Goal: Information Seeking & Learning: Learn about a topic

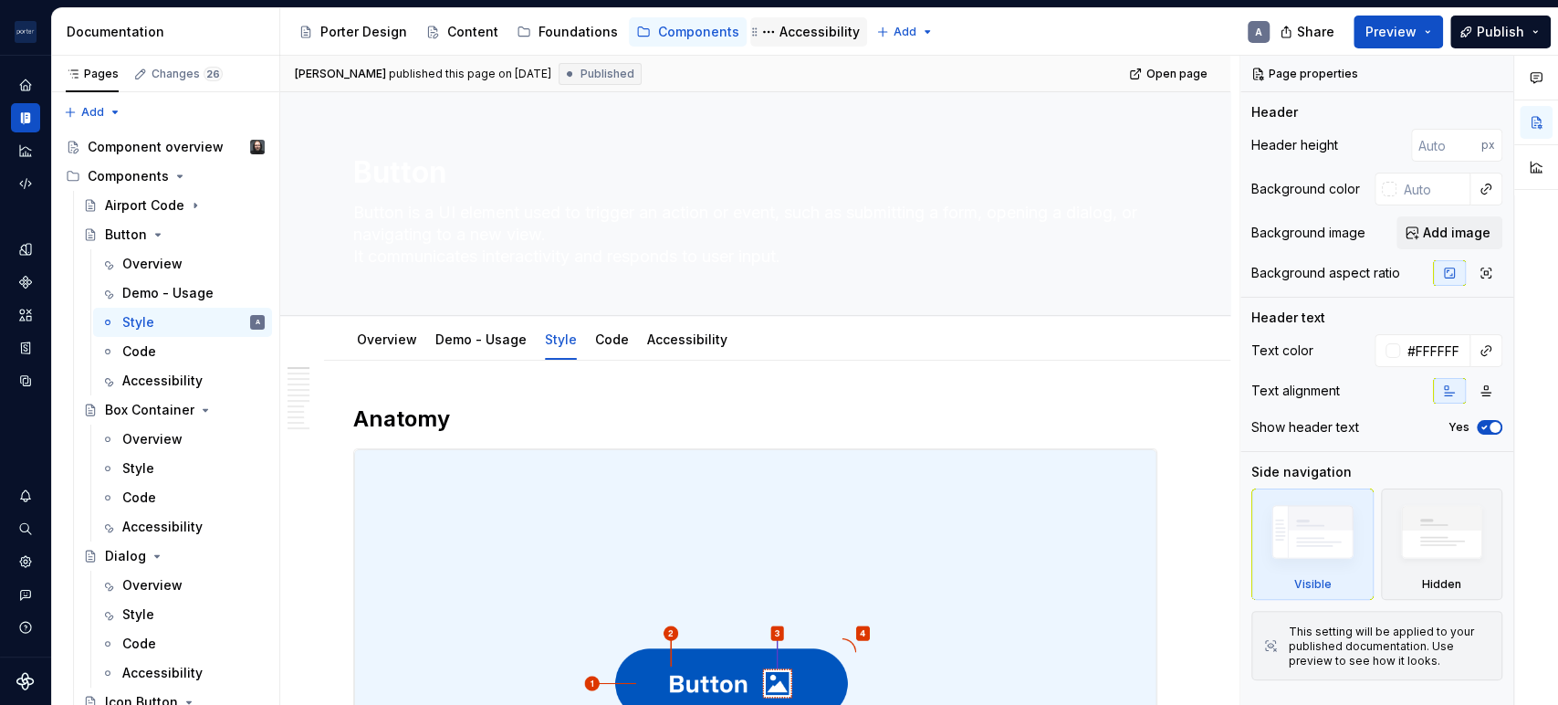
click at [823, 25] on div "Accessibility" at bounding box center [819, 32] width 80 height 18
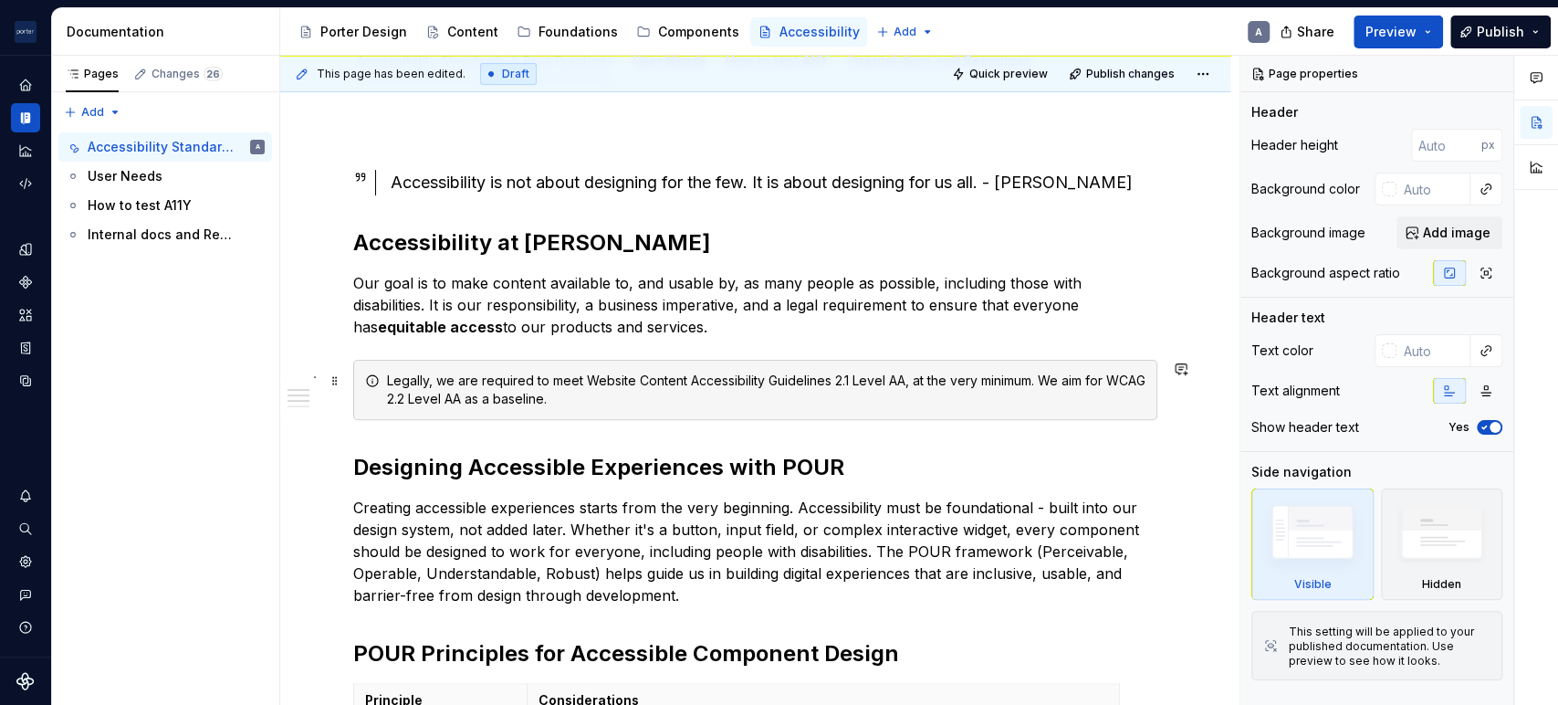
scroll to position [338, 0]
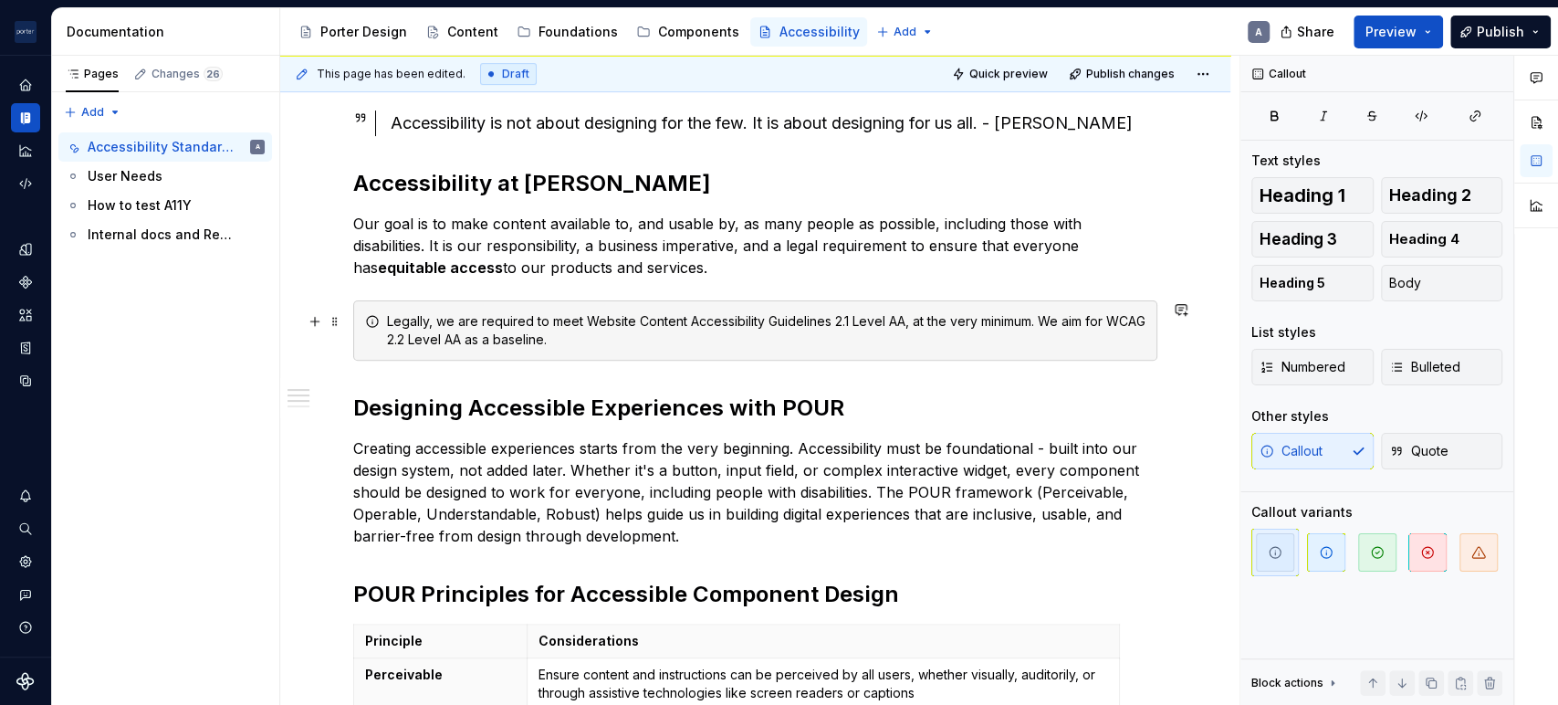
click at [519, 330] on div "Legally, we are required to meet Website Content Accessibility Guidelines 2.1 L…" at bounding box center [766, 330] width 758 height 37
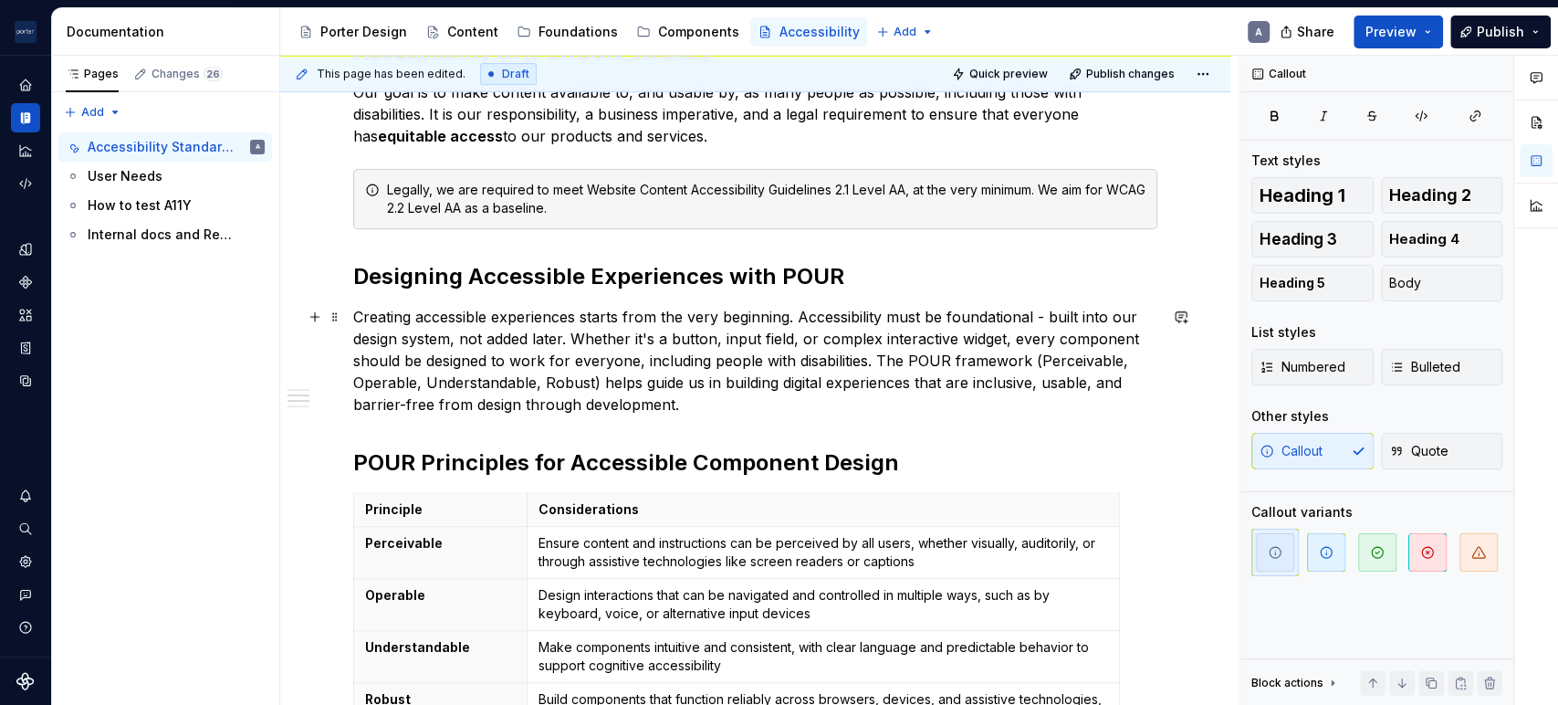
scroll to position [507, 0]
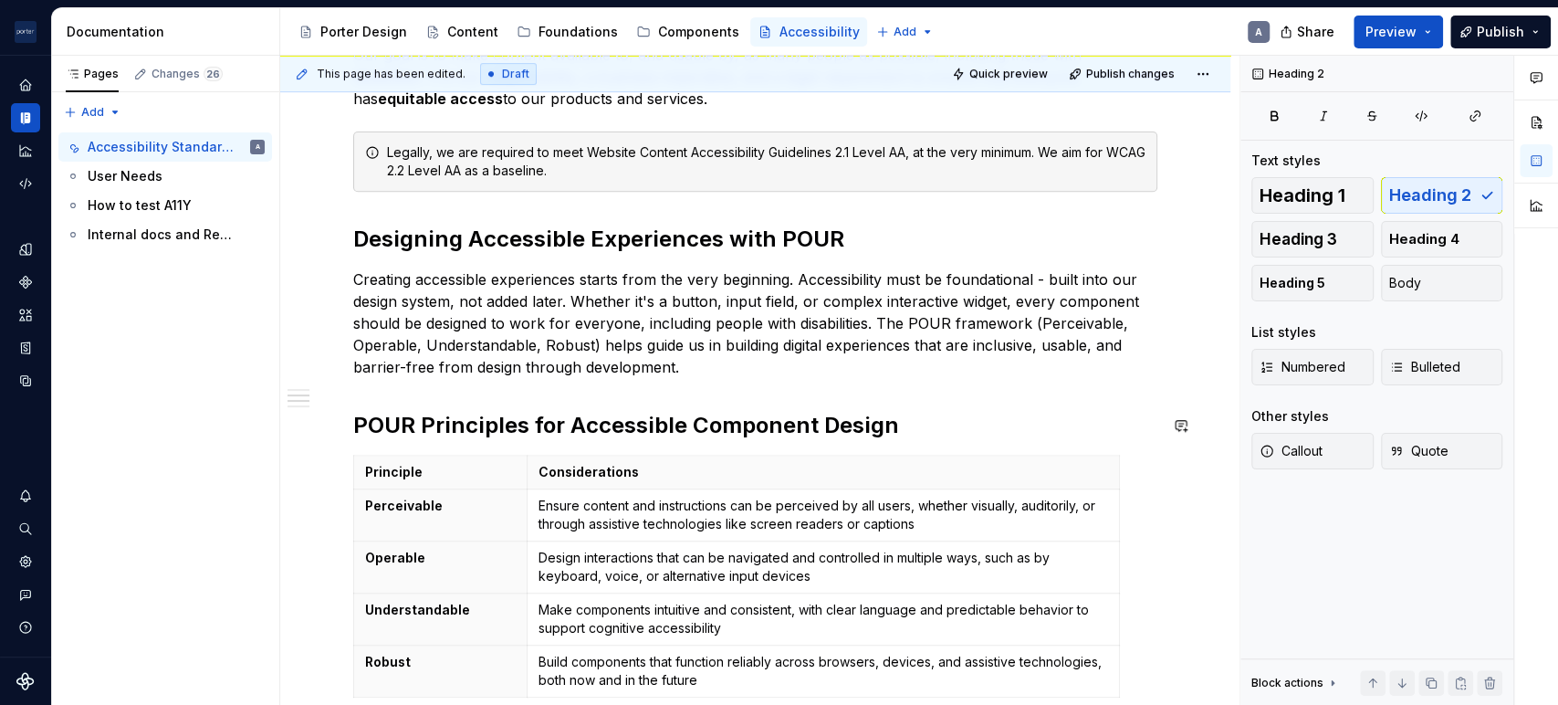
click at [767, 380] on div "Accessibility is not about designing for the few. It is about designing for us …" at bounding box center [755, 378] width 804 height 960
click at [820, 359] on p "Creating accessible experiences starts from the very beginning. Accessibility m…" at bounding box center [755, 323] width 804 height 110
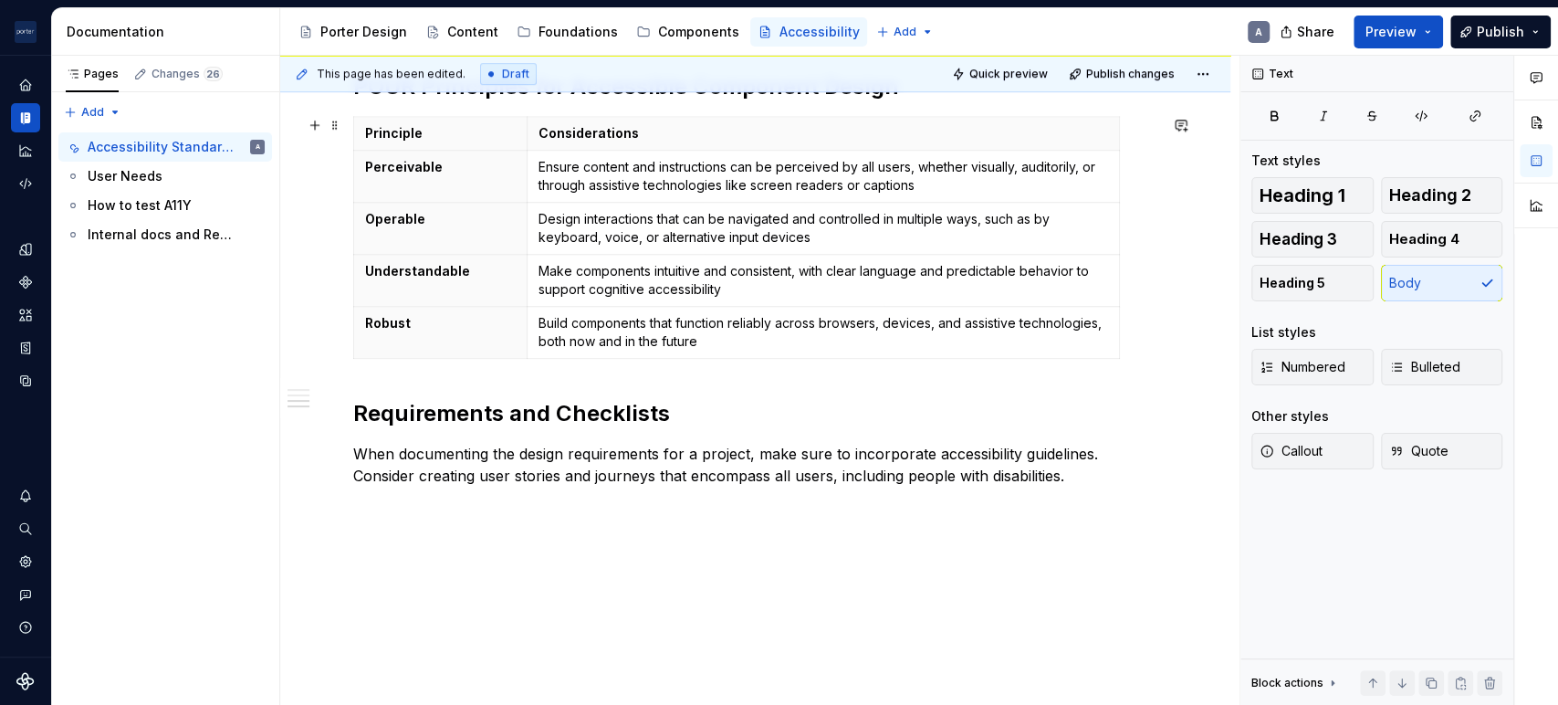
scroll to position [891, 0]
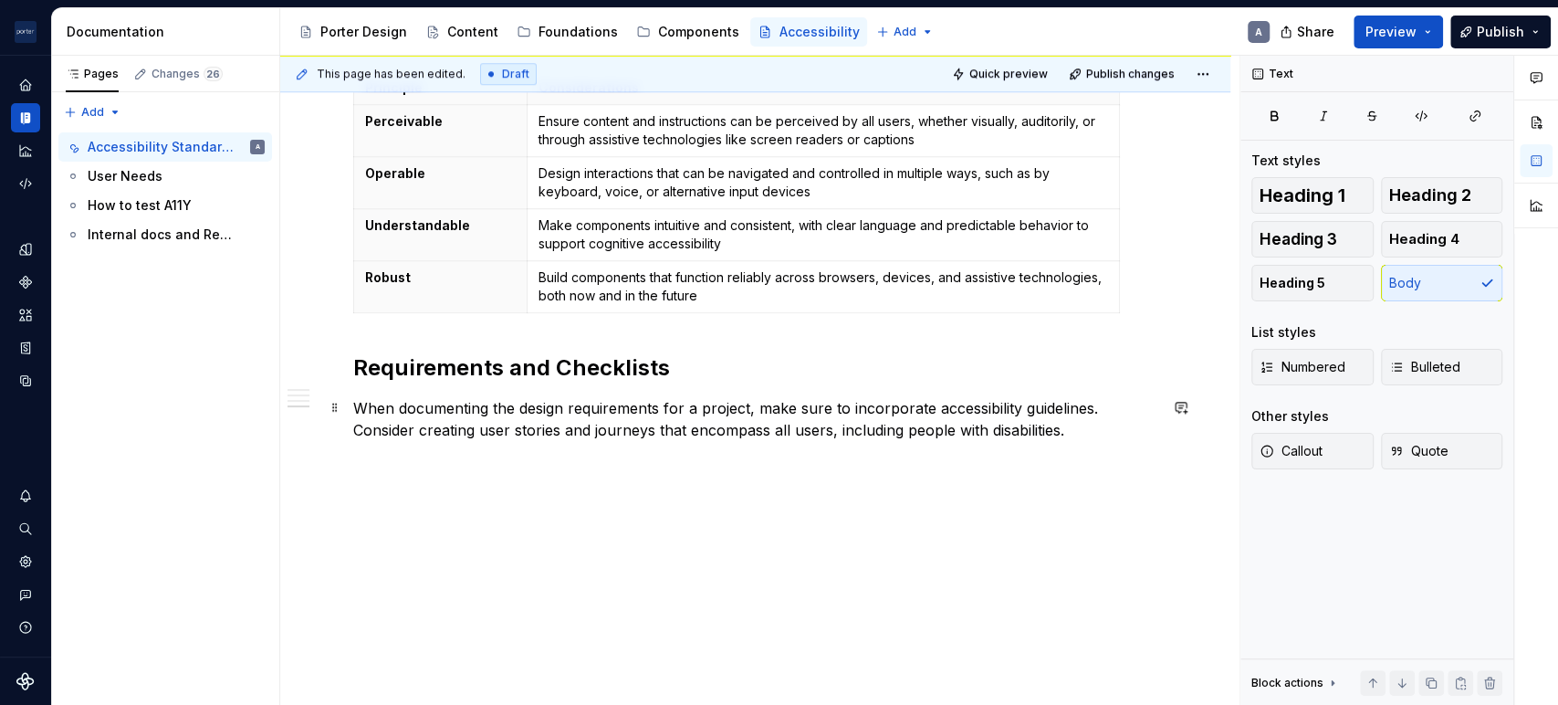
click at [1066, 438] on p "When documenting the design requirements for a project, make sure to incorporat…" at bounding box center [755, 419] width 804 height 44
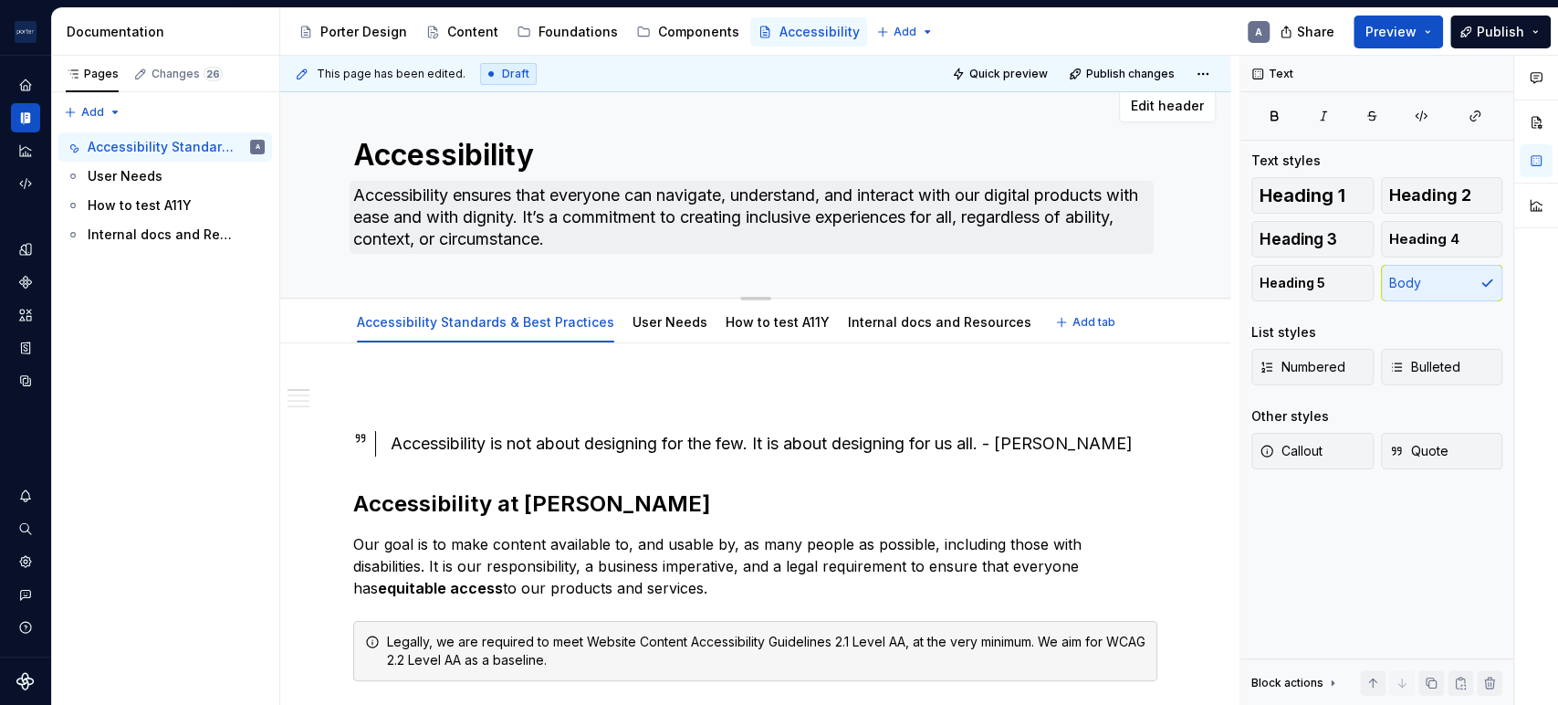
scroll to position [0, 0]
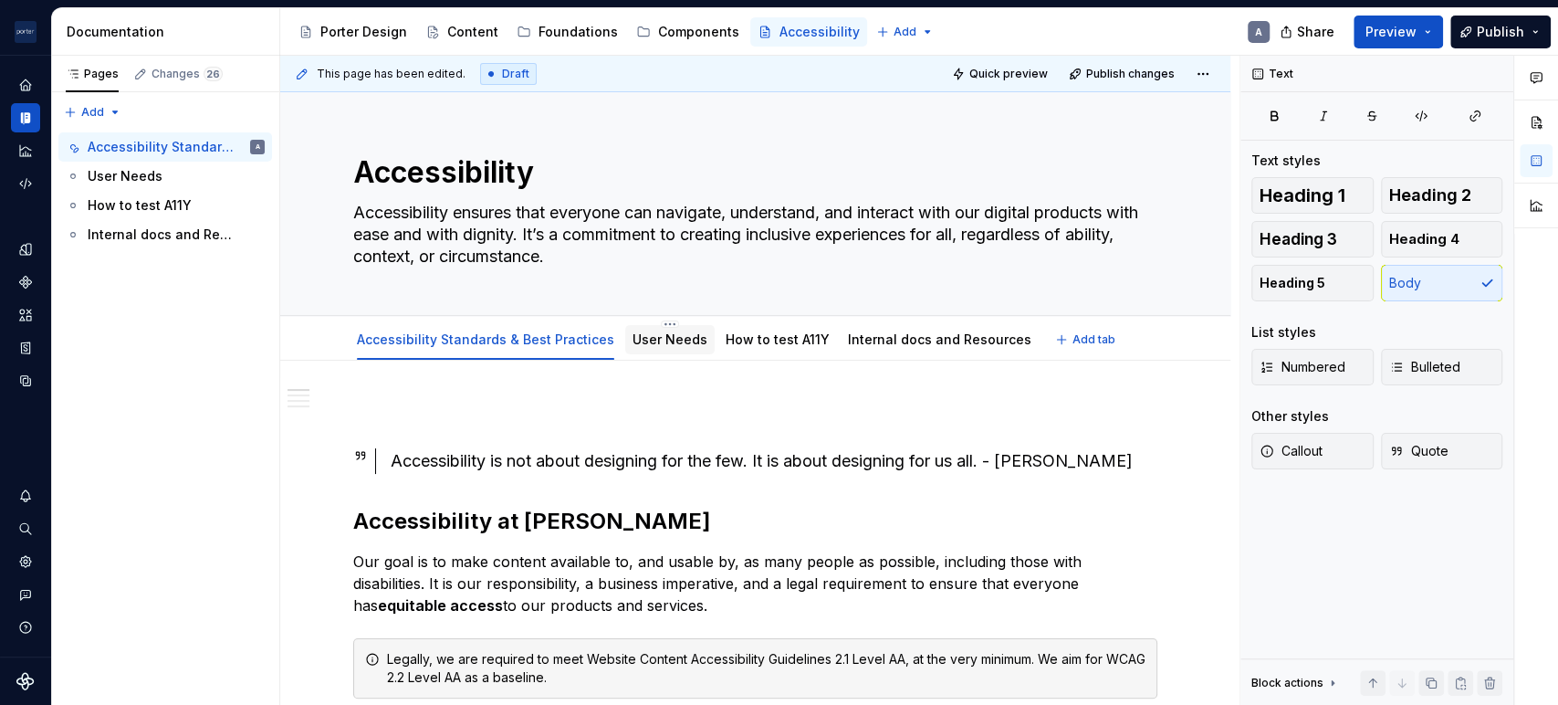
click at [625, 342] on div "User Needs" at bounding box center [669, 339] width 89 height 29
click at [632, 342] on link "User Needs" at bounding box center [669, 339] width 75 height 16
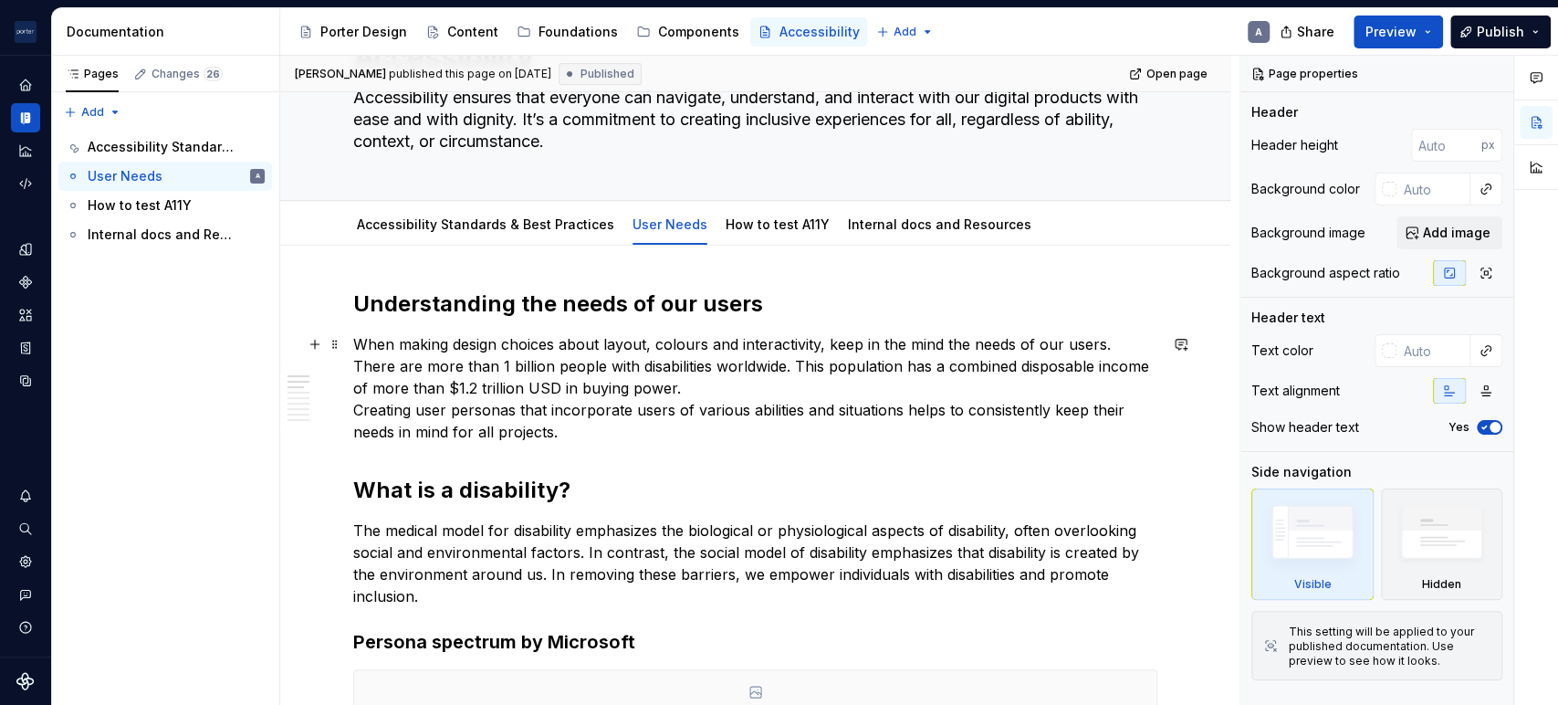
scroll to position [168, 0]
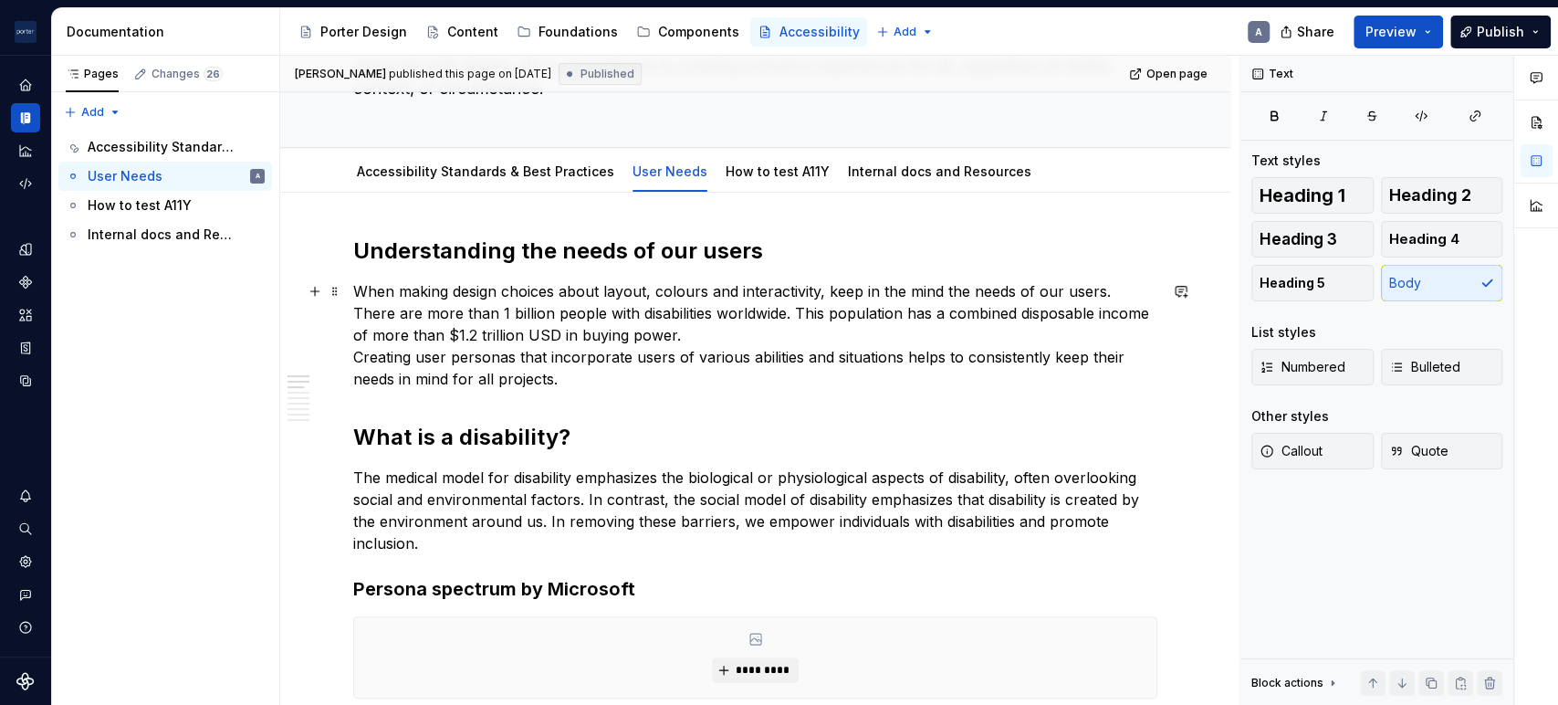
click at [639, 350] on p "When making design choices about layout, colours and interactivity, keep in the…" at bounding box center [755, 335] width 804 height 110
click at [679, 375] on p "When making design choices about layout, colours and interactivity, keep in the…" at bounding box center [755, 335] width 804 height 110
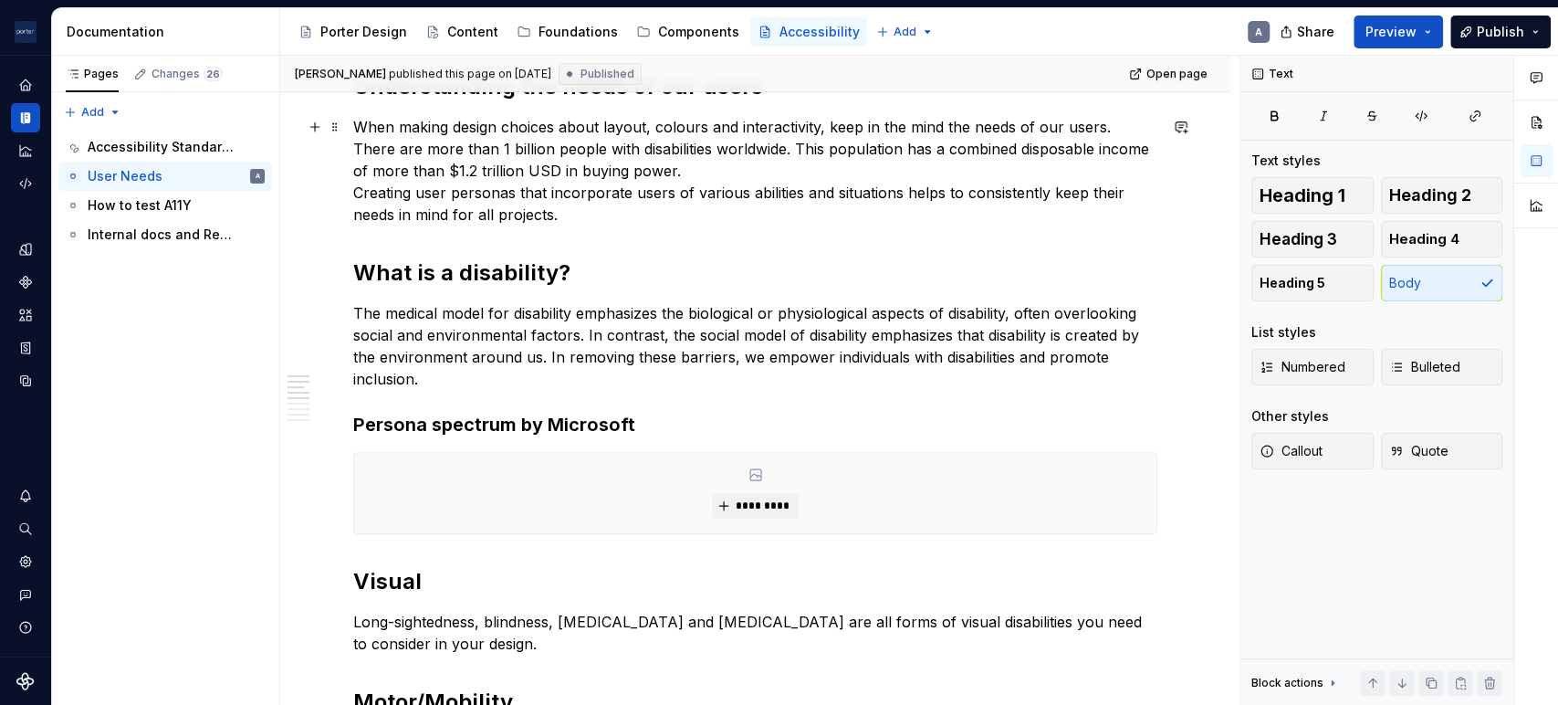
scroll to position [338, 0]
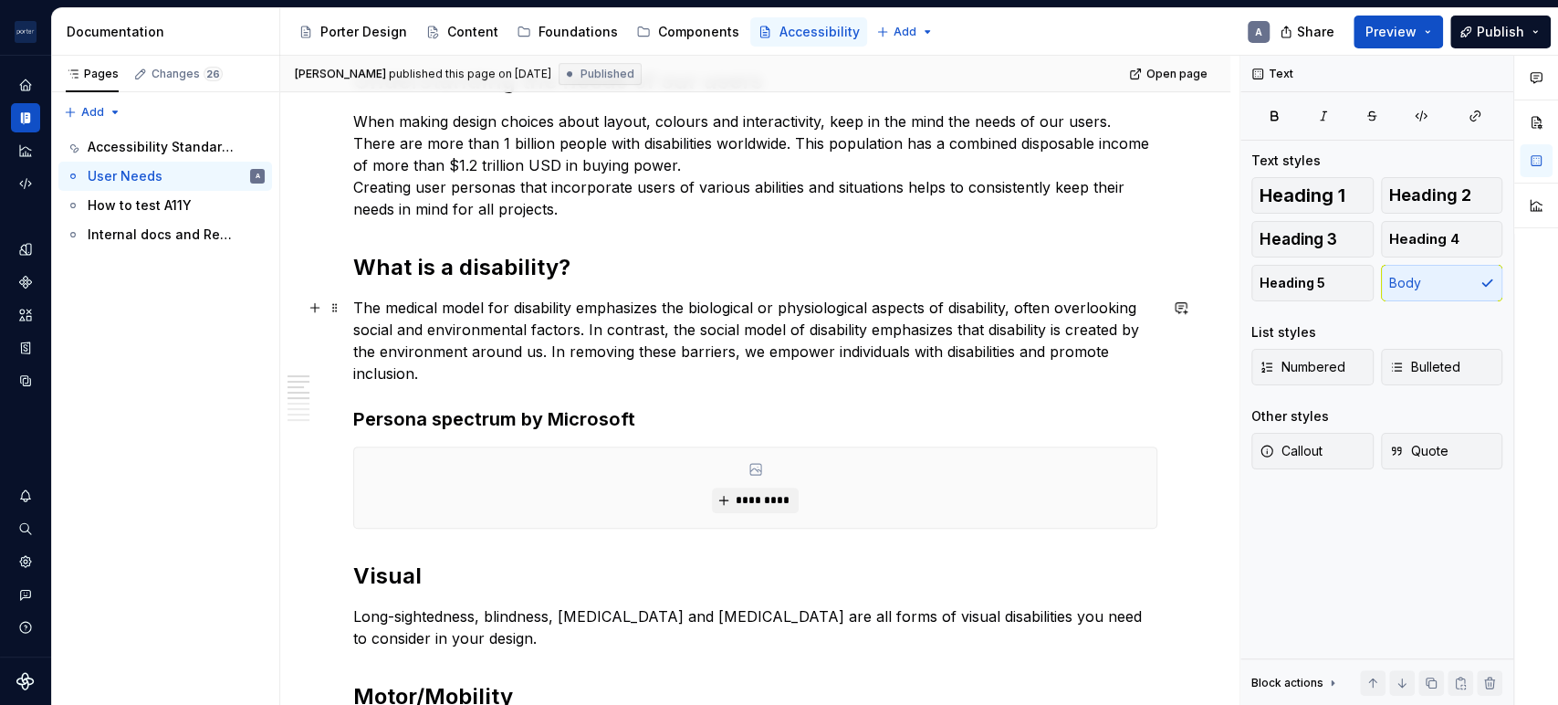
click at [679, 371] on p "The medical model for disability emphasizes the biological or physiological asp…" at bounding box center [755, 341] width 804 height 88
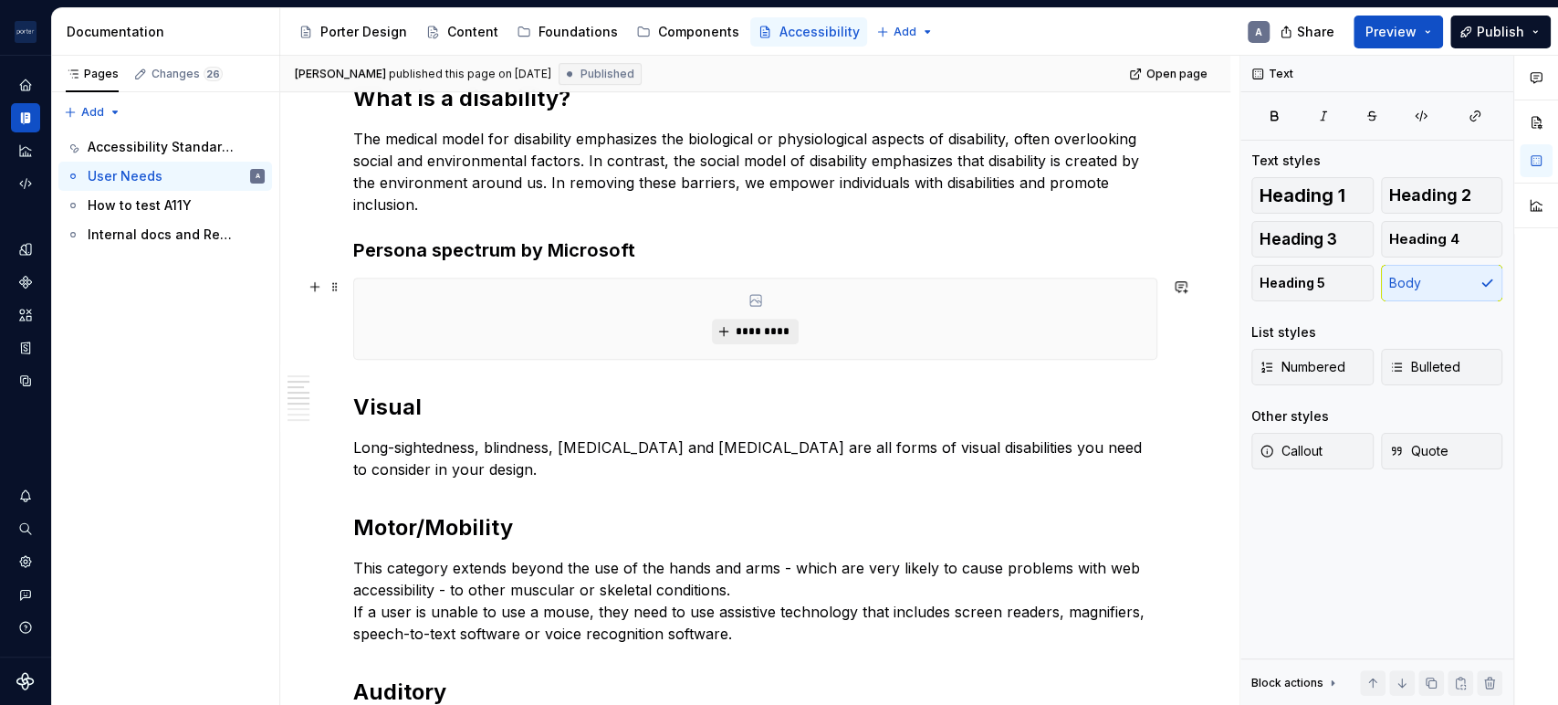
click at [778, 329] on span "*********" at bounding box center [763, 331] width 56 height 15
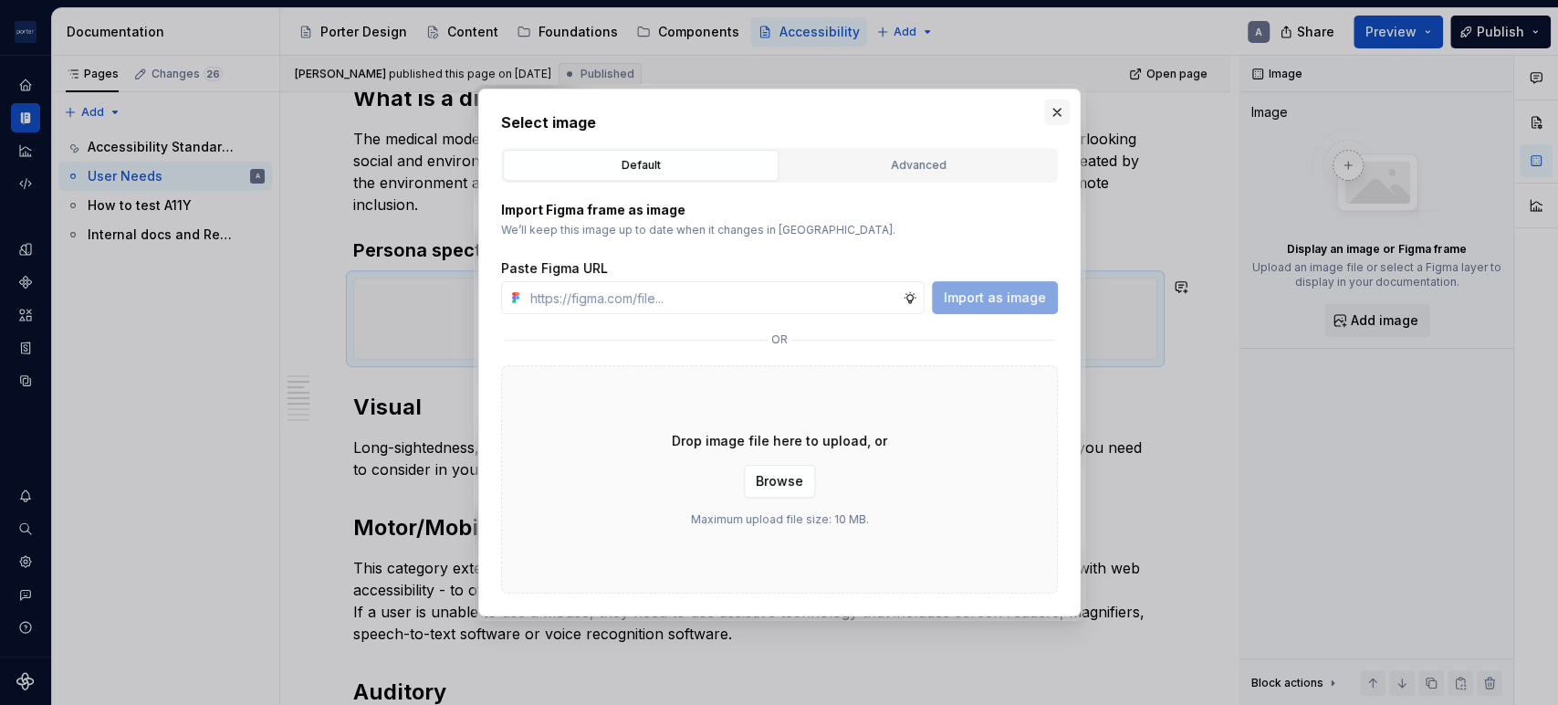
click at [1055, 110] on button "button" at bounding box center [1057, 112] width 26 height 26
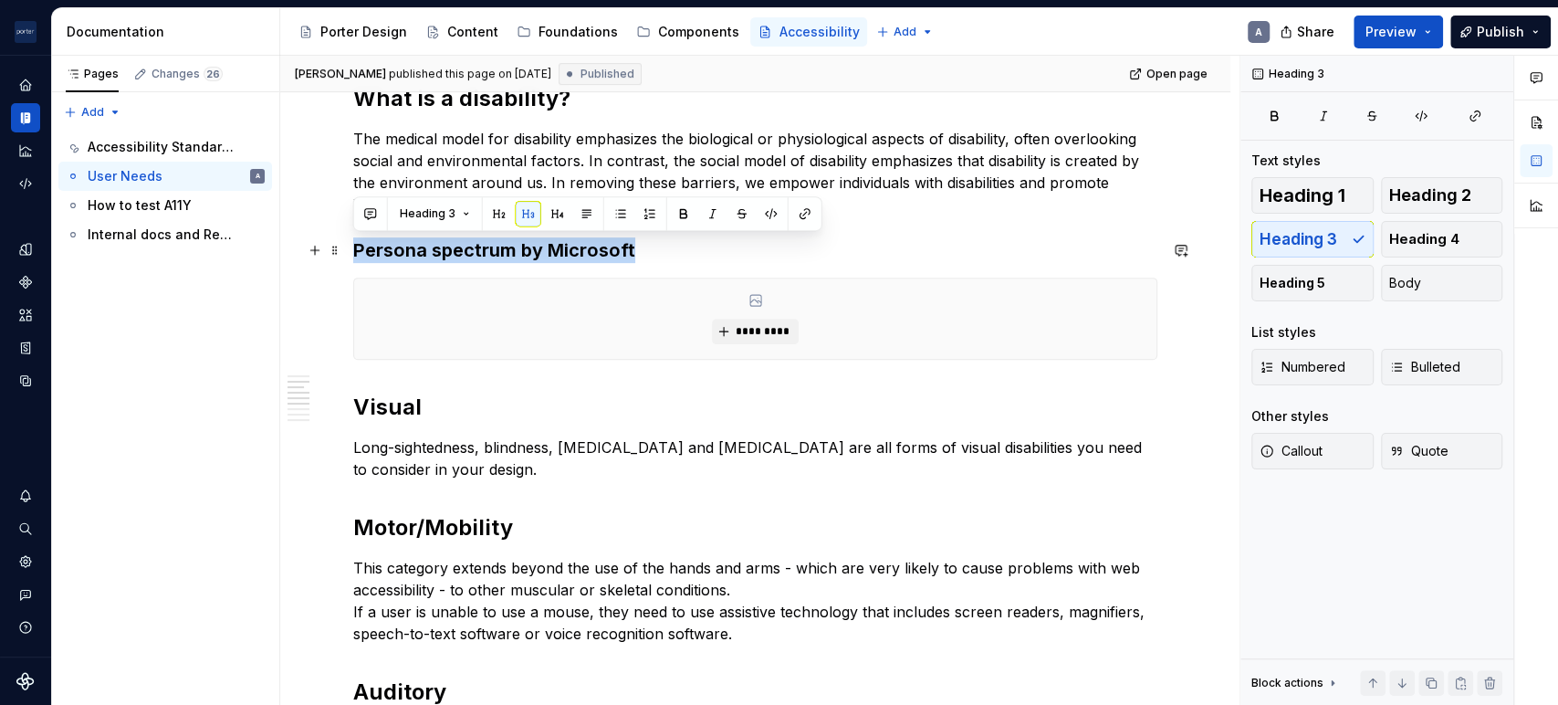
drag, startPoint x: 653, startPoint y: 253, endPoint x: 352, endPoint y: 258, distance: 301.2
click at [353, 258] on h3 "Persona spectrum by Microsoft" at bounding box center [755, 250] width 804 height 26
copy h3 "Persona spectrum by Microsoft"
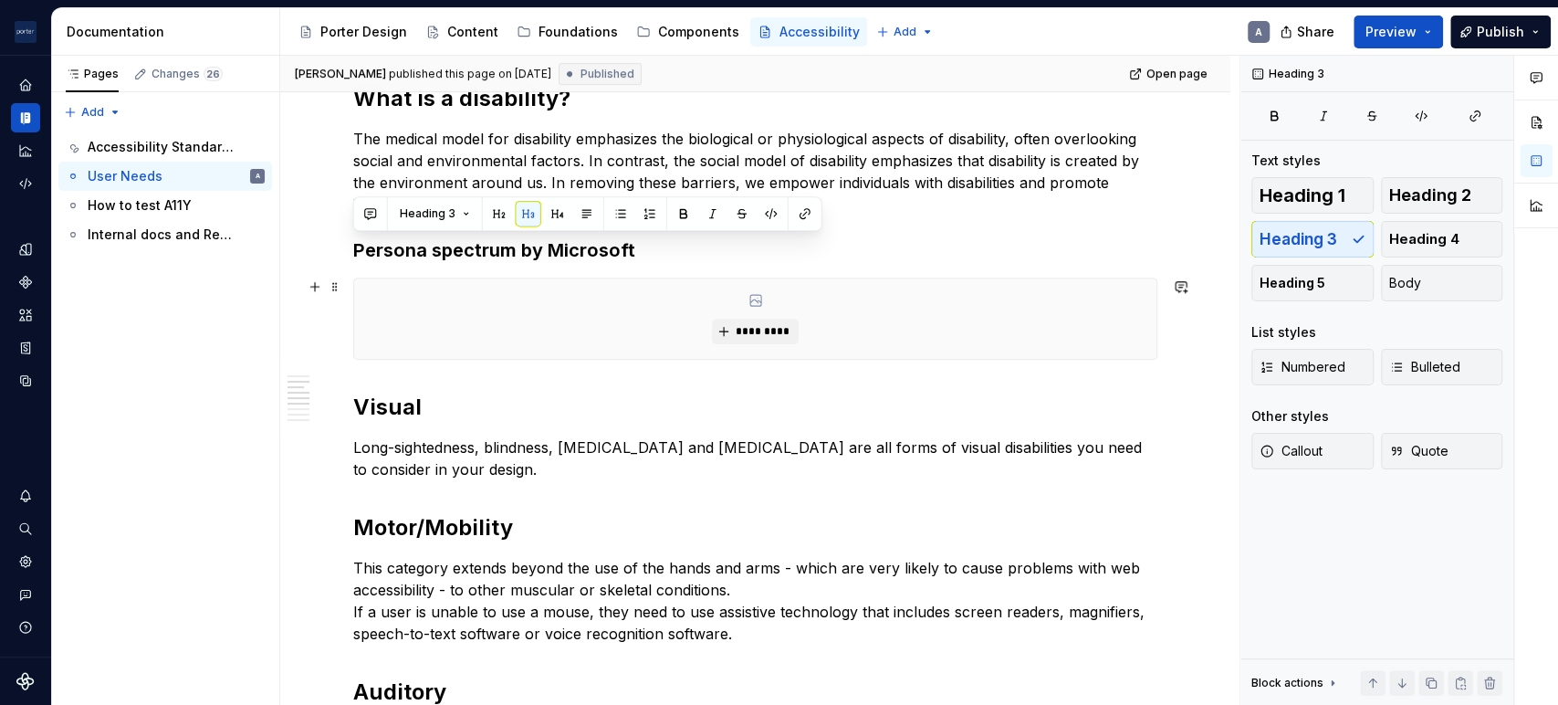
click at [766, 300] on div "*********" at bounding box center [755, 318] width 802 height 80
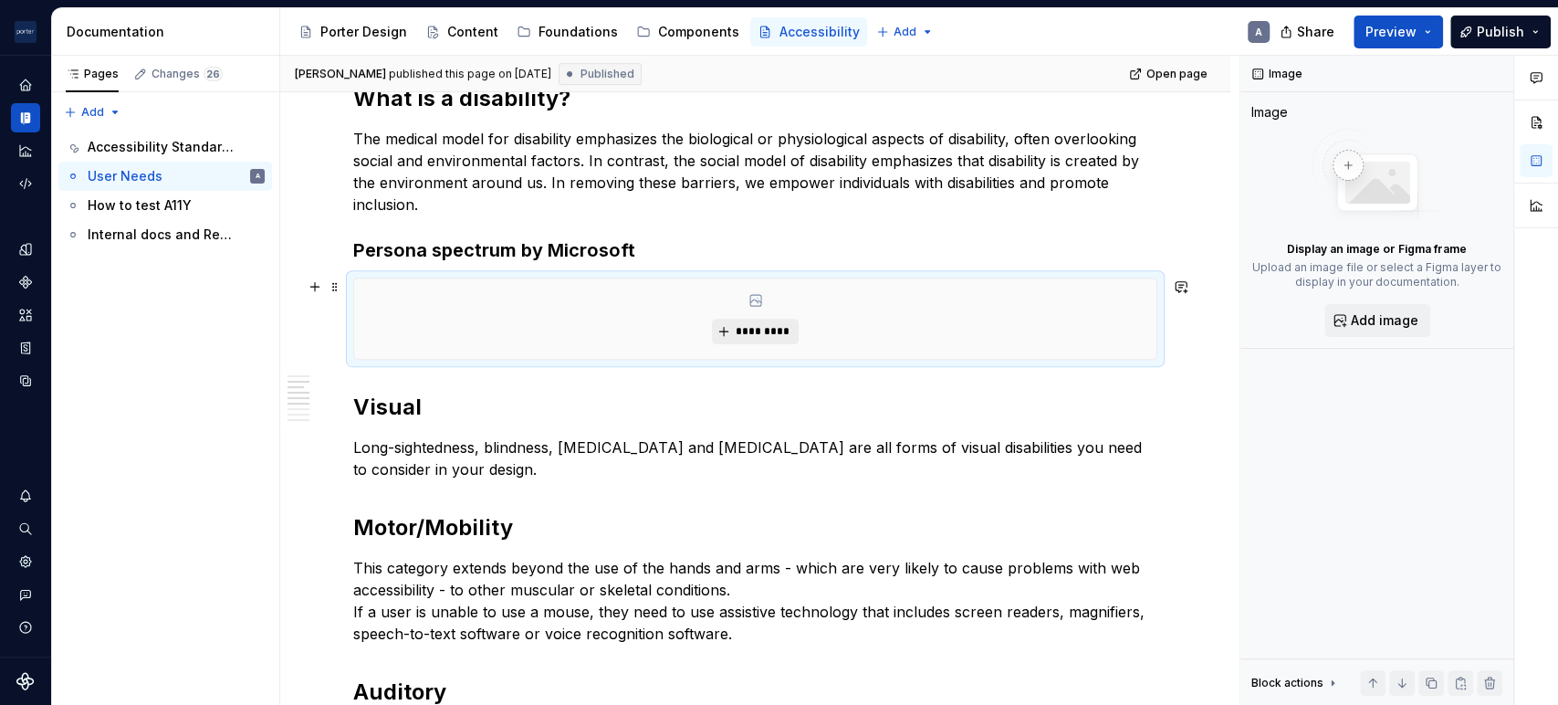
click at [759, 318] on div "*********" at bounding box center [755, 318] width 802 height 80
click at [759, 320] on button "*********" at bounding box center [755, 332] width 87 height 26
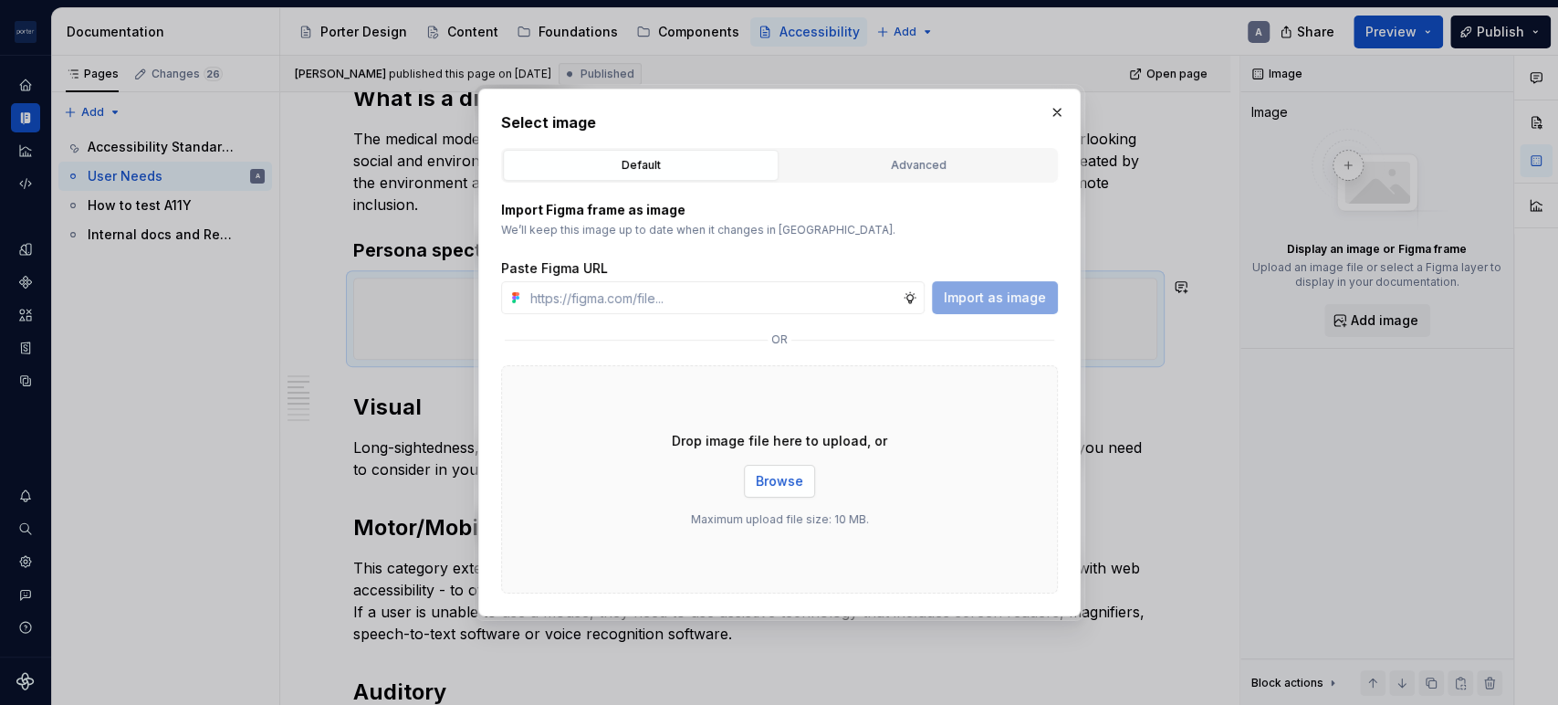
click at [801, 475] on button "Browse" at bounding box center [779, 481] width 71 height 33
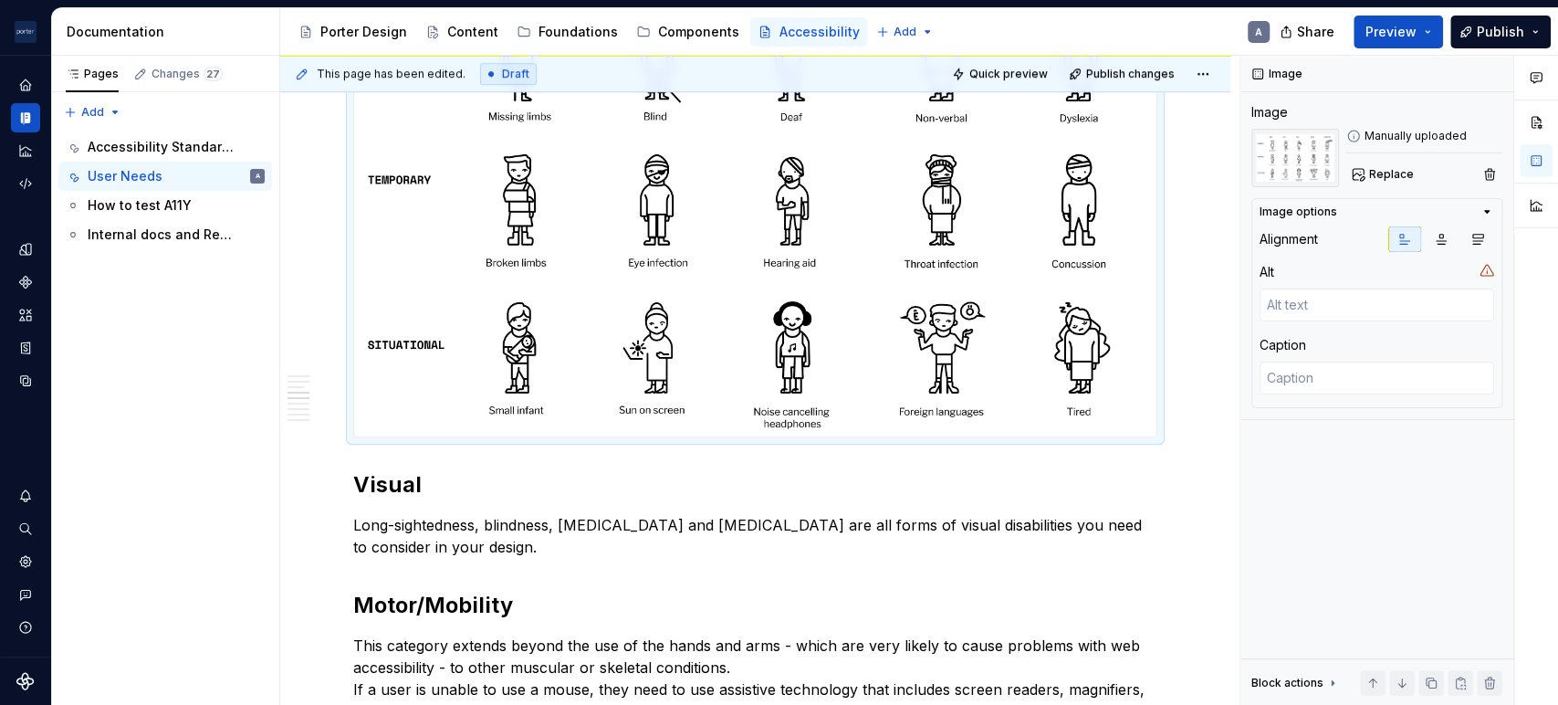
scroll to position [845, 0]
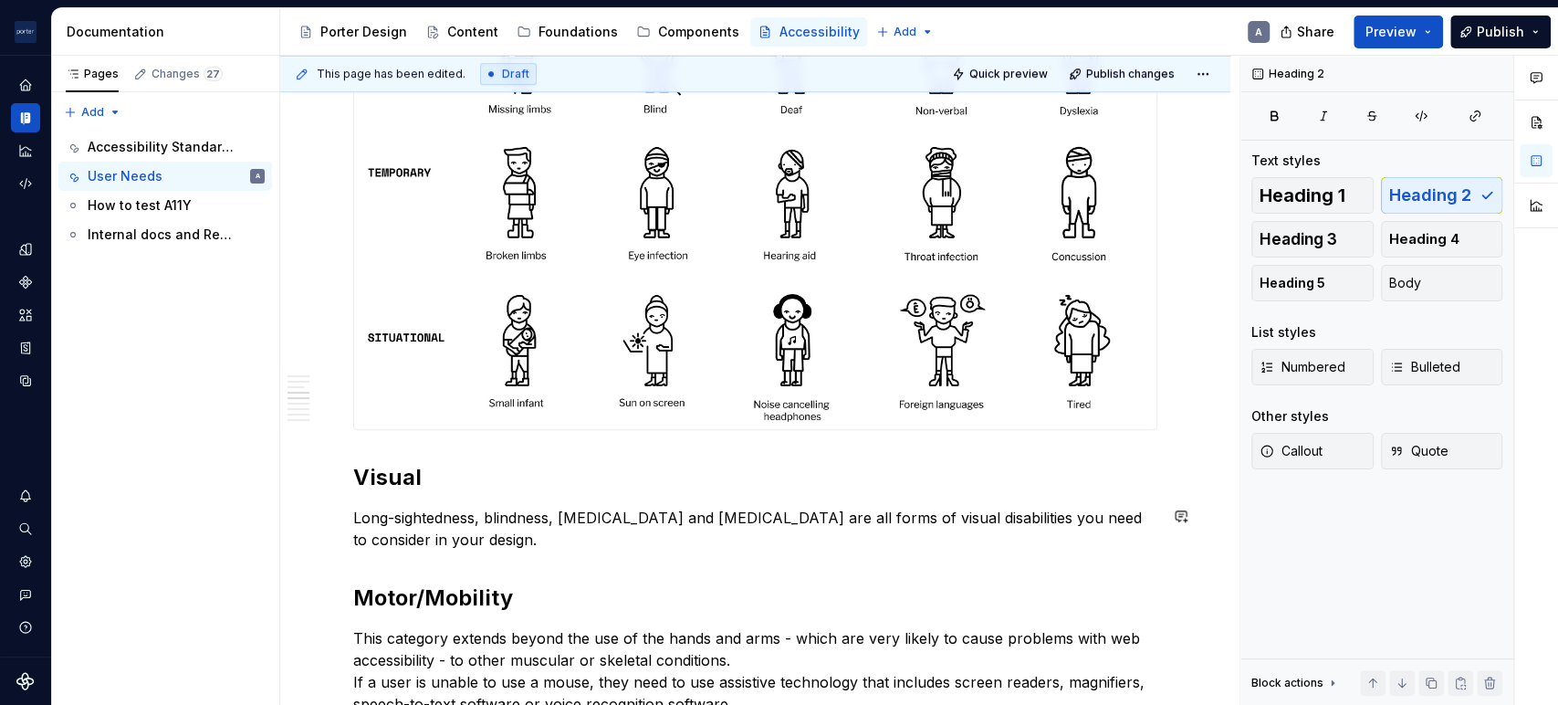
click at [820, 553] on div "Understanding the needs of our users When making design choices about layout, c…" at bounding box center [755, 432] width 804 height 1747
click at [829, 385] on img at bounding box center [755, 184] width 802 height 489
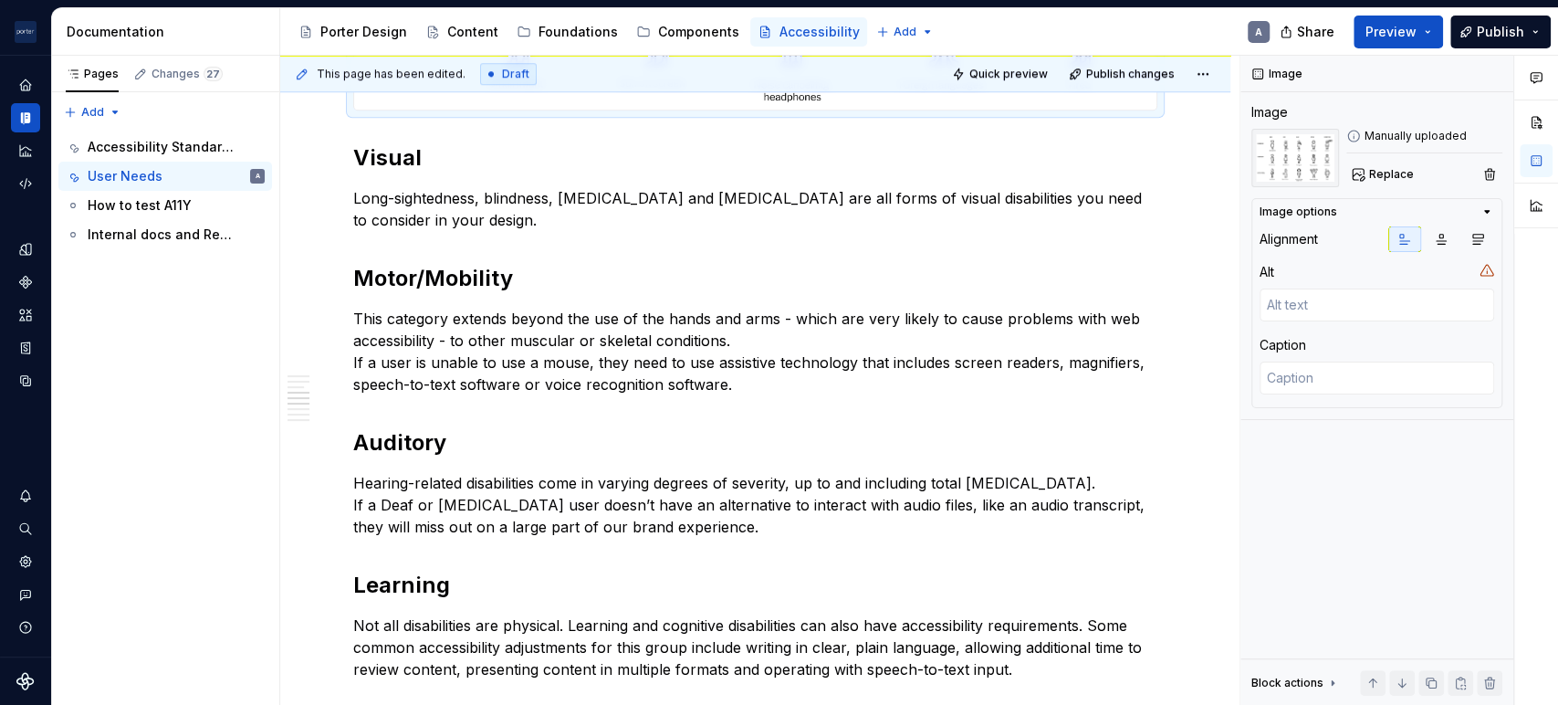
scroll to position [1183, 0]
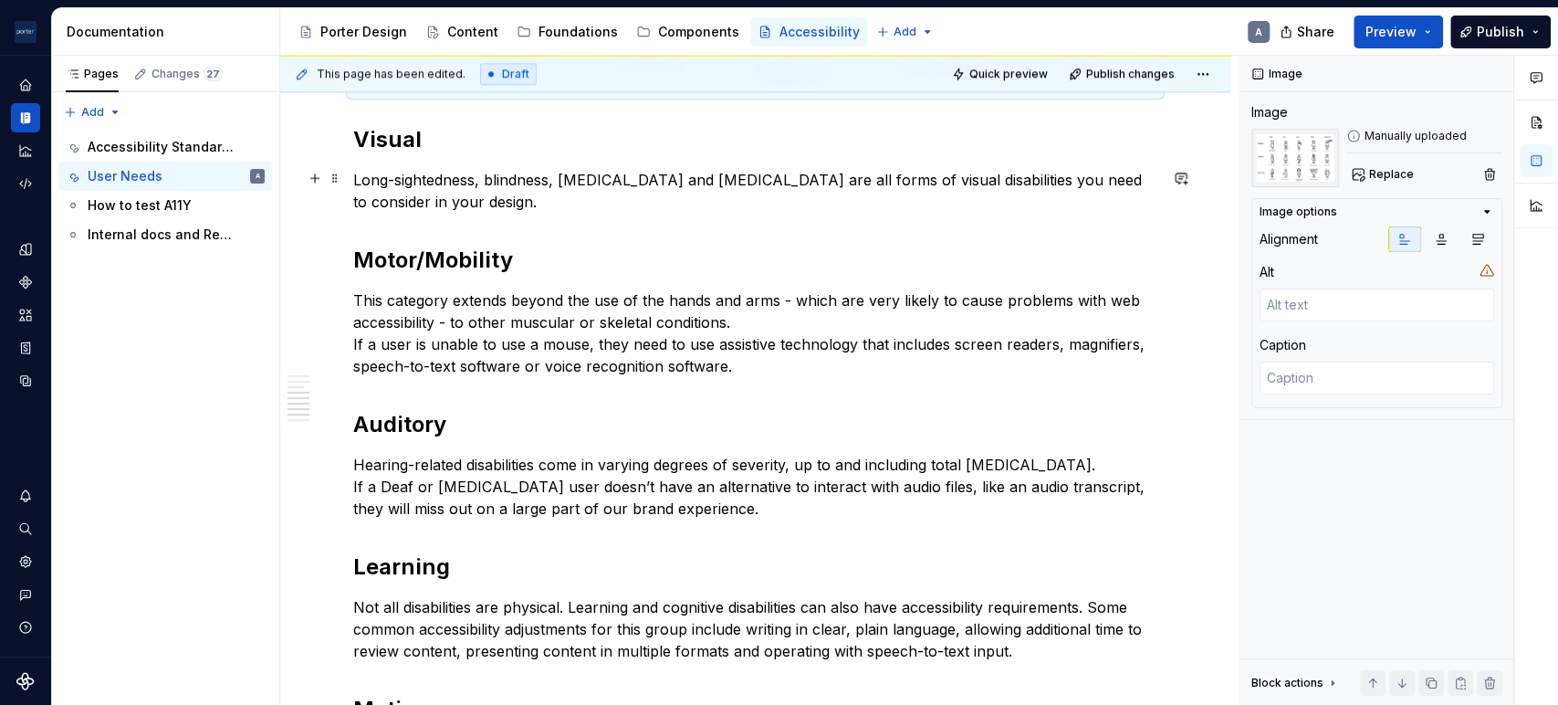
click at [666, 199] on p "Long-sightedness, blindness, [MEDICAL_DATA] and [MEDICAL_DATA] are all forms of…" at bounding box center [755, 191] width 804 height 44
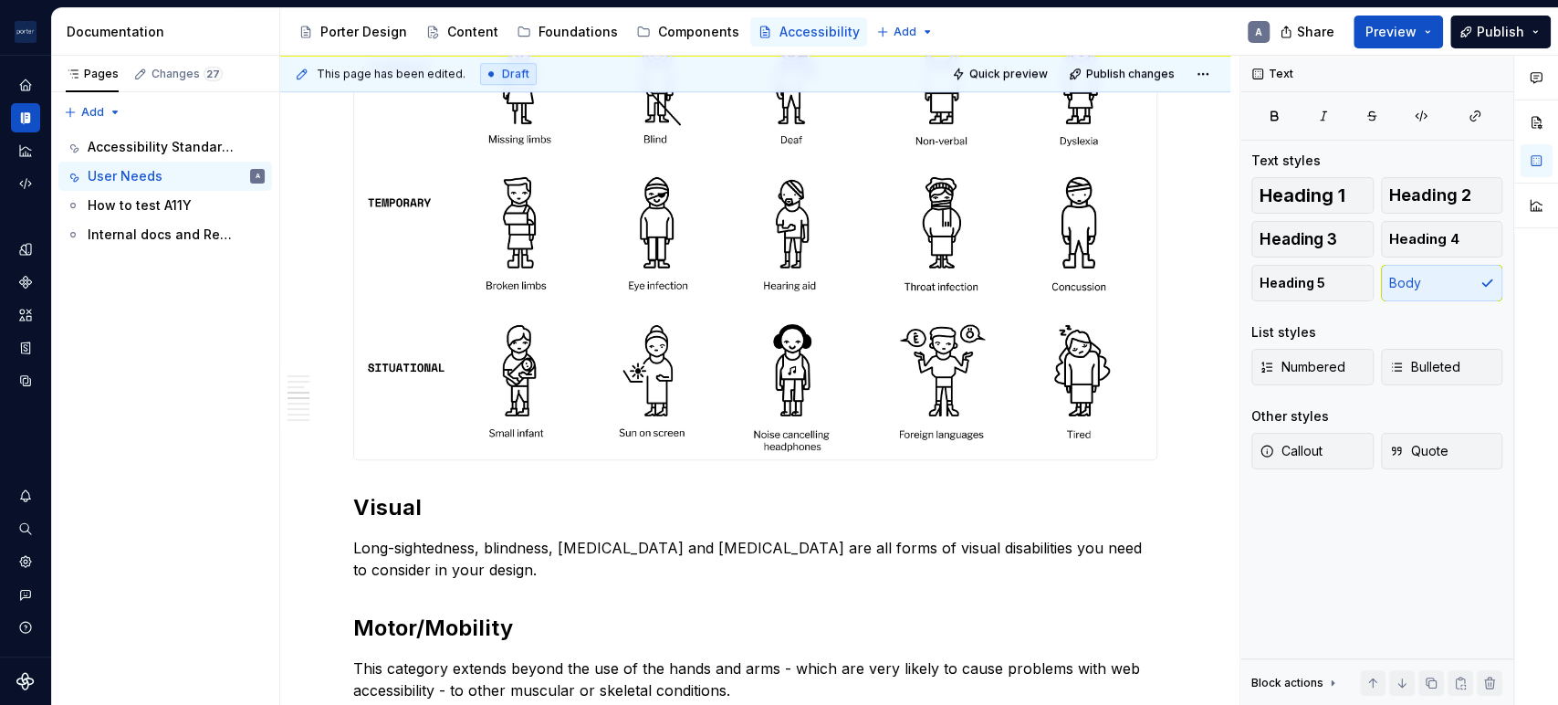
scroll to position [845, 0]
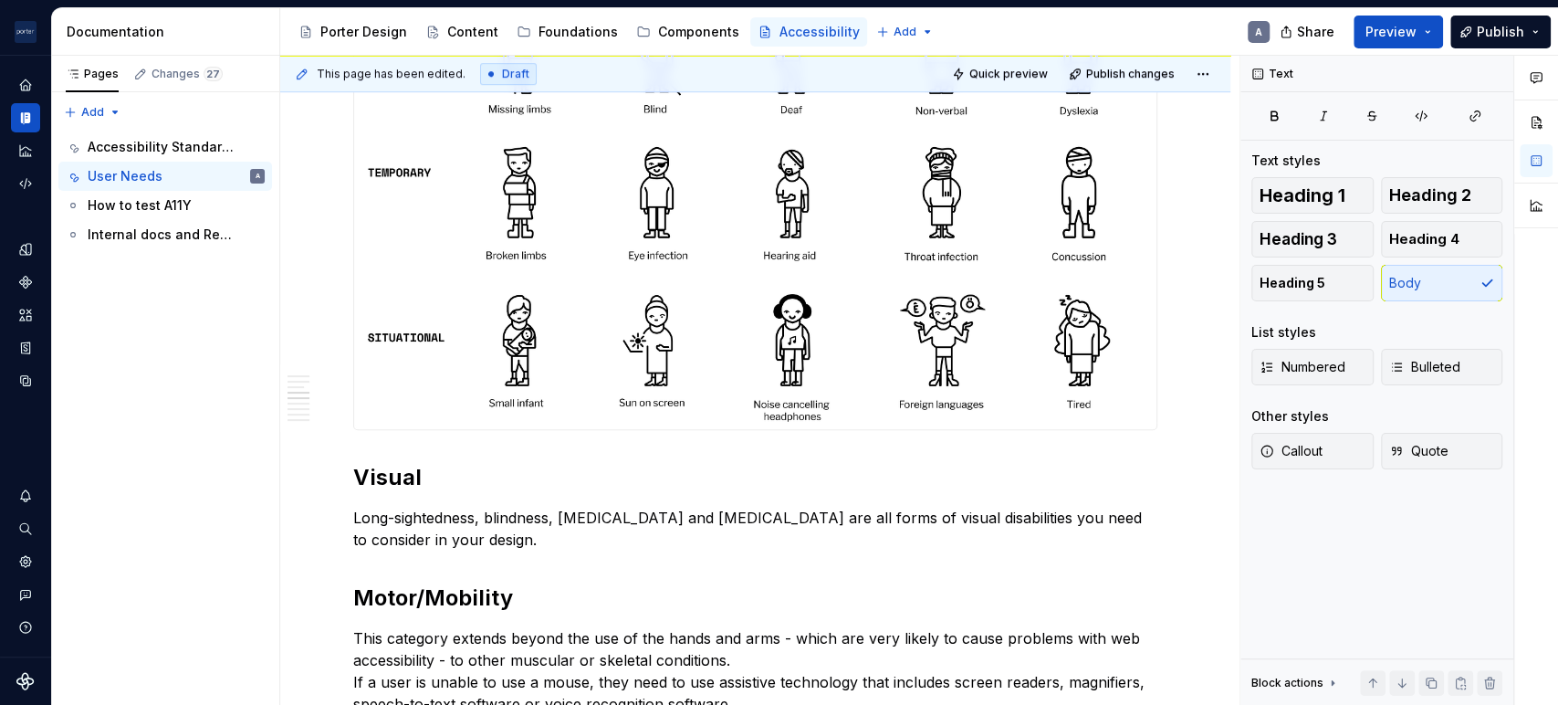
click at [893, 308] on img at bounding box center [755, 184] width 802 height 489
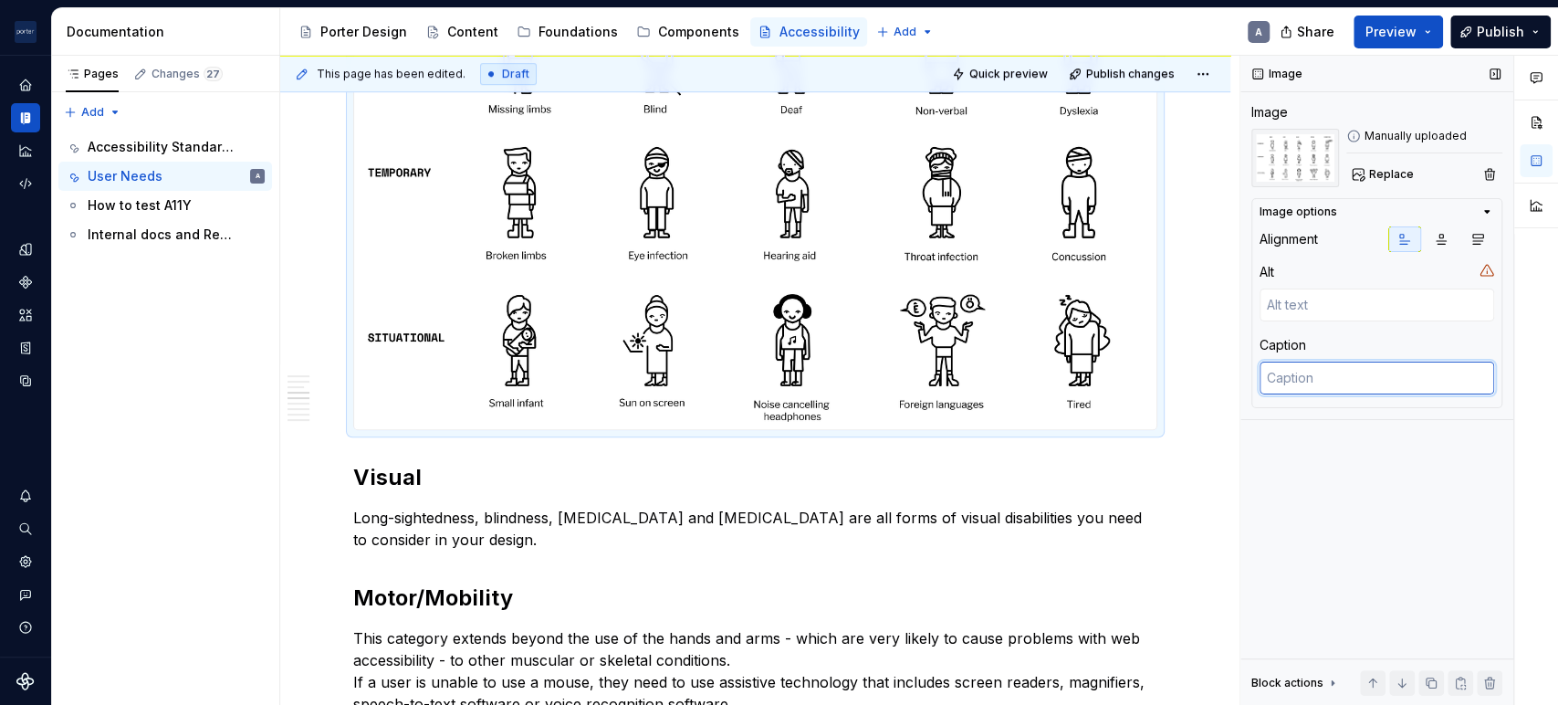
click at [1290, 390] on textarea at bounding box center [1376, 377] width 235 height 33
paste textarea "[PERSON_NAME]’s new icon spectrum for accessibility and inclusion"
type textarea "*"
type textarea "[PERSON_NAME]’s new icon spectrum for accessibility and inclusion"
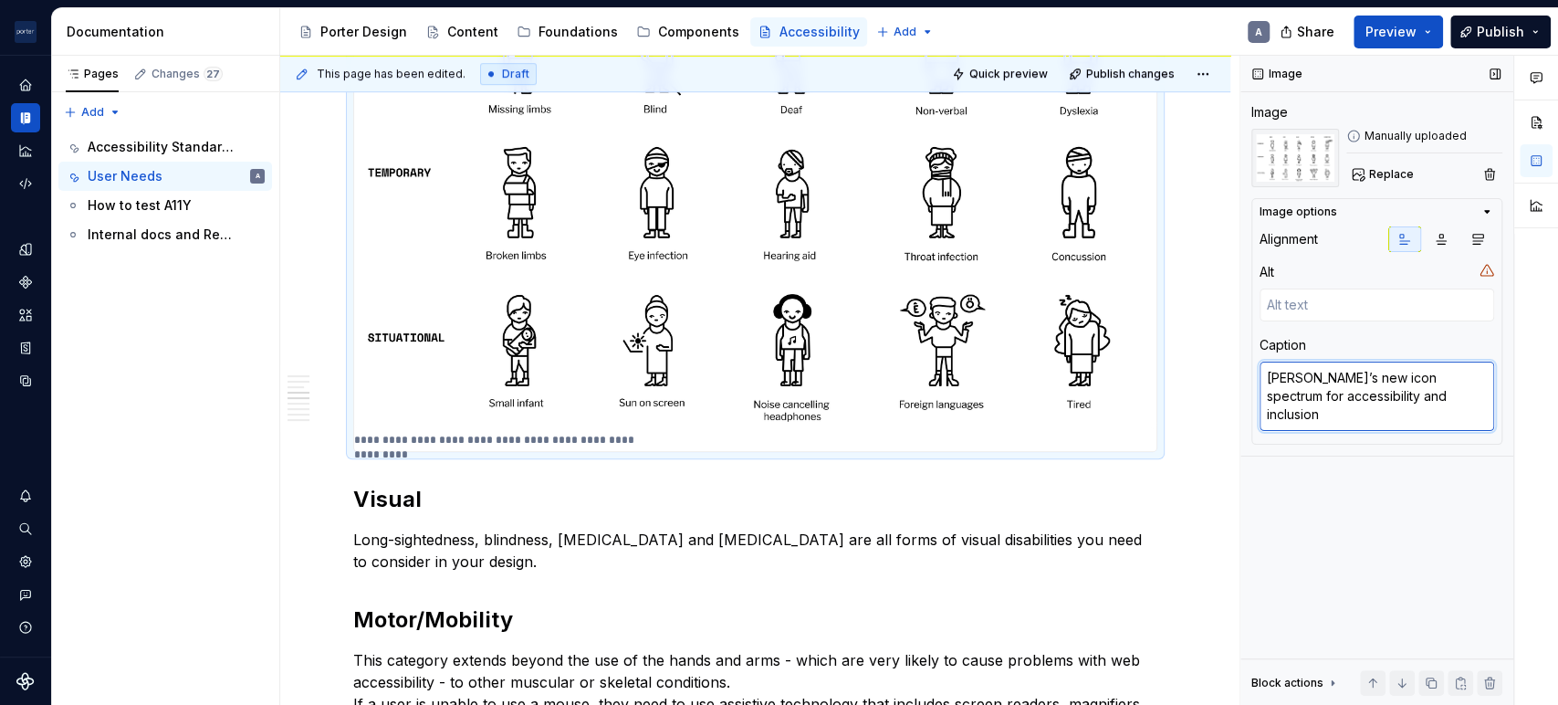
click at [1352, 376] on textarea "[PERSON_NAME]’s new icon spectrum for accessibility and inclusion" at bounding box center [1376, 395] width 235 height 69
type textarea "*"
type textarea "[PERSON_NAME]’s ne icon spectrum for accessibility and inclusion"
type textarea "*"
type textarea "[PERSON_NAME]’s n icon spectrum for accessibility and inclusion"
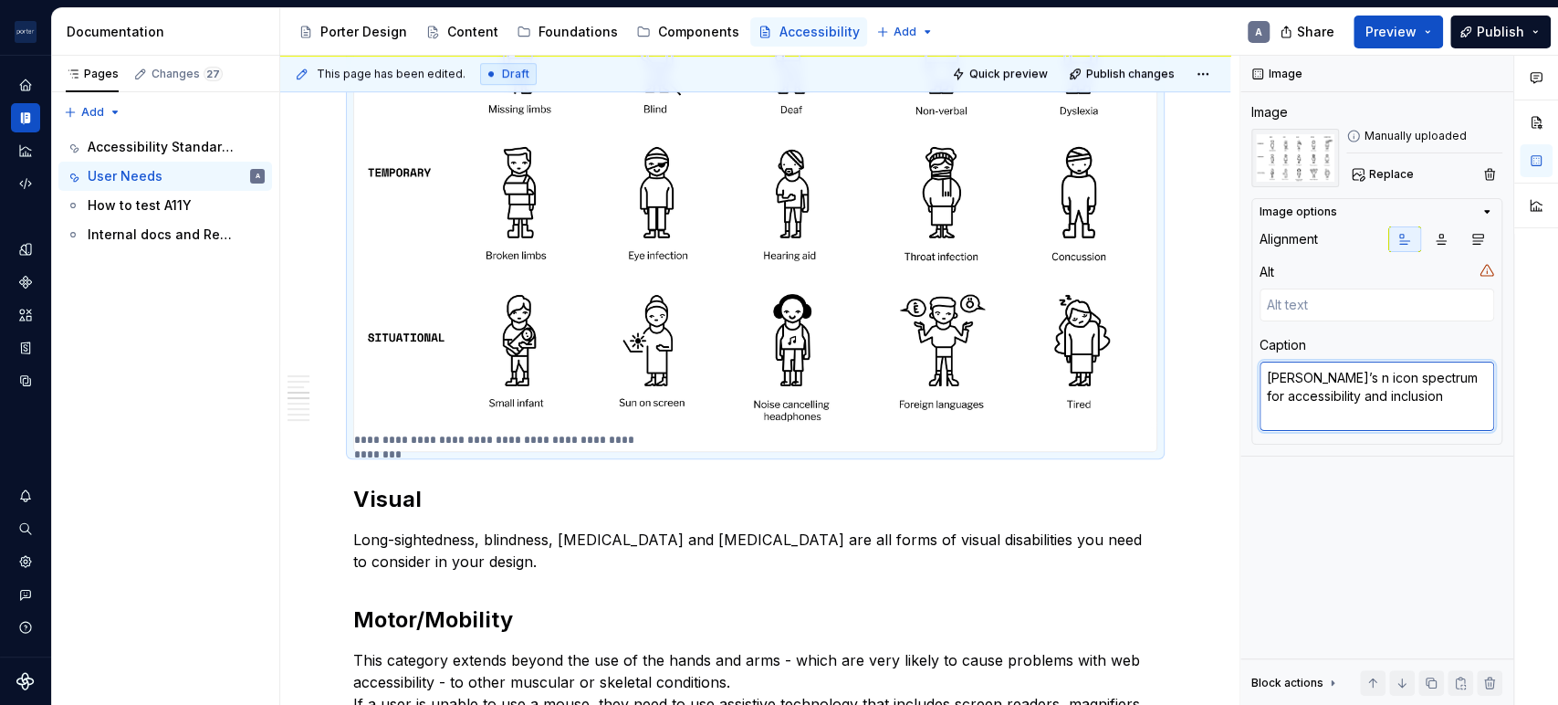
type textarea "*"
type textarea "[PERSON_NAME]’s icon spectrum for accessibility and inclusion"
type textarea "*"
type textarea "[PERSON_NAME]’s icon spectrum for accessibility and inclusion"
click at [1467, 393] on textarea "[PERSON_NAME]’s icon spectrum for accessibility and inclusion" at bounding box center [1376, 395] width 235 height 69
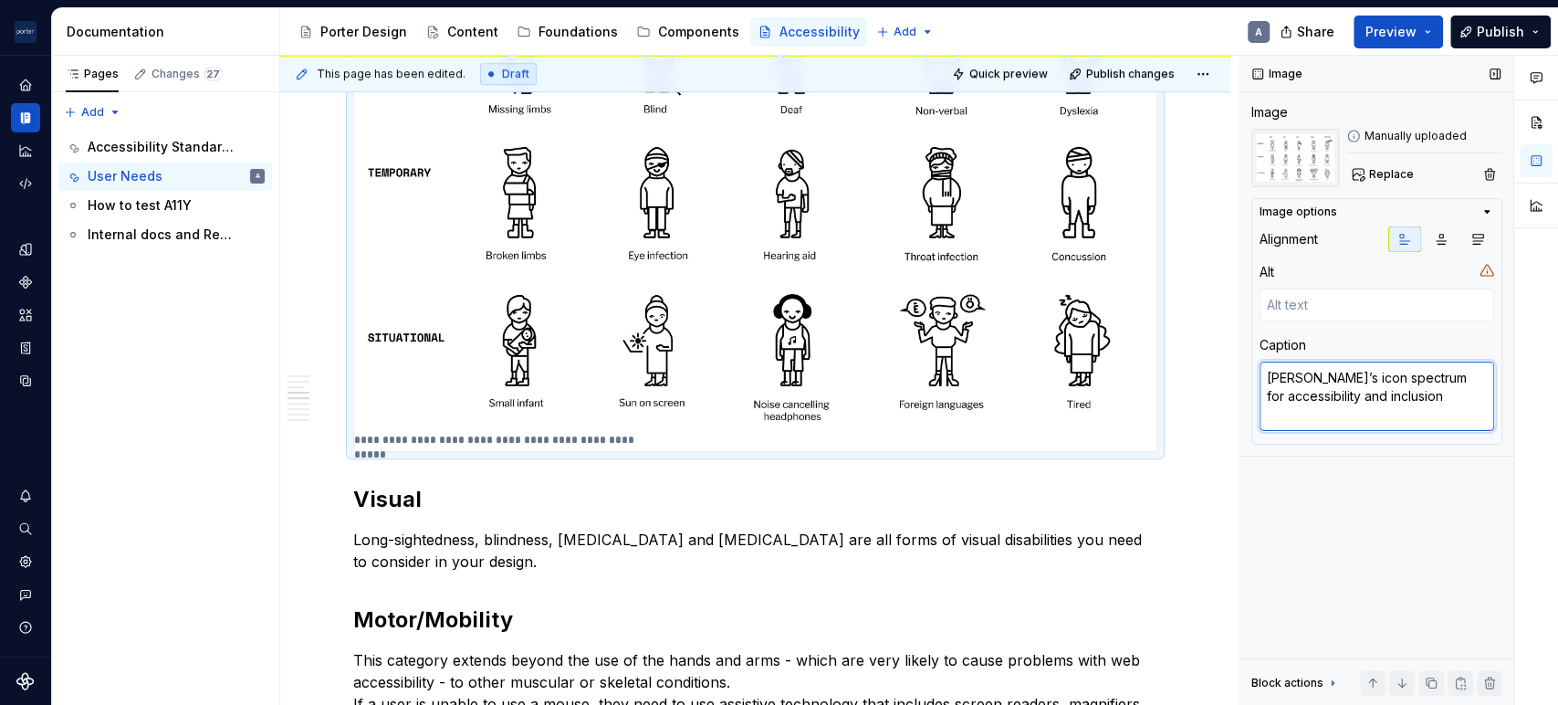
type textarea "*"
type textarea "[PERSON_NAME]’s icon spectrum for accessibility and inclusion"
type textarea "*"
type textarea "[PERSON_NAME]’s icon spectrum for accessibility and inclusion i"
type textarea "*"
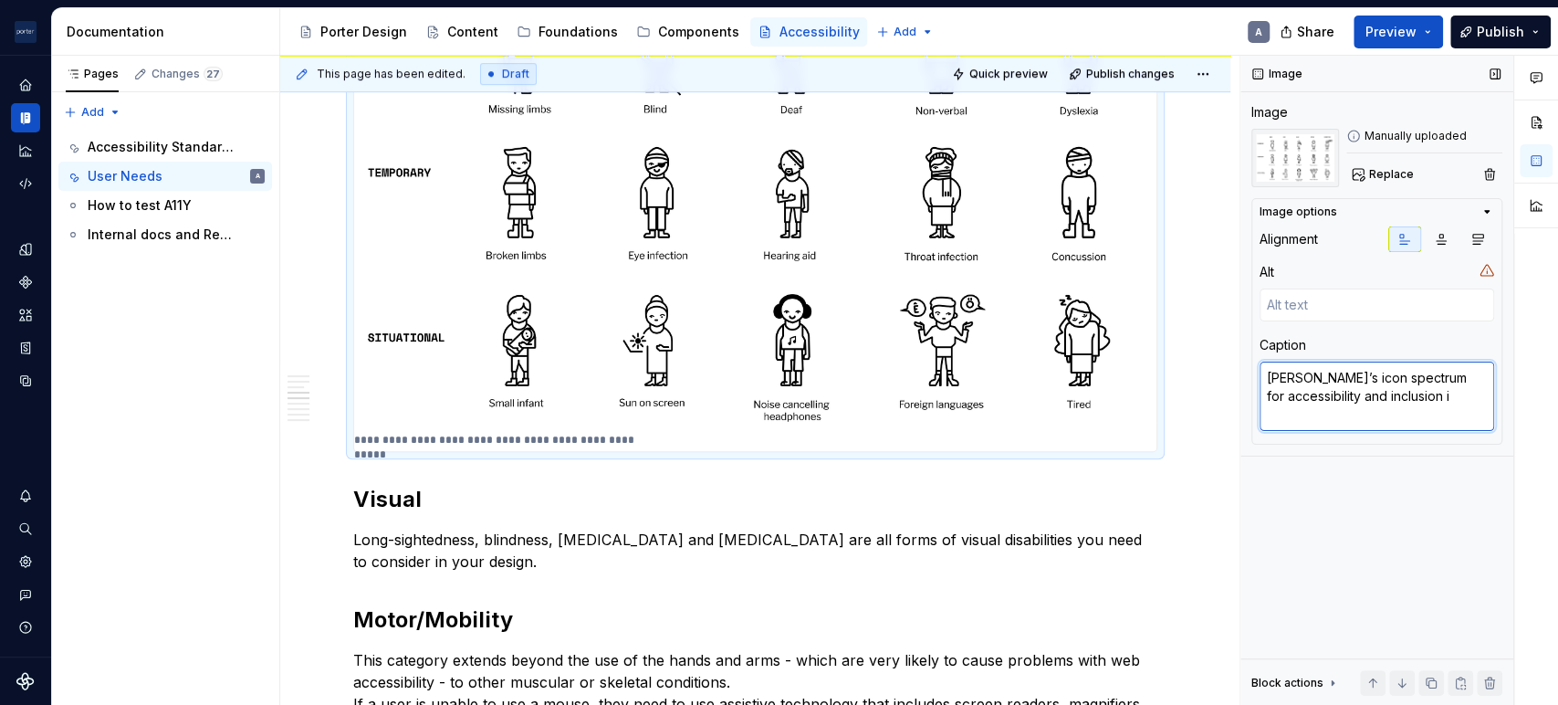
type textarea "[PERSON_NAME]’s icon spectrum for accessibility and inclusion in"
type textarea "*"
type textarea "[PERSON_NAME]’s icon spectrum for accessibility and inclusion ins"
type textarea "*"
type textarea "[PERSON_NAME]’s icon spectrum for accessibility and inclusion insp"
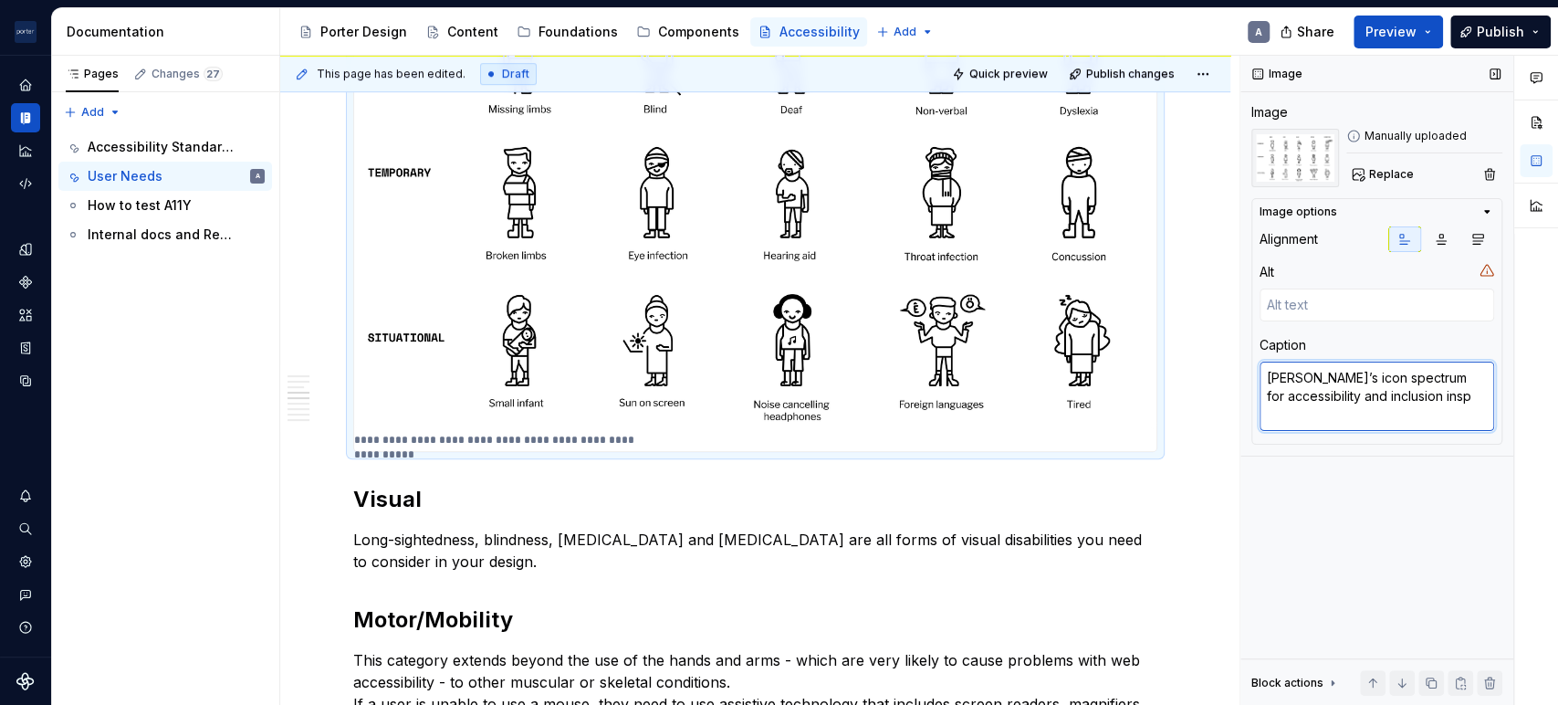
type textarea "*"
type textarea "[PERSON_NAME]’s icon spectrum for accessibility and inclusion inspi"
type textarea "*"
type textarea "[PERSON_NAME]’s icon spectrum for accessibility and inclusion inspir"
type textarea "*"
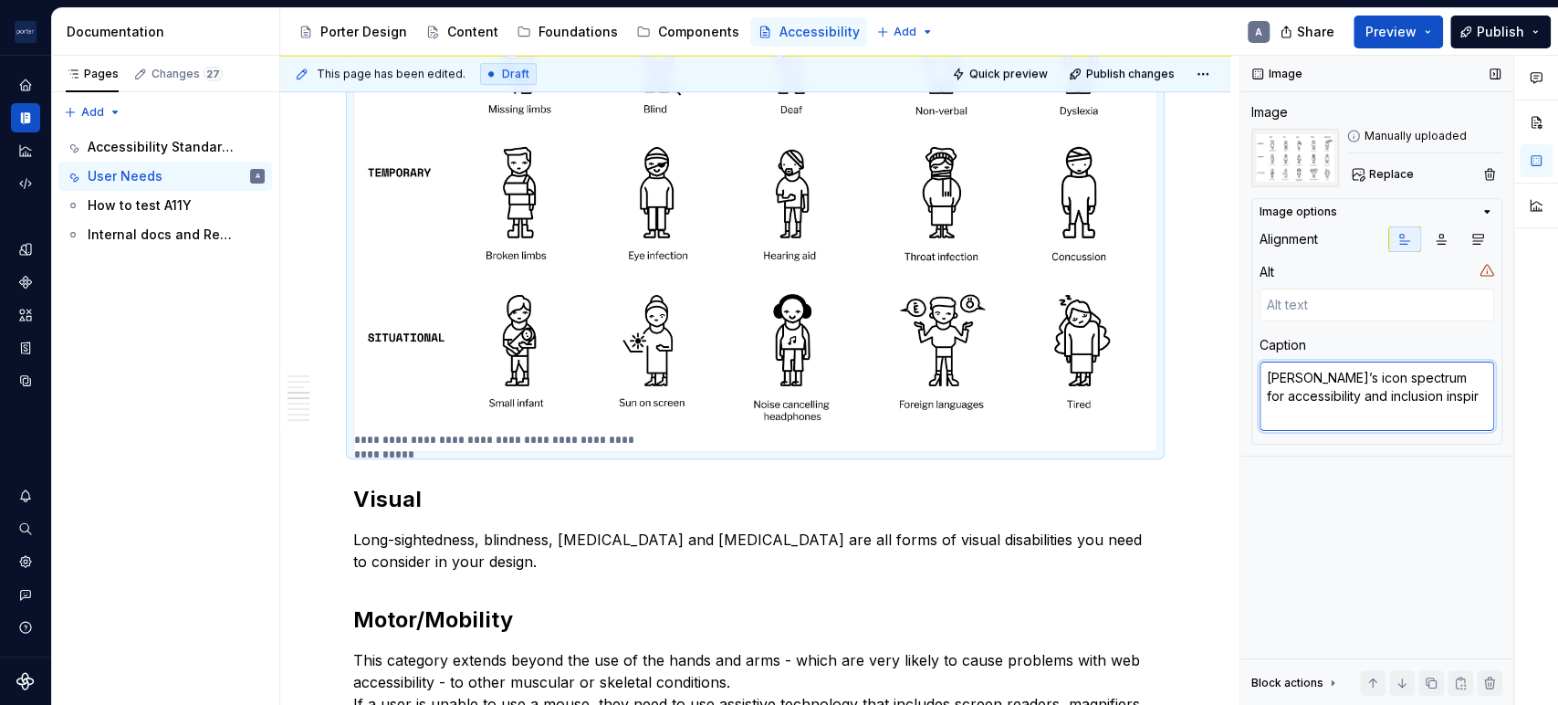
type textarea "[PERSON_NAME]’s icon spectrum for accessibility and inclusion inspire"
type textarea "*"
type textarea "[PERSON_NAME]’s icon spectrum for accessibility and inclusion inspired"
type textarea "*"
type textarea "[PERSON_NAME]’s icon spectrum for accessibility and inclusion inspired"
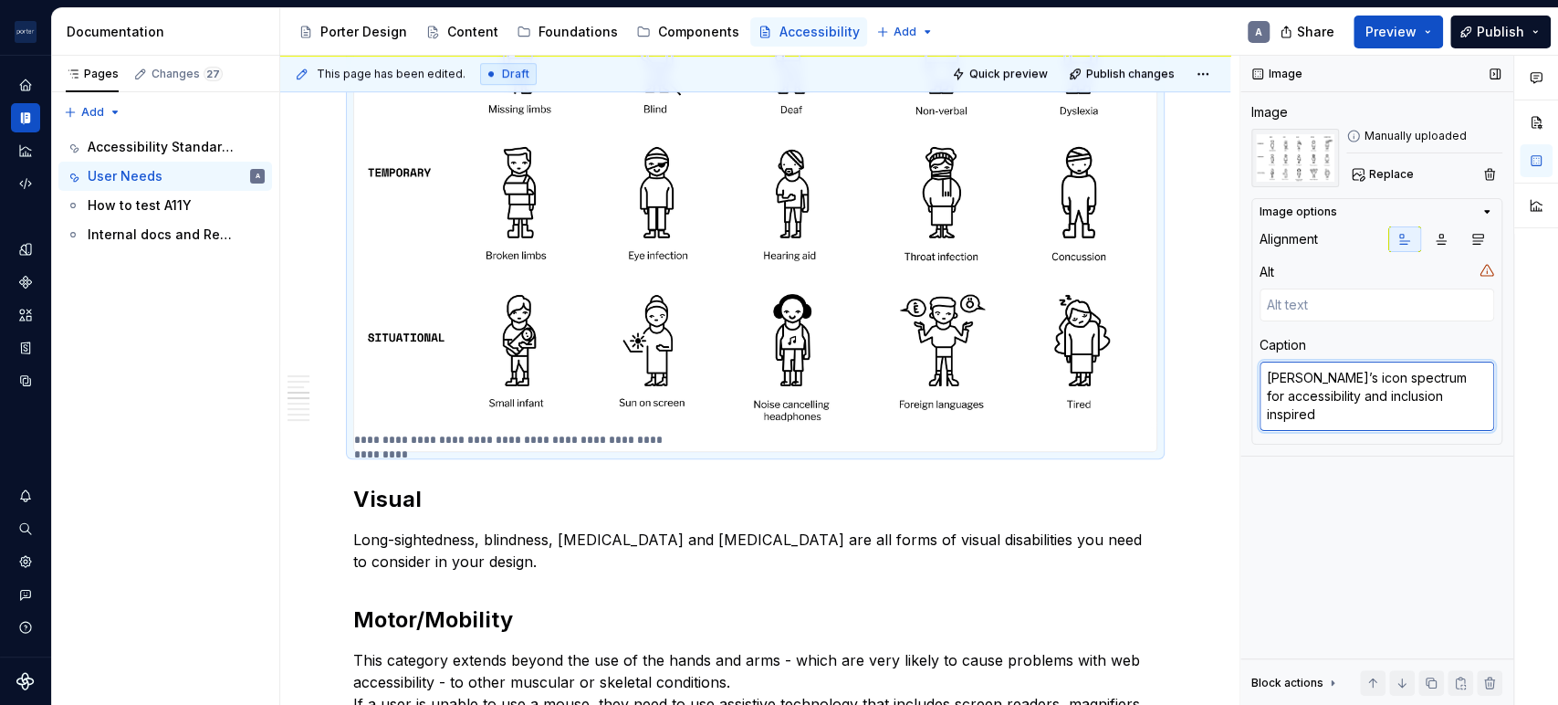
type textarea "*"
type textarea "[PERSON_NAME]’s icon spectrum for accessibility and inclusion inspired b"
type textarea "*"
type textarea "[PERSON_NAME]’s icon spectrum for accessibility and inclusion inspired by"
type textarea "*"
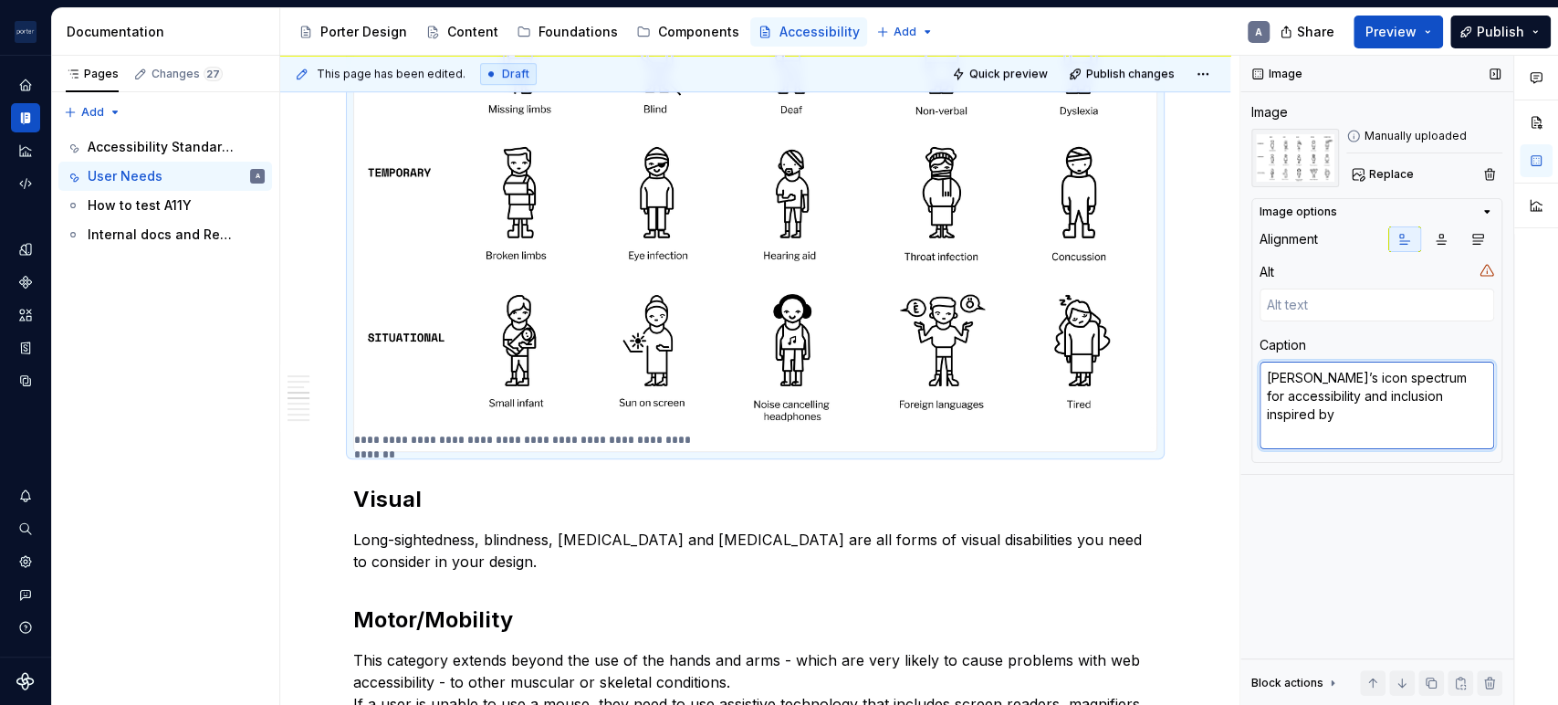
type textarea "[PERSON_NAME]’s icon spectrum for accessibility and inclusion inspired by M"
type textarea "*"
type textarea "[PERSON_NAME]’s icon spectrum for accessibility and inclusion inspired by [PERS…"
type textarea "*"
type textarea "[PERSON_NAME]’s icon spectrum for accessibility and inclusion inspired by [PERS…"
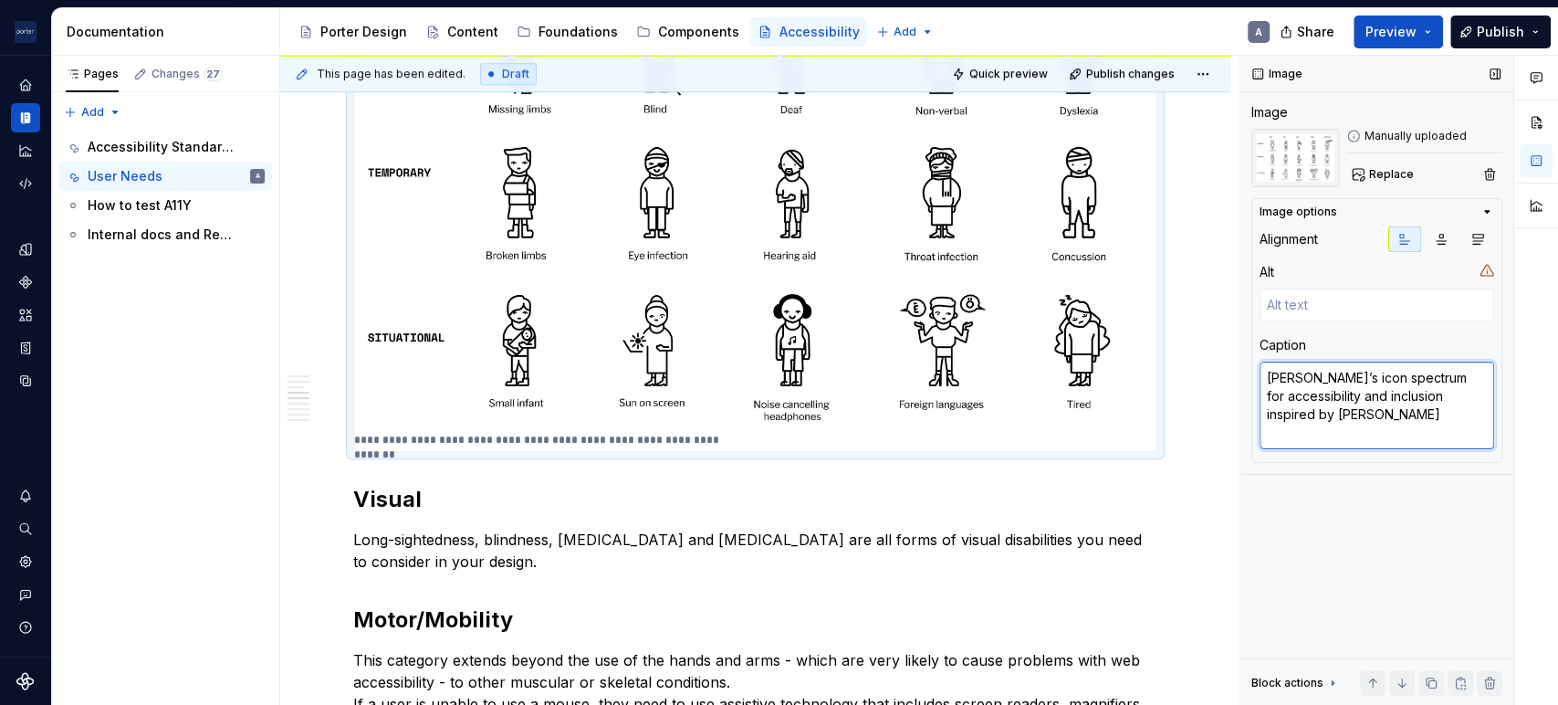
type textarea "*"
type textarea "[PERSON_NAME]’s icon spectrum for accessibility and inclusion inspired by Micro"
type textarea "*"
type textarea "[PERSON_NAME]’s icon spectrum for accessibility and inclusion inspired by Micros"
type textarea "*"
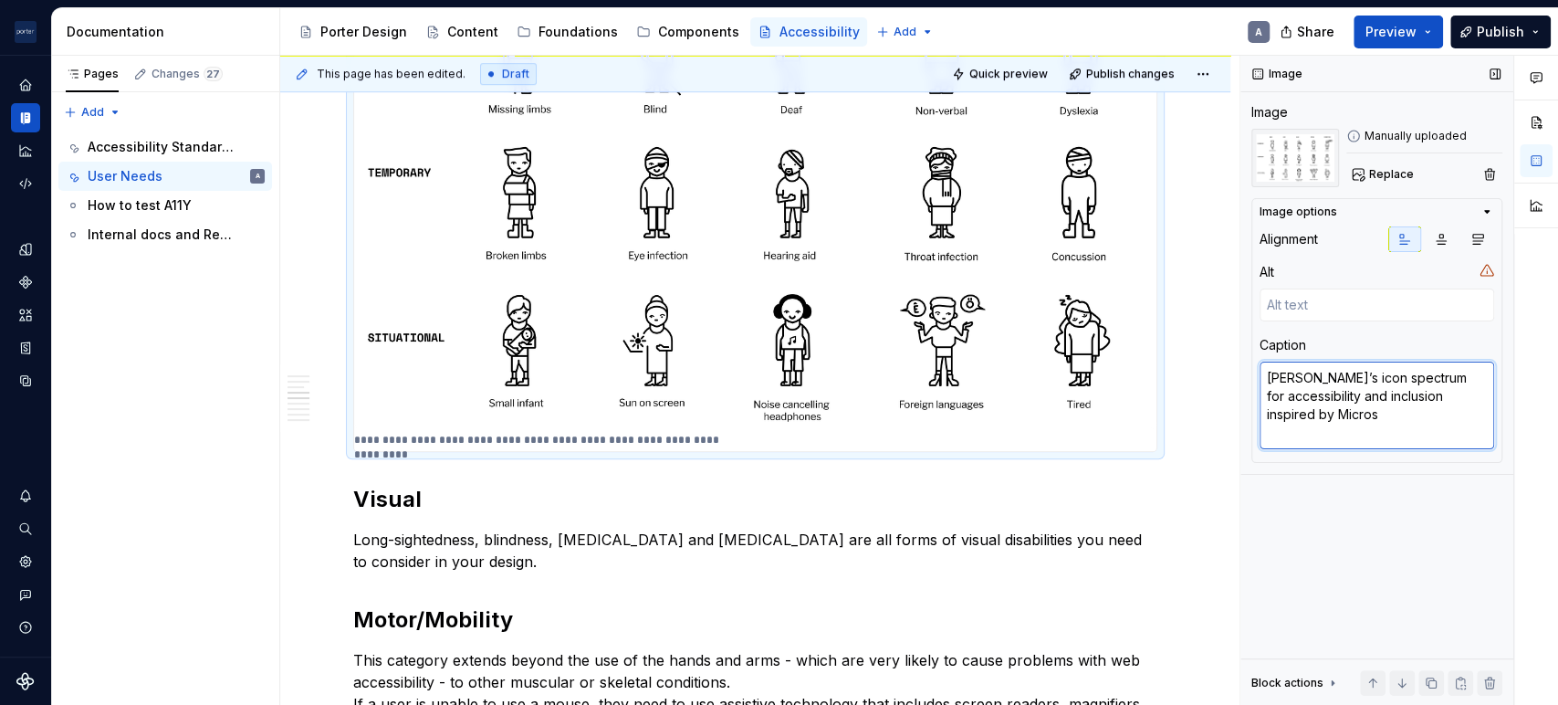
type textarea "[PERSON_NAME]’s icon spectrum for accessibility and inclusion inspired by Micro…"
type textarea "*"
type textarea "[PERSON_NAME]’s icon spectrum for accessibility and inclusion inspired by Micro…"
type textarea "*"
type textarea "[PERSON_NAME]’s icon spectrum for accessibility and inclusion inspired by Micro…"
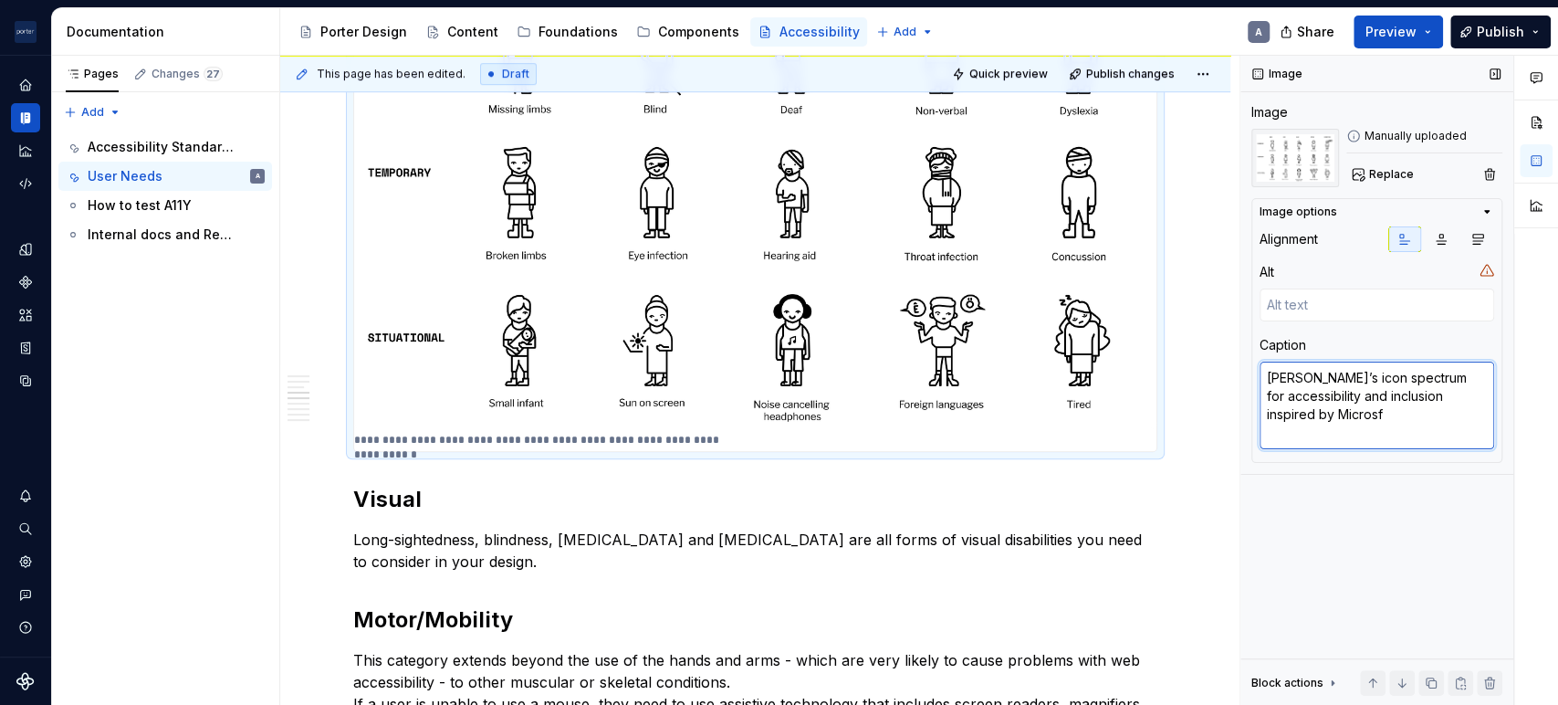
type textarea "*"
type textarea "[PERSON_NAME]’s icon spectrum for accessibility and inclusion inspired by Micros"
type textarea "*"
type textarea "[PERSON_NAME]’s icon spectrum for accessibility and inclusion inspired by Micro…"
type textarea "*"
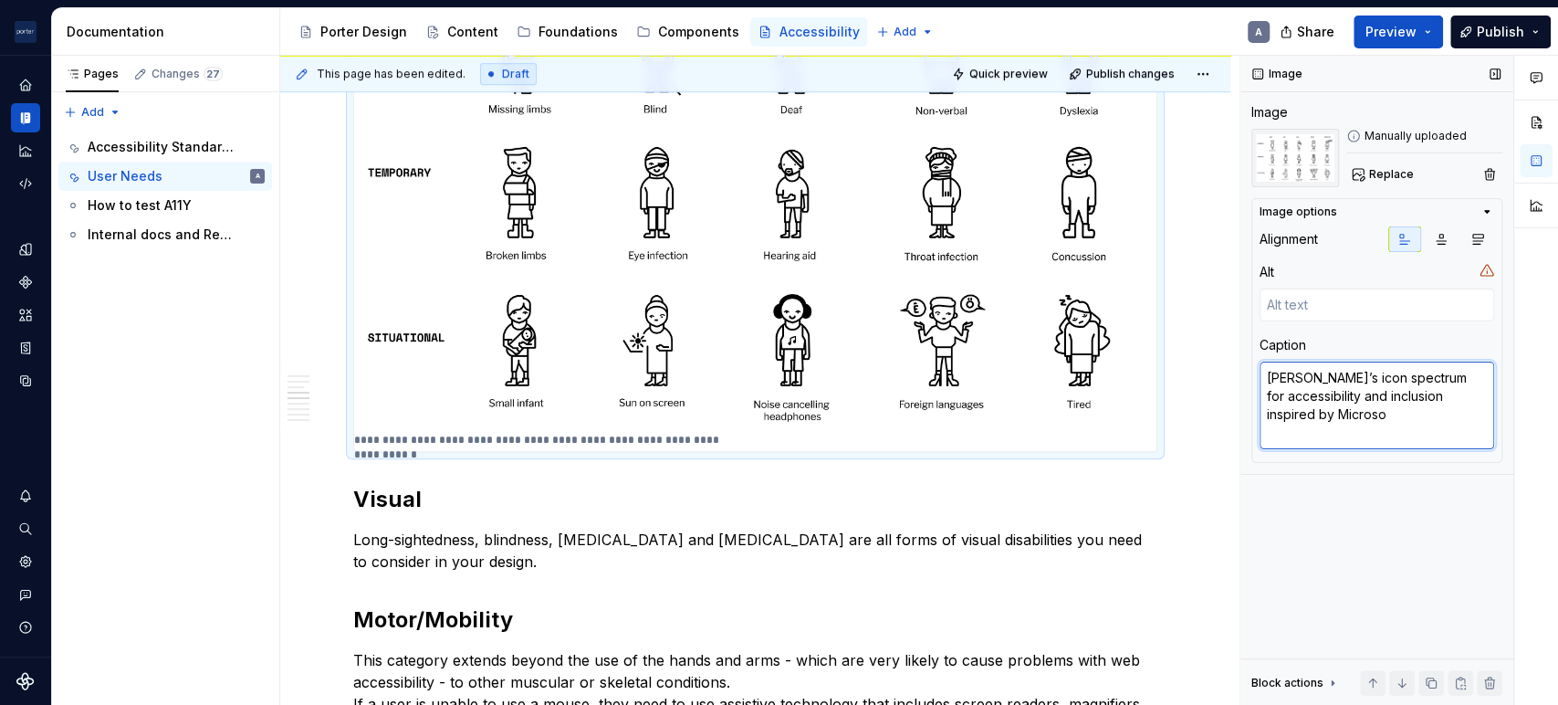
type textarea "[PERSON_NAME]’s icon spectrum for accessibility and inclusion inspired by Micro…"
type textarea "*"
type textarea "[PERSON_NAME]’s icon spectrum for accessibility and inclusion inspired by Micro…"
type textarea "*"
type textarea "[PERSON_NAME]’s icon spectrum for accessibility and inclusion inspired by Micro…"
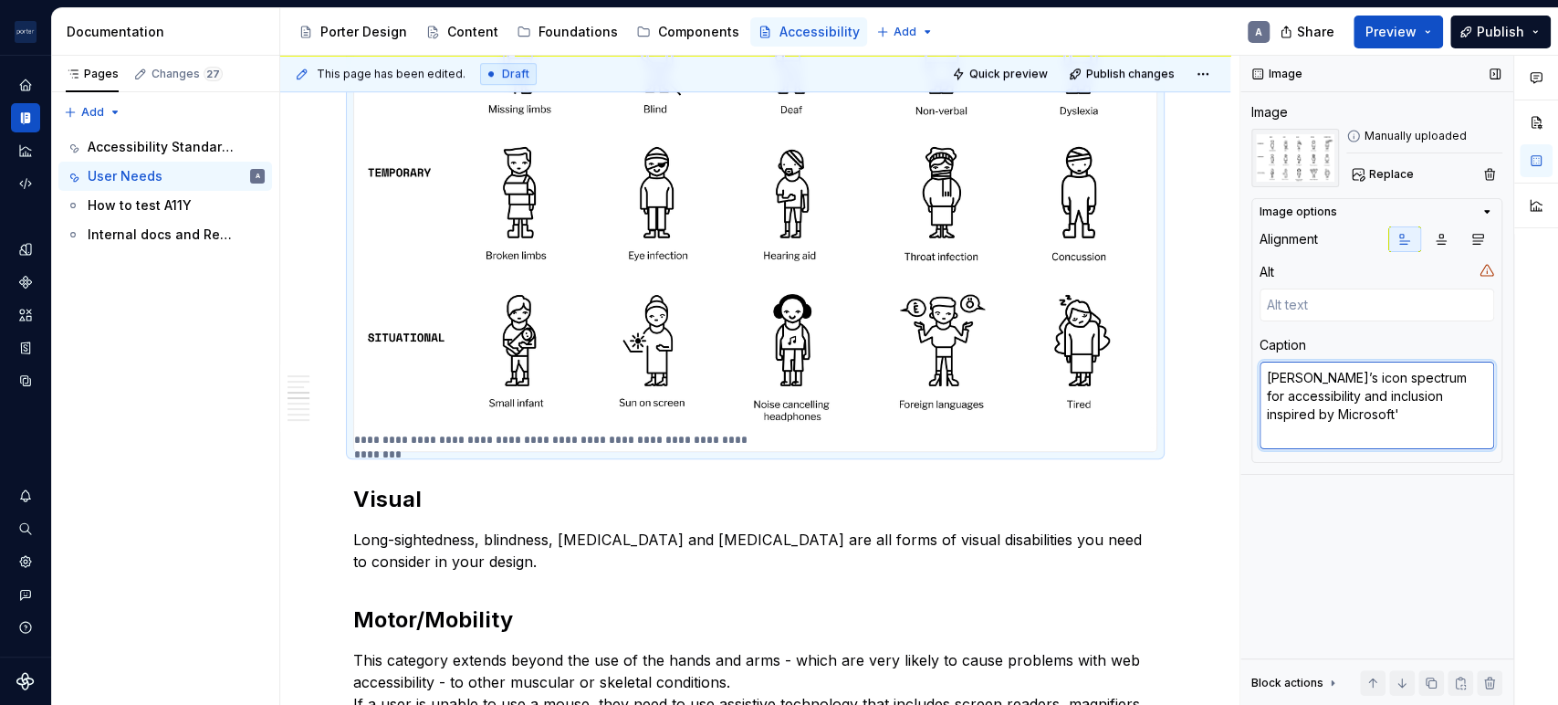
type textarea "*"
type textarea "[PERSON_NAME]’s icon spectrum for accessibility and inclusion inspired by Micro…"
type textarea "*"
type textarea "[PERSON_NAME]’s icon spectrum for accessibility and inclusion inspired by Micro…"
type textarea "*"
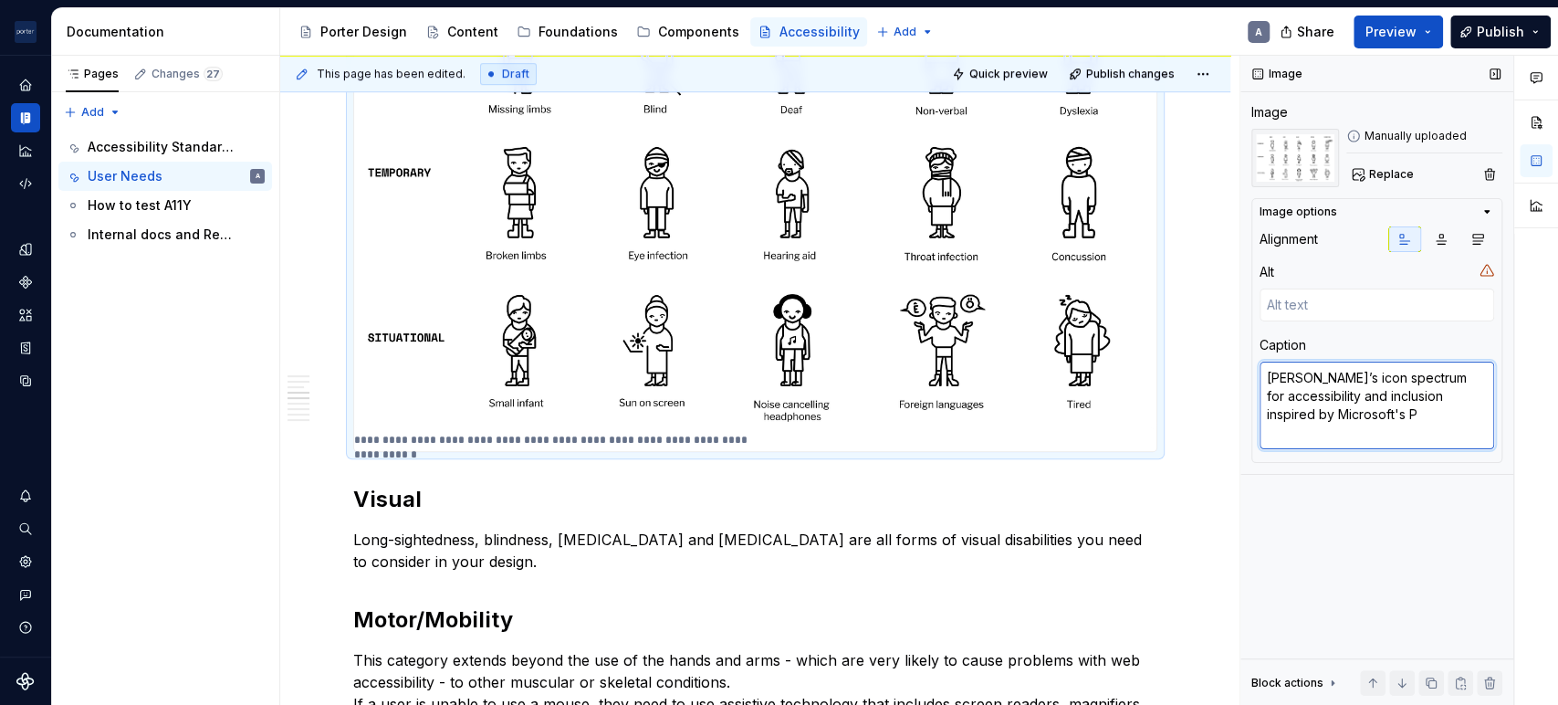
type textarea "[PERSON_NAME]’s icon spectrum for accessibility and inclusion inspired by Micro…"
type textarea "*"
type textarea "[PERSON_NAME]’s icon spectrum for accessibility and inclusion inspired by Micro…"
type textarea "*"
type textarea "[PERSON_NAME]’s icon spectrum for accessibility and inclusion inspired by Micro…"
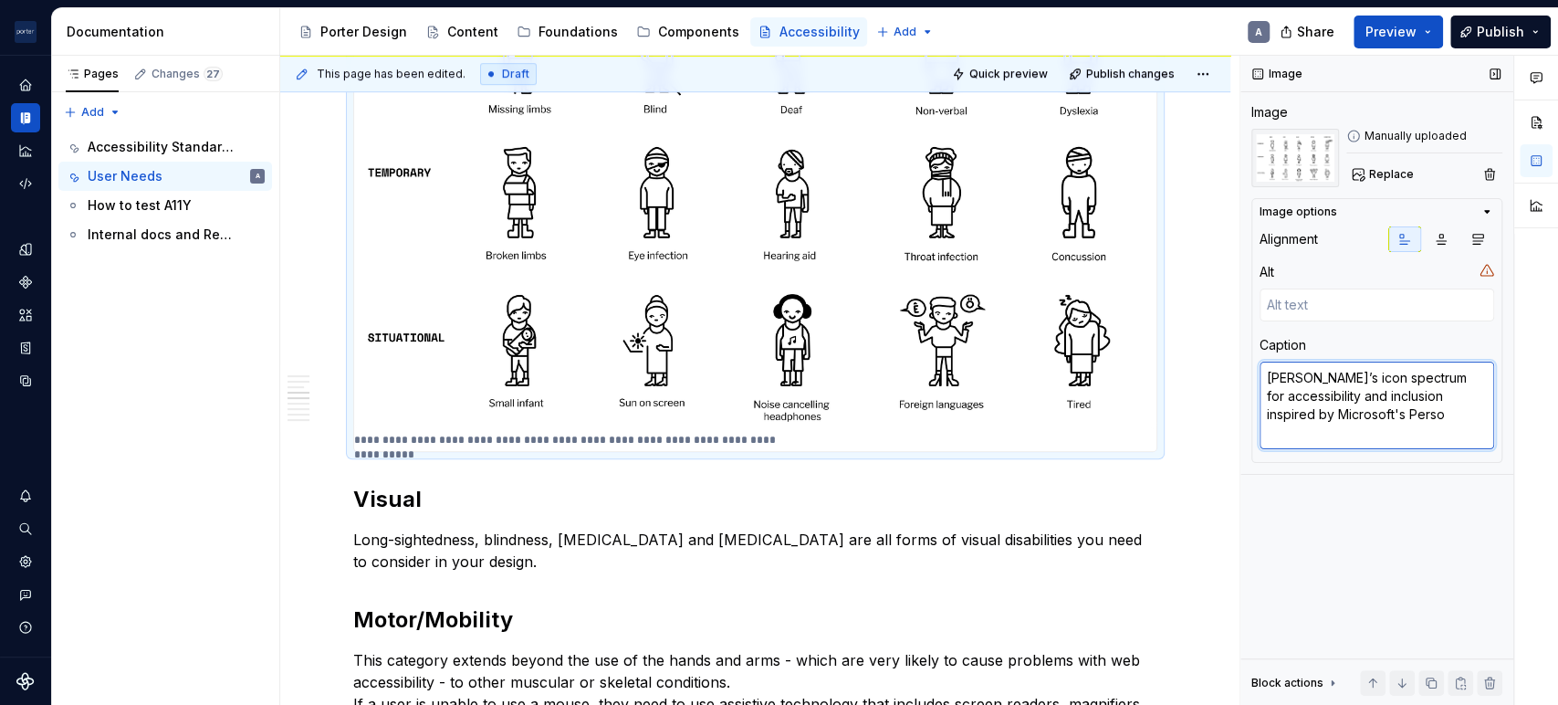
type textarea "*"
type textarea "[PERSON_NAME]’s icon spectrum for accessibility and inclusion inspired by Micro…"
type textarea "*"
type textarea "[PERSON_NAME]’s icon spectrum for accessibility and inclusion inspired by Micro…"
type textarea "*"
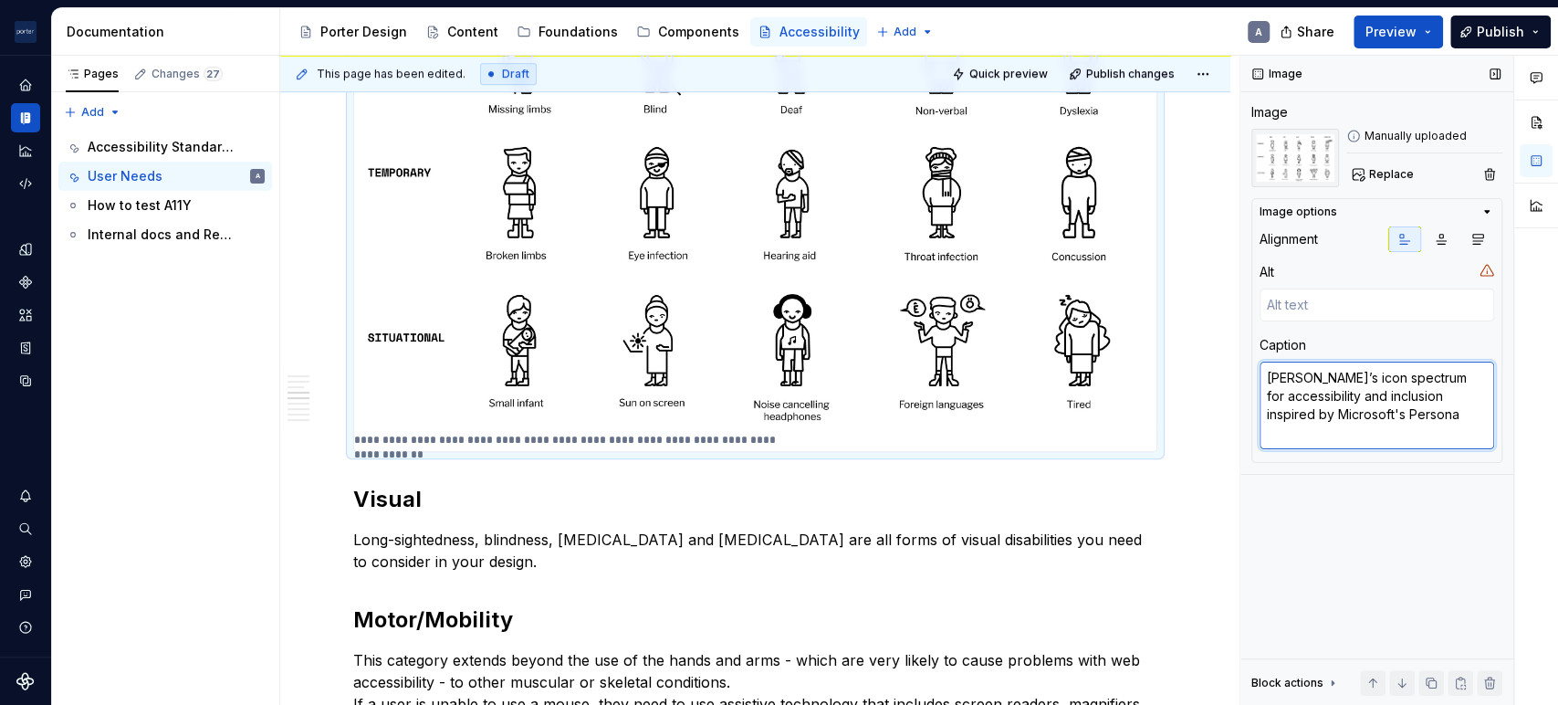
type textarea "[PERSON_NAME]’s icon spectrum for accessibility and inclusion inspired by Micro…"
type textarea "*"
type textarea "[PERSON_NAME]’s icon spectrum for accessibility and inclusion inspired by Micro…"
type textarea "*"
type textarea "[PERSON_NAME]’s icon spectrum for accessibility and inclusion inspired by Micro…"
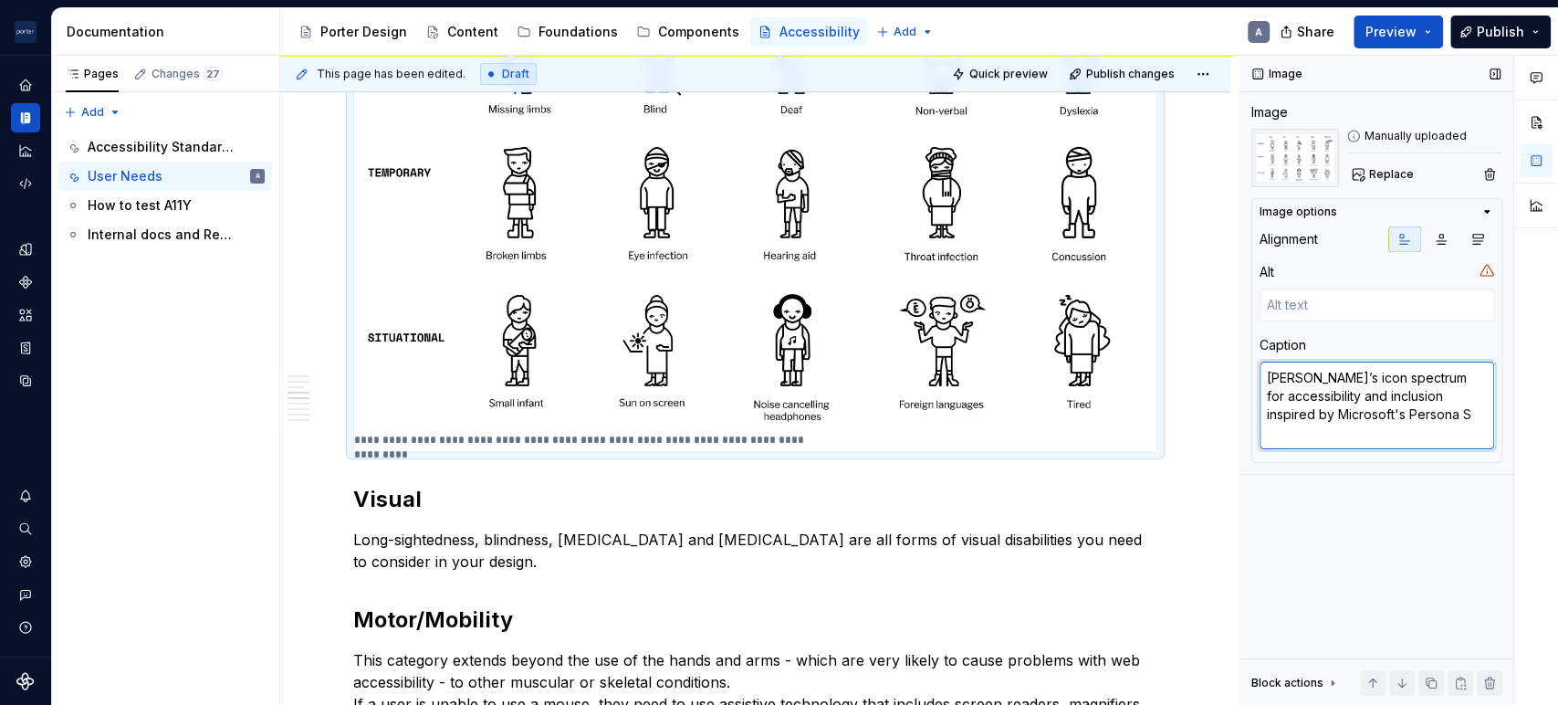
type textarea "*"
type textarea "[PERSON_NAME]’s icon spectrum for accessibility and inclusion inspired by Micro…"
type textarea "*"
type textarea "[PERSON_NAME]’s icon spectrum for accessibility and inclusion inspired by Micro…"
type textarea "*"
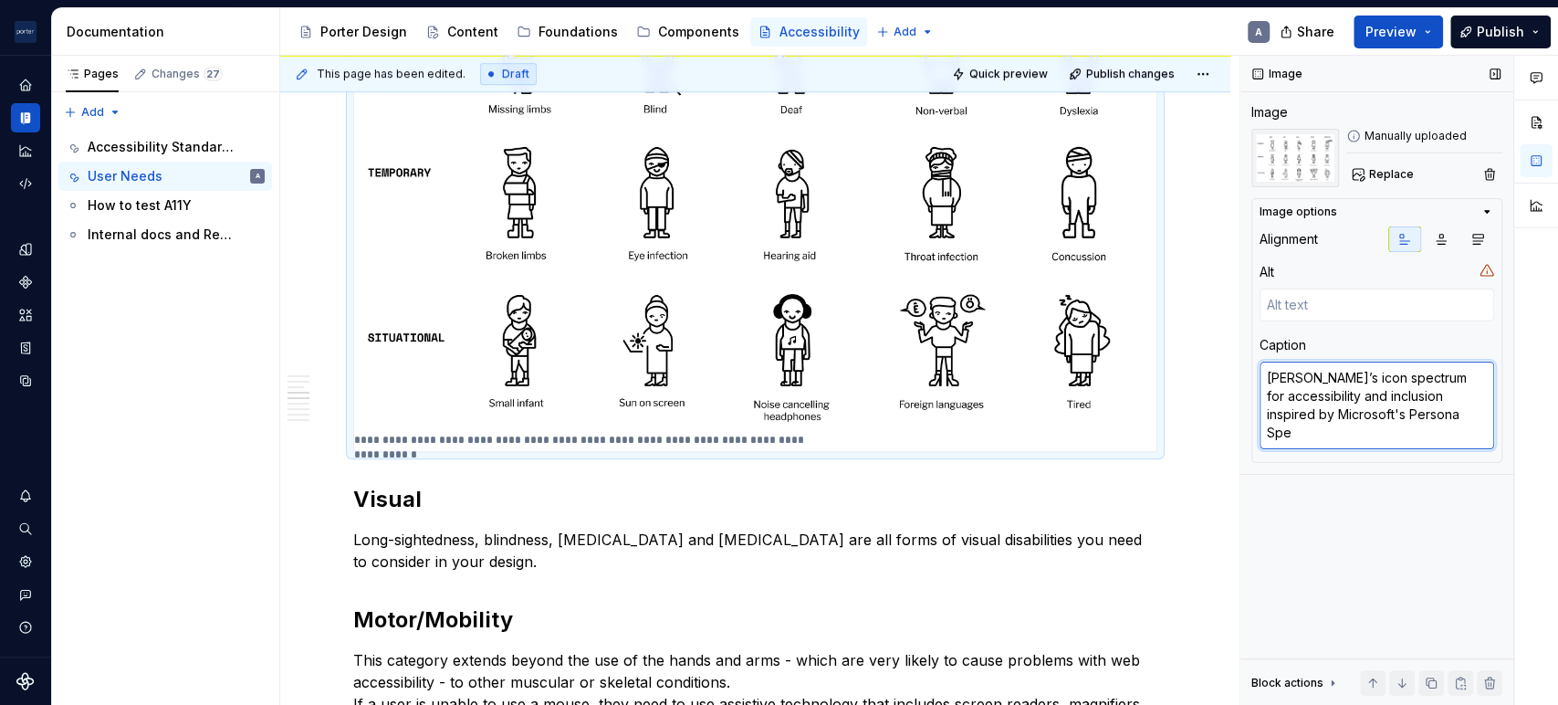
type textarea "[PERSON_NAME]’s icon spectrum for accessibility and inclusion inspired by Micro…"
type textarea "*"
type textarea "[PERSON_NAME]’s icon spectrum for accessibility and inclusion inspired by Micro…"
type textarea "*"
type textarea "[PERSON_NAME]’s icon spectrum for accessibility and inclusion inspired by Micro…"
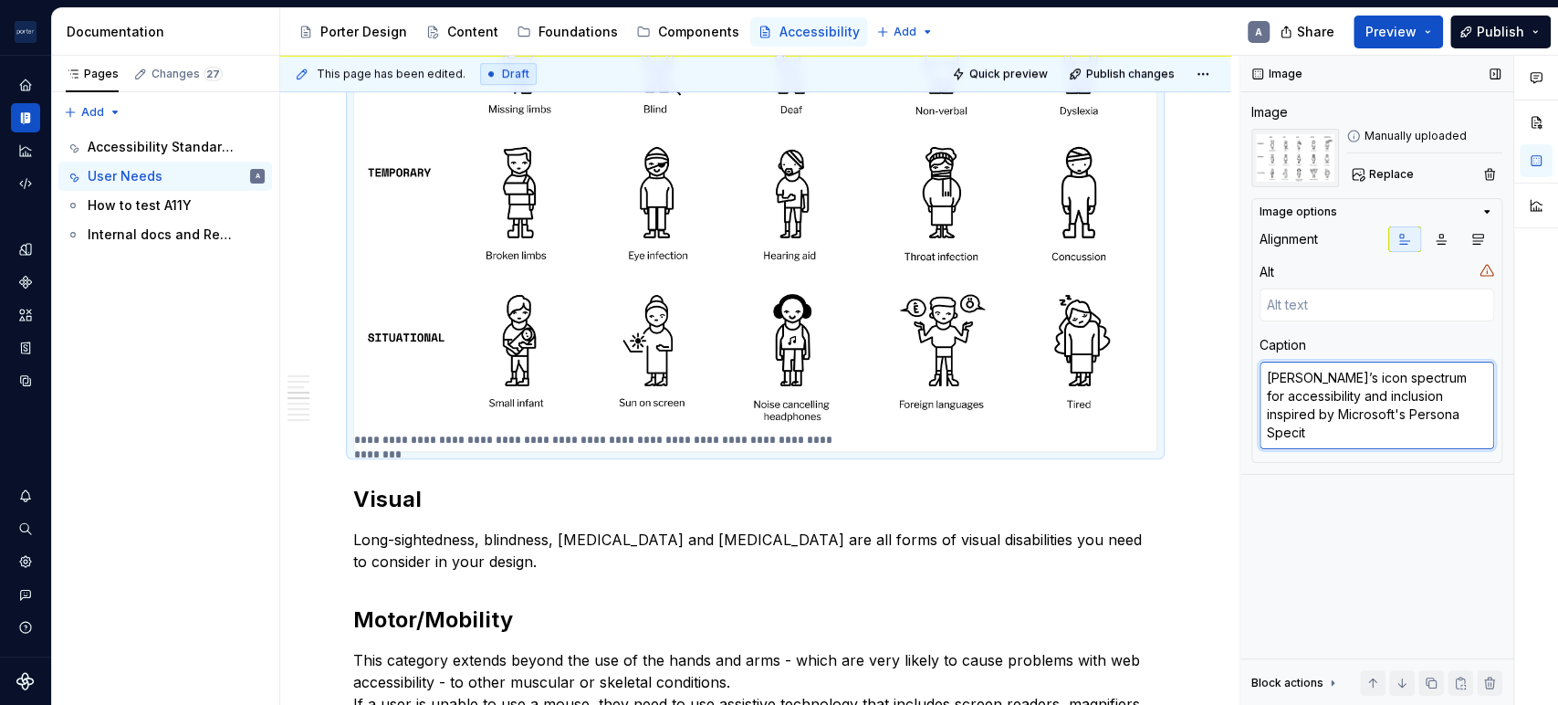
type textarea "*"
type textarea "[PERSON_NAME]’s icon spectrum for accessibility and inclusion inspired by Micro…"
type textarea "*"
type textarea "[PERSON_NAME]’s icon spectrum for accessibility and inclusion inspired by Micro…"
type textarea "*"
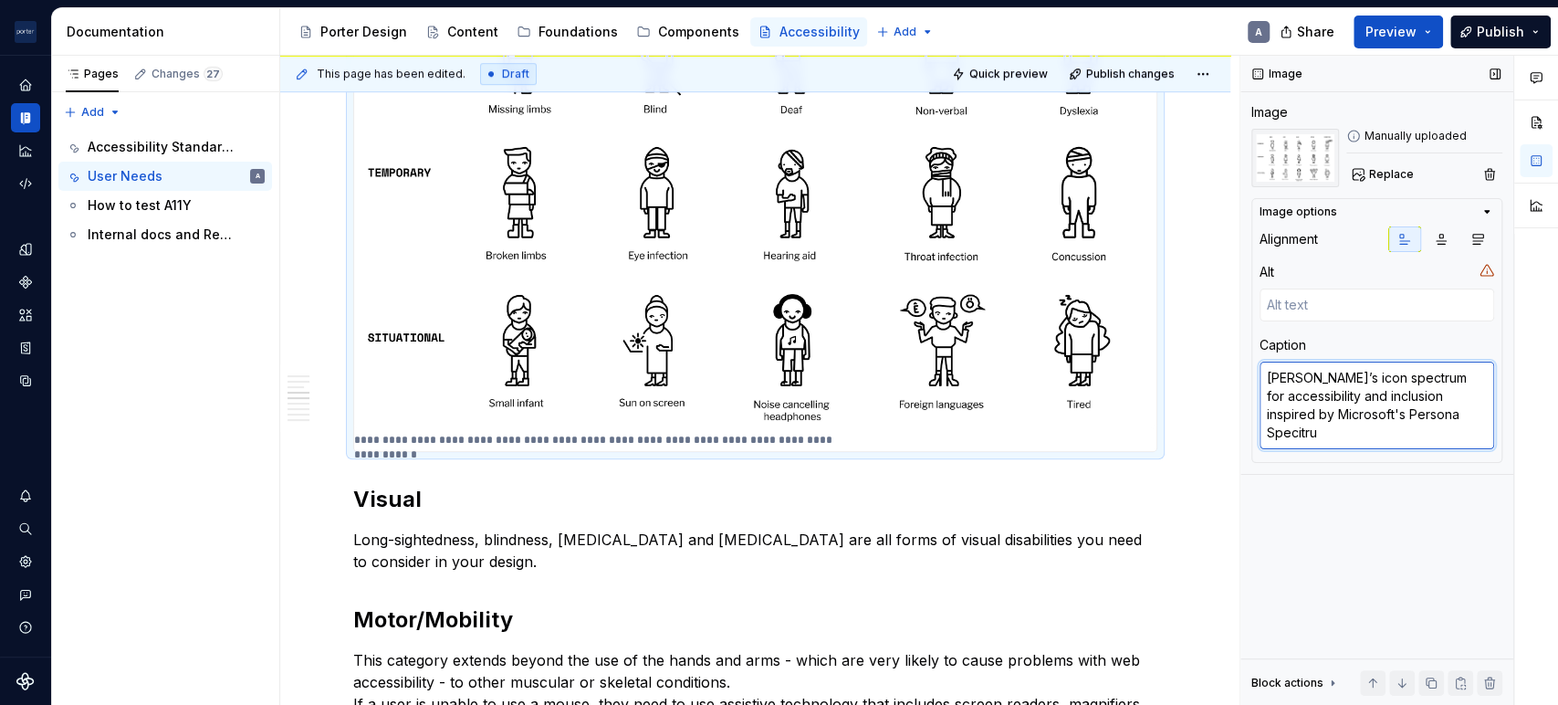
type textarea "[PERSON_NAME]’s icon spectrum for accessibility and inclusion inspired by Micro…"
type textarea "*"
type textarea "[PERSON_NAME]’s icon spectrum for accessibility and inclusion inspired by Micro…"
type textarea "*"
type textarea "[PERSON_NAME]’s icon spectrum for accessibility and inclusion inspired by Micro…"
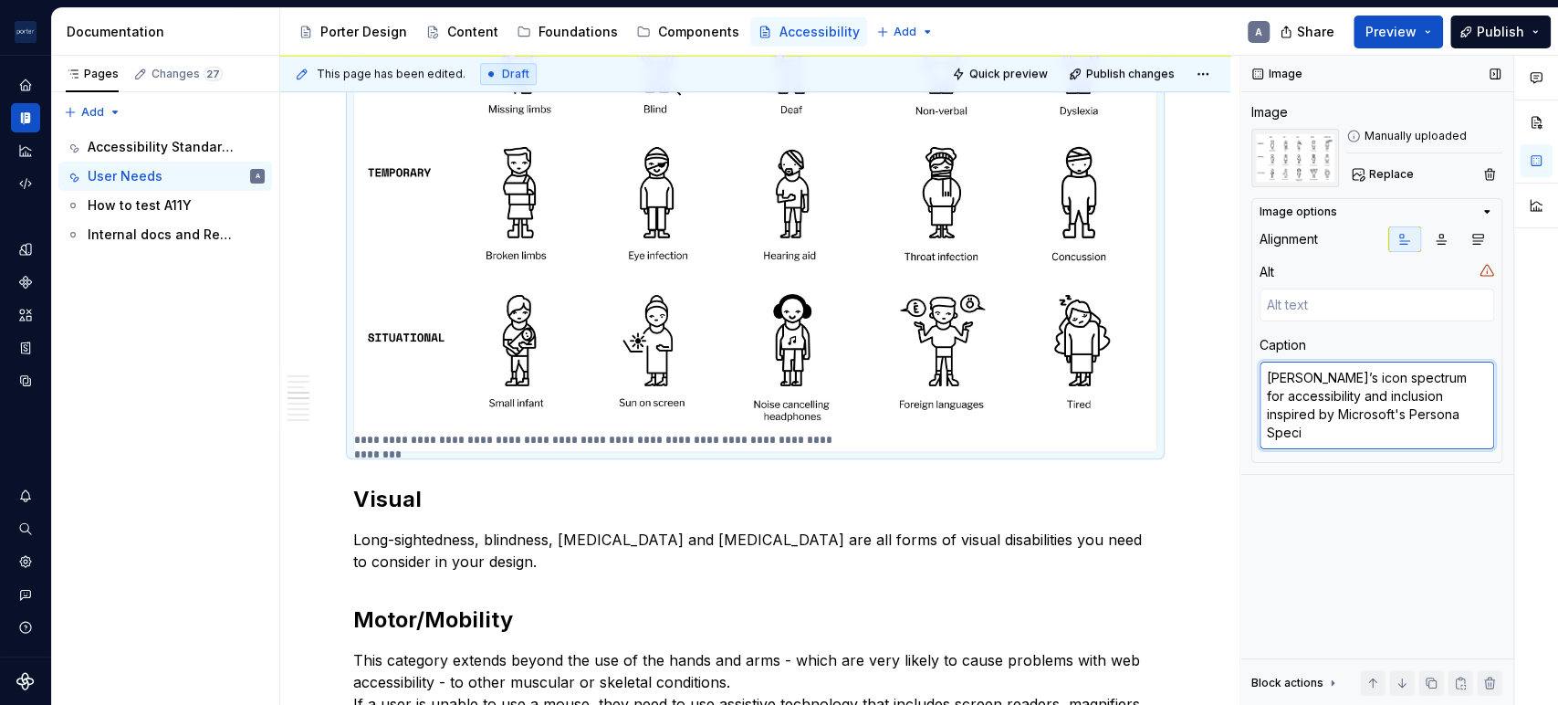
type textarea "*"
type textarea "[PERSON_NAME]’s icon spectrum for accessibility and inclusion inspired by Micro…"
type textarea "*"
type textarea "[PERSON_NAME]’s icon spectrum for accessibility and inclusion inspired by Micro…"
type textarea "*"
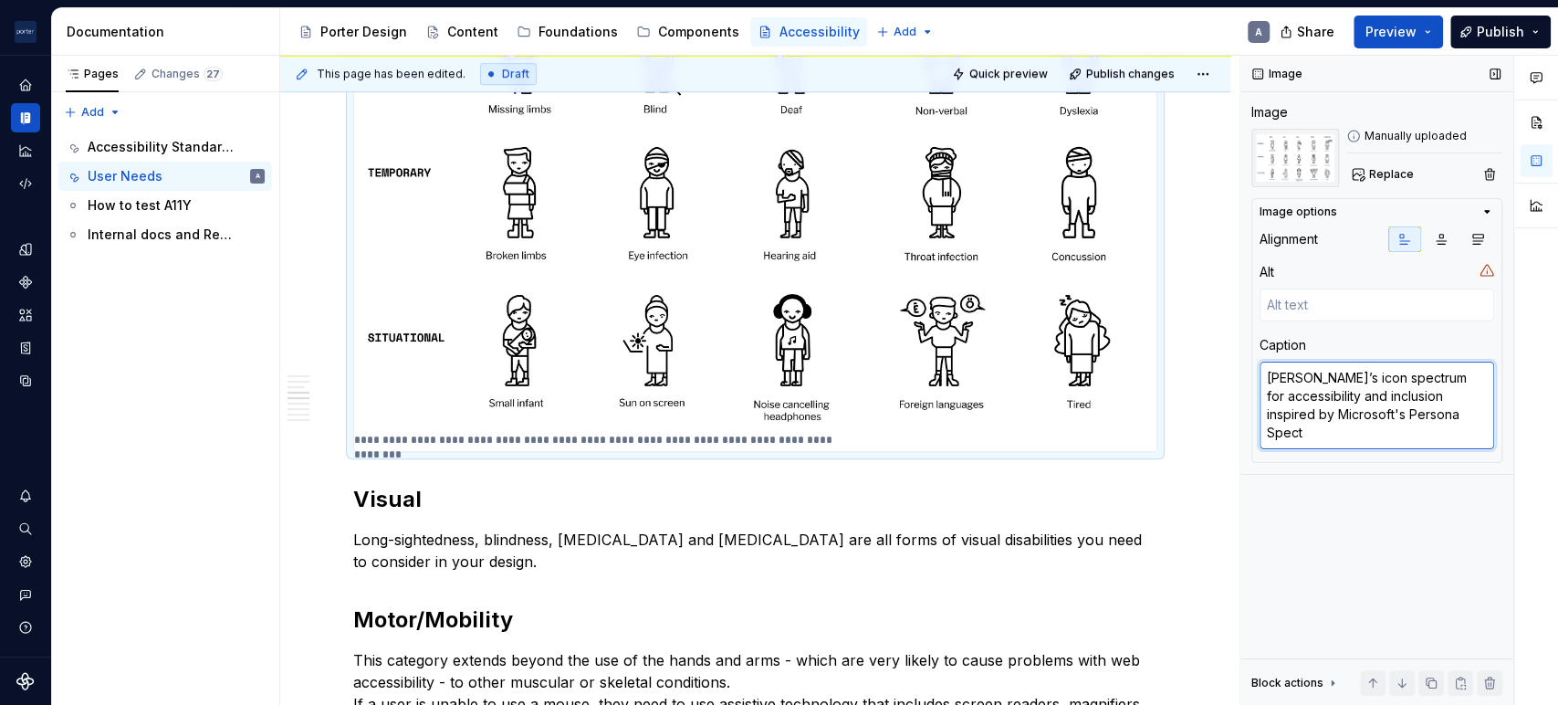
type textarea "[PERSON_NAME]’s icon spectrum for accessibility and inclusion inspired by Micro…"
type textarea "*"
type textarea "[PERSON_NAME]’s icon spectrum for accessibility and inclusion inspired by Micro…"
type textarea "*"
type textarea "[PERSON_NAME]’s icon spectrum for accessibility and inclusion inspired by Micro…"
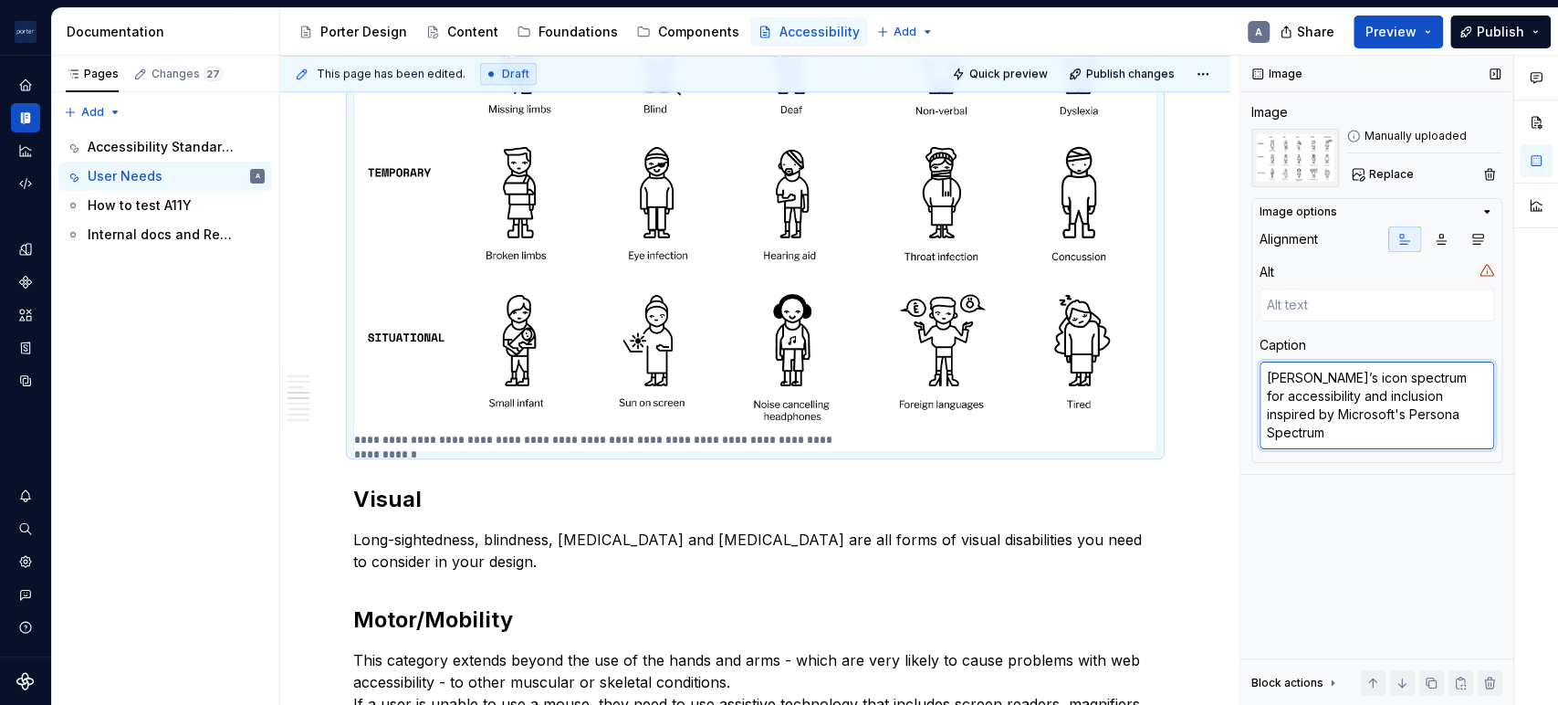
type textarea "*"
type textarea "[PERSON_NAME]’s icon spectrum for accessibility and inclusion inspired by Micro…"
click at [1357, 509] on div "Image Image Manually uploaded Replace Image options Alignment Alt Caption Dares…" at bounding box center [1376, 381] width 273 height 650
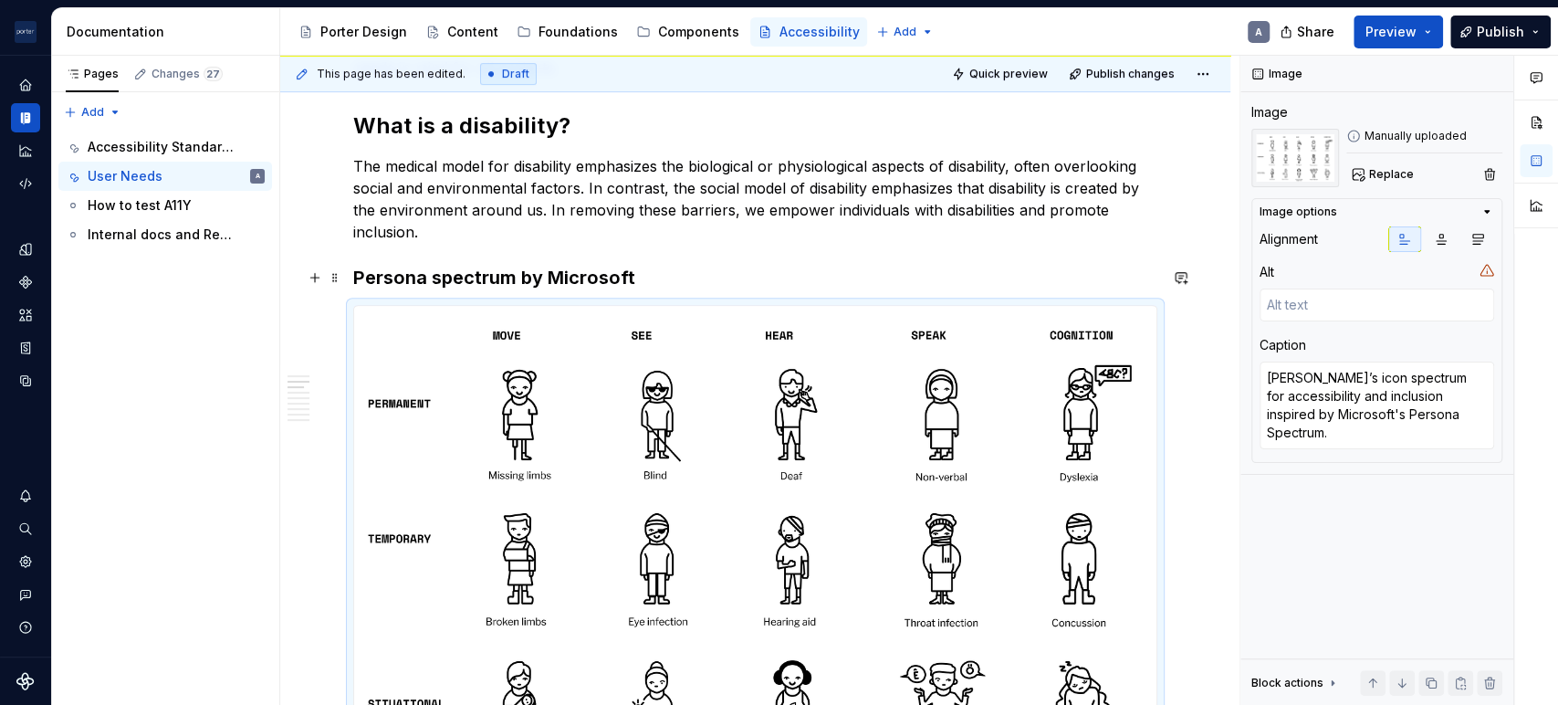
scroll to position [507, 0]
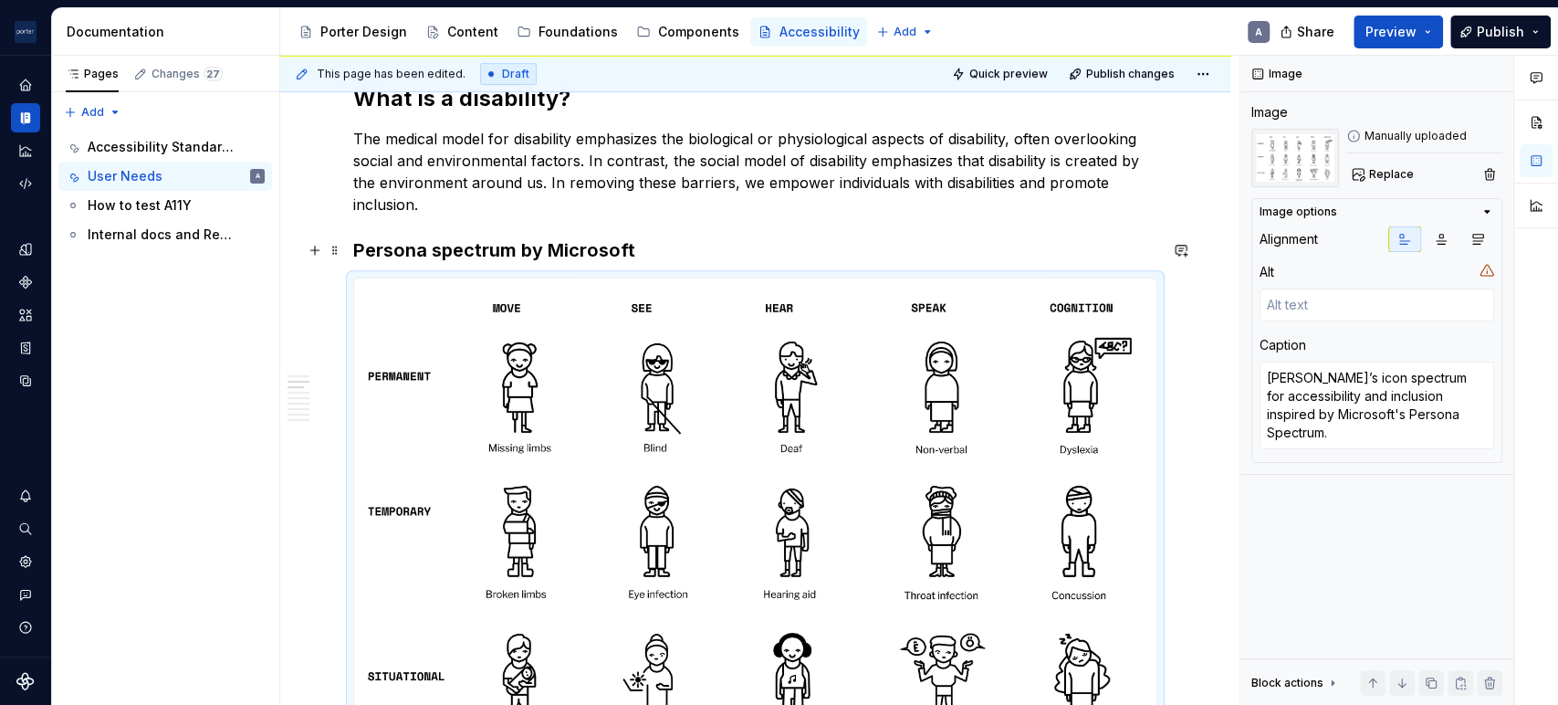
type textarea "*"
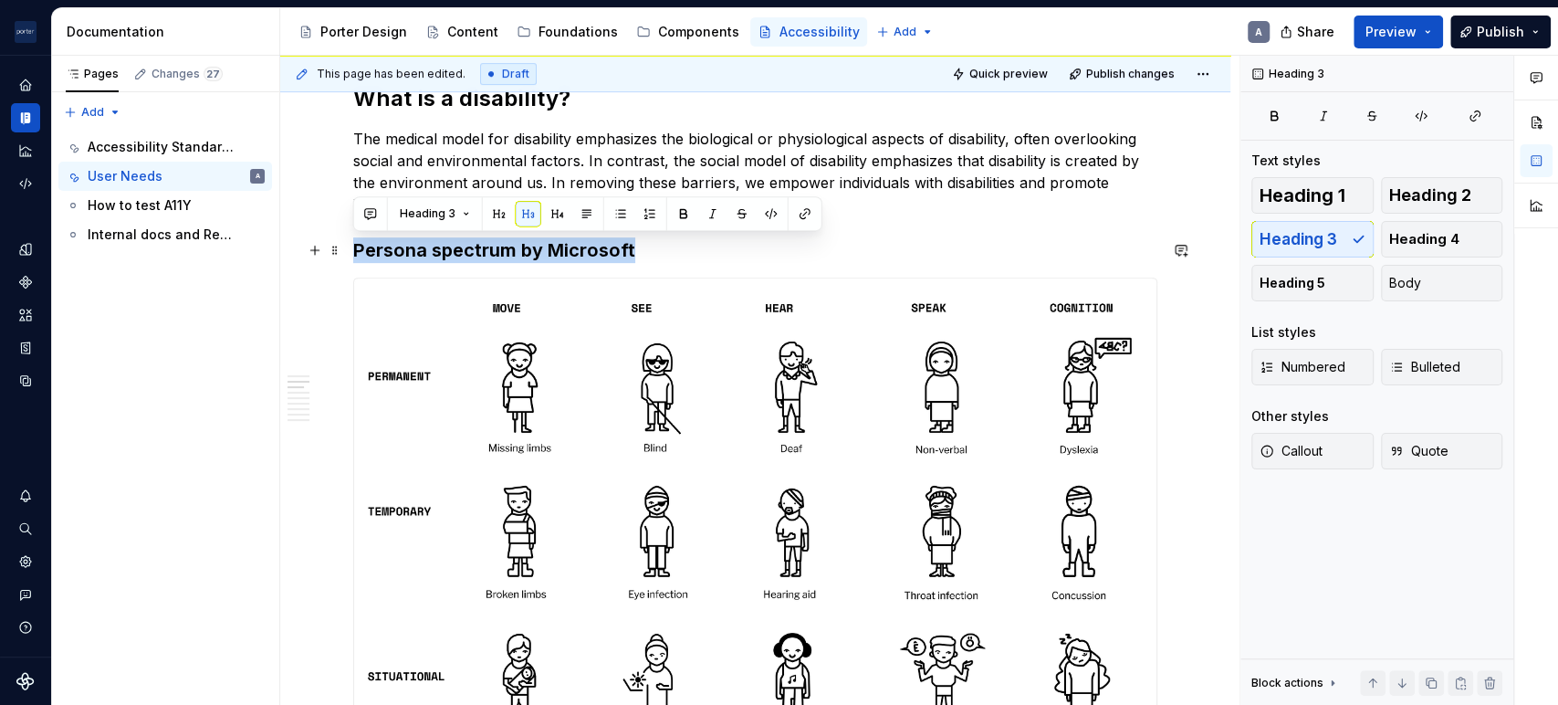
drag, startPoint x: 634, startPoint y: 244, endPoint x: 357, endPoint y: 237, distance: 277.5
click at [357, 237] on h3 "Persona spectrum by Microsoft" at bounding box center [755, 250] width 804 height 26
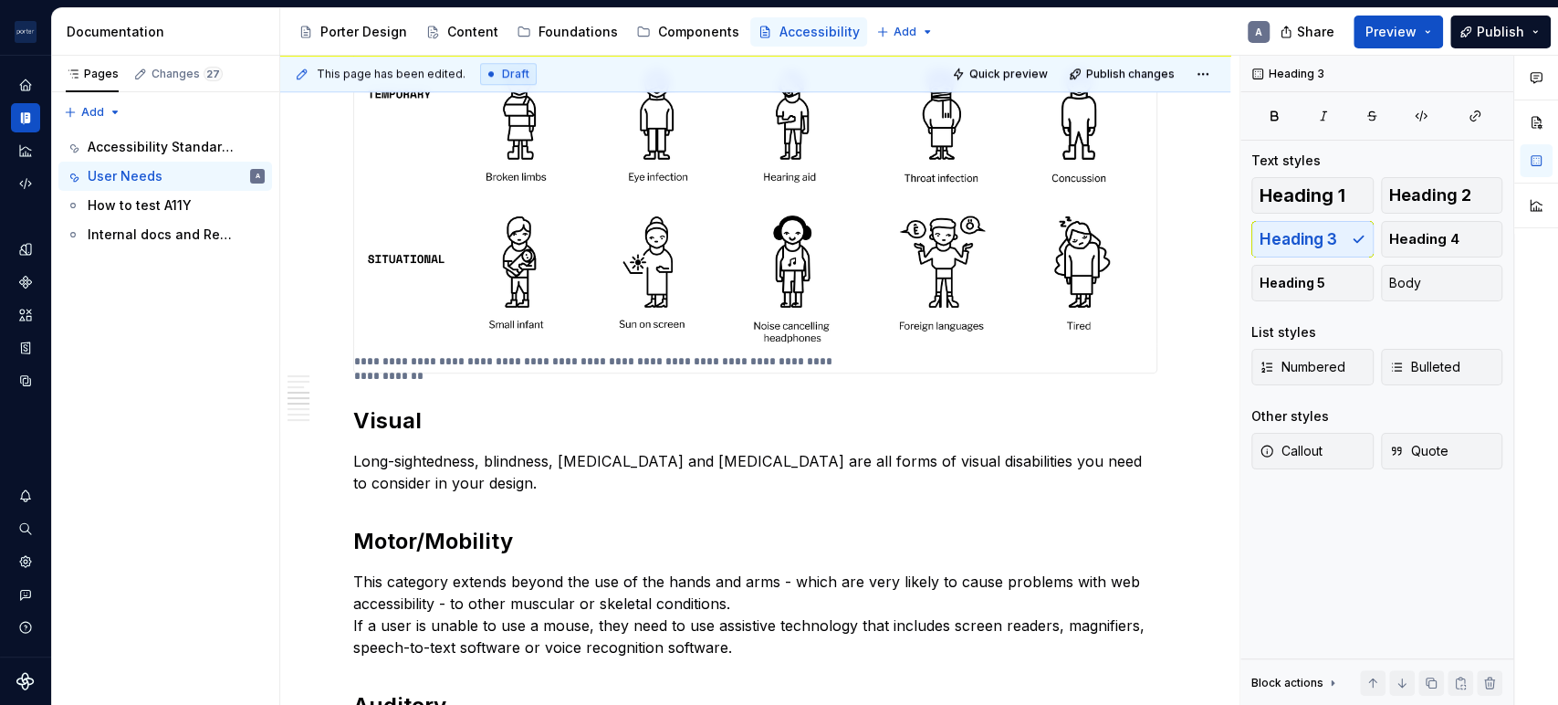
scroll to position [1014, 0]
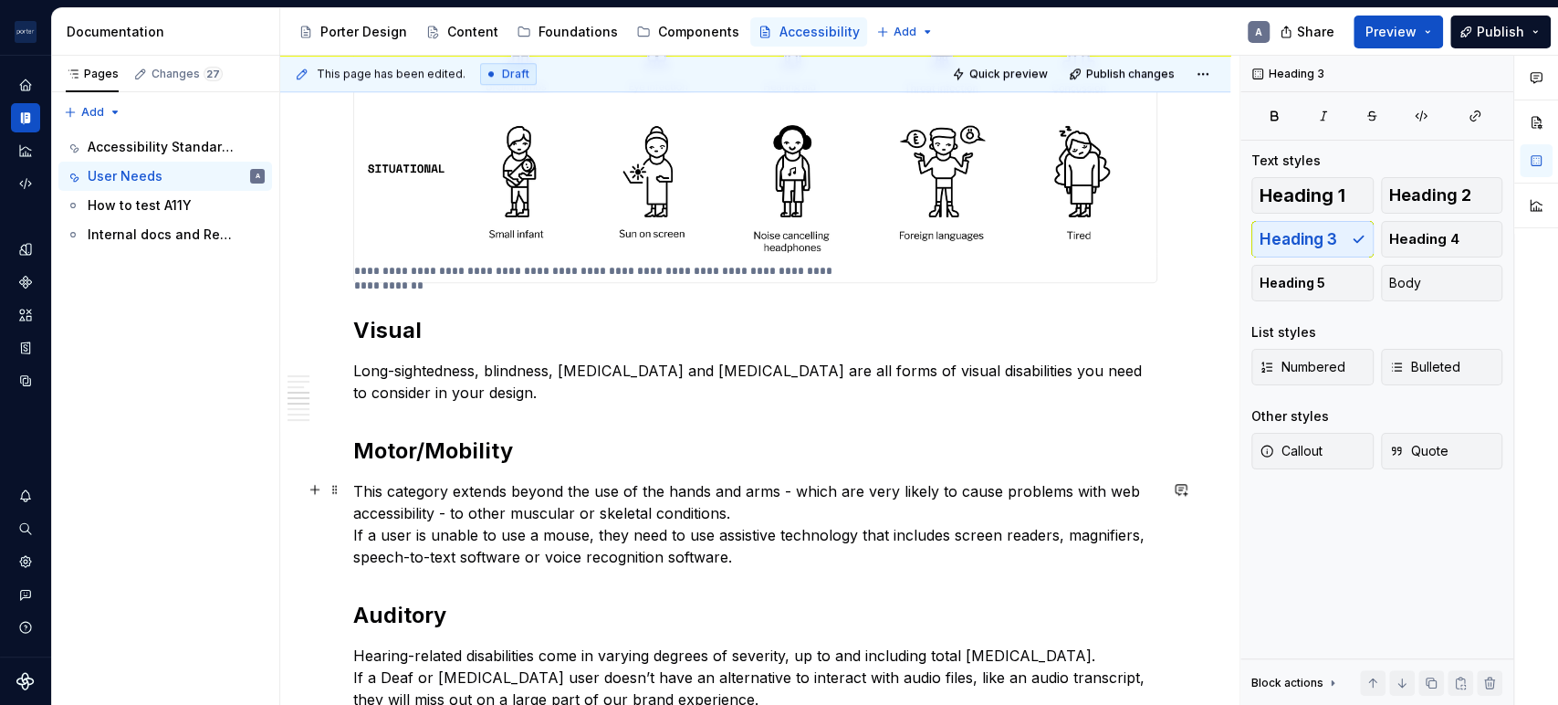
click at [763, 480] on p "This category extends beyond the use of the hands and arms - which are very lik…" at bounding box center [755, 524] width 804 height 88
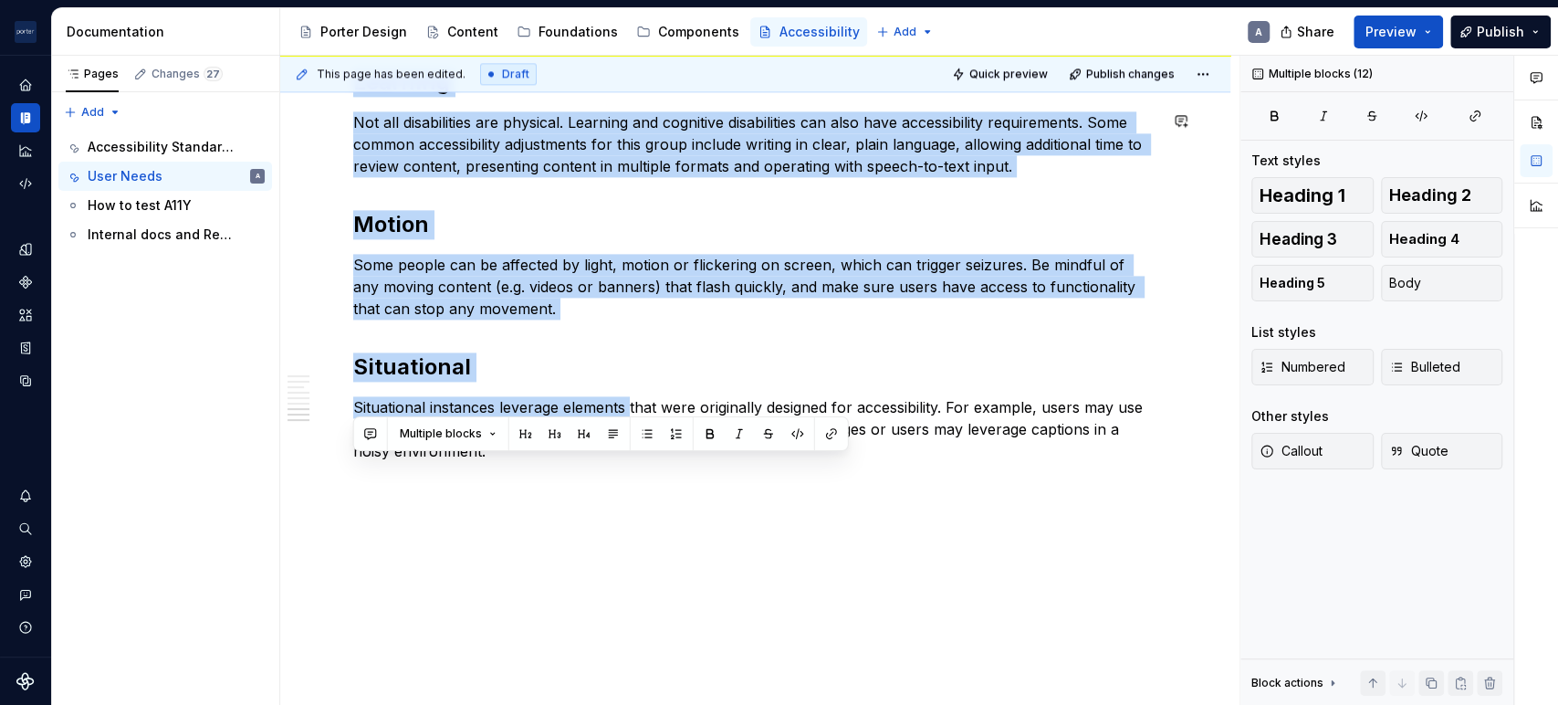
scroll to position [1698, 0]
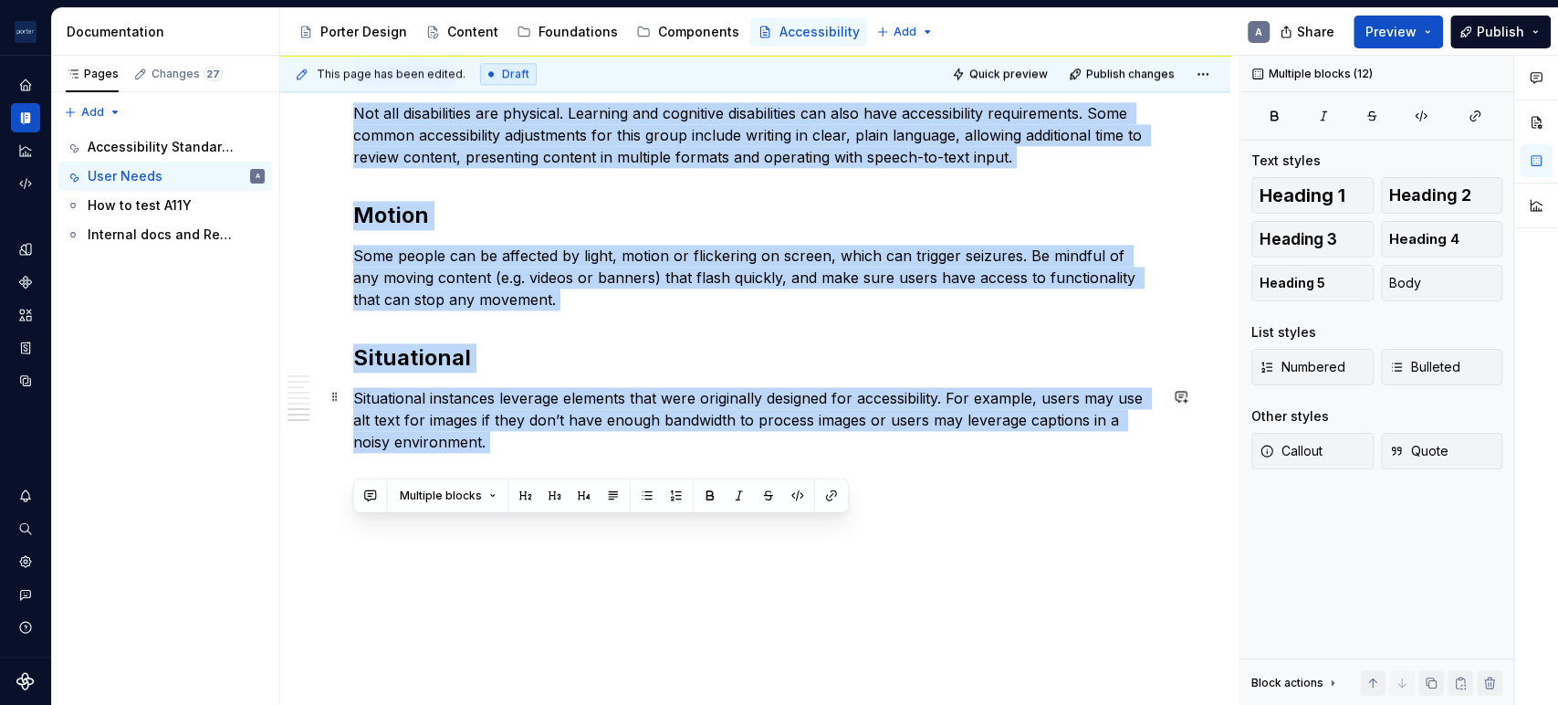
drag, startPoint x: 355, startPoint y: 165, endPoint x: 955, endPoint y: 462, distance: 669.0
copy div "Loremi Dolo-sitametcons, adipiscin, elitse doeiusmod tem inc utlabo etd mag ali…"
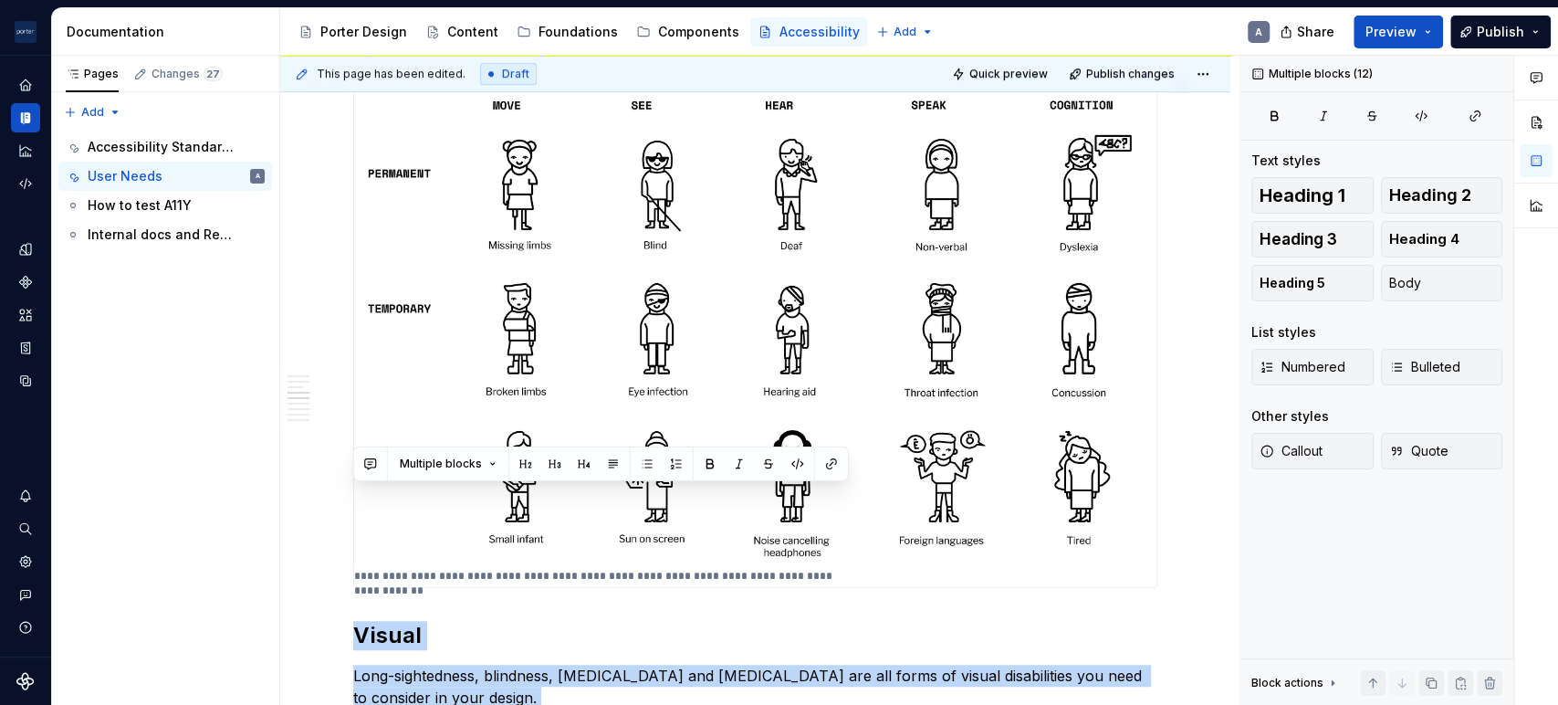
scroll to position [516, 0]
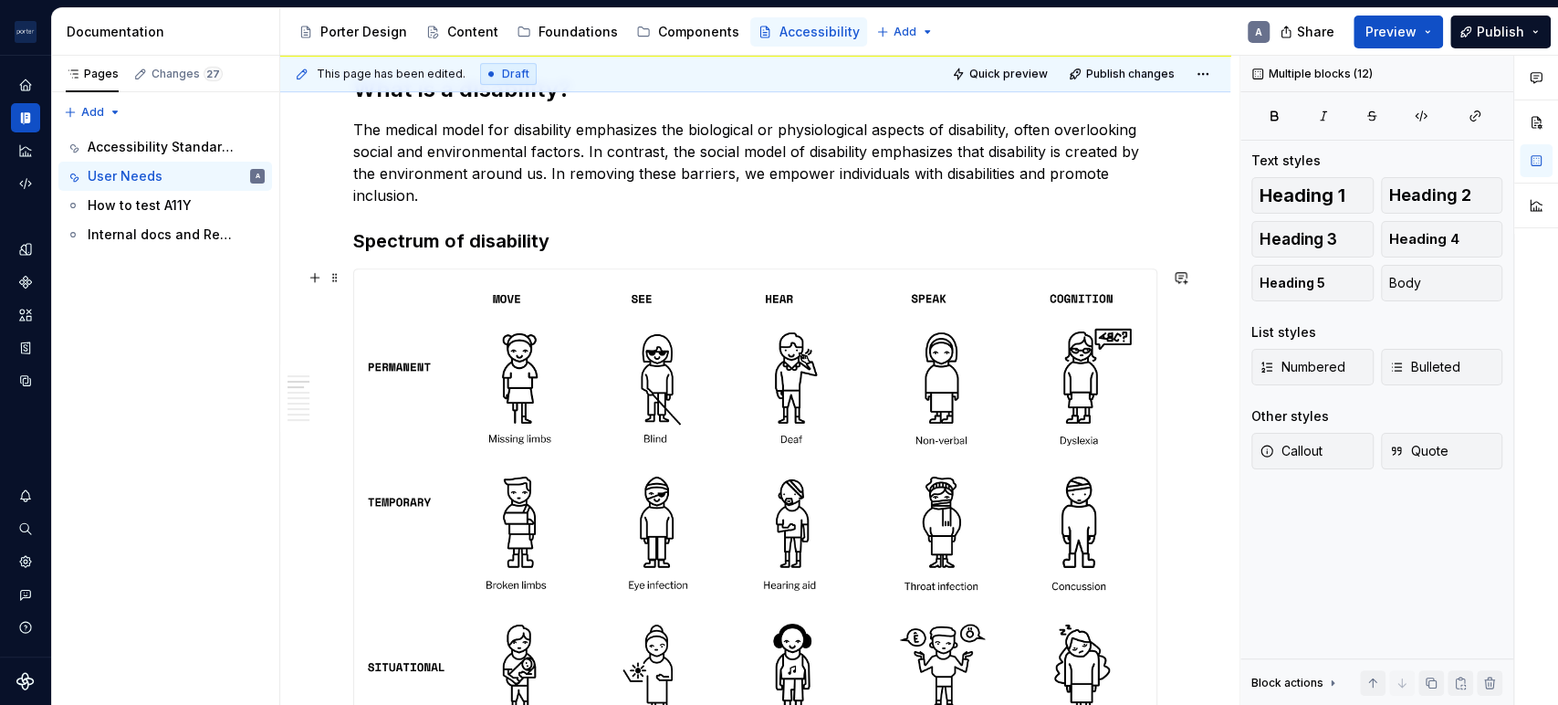
click at [825, 315] on img at bounding box center [755, 513] width 802 height 489
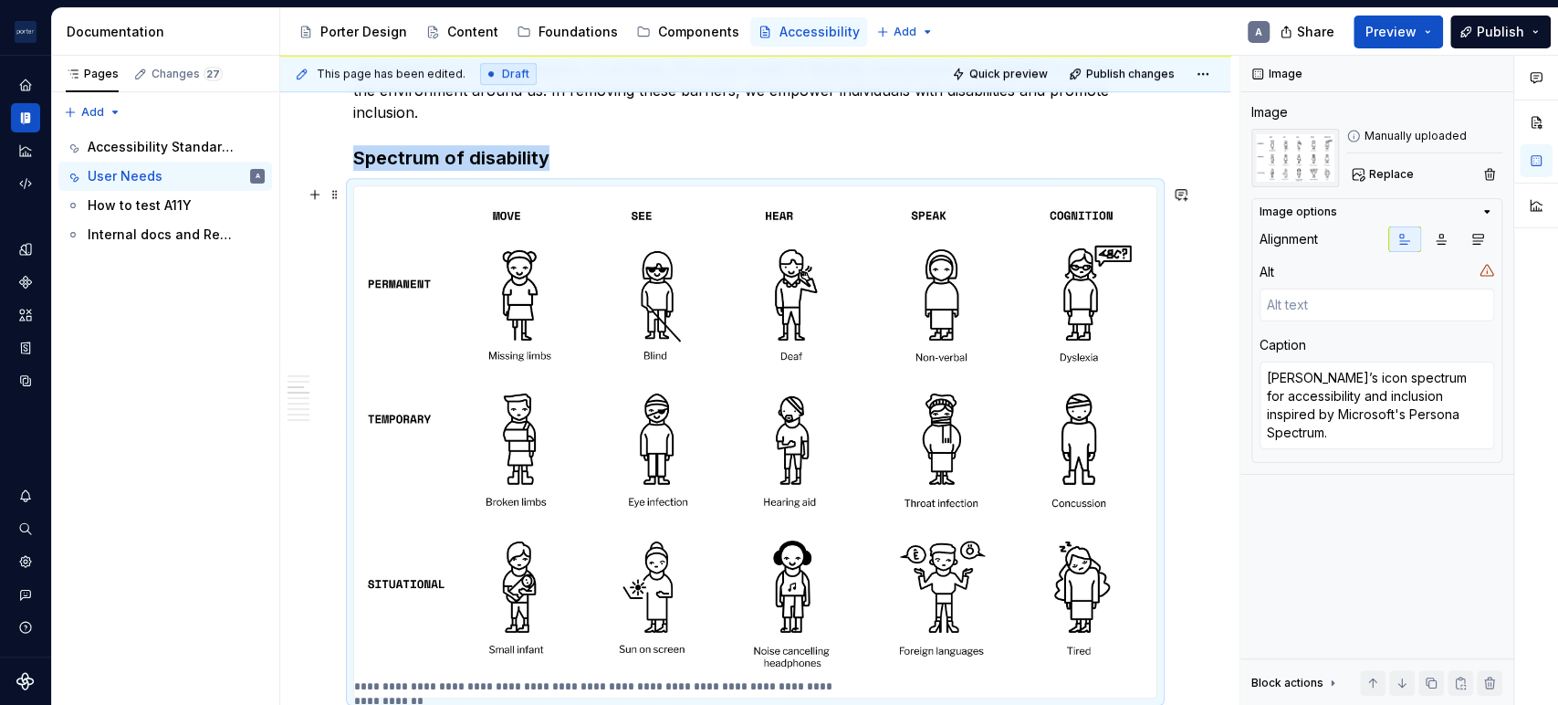
scroll to position [346, 0]
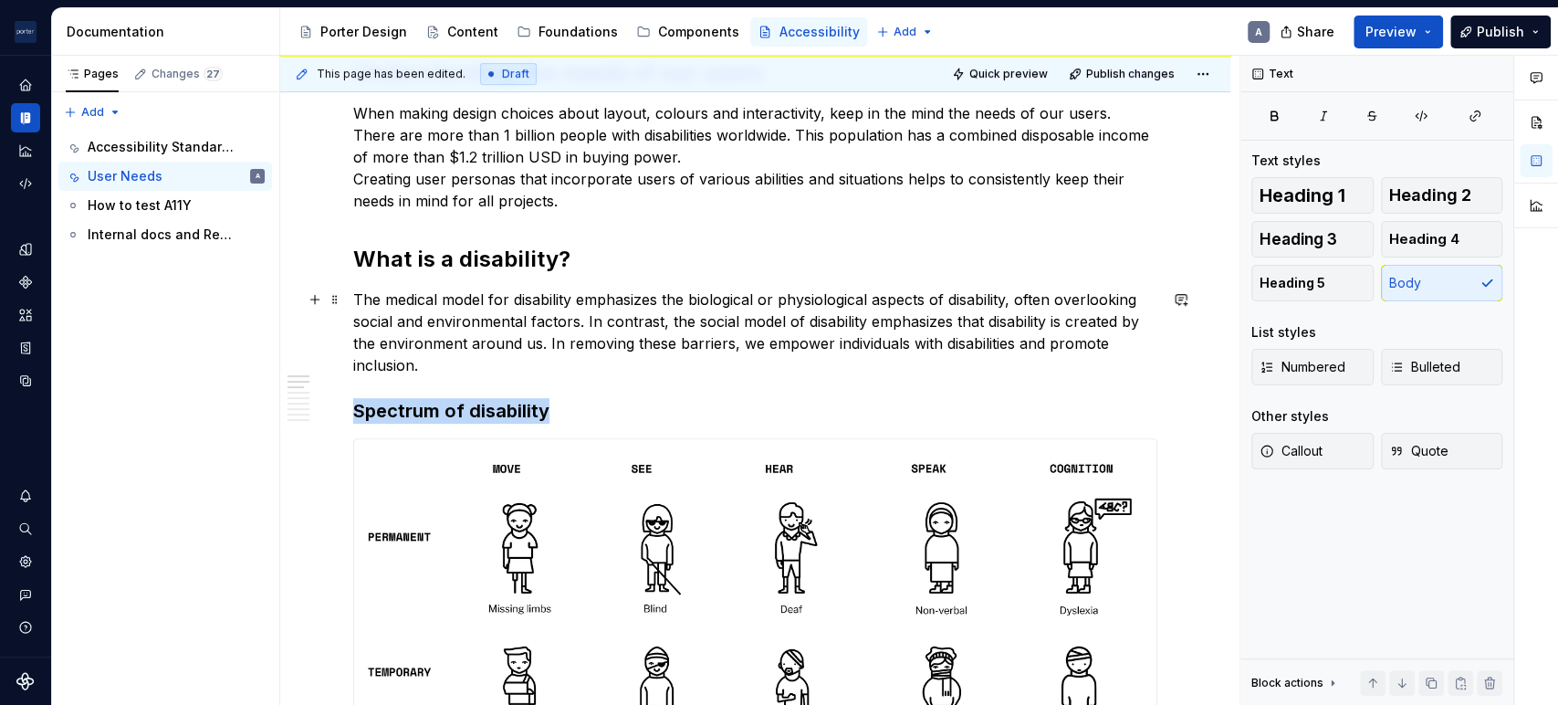
click at [571, 350] on p "The medical model for disability emphasizes the biological or physiological asp…" at bounding box center [755, 332] width 804 height 88
click at [557, 362] on p "The medical model for disability emphasizes the biological or physiological asp…" at bounding box center [755, 332] width 804 height 88
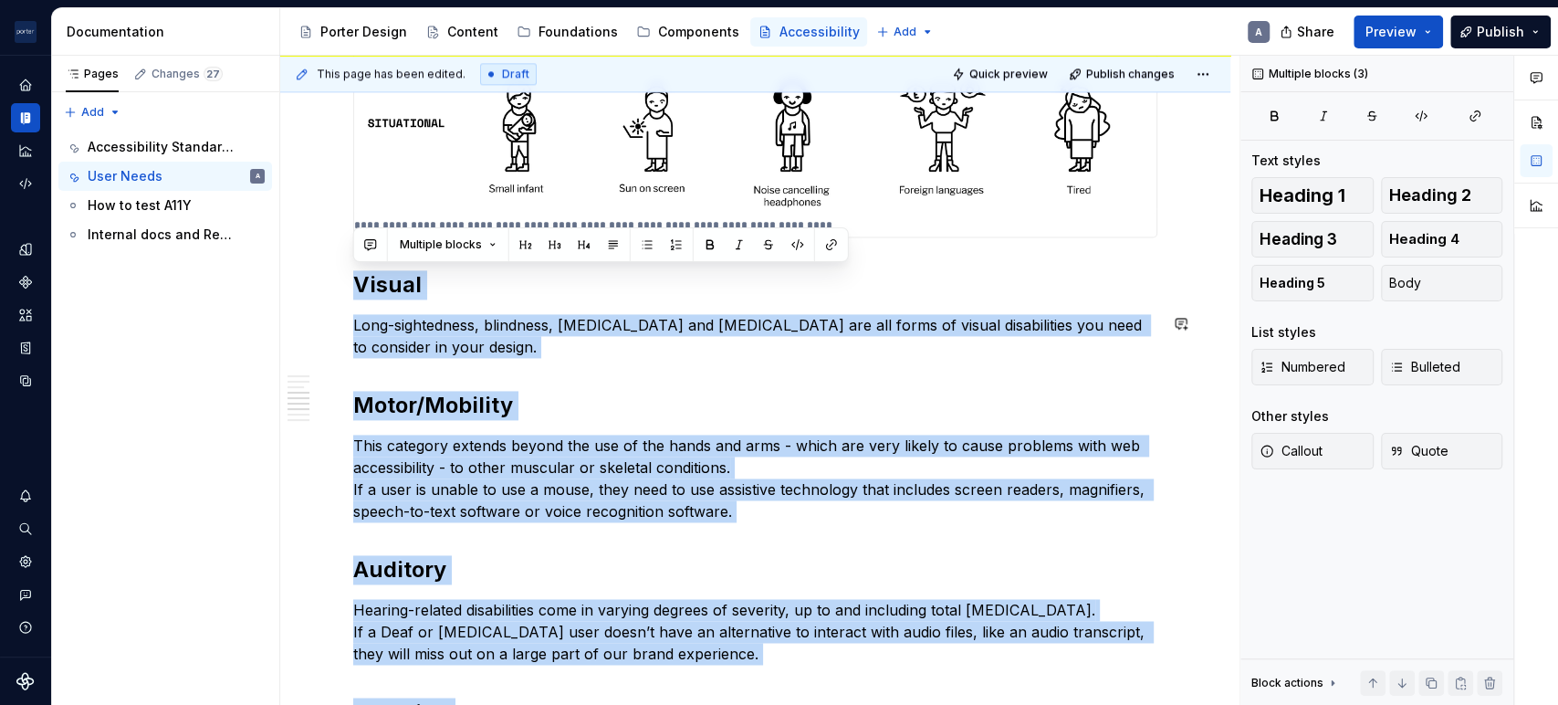
scroll to position [2336, 0]
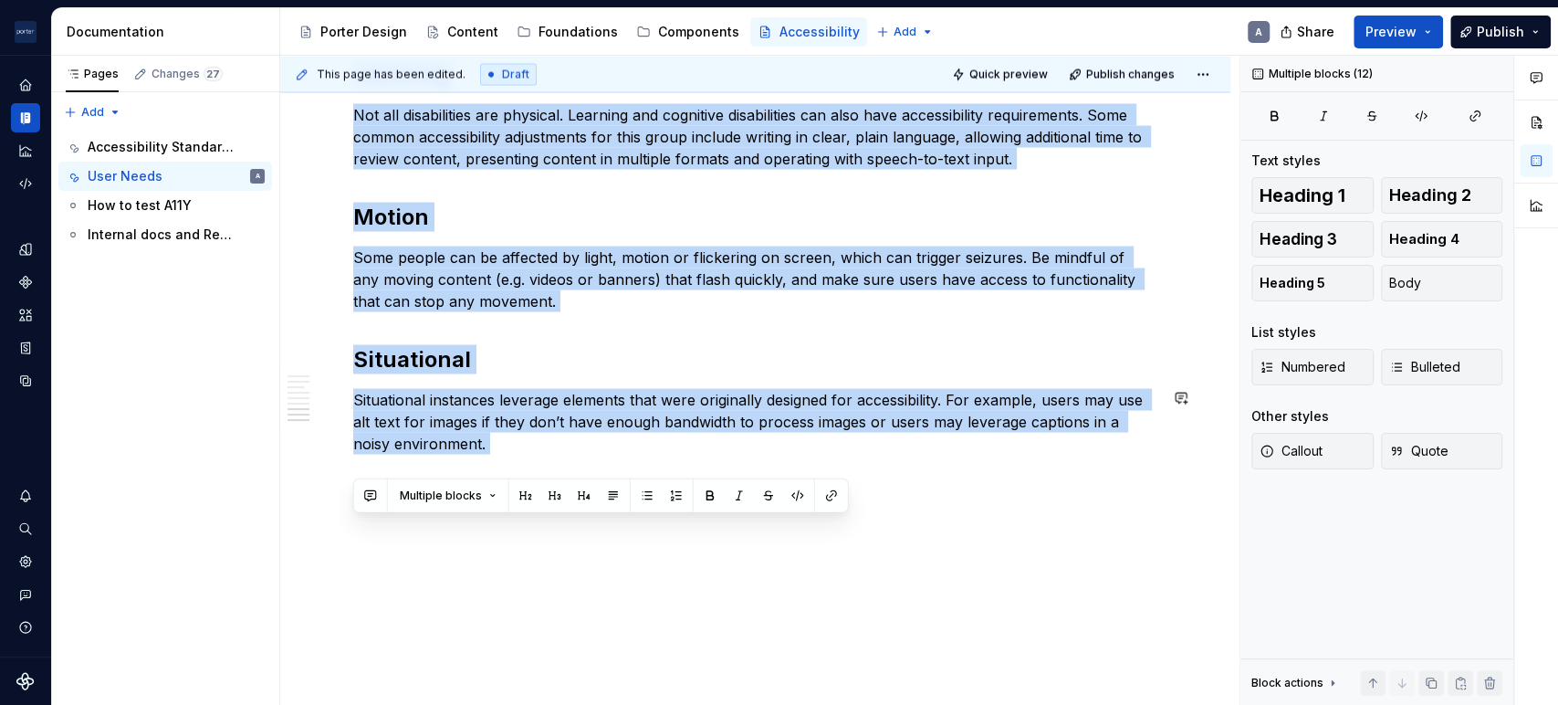
drag, startPoint x: 354, startPoint y: 287, endPoint x: 1066, endPoint y: 474, distance: 736.0
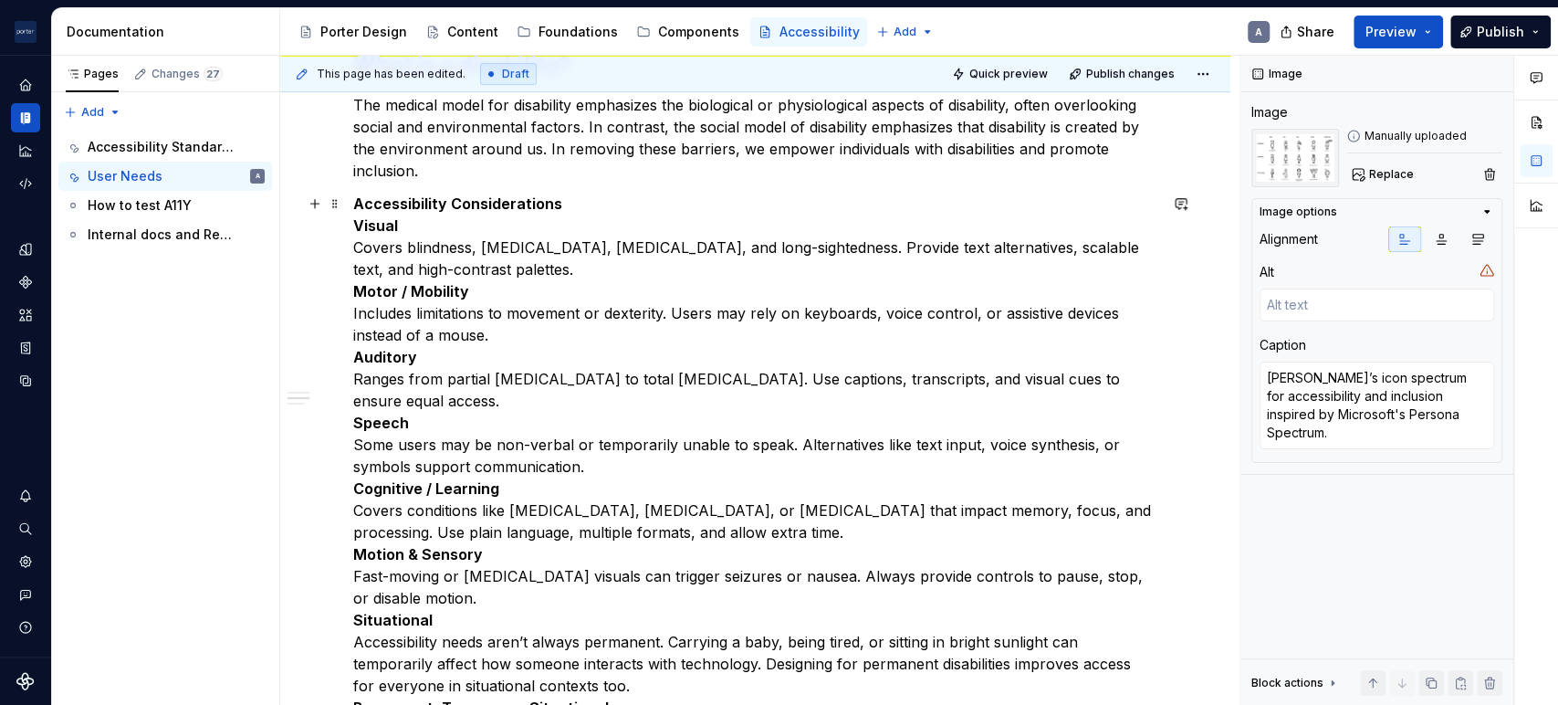
scroll to position [521, 0]
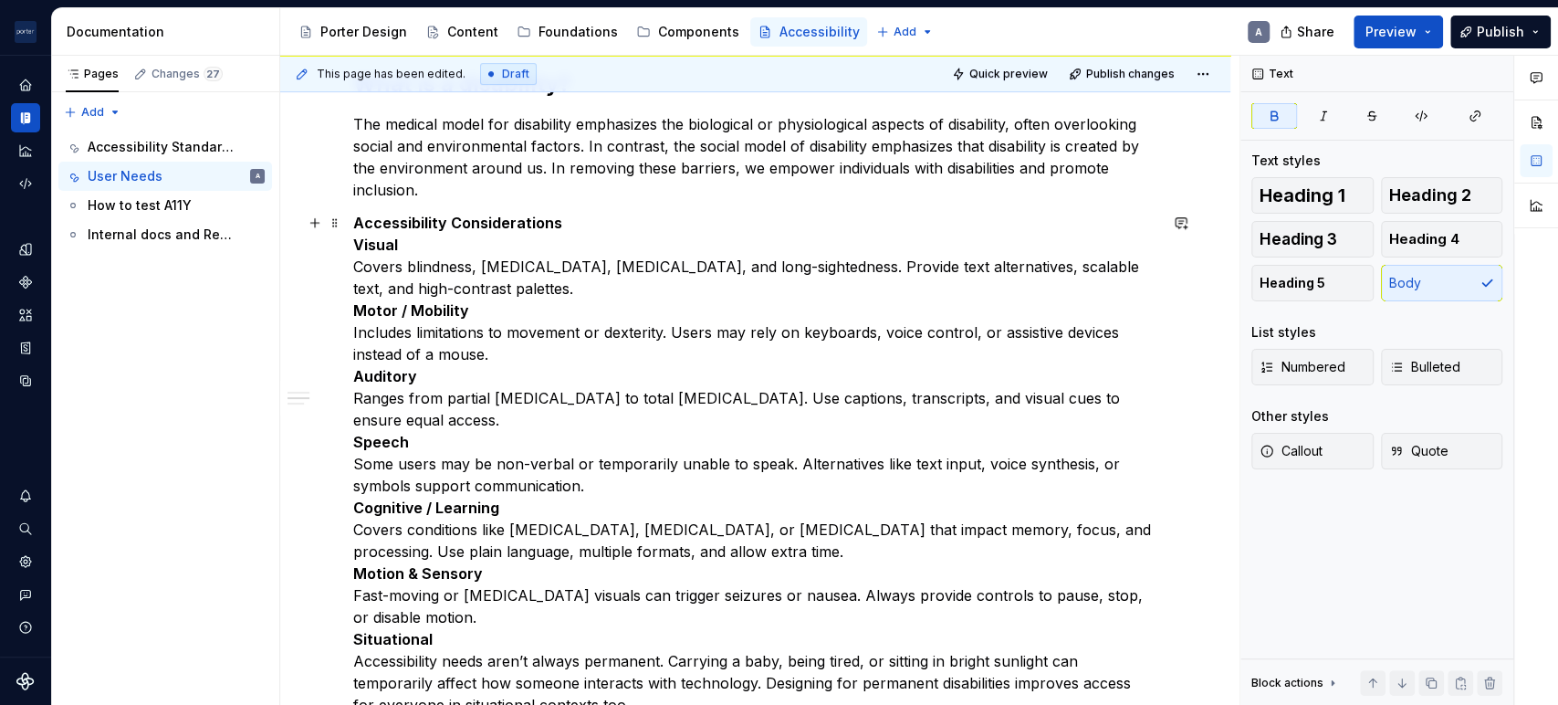
click at [447, 227] on strong "Accessibility Considerations" at bounding box center [457, 223] width 209 height 18
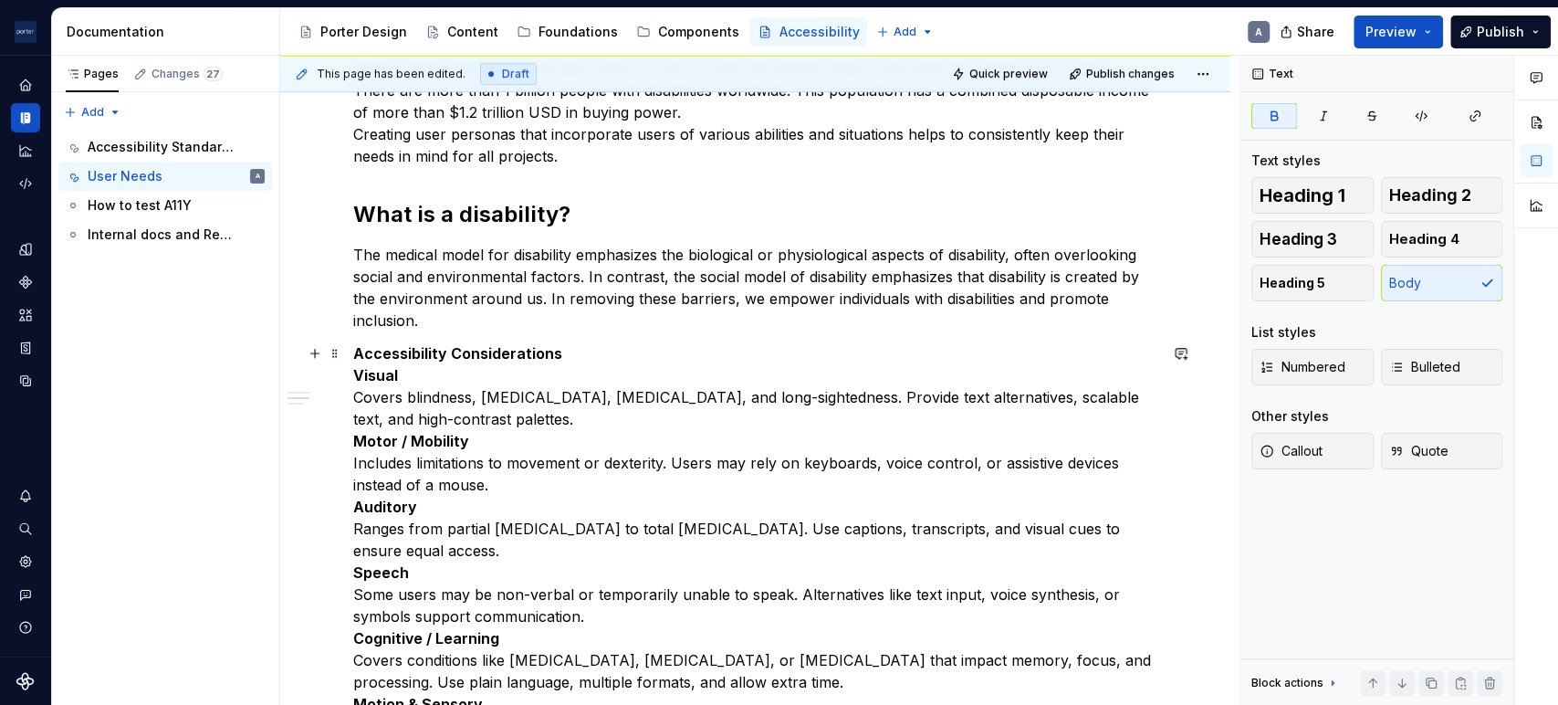
scroll to position [352, 0]
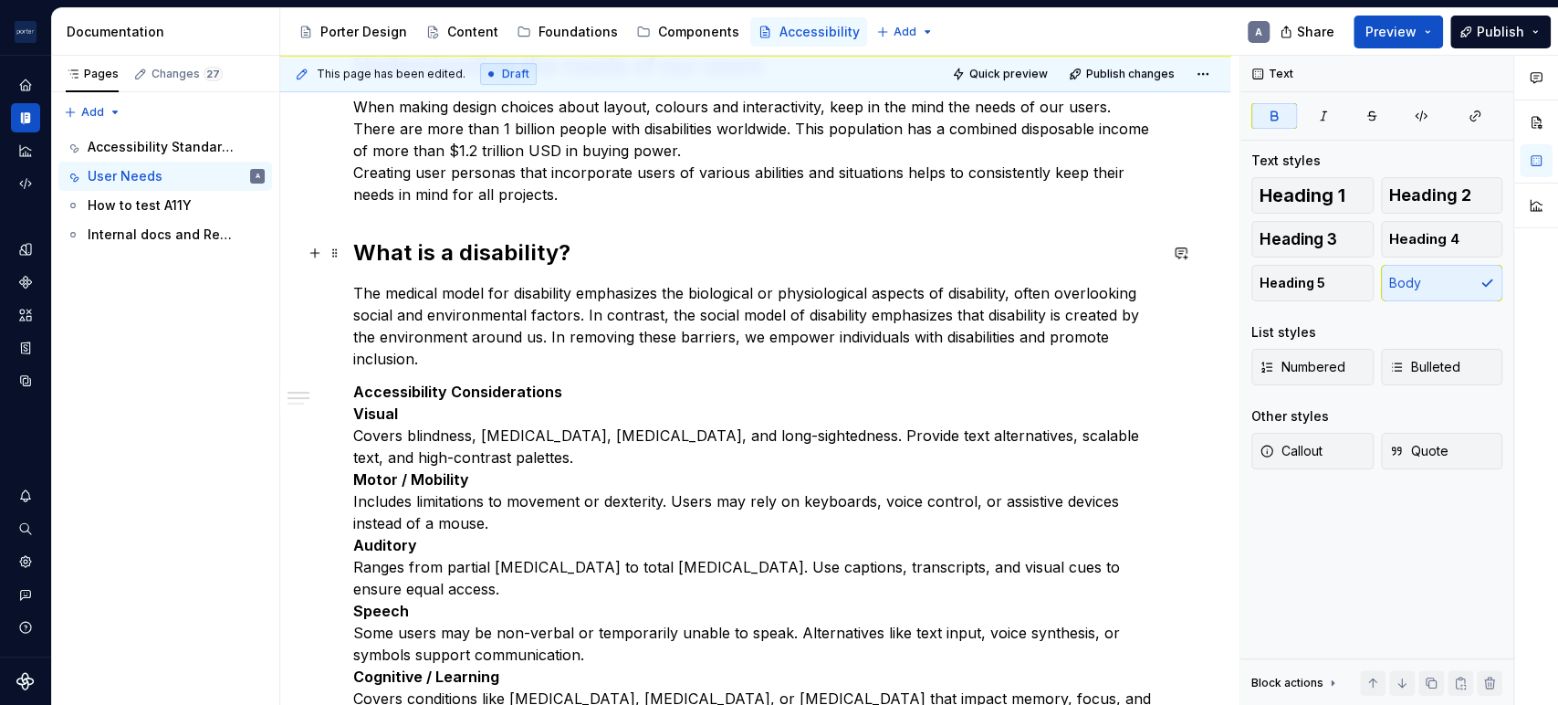
click at [457, 251] on h2 "What is a disability?" at bounding box center [755, 252] width 804 height 29
click at [501, 392] on strong "Accessibility Considerations" at bounding box center [457, 391] width 209 height 18
click at [1342, 246] on button "Heading 3" at bounding box center [1312, 239] width 122 height 37
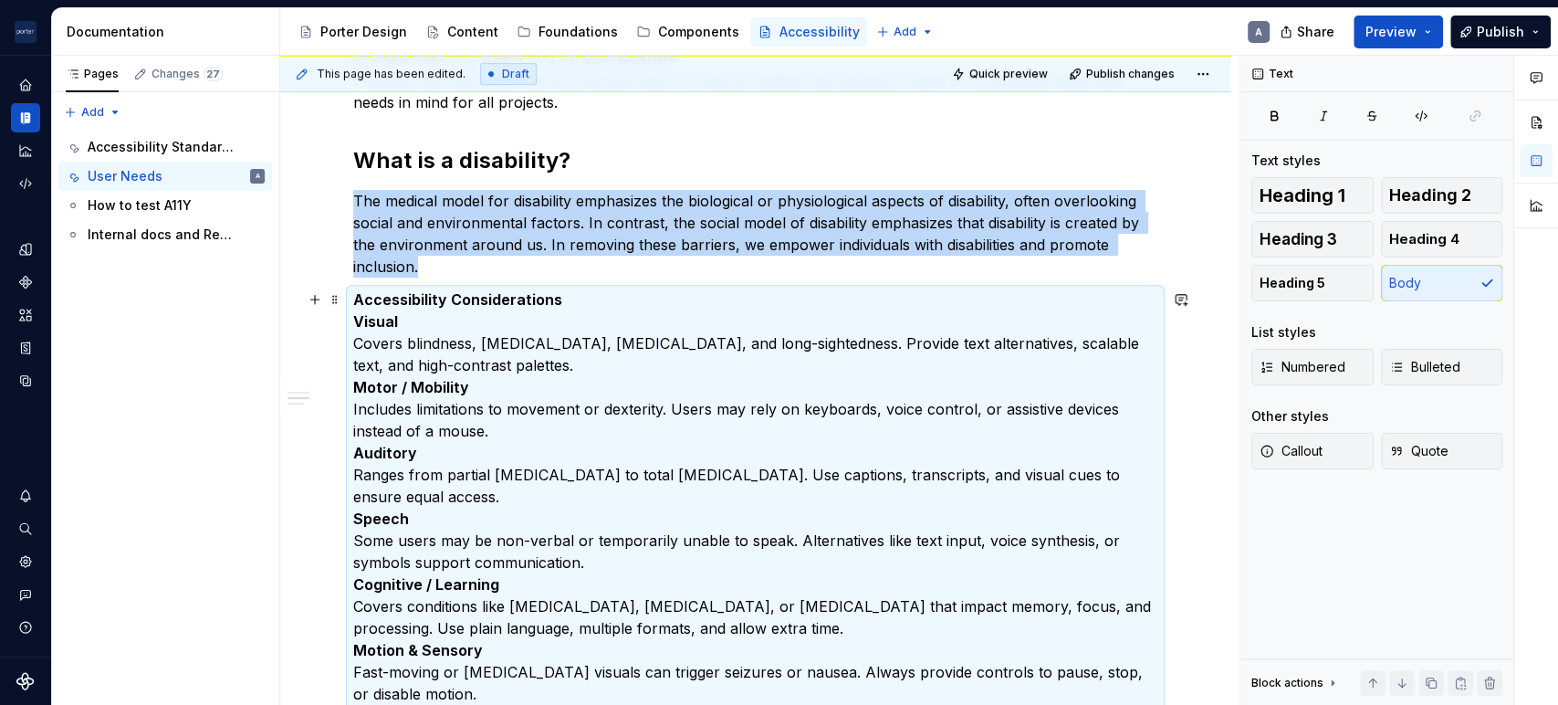
scroll to position [313, 0]
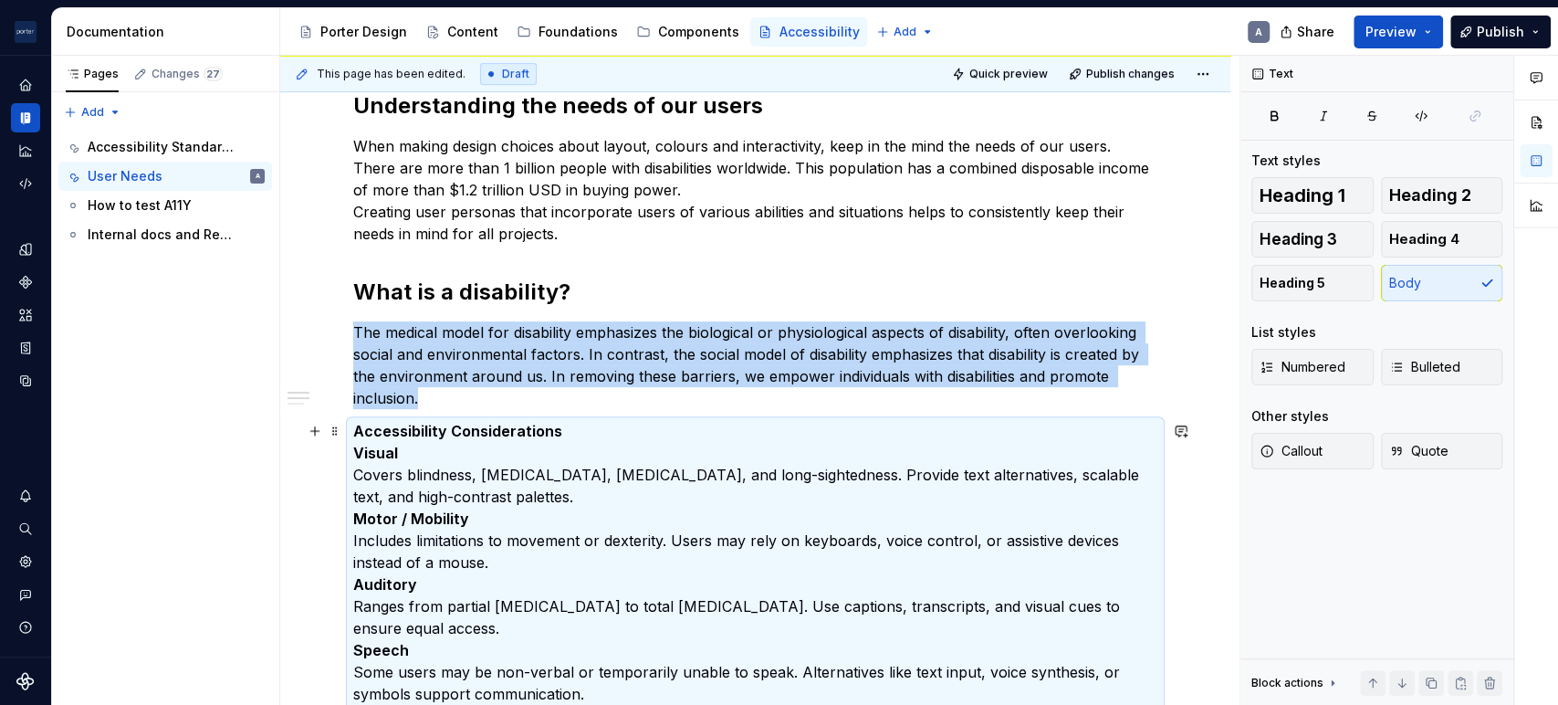
click at [359, 451] on strong "Visual" at bounding box center [375, 453] width 45 height 18
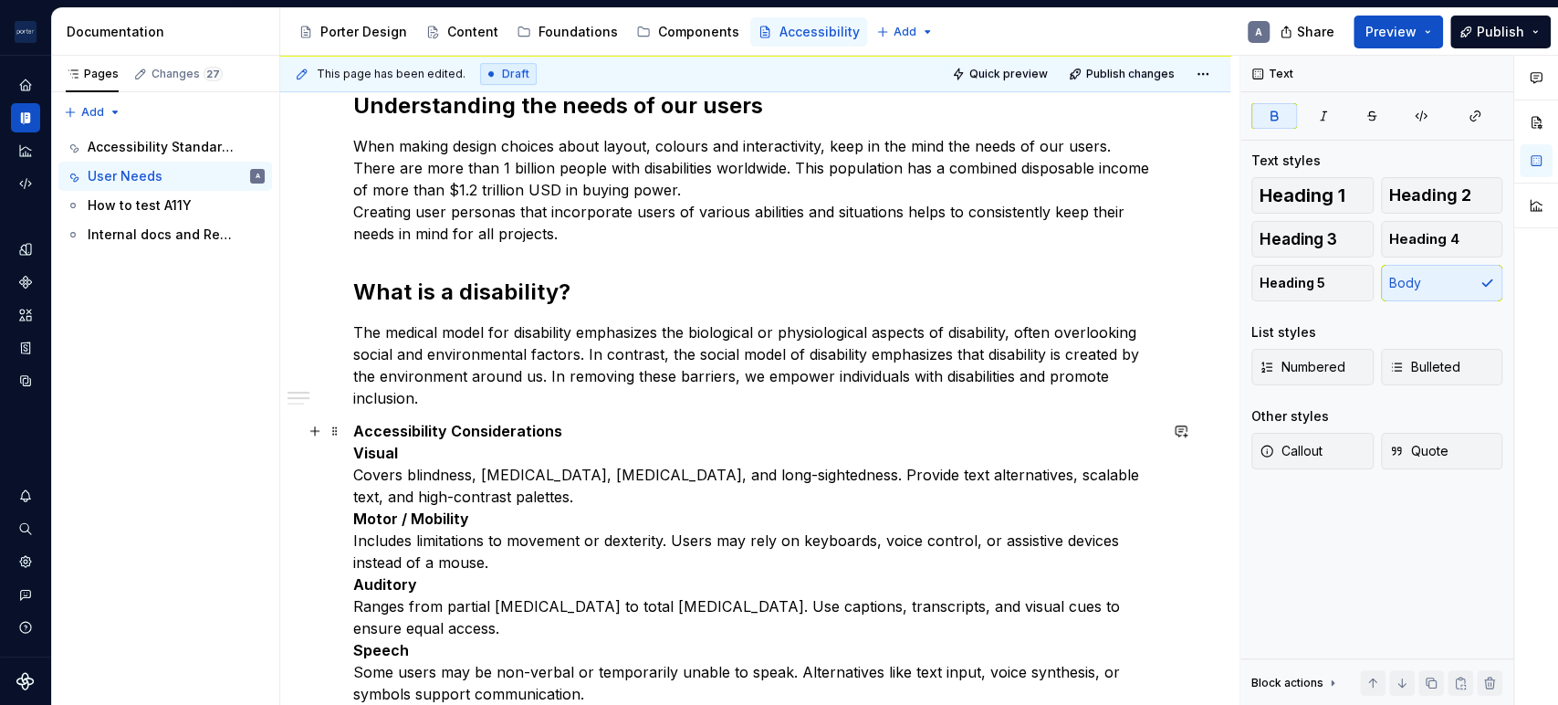
click at [356, 455] on strong "Visual" at bounding box center [375, 453] width 45 height 18
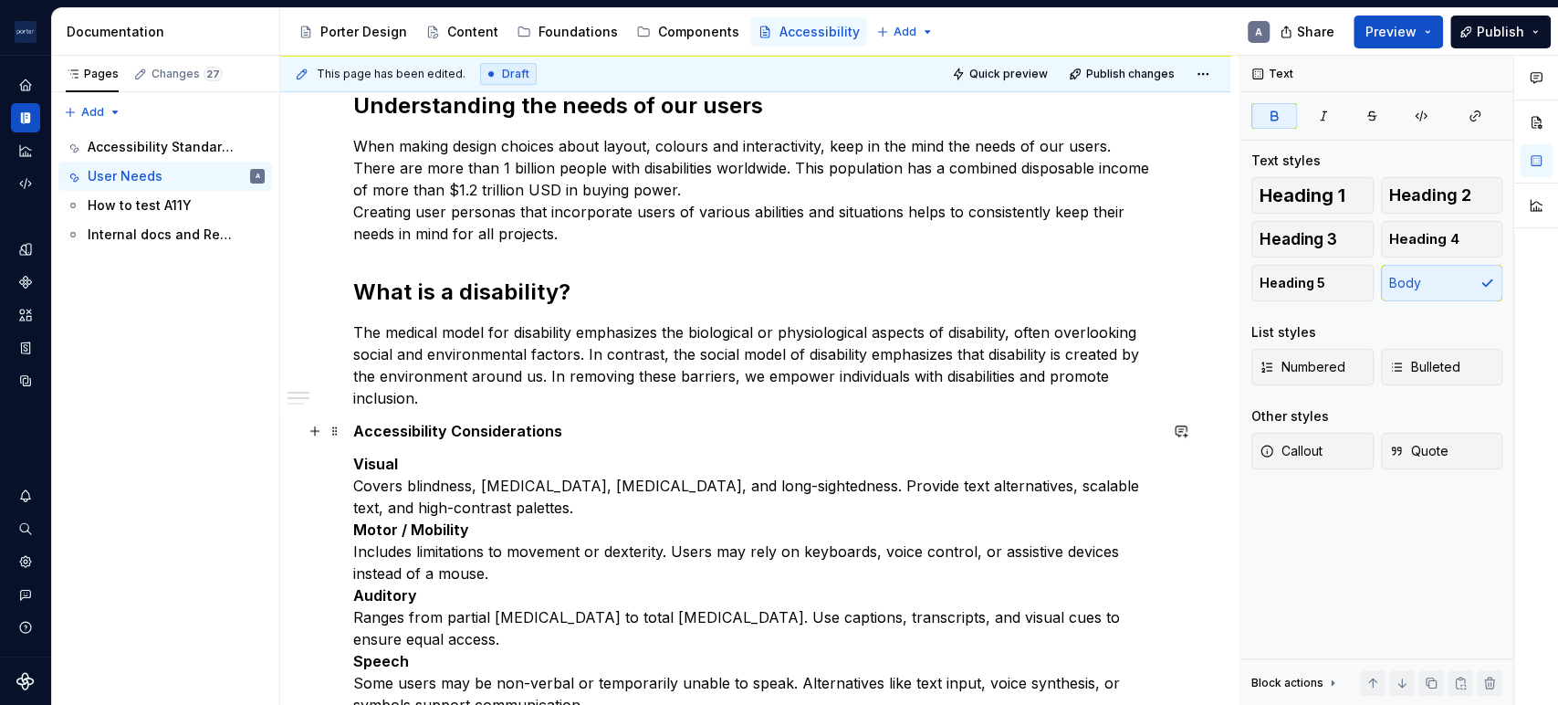
click at [526, 424] on strong "Accessibility Considerations" at bounding box center [457, 431] width 209 height 18
click at [1312, 230] on span "Heading 3" at bounding box center [1298, 239] width 78 height 18
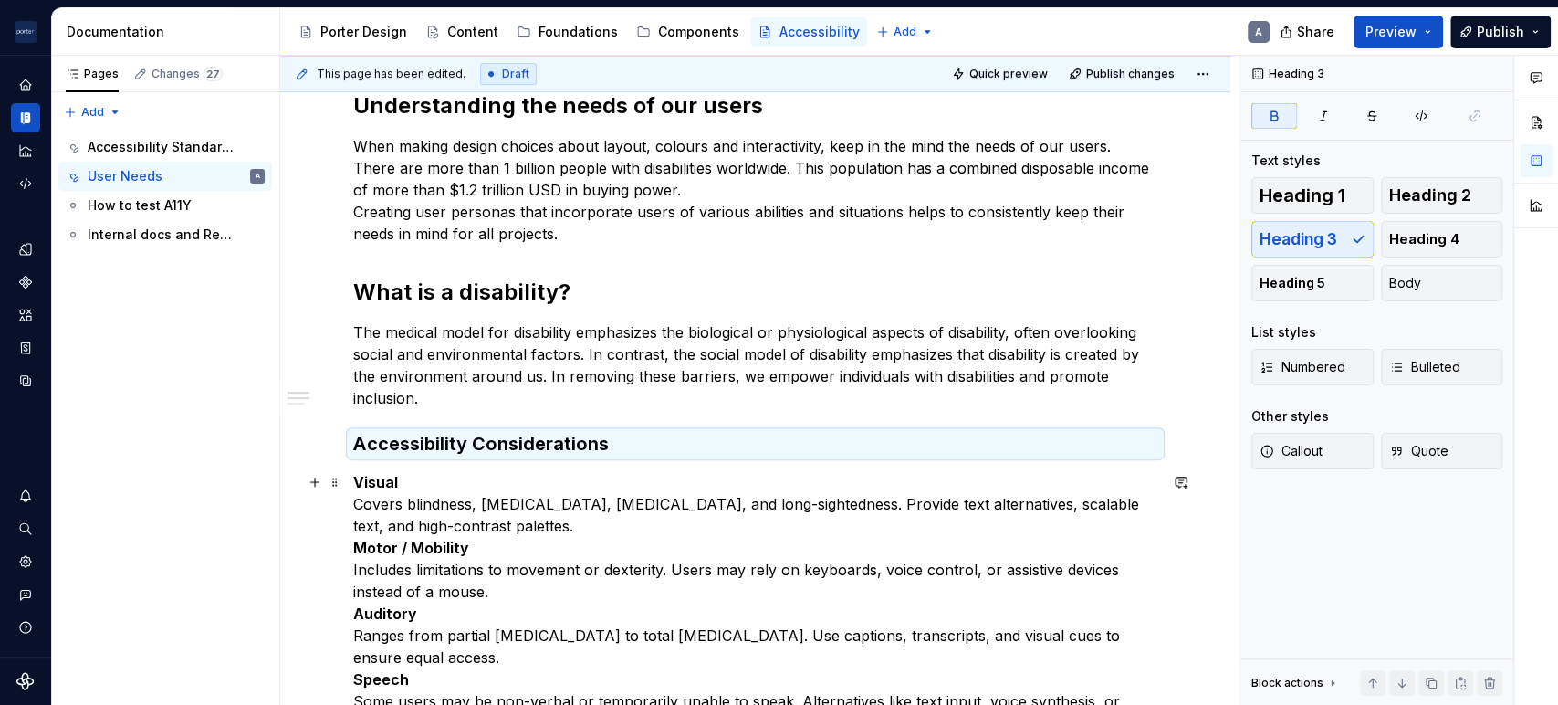
click at [392, 477] on strong "Visual" at bounding box center [375, 482] width 45 height 18
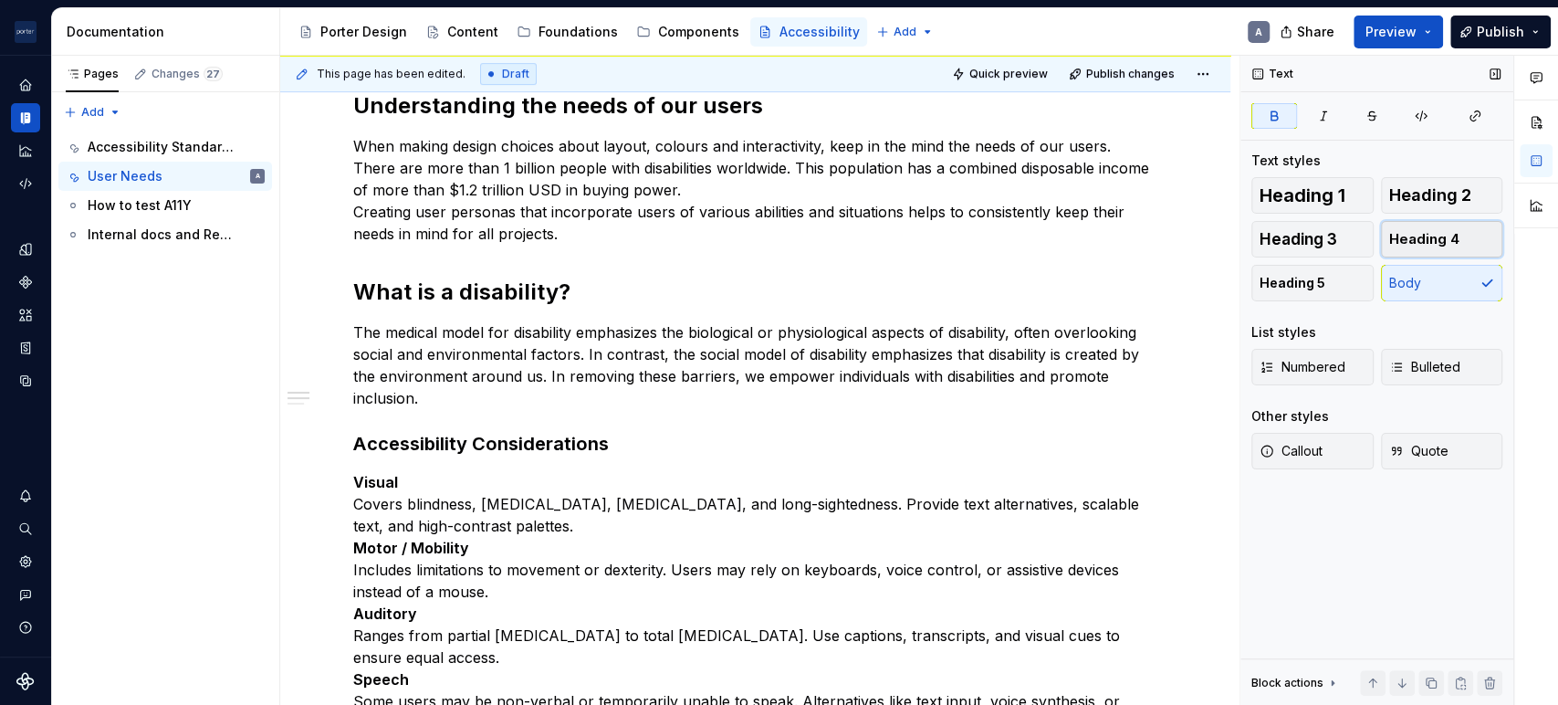
click at [1382, 243] on button "Heading 4" at bounding box center [1442, 239] width 122 height 37
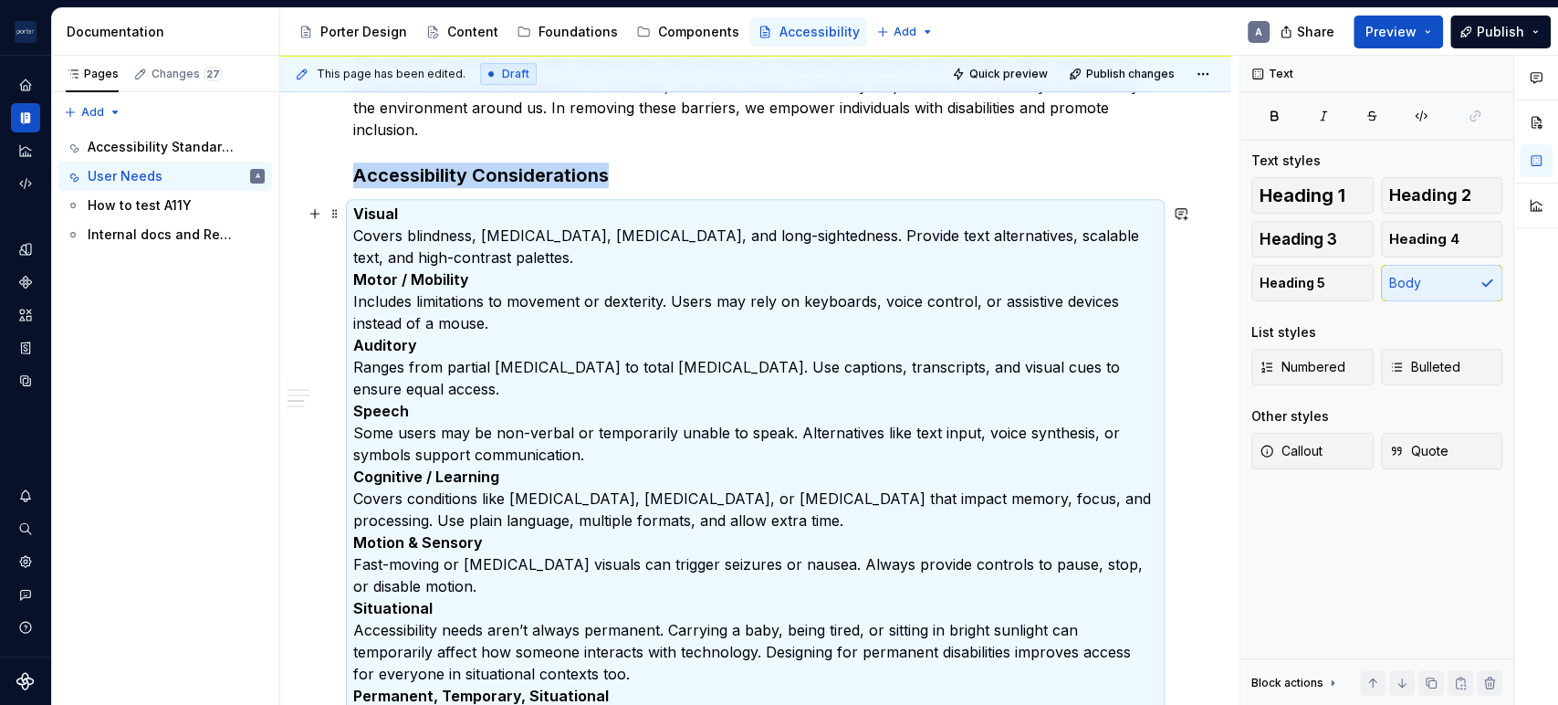
click at [353, 237] on p "Visual Covers blindness, [MEDICAL_DATA], [MEDICAL_DATA], and long-sightedness. …" at bounding box center [755, 455] width 804 height 504
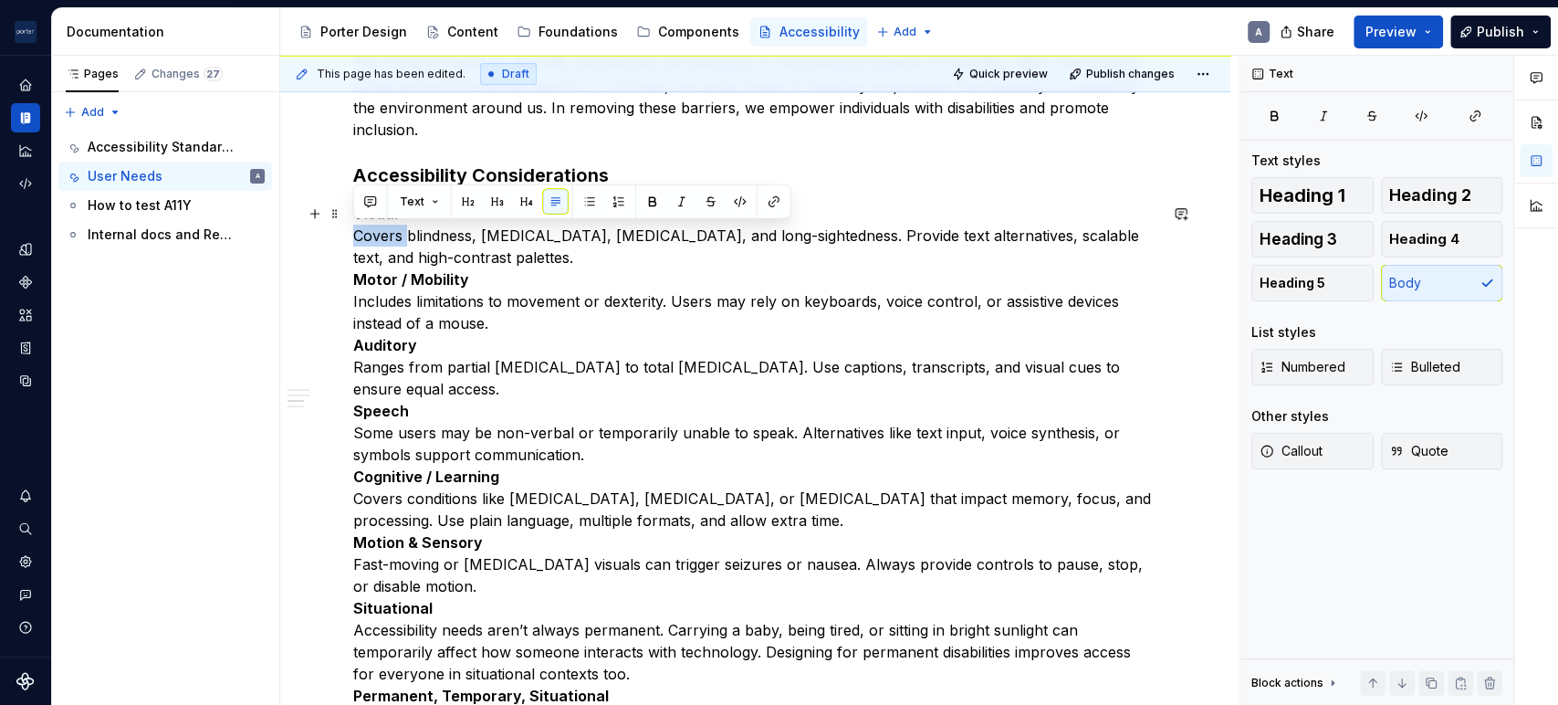
click at [353, 237] on p "Visual Covers blindness, [MEDICAL_DATA], [MEDICAL_DATA], and long-sightedness. …" at bounding box center [755, 455] width 804 height 504
click at [423, 246] on p "Visual Covers blindness, [MEDICAL_DATA], [MEDICAL_DATA], and long-sightedness. …" at bounding box center [755, 455] width 804 height 504
click at [357, 239] on p "Visual Covers blindness, [MEDICAL_DATA], [MEDICAL_DATA], and long-sightedness. …" at bounding box center [755, 455] width 804 height 504
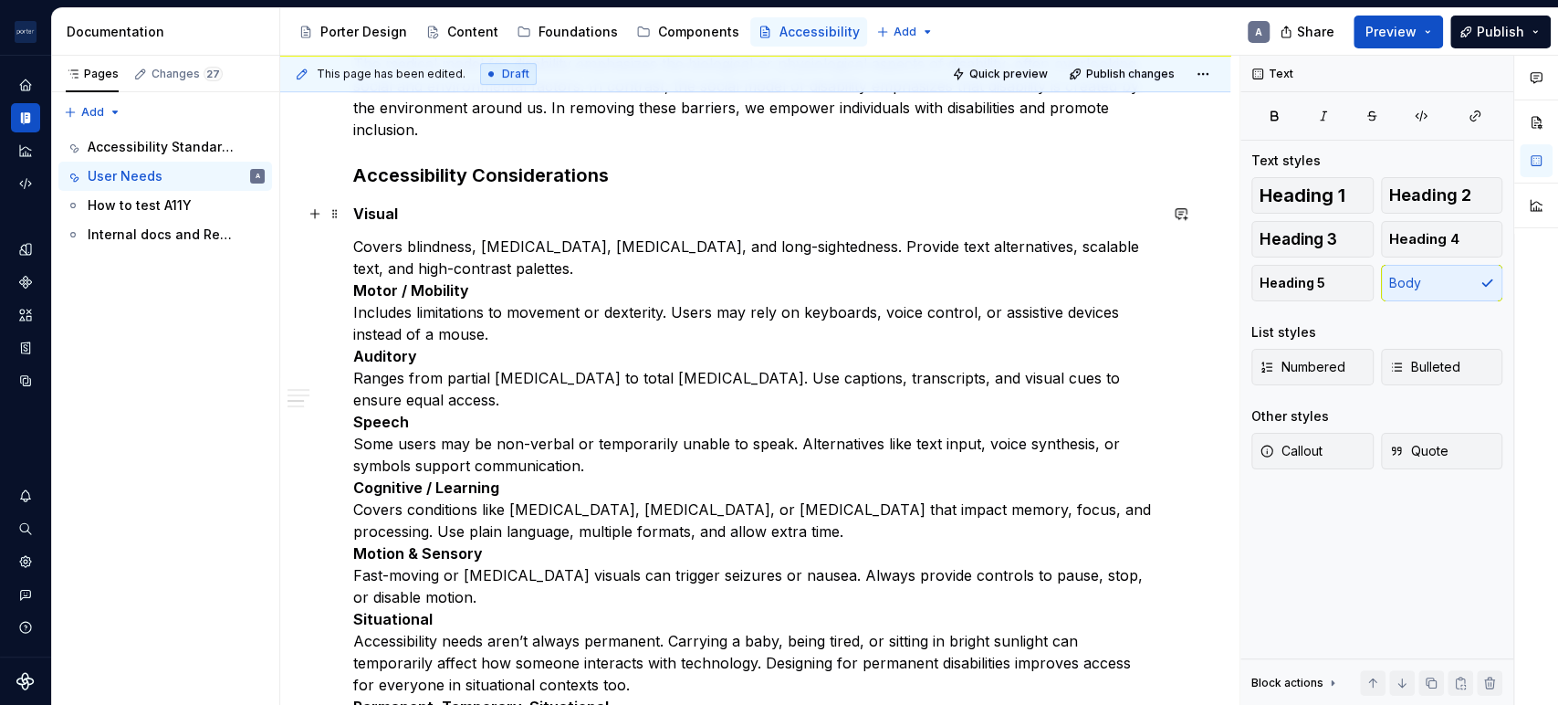
click at [625, 211] on p "Visual" at bounding box center [755, 214] width 804 height 22
click at [1395, 234] on span "Heading 4" at bounding box center [1424, 239] width 70 height 18
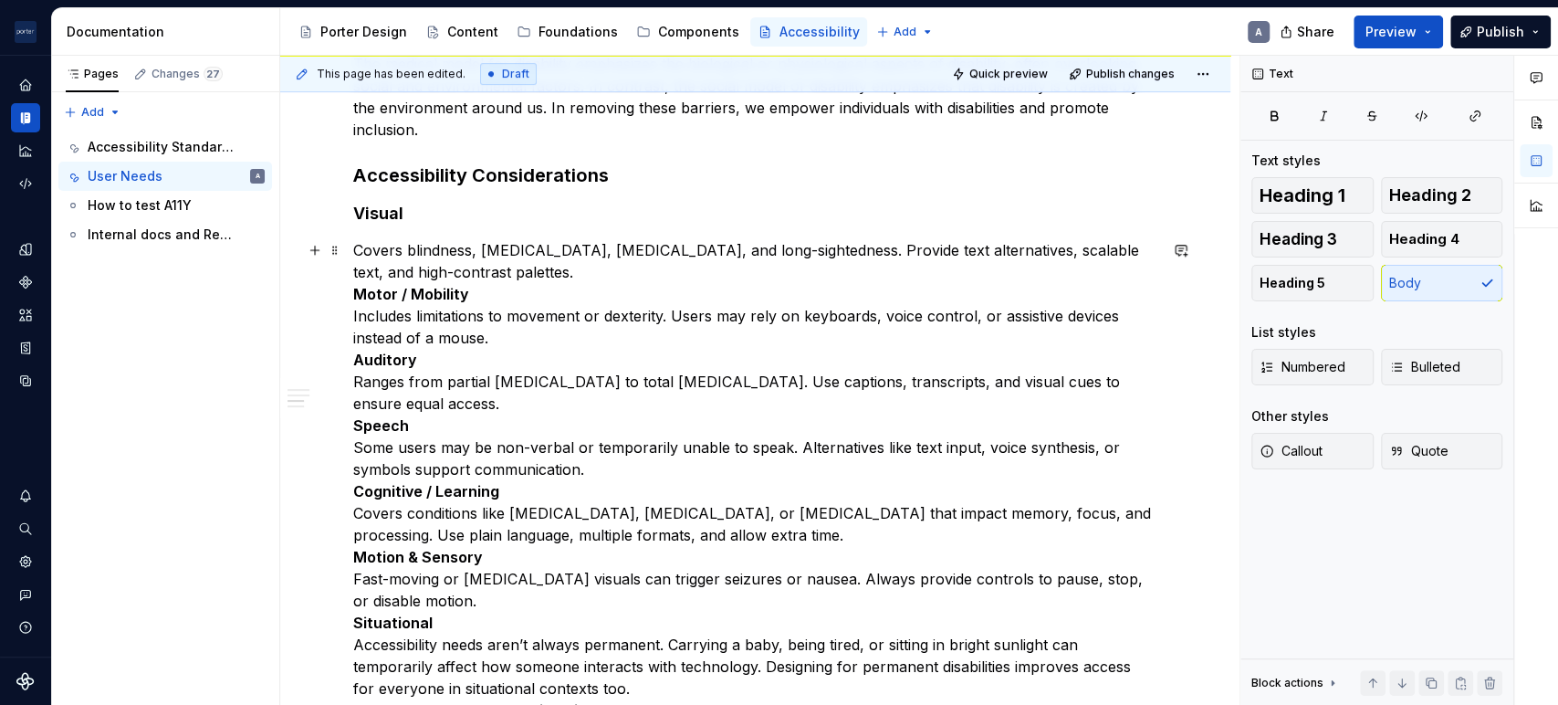
click at [506, 256] on p "Covers blindness, [MEDICAL_DATA], [MEDICAL_DATA], and long-sightedness. Provide…" at bounding box center [755, 480] width 804 height 482
click at [354, 252] on p "Covers blindness, [MEDICAL_DATA], [MEDICAL_DATA], and long-sightedness. Provide…" at bounding box center [755, 480] width 804 height 482
click at [1390, 361] on icon "button" at bounding box center [1396, 367] width 15 height 15
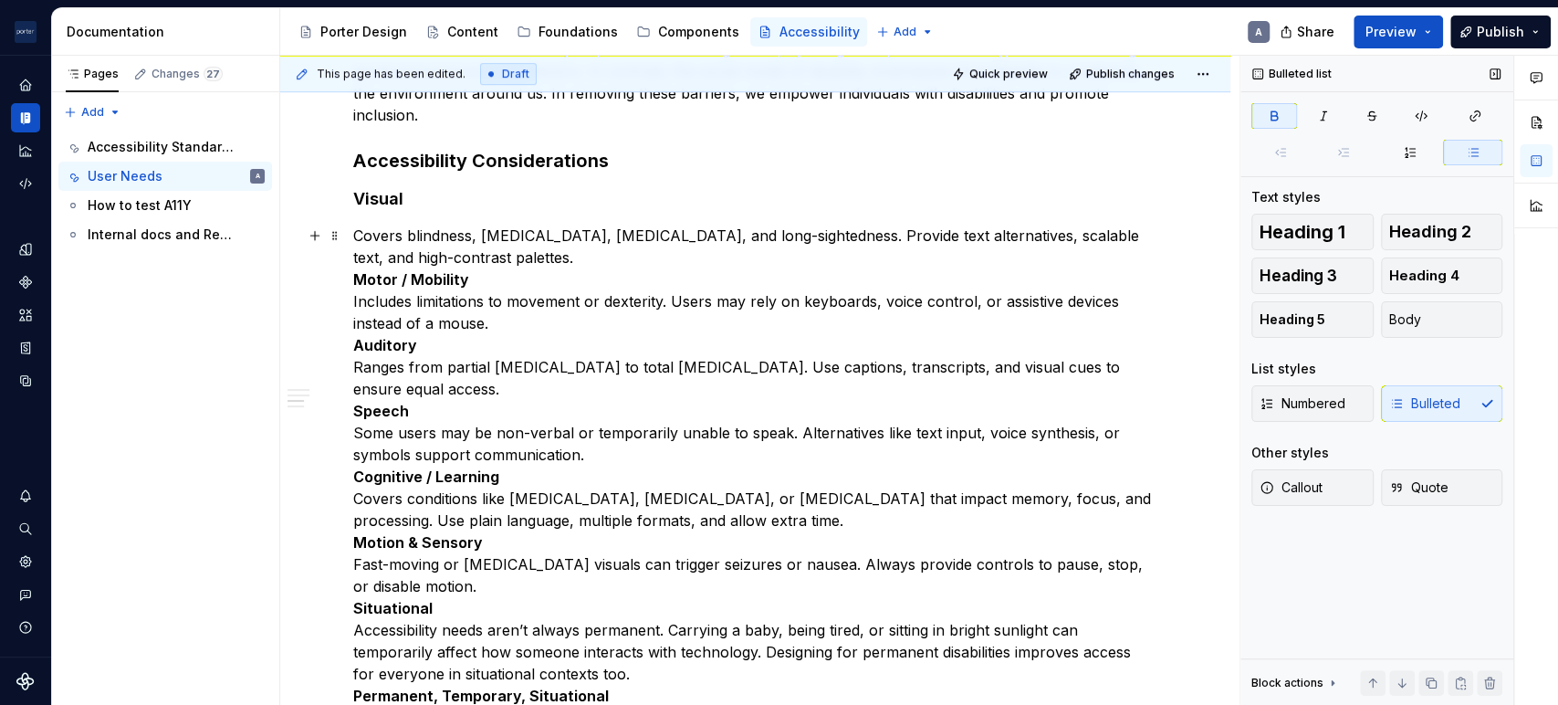
scroll to position [642, 0]
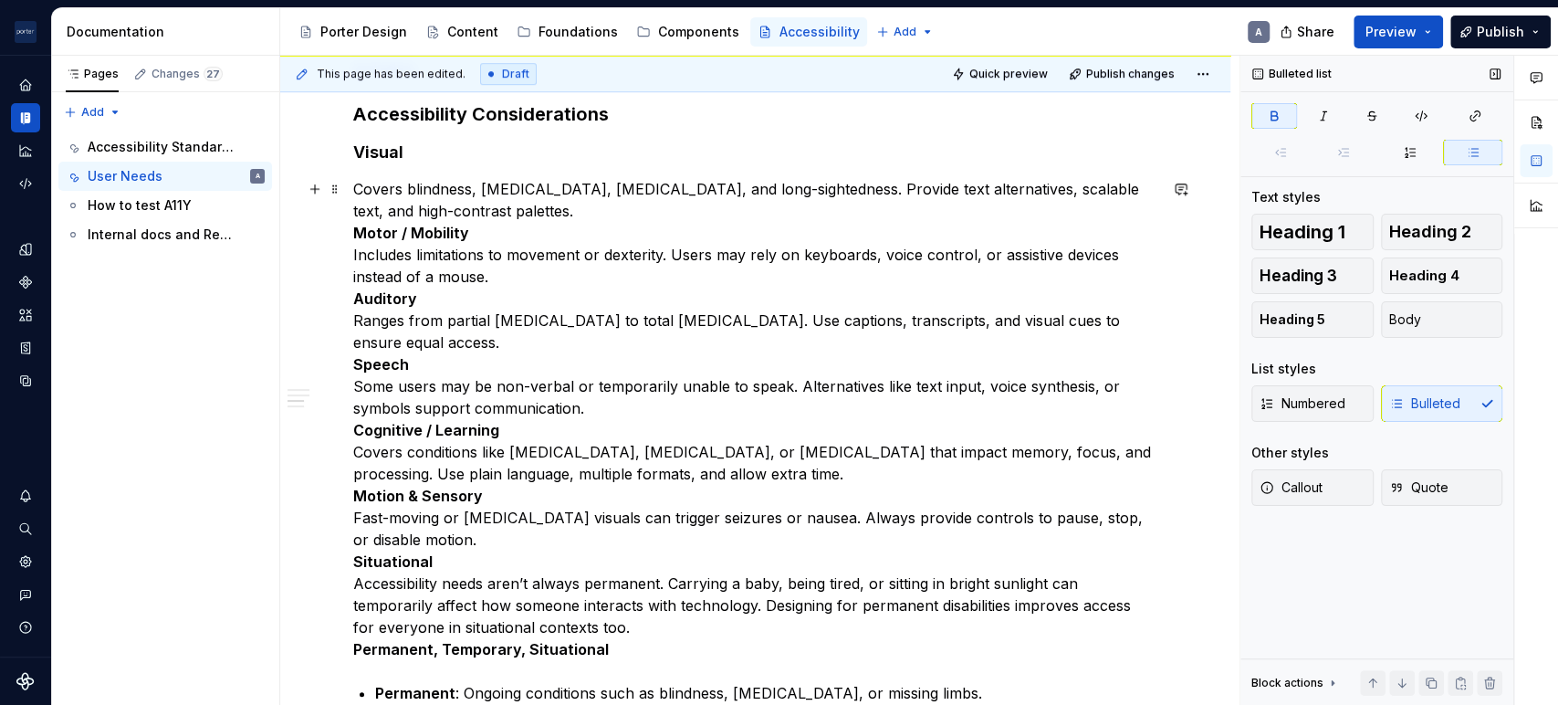
click at [534, 219] on p "Covers blindness, [MEDICAL_DATA], [MEDICAL_DATA], and long-sightedness. Provide…" at bounding box center [755, 419] width 804 height 482
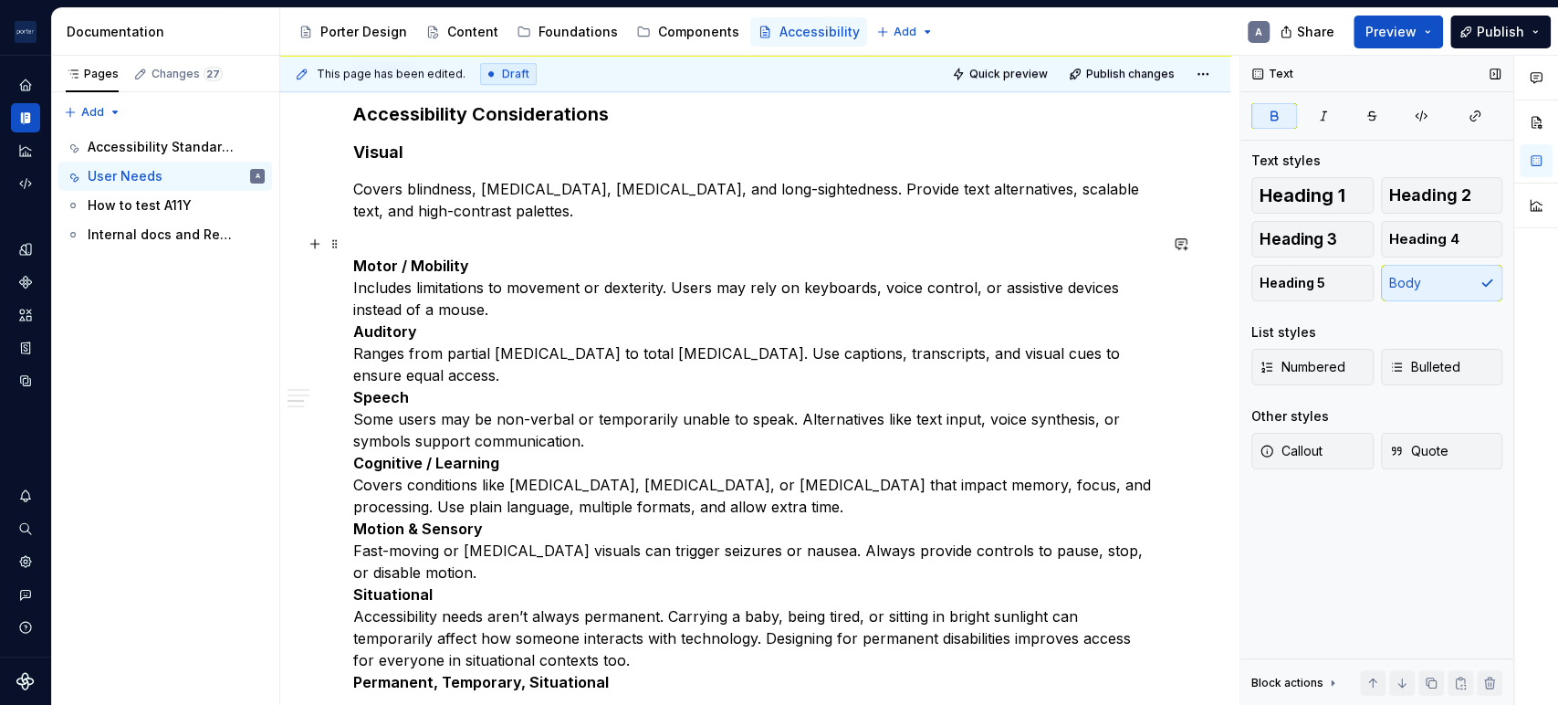
click at [475, 263] on p "Motor / Mobility Includes limitations to movement or dexterity. Users may rely …" at bounding box center [755, 463] width 804 height 460
click at [504, 313] on p "Motor / Mobility Includes limitations to movement or dexterity. Users may rely …" at bounding box center [755, 463] width 804 height 460
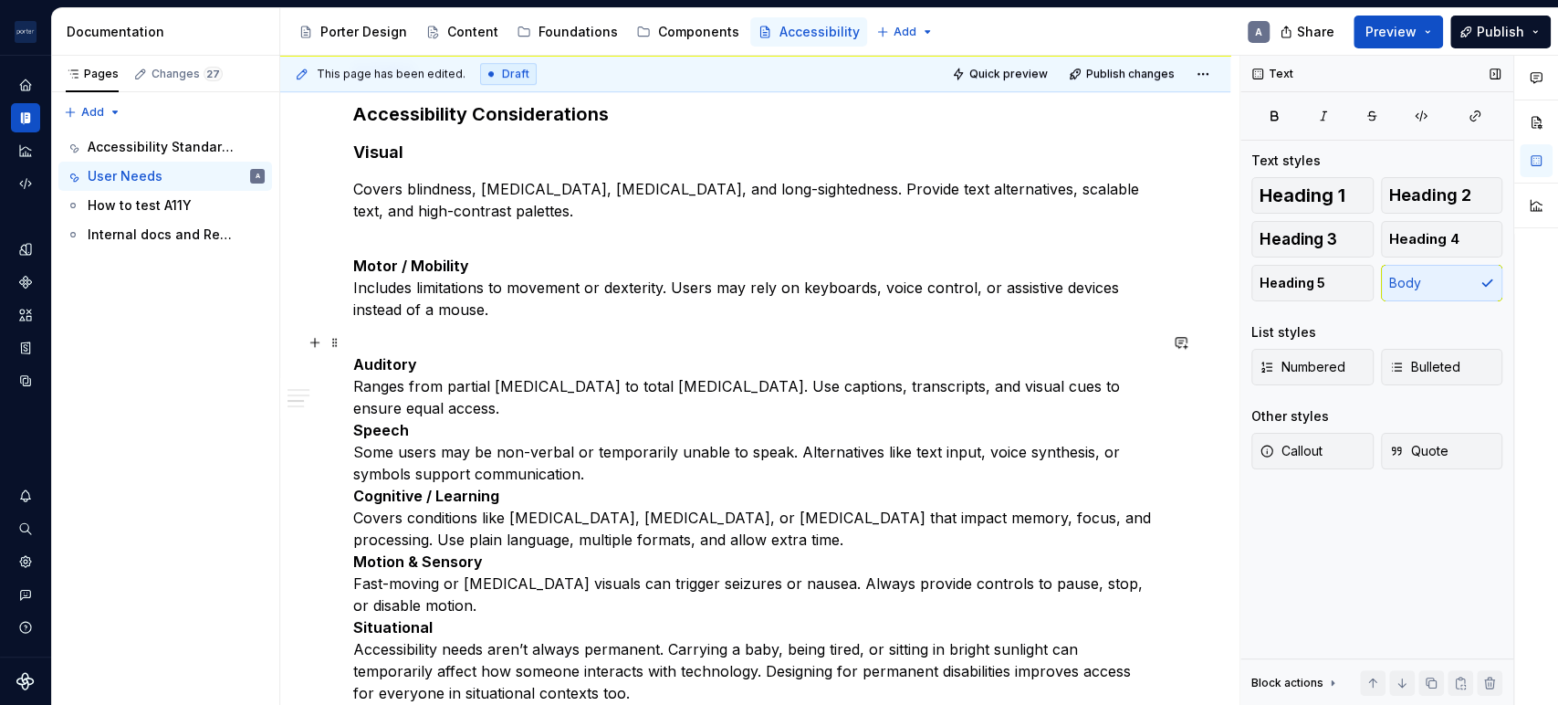
click at [450, 422] on p "Auditory Ranges from partial [MEDICAL_DATA] to total [MEDICAL_DATA]. Use captio…" at bounding box center [755, 528] width 804 height 394
click at [468, 411] on p "Auditory Ranges from partial [MEDICAL_DATA] to total [MEDICAL_DATA]. Use captio…" at bounding box center [755, 528] width 804 height 394
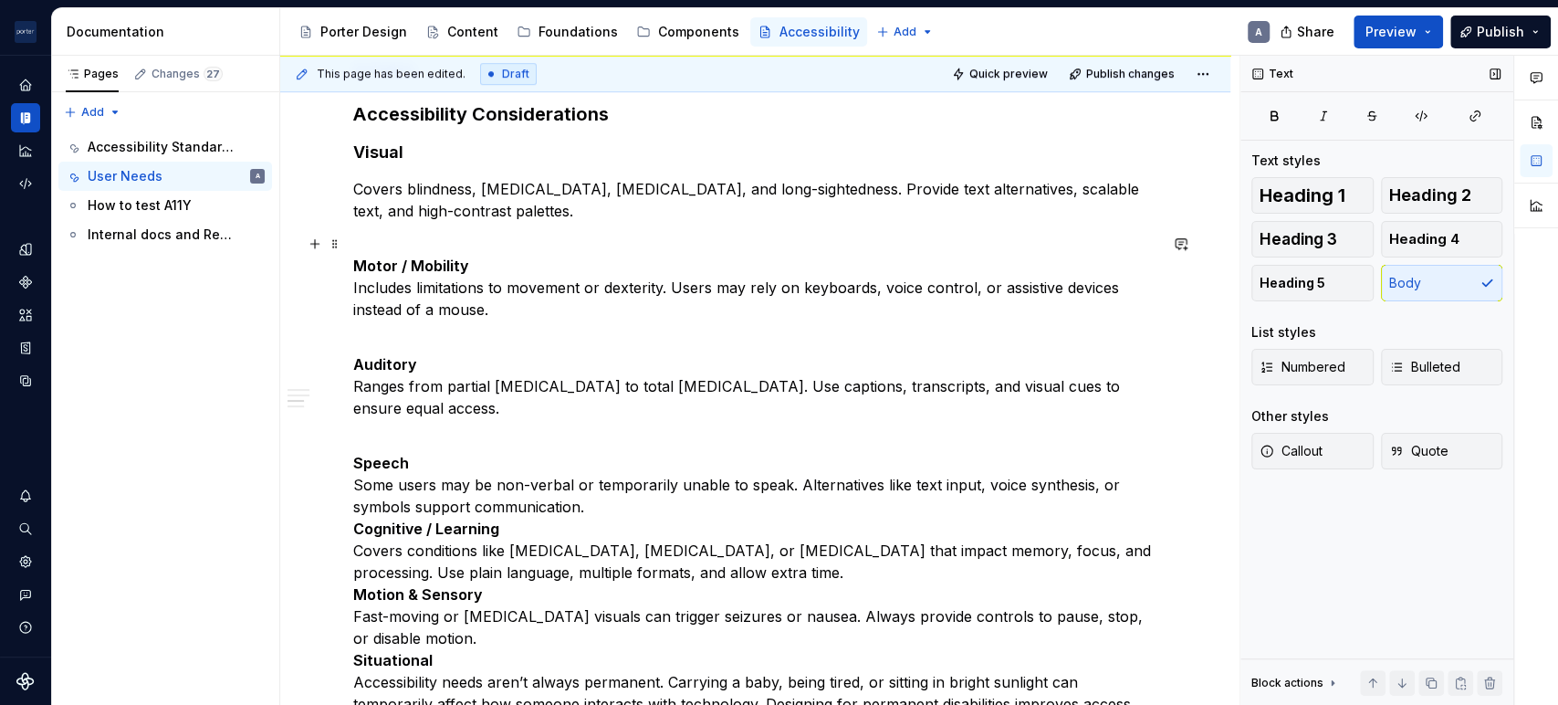
click at [350, 289] on div "Understanding the needs of our users When making design choices about layout, c…" at bounding box center [755, 693] width 950 height 1950
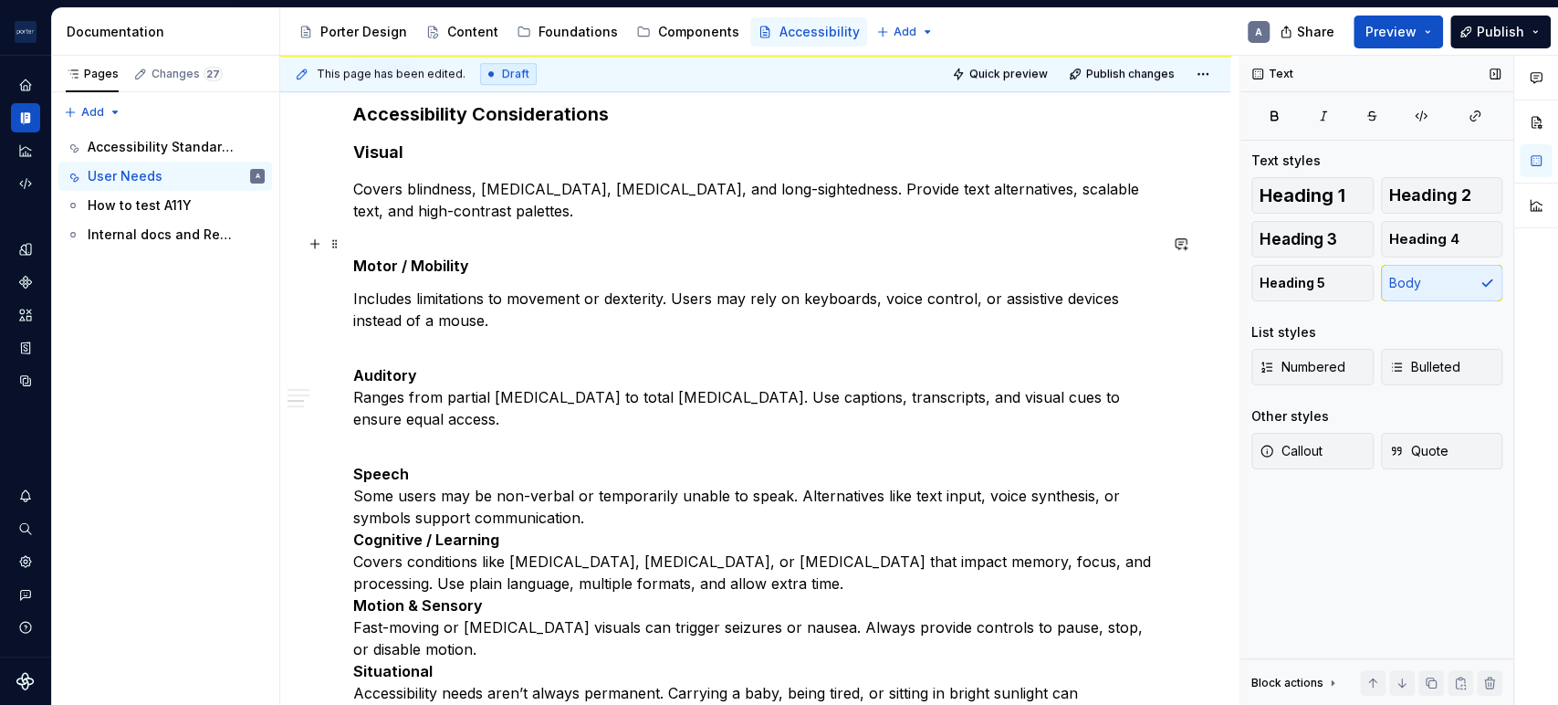
click at [444, 258] on strong "Motor / Mobility" at bounding box center [411, 265] width 116 height 18
click at [1389, 244] on span "Heading 4" at bounding box center [1424, 239] width 70 height 18
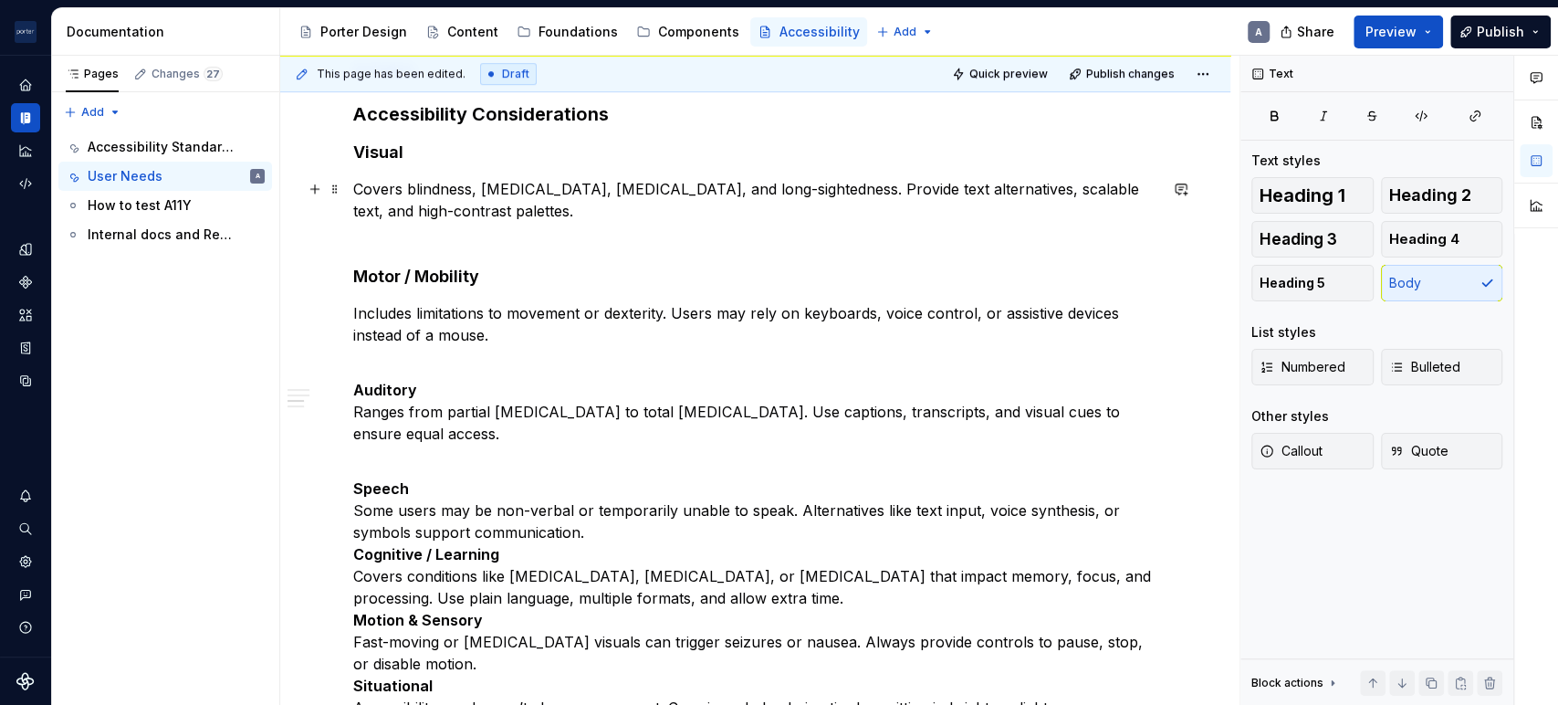
click at [443, 198] on p "Covers blindness, [MEDICAL_DATA], [MEDICAL_DATA], and long-sightedness. Provide…" at bounding box center [755, 200] width 804 height 44
click at [350, 181] on div "Understanding the needs of our users When making design choices about layout, c…" at bounding box center [755, 706] width 950 height 1976
click at [1431, 363] on span "Bulleted" at bounding box center [1424, 367] width 71 height 18
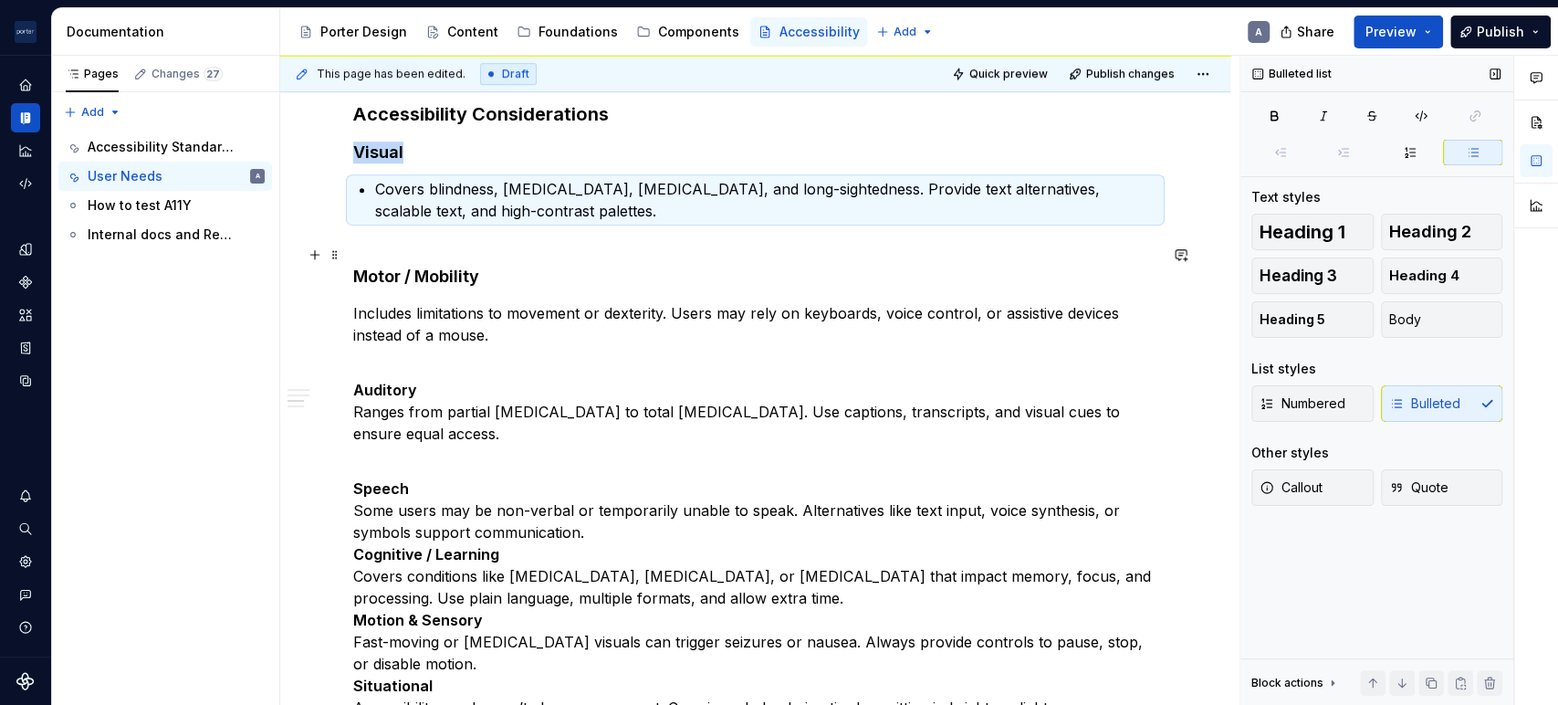
click at [445, 253] on h4 "Motor / Mobility" at bounding box center [755, 266] width 804 height 44
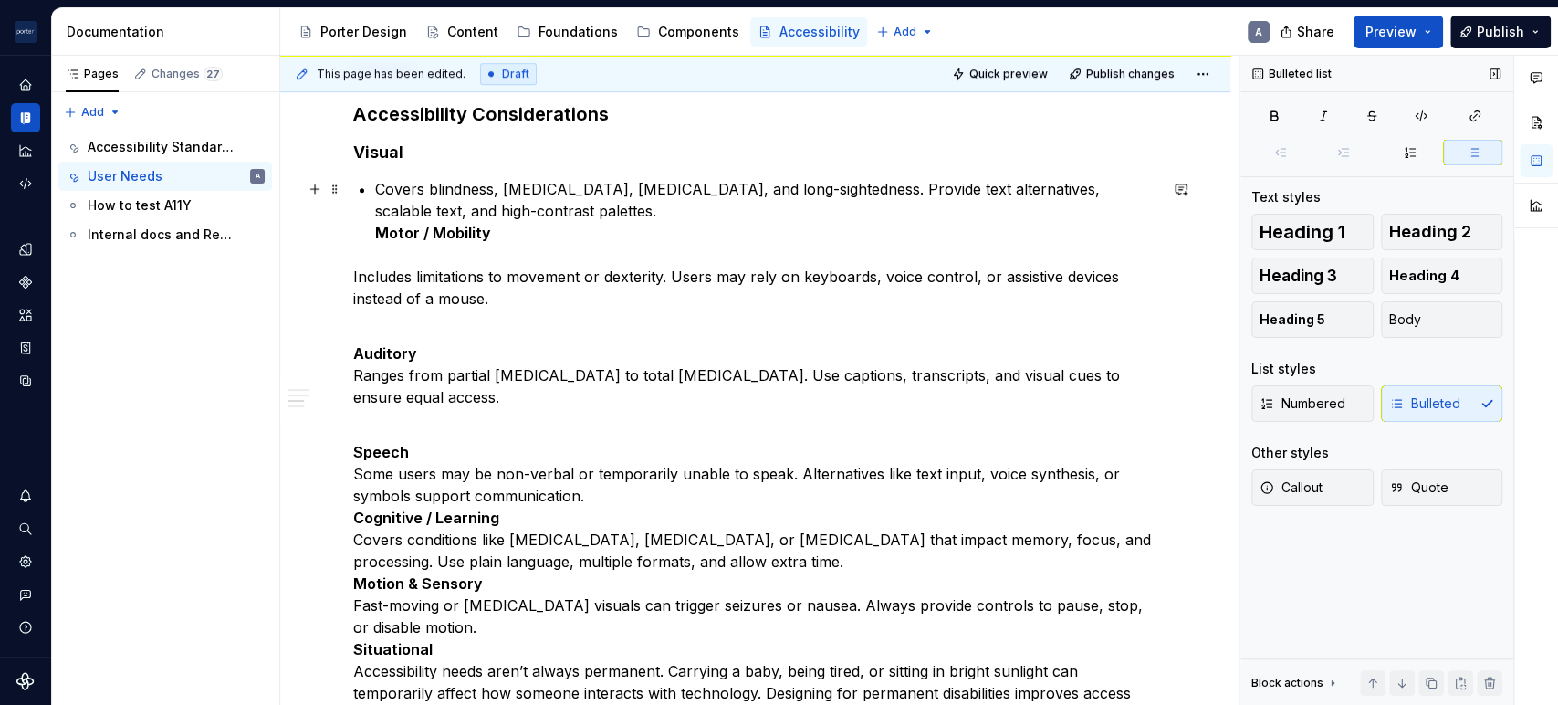
click at [375, 232] on strong "Motor / Mobility" at bounding box center [433, 233] width 116 height 18
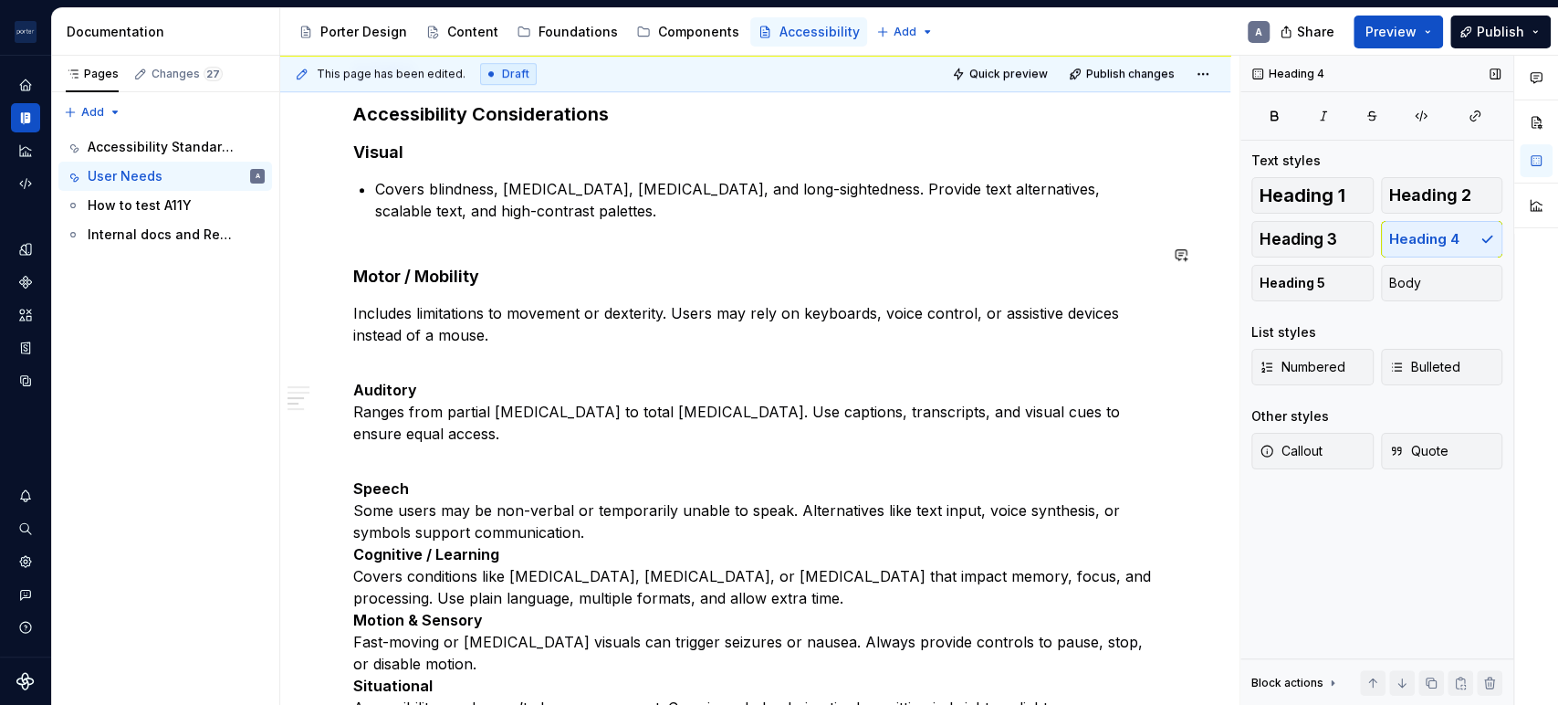
click at [389, 239] on div "Understanding the needs of our users When making design choices about layout, c…" at bounding box center [755, 611] width 804 height 1699
click at [409, 237] on div "Understanding the needs of our users When making design choices about layout, c…" at bounding box center [755, 611] width 804 height 1699
click at [388, 230] on div "Understanding the needs of our users When making design choices about layout, c…" at bounding box center [755, 611] width 804 height 1699
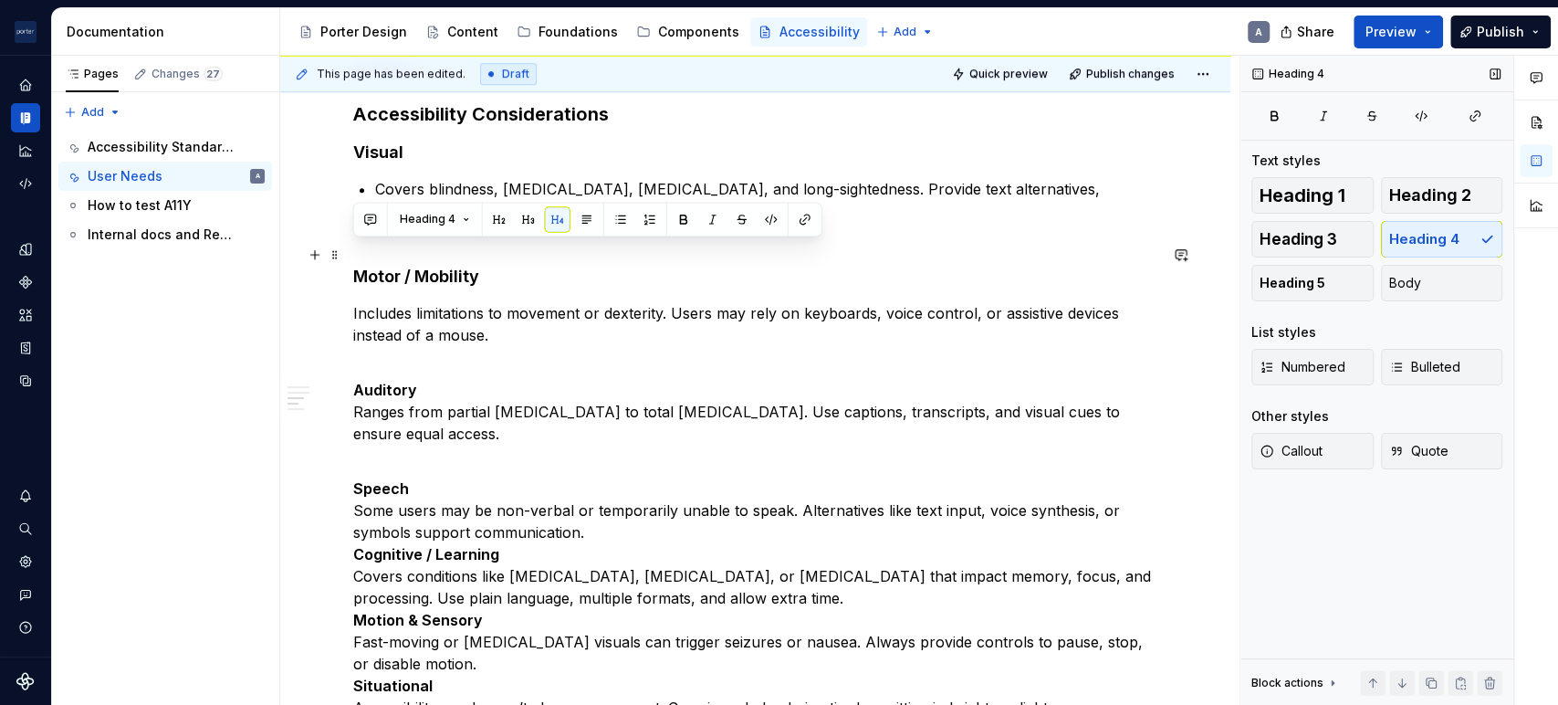
click at [387, 255] on h4 "Motor / Mobility" at bounding box center [755, 266] width 804 height 44
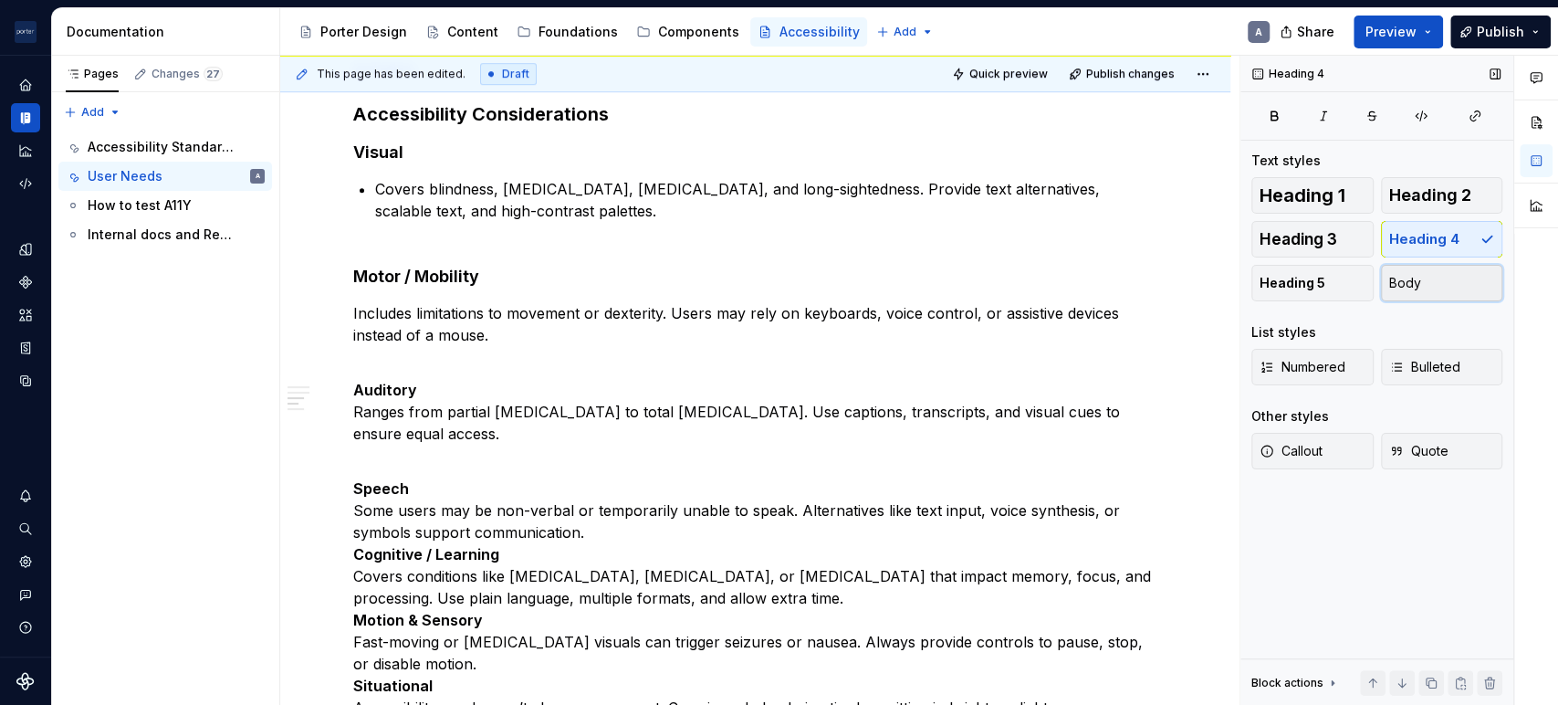
click at [1392, 283] on span "Body" at bounding box center [1405, 283] width 32 height 18
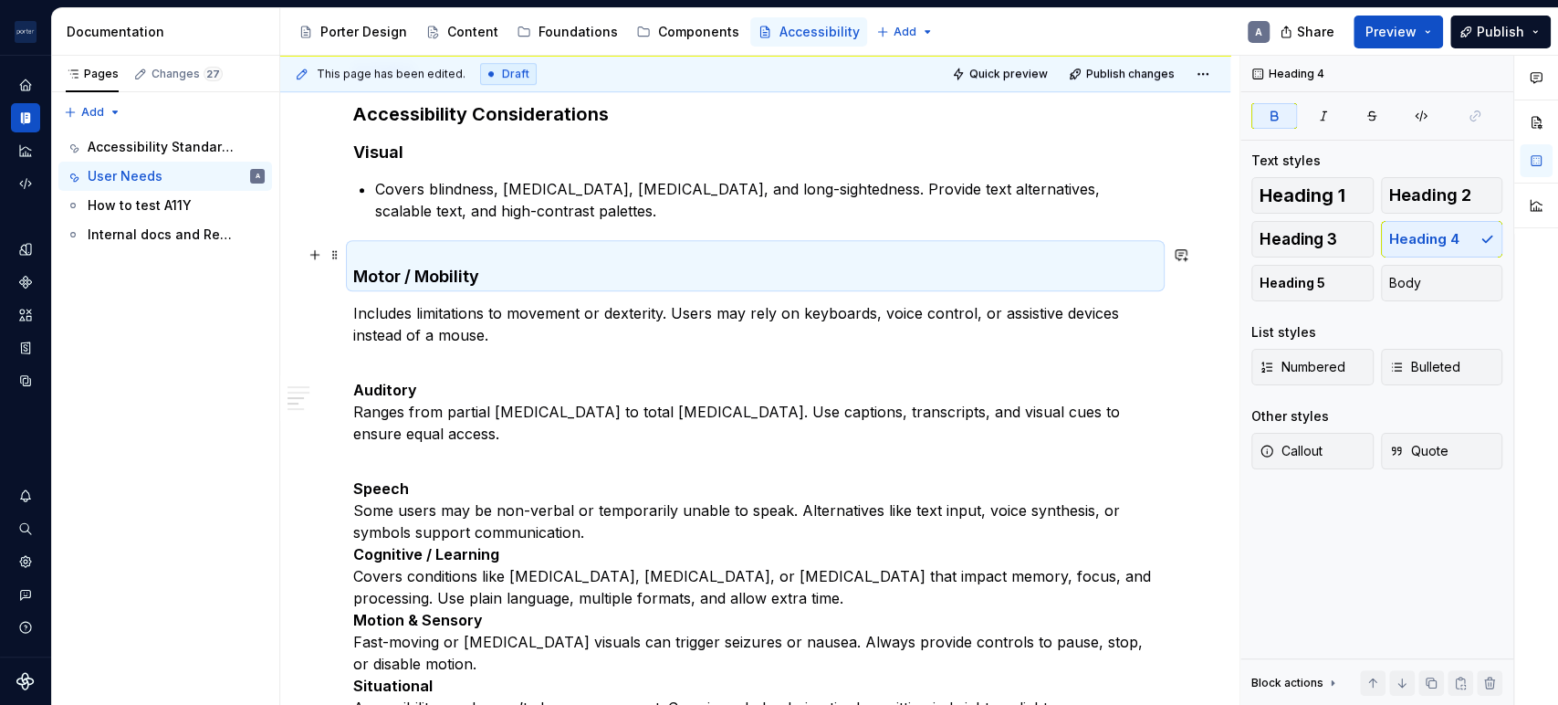
click at [355, 268] on strong "Motor / Mobility" at bounding box center [416, 275] width 126 height 19
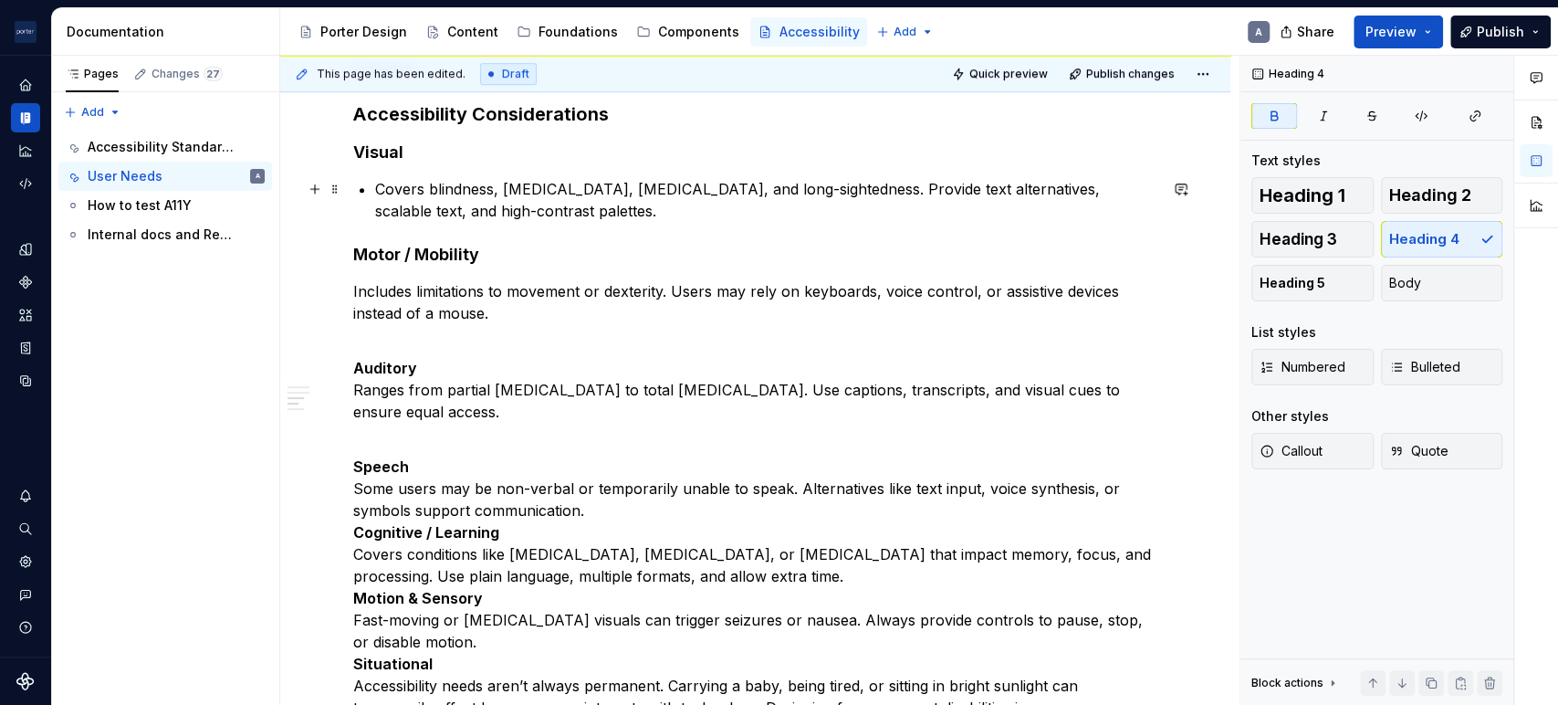
click at [444, 222] on div "Understanding the needs of our users When making design choices about layout, c…" at bounding box center [755, 600] width 804 height 1677
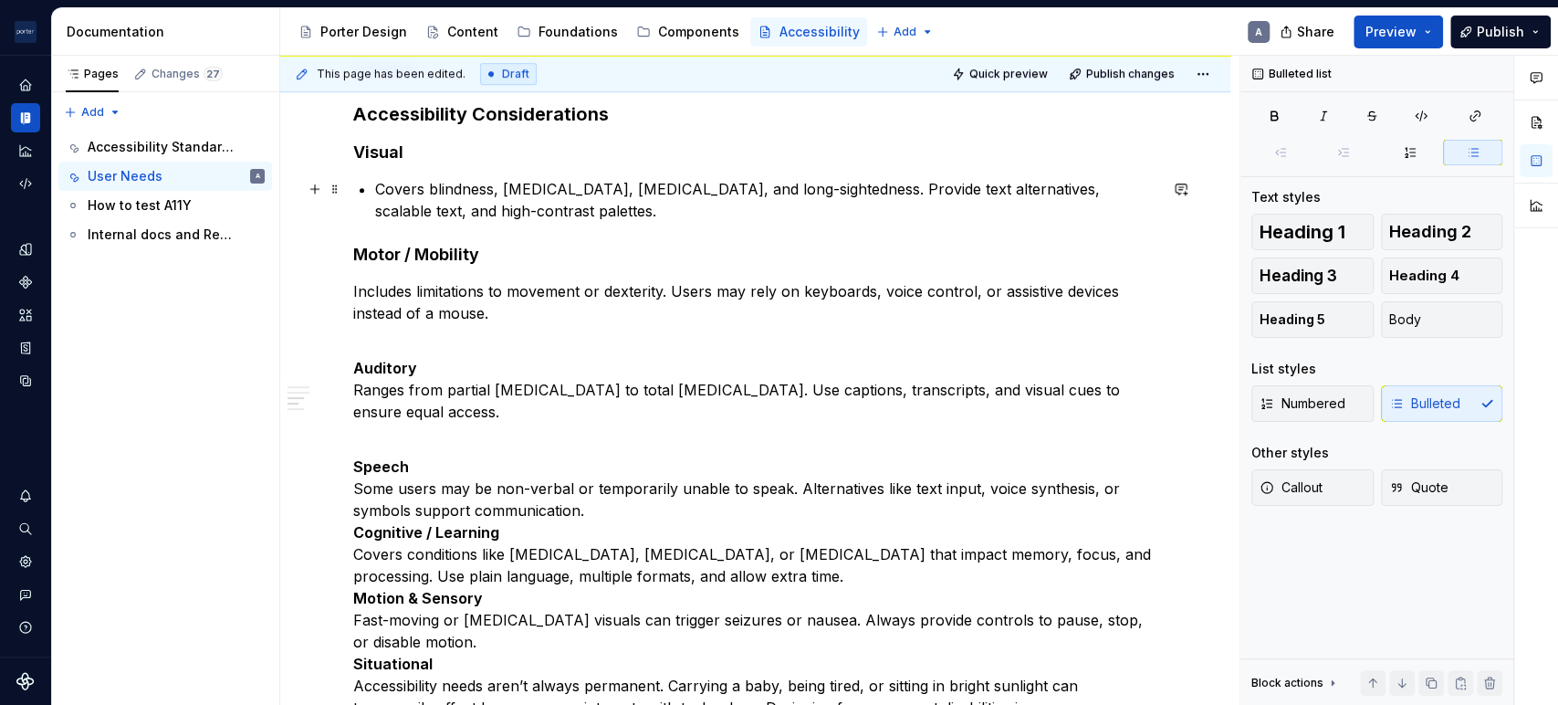
click at [648, 214] on p "Covers blindness, [MEDICAL_DATA], [MEDICAL_DATA], and long-sightedness. Provide…" at bounding box center [766, 200] width 782 height 44
click at [859, 181] on p "Covers blindness, [MEDICAL_DATA], [MEDICAL_DATA], and long-sightedness. Provide…" at bounding box center [766, 200] width 782 height 44
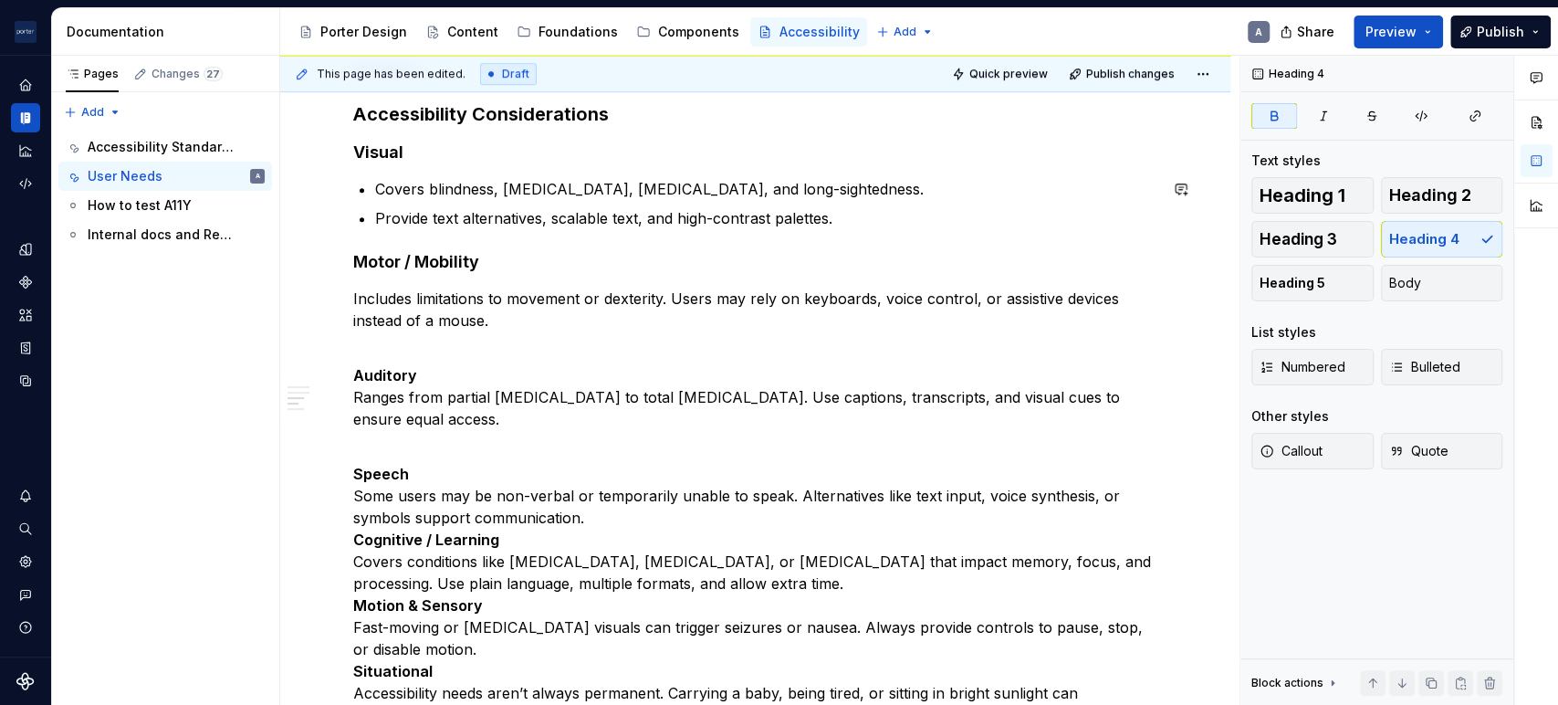
click at [762, 246] on div "Understanding the needs of our users When making design choices about layout, c…" at bounding box center [755, 604] width 804 height 1685
click at [348, 298] on div "Understanding the needs of our users When making design choices about layout, c…" at bounding box center [755, 698] width 950 height 1961
click at [389, 356] on p "Auditory Ranges from partial [MEDICAL_DATA] to total [MEDICAL_DATA]. Use captio…" at bounding box center [755, 386] width 804 height 88
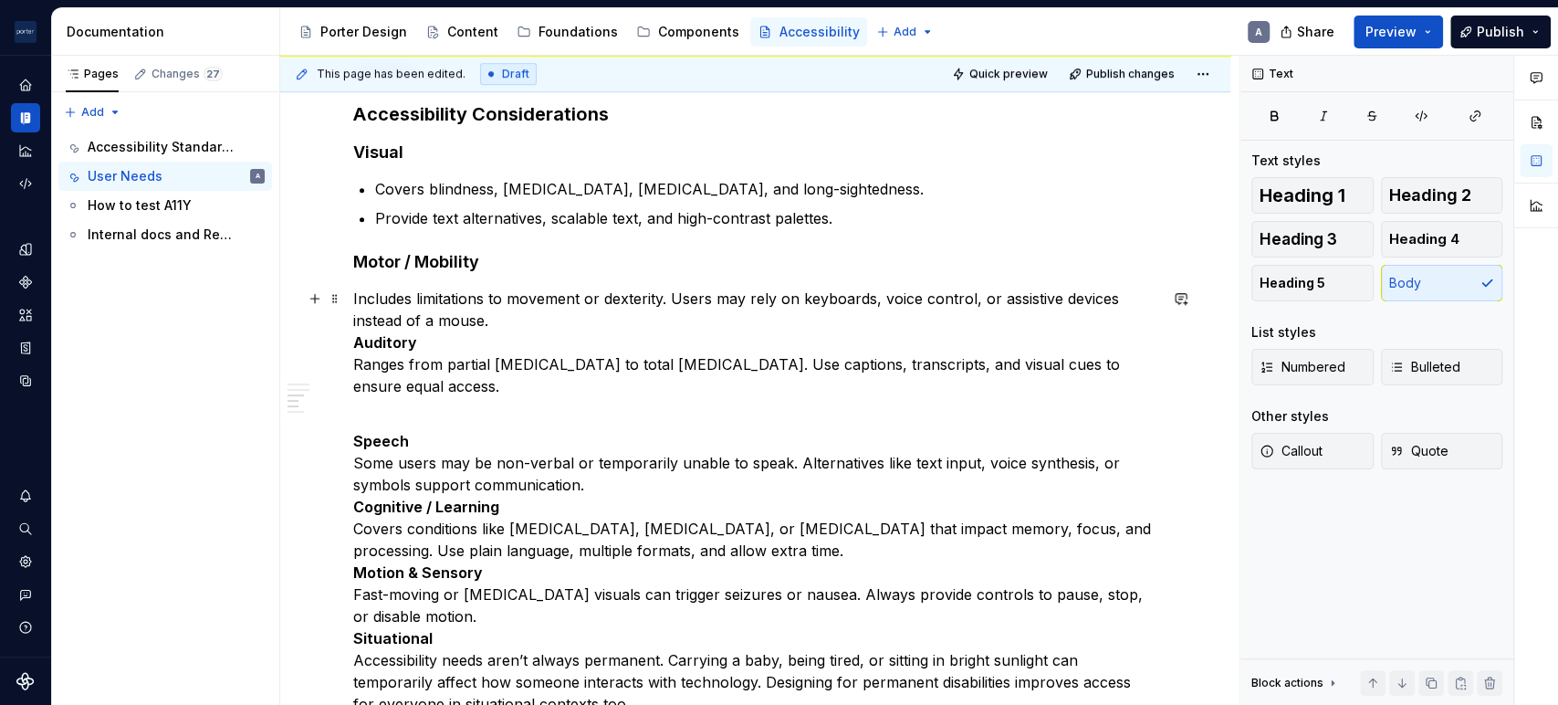
click at [353, 300] on p "Includes limitations to movement or dexterity. Users may rely on keyboards, voi…" at bounding box center [755, 342] width 804 height 110
click at [1408, 363] on span "Bulleted" at bounding box center [1424, 367] width 71 height 18
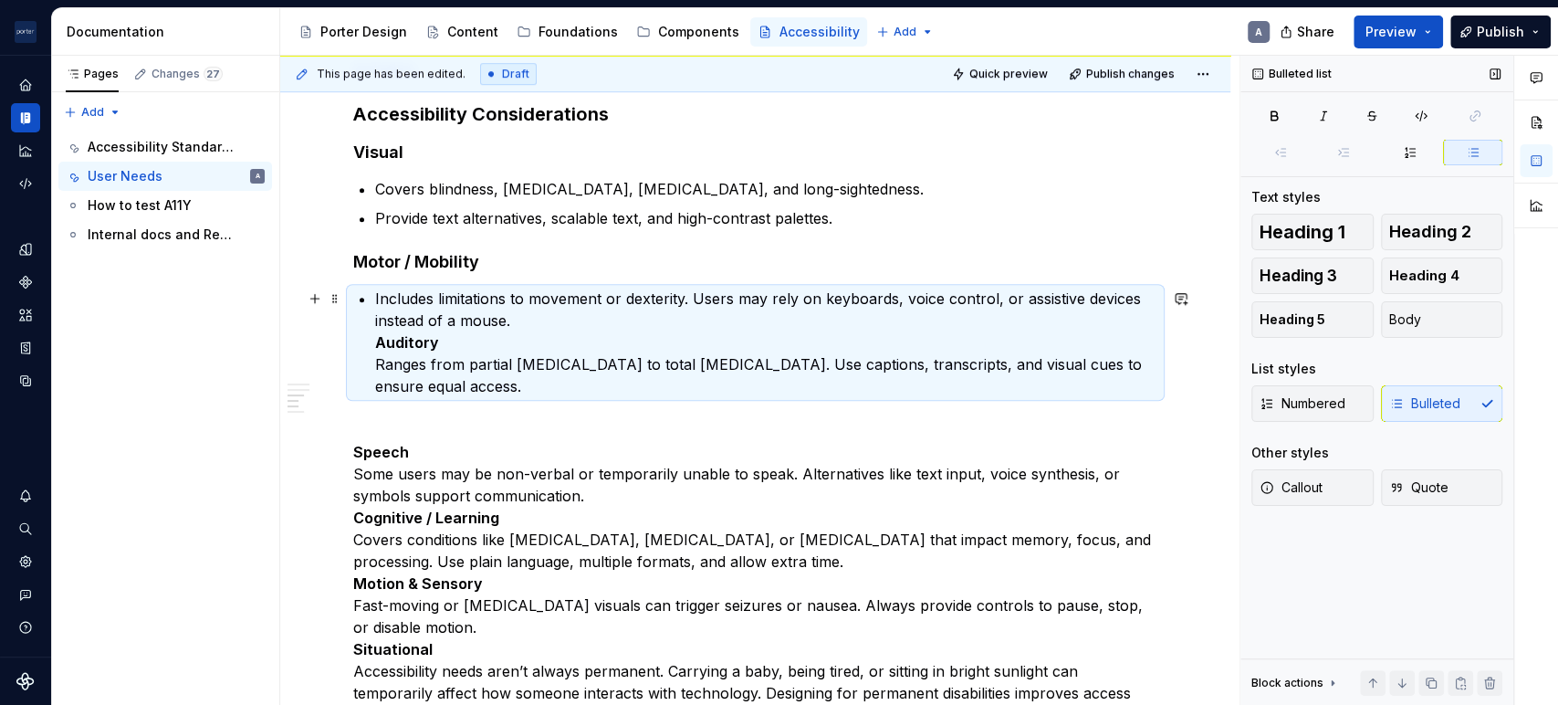
click at [371, 340] on div "Understanding the needs of our users When making design choices about layout, c…" at bounding box center [755, 593] width 804 height 1663
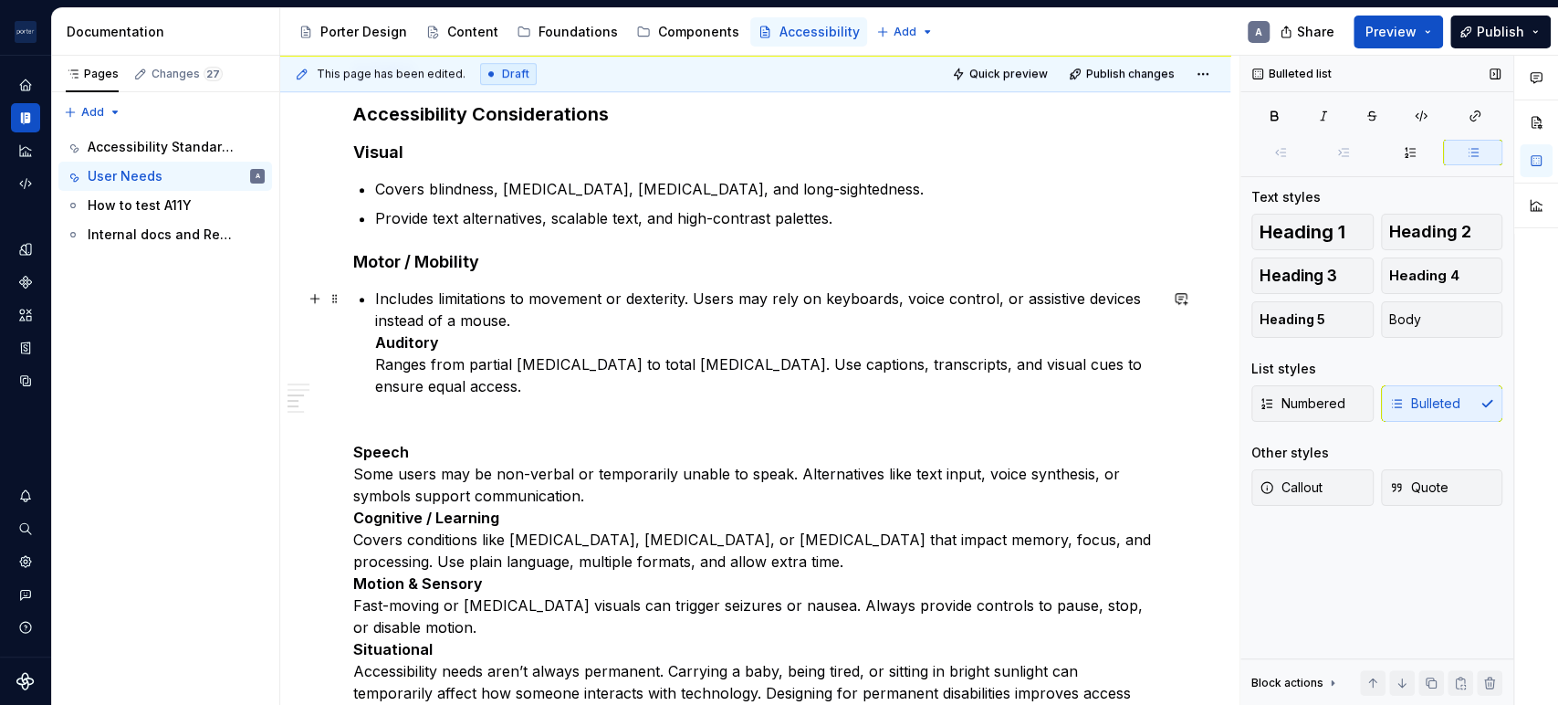
click at [371, 342] on div "Understanding the needs of our users When making design choices about layout, c…" at bounding box center [755, 593] width 804 height 1663
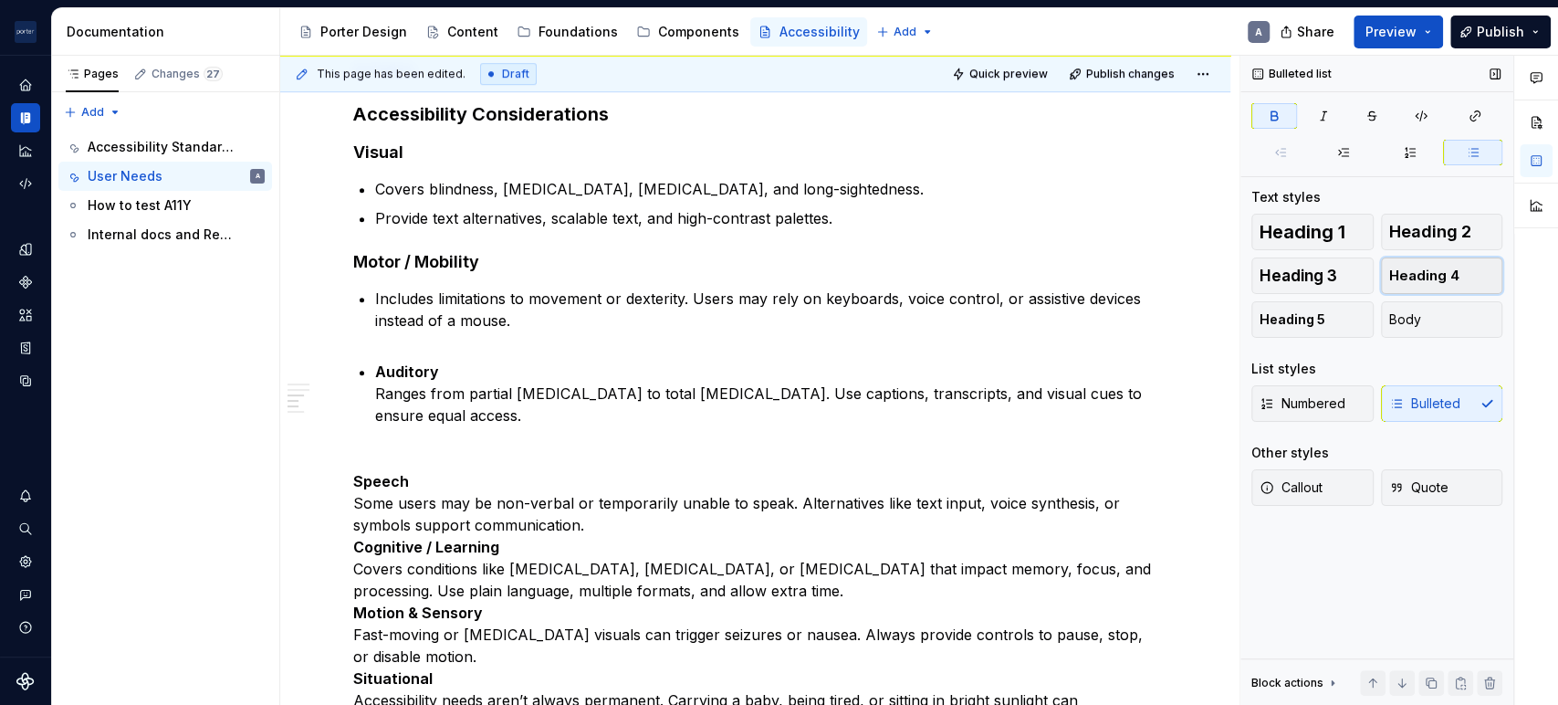
click at [1407, 271] on span "Heading 4" at bounding box center [1424, 275] width 70 height 18
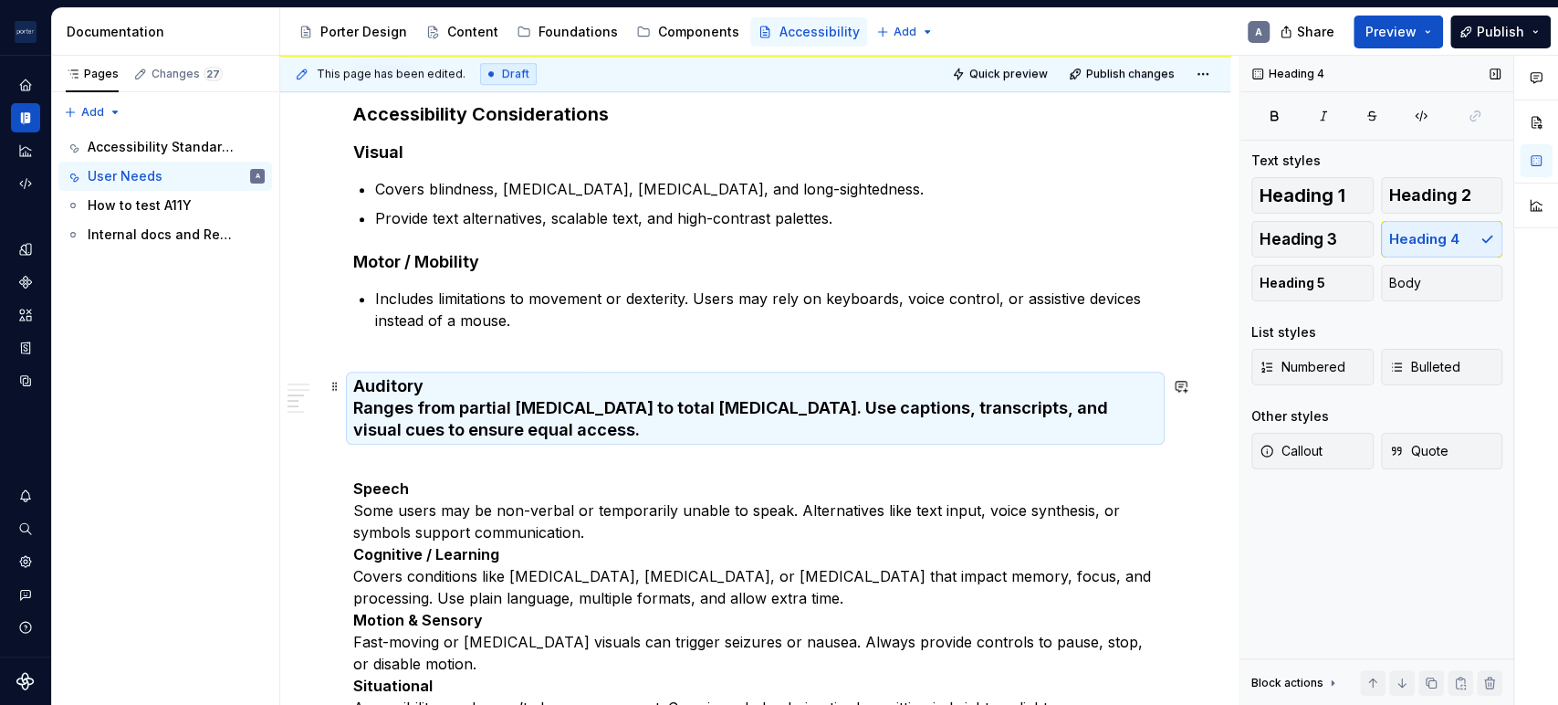
click at [353, 404] on h4 "Auditory Ranges from partial [MEDICAL_DATA] to total [MEDICAL_DATA]. Use captio…" at bounding box center [755, 408] width 804 height 66
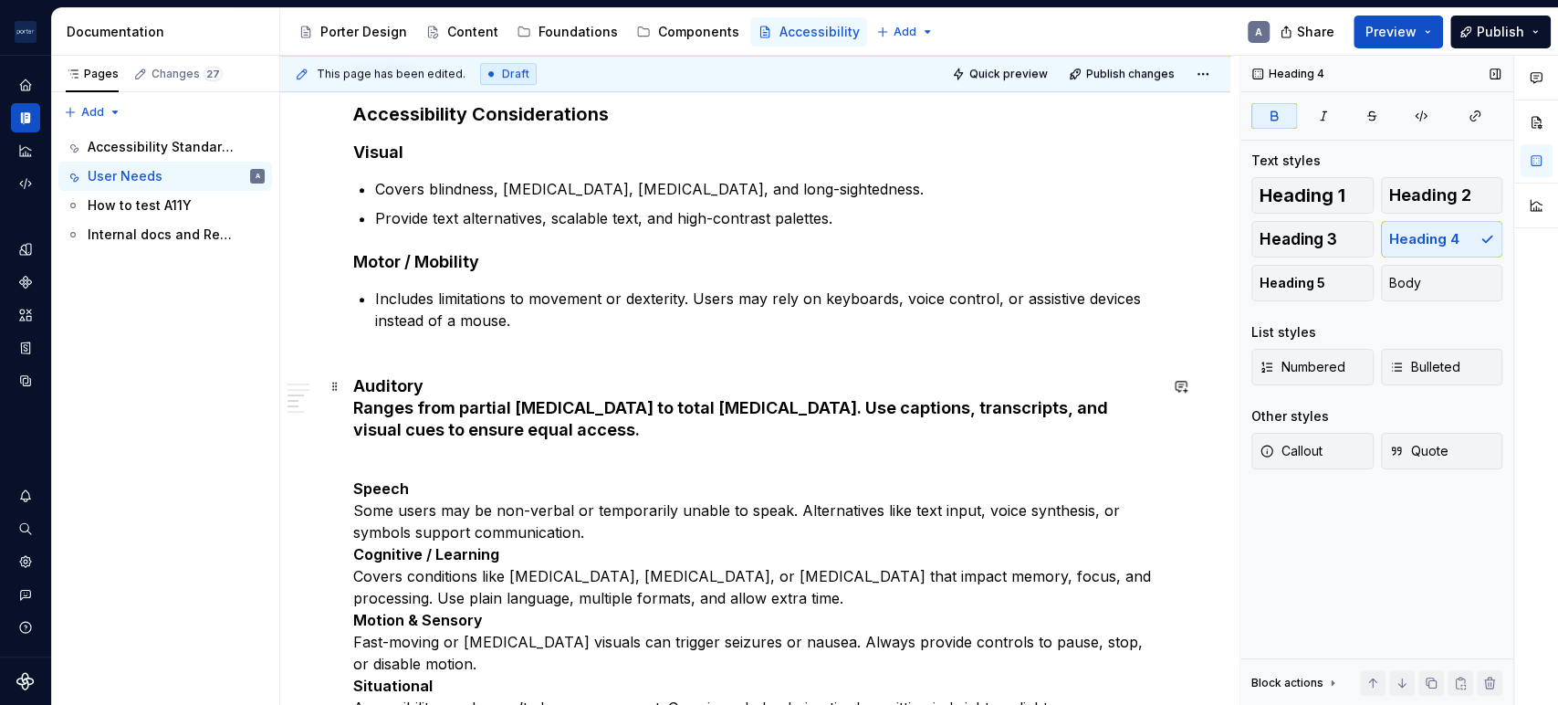
click at [363, 411] on h4 "Auditory Ranges from partial [MEDICAL_DATA] to total [MEDICAL_DATA]. Use captio…" at bounding box center [755, 408] width 804 height 66
click at [353, 409] on h4 "Auditory Ranges from partial [MEDICAL_DATA] to total [MEDICAL_DATA]. Use captio…" at bounding box center [755, 408] width 804 height 66
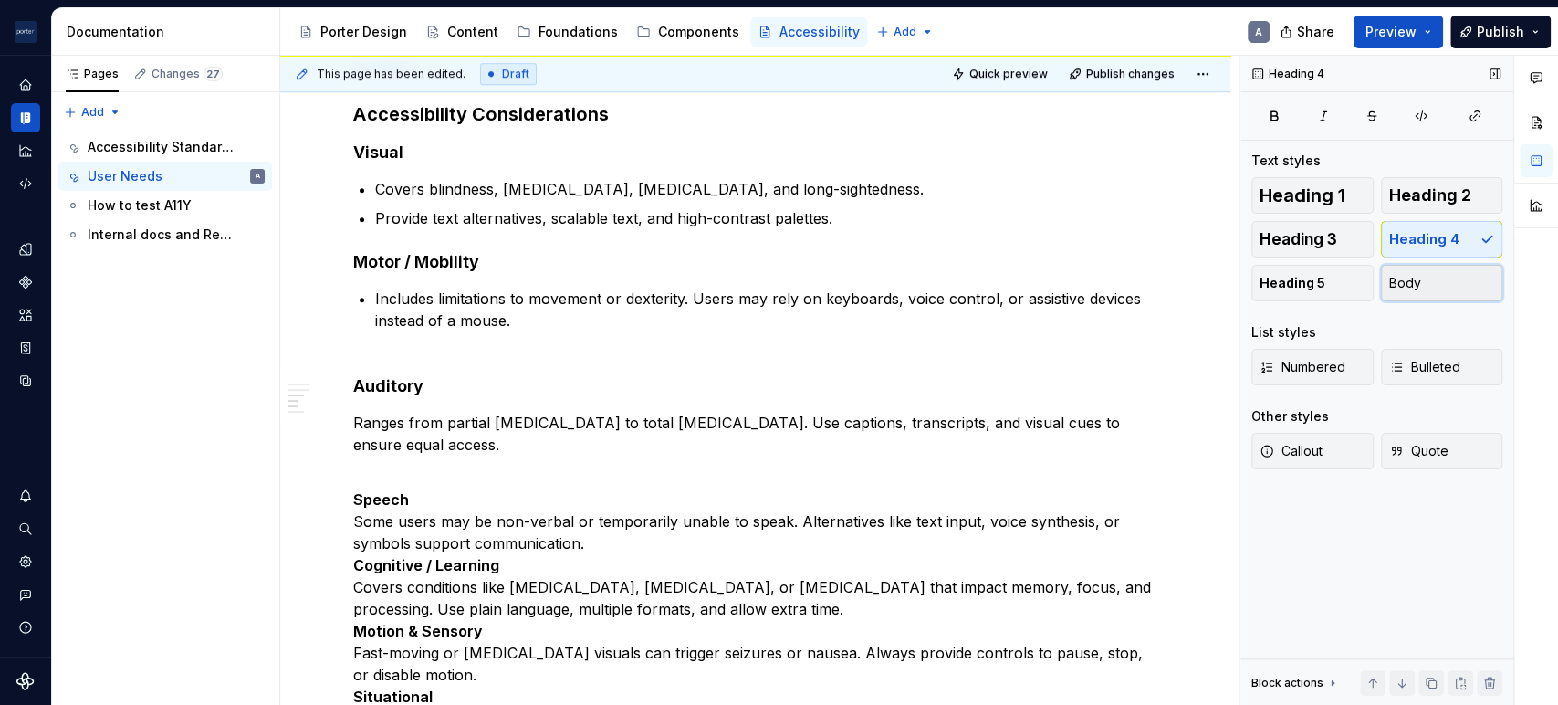
click at [1426, 271] on button "Body" at bounding box center [1442, 283] width 122 height 37
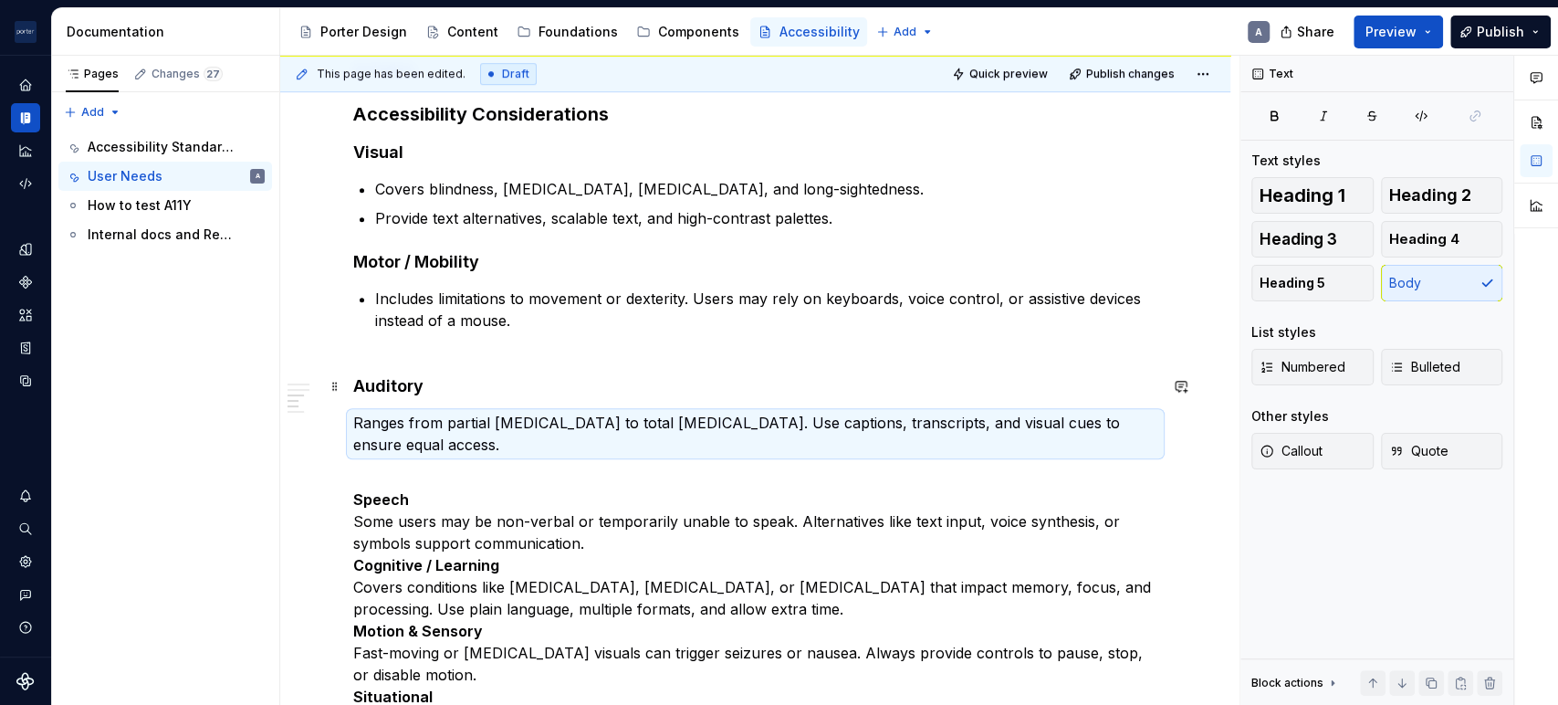
click at [427, 379] on h4 "Auditory" at bounding box center [755, 386] width 804 height 22
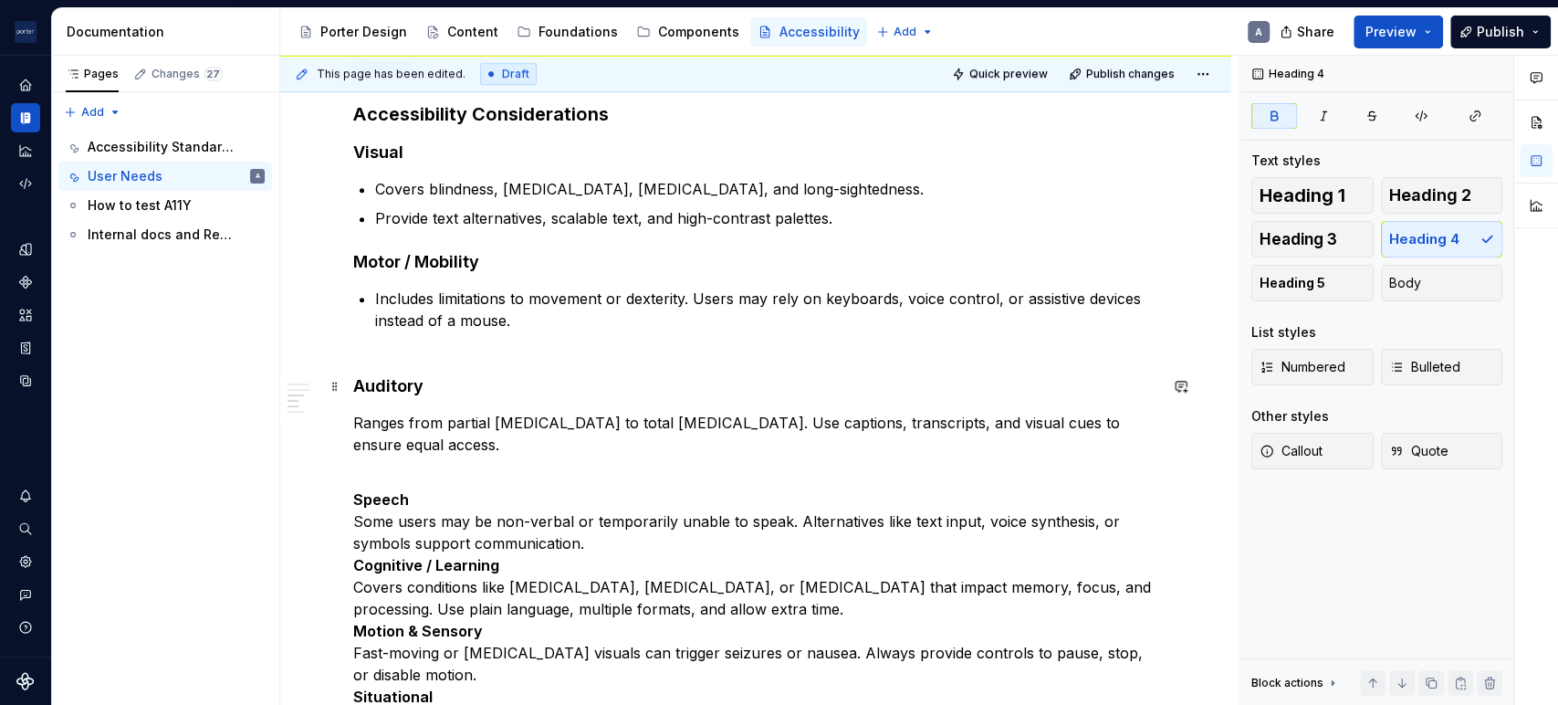
click at [399, 381] on strong "Auditory" at bounding box center [388, 385] width 70 height 19
drag, startPoint x: 398, startPoint y: 381, endPoint x: 459, endPoint y: 413, distance: 69.0
click at [459, 413] on p "Ranges from partial [MEDICAL_DATA] to total [MEDICAL_DATA]. Use captions, trans…" at bounding box center [755, 434] width 804 height 44
click at [350, 400] on div "Understanding the needs of our users When making design choices about layout, c…" at bounding box center [755, 711] width 950 height 1987
click at [1451, 368] on span "Bulleted" at bounding box center [1424, 367] width 71 height 18
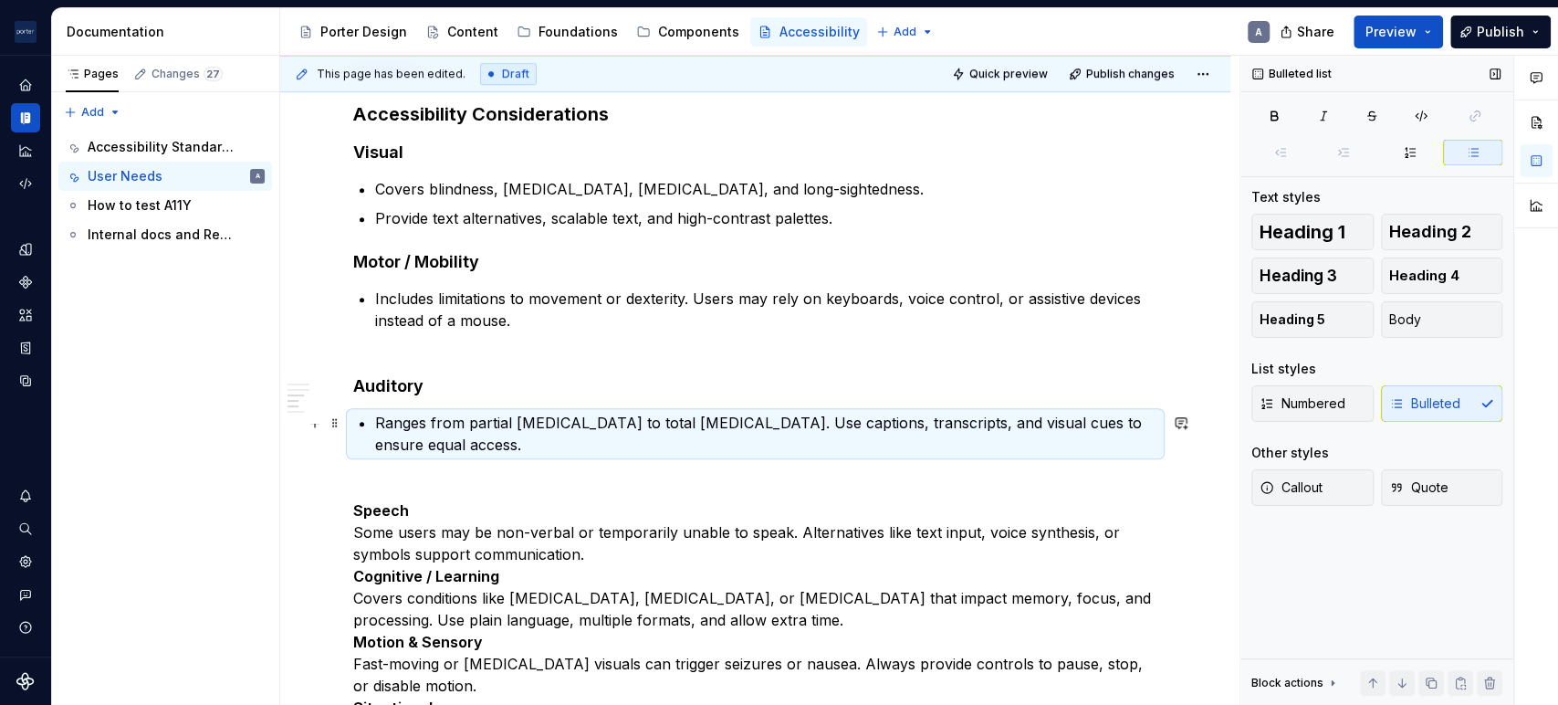
click at [728, 421] on p "Ranges from partial [MEDICAL_DATA] to total [MEDICAL_DATA]. Use captions, trans…" at bounding box center [766, 434] width 782 height 44
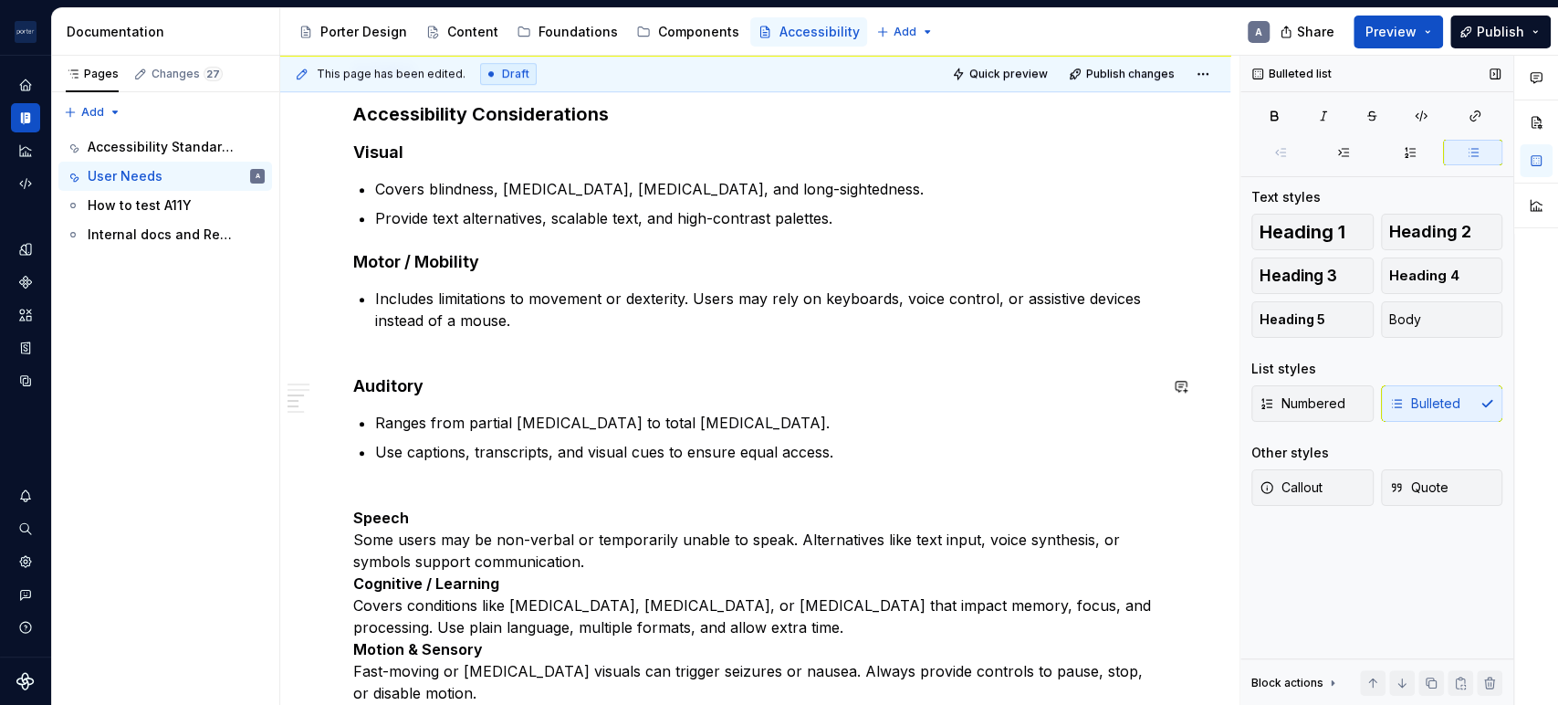
click at [476, 349] on p "Includes limitations to movement or dexterity. Users may rely on keyboards, voi…" at bounding box center [766, 320] width 782 height 66
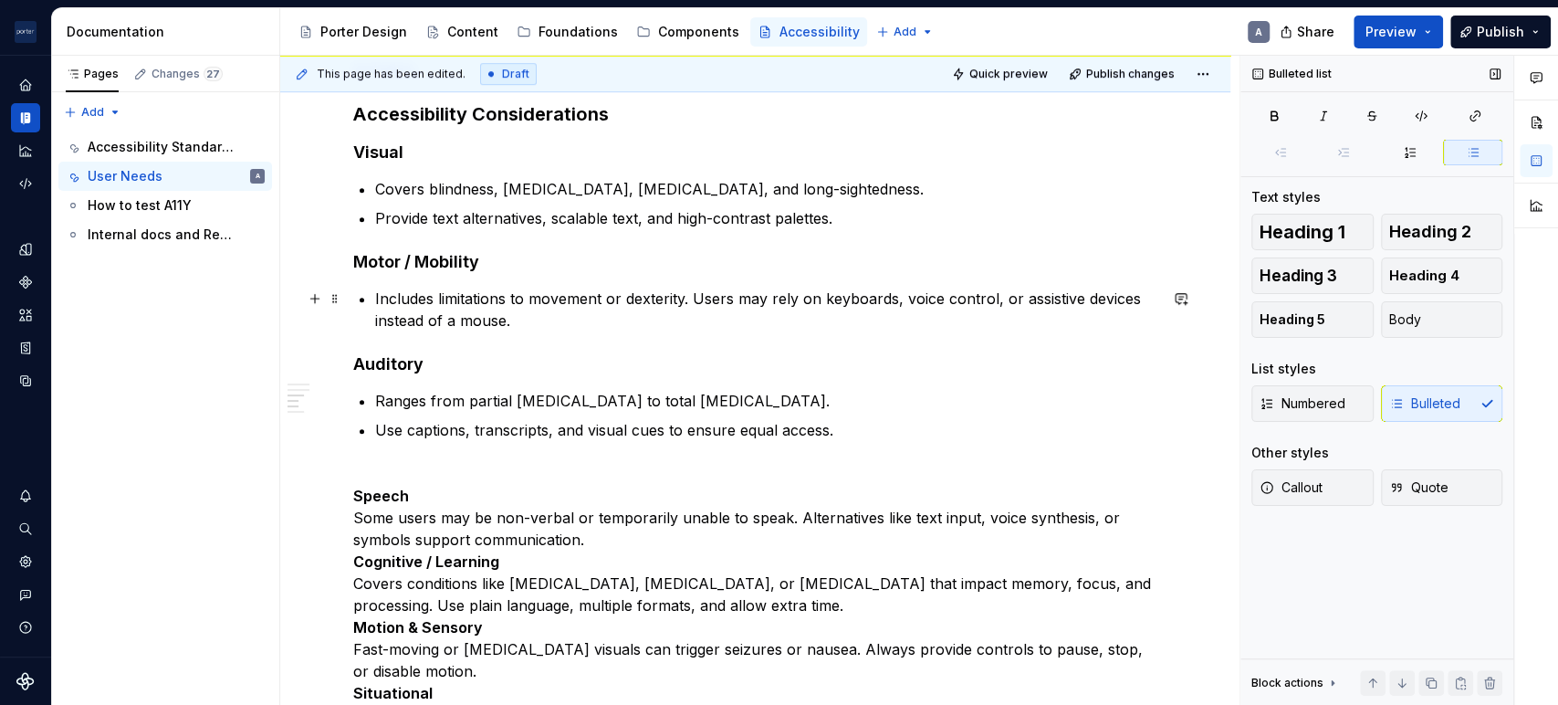
click at [685, 301] on p "Includes limitations to movement or dexterity. Users may rely on keyboards, voi…" at bounding box center [766, 309] width 782 height 44
click at [697, 298] on p "Includes limitations to movement or dexterity. Users may rely on keyboards, voi…" at bounding box center [766, 309] width 782 height 44
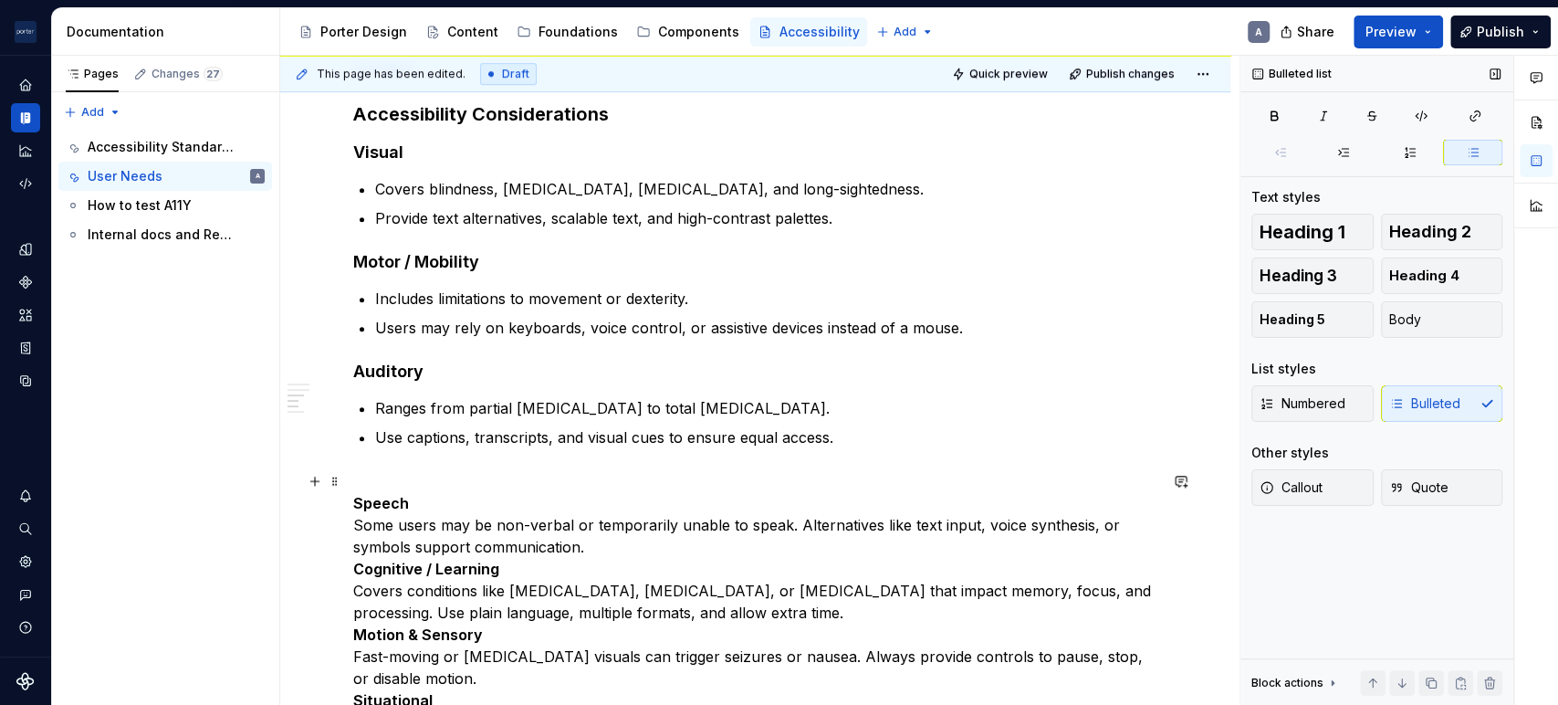
click at [422, 478] on p "Speech Some users may be non-verbal or temporarily unable to speak. Alternative…" at bounding box center [755, 634] width 804 height 329
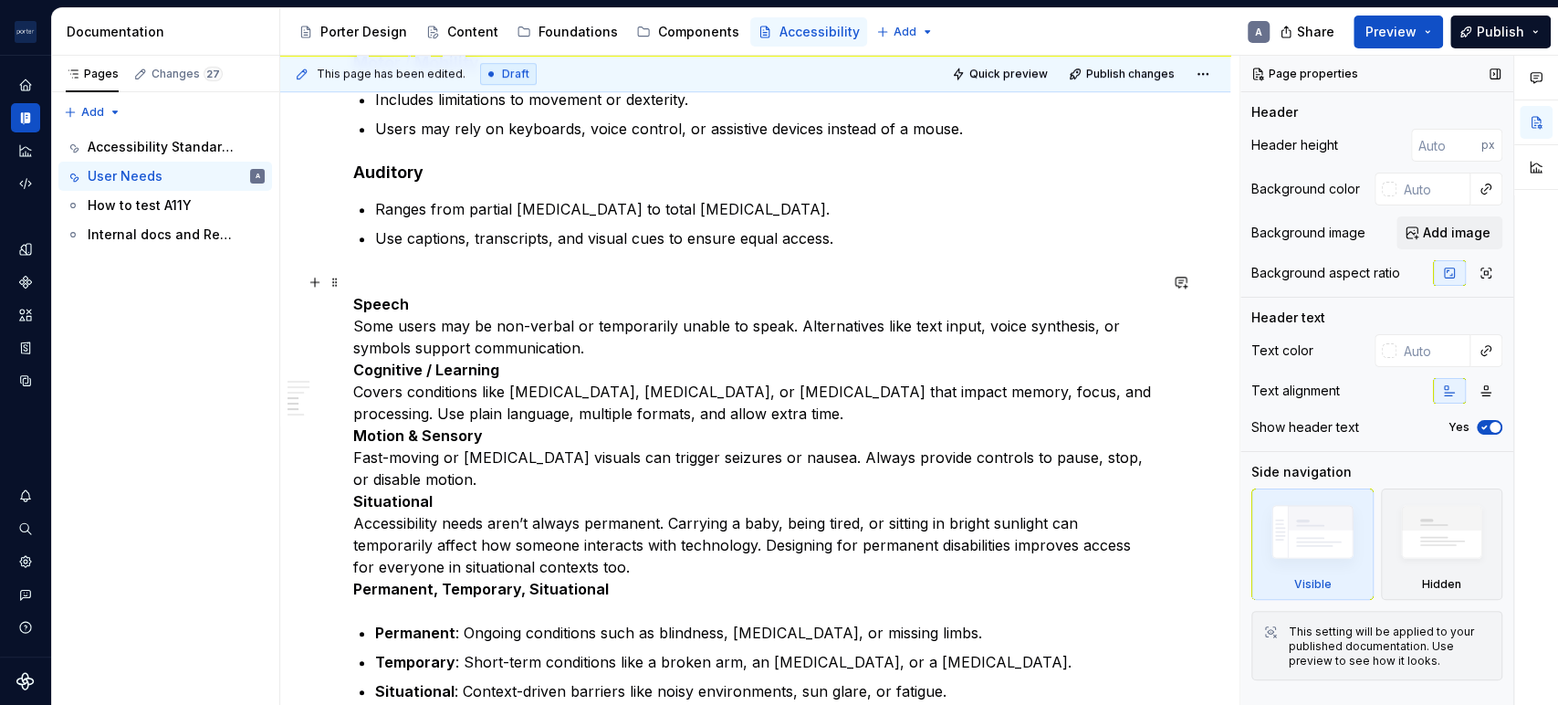
scroll to position [673, 0]
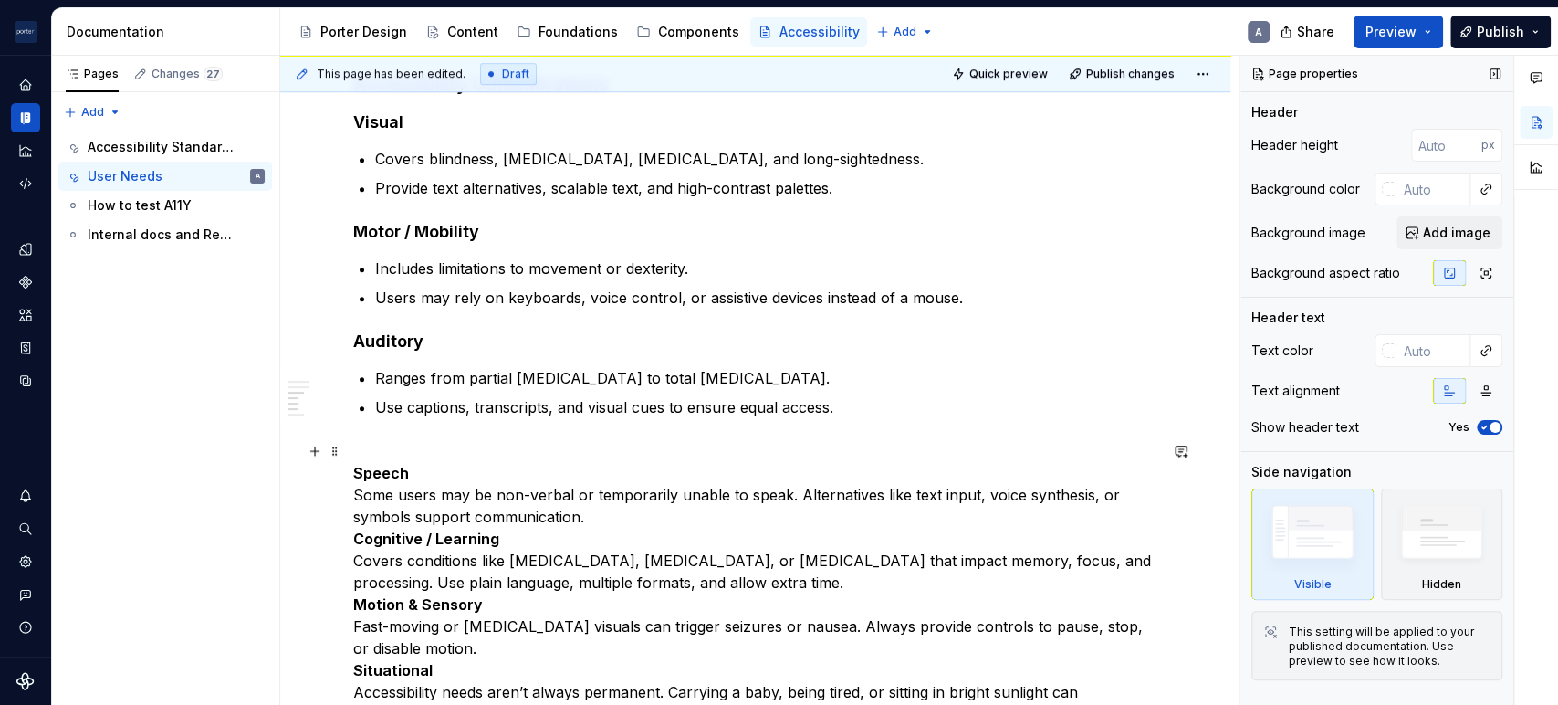
click at [345, 473] on div "Understanding the needs of our users When making design choices about layout, c…" at bounding box center [755, 683] width 950 height 1990
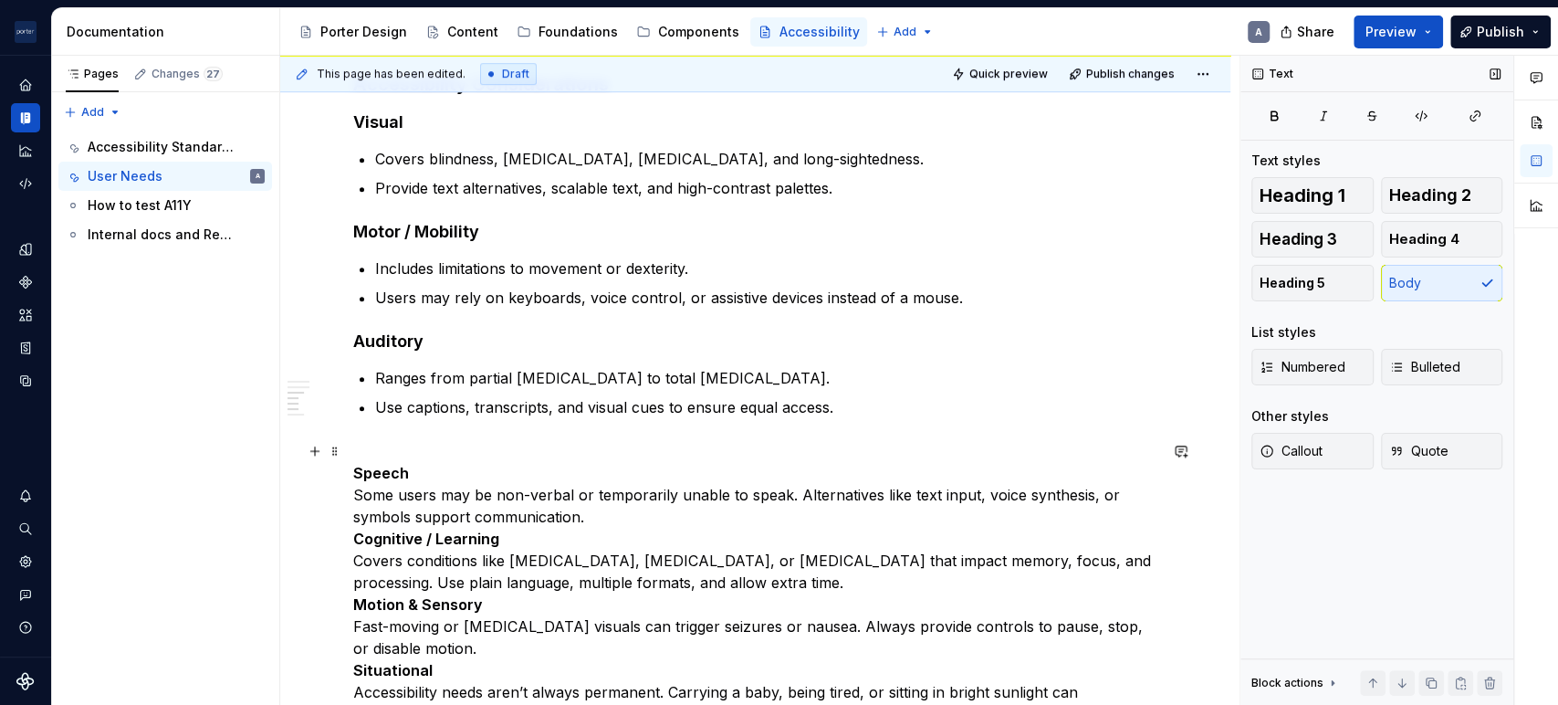
click at [348, 486] on div "Understanding the needs of our users When making design choices about layout, c…" at bounding box center [755, 683] width 950 height 1990
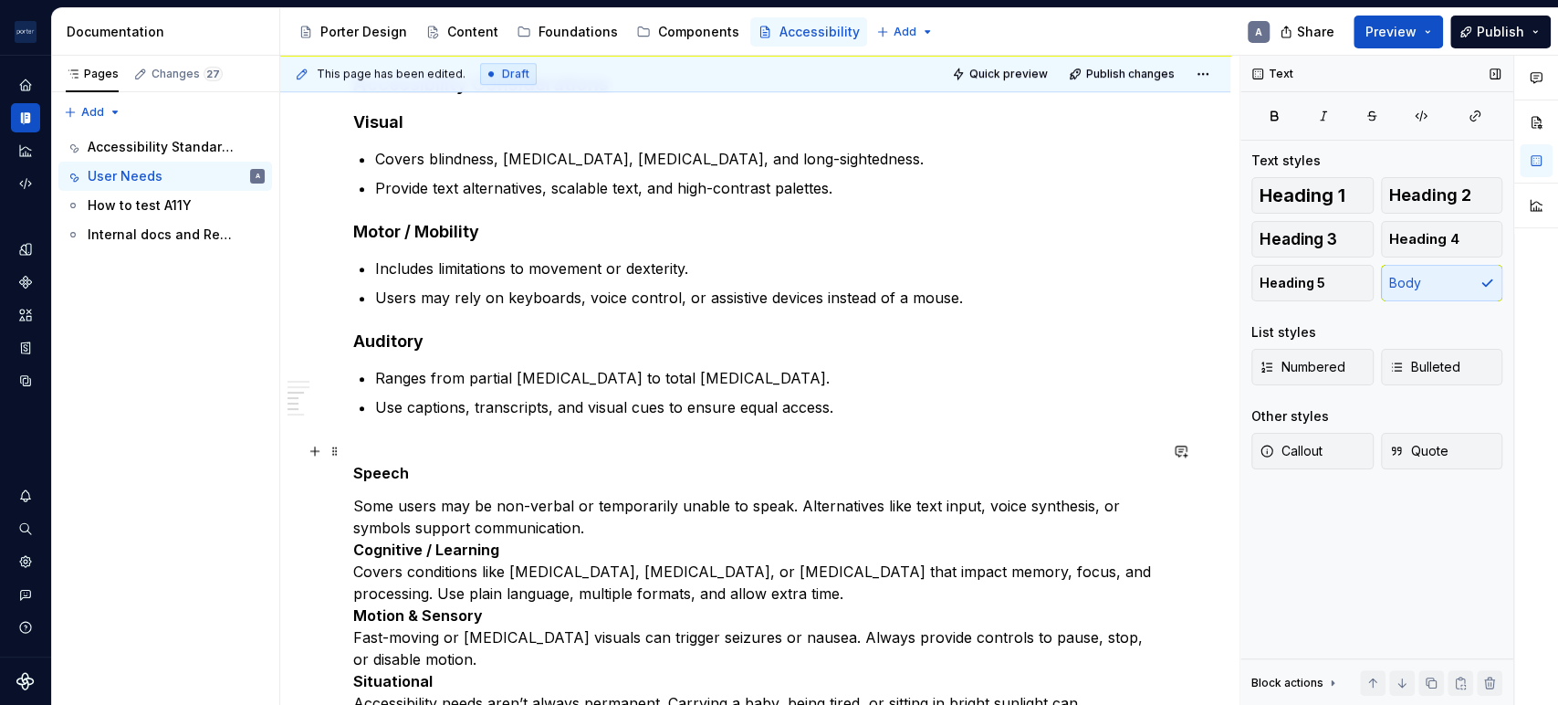
click at [397, 465] on strong "Speech" at bounding box center [381, 473] width 56 height 18
click at [1382, 235] on button "Heading 4" at bounding box center [1442, 239] width 122 height 37
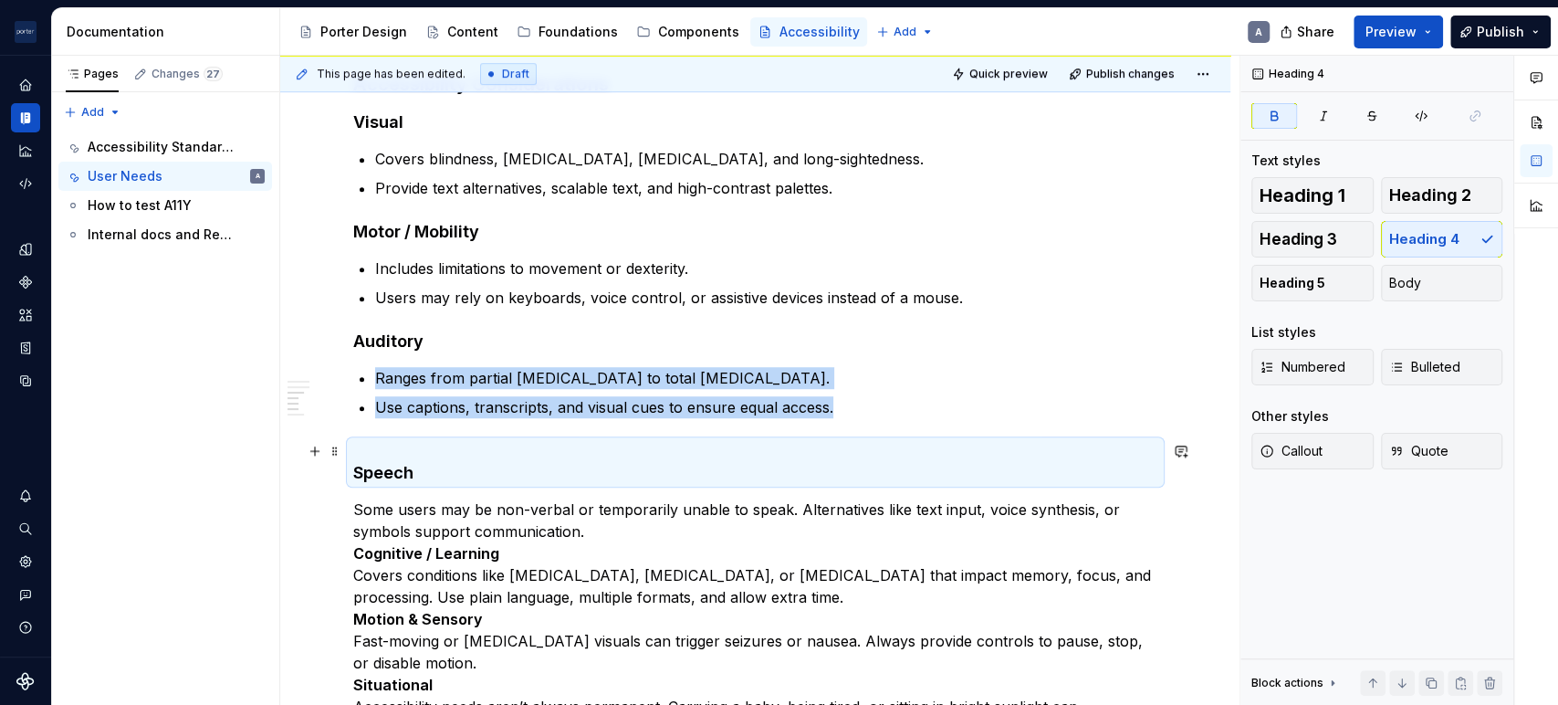
click at [365, 468] on strong "Speech" at bounding box center [383, 472] width 60 height 19
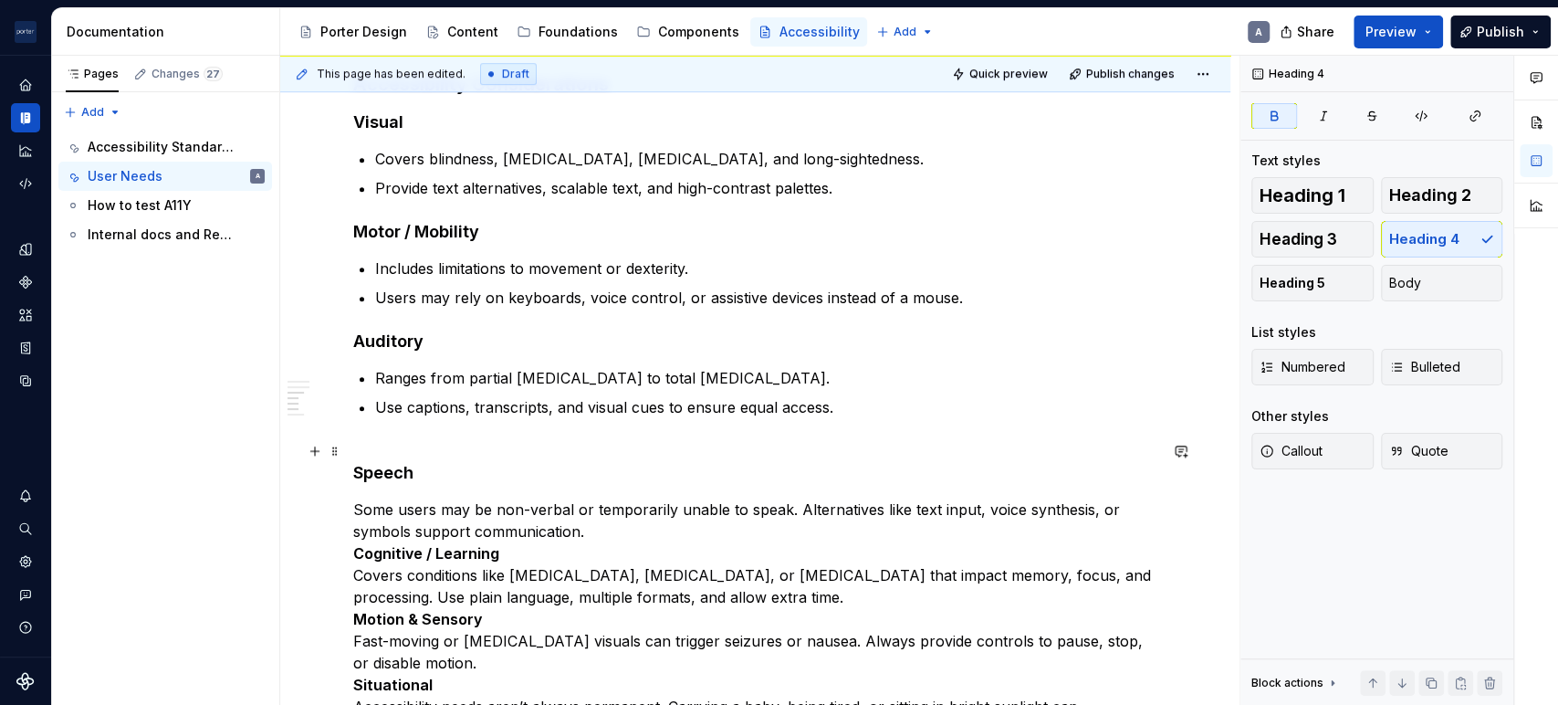
click at [355, 469] on strong "Speech" at bounding box center [383, 472] width 60 height 19
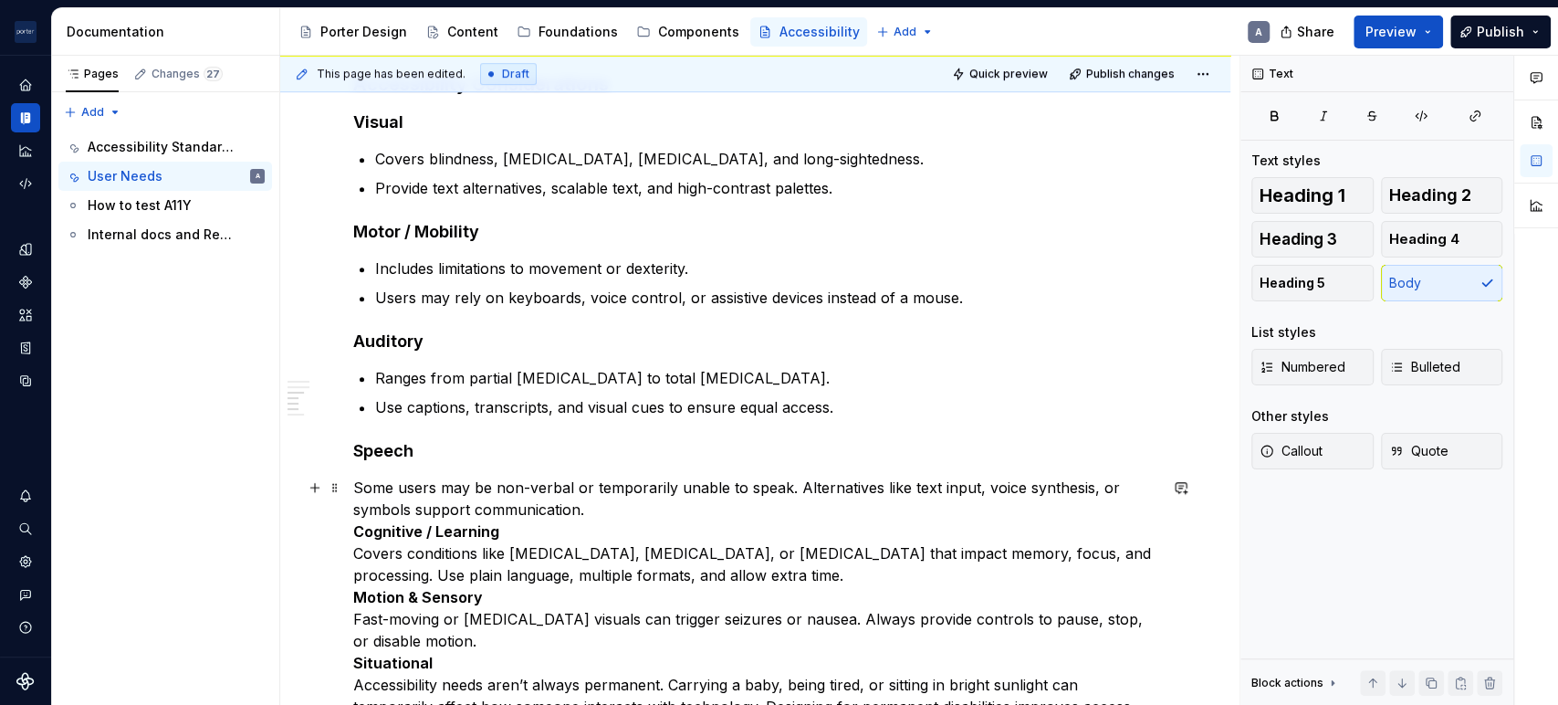
click at [617, 499] on p "Some users may be non-verbal or temporarily unable to speak. Alternatives like …" at bounding box center [755, 618] width 804 height 285
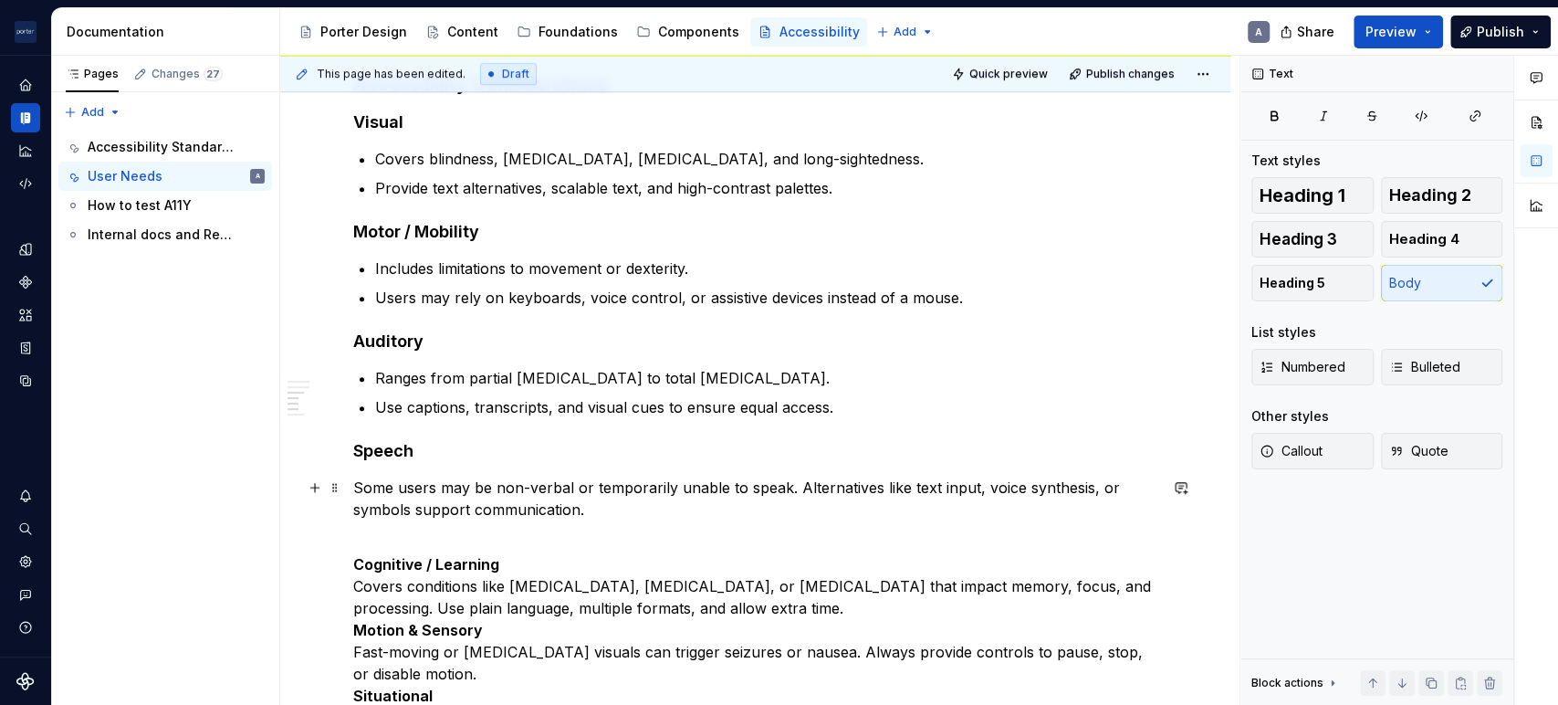
click at [434, 480] on p "Some users may be non-verbal or temporarily unable to speak. Alternatives like …" at bounding box center [755, 498] width 804 height 44
click at [1395, 353] on button "Bulleted" at bounding box center [1442, 367] width 122 height 37
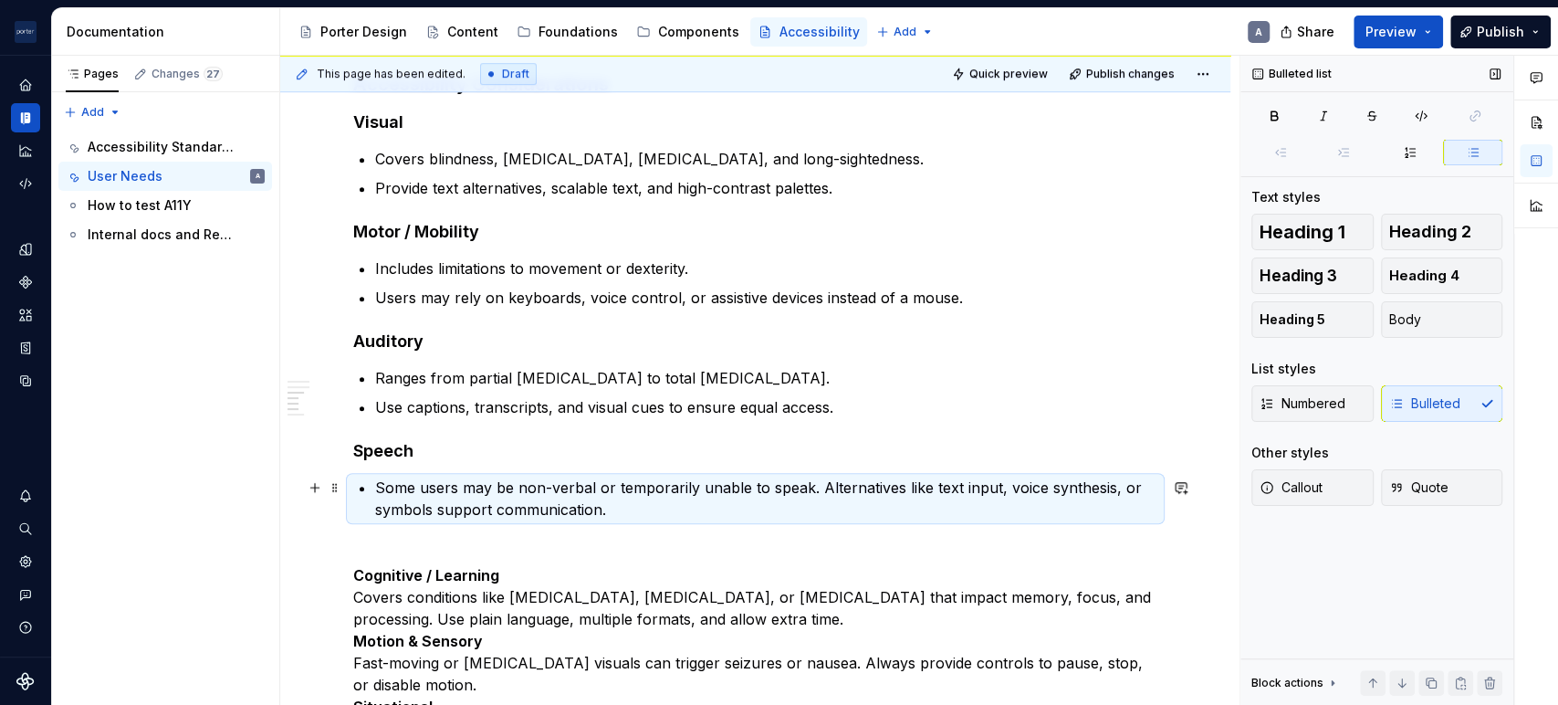
click at [817, 486] on p "Some users may be non-verbal or temporarily unable to speak. Alternatives like …" at bounding box center [766, 498] width 782 height 44
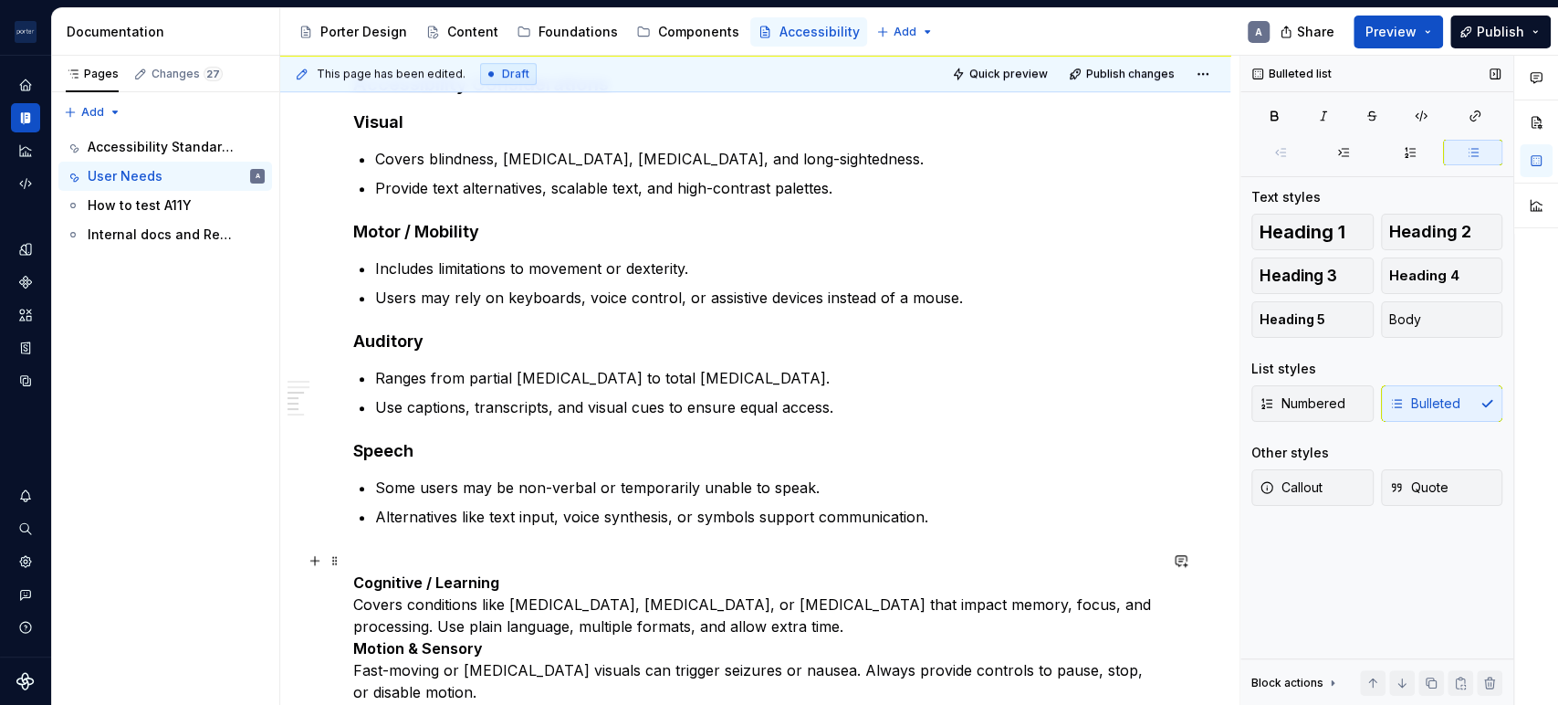
click at [346, 586] on div "Understanding the needs of our users When making design choices about layout, c…" at bounding box center [755, 705] width 950 height 2034
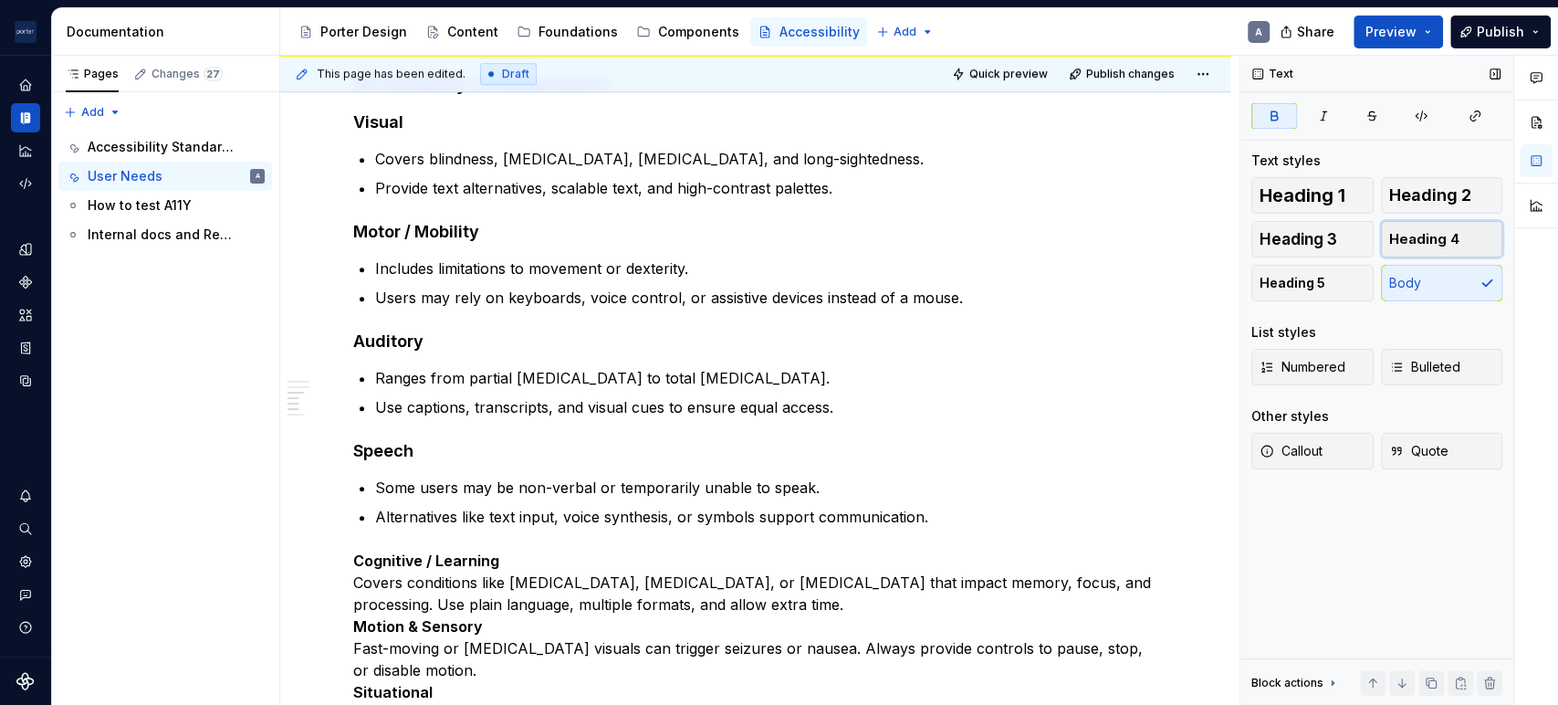
click at [1430, 232] on span "Heading 4" at bounding box center [1424, 239] width 70 height 18
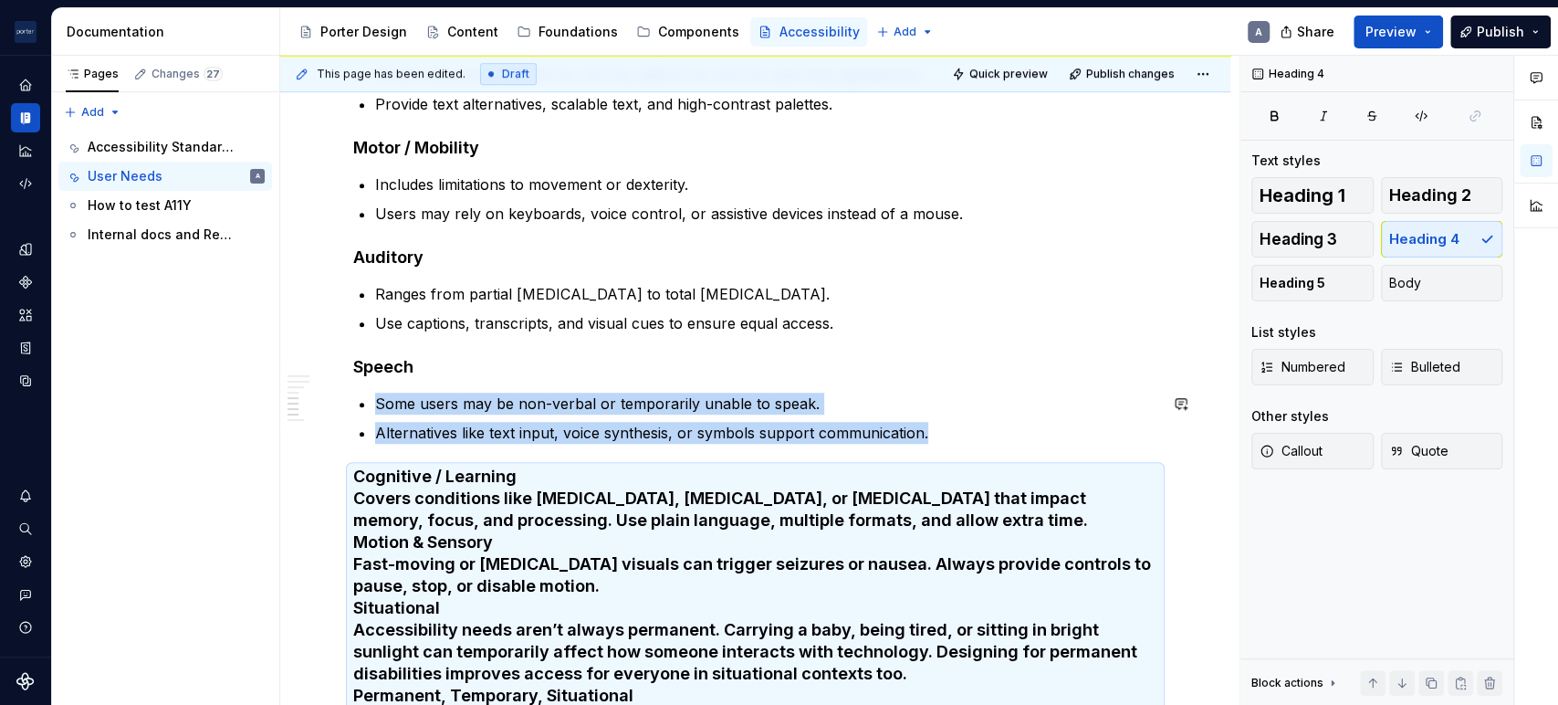
scroll to position [925, 0]
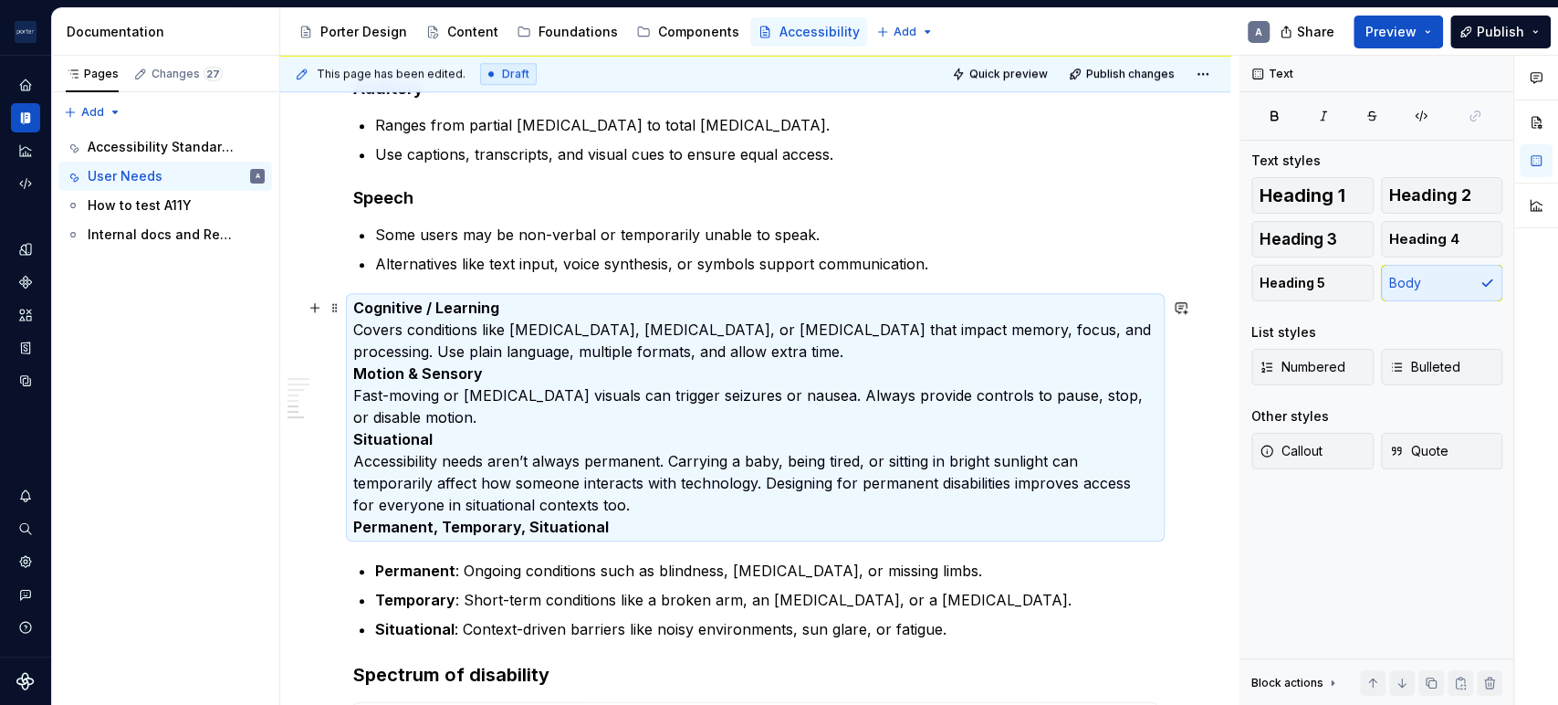
click at [693, 345] on p "Cognitive / Learning Covers conditions like [MEDICAL_DATA], [MEDICAL_DATA], or …" at bounding box center [755, 417] width 804 height 241
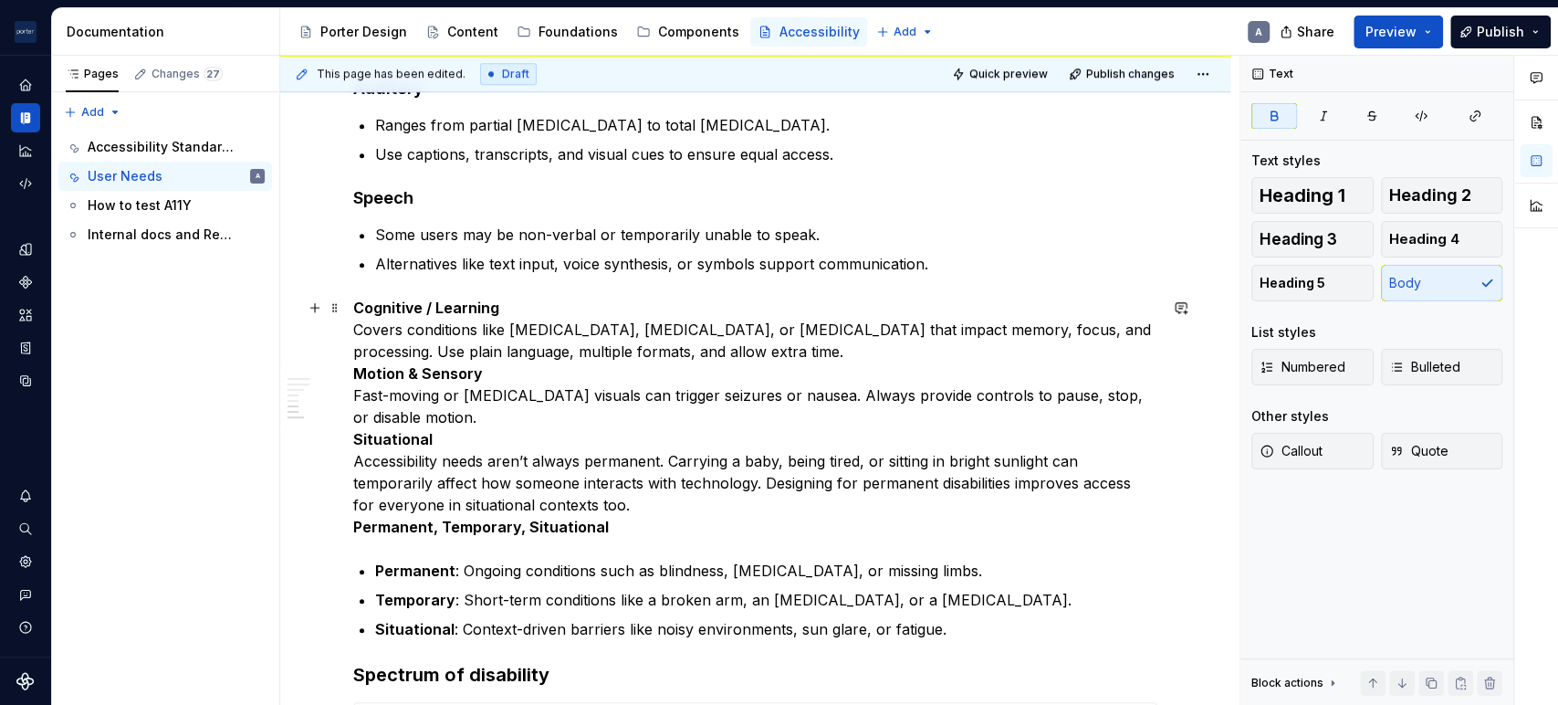
click at [690, 354] on p "Cognitive / Learning Covers conditions like [MEDICAL_DATA], [MEDICAL_DATA], or …" at bounding box center [755, 417] width 804 height 241
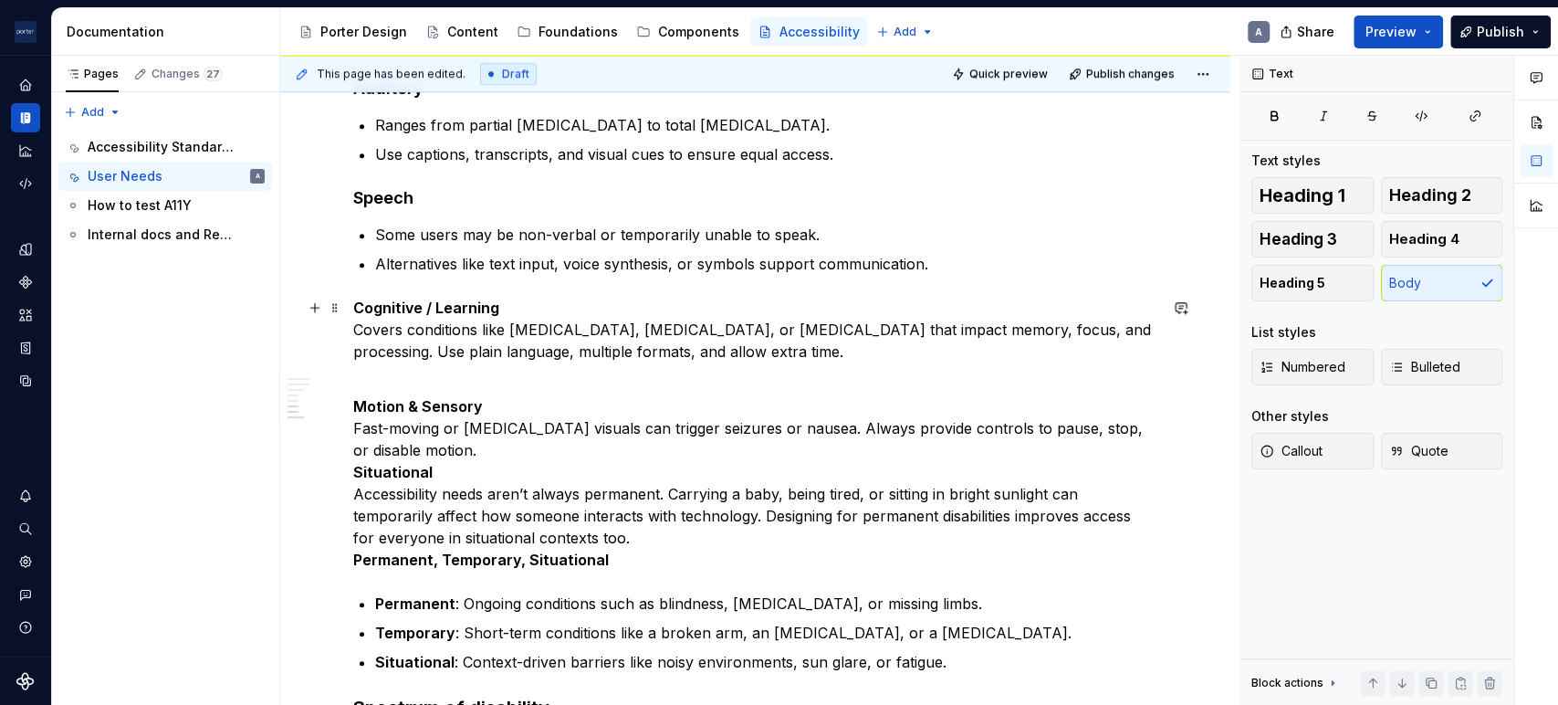
click at [553, 306] on p "Cognitive / Learning Covers conditions like [MEDICAL_DATA], [MEDICAL_DATA], or …" at bounding box center [755, 330] width 804 height 66
click at [334, 327] on div "Understanding the needs of our users When making design choices about layout, c…" at bounding box center [755, 457] width 950 height 2045
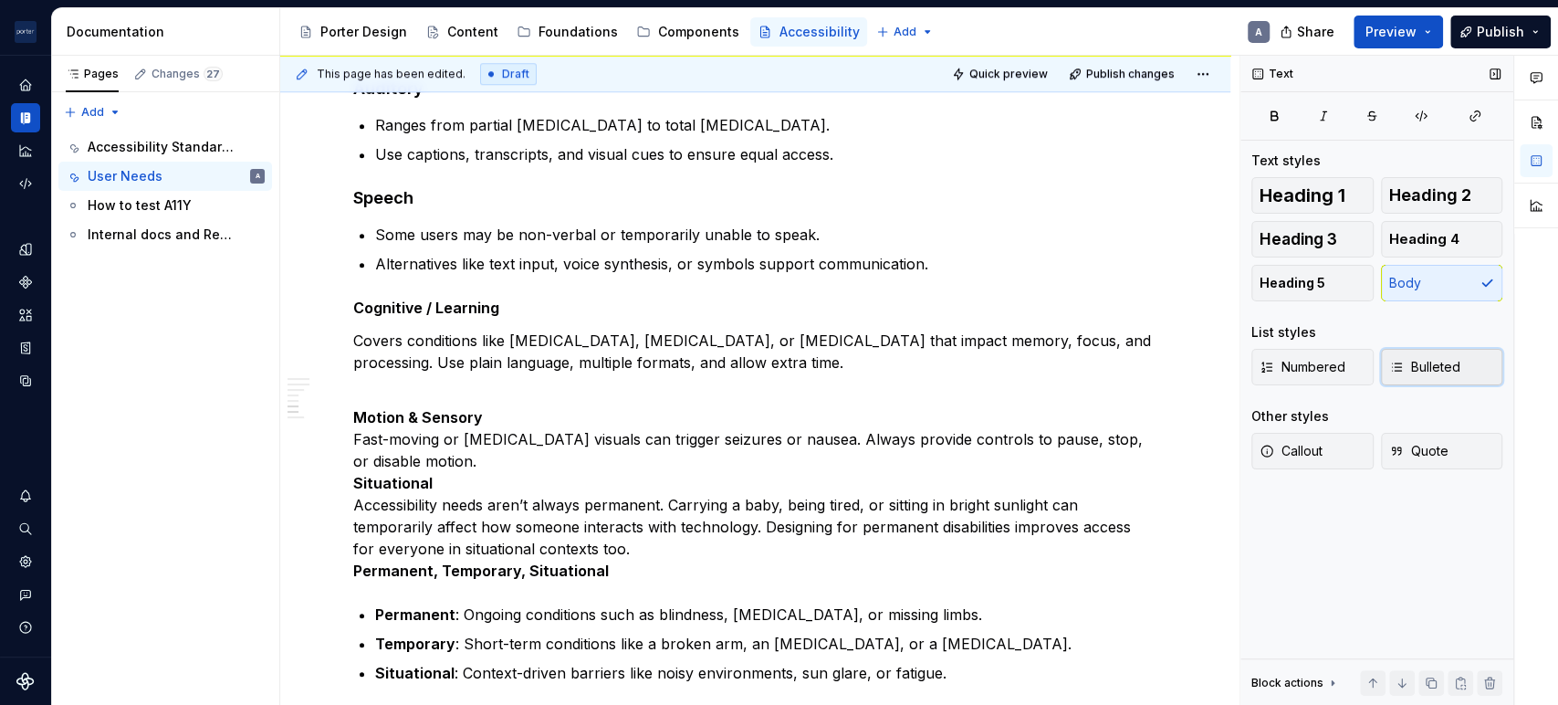
click at [1400, 364] on icon "button" at bounding box center [1396, 367] width 15 height 15
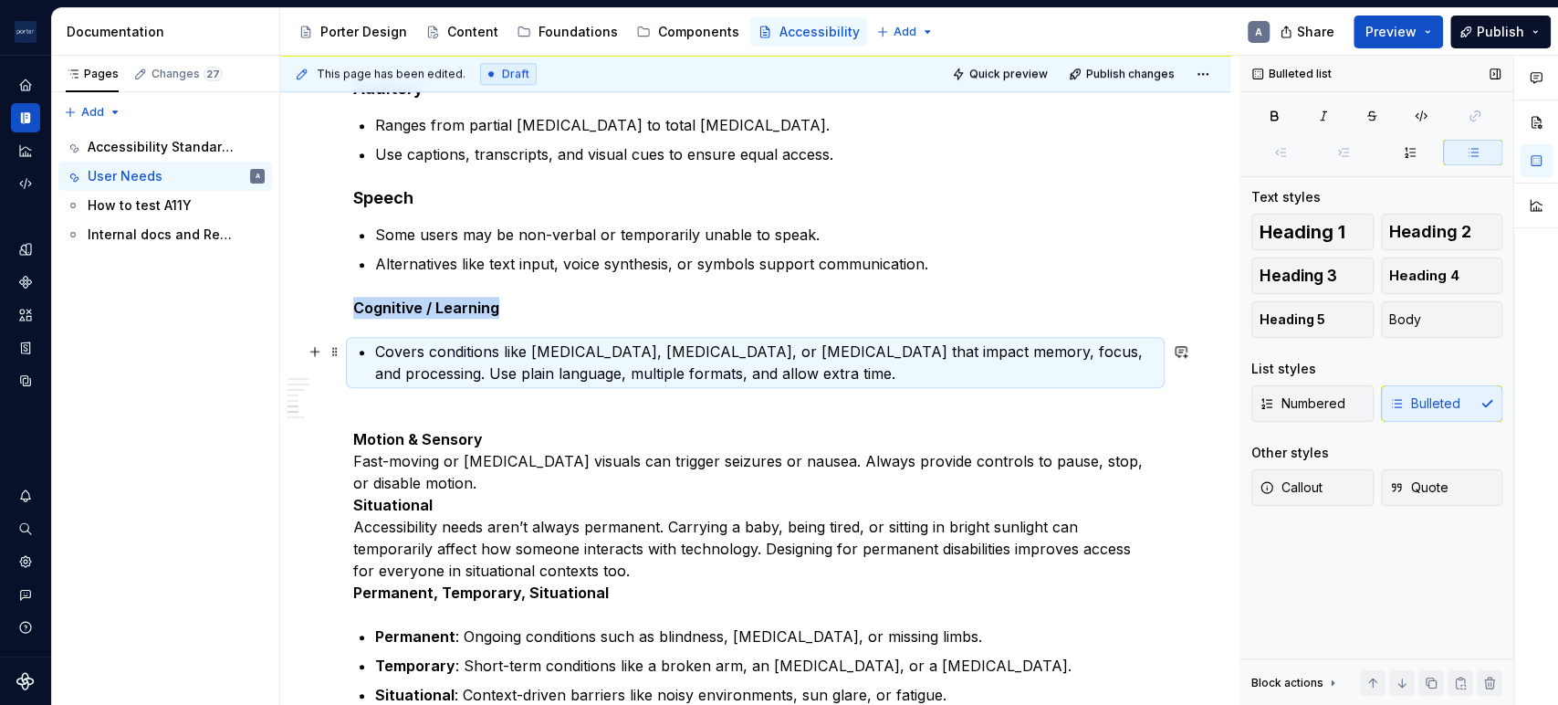
click at [1052, 350] on p "Covers conditions like [MEDICAL_DATA], [MEDICAL_DATA], or [MEDICAL_DATA] that i…" at bounding box center [766, 362] width 782 height 44
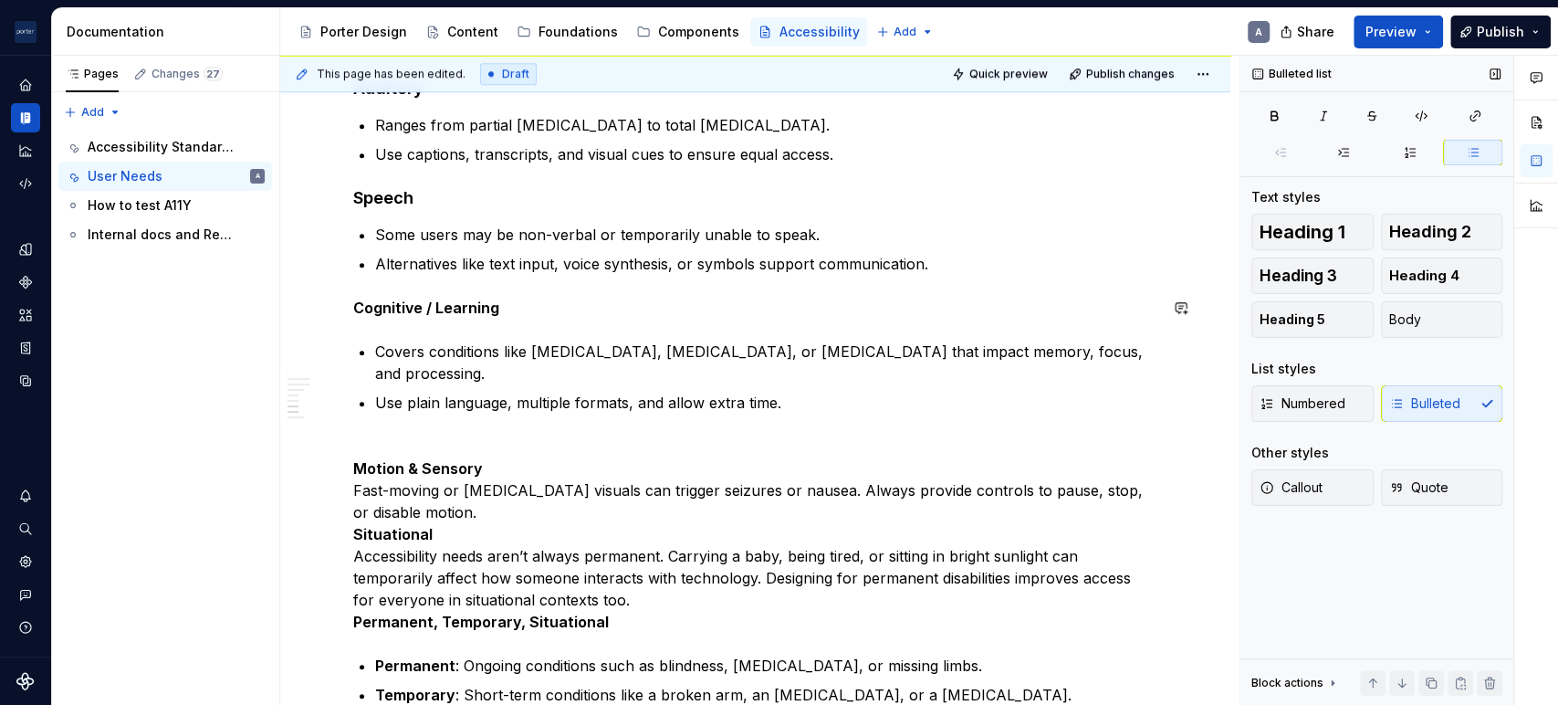
click at [394, 322] on div "Understanding the needs of our users When making design choices about layout, c…" at bounding box center [755, 394] width 804 height 1831
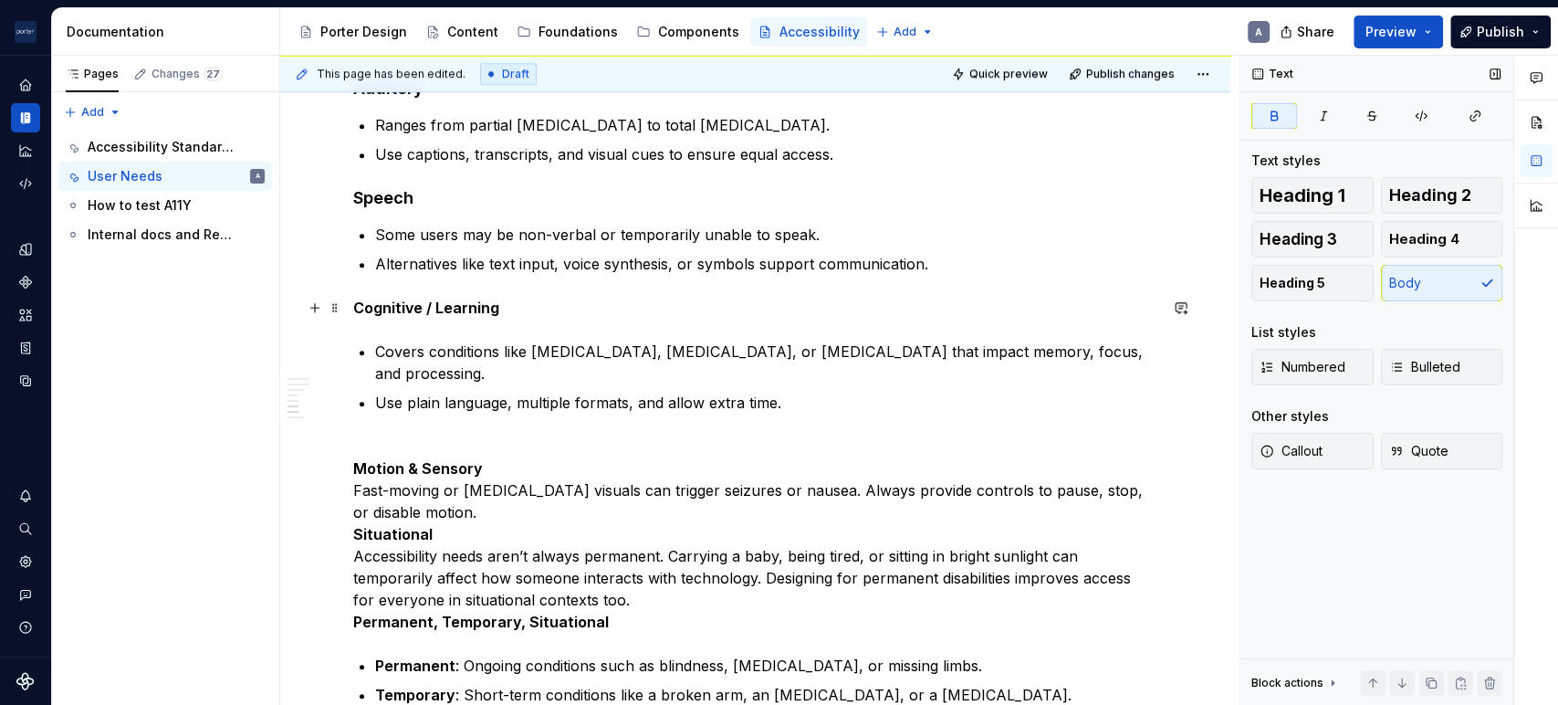
click at [452, 313] on strong "Cognitive / Learning" at bounding box center [426, 307] width 146 height 18
click at [1440, 248] on button "Heading 4" at bounding box center [1442, 239] width 122 height 37
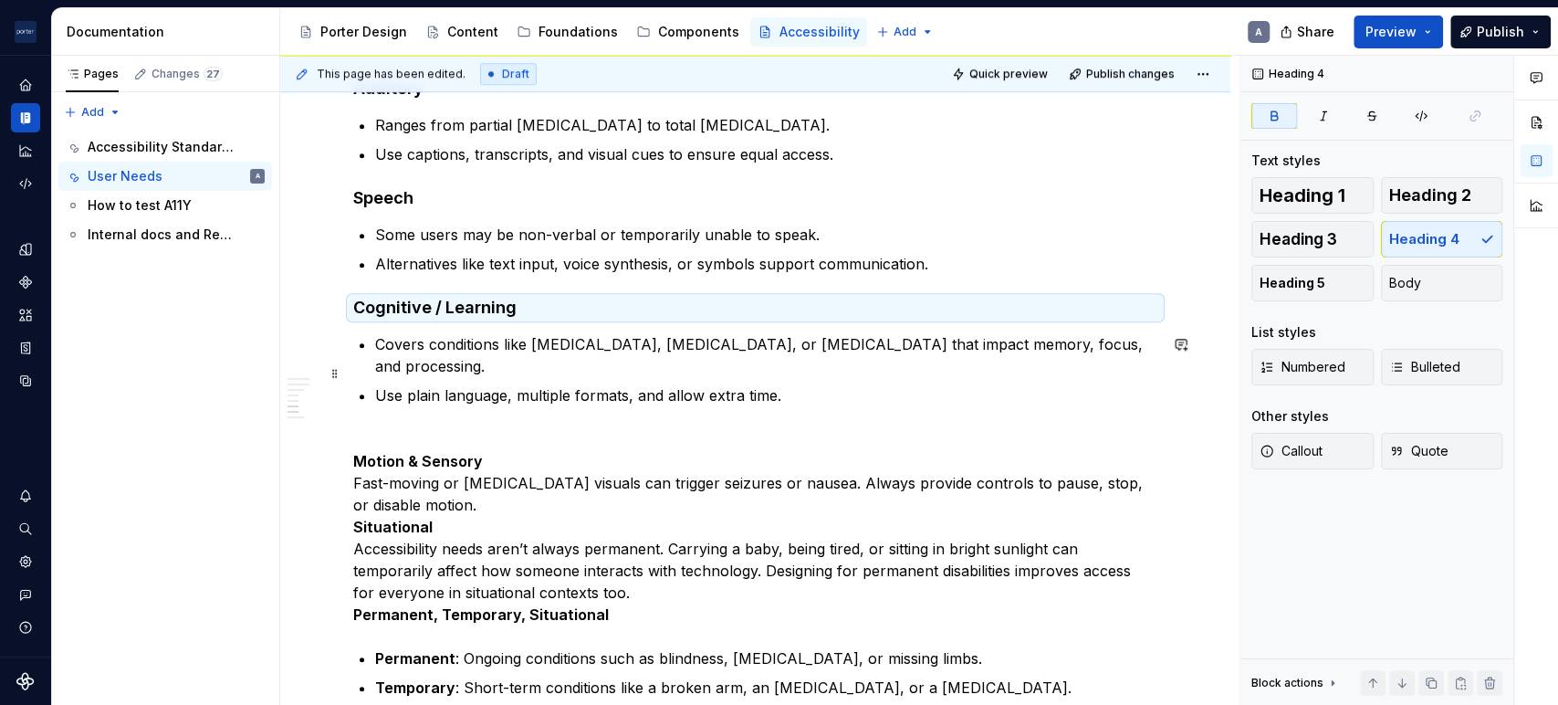
click at [781, 384] on p "Use plain language, multiple formats, and allow extra time." at bounding box center [766, 395] width 782 height 22
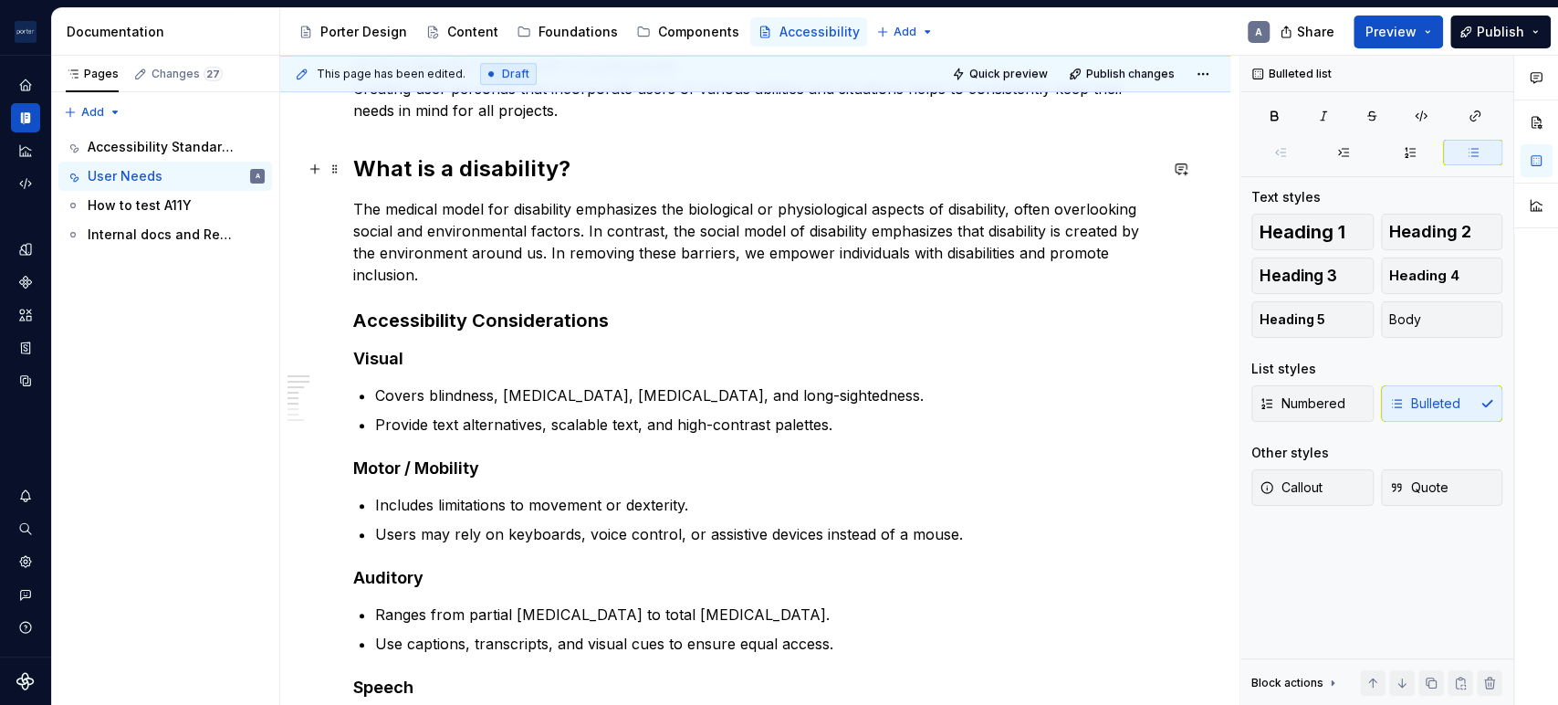
scroll to position [249, 0]
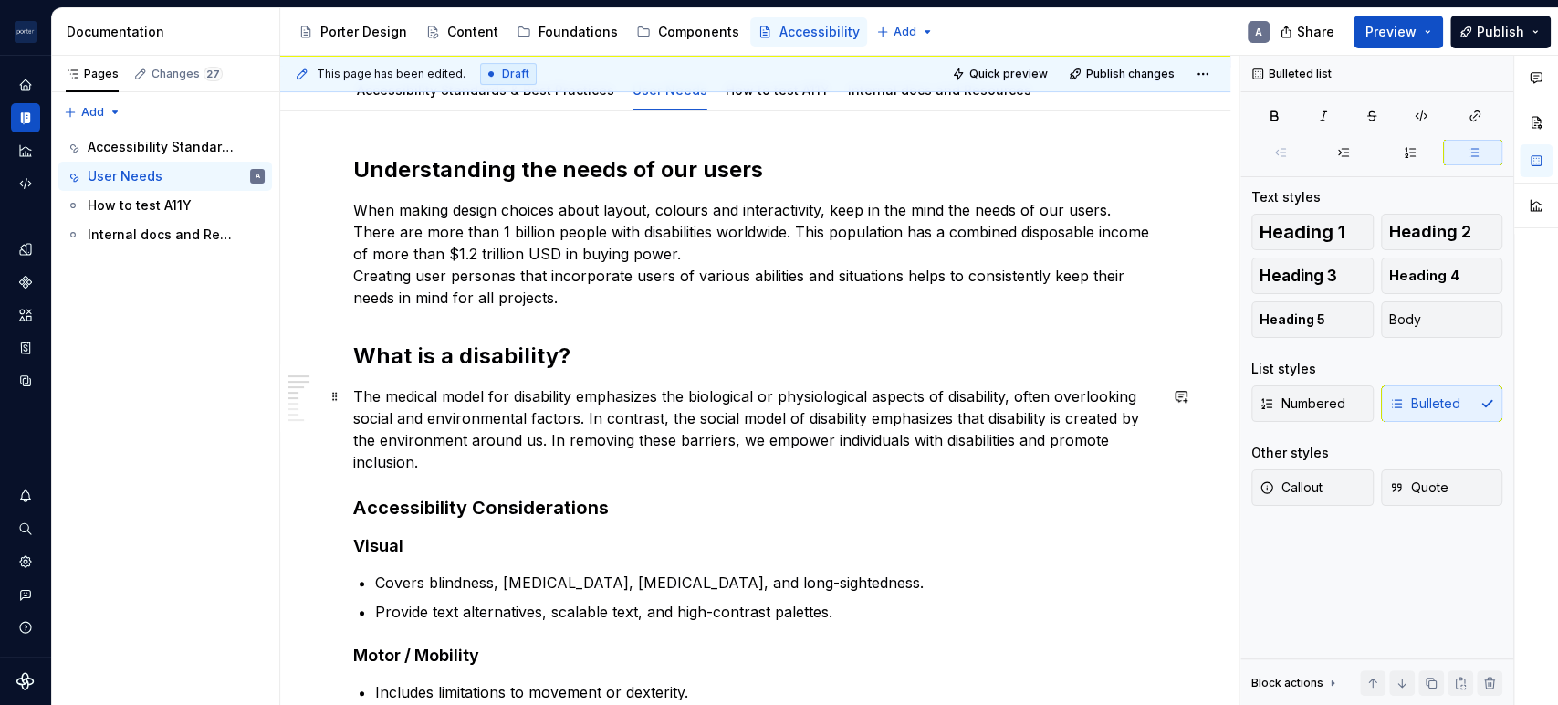
click at [486, 421] on p "The medical model for disability emphasizes the biological or physiological asp…" at bounding box center [755, 429] width 804 height 88
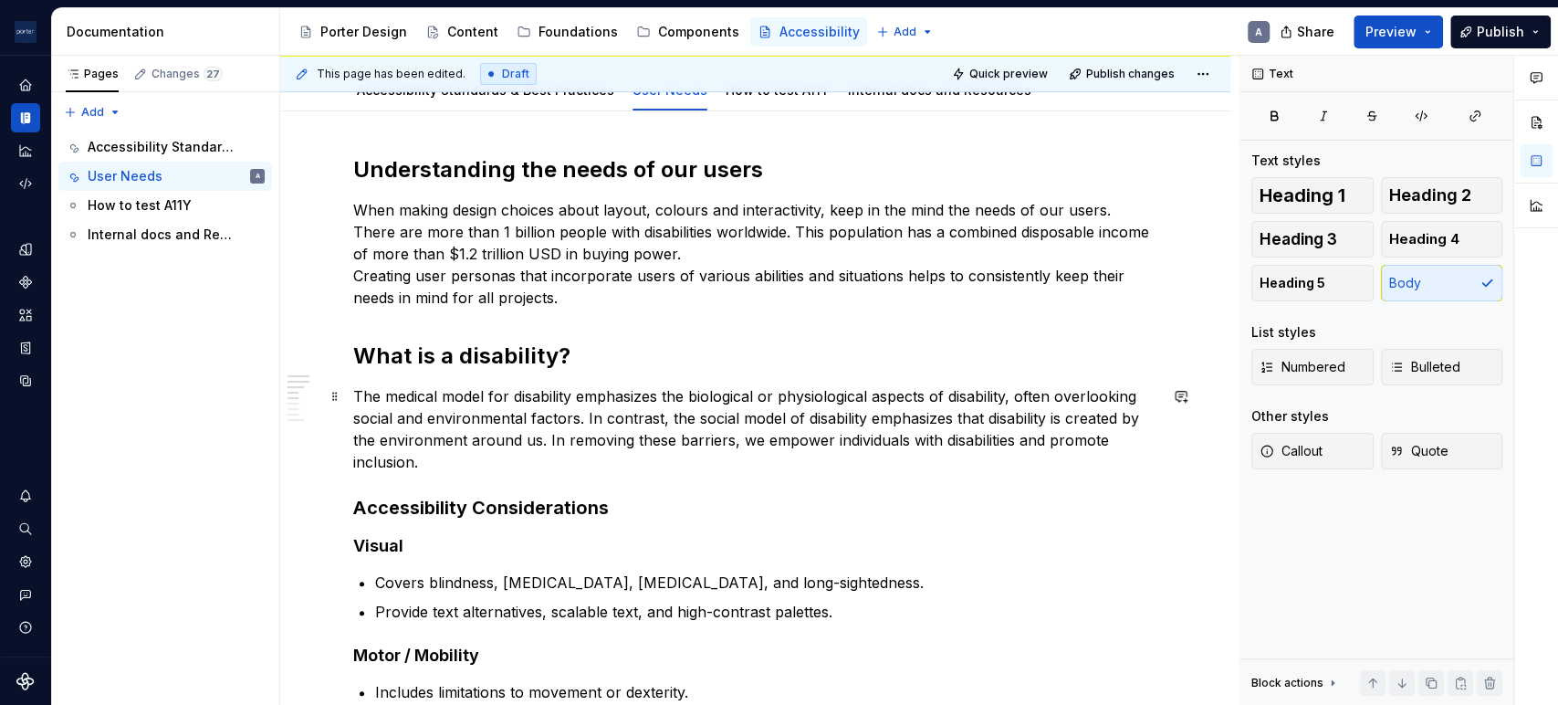
click at [482, 446] on p "The medical model for disability emphasizes the biological or physiological asp…" at bounding box center [755, 429] width 804 height 88
click at [482, 455] on p "The medical model for disability emphasizes the biological or physiological asp…" at bounding box center [755, 429] width 804 height 88
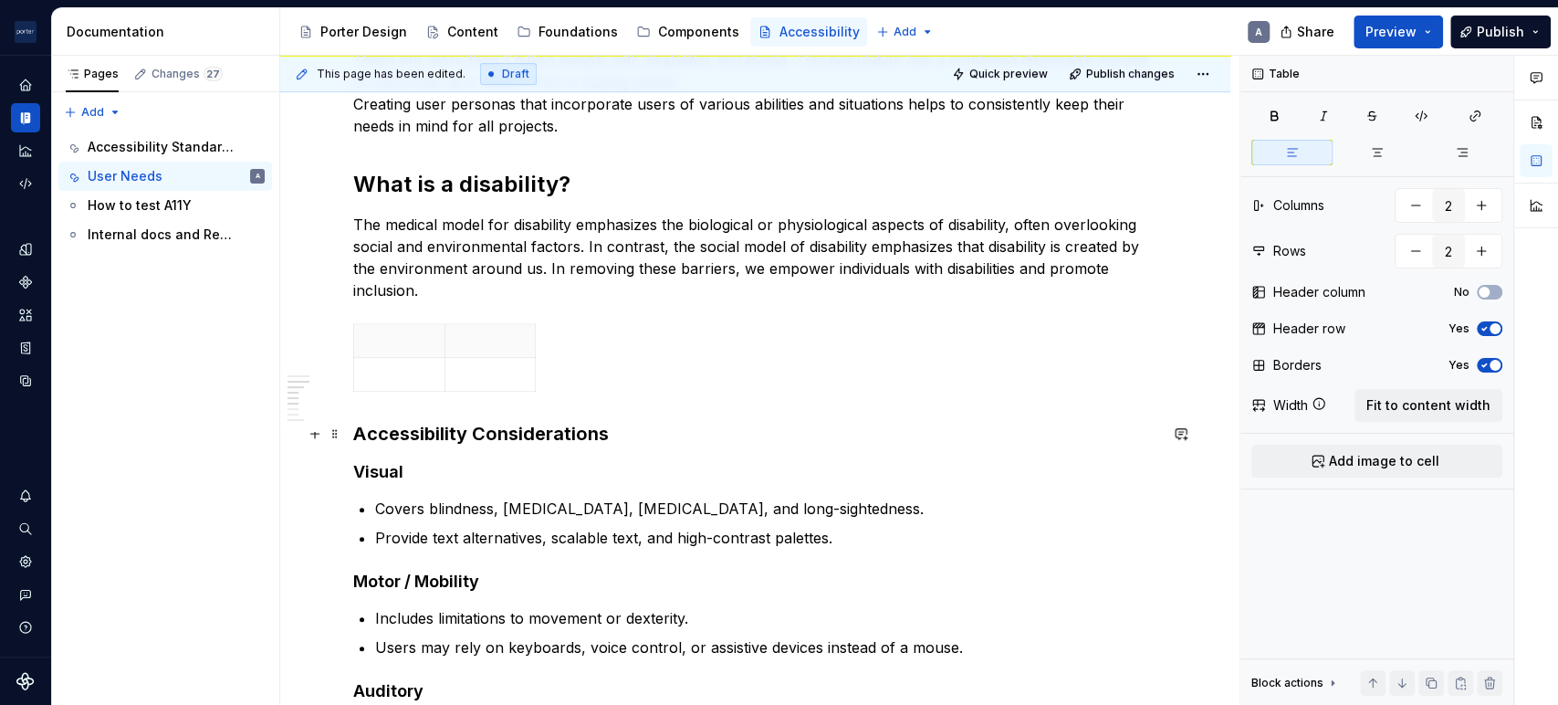
scroll to position [418, 0]
click at [394, 341] on p at bounding box center [399, 343] width 68 height 18
click at [567, 339] on div "Disability" at bounding box center [755, 364] width 804 height 76
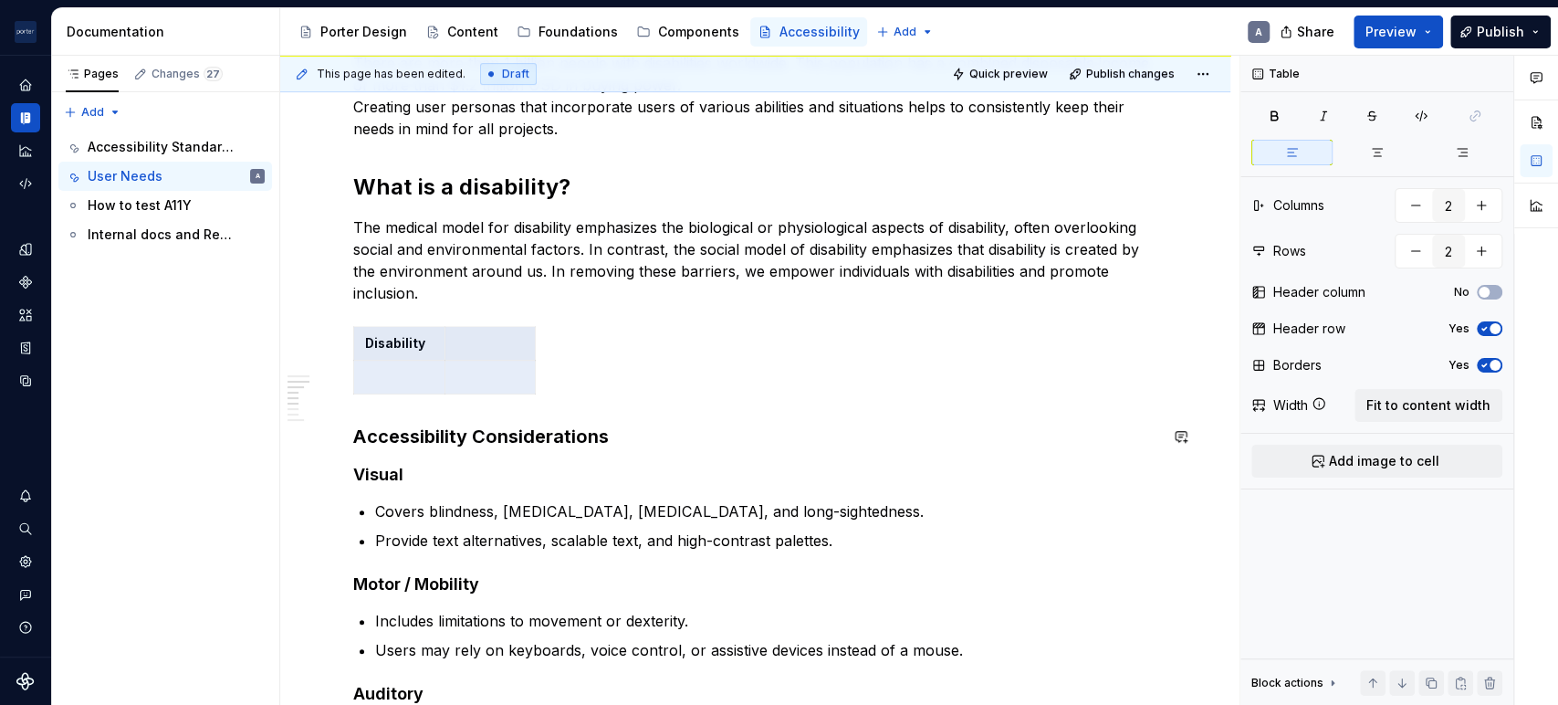
drag, startPoint x: 403, startPoint y: 339, endPoint x: 663, endPoint y: 461, distance: 286.6
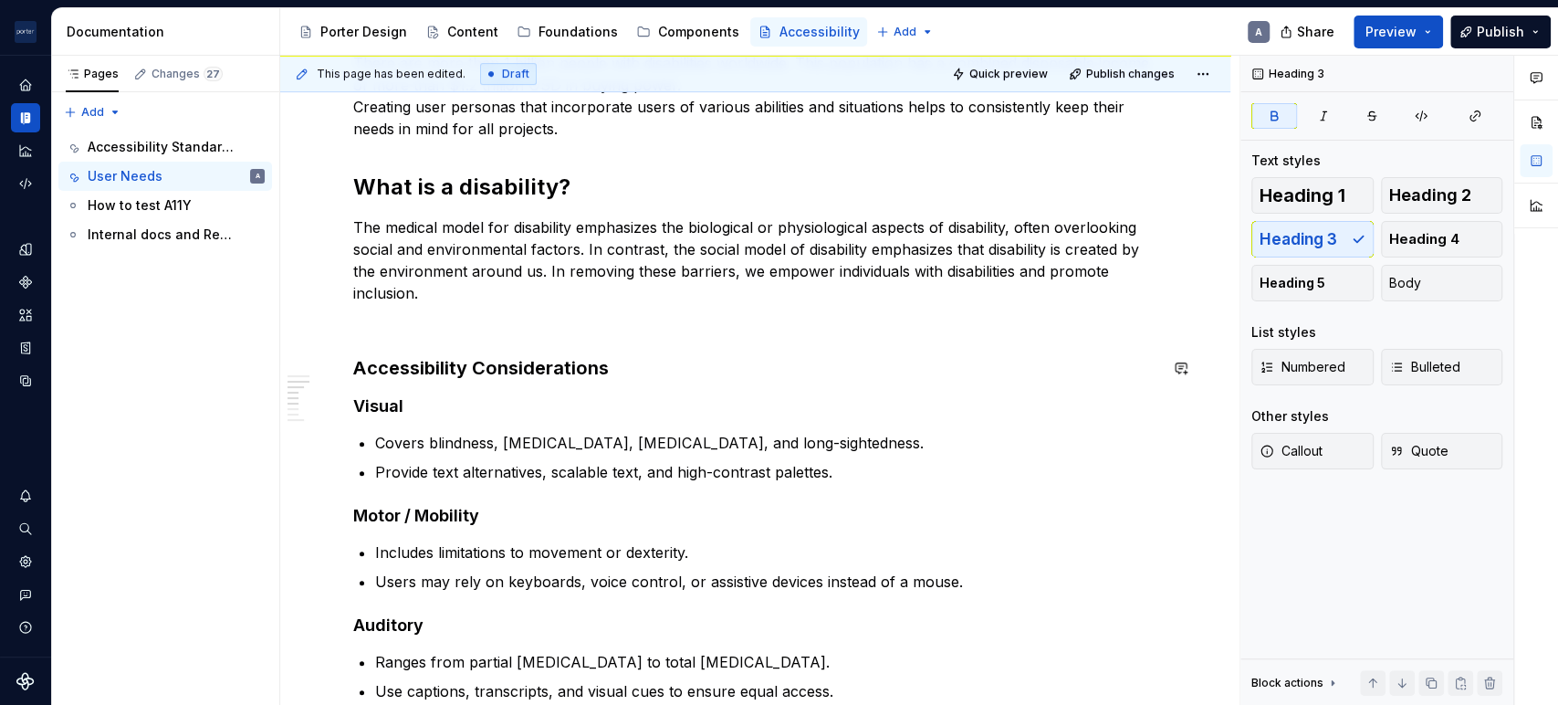
click at [482, 302] on p "The medical model for disability emphasizes the biological or physiological asp…" at bounding box center [755, 260] width 804 height 88
click at [464, 330] on div at bounding box center [755, 329] width 804 height 7
click at [452, 328] on div at bounding box center [755, 329] width 804 height 7
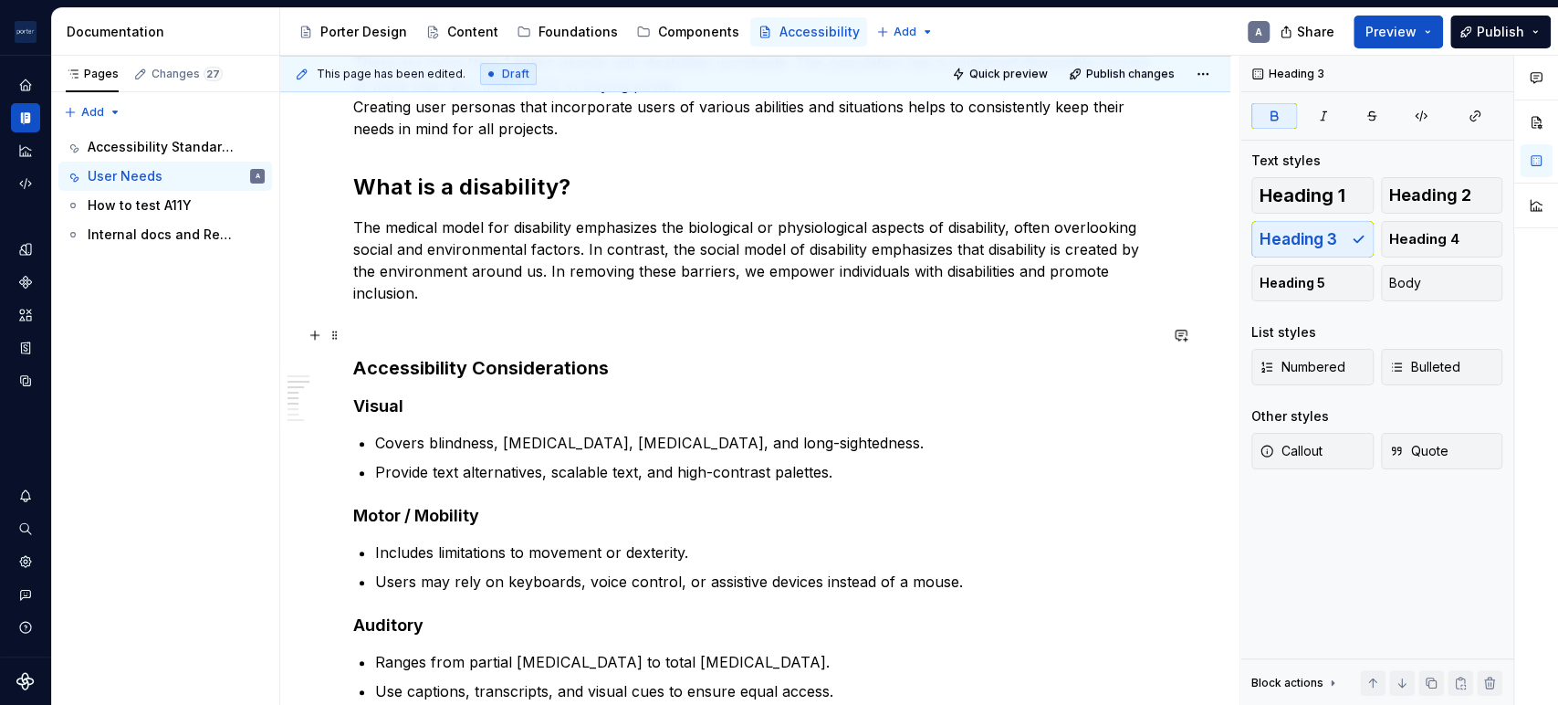
click at [452, 327] on div at bounding box center [755, 329] width 804 height 7
click at [641, 366] on h3 "Accessibility Considerations" at bounding box center [755, 368] width 804 height 26
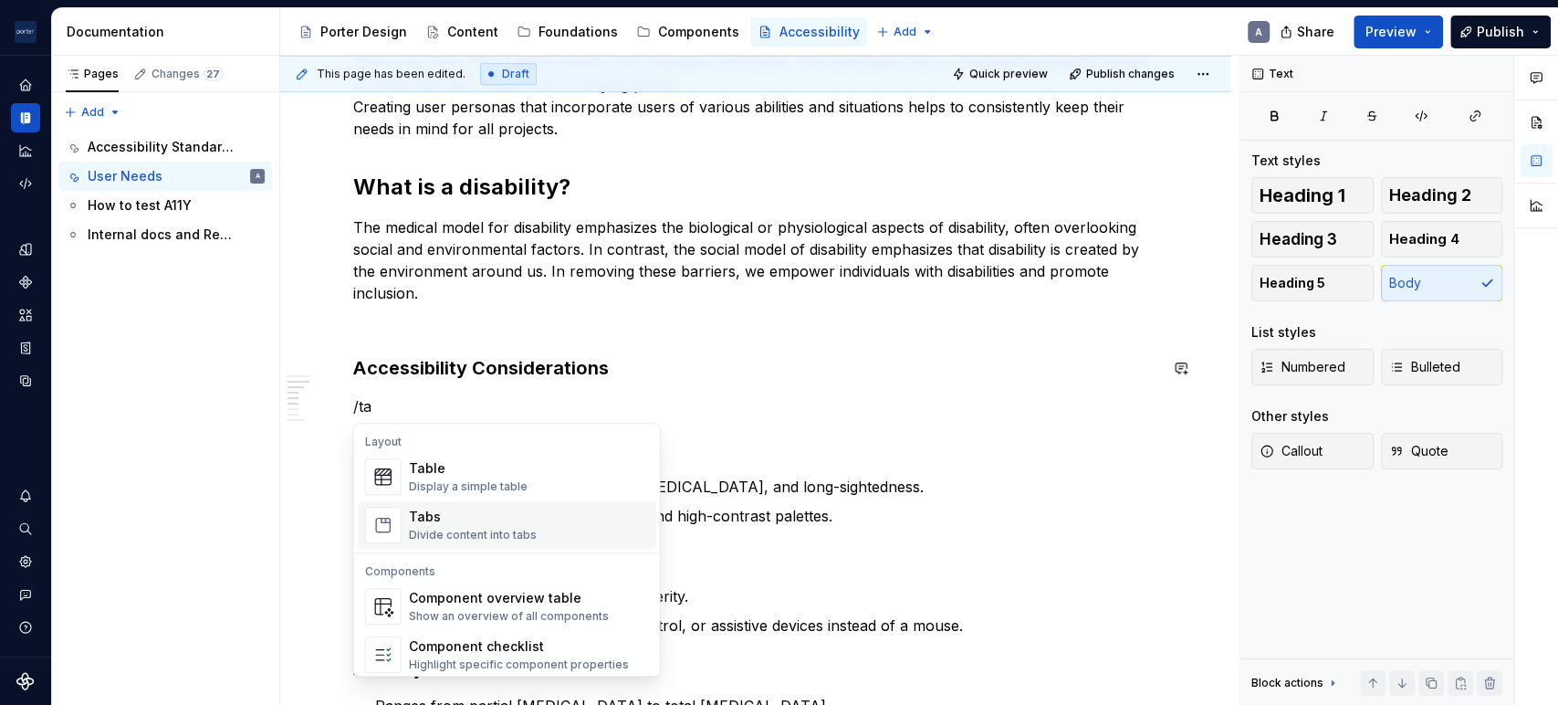
click at [450, 534] on div "Divide content into tabs" at bounding box center [473, 535] width 128 height 15
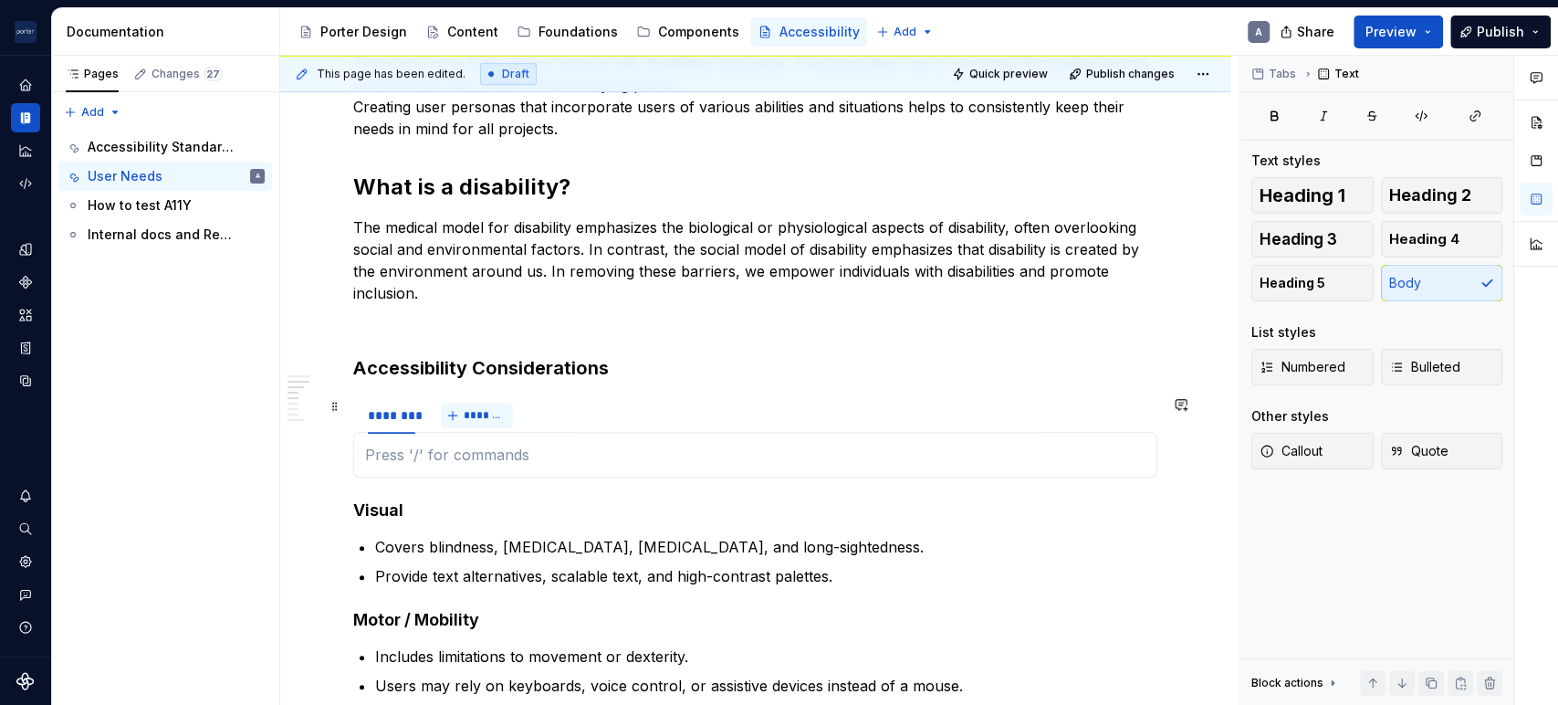
click at [479, 415] on span "*******" at bounding box center [484, 415] width 41 height 15
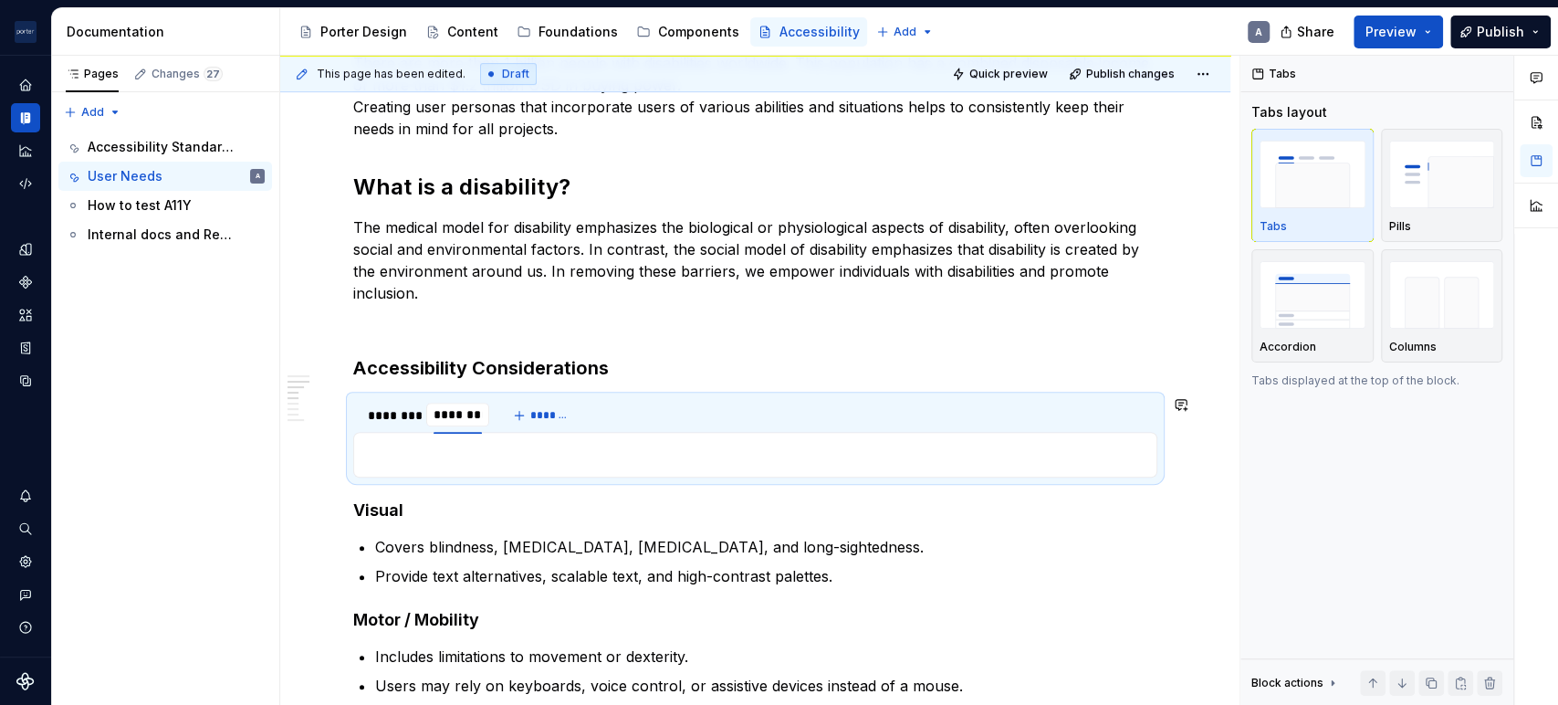
click at [787, 379] on h3 "Accessibility Considerations" at bounding box center [755, 368] width 804 height 26
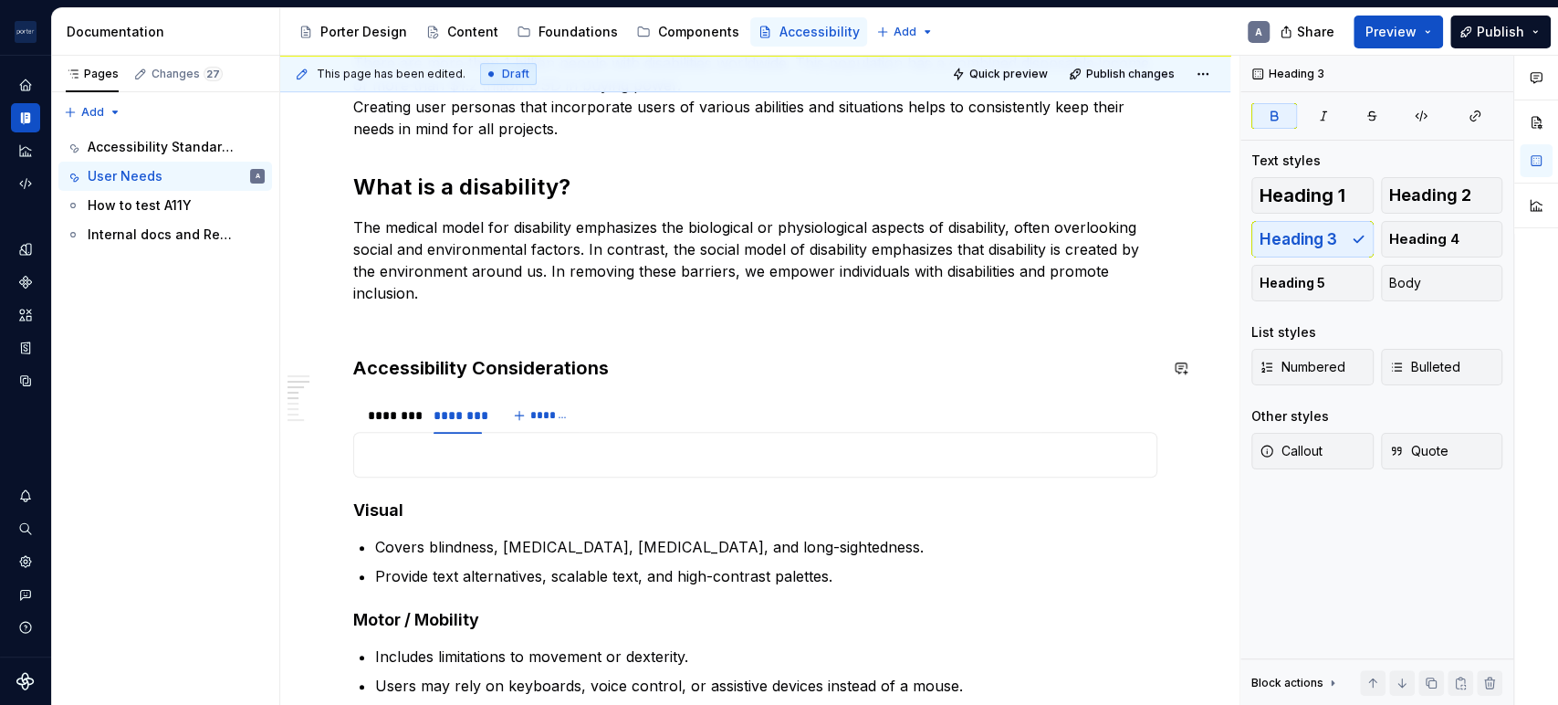
click at [528, 395] on section "******** ******** *******" at bounding box center [755, 436] width 804 height 82
click at [440, 359] on strong "Accessibility Considerations" at bounding box center [481, 368] width 256 height 22
click at [353, 438] on section "******** ******** *******" at bounding box center [755, 436] width 804 height 82
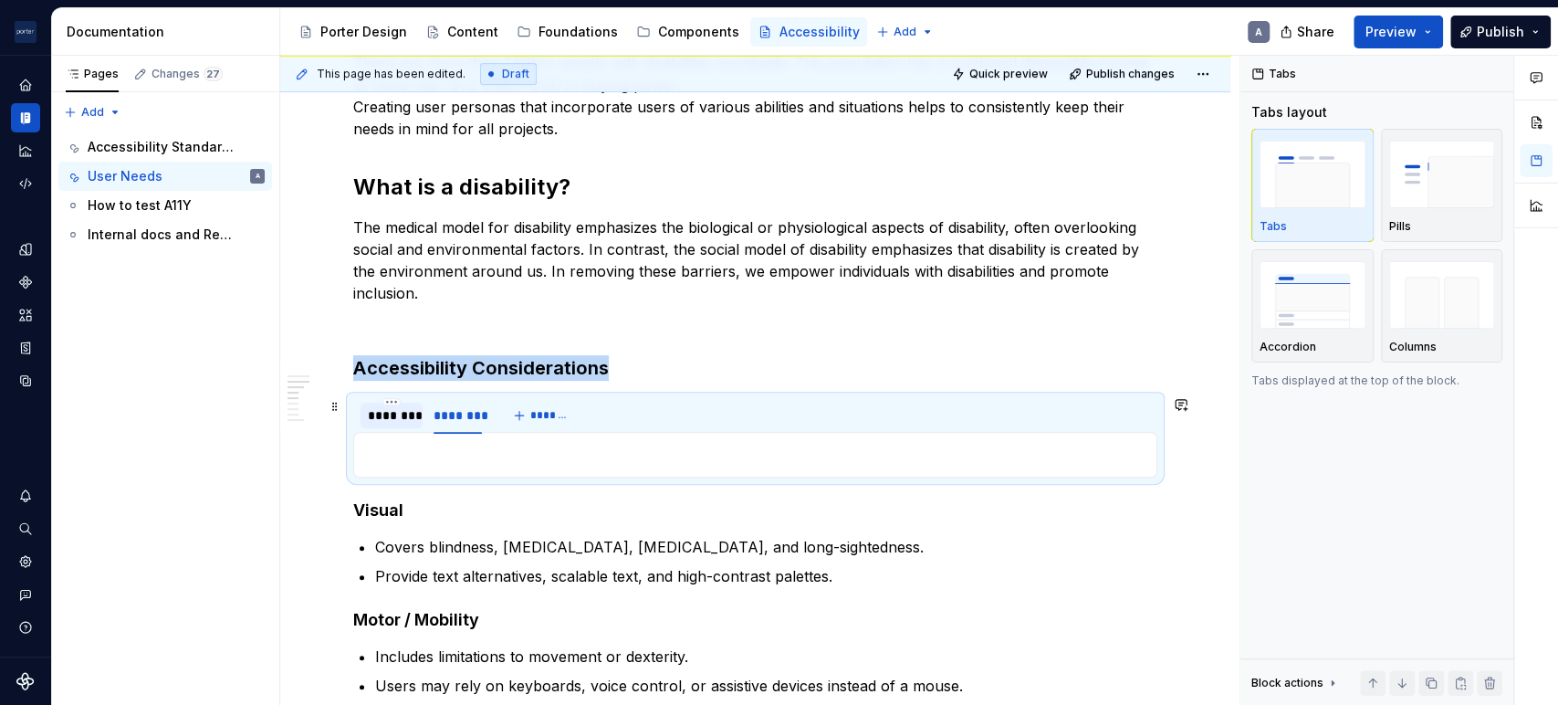
click at [368, 424] on div "********" at bounding box center [391, 415] width 62 height 26
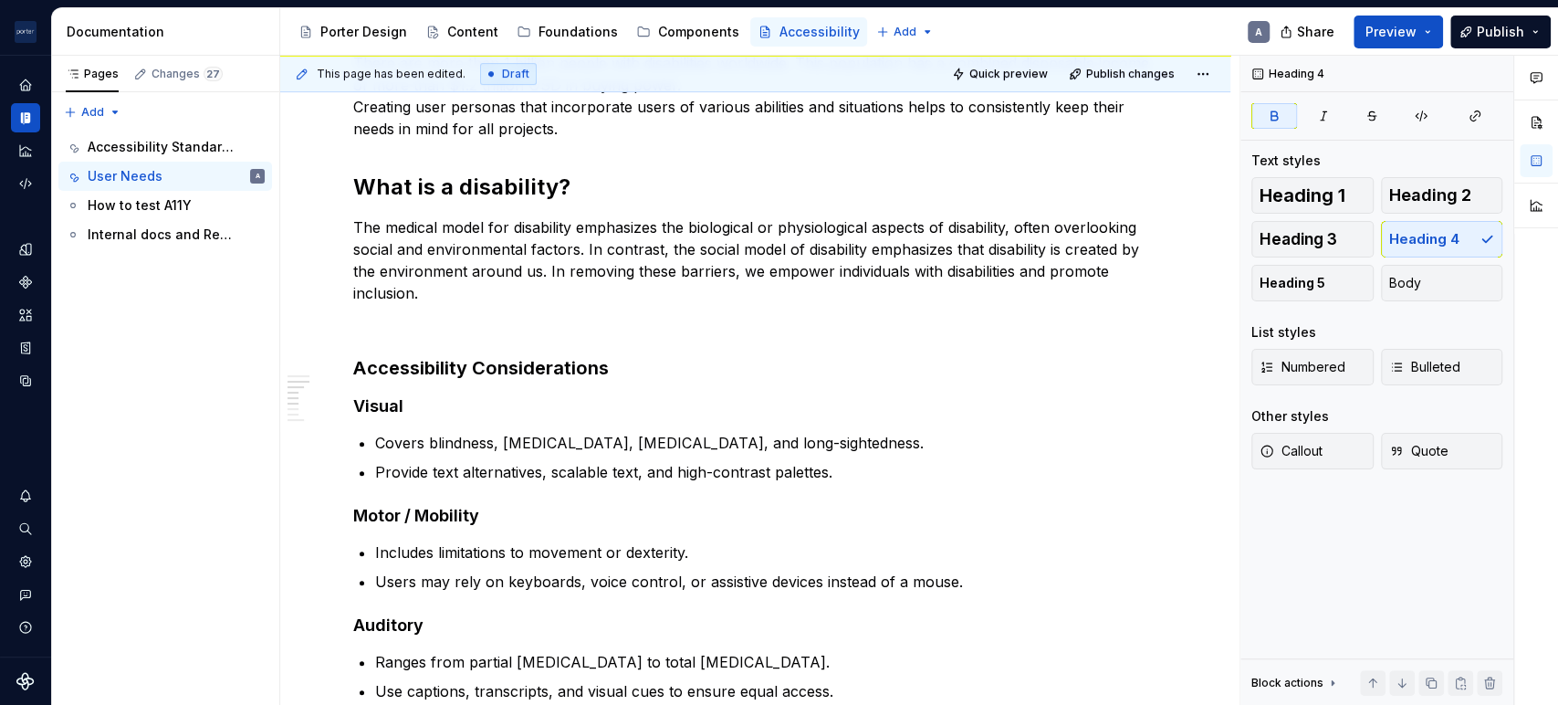
type textarea "*"
click at [691, 292] on p "The medical model for disability emphasizes the biological or physiological asp…" at bounding box center [755, 260] width 804 height 88
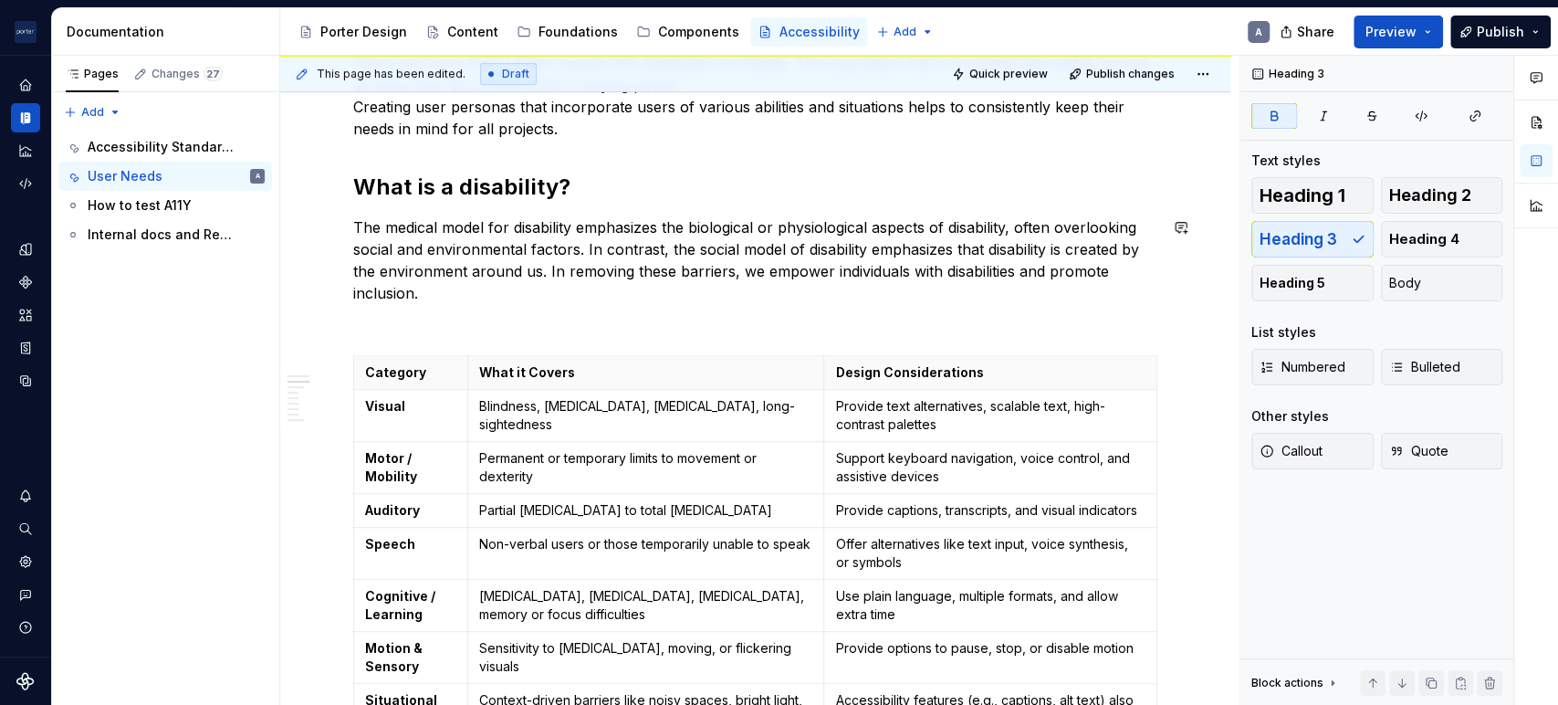
click at [471, 326] on div at bounding box center [755, 329] width 804 height 7
click at [359, 327] on div at bounding box center [755, 329] width 804 height 7
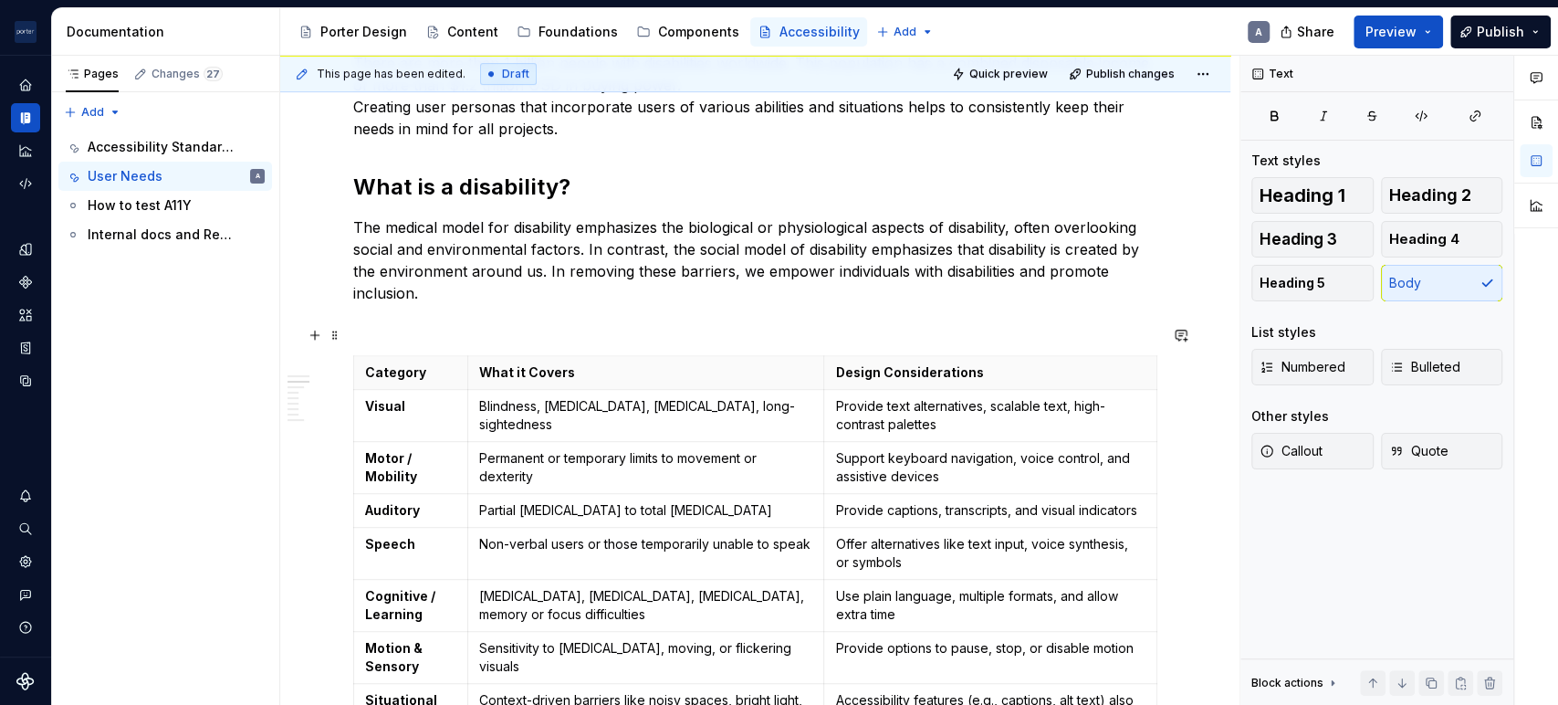
click at [457, 327] on div at bounding box center [755, 329] width 804 height 7
drag, startPoint x: 444, startPoint y: 331, endPoint x: 394, endPoint y: 341, distance: 50.3
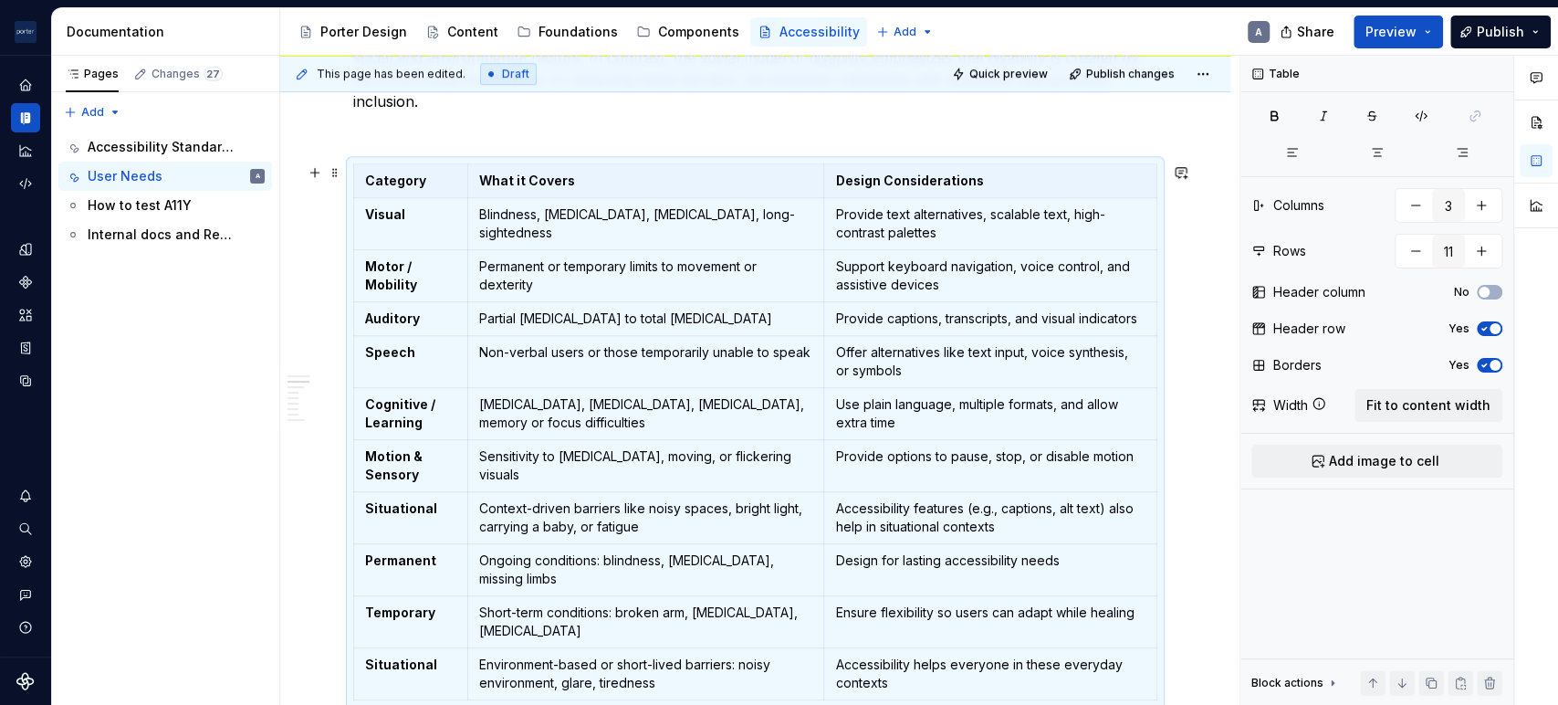
scroll to position [441, 0]
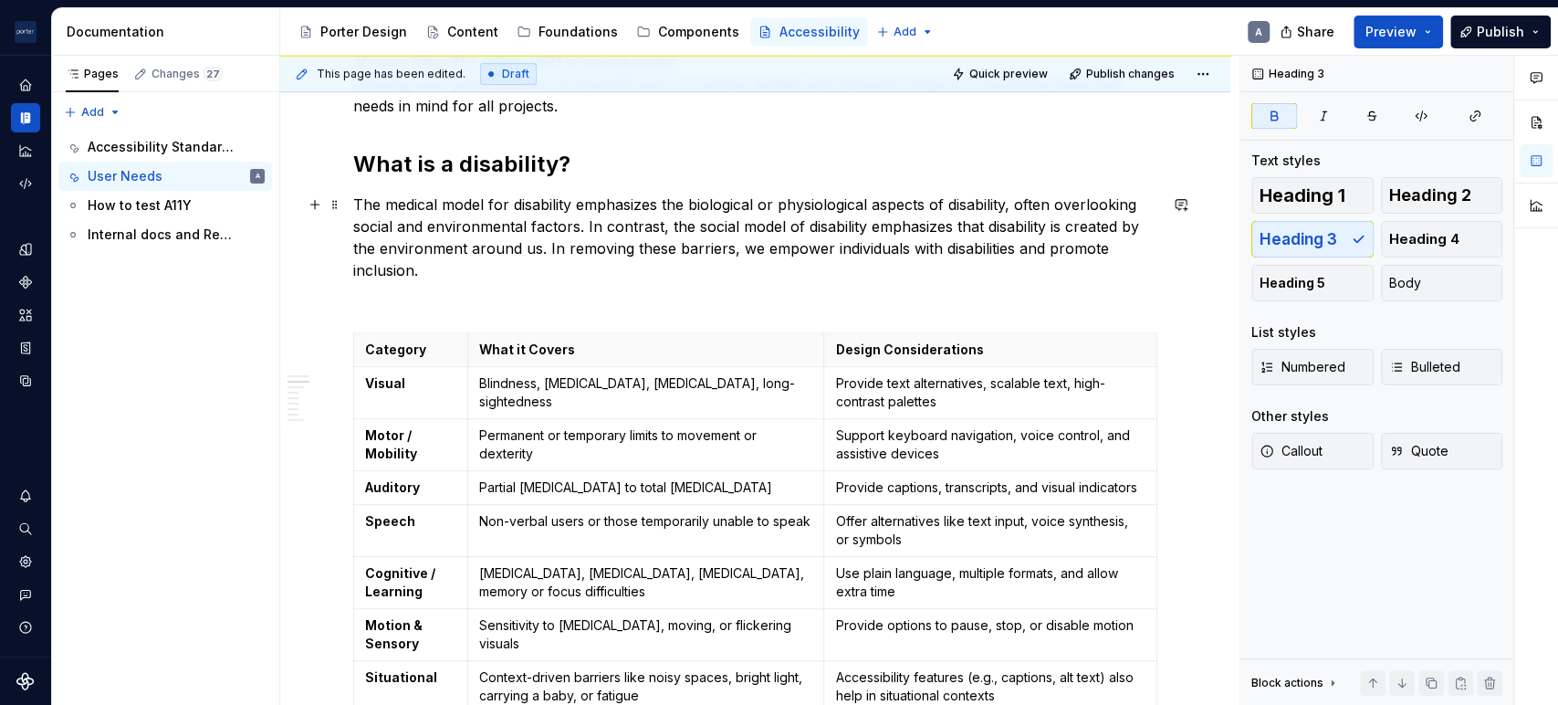
click at [467, 256] on p "The medical model for disability emphasizes the biological or physiological asp…" at bounding box center [755, 237] width 804 height 88
click at [467, 272] on p "The medical model for disability emphasizes the biological or physiological asp…" at bounding box center [755, 237] width 804 height 88
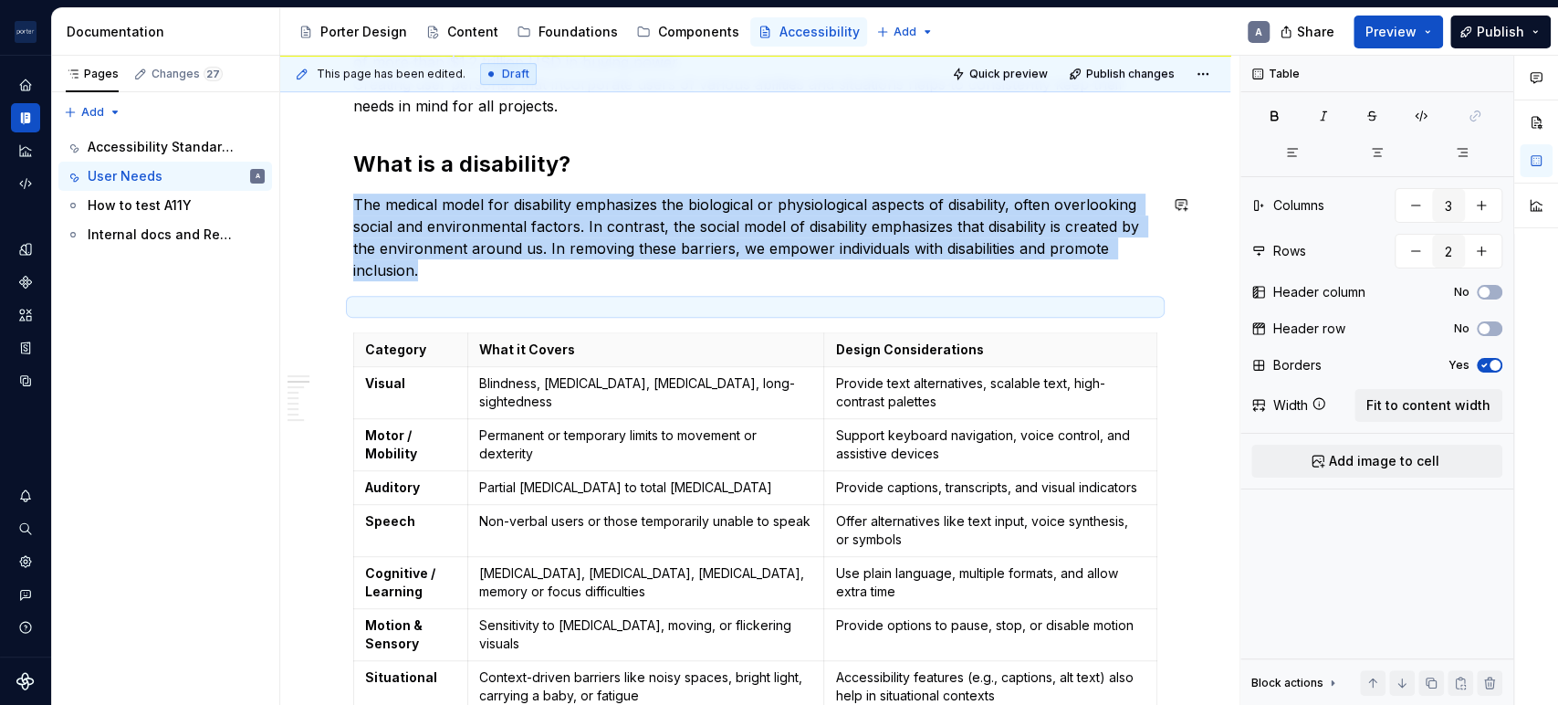
type input "11"
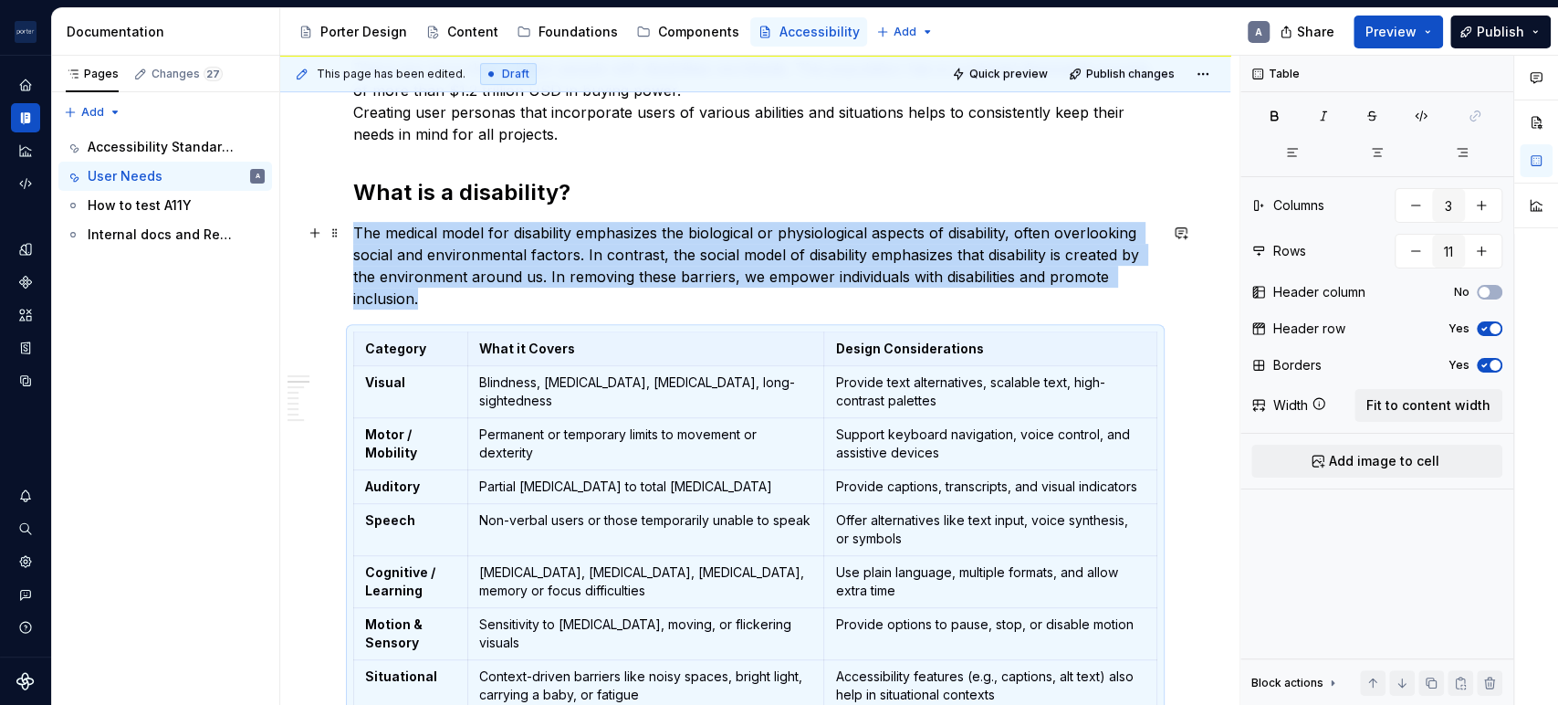
scroll to position [412, 0]
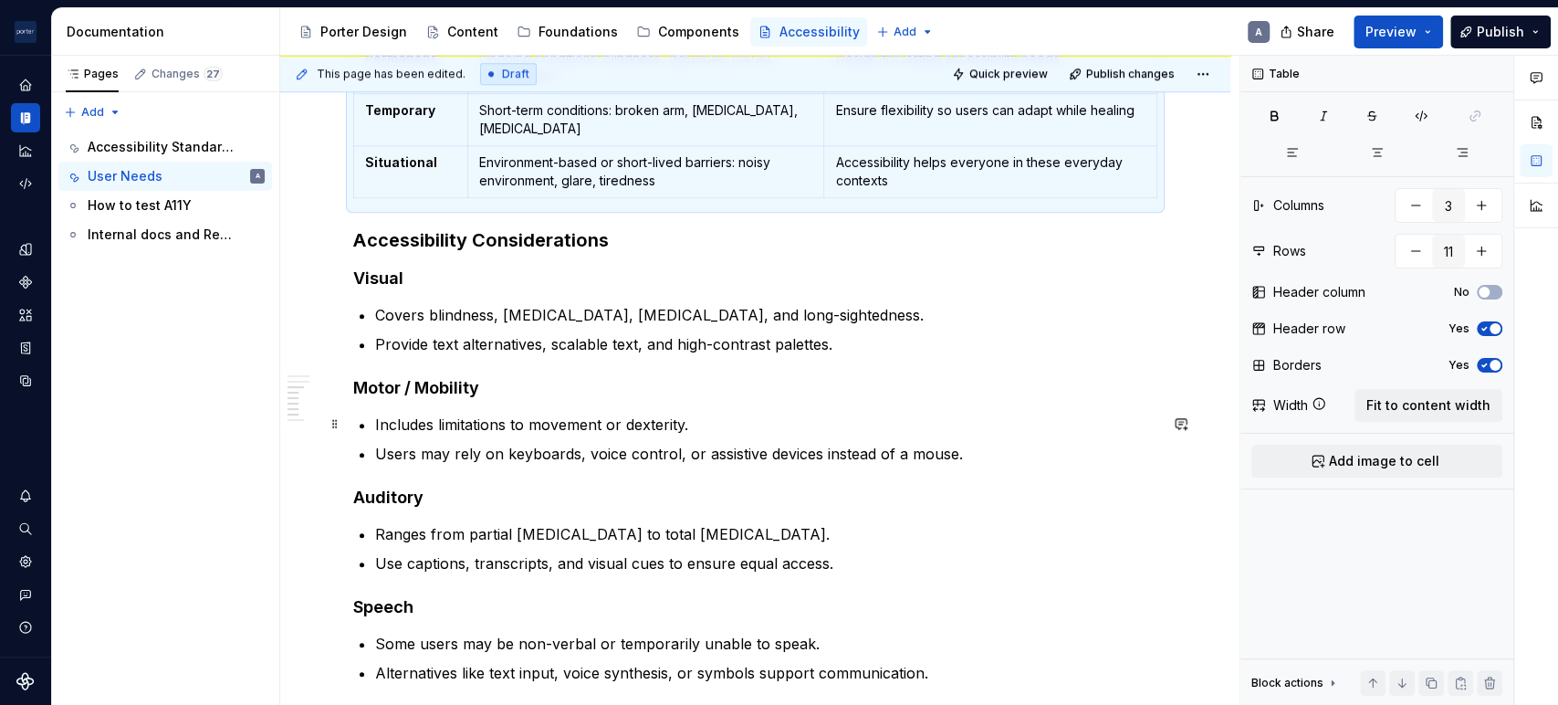
scroll to position [1088, 0]
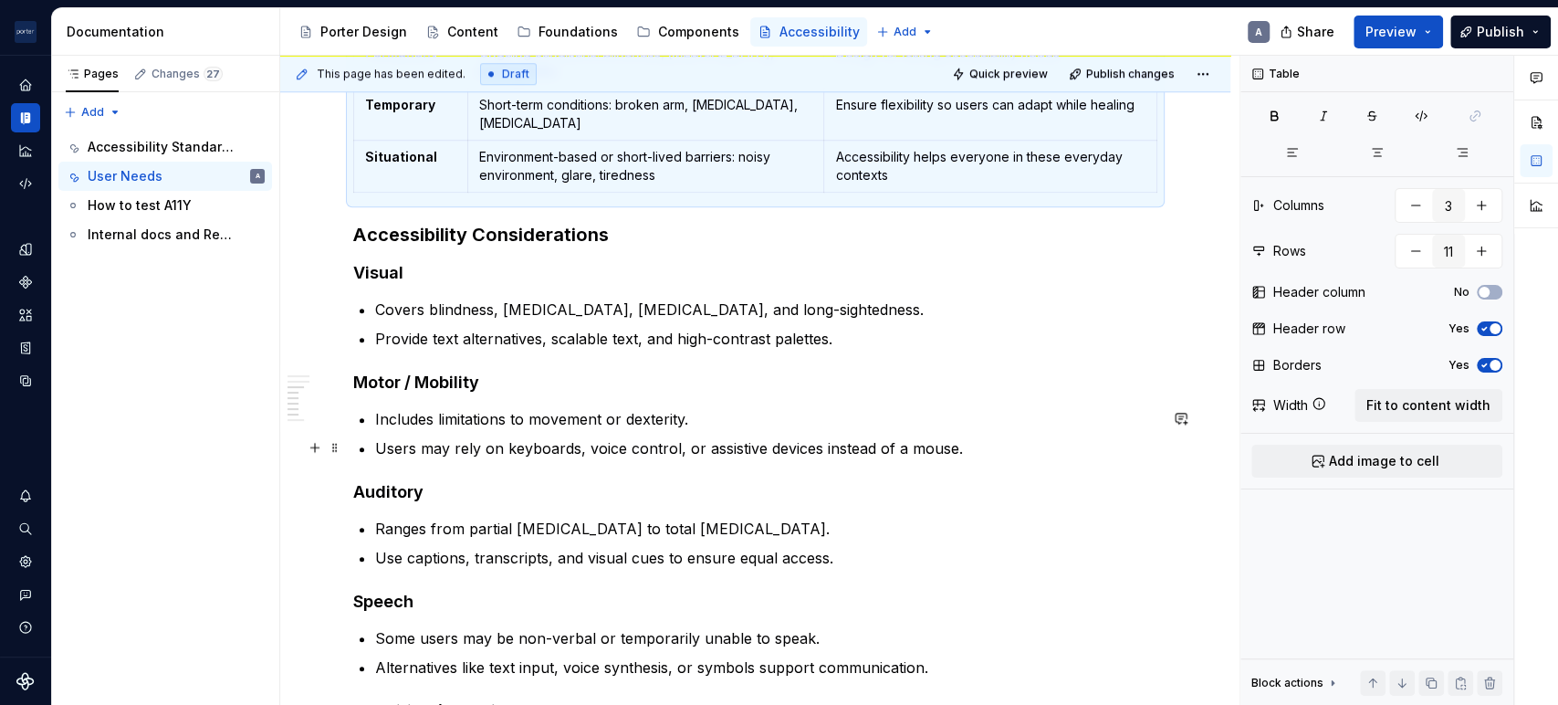
click at [694, 437] on p "Users may rely on keyboards, voice control, or assistive devices instead of a m…" at bounding box center [766, 448] width 782 height 22
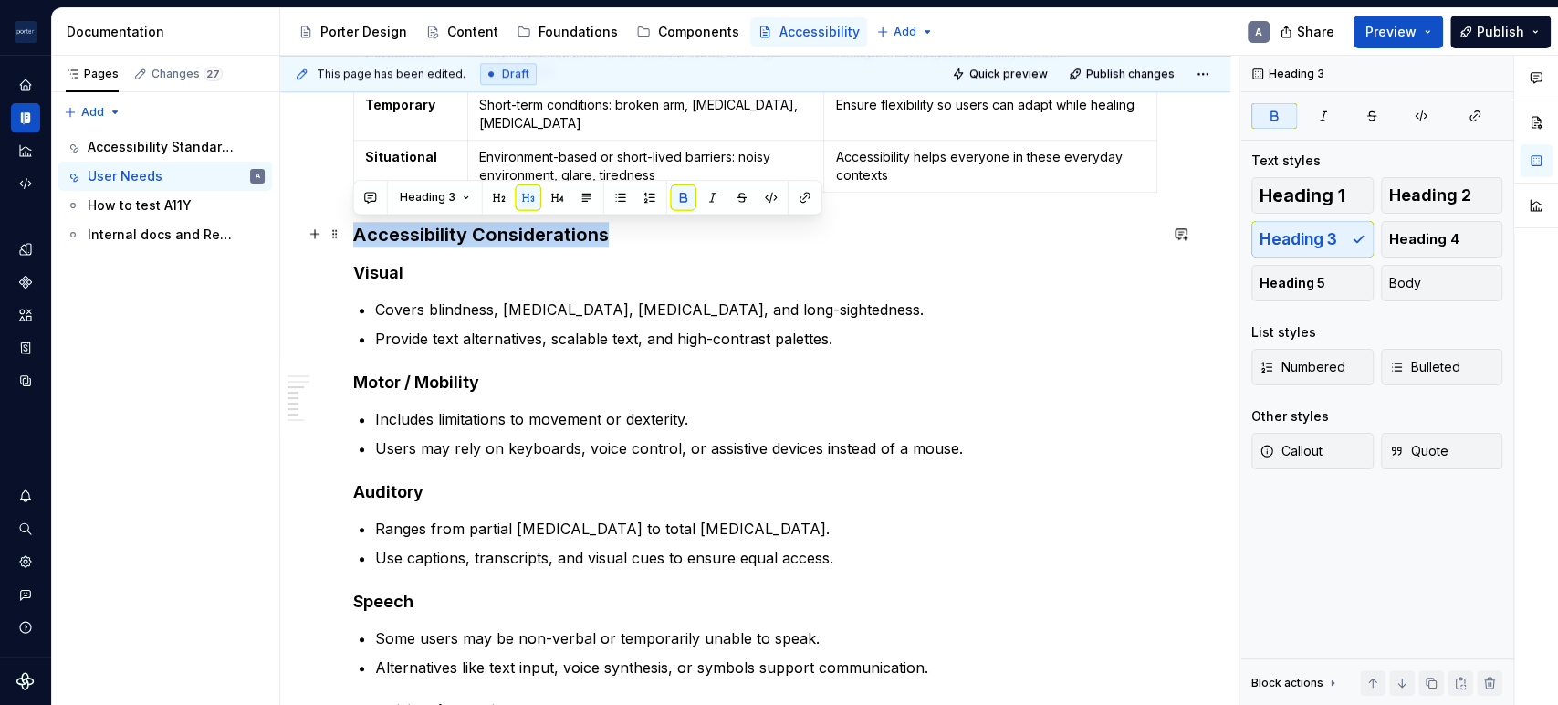
drag, startPoint x: 621, startPoint y: 239, endPoint x: 350, endPoint y: 239, distance: 271.1
click at [350, 239] on div "Understanding the needs of our users When making design choices about layout, c…" at bounding box center [755, 606] width 950 height 2666
click at [554, 341] on p "Provide text alternatives, scalable text, and high-contrast palettes." at bounding box center [766, 339] width 782 height 22
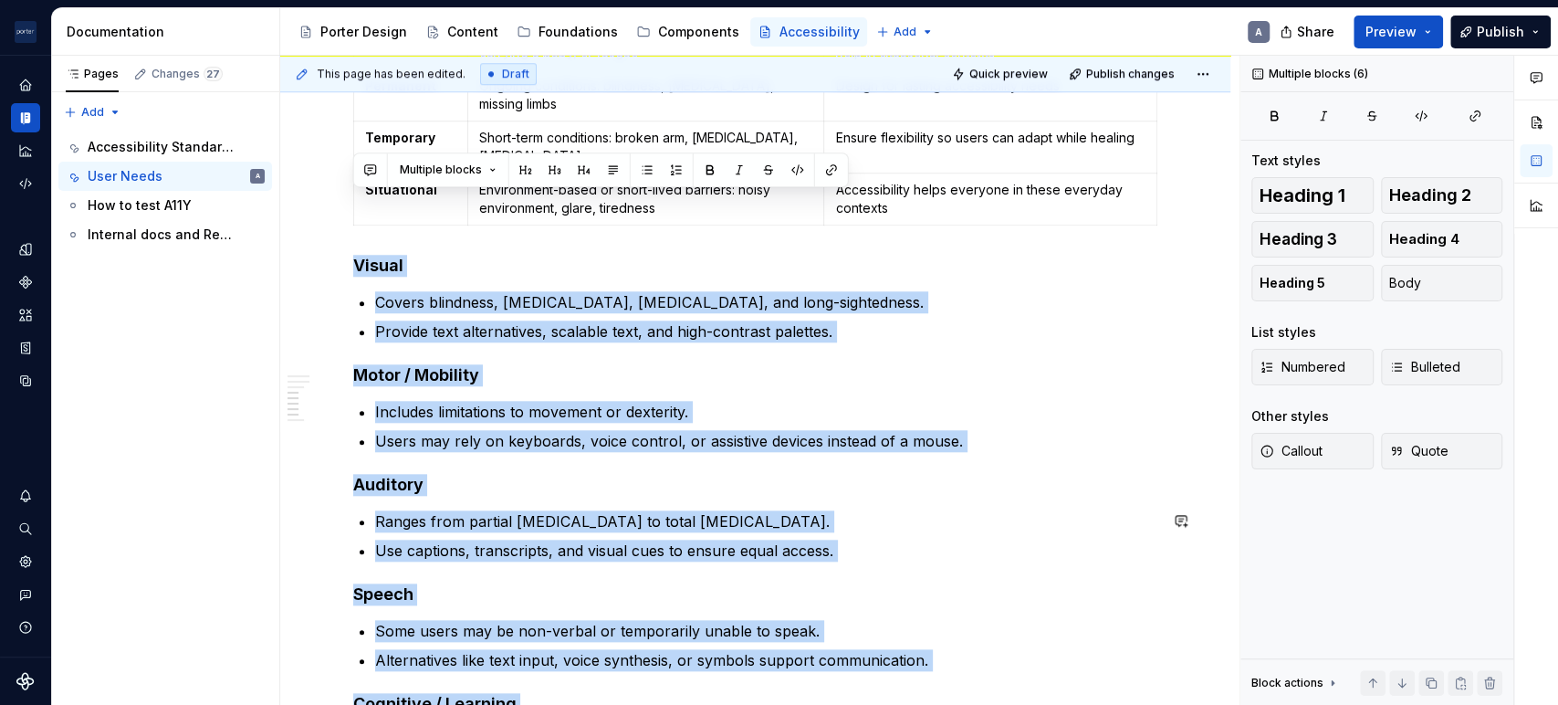
scroll to position [1602, 0]
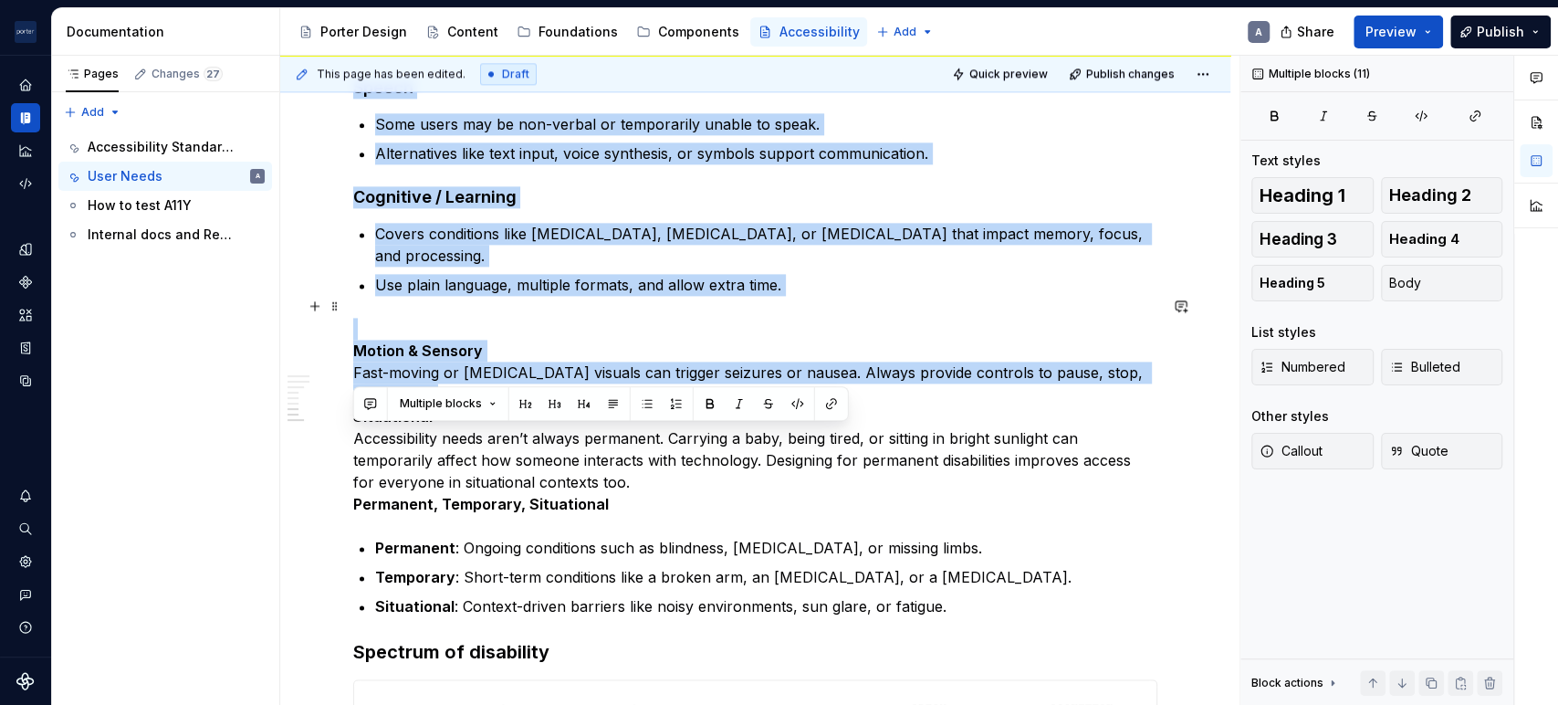
drag, startPoint x: 356, startPoint y: 258, endPoint x: 1006, endPoint y: 378, distance: 660.7
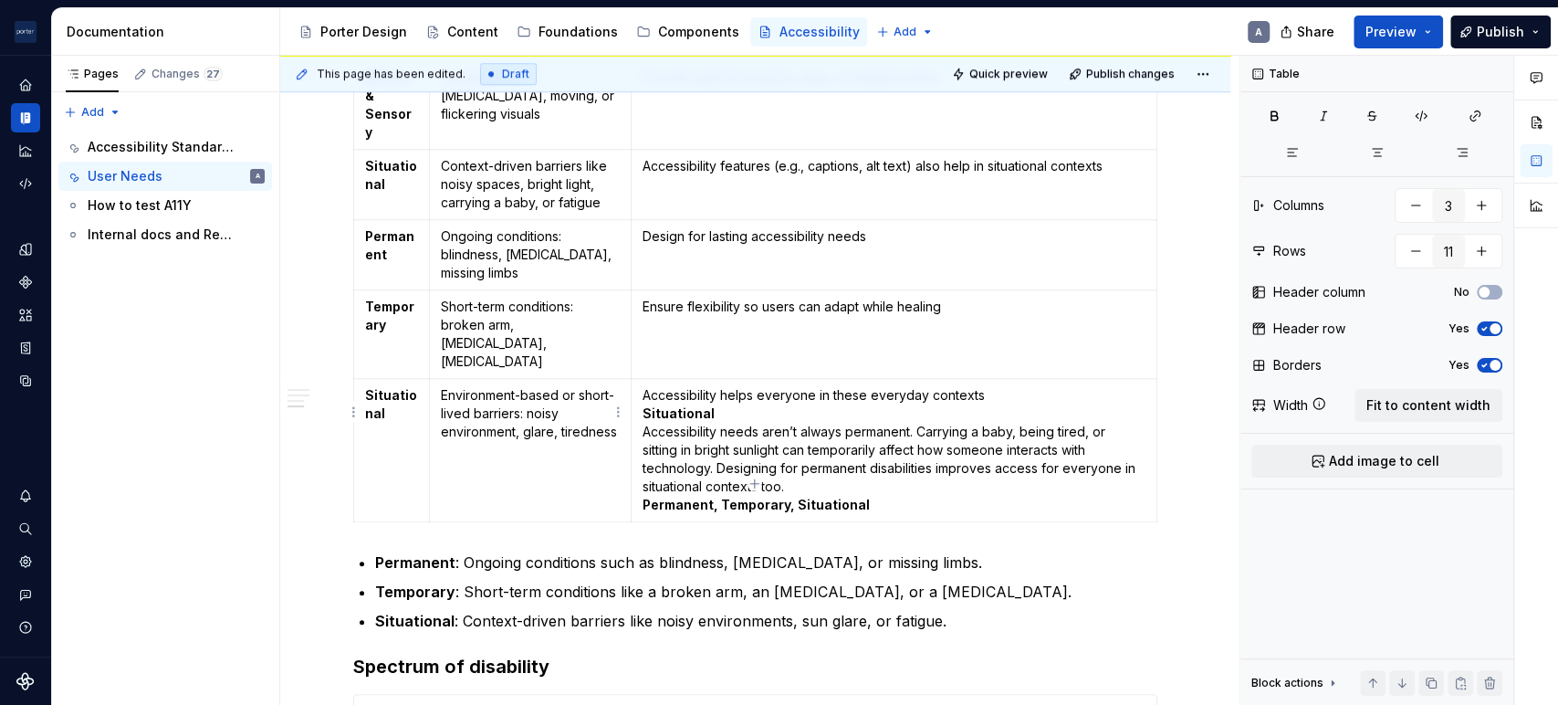
scroll to position [988, 0]
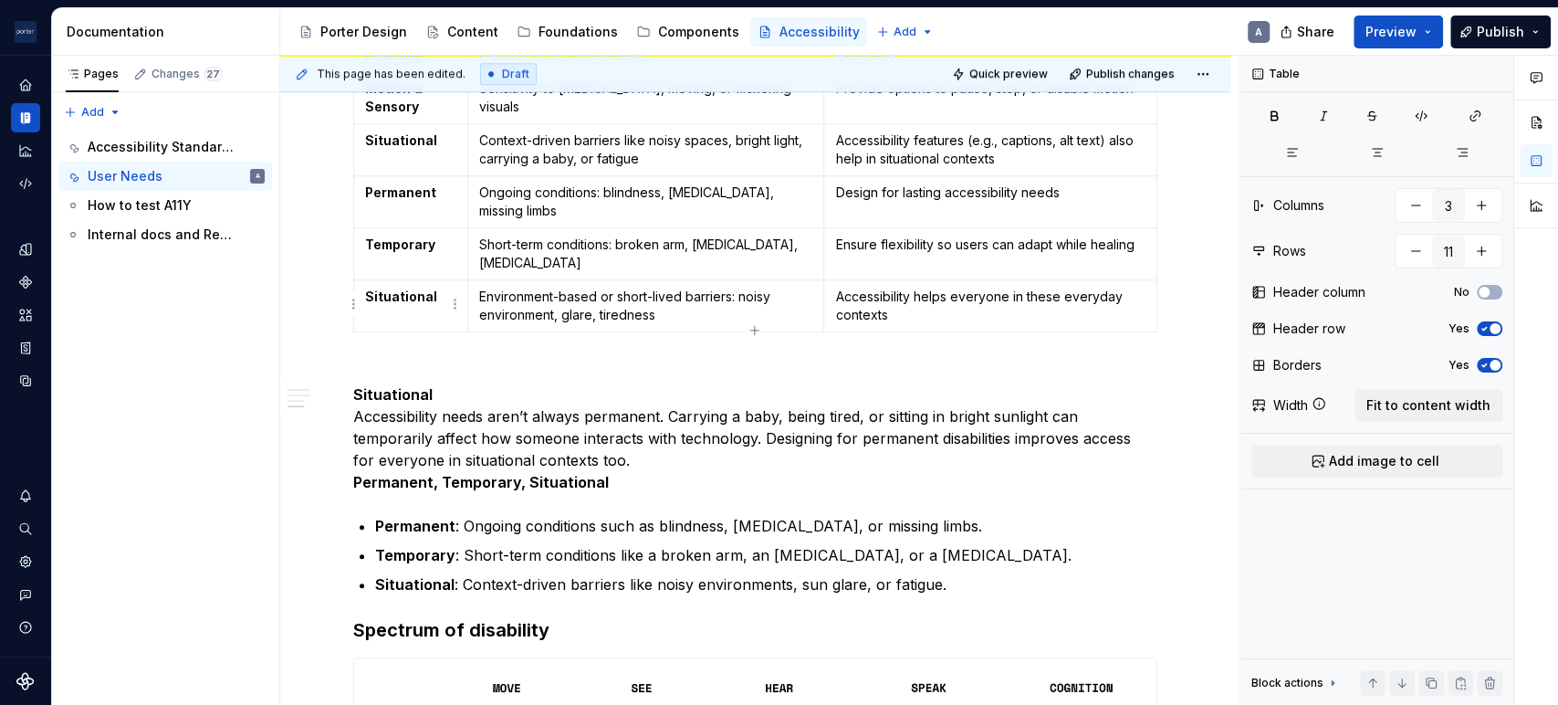
click at [396, 294] on strong "Situational" at bounding box center [401, 296] width 72 height 16
click at [416, 308] on td "Situational" at bounding box center [411, 306] width 114 height 52
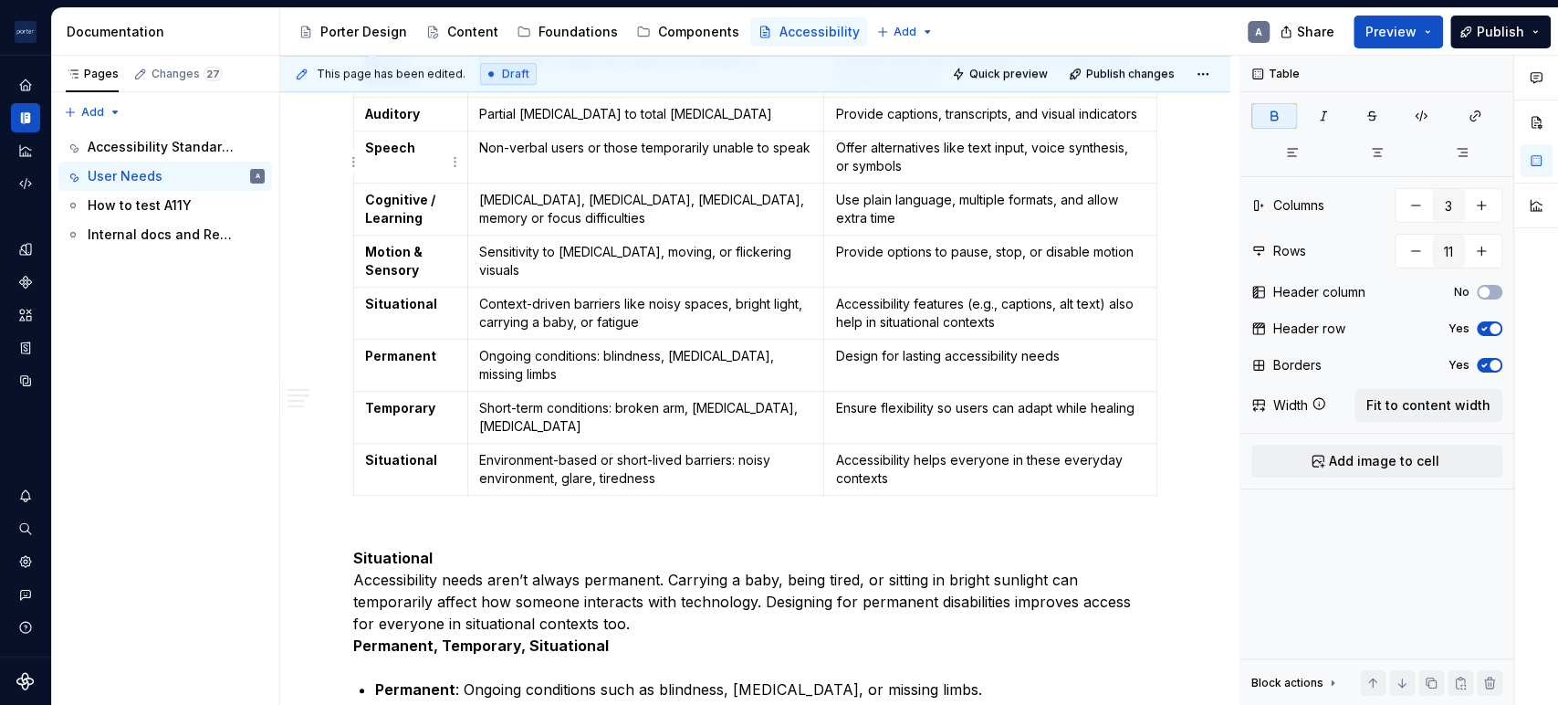
scroll to position [819, 0]
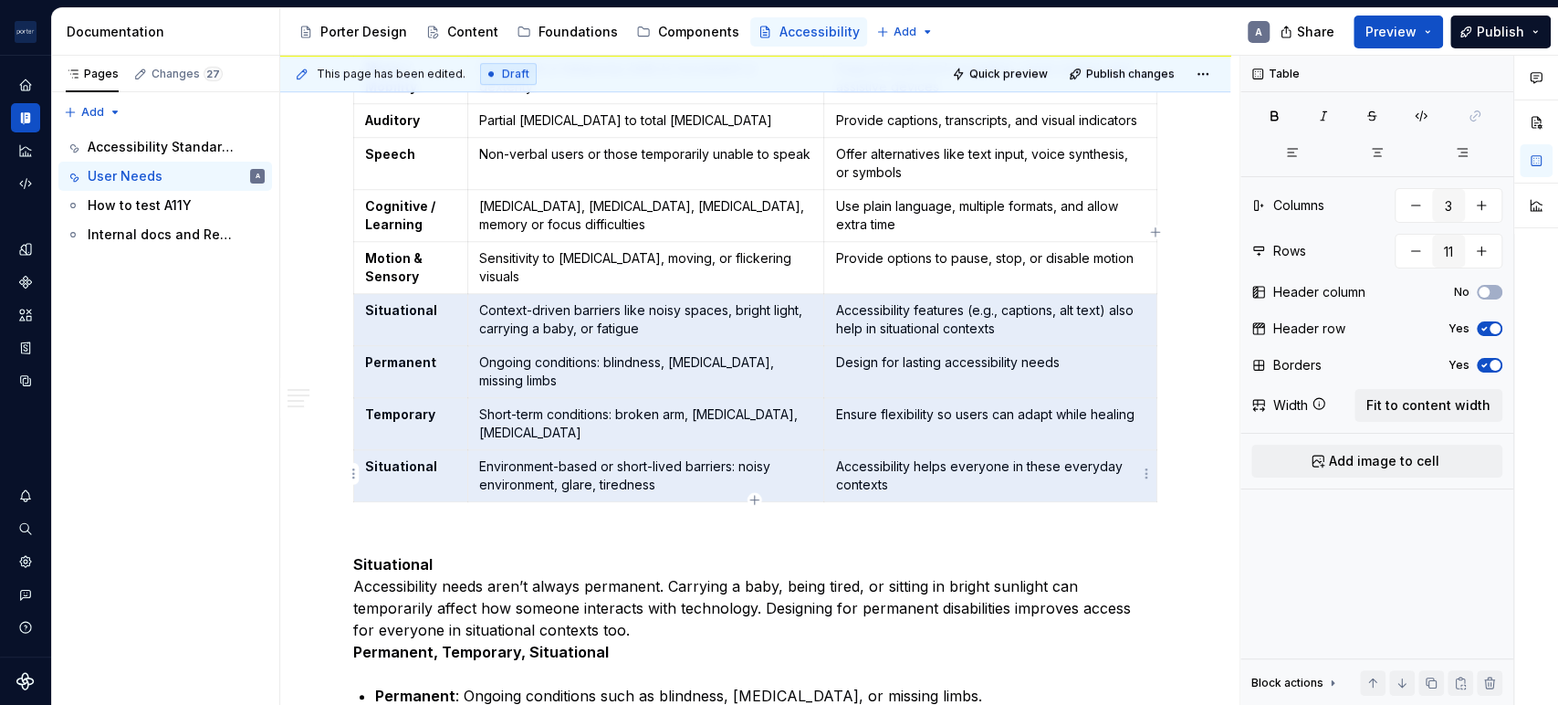
drag, startPoint x: 425, startPoint y: 316, endPoint x: 941, endPoint y: 483, distance: 542.0
click at [938, 483] on tbody "Category What it Covers Design Considerations Visual Blindness, [MEDICAL_DATA],…" at bounding box center [755, 234] width 803 height 536
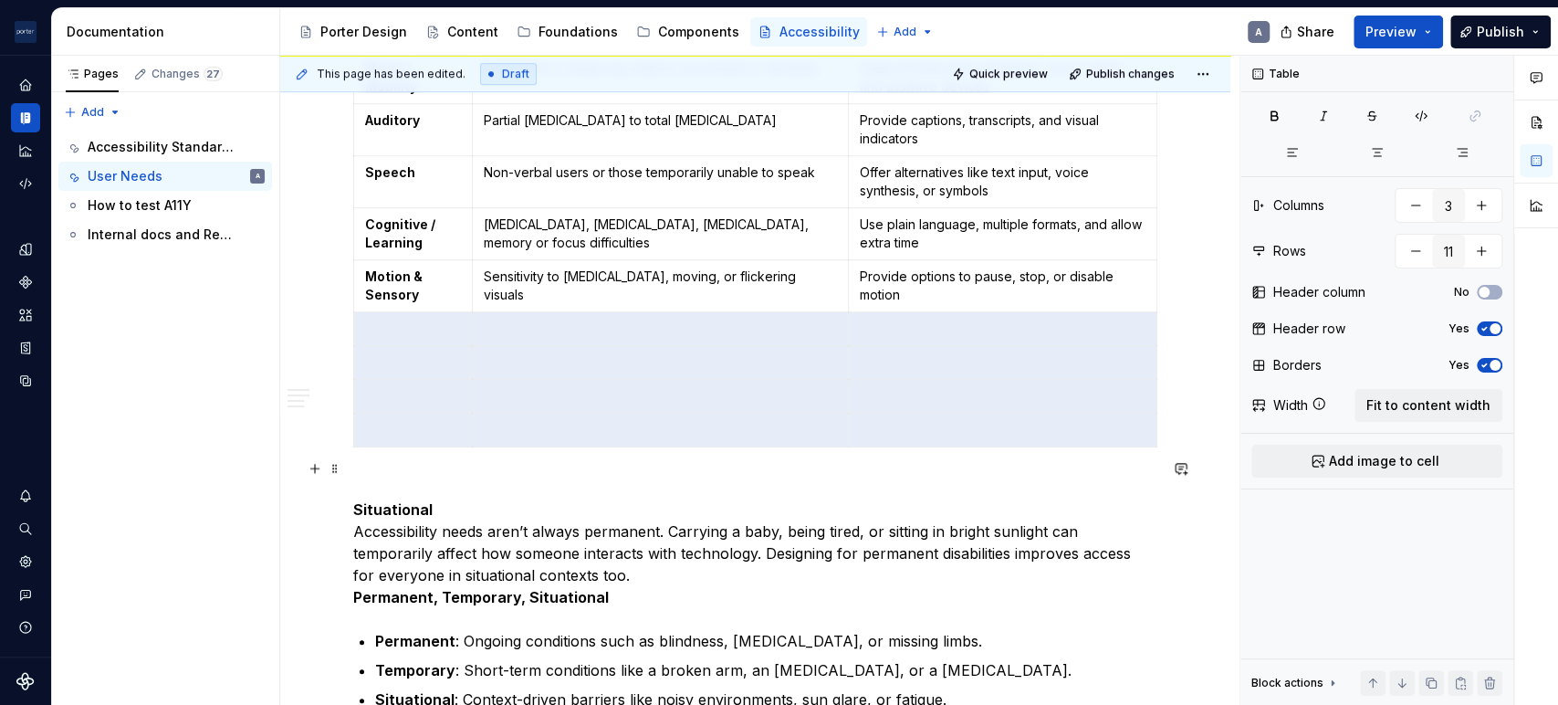
click at [682, 476] on p "Situational Accessibility needs aren’t always permanent. Carrying a baby, being…" at bounding box center [755, 541] width 804 height 131
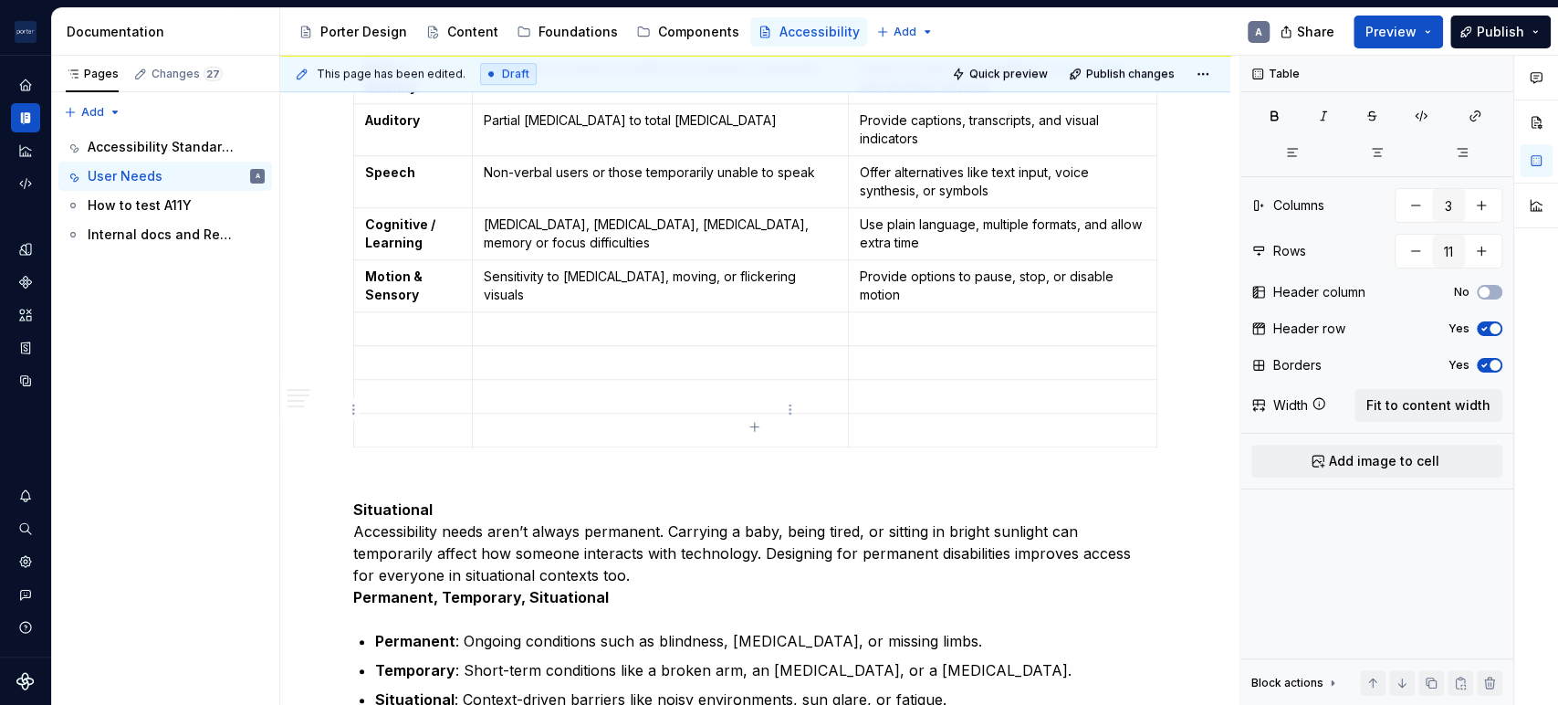
click at [666, 413] on td at bounding box center [660, 430] width 376 height 34
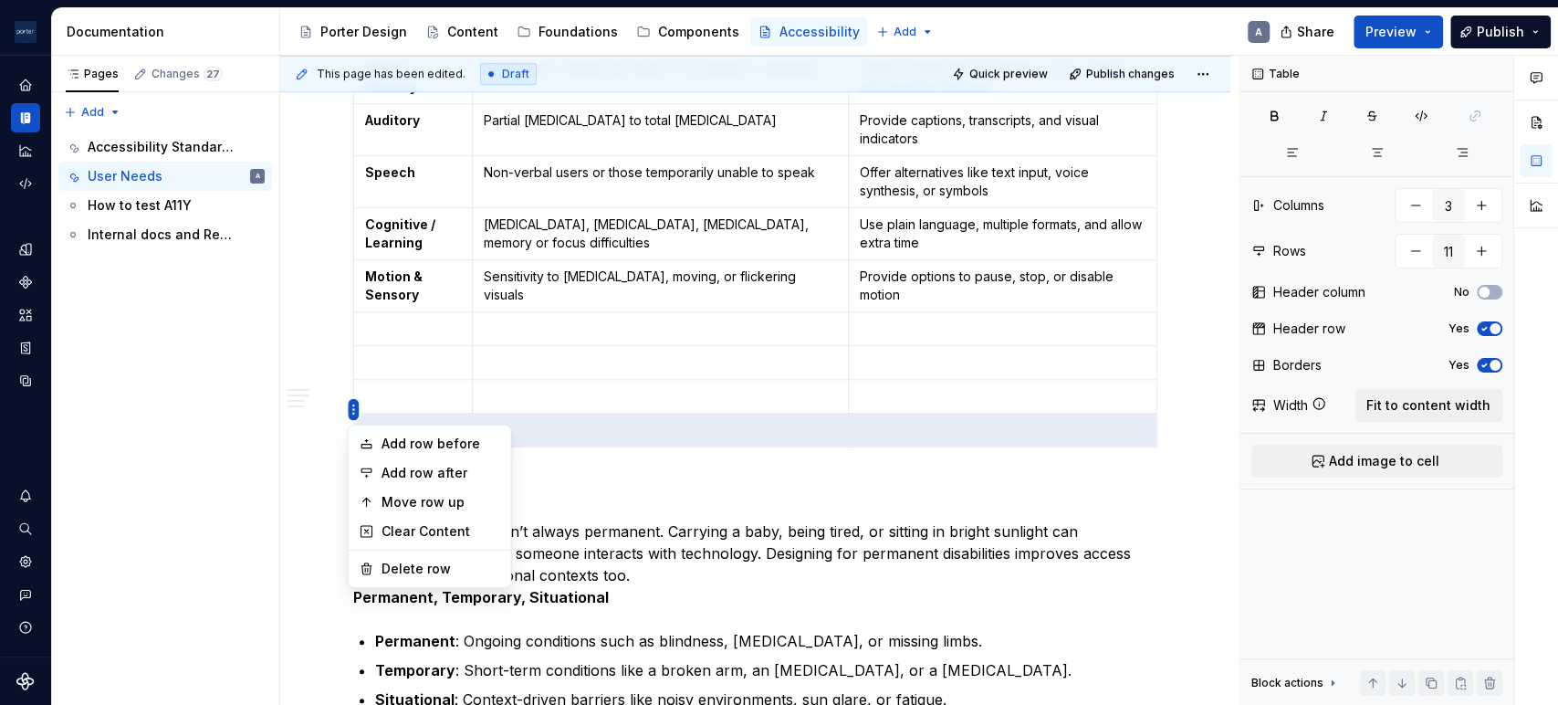
click at [353, 405] on html "[PERSON_NAME] Airlines A Design system data Documentation Accessibility guide f…" at bounding box center [779, 352] width 1558 height 705
click at [452, 559] on div "Delete row" at bounding box center [440, 568] width 119 height 18
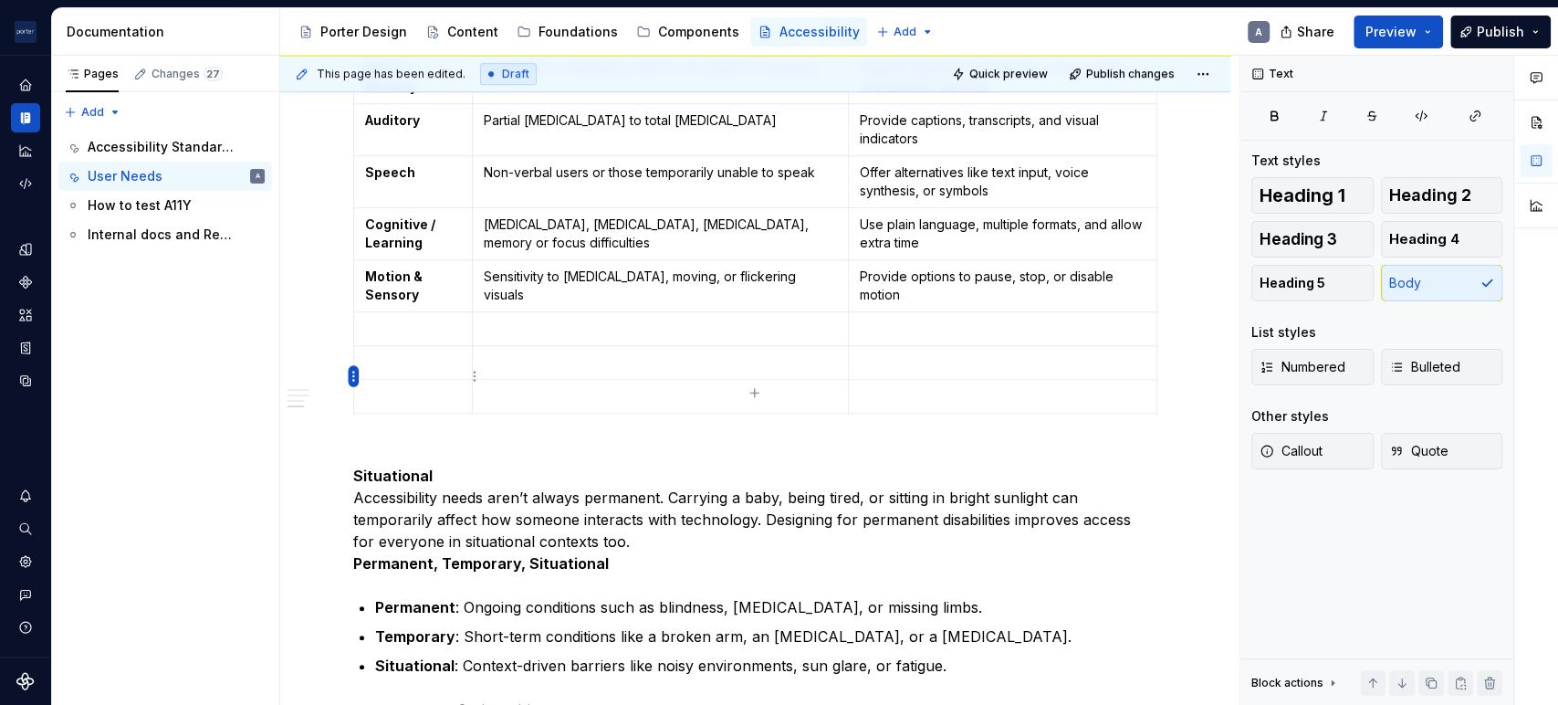
click at [353, 374] on html "[PERSON_NAME] Airlines A Design system data Documentation Accessibility guide f…" at bounding box center [779, 352] width 1558 height 705
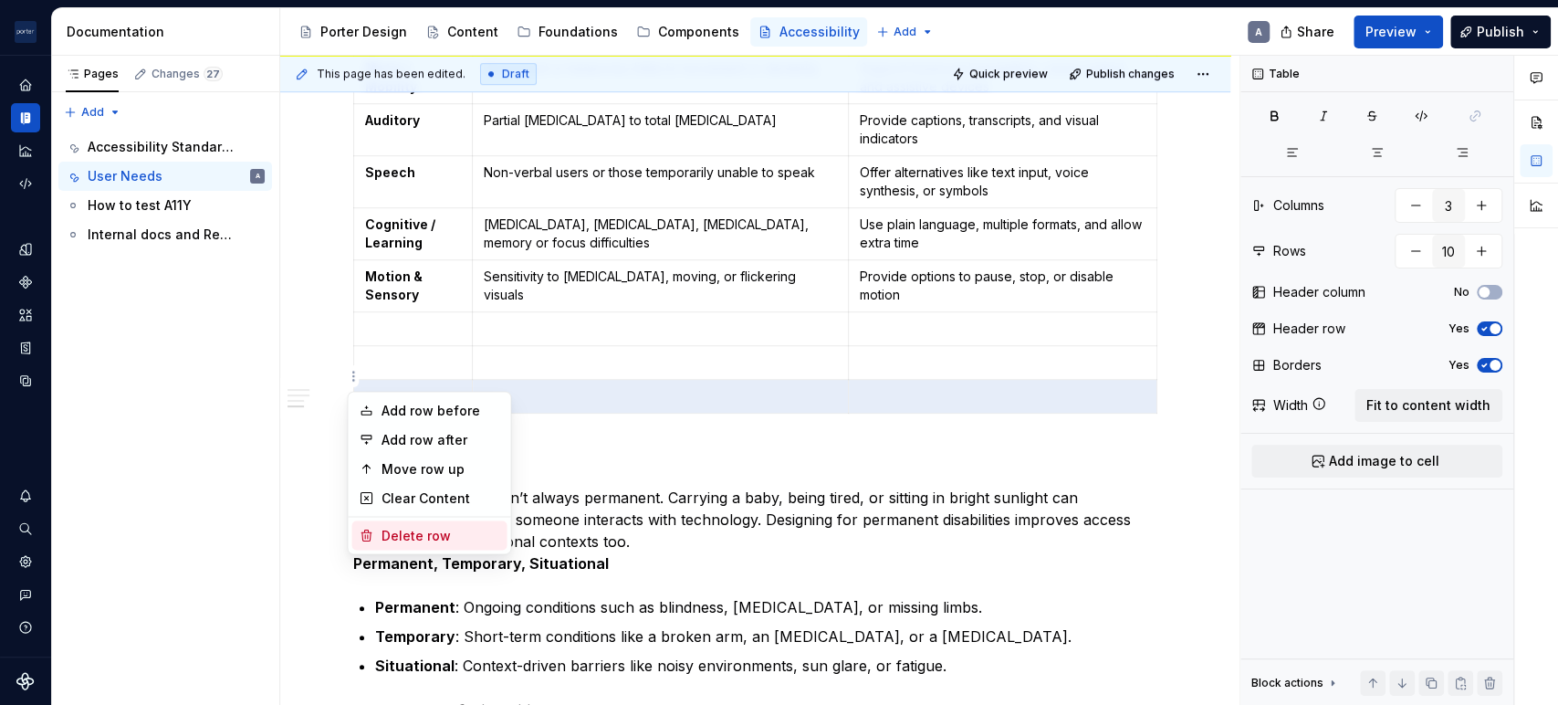
click at [440, 528] on div "Delete row" at bounding box center [440, 535] width 119 height 18
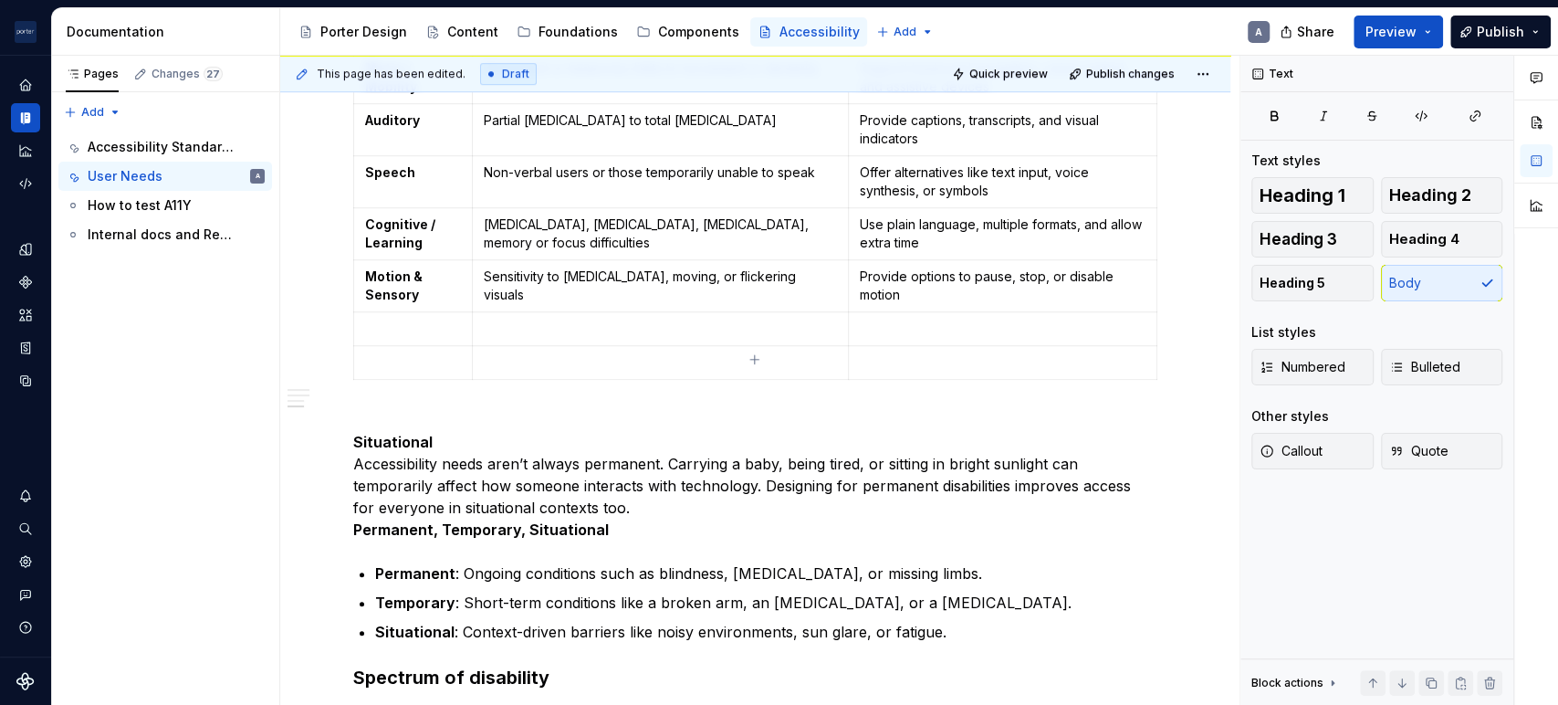
click at [347, 341] on div "Understanding the needs of our users When making design choices about layout, c…" at bounding box center [755, 496] width 950 height 1908
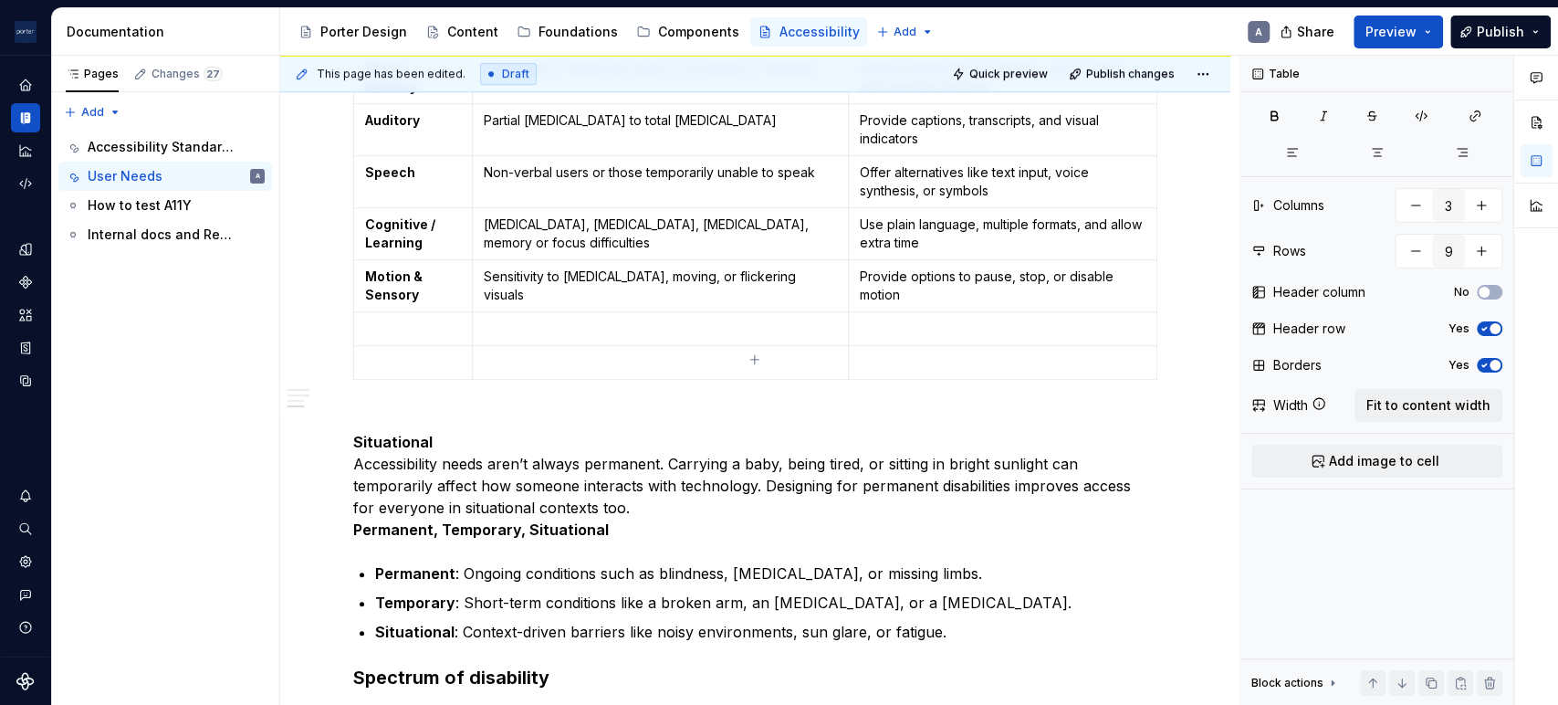
click at [350, 337] on div "Understanding the needs of our users When making design choices about layout, c…" at bounding box center [755, 496] width 950 height 1908
click at [357, 341] on html "[PERSON_NAME] Airlines A Design system data Documentation Accessibility guide f…" at bounding box center [779, 352] width 1558 height 705
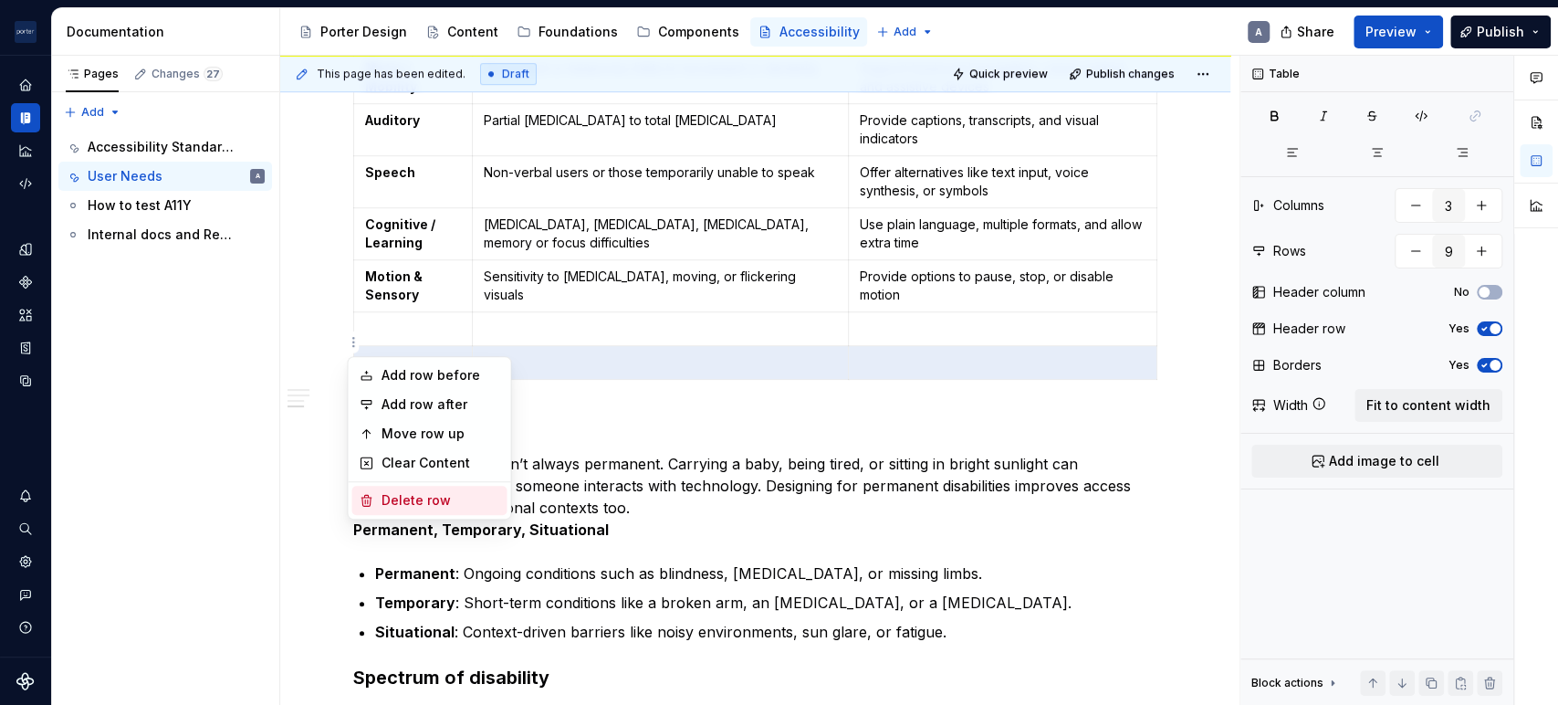
click at [447, 495] on div "Delete row" at bounding box center [440, 500] width 119 height 18
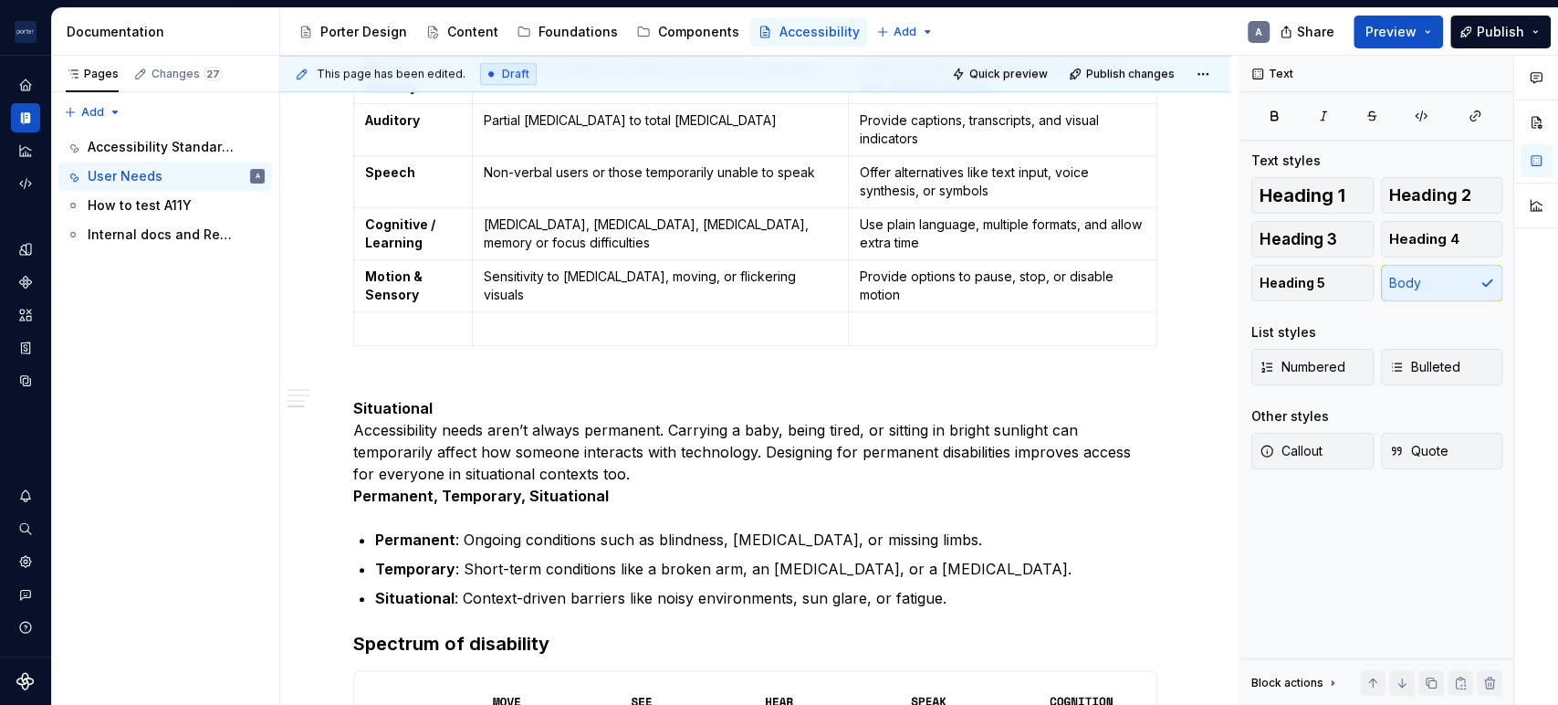
click at [339, 298] on div "Understanding the needs of our users When making design choices about layout, c…" at bounding box center [755, 479] width 950 height 1875
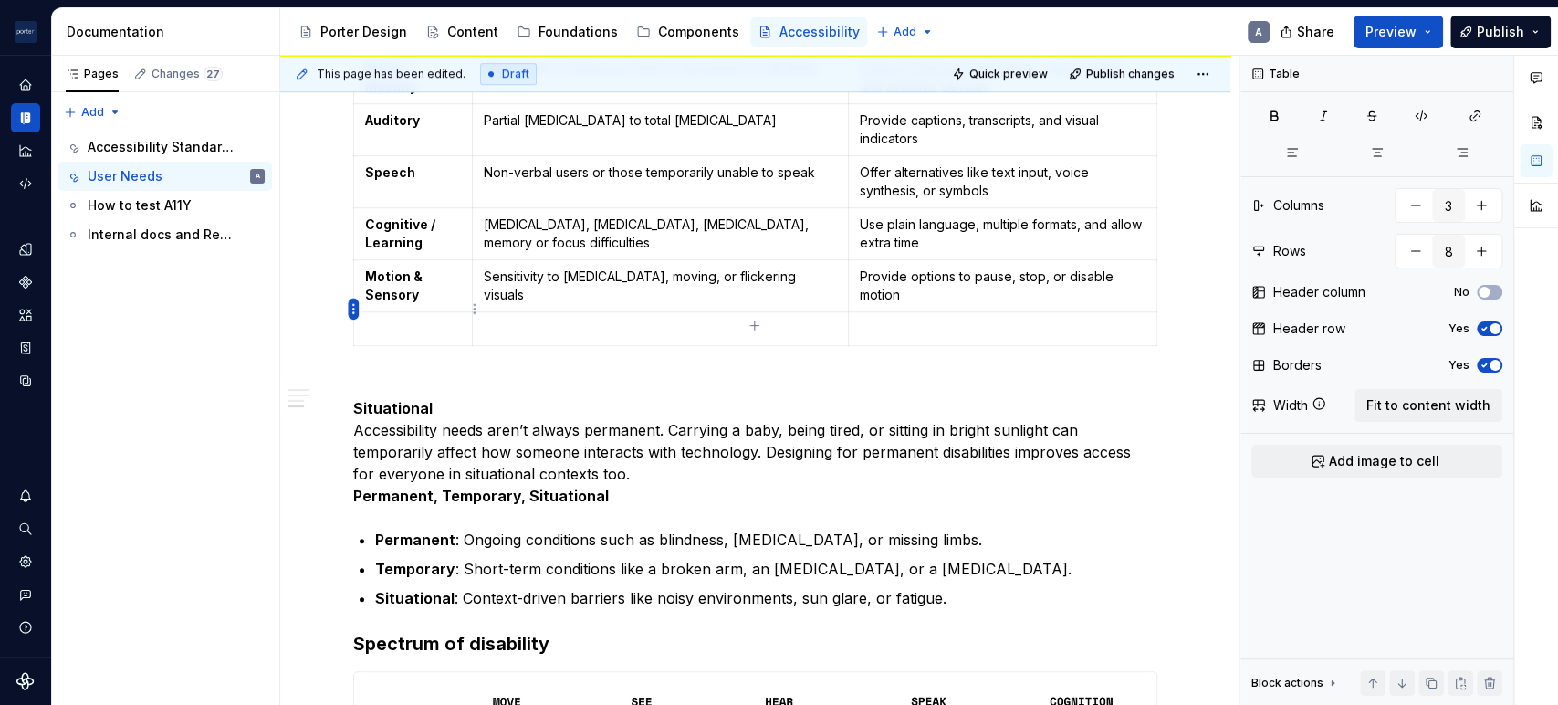
click at [352, 305] on html "[PERSON_NAME] Airlines A Design system data Documentation Accessibility guide f…" at bounding box center [779, 352] width 1558 height 705
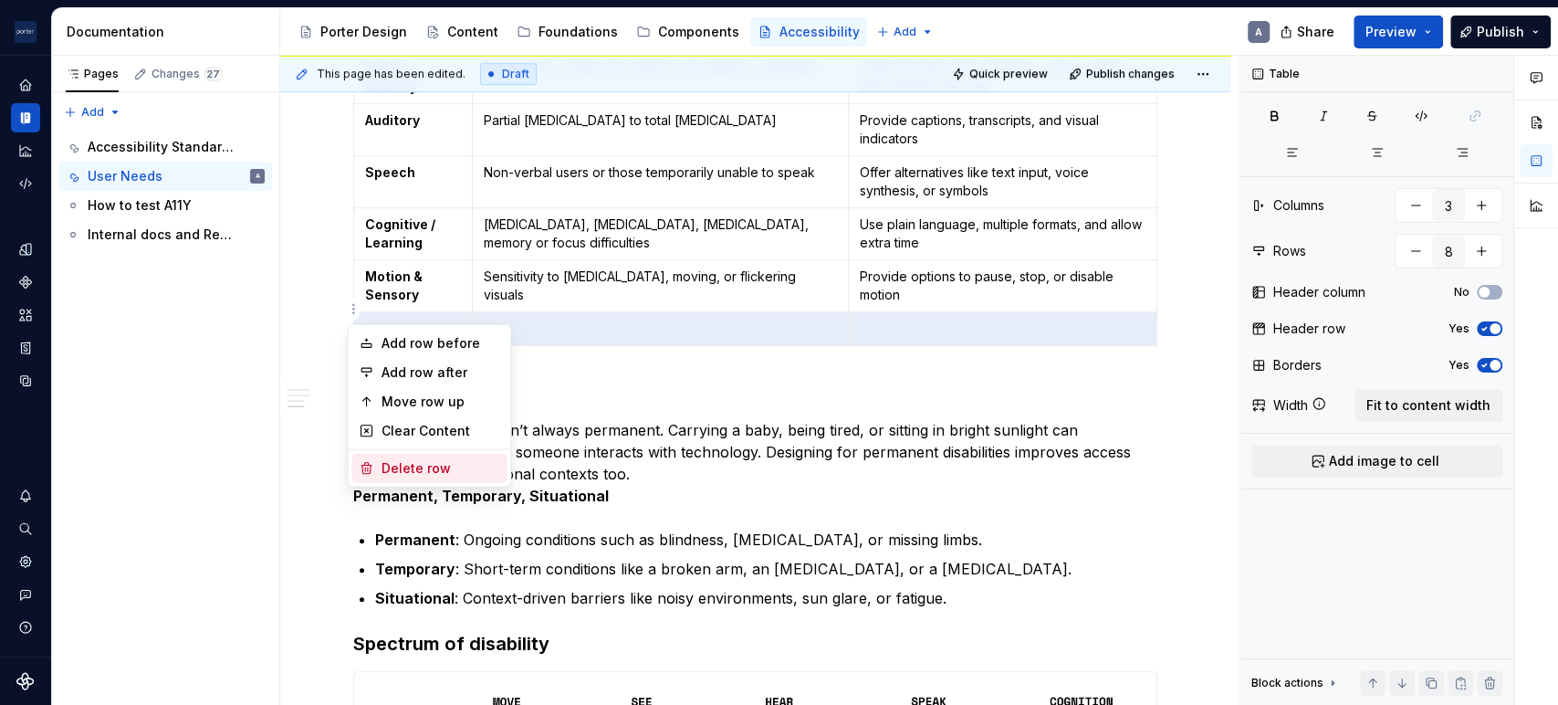
click at [435, 466] on div "Delete row" at bounding box center [440, 468] width 119 height 18
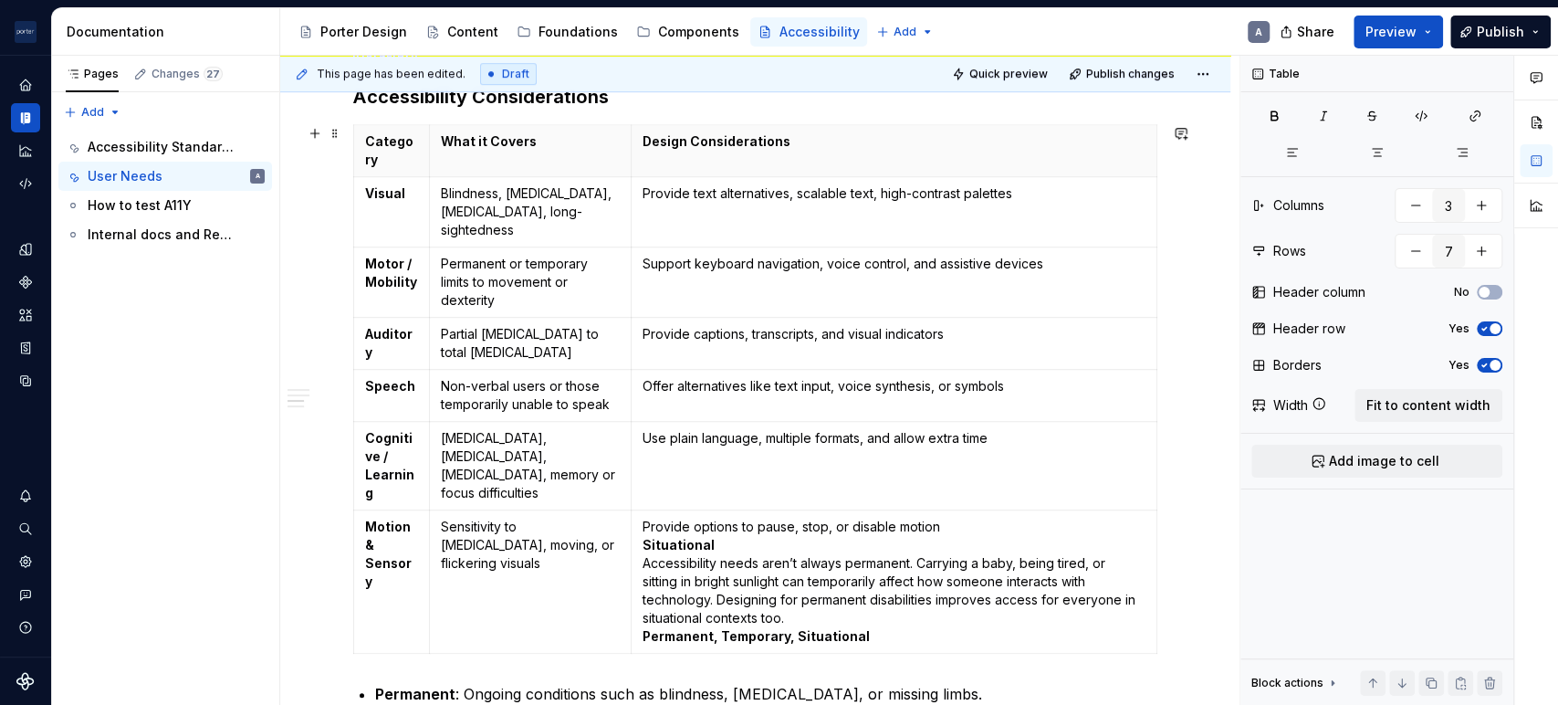
scroll to position [650, 0]
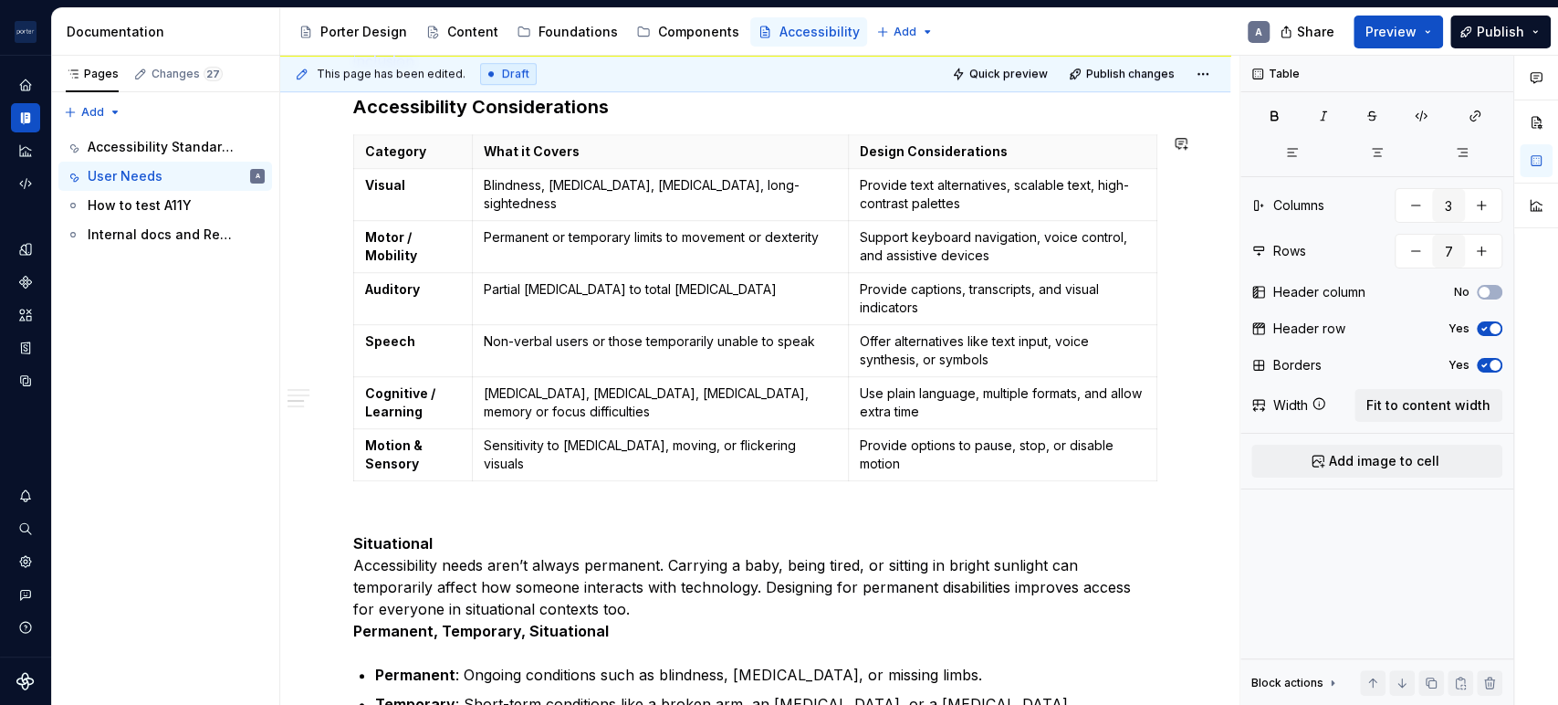
click at [680, 465] on div "Category What it Covers Design Considerations Visual Blindness, [MEDICAL_DATA],…" at bounding box center [755, 311] width 804 height 354
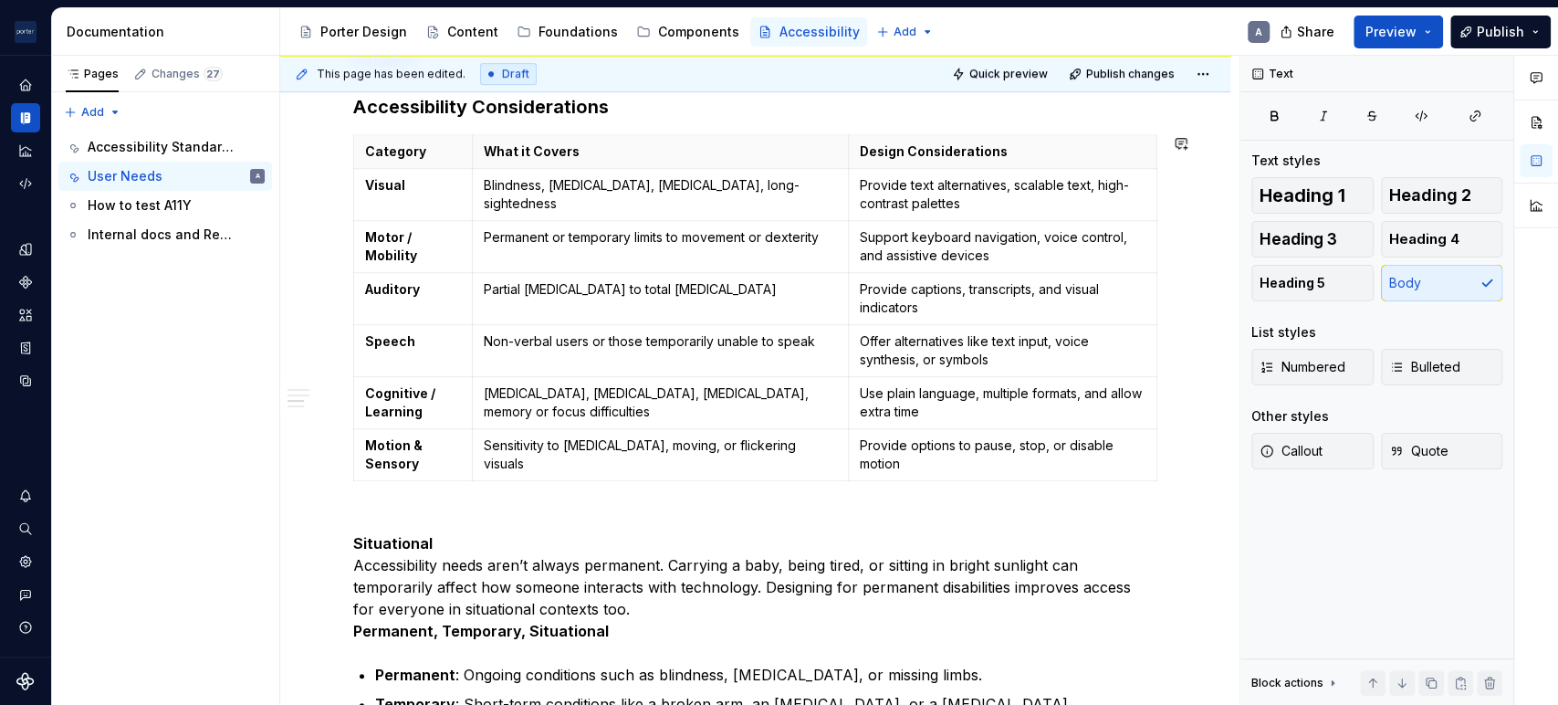
click at [618, 510] on p "Situational Accessibility needs aren’t always permanent. Carrying a baby, being…" at bounding box center [755, 575] width 804 height 131
click at [350, 520] on div "Understanding the needs of our users When making design choices about layout, c…" at bounding box center [755, 631] width 950 height 1841
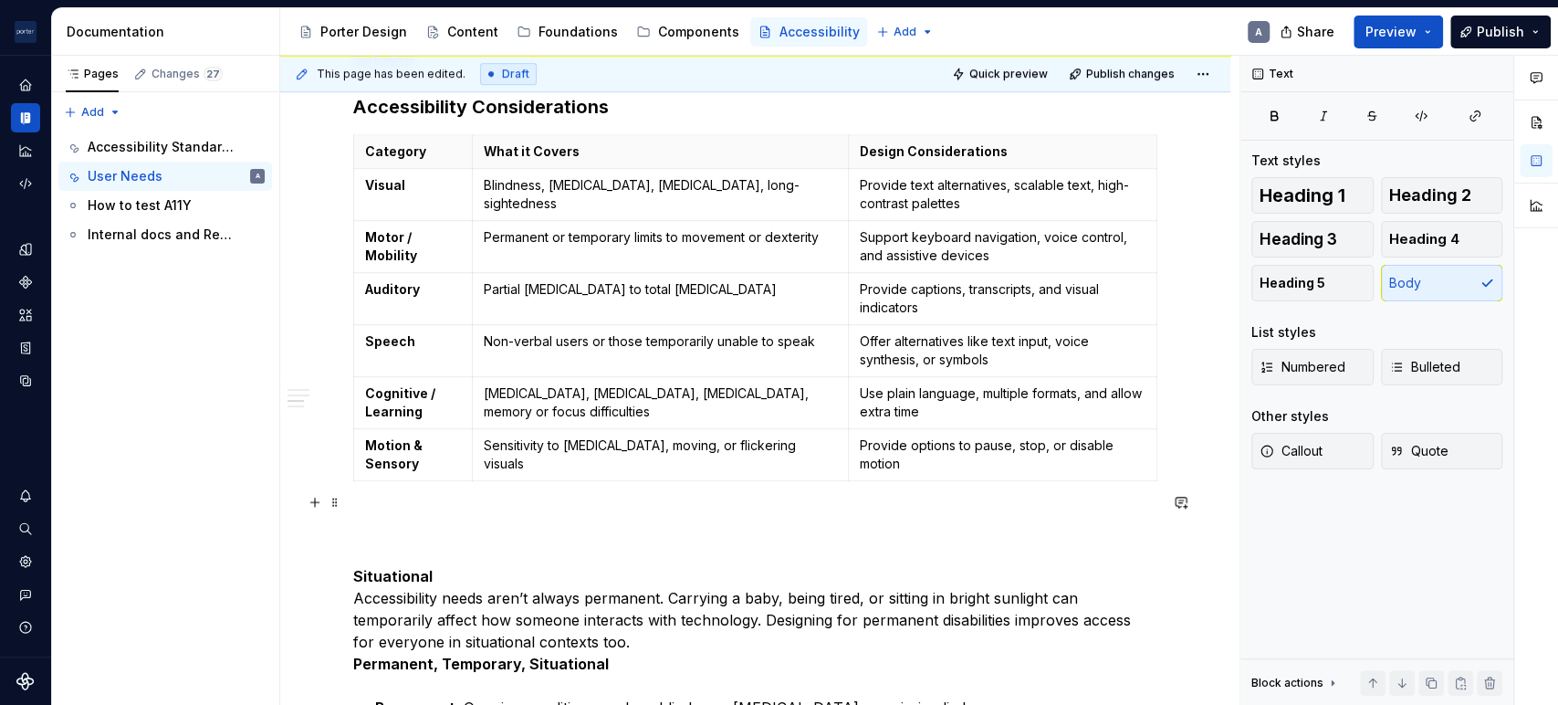
click at [459, 520] on p at bounding box center [755, 532] width 804 height 44
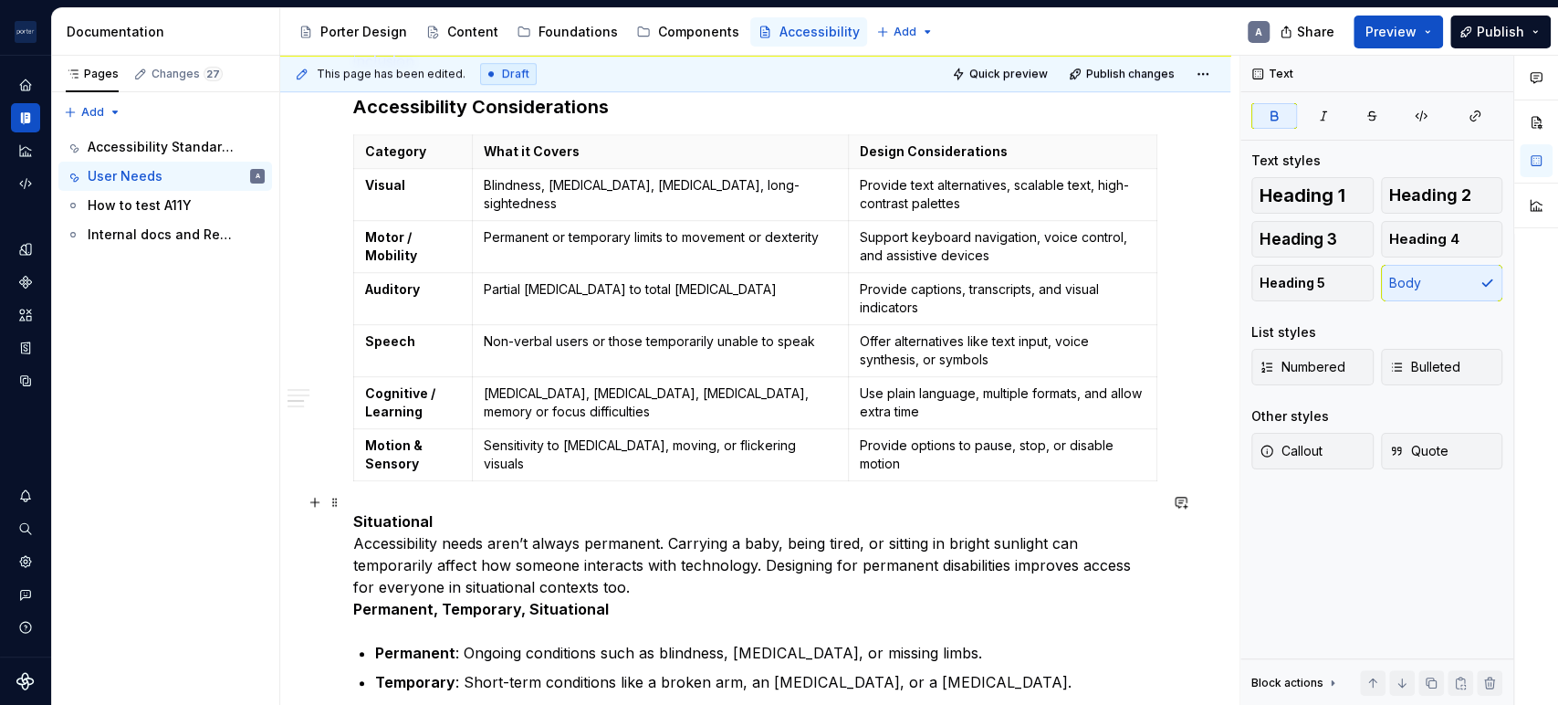
click at [394, 511] on p "Situational Accessibility needs aren’t always permanent. Carrying a baby, being…" at bounding box center [755, 565] width 804 height 110
click at [1424, 243] on span "Heading 4" at bounding box center [1424, 239] width 70 height 18
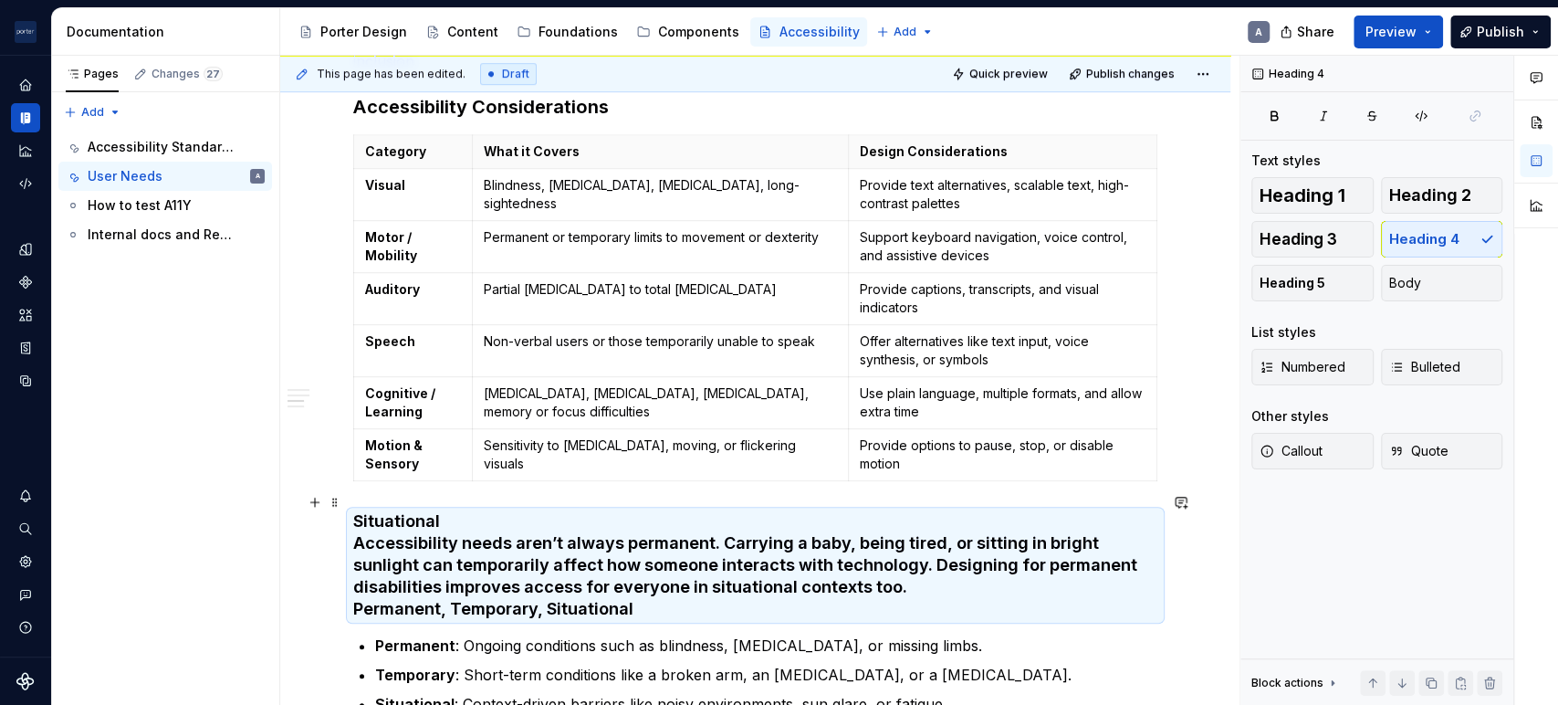
click at [353, 517] on h4 "Situational Accessibility needs aren’t always permanent. Carrying a baby, being…" at bounding box center [755, 565] width 804 height 110
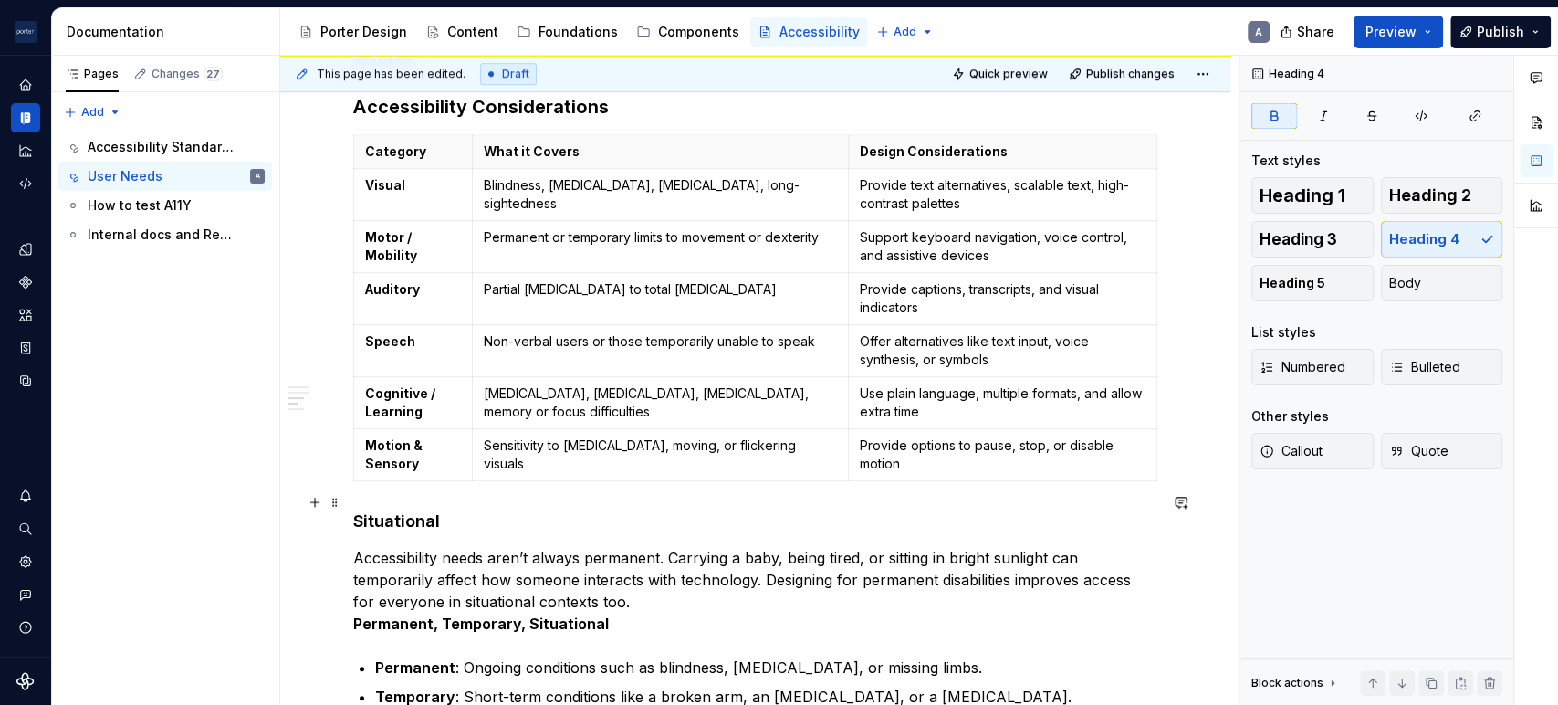
click at [418, 511] on strong "Situational" at bounding box center [396, 520] width 87 height 19
click at [372, 547] on p "Accessibility needs aren’t always permanent. Carrying a baby, being tired, or s…" at bounding box center [755, 591] width 804 height 88
click at [759, 556] on p "Accessibility needs aren’t always permanent. Carrying a baby, being tired, or s…" at bounding box center [755, 591] width 804 height 88
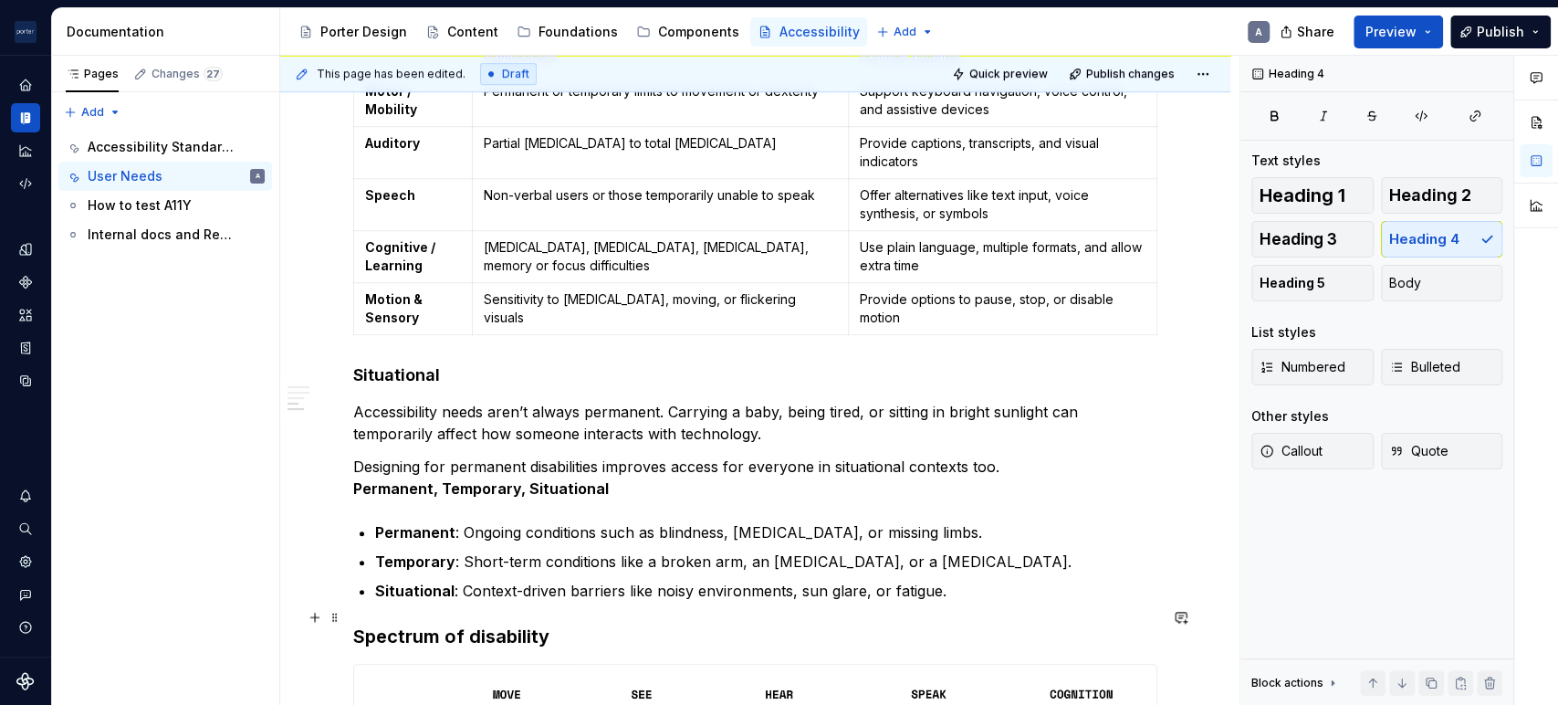
scroll to position [819, 0]
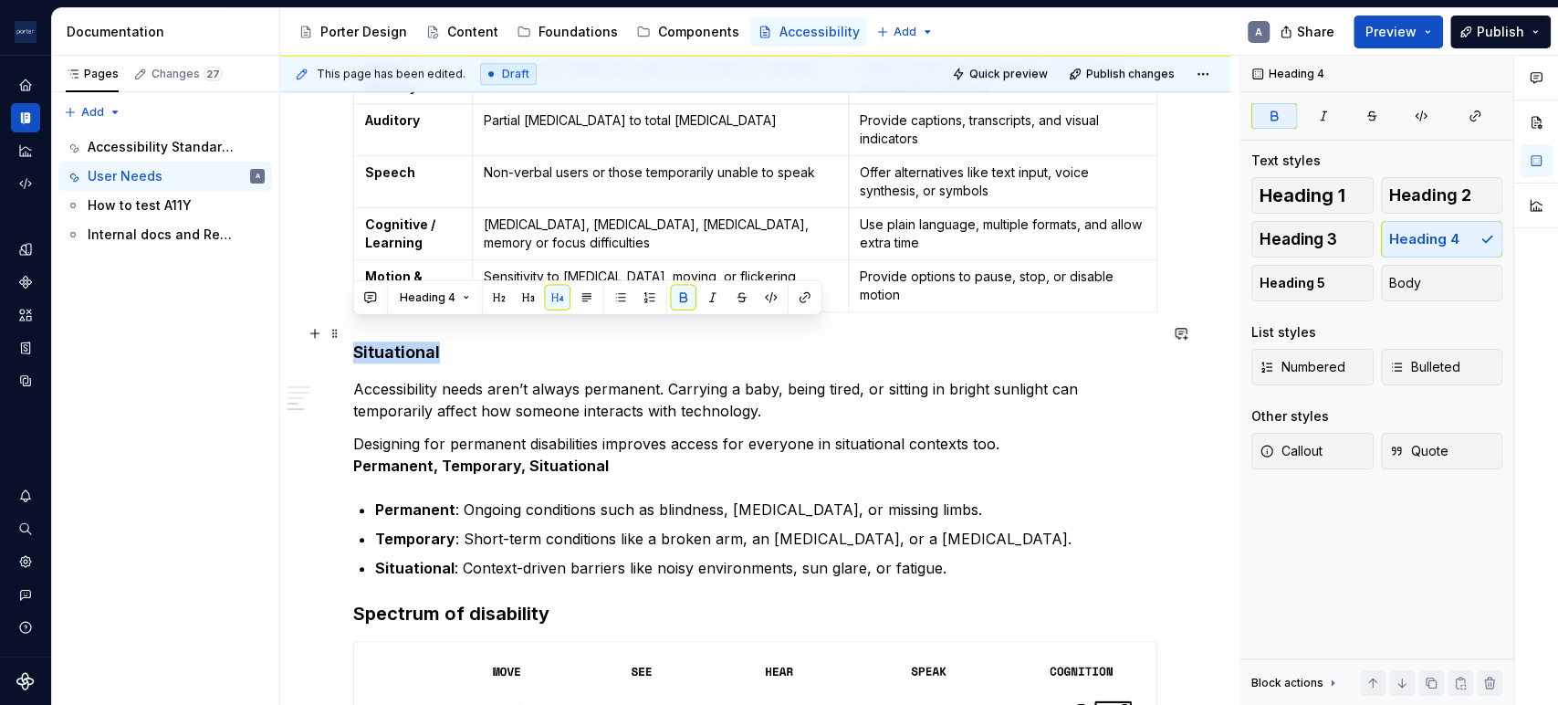
drag, startPoint x: 482, startPoint y: 341, endPoint x: 621, endPoint y: 416, distance: 157.6
click at [353, 342] on h4 "Situational" at bounding box center [755, 352] width 804 height 22
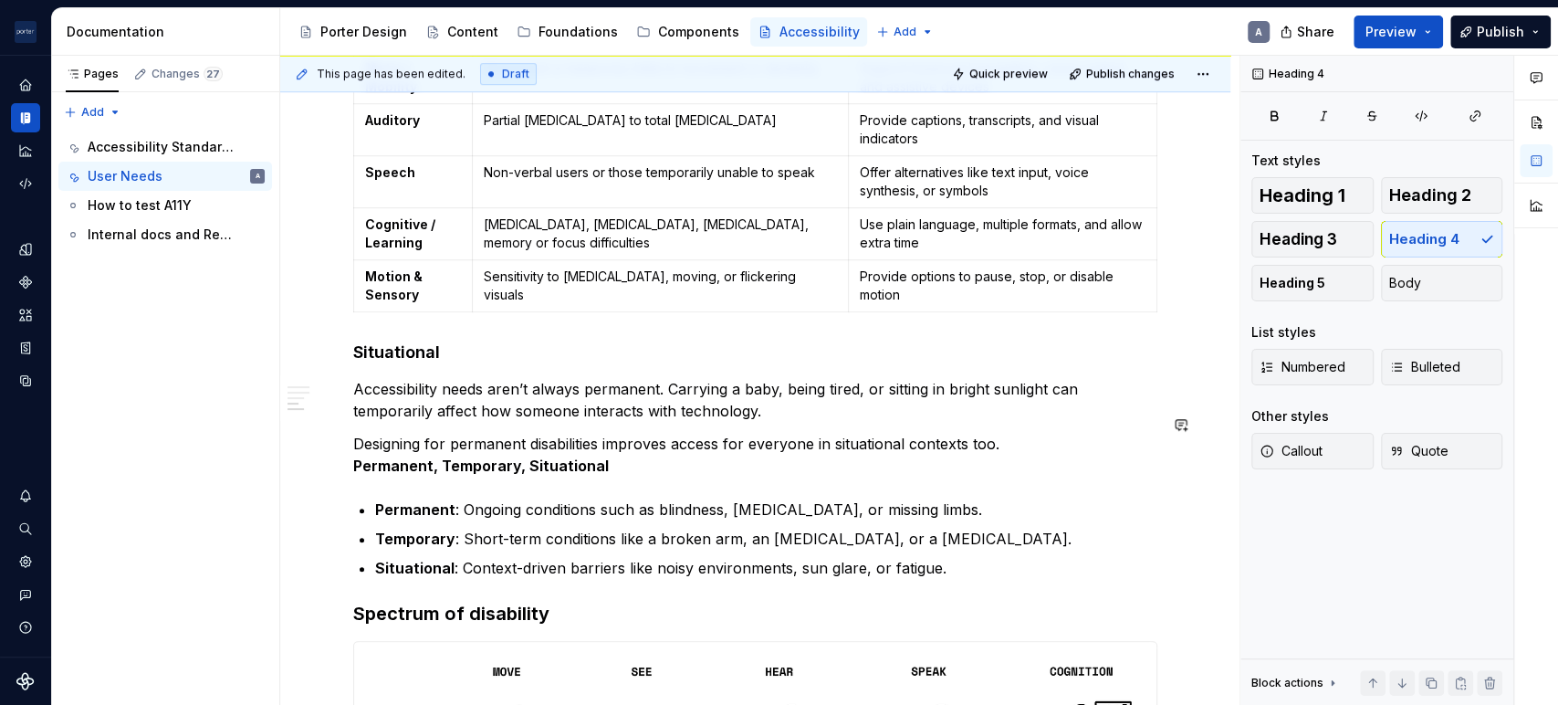
click at [806, 410] on div "Understanding the needs of our users When making design choices about layout, c…" at bounding box center [755, 370] width 804 height 1568
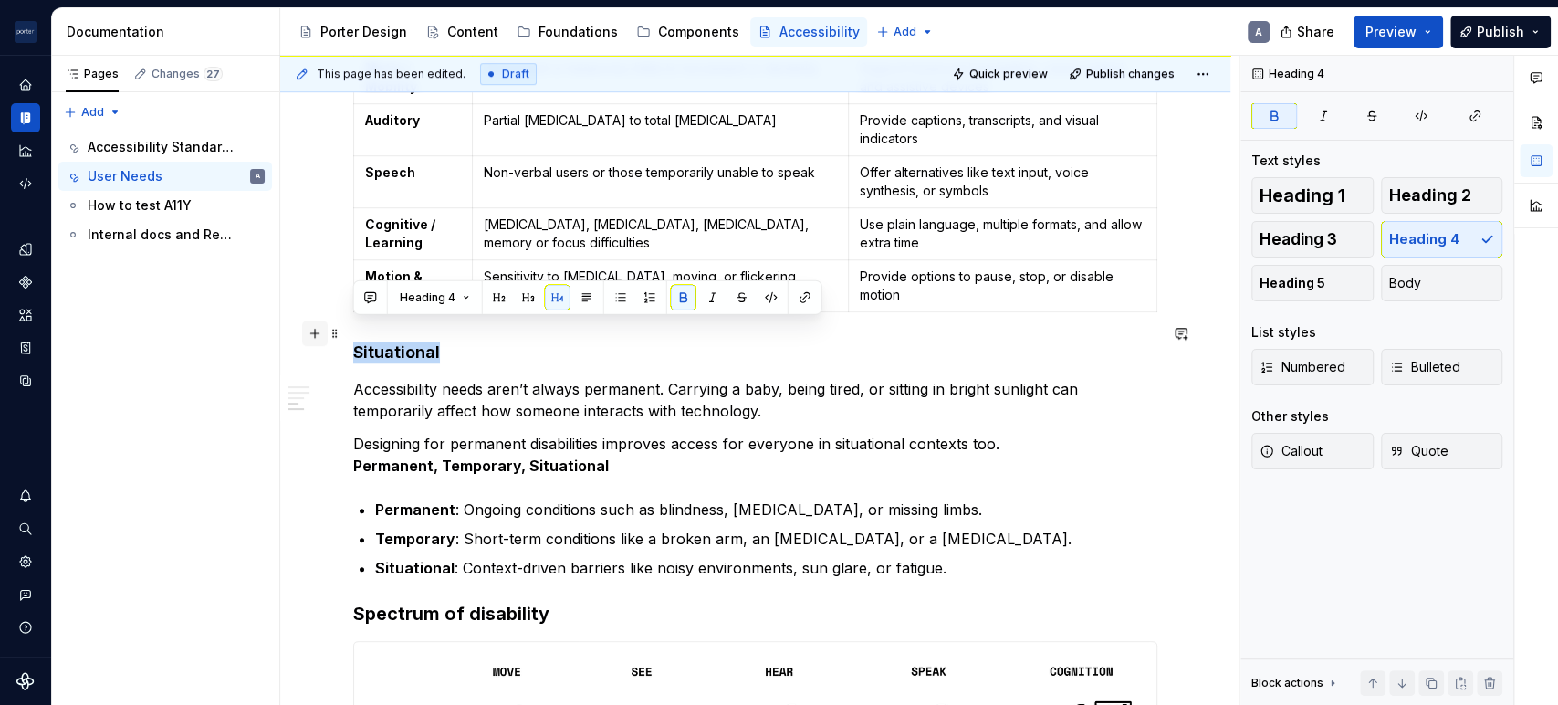
drag, startPoint x: 449, startPoint y: 339, endPoint x: 318, endPoint y: 326, distance: 132.0
click at [353, 326] on div "Understanding the needs of our users When making design choices about layout, c…" at bounding box center [755, 381] width 804 height 1590
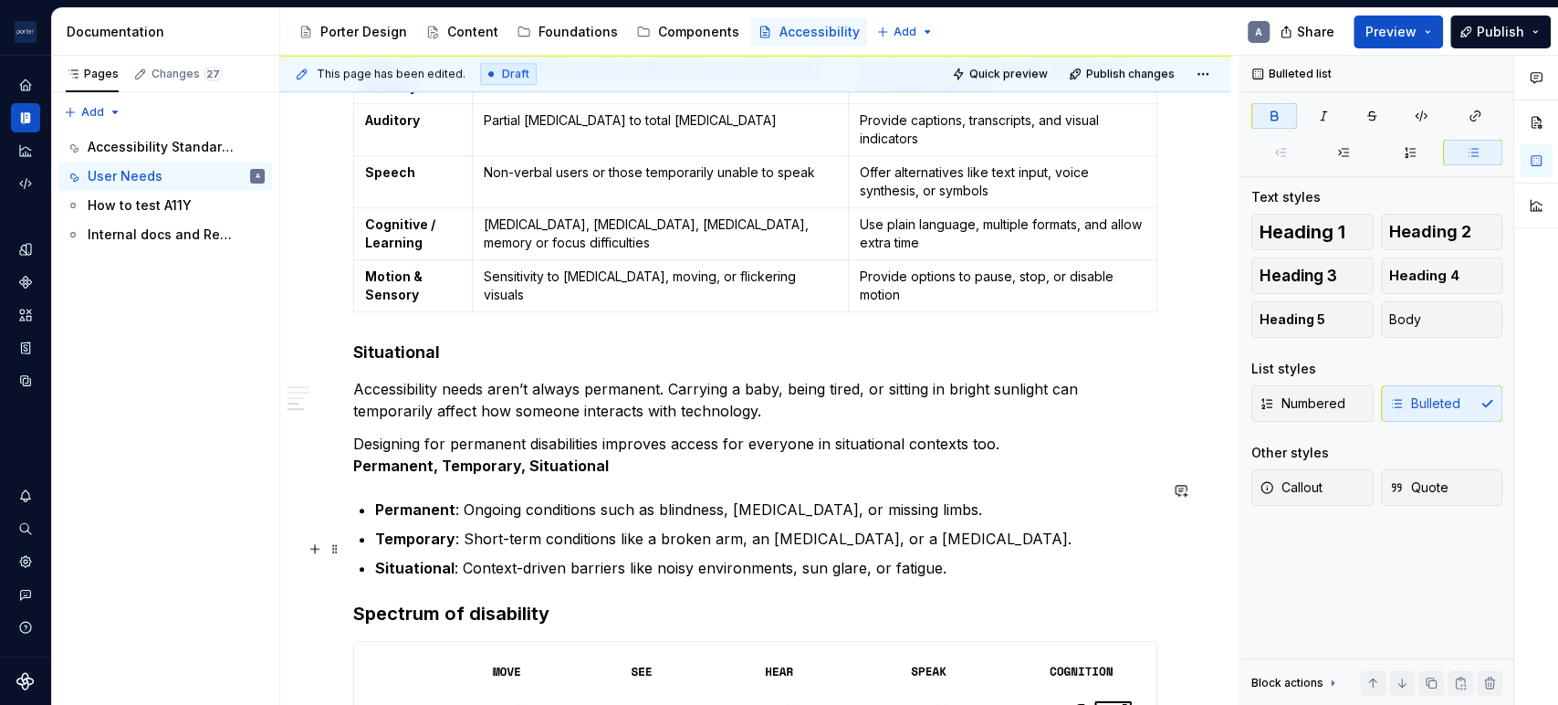
click at [1038, 531] on ul "Permanent : Ongoing conditions such as blindness, [MEDICAL_DATA], or missing li…" at bounding box center [766, 538] width 782 height 80
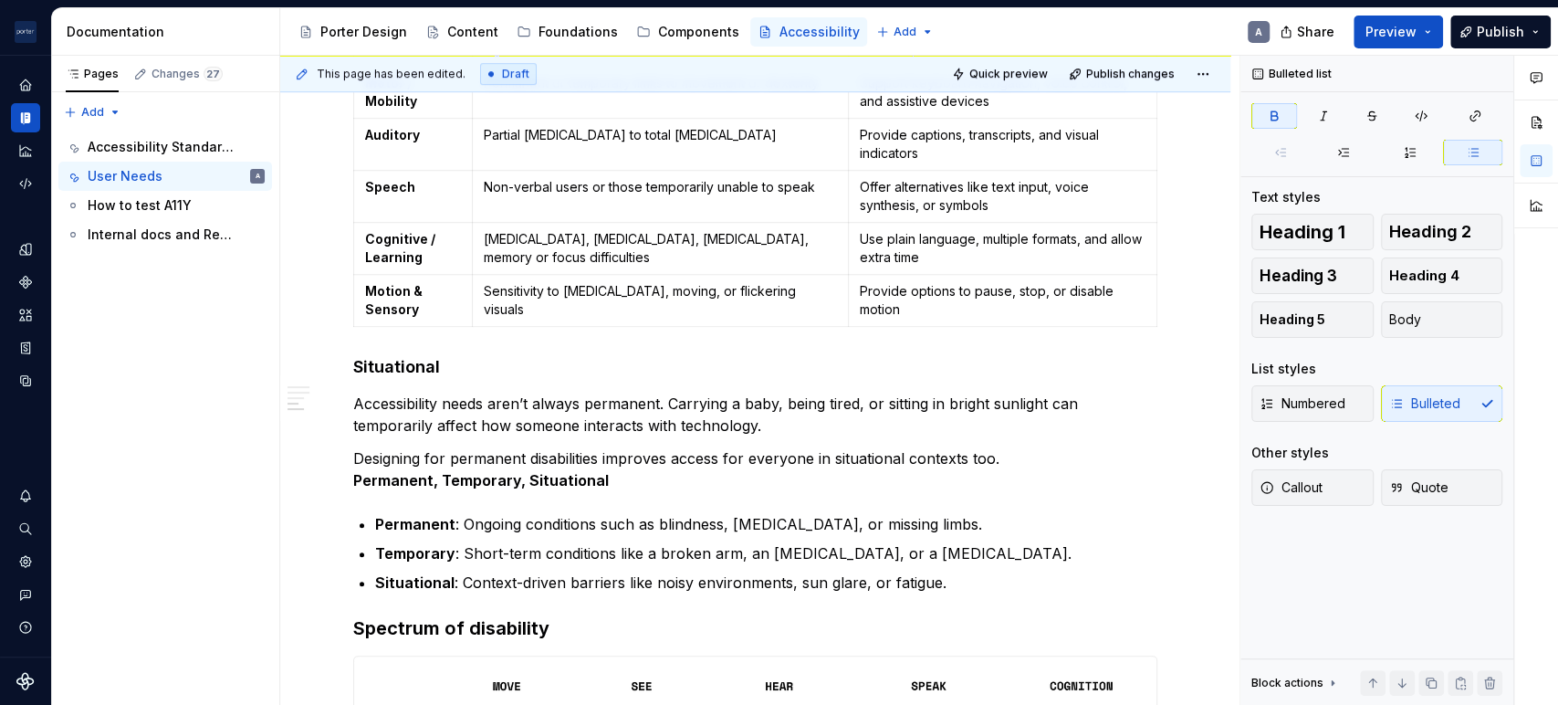
scroll to position [845, 0]
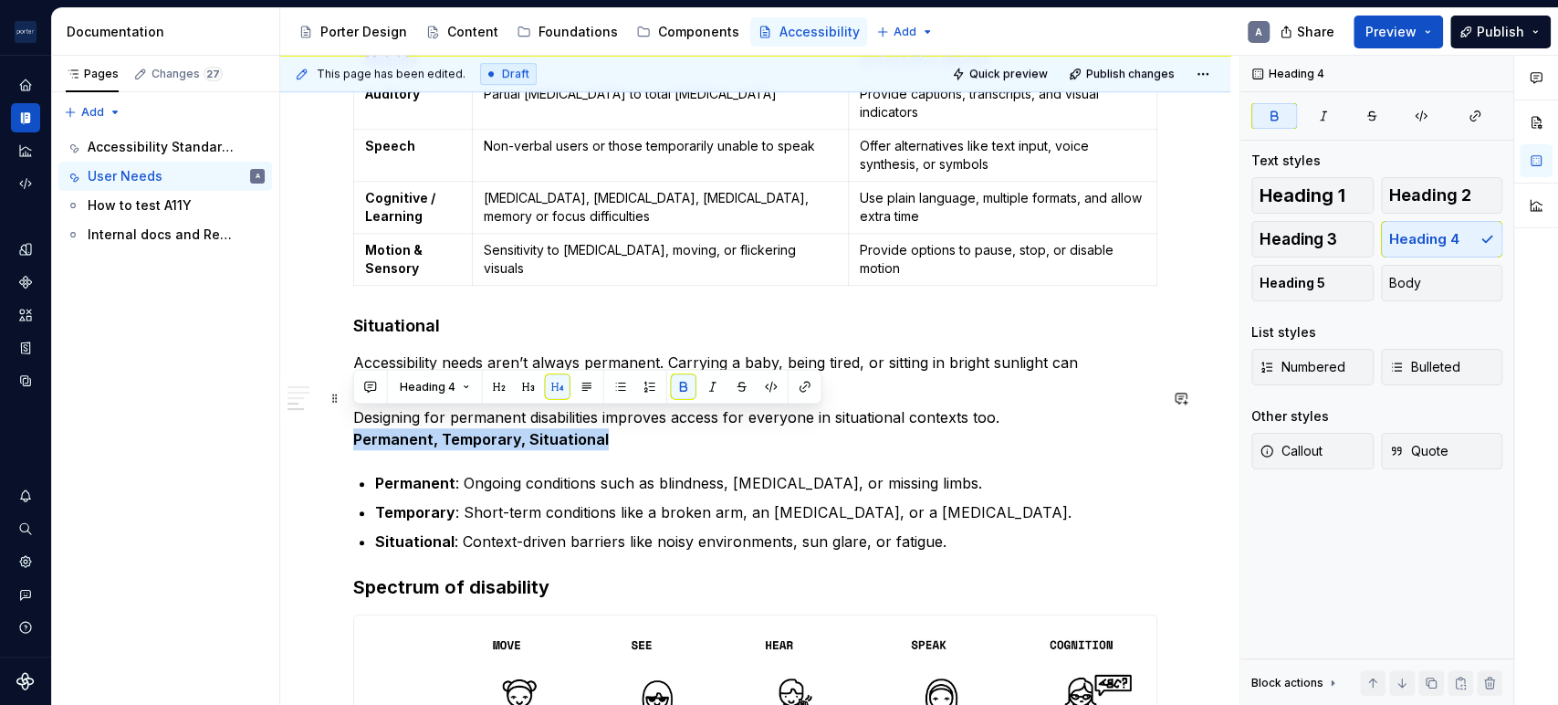
drag, startPoint x: 634, startPoint y: 417, endPoint x: 348, endPoint y: 414, distance: 286.6
click at [348, 414] on div "Understanding the needs of our users When making design choices about layout, c…" at bounding box center [755, 437] width 950 height 1844
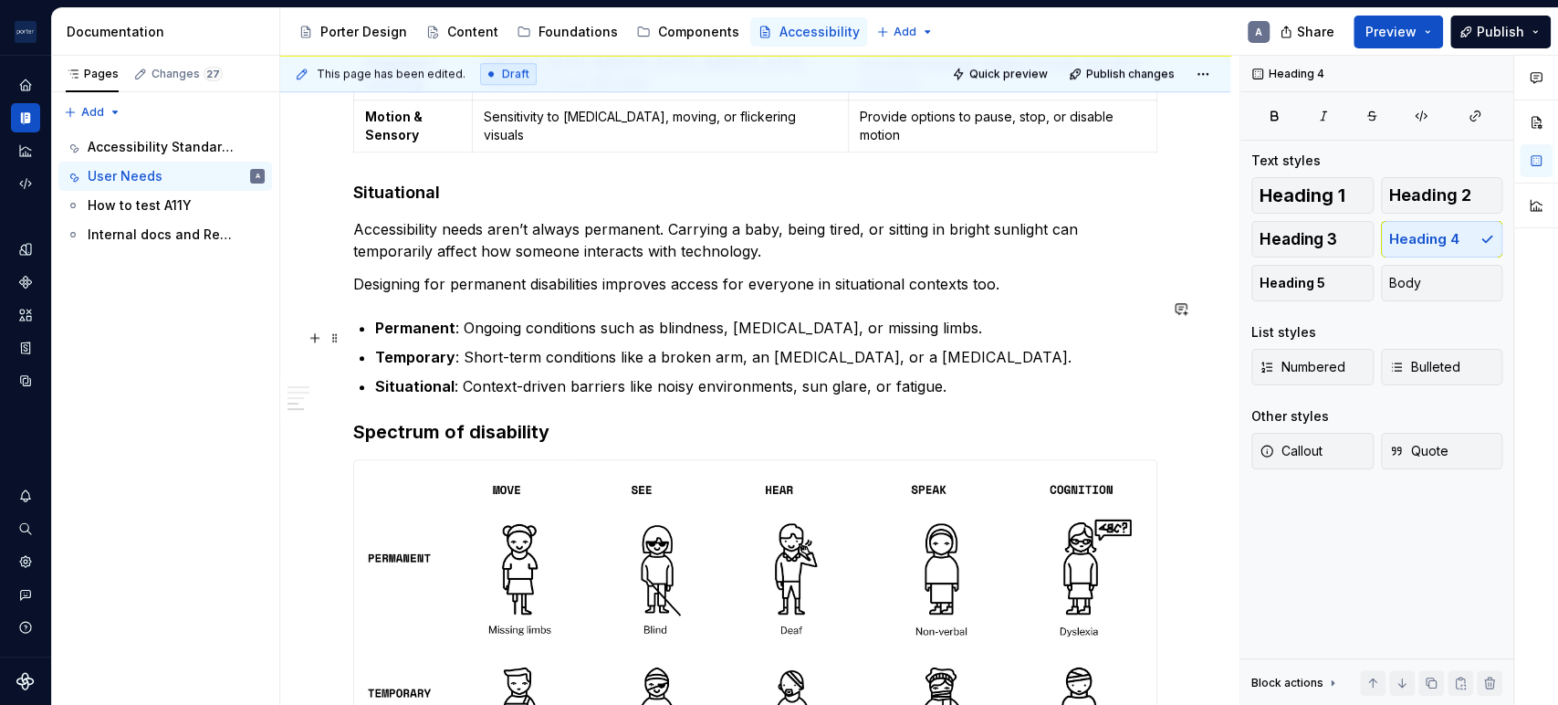
scroll to position [1014, 0]
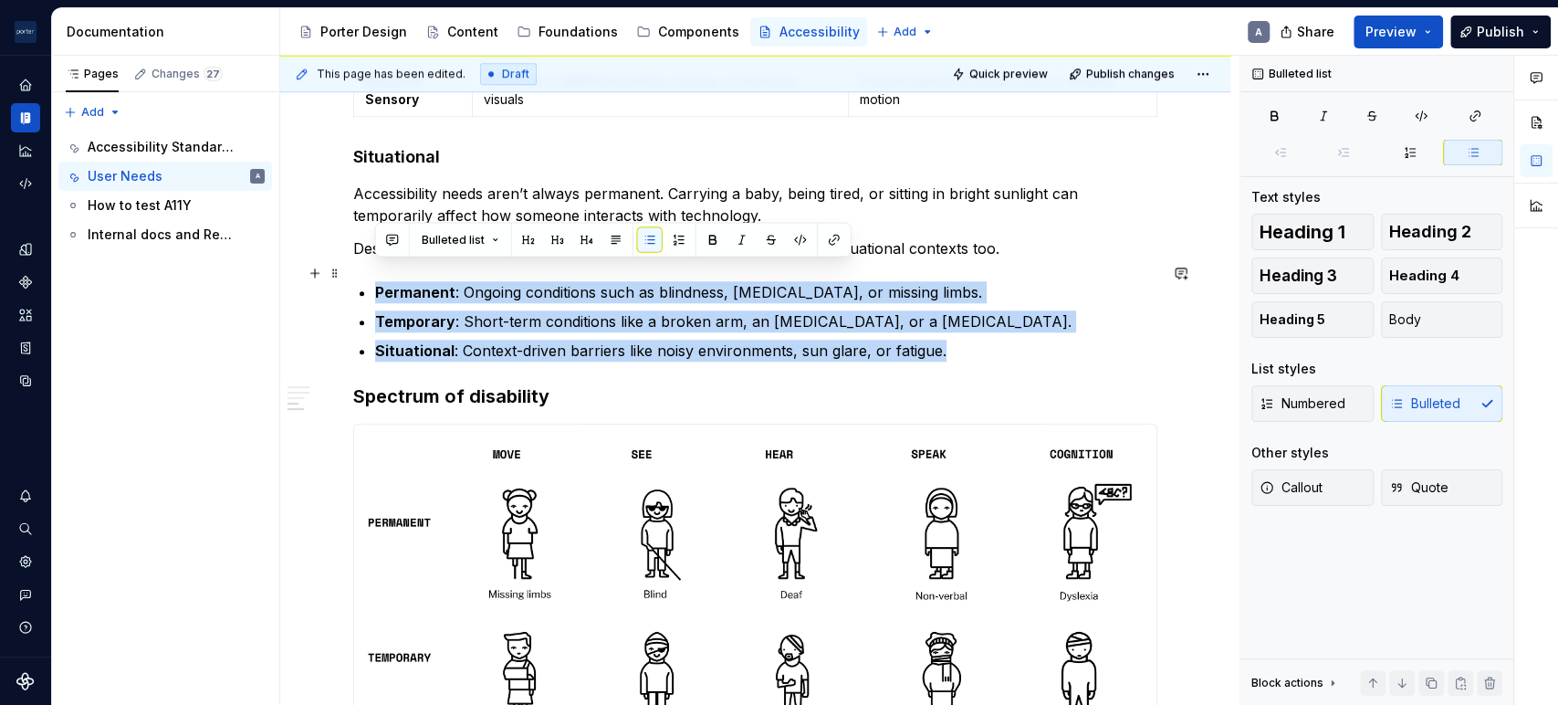
drag, startPoint x: 979, startPoint y: 323, endPoint x: 377, endPoint y: 268, distance: 604.8
click at [377, 281] on ul "Permanent : Ongoing conditions such as blindness, [MEDICAL_DATA], or missing li…" at bounding box center [766, 321] width 782 height 80
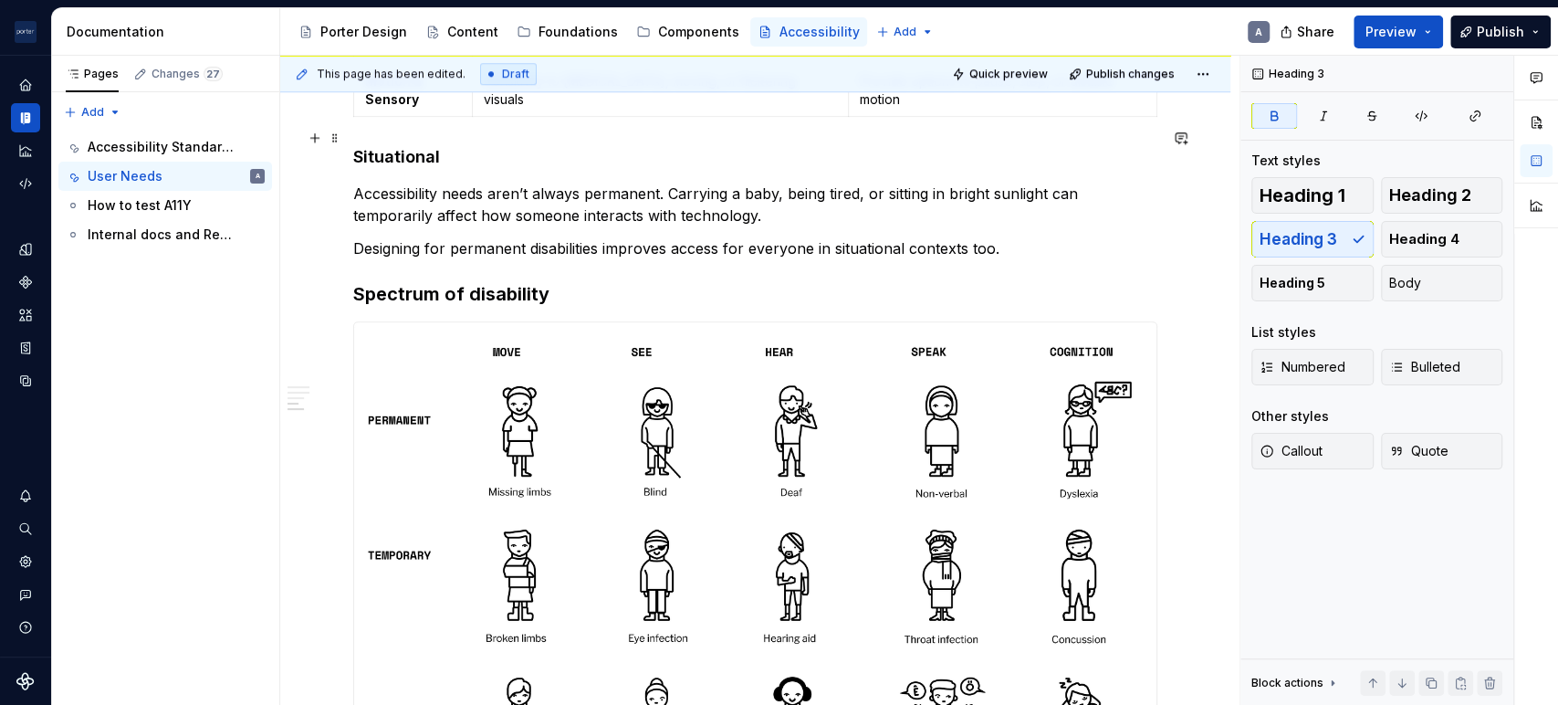
click at [377, 147] on strong "Situational" at bounding box center [396, 156] width 87 height 19
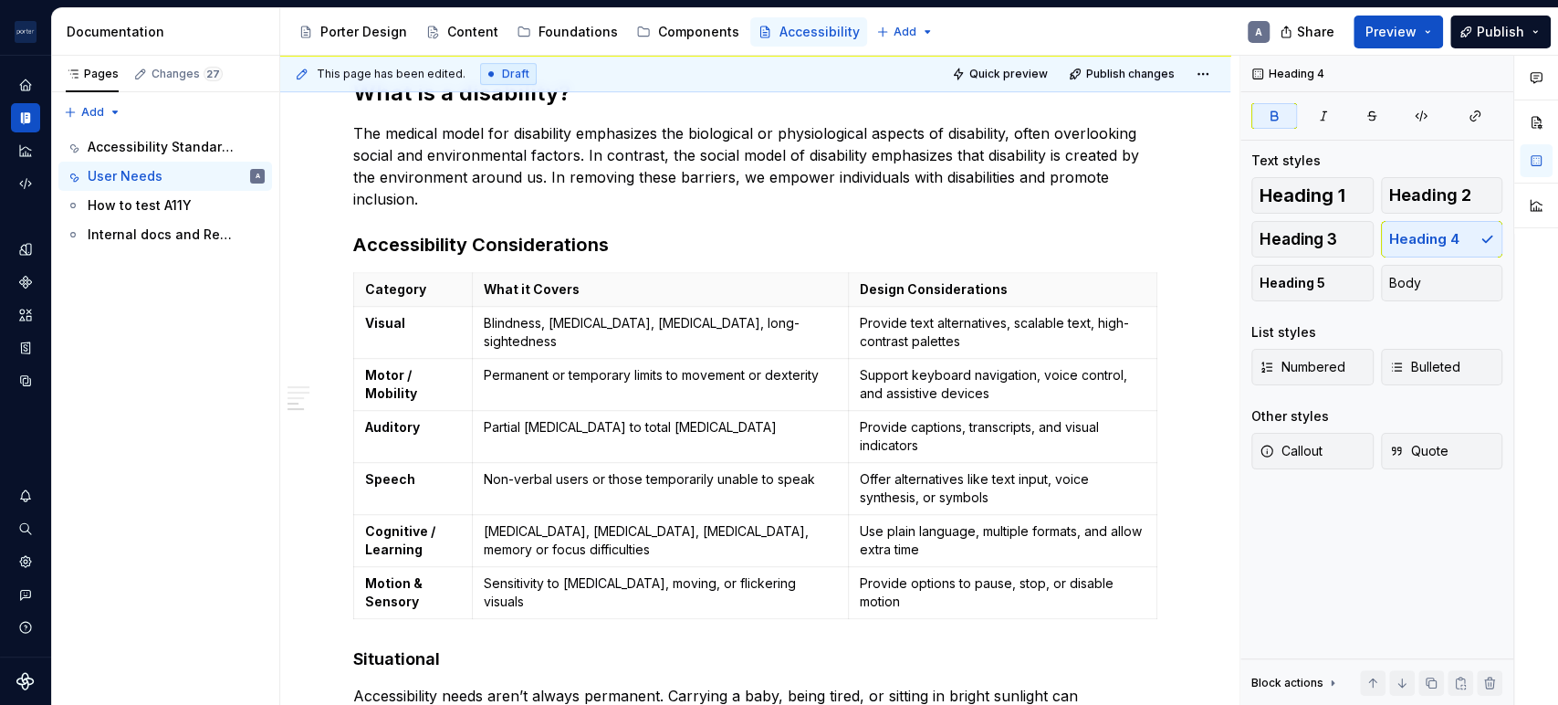
scroll to position [507, 0]
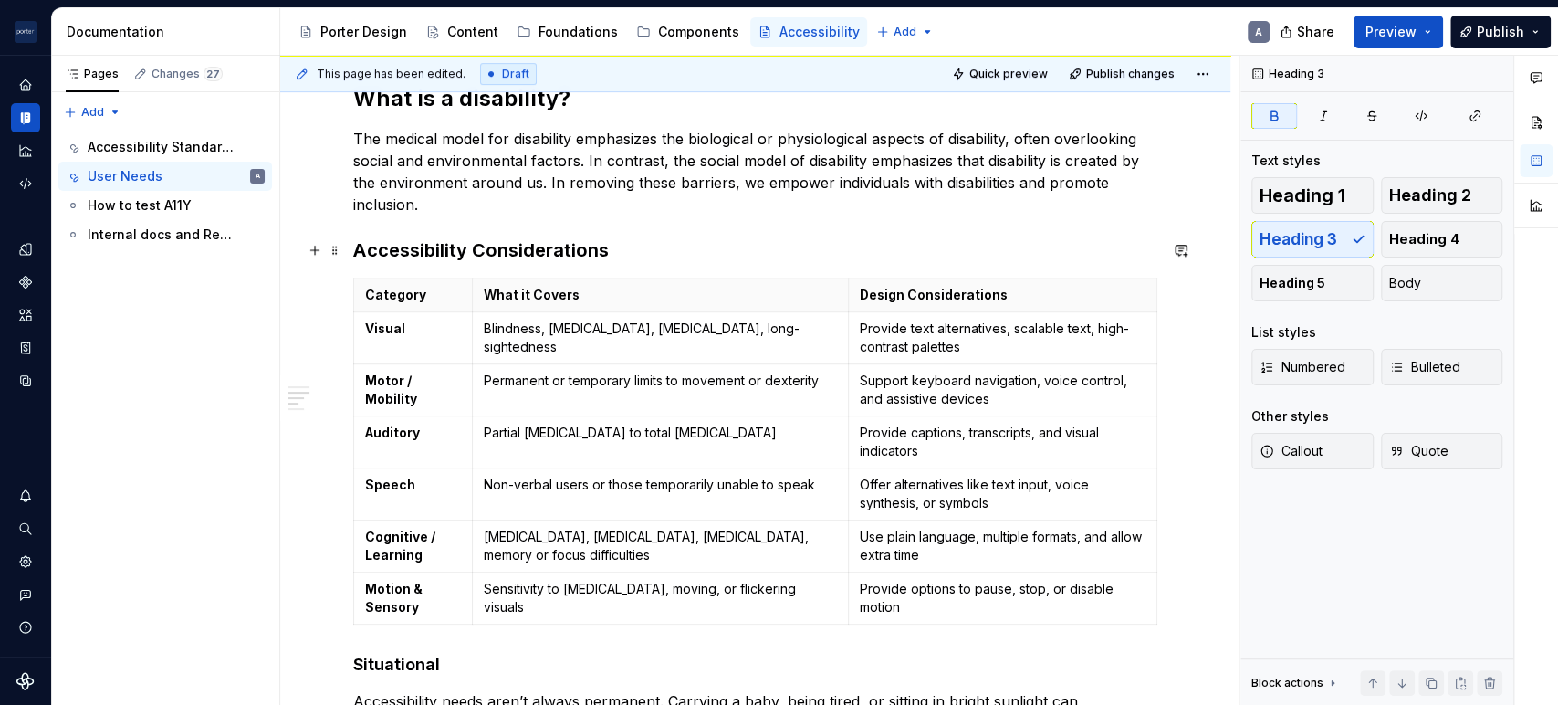
click at [492, 239] on strong "Accessibility Considerations" at bounding box center [481, 250] width 256 height 22
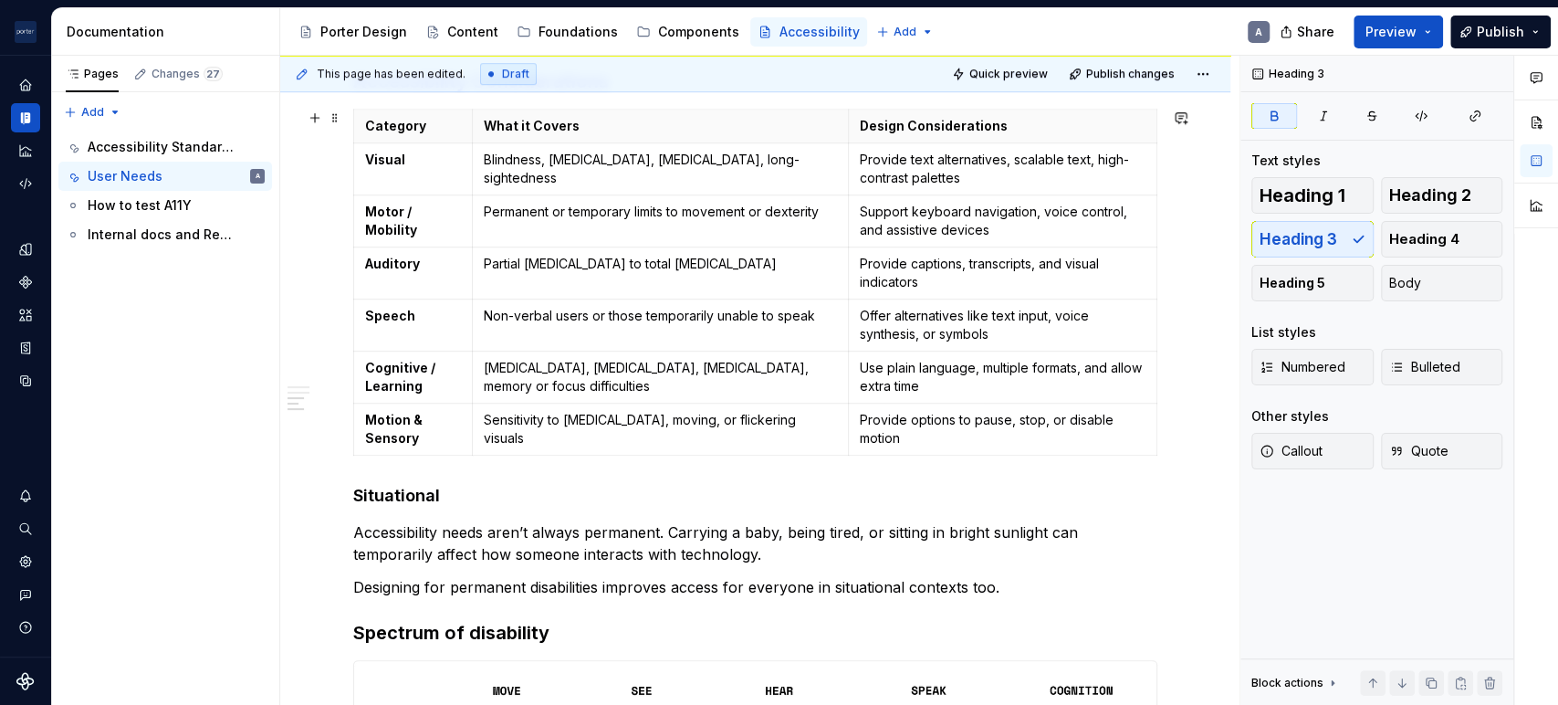
scroll to position [845, 0]
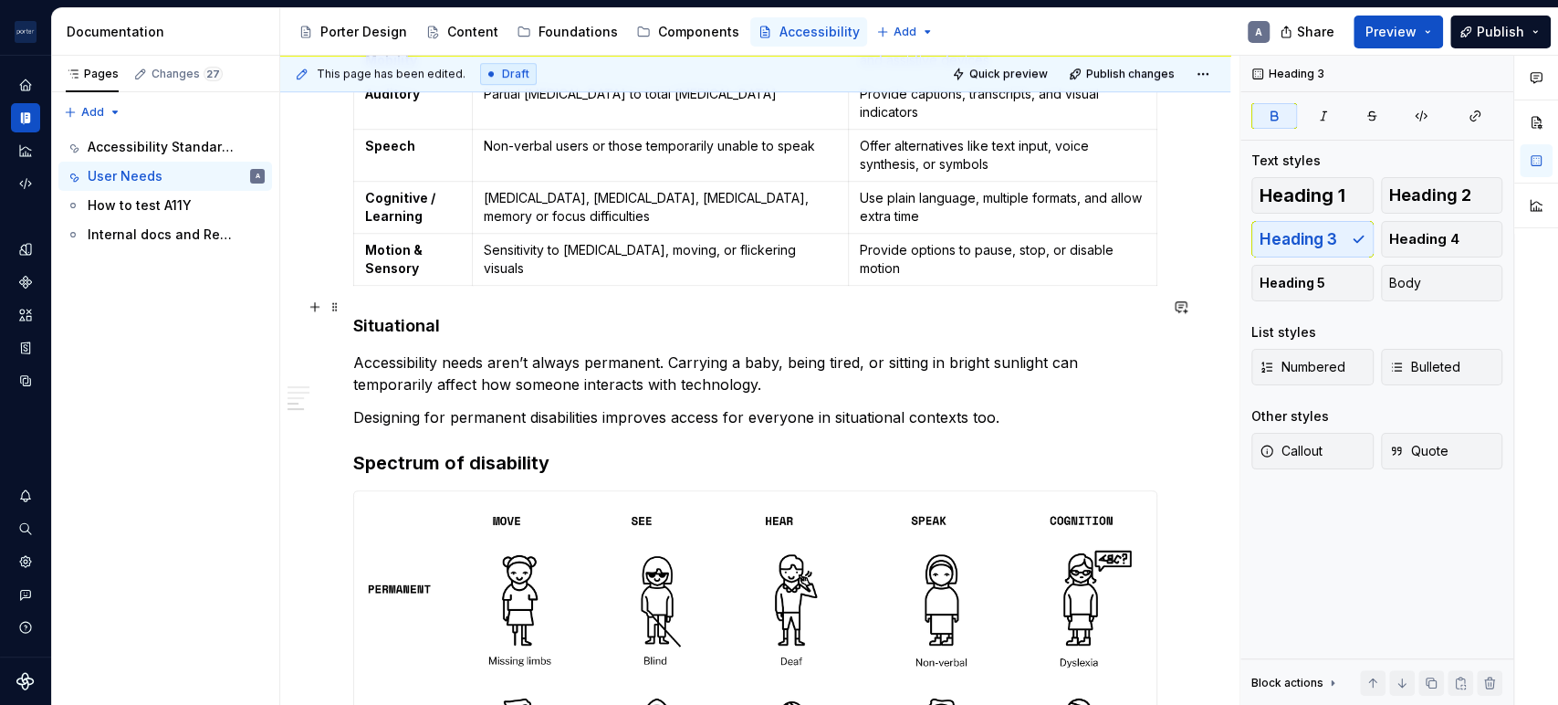
click at [438, 315] on h4 "Situational" at bounding box center [755, 326] width 804 height 22
click at [515, 450] on h3 "Spectrum of disability" at bounding box center [755, 463] width 804 height 26
click at [1396, 245] on span "Heading 4" at bounding box center [1424, 239] width 70 height 18
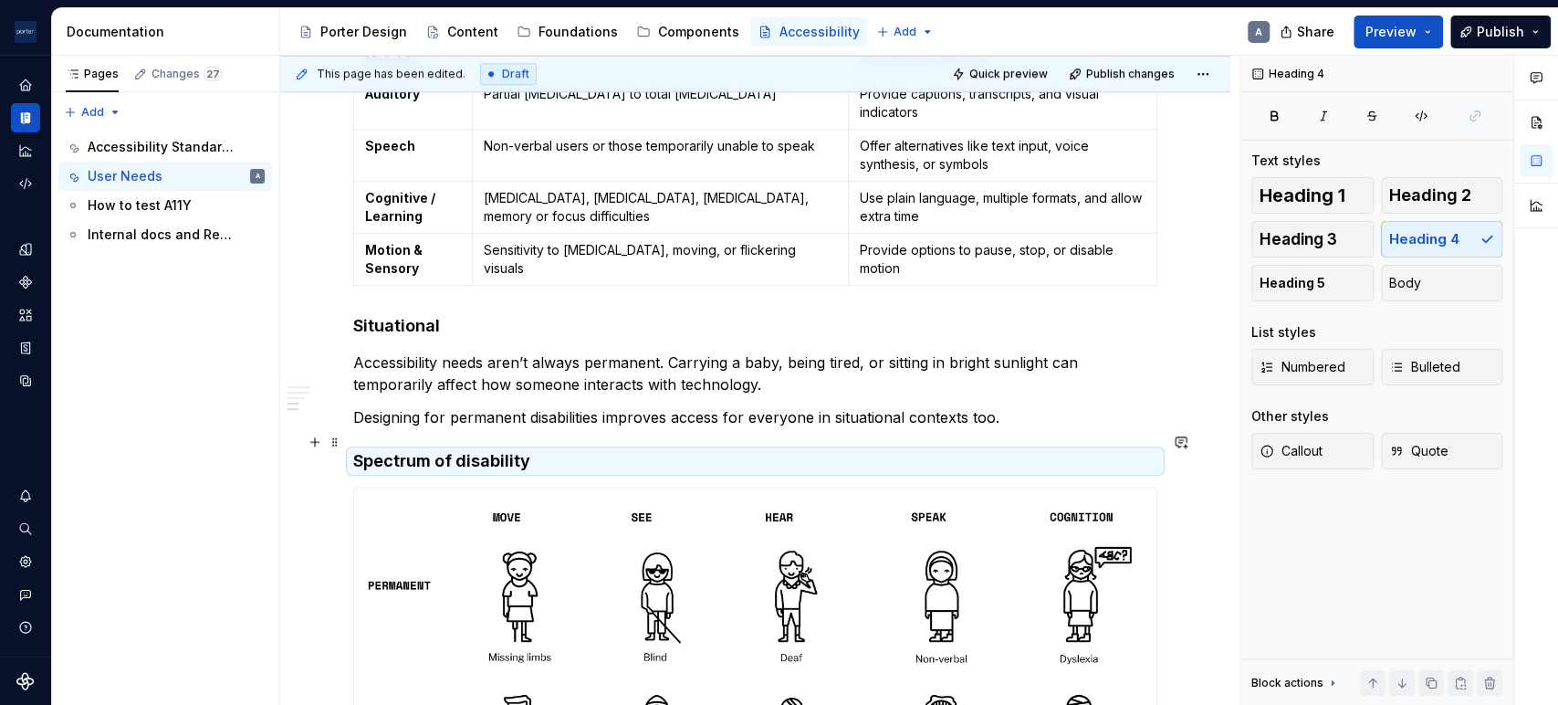
click at [672, 450] on h4 "Spectrum of disability" at bounding box center [755, 461] width 804 height 22
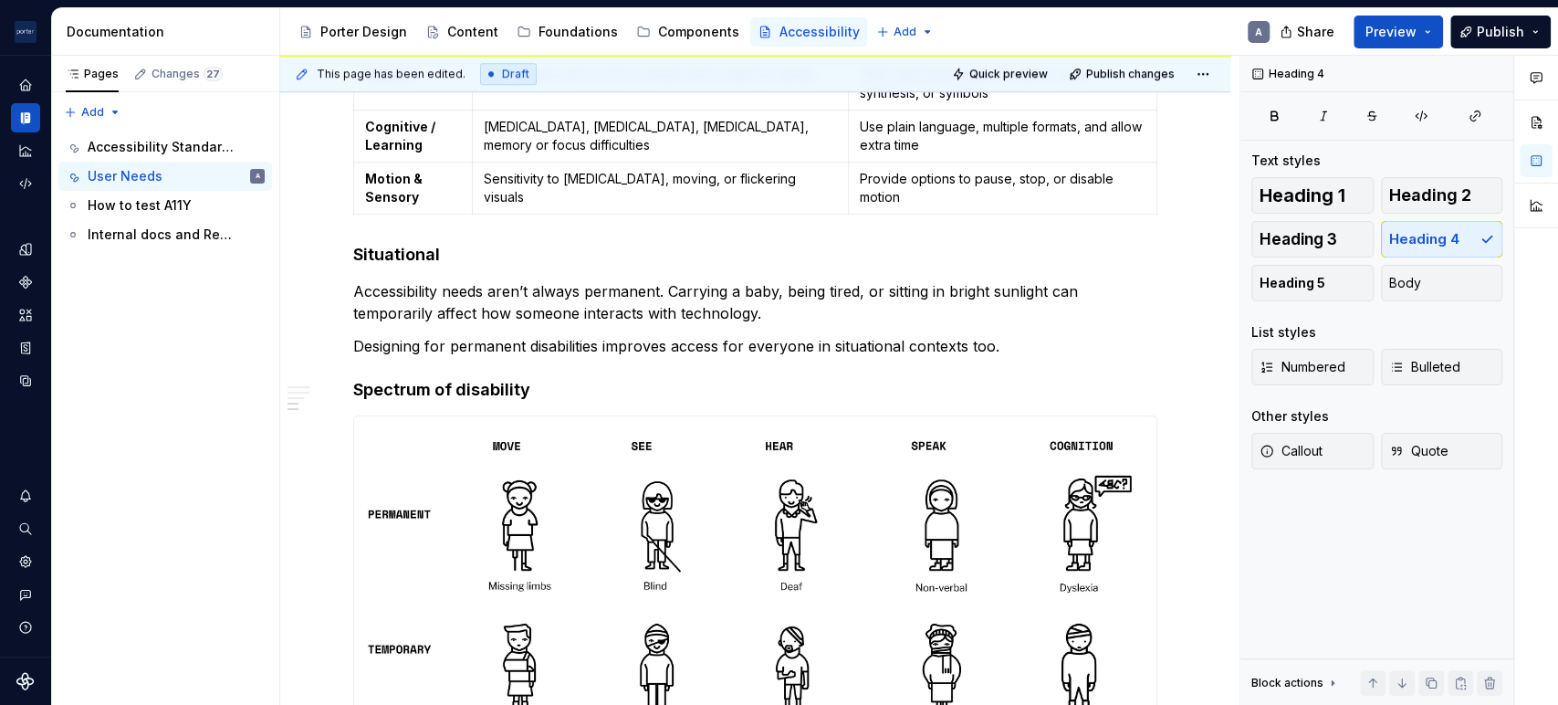
scroll to position [1012, 0]
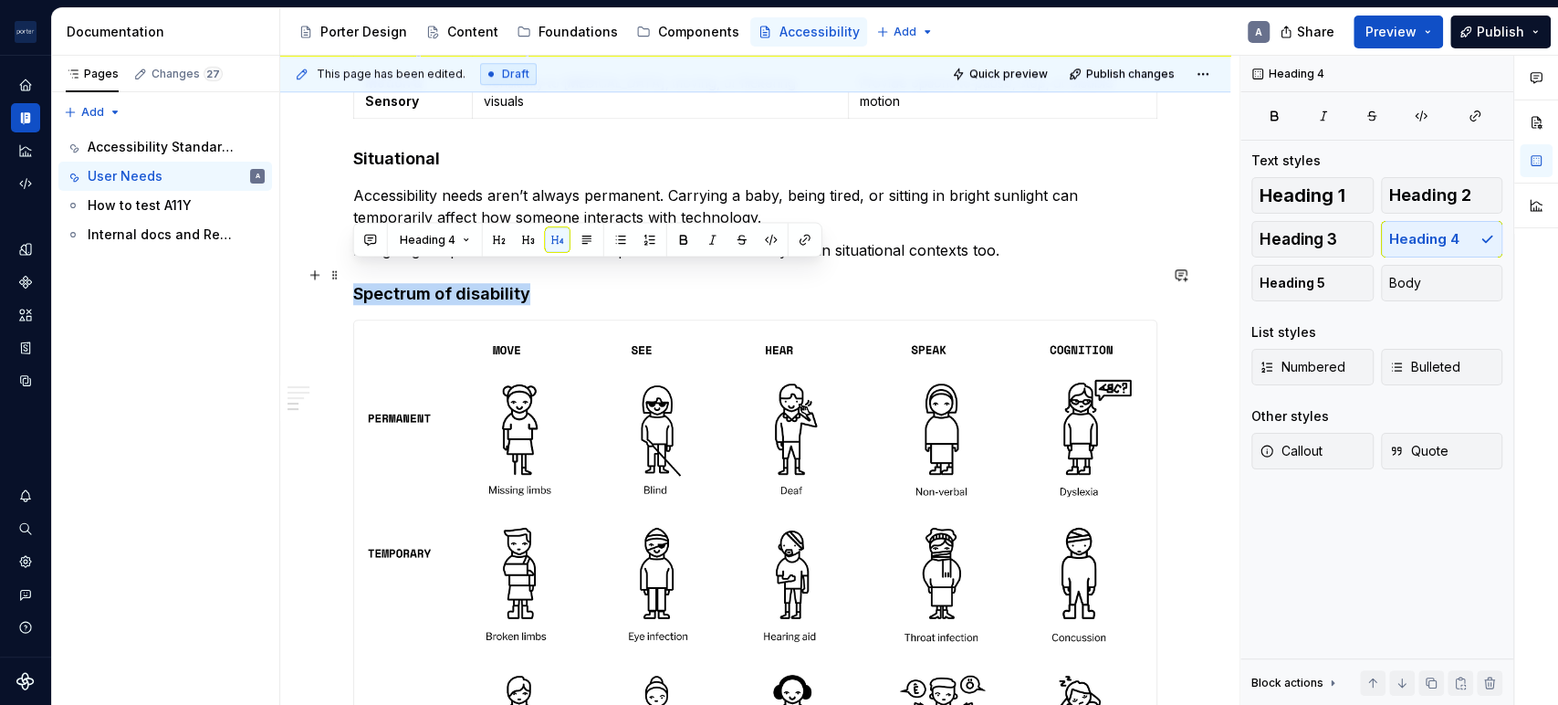
drag, startPoint x: 538, startPoint y: 285, endPoint x: 292, endPoint y: 275, distance: 245.7
click at [292, 275] on div "Understanding the needs of our users When making design choices about layout, c…" at bounding box center [755, 206] width 950 height 1717
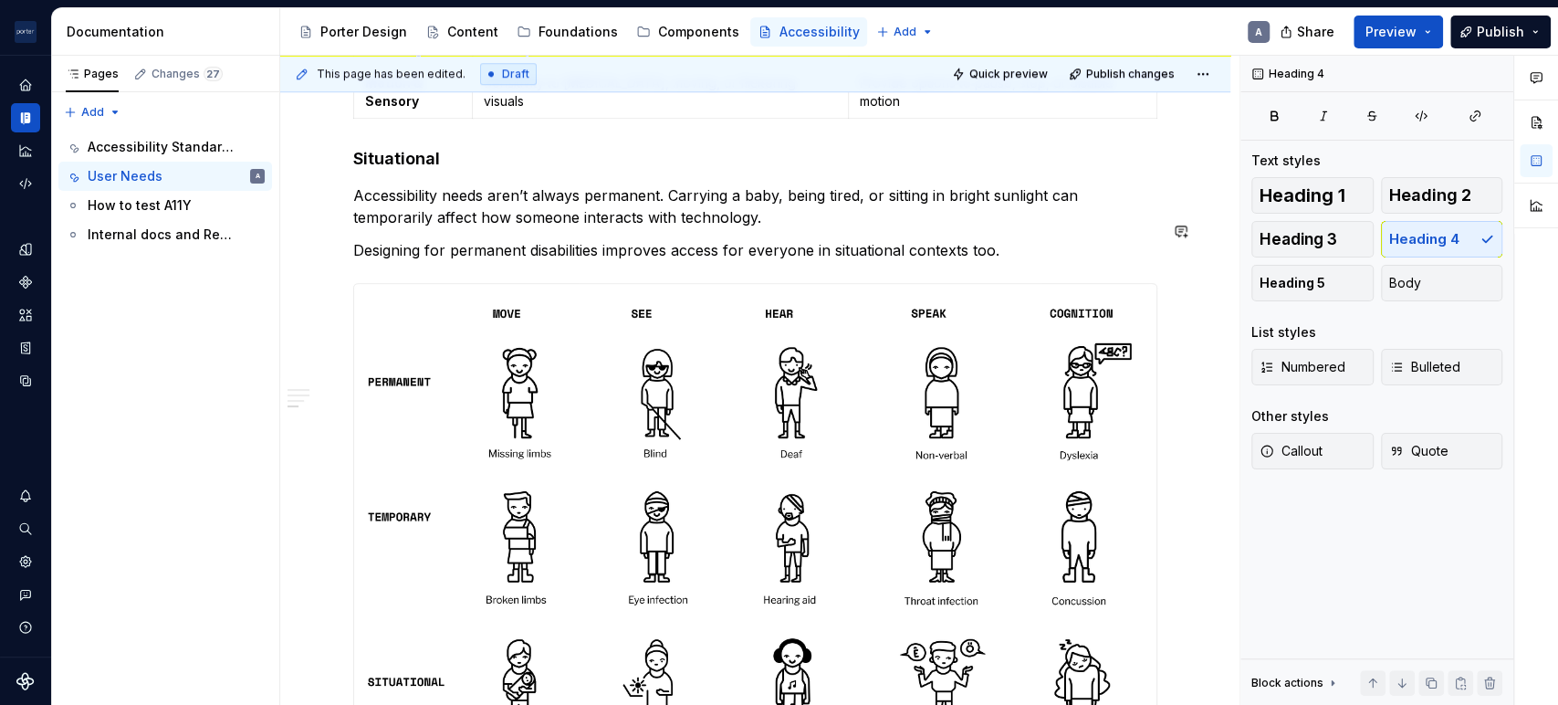
click at [640, 217] on div "Understanding the needs of our users When making design choices about layout, c…" at bounding box center [755, 94] width 804 height 1404
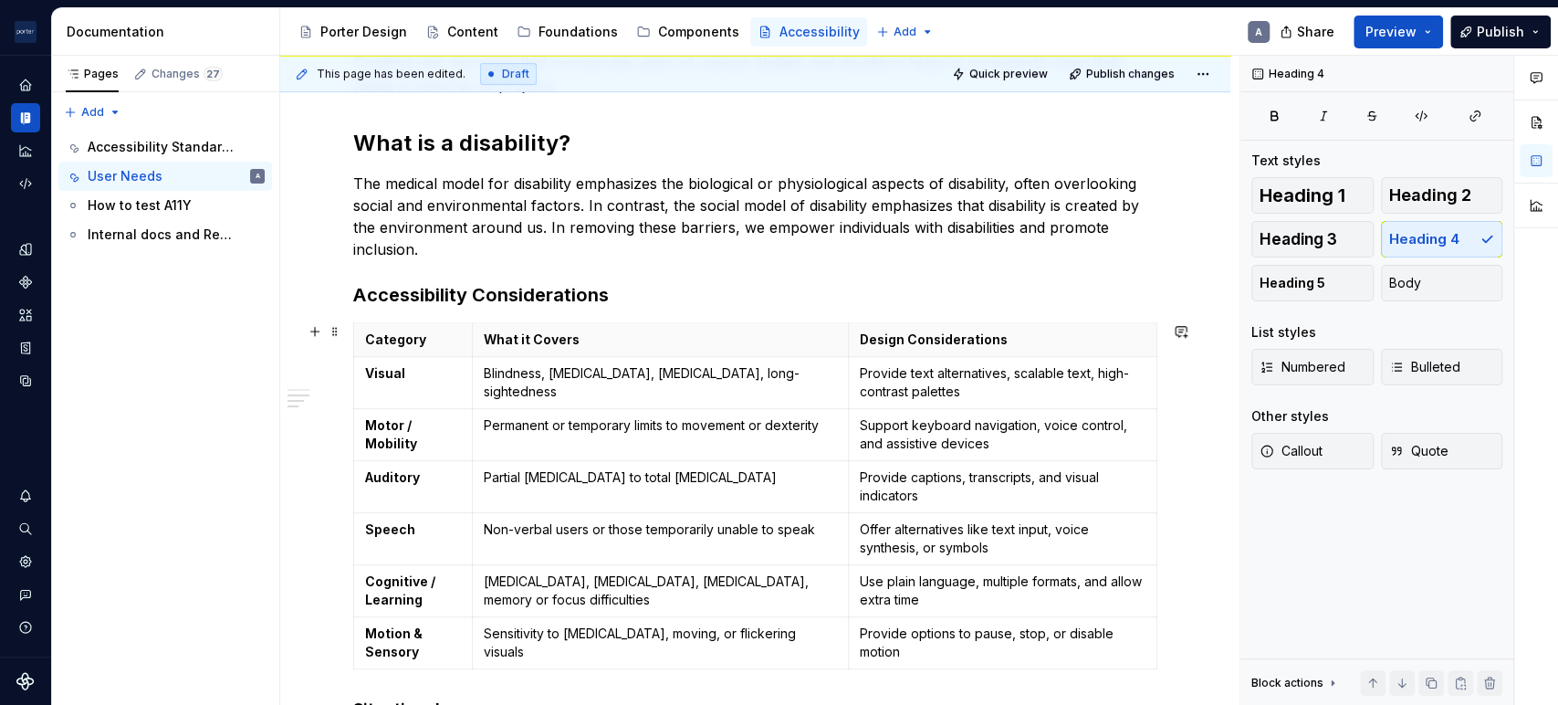
scroll to position [468, 0]
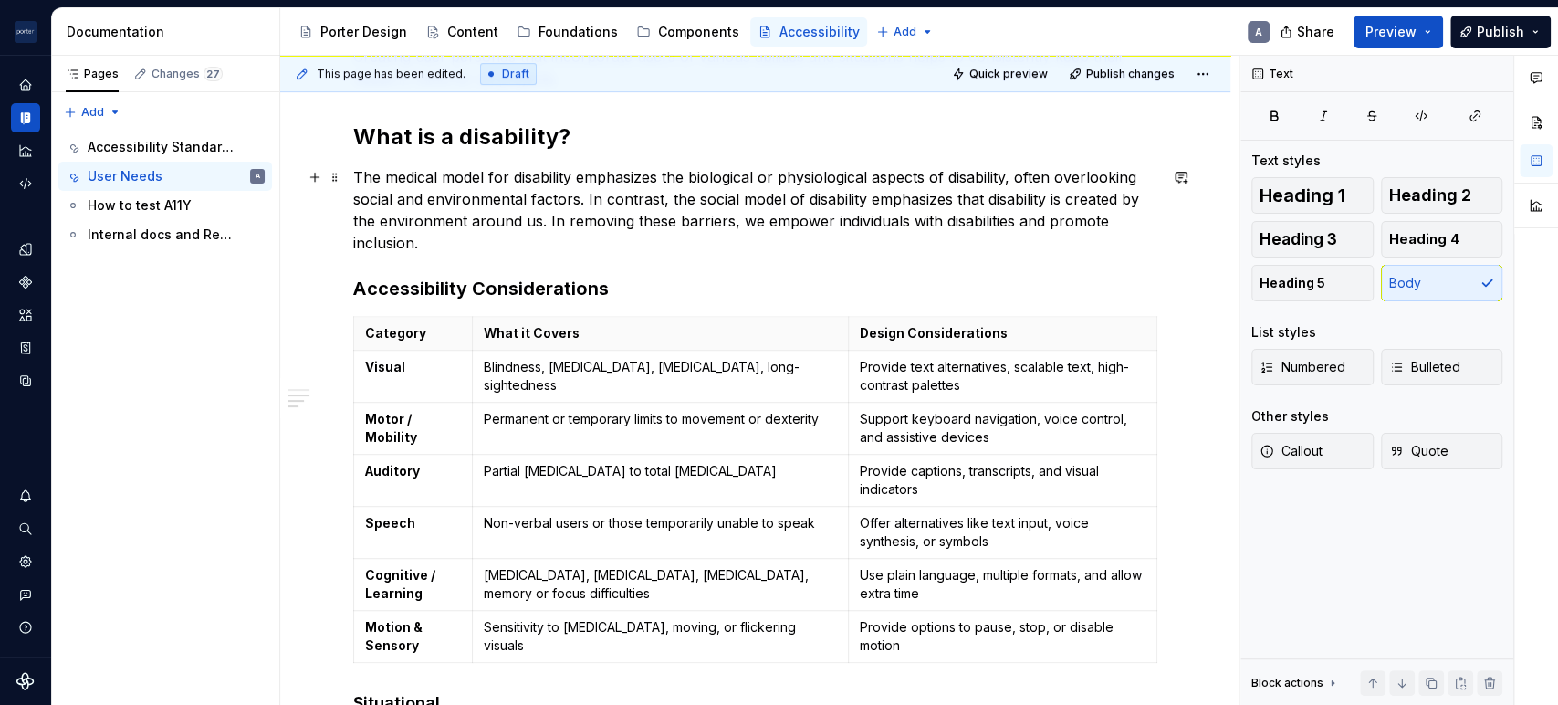
click at [711, 232] on p "The medical model for disability emphasizes the biological or physiological asp…" at bounding box center [755, 210] width 804 height 88
click at [401, 292] on strong "Accessibility Considerations" at bounding box center [481, 288] width 256 height 22
click at [1416, 195] on span "Heading 2" at bounding box center [1430, 195] width 82 height 18
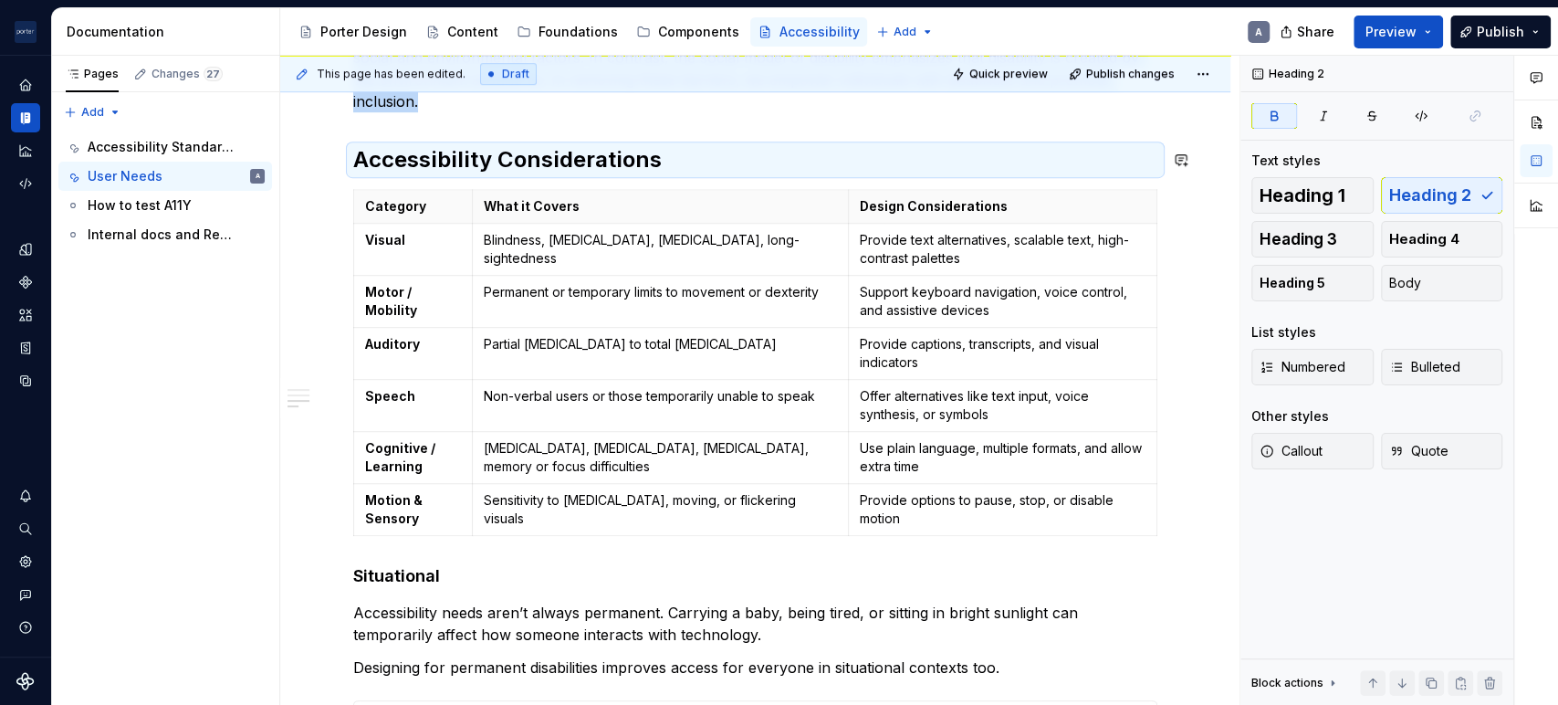
scroll to position [638, 0]
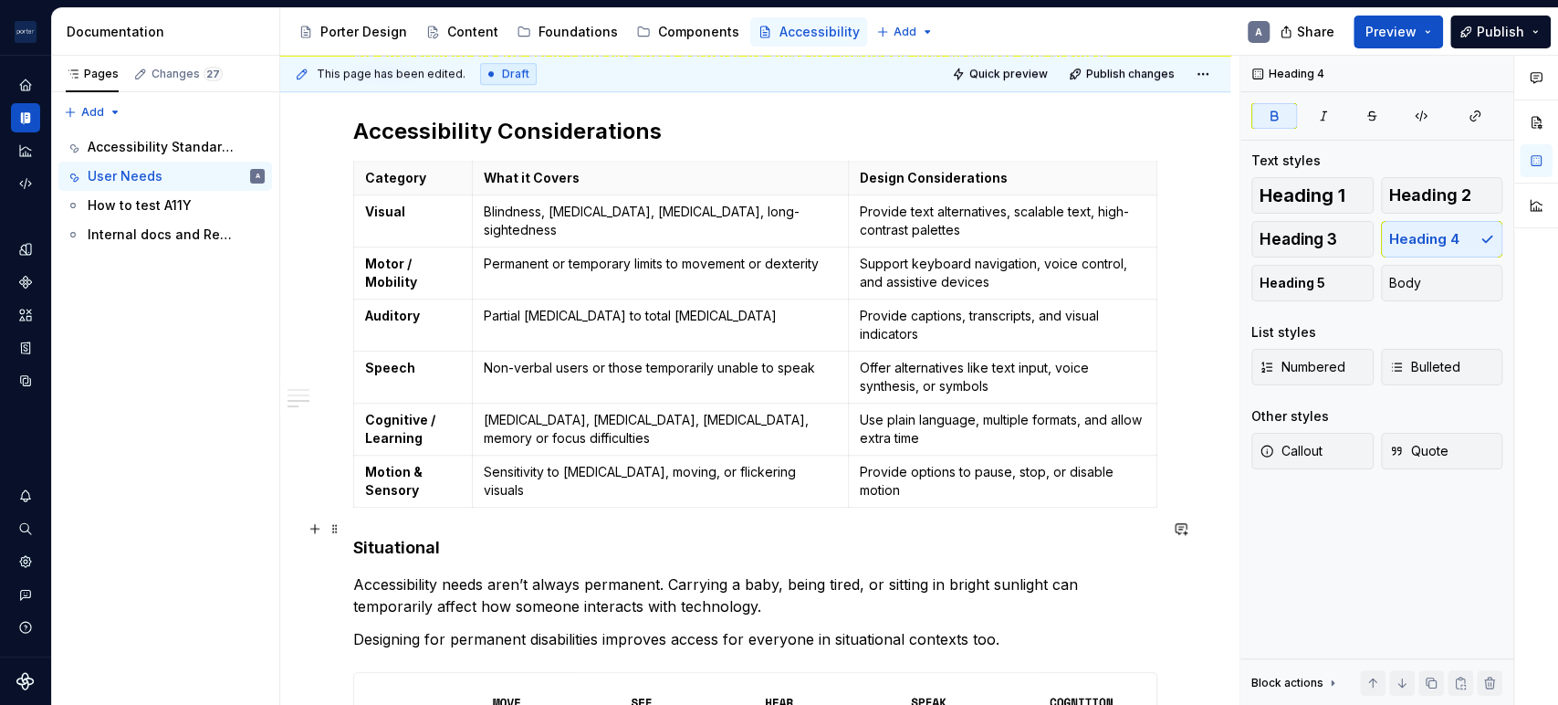
click at [394, 538] on strong "Situational" at bounding box center [396, 547] width 87 height 19
click at [1292, 238] on span "Heading 3" at bounding box center [1298, 239] width 78 height 18
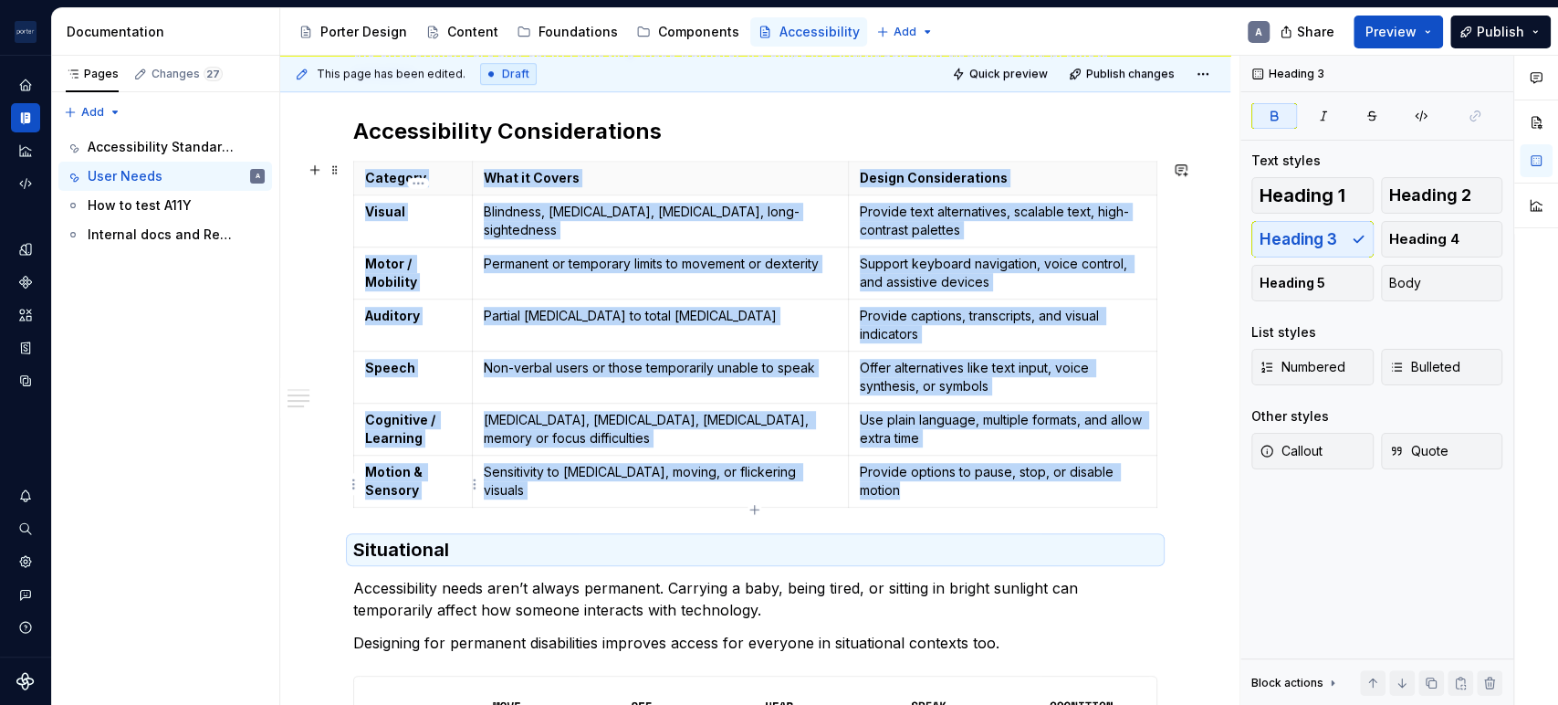
scroll to position [468, 0]
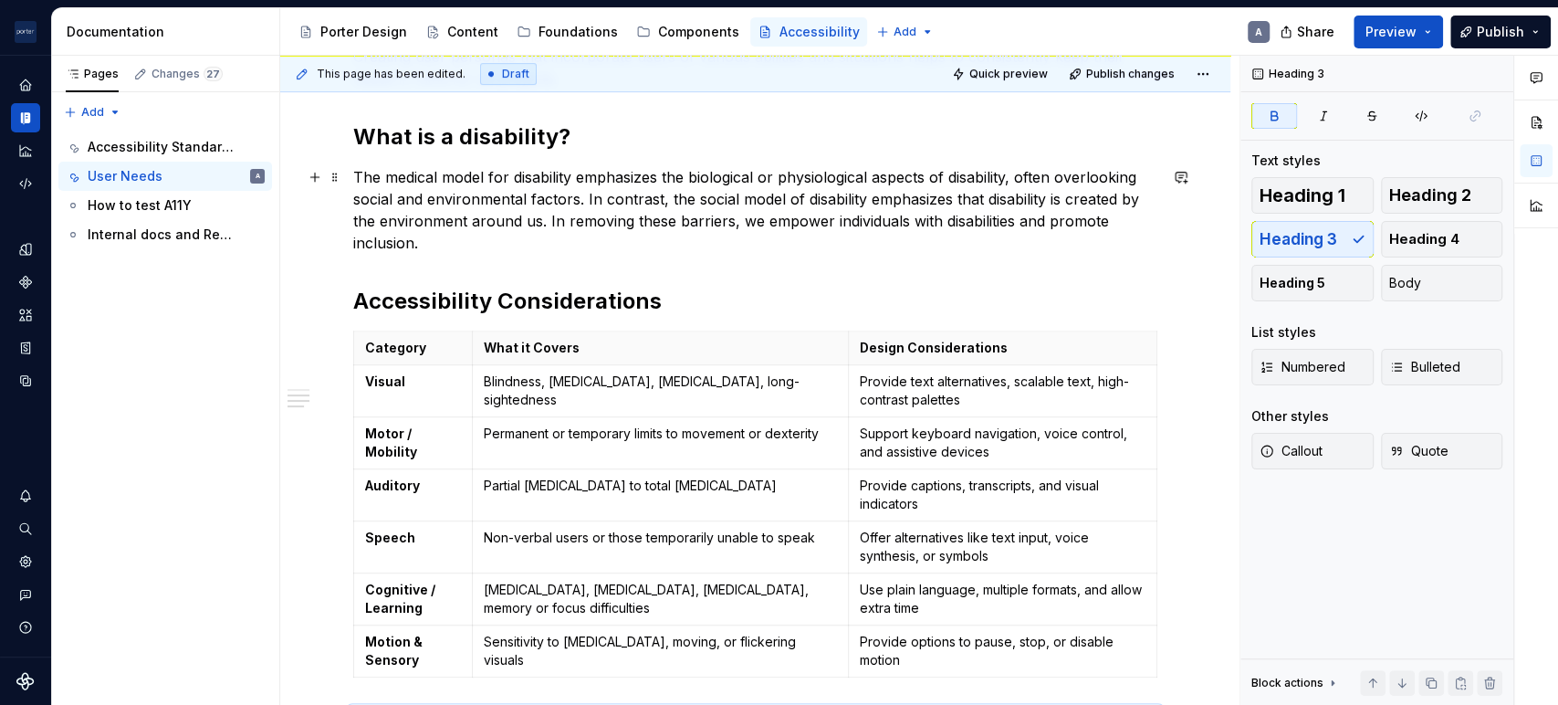
click at [507, 232] on p "The medical model for disability emphasizes the biological or physiological asp…" at bounding box center [755, 210] width 804 height 88
click at [516, 270] on div "Understanding the needs of our users When making design choices about layout, c…" at bounding box center [755, 647] width 804 height 1422
click at [584, 251] on p "The medical model for disability emphasizes the biological or physiological asp…" at bounding box center [755, 210] width 804 height 88
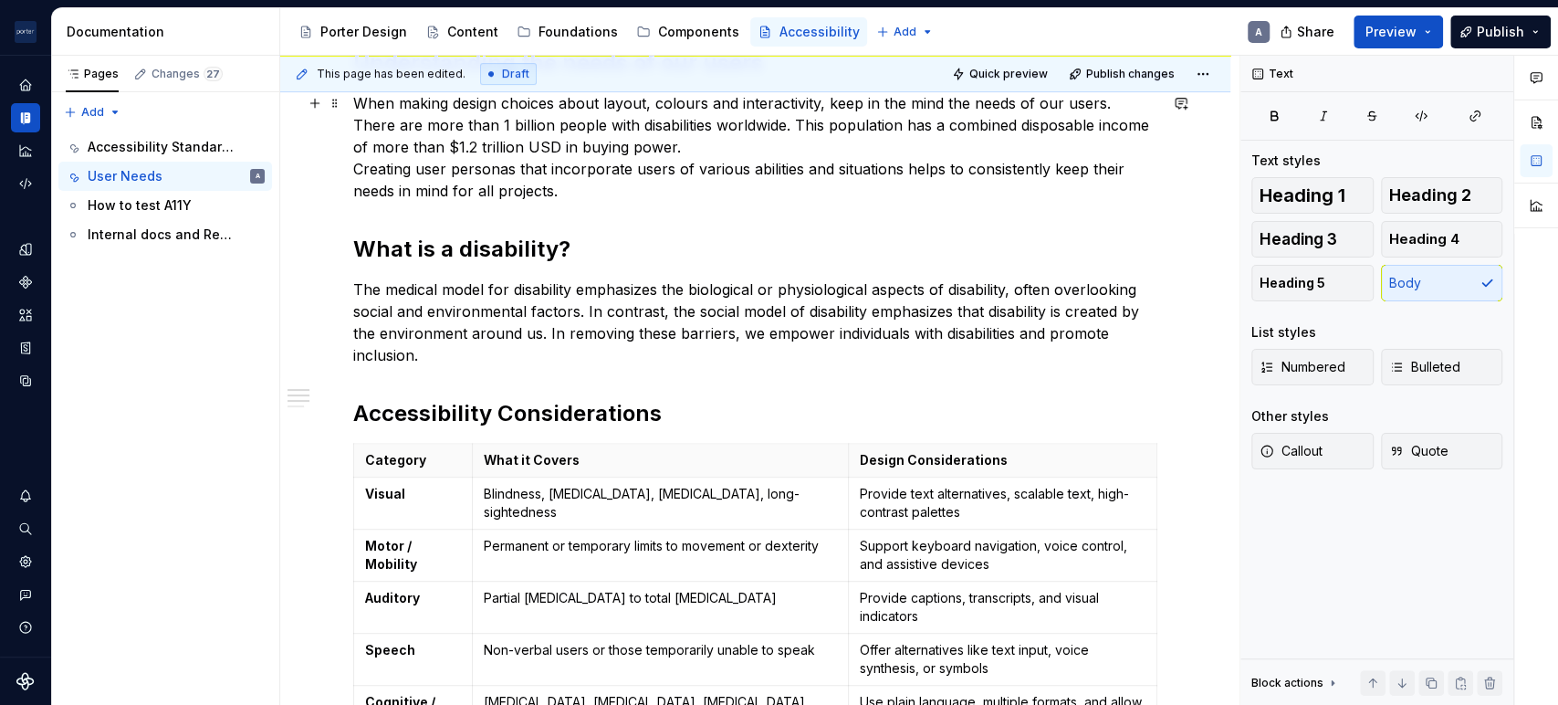
scroll to position [168, 0]
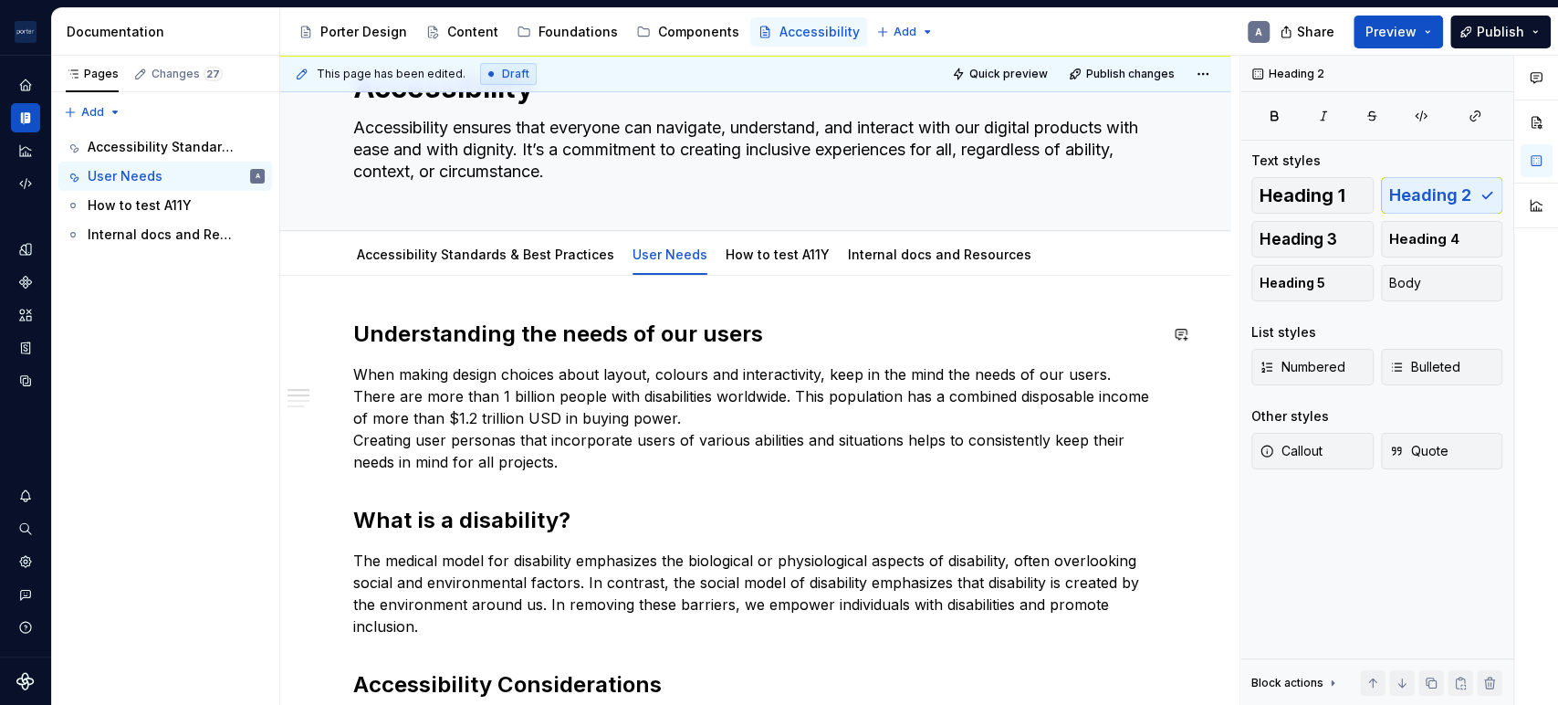
scroll to position [0, 0]
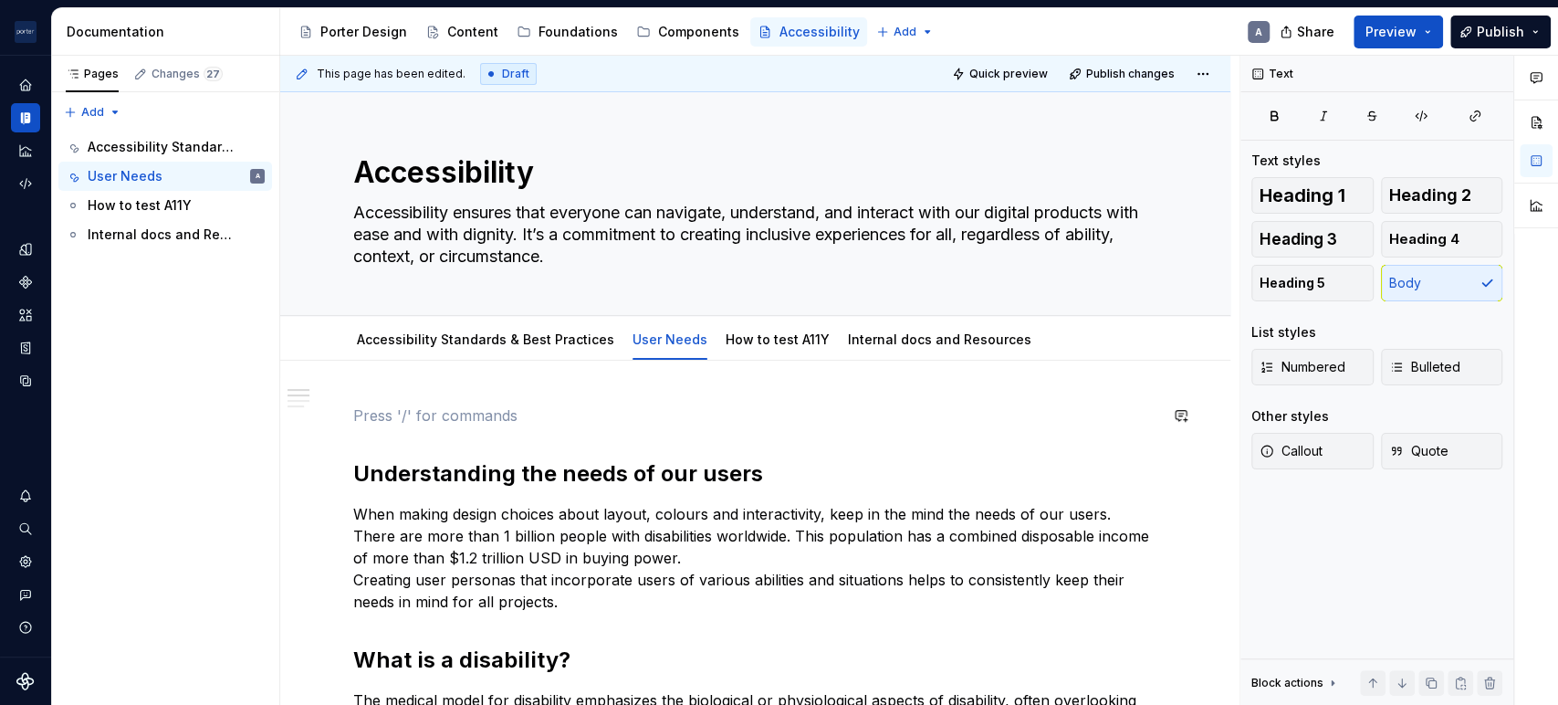
click at [364, 476] on h2 "Understanding the needs of our users" at bounding box center [755, 473] width 804 height 29
click at [357, 476] on h2 "Understanding the needs of our users" at bounding box center [755, 473] width 804 height 29
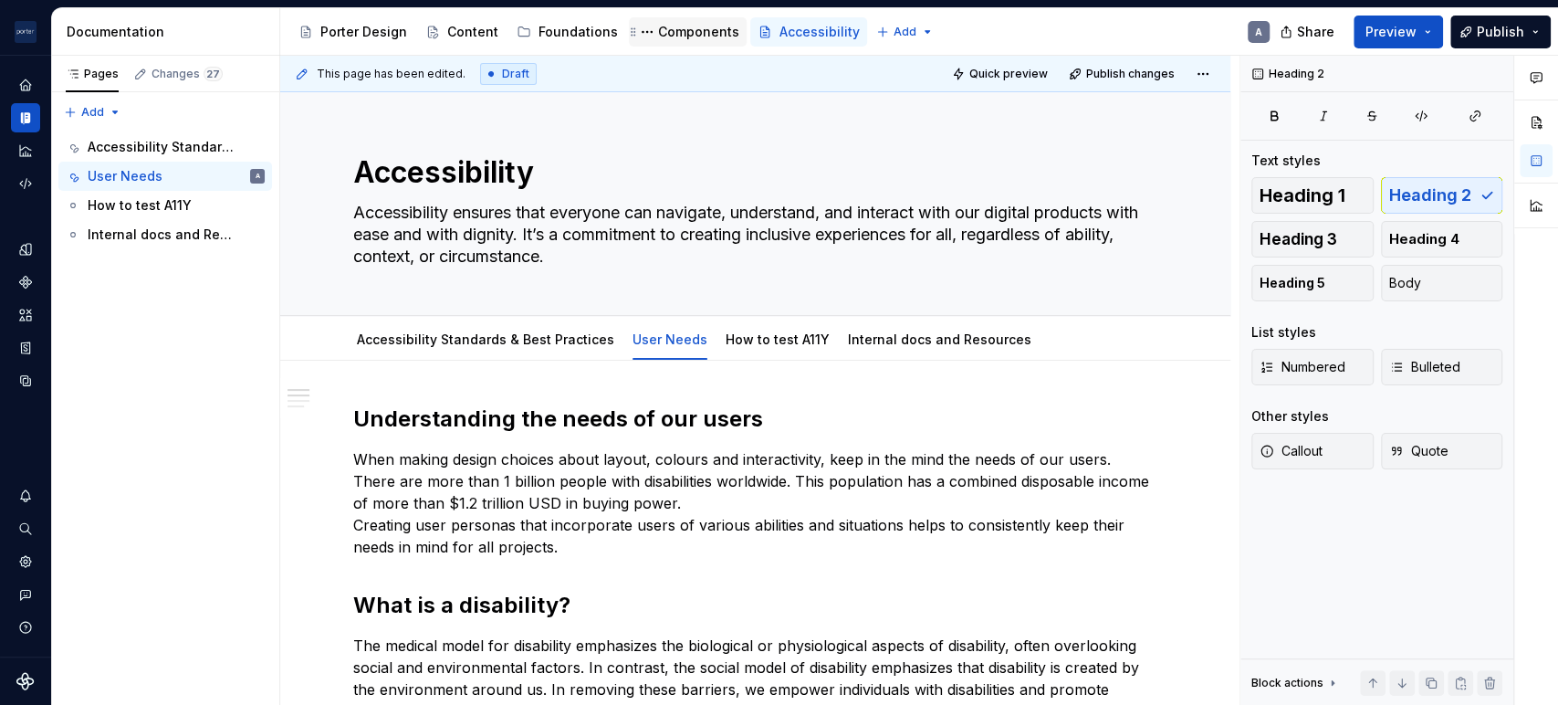
click at [658, 27] on div "Components" at bounding box center [698, 32] width 81 height 18
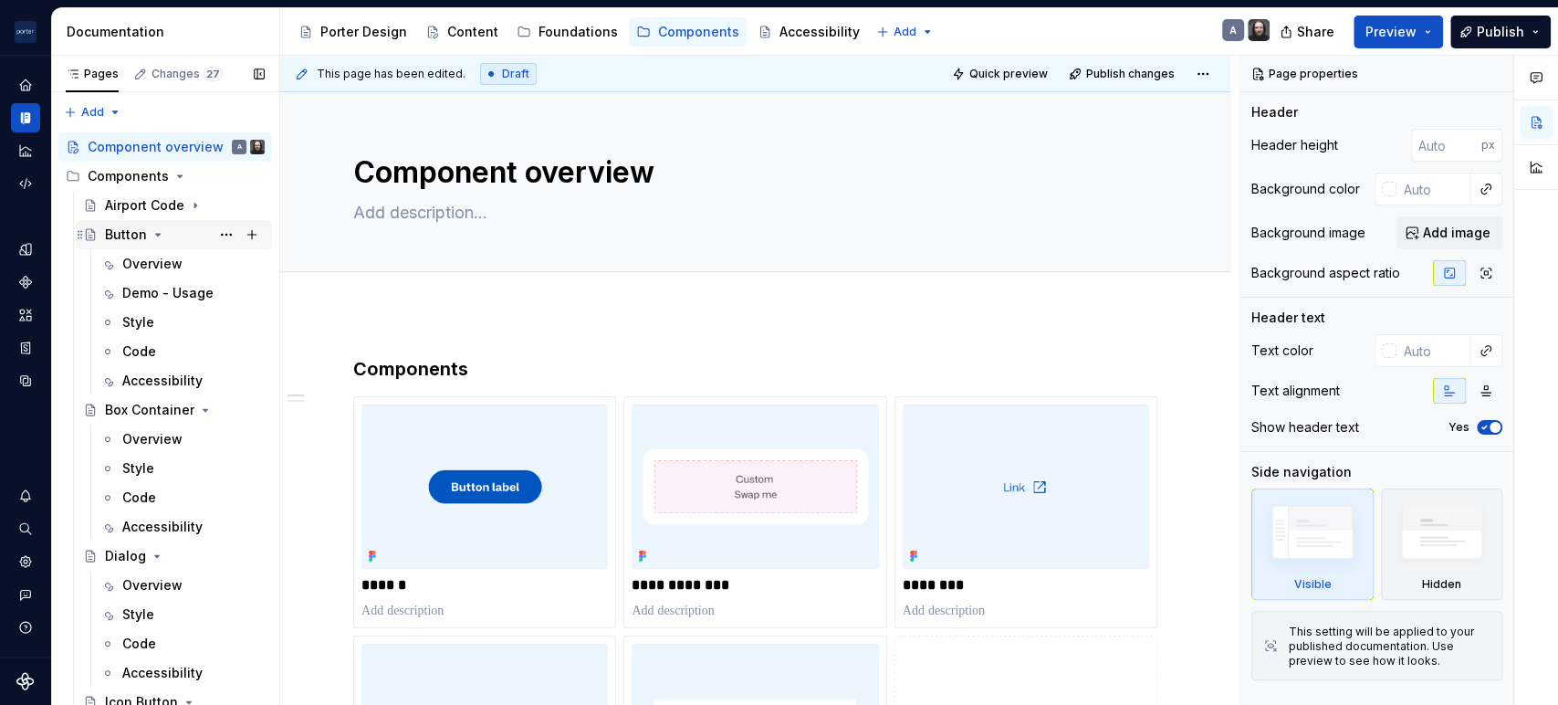
click at [146, 236] on div "Button" at bounding box center [185, 235] width 160 height 26
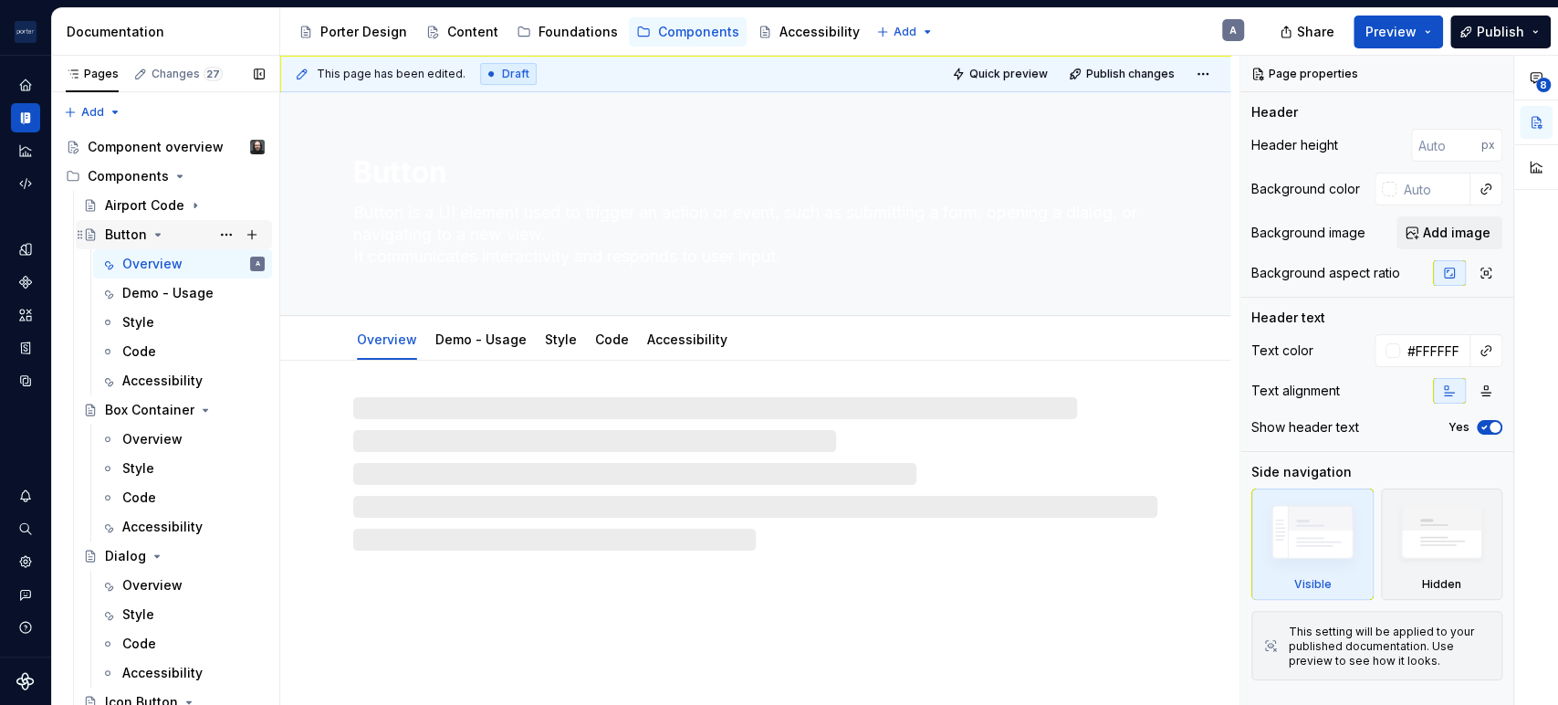
click at [156, 234] on icon "Page tree" at bounding box center [158, 235] width 5 height 2
click at [201, 261] on div "Box Container" at bounding box center [185, 264] width 160 height 26
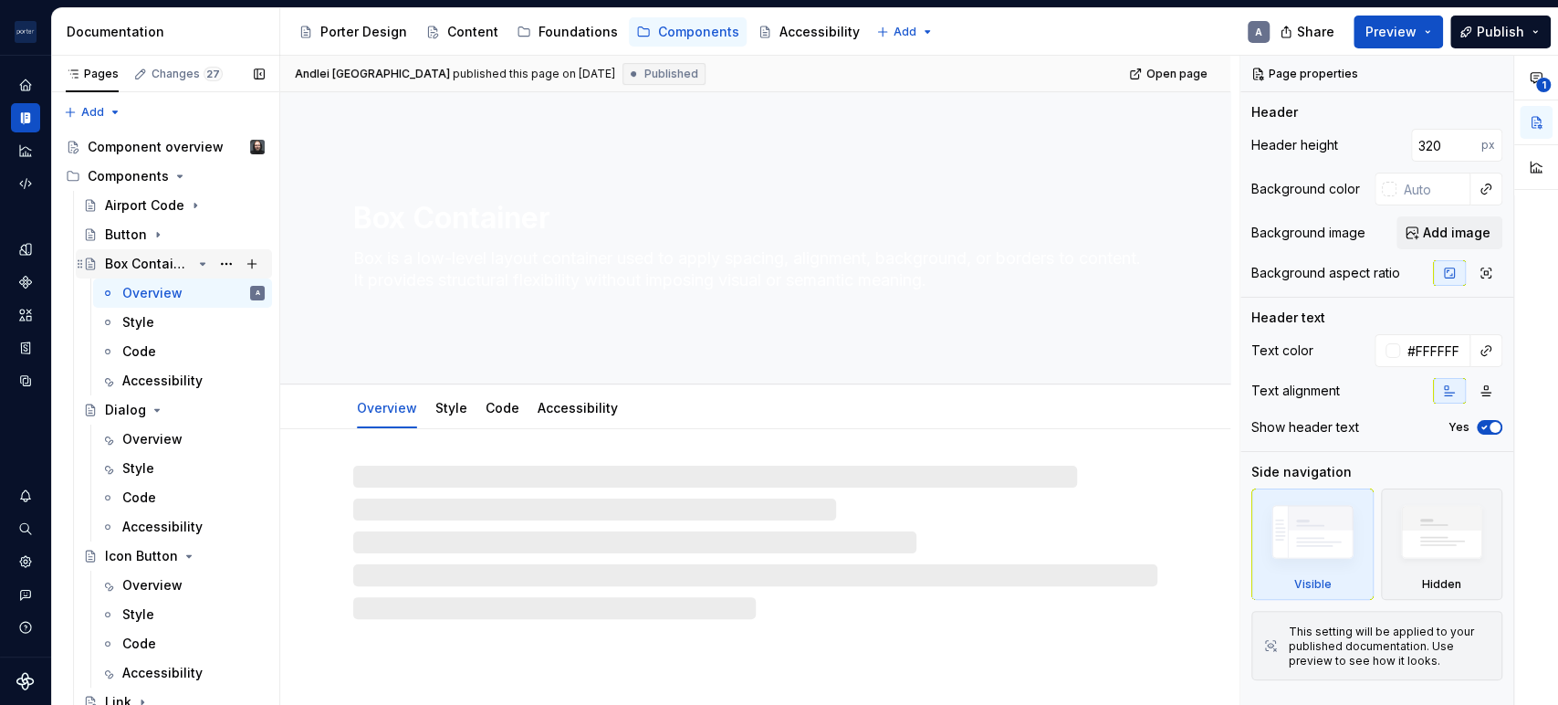
click at [195, 257] on icon "Page tree" at bounding box center [202, 263] width 15 height 15
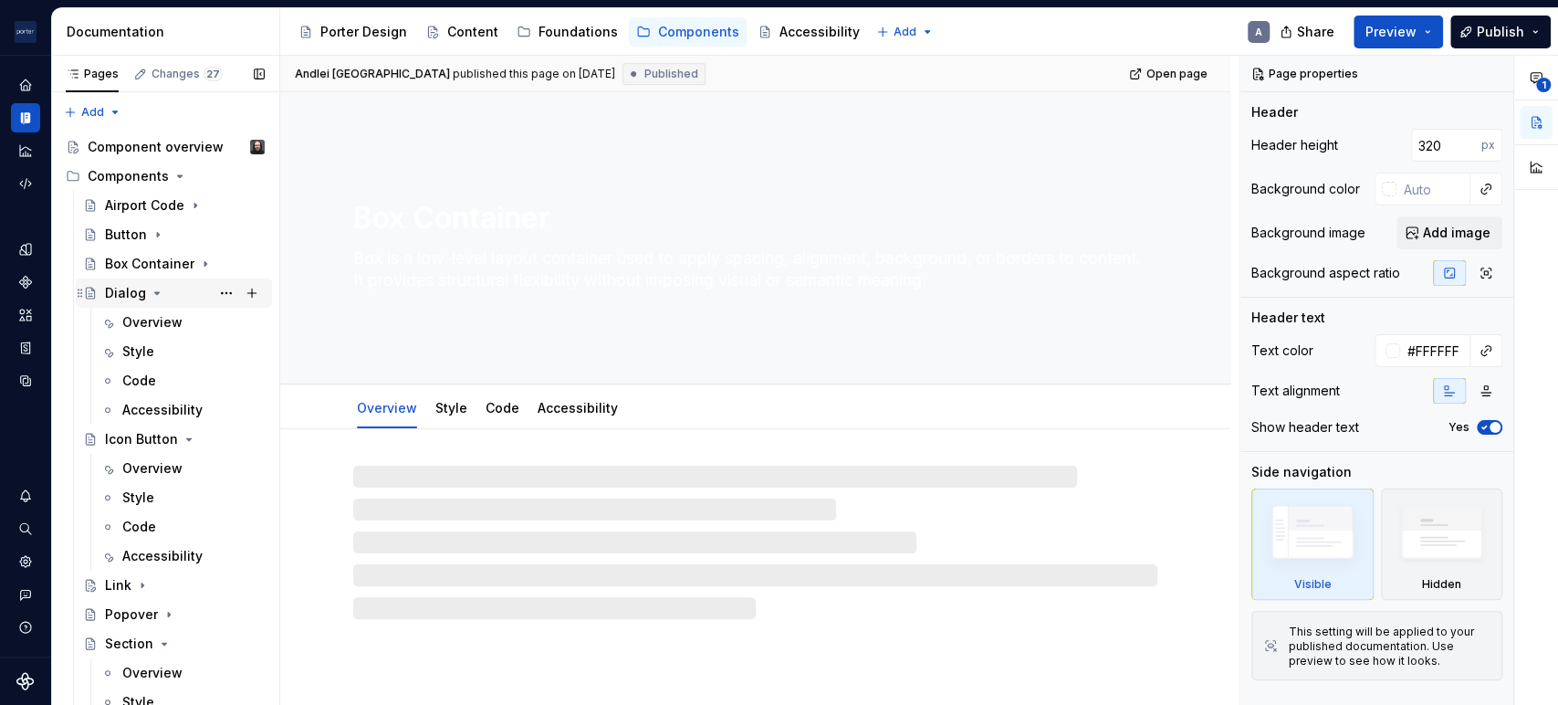
click at [155, 289] on icon "Page tree" at bounding box center [157, 293] width 15 height 15
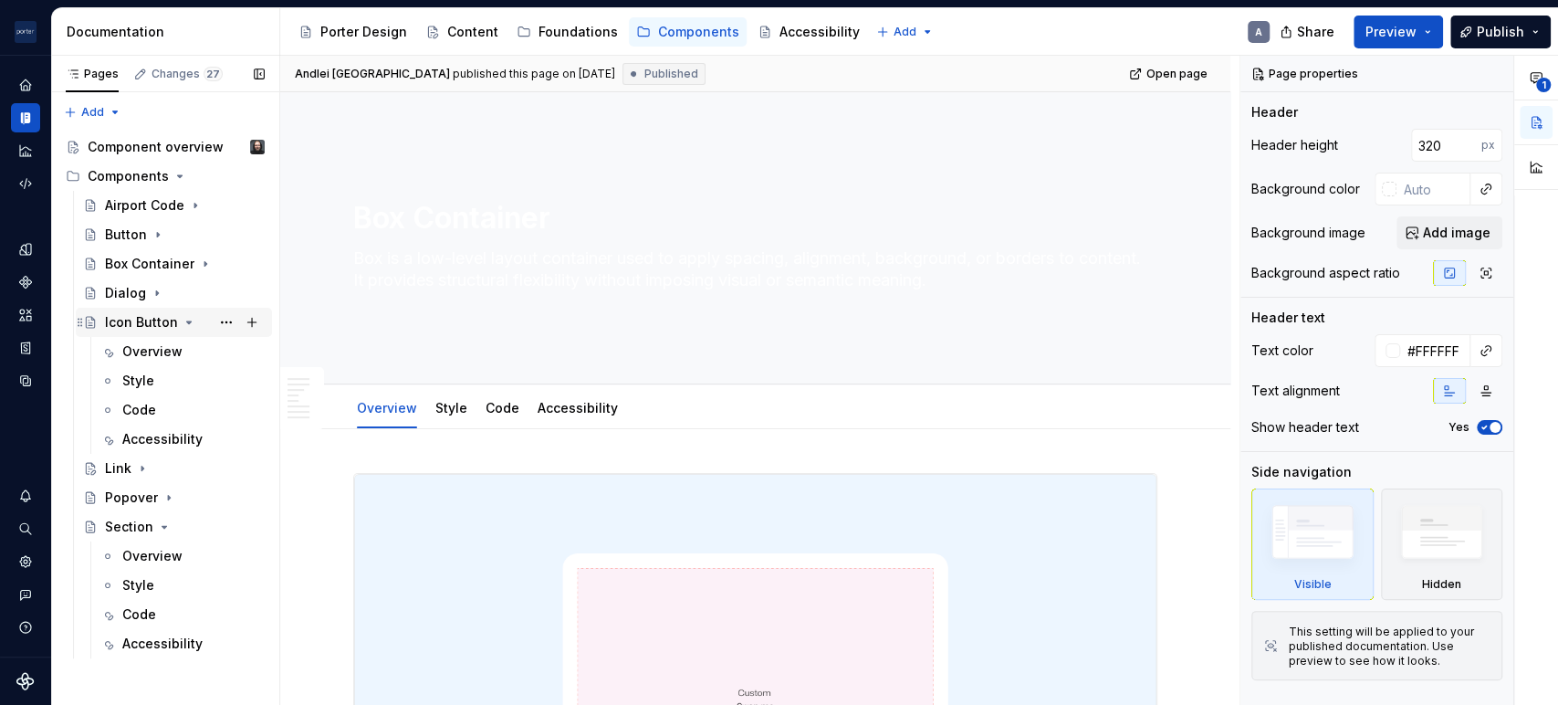
click at [183, 325] on icon "Page tree" at bounding box center [189, 322] width 15 height 15
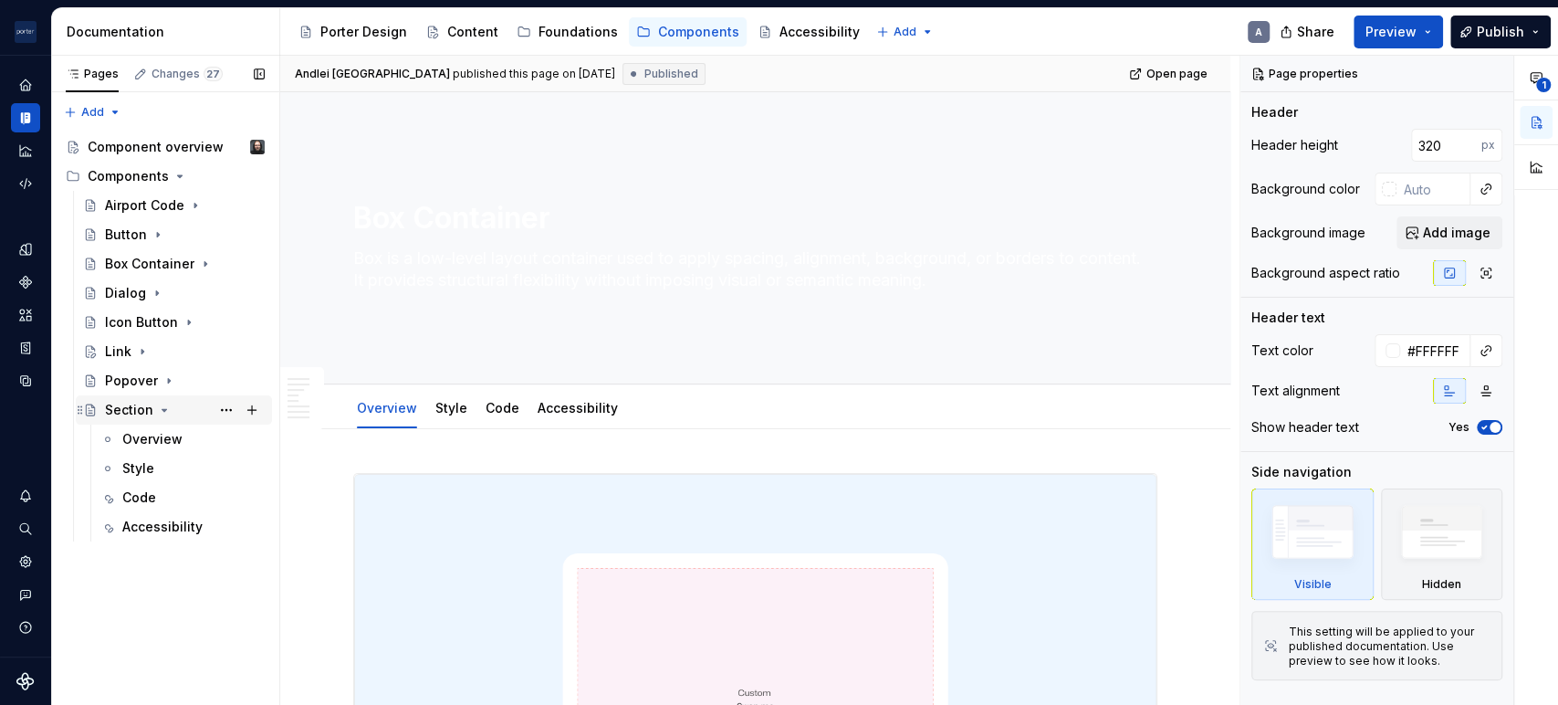
click at [161, 405] on icon "Page tree" at bounding box center [164, 409] width 15 height 15
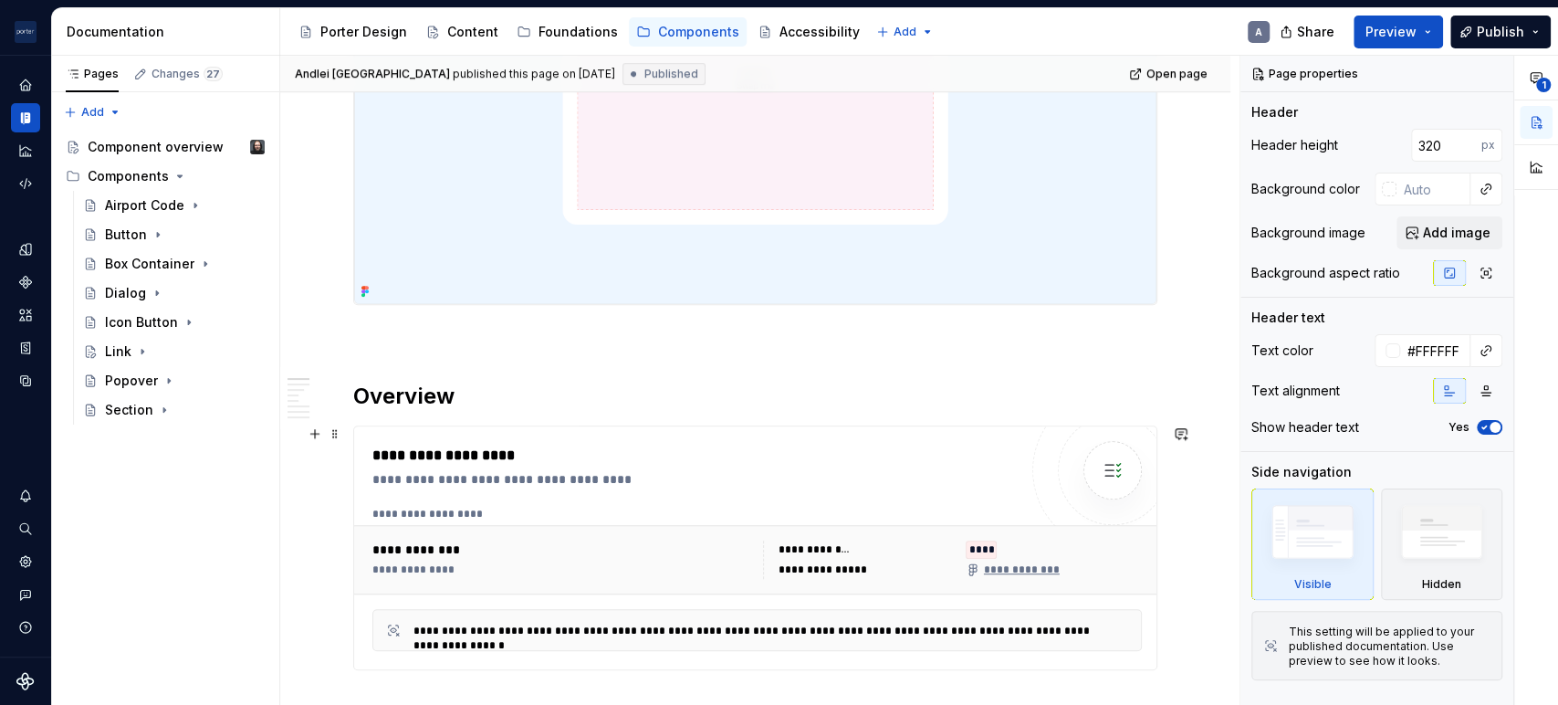
scroll to position [675, 0]
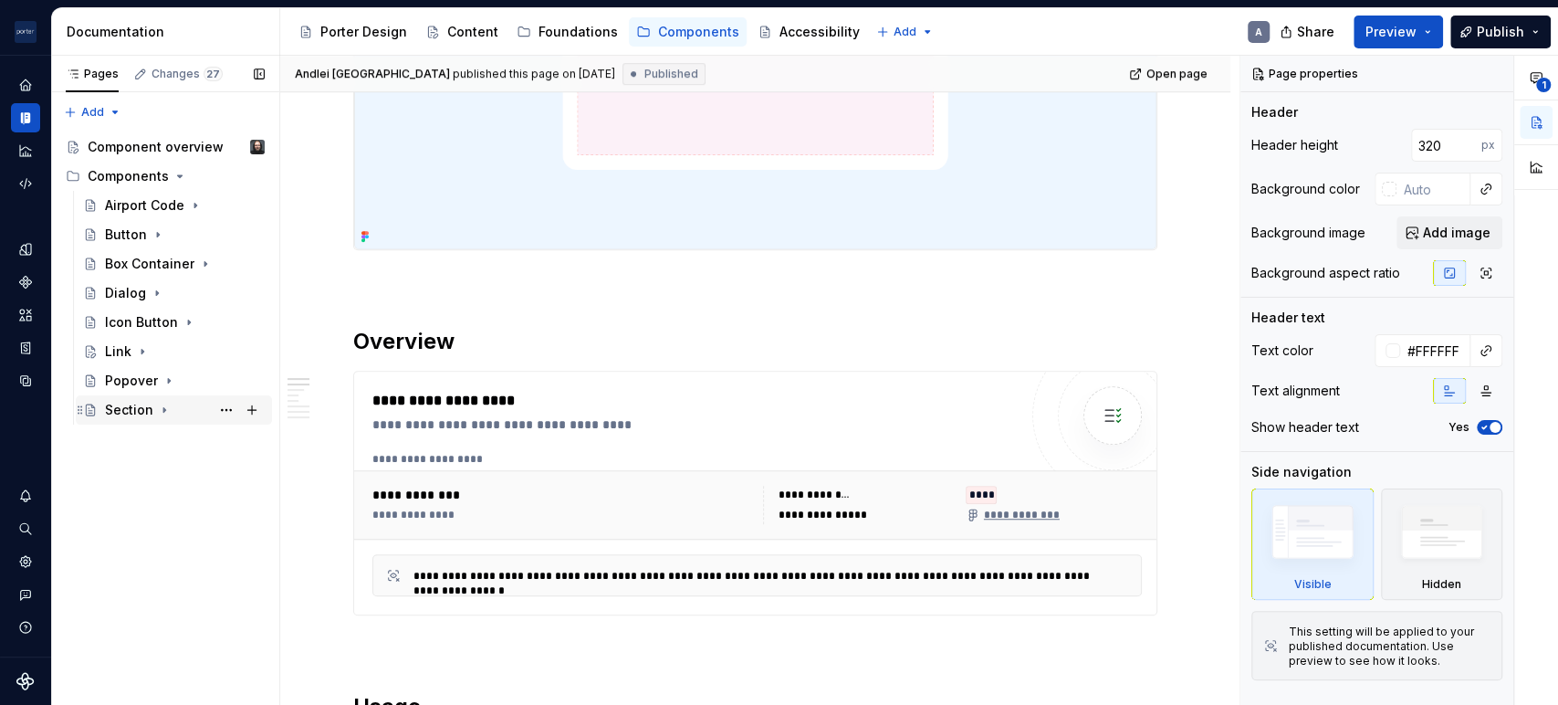
click at [152, 409] on div "Section" at bounding box center [185, 410] width 160 height 26
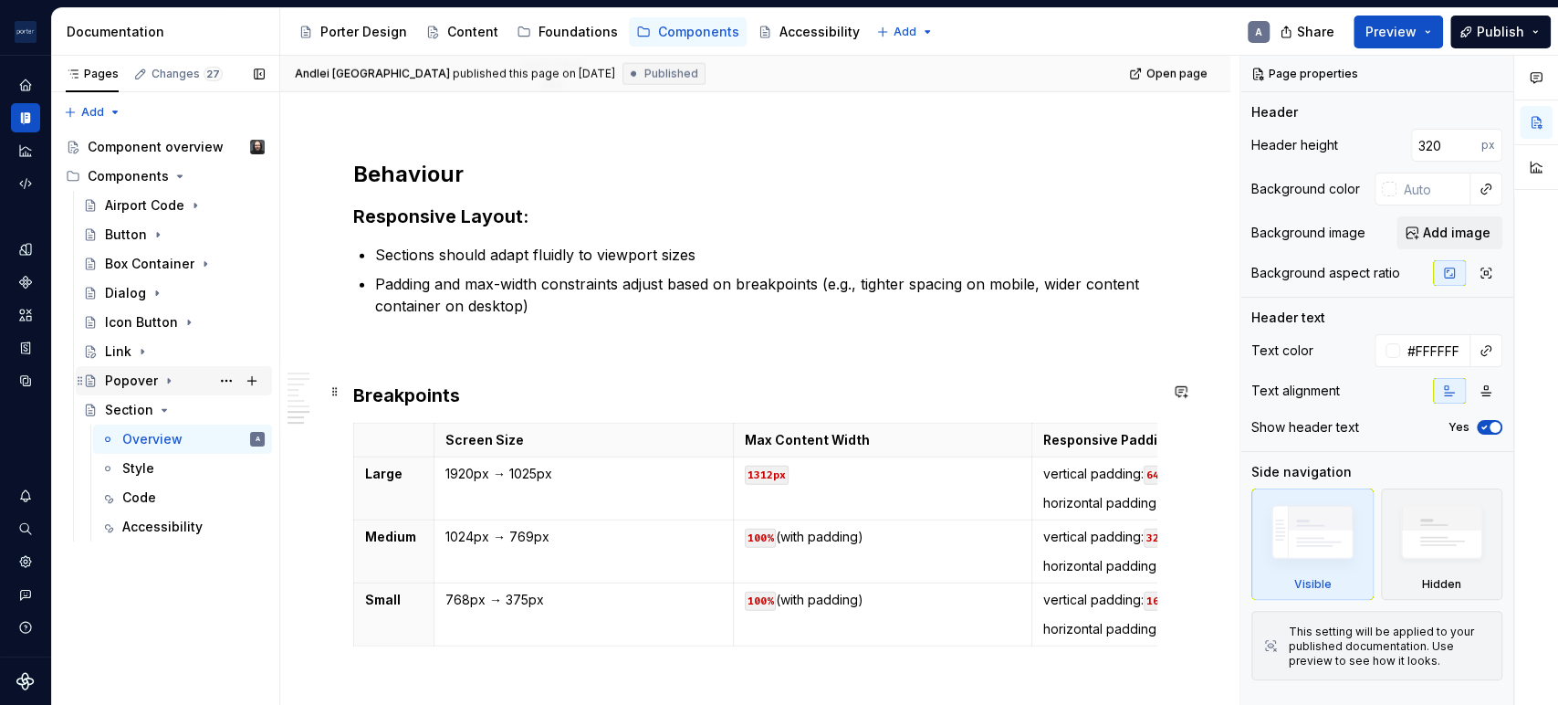
scroll to position [3380, 0]
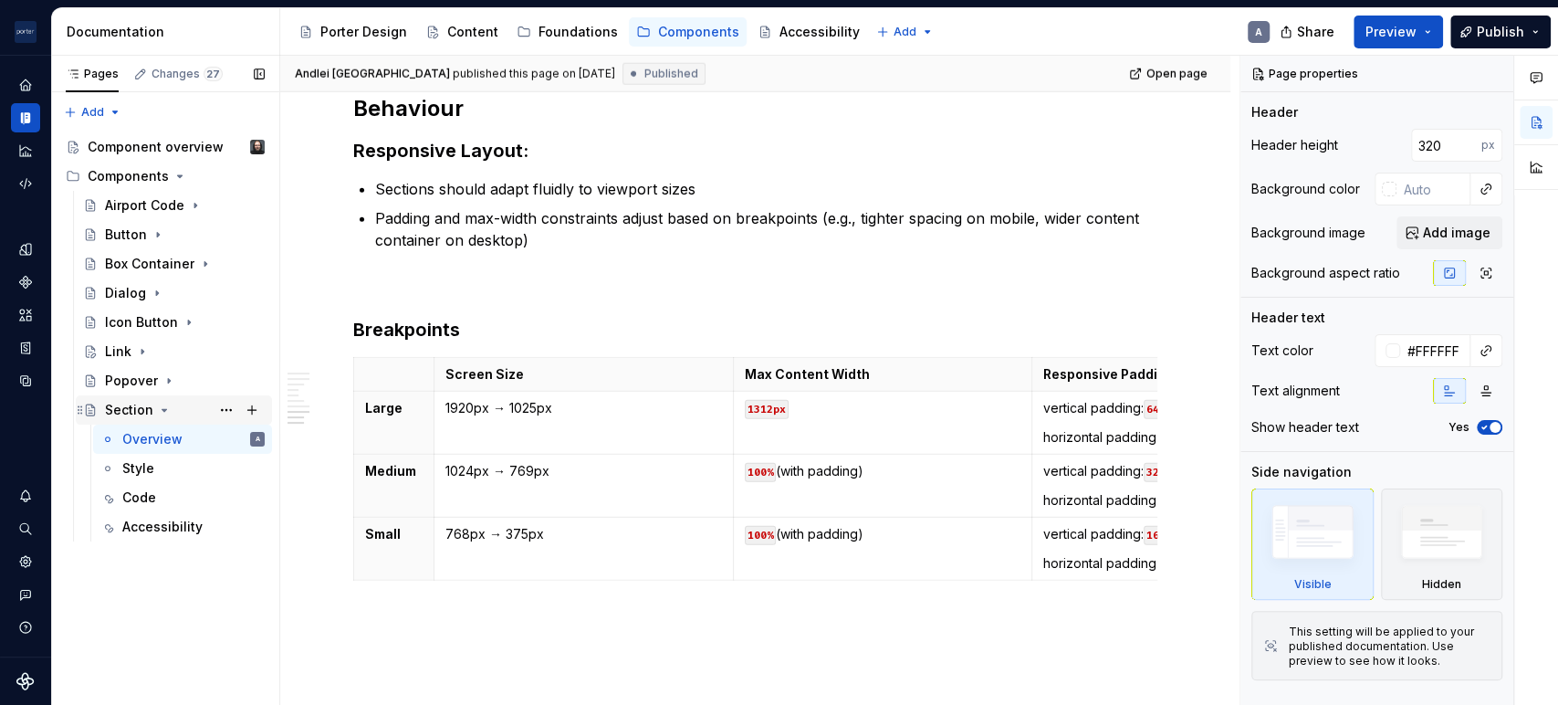
click at [157, 407] on icon "Page tree" at bounding box center [164, 409] width 15 height 15
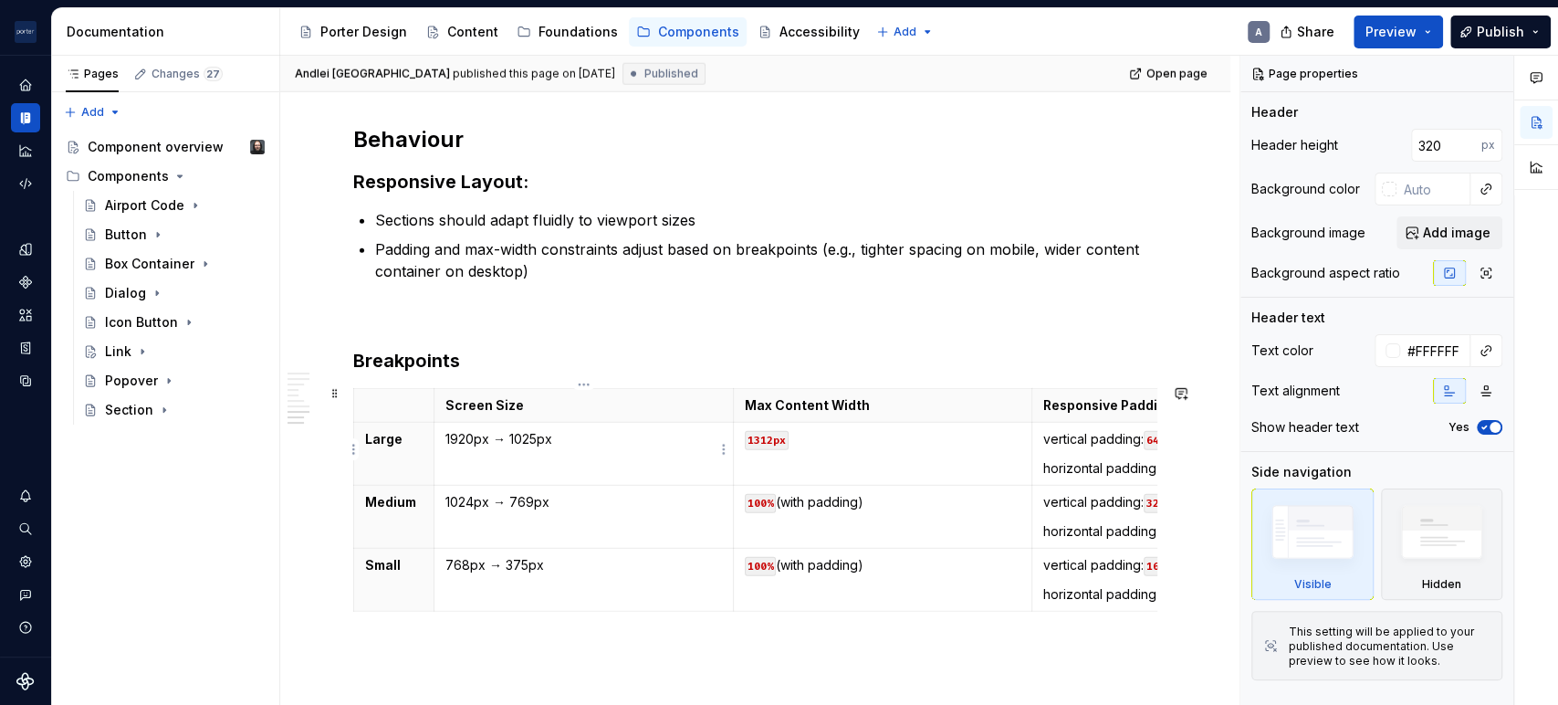
scroll to position [3211, 0]
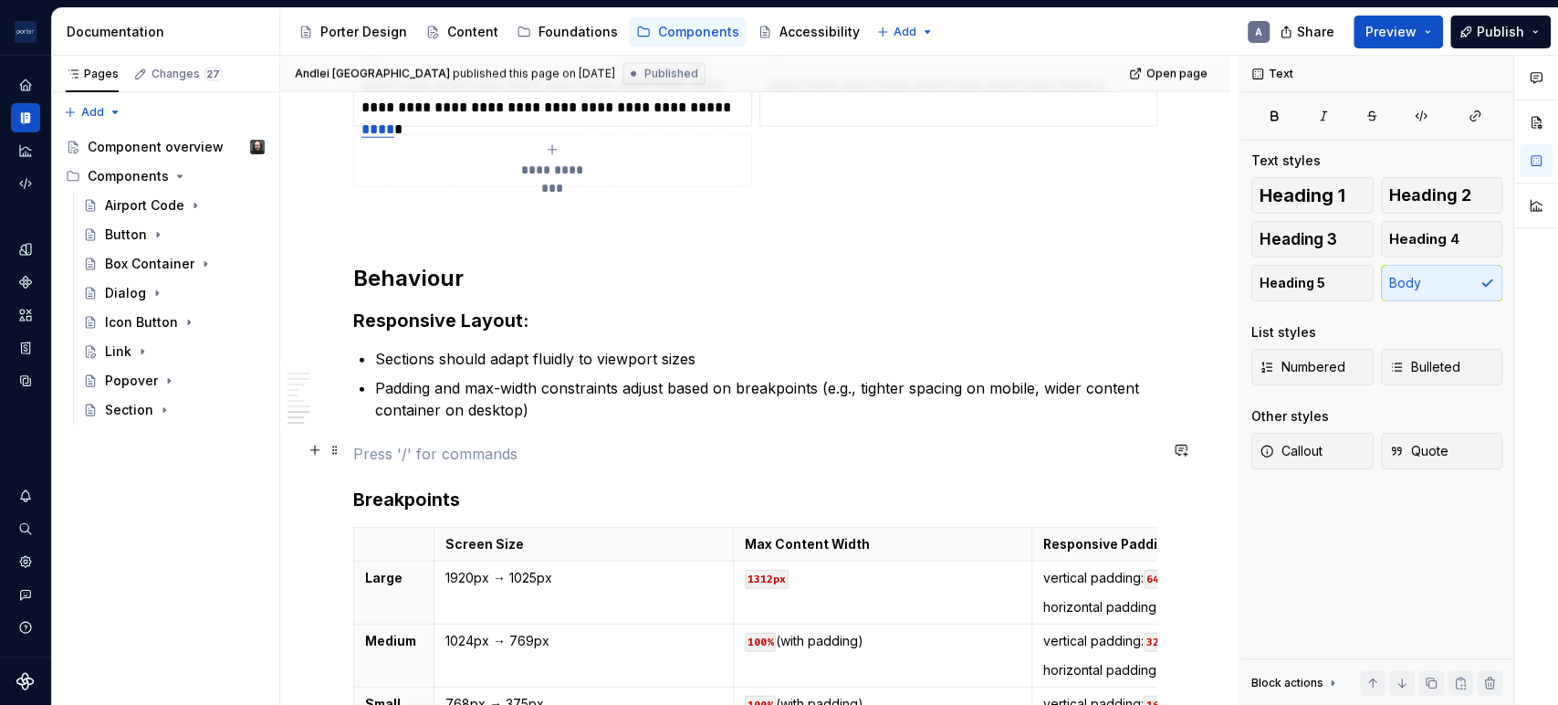
click at [463, 448] on p at bounding box center [755, 454] width 804 height 22
click at [622, 267] on h2 "Behaviour" at bounding box center [755, 278] width 804 height 29
click at [464, 444] on p at bounding box center [755, 454] width 804 height 22
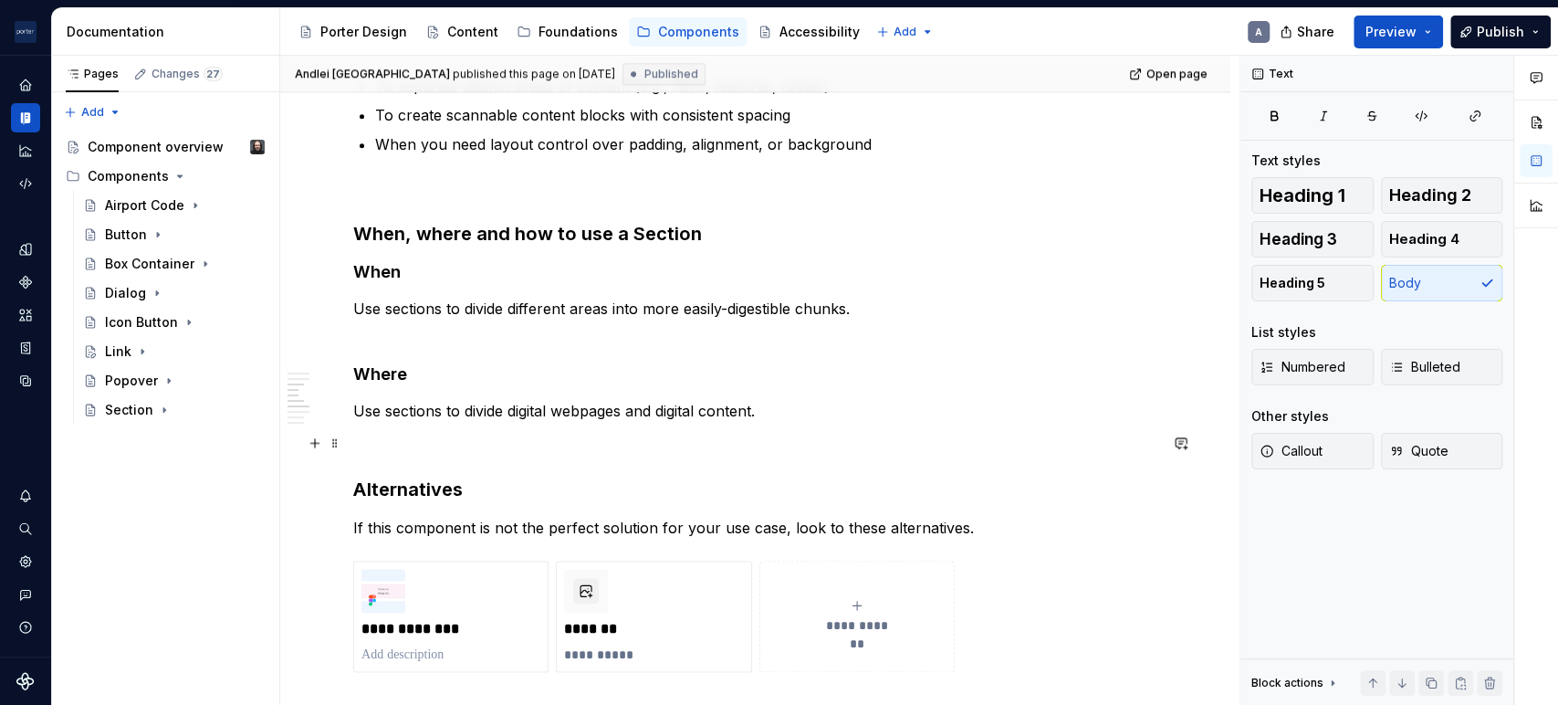
scroll to position [1183, 0]
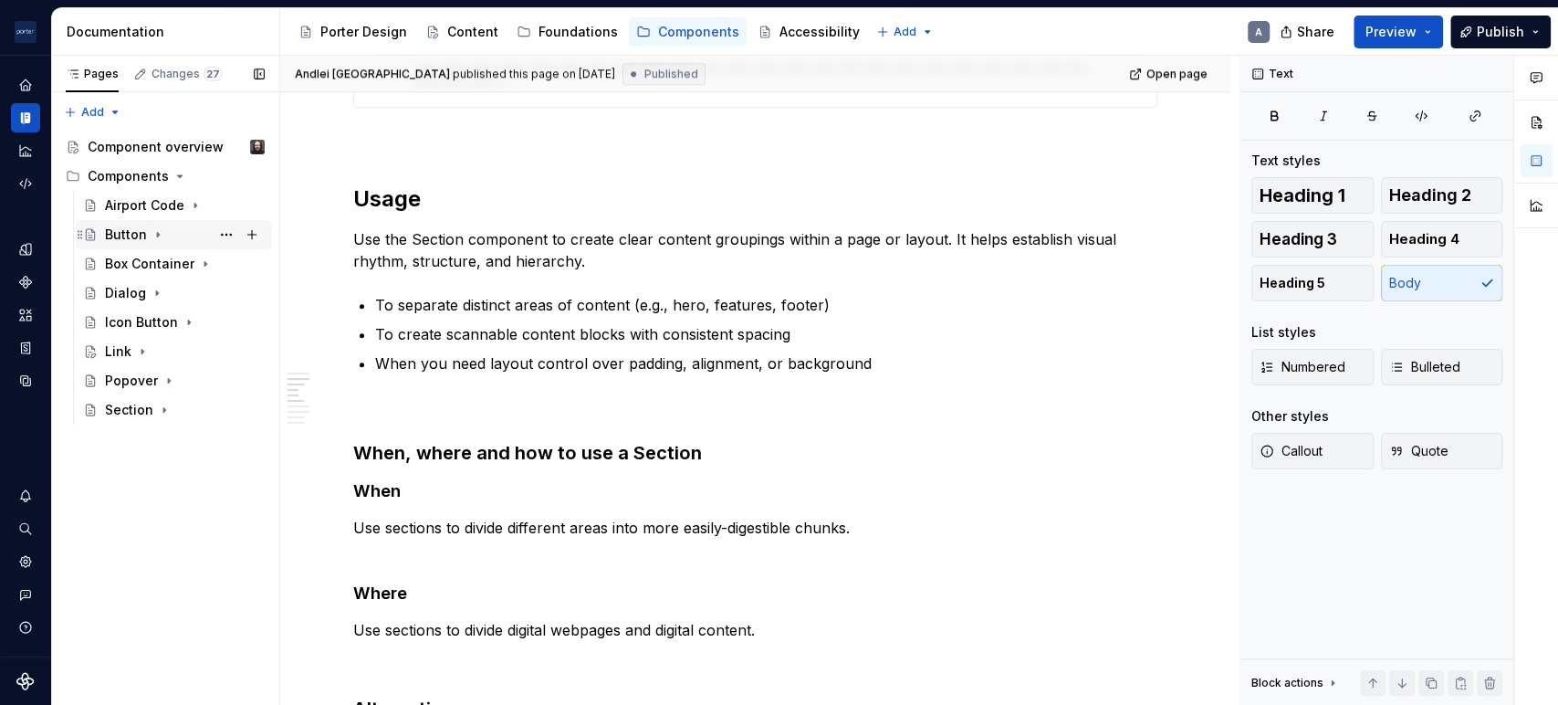
click at [108, 245] on div "Button" at bounding box center [185, 235] width 160 height 26
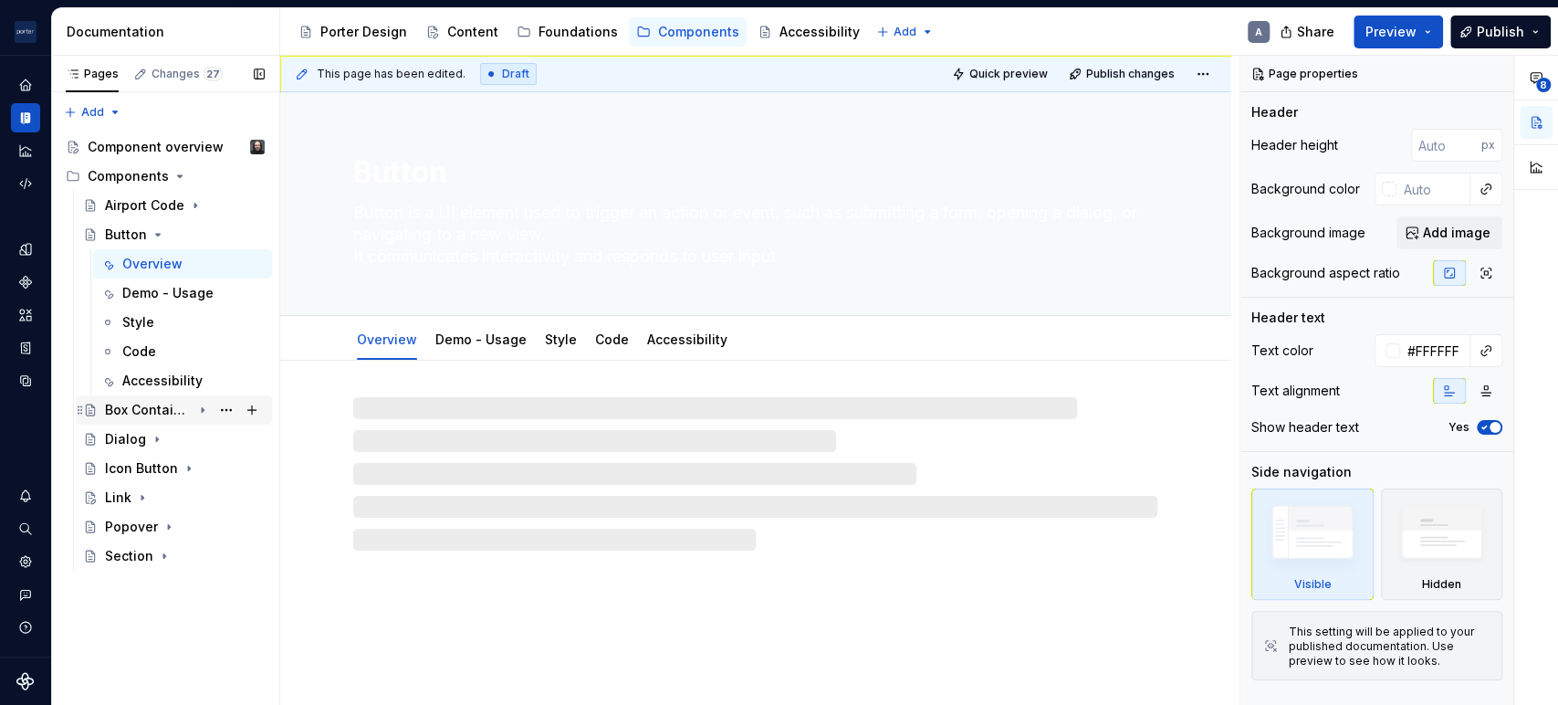
click at [128, 402] on div "Box Container" at bounding box center [148, 410] width 87 height 18
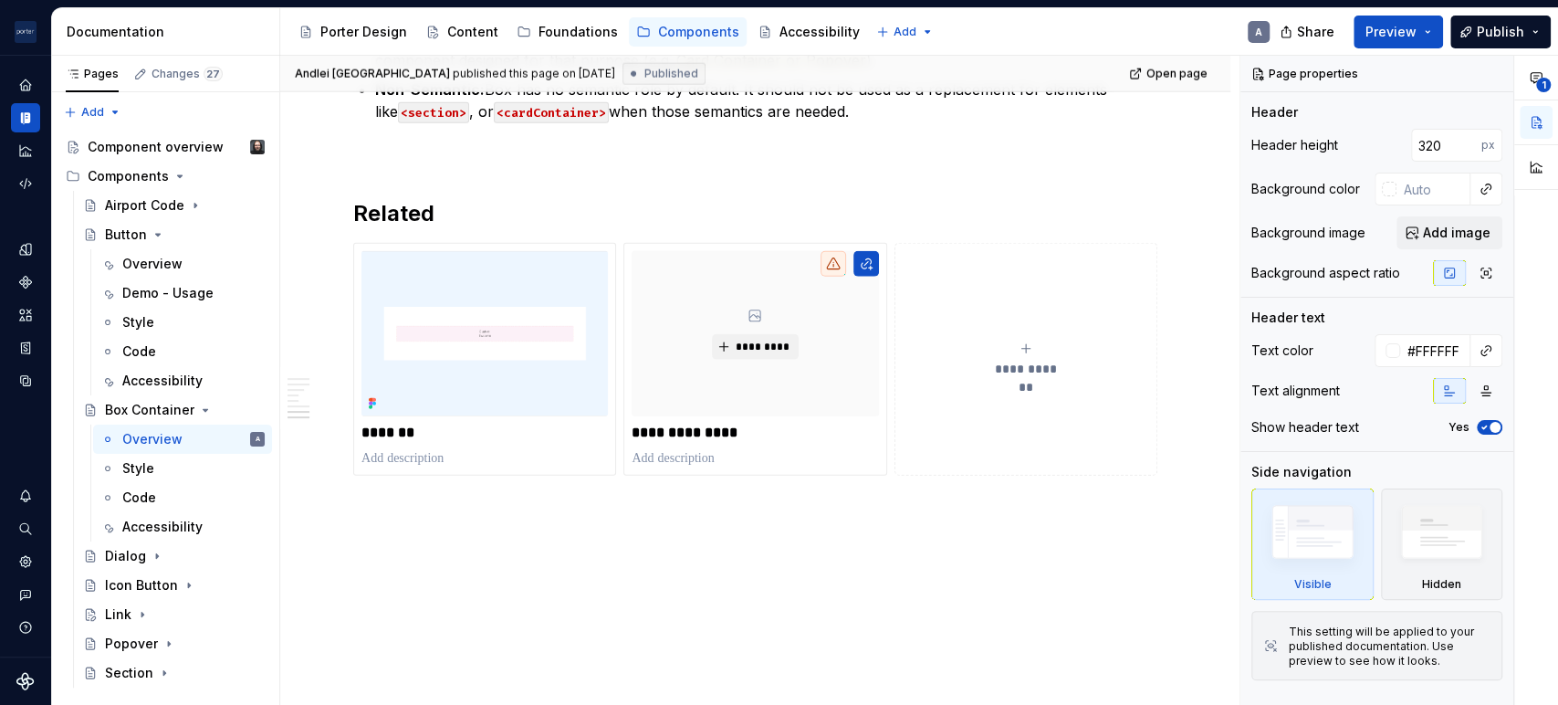
scroll to position [2256, 0]
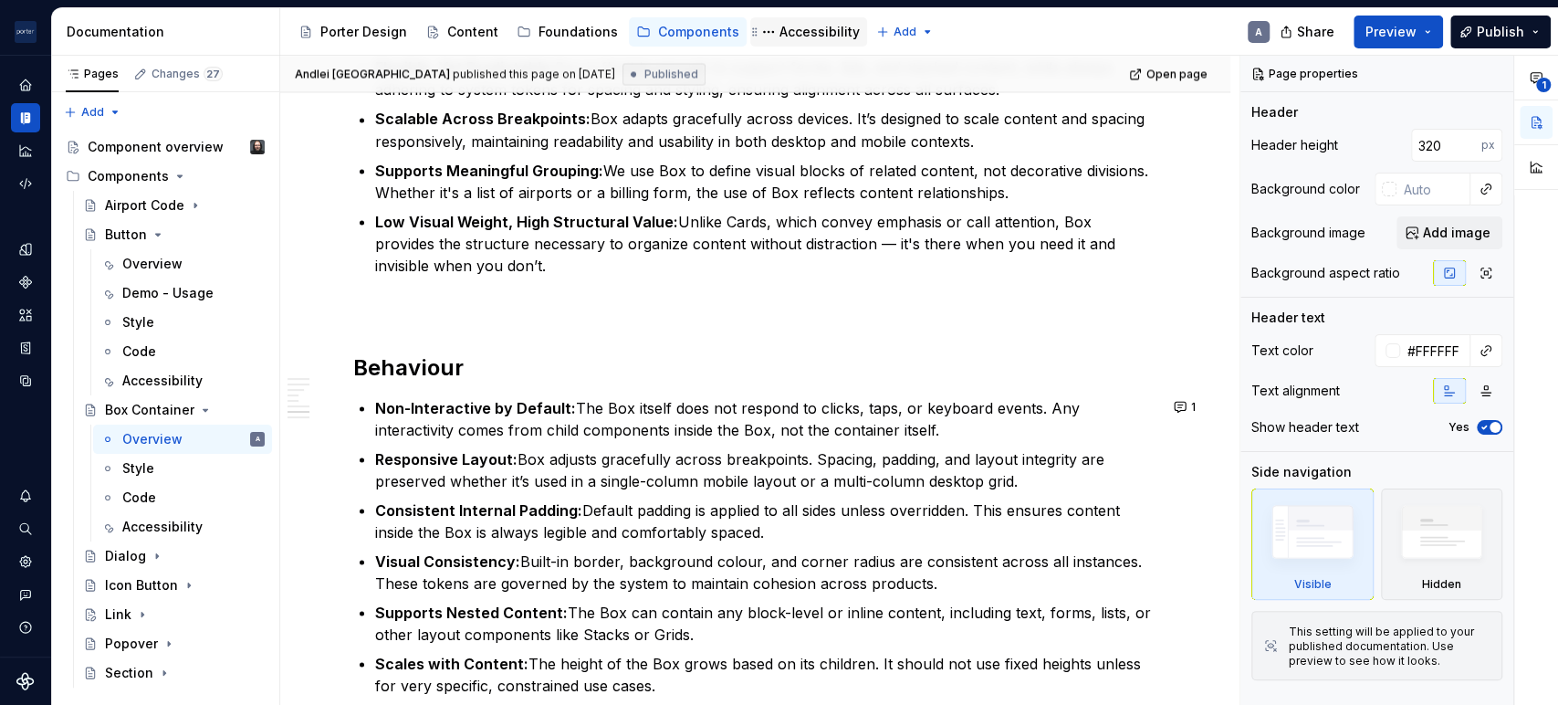
click at [779, 26] on div "Accessibility" at bounding box center [819, 32] width 80 height 18
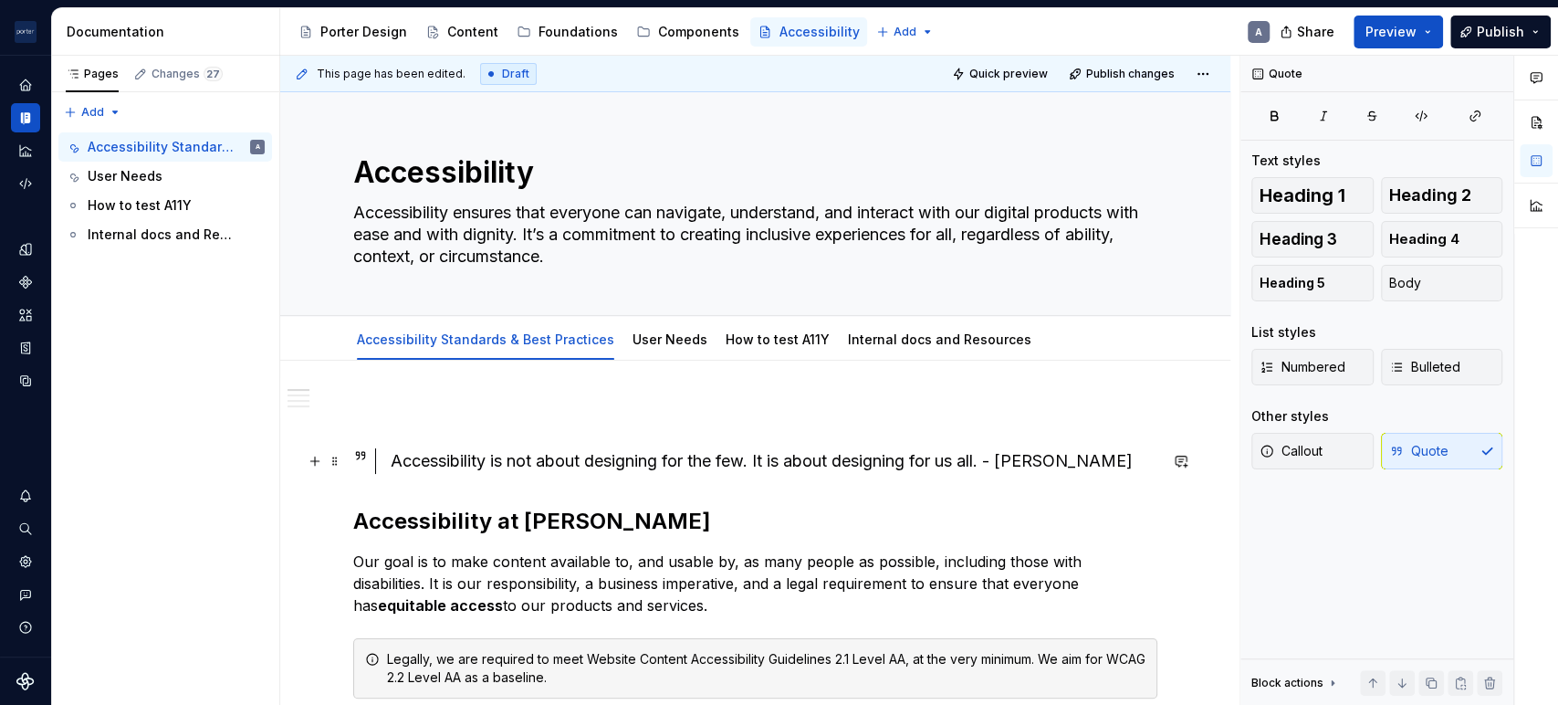
click at [367, 459] on icon at bounding box center [360, 455] width 15 height 15
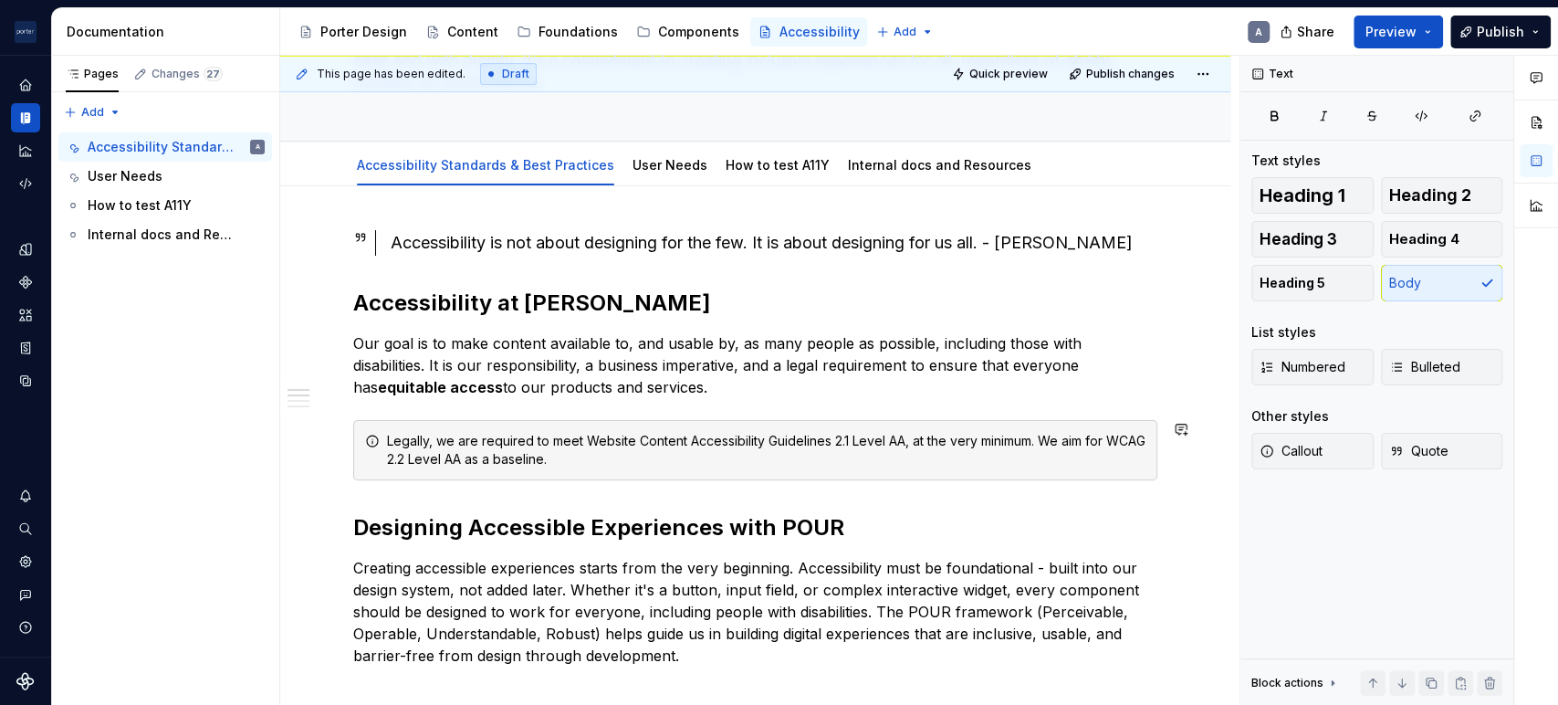
scroll to position [168, 0]
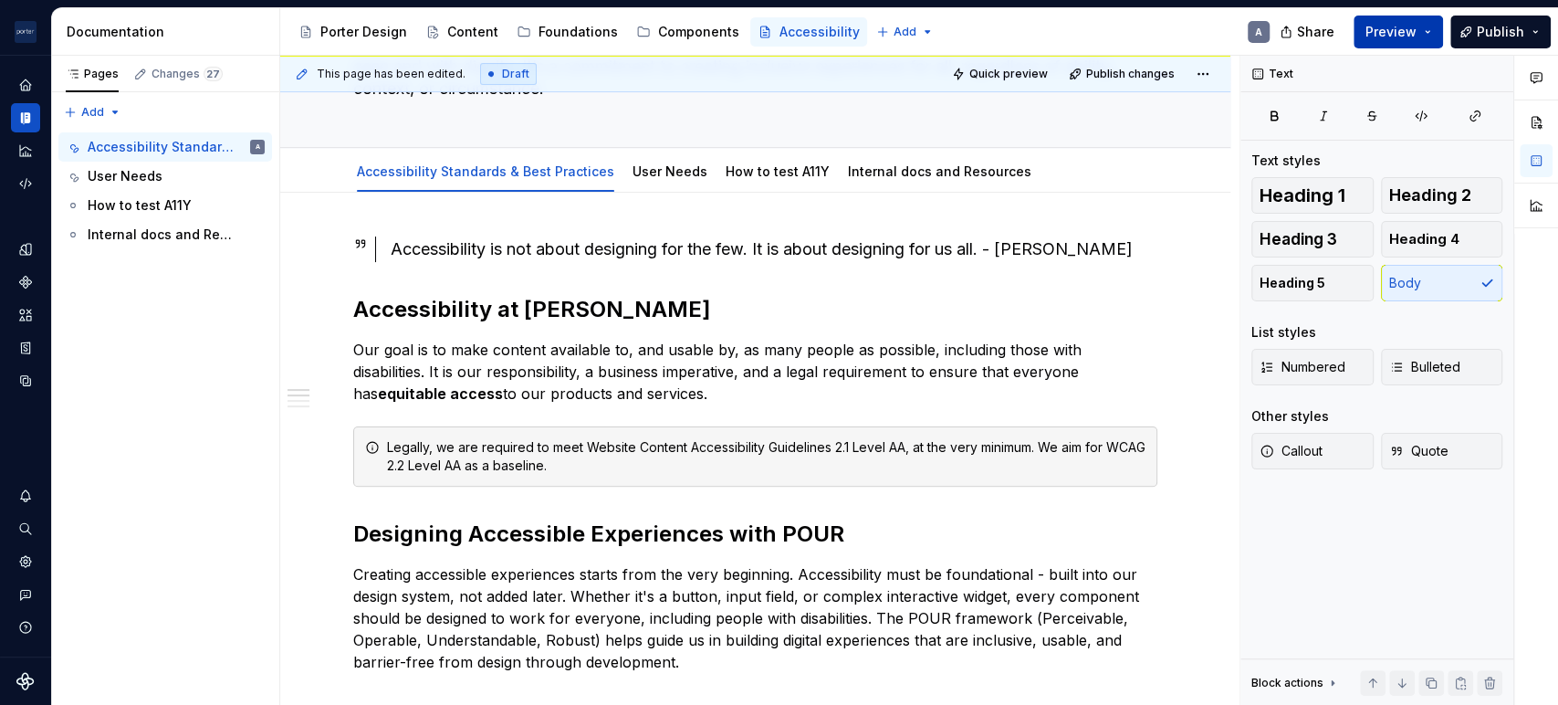
click at [1387, 34] on span "Preview" at bounding box center [1390, 32] width 51 height 18
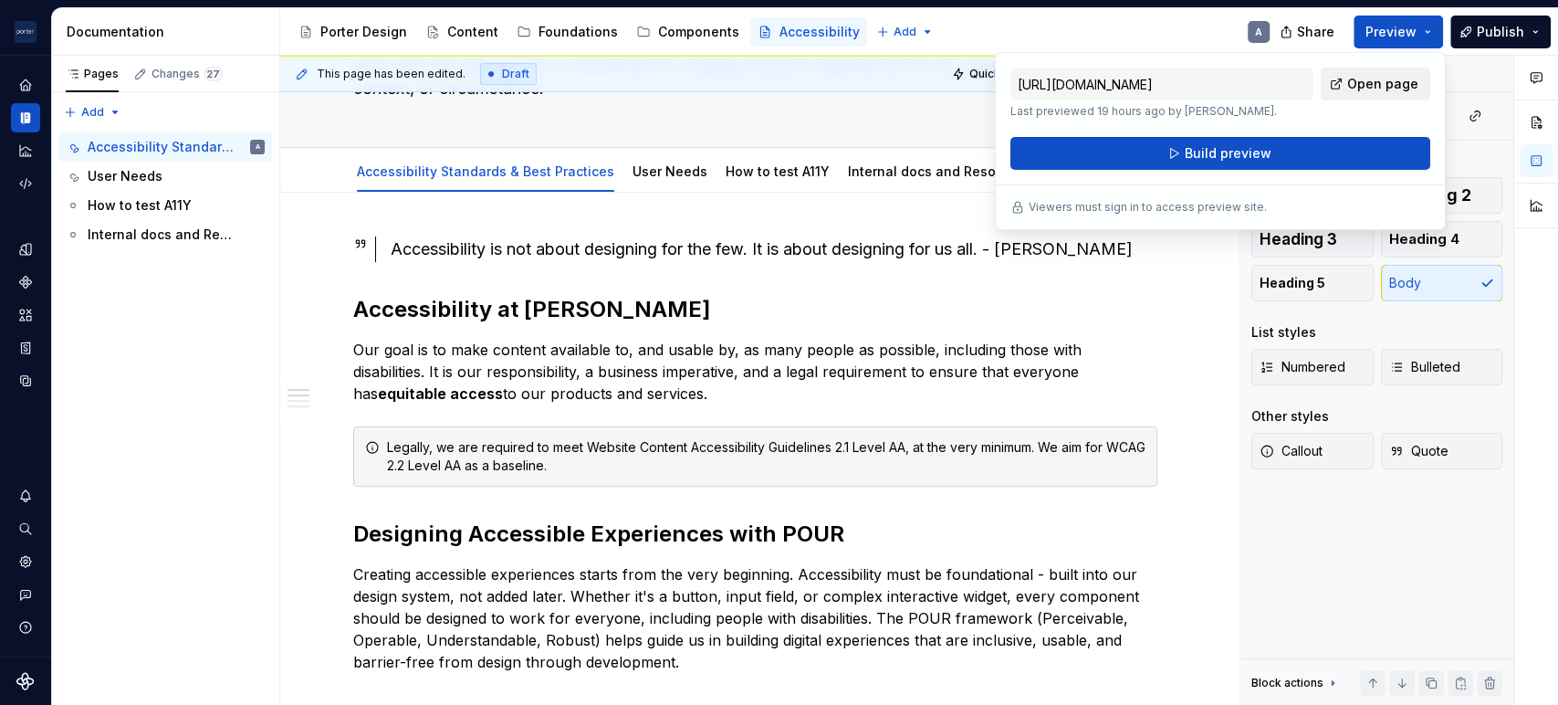
click at [1384, 82] on span "Open page" at bounding box center [1382, 84] width 71 height 18
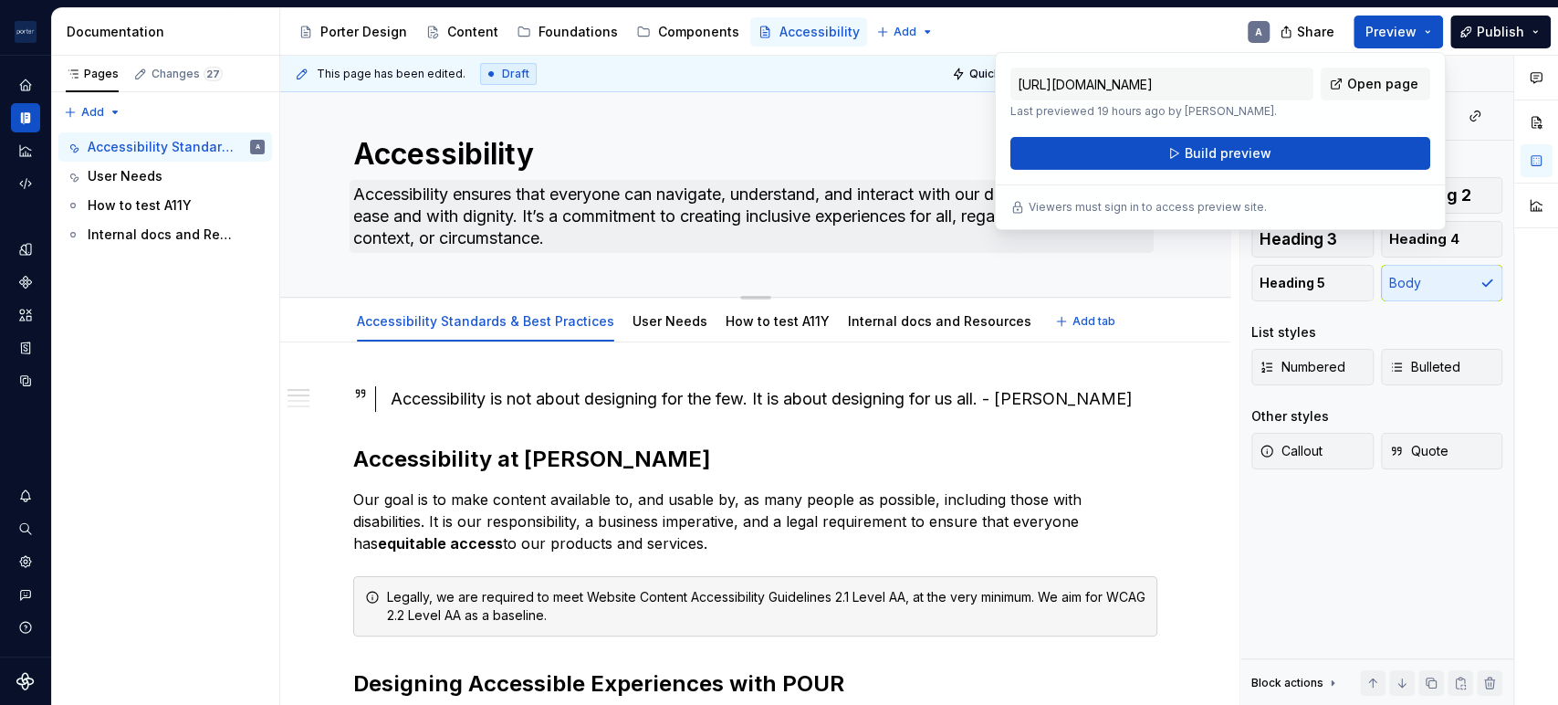
scroll to position [0, 0]
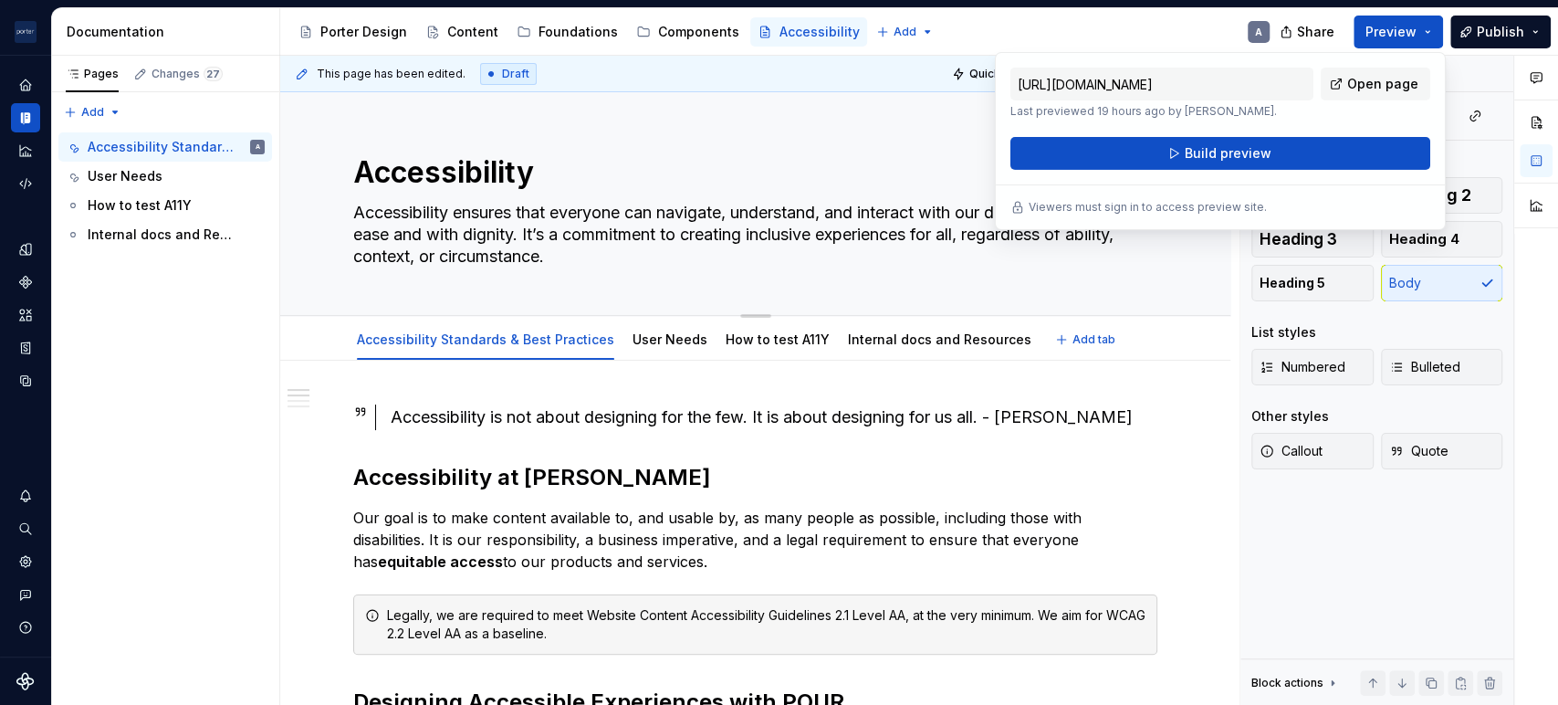
click at [546, 260] on textarea "Accessibility ensures that everyone can navigate, understand, and interact with…" at bounding box center [752, 234] width 804 height 73
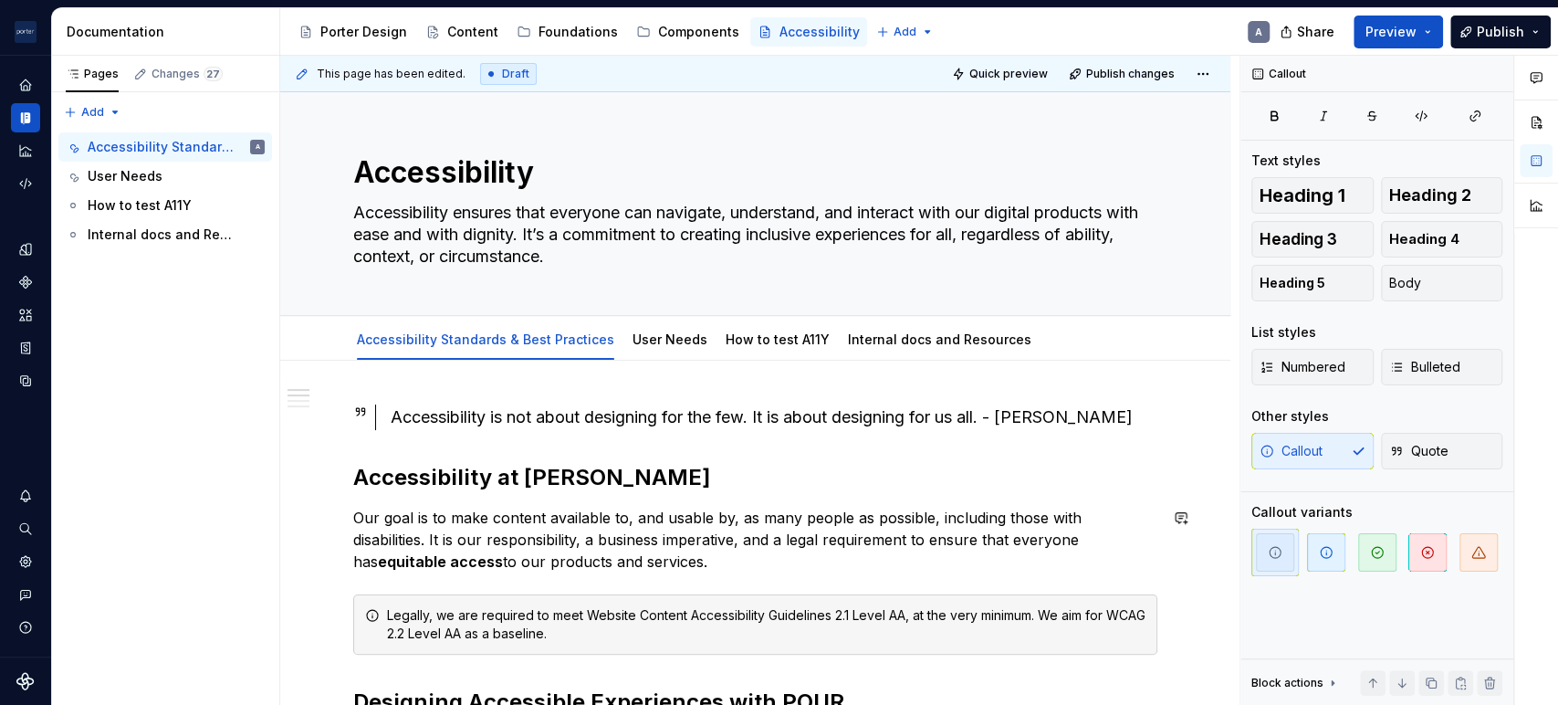
click at [533, 246] on textarea "Accessibility ensures that everyone can navigate, understand, and interact with…" at bounding box center [752, 234] width 804 height 73
click at [1424, 449] on span "Quote" at bounding box center [1418, 451] width 59 height 18
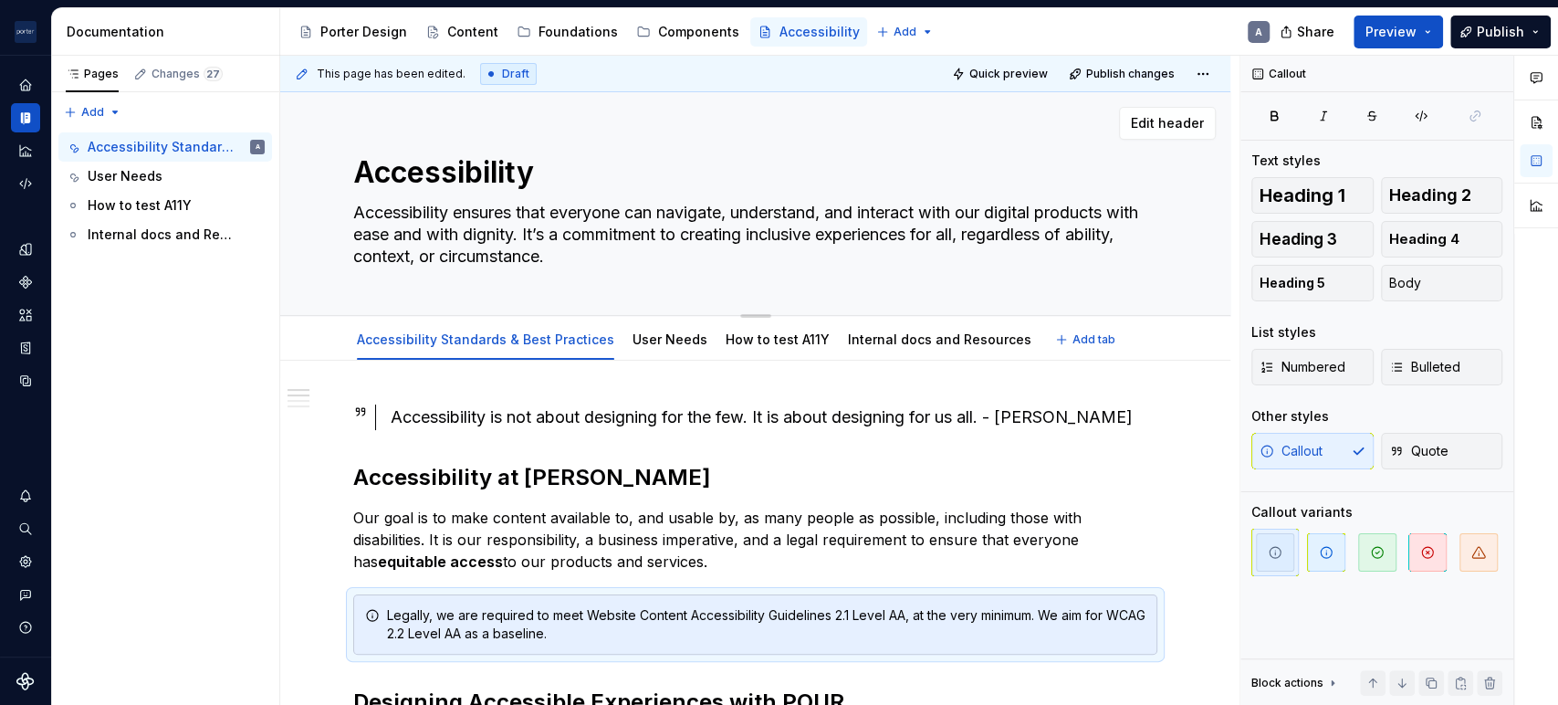
click at [521, 259] on textarea "Accessibility ensures that everyone can navigate, understand, and interact with…" at bounding box center [752, 234] width 804 height 73
click at [824, 262] on textarea "Accessibility ensures that everyone can navigate, understand, and interact with…" at bounding box center [752, 234] width 804 height 73
click at [829, 268] on textarea "Accessibility ensures that everyone can navigate, understand, and interact with…" at bounding box center [752, 234] width 804 height 73
type textarea "*"
type textarea "Accessibility ensures that everyone can navigate, understand, and interact with…"
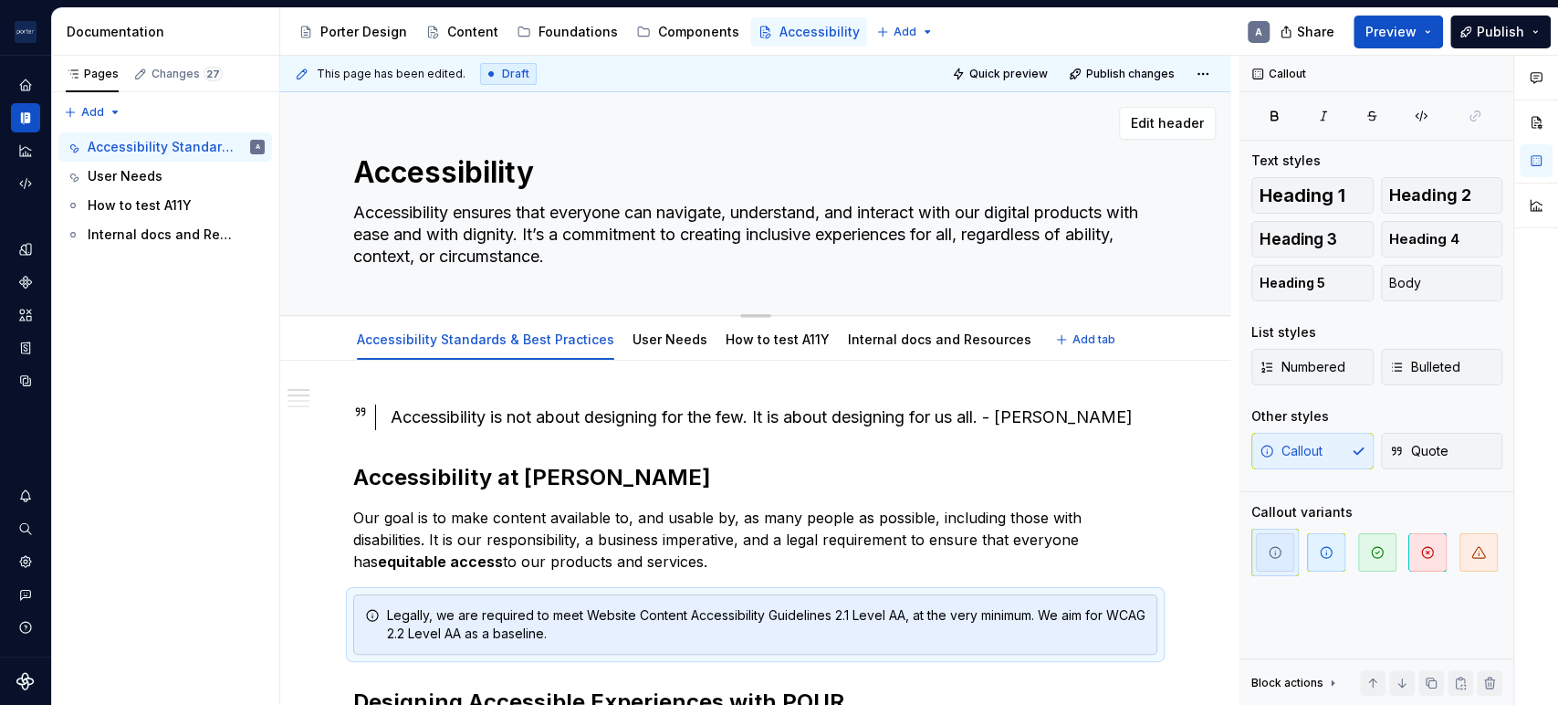
click at [719, 239] on textarea "Accessibility ensures that everyone can navigate, understand, and interact with…" at bounding box center [752, 234] width 804 height 73
click at [350, 217] on textarea "Accessibility ensures that everyone can navigate, understand, and interact with…" at bounding box center [752, 234] width 804 height 73
type textarea "*"
type textarea "Accessibility ensures that everyone can navigate, understand, and interact with…"
type textarea "*"
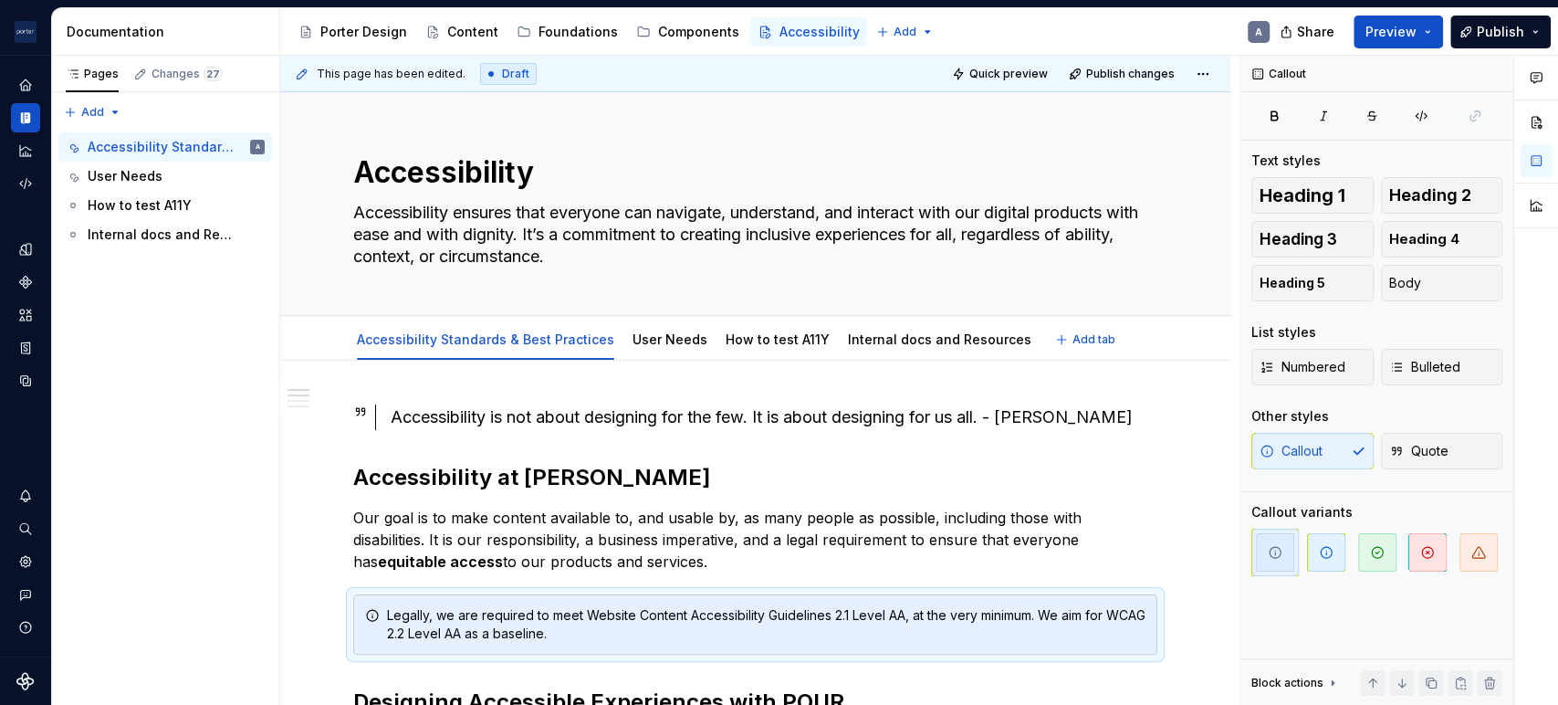
scroll to position [168, 0]
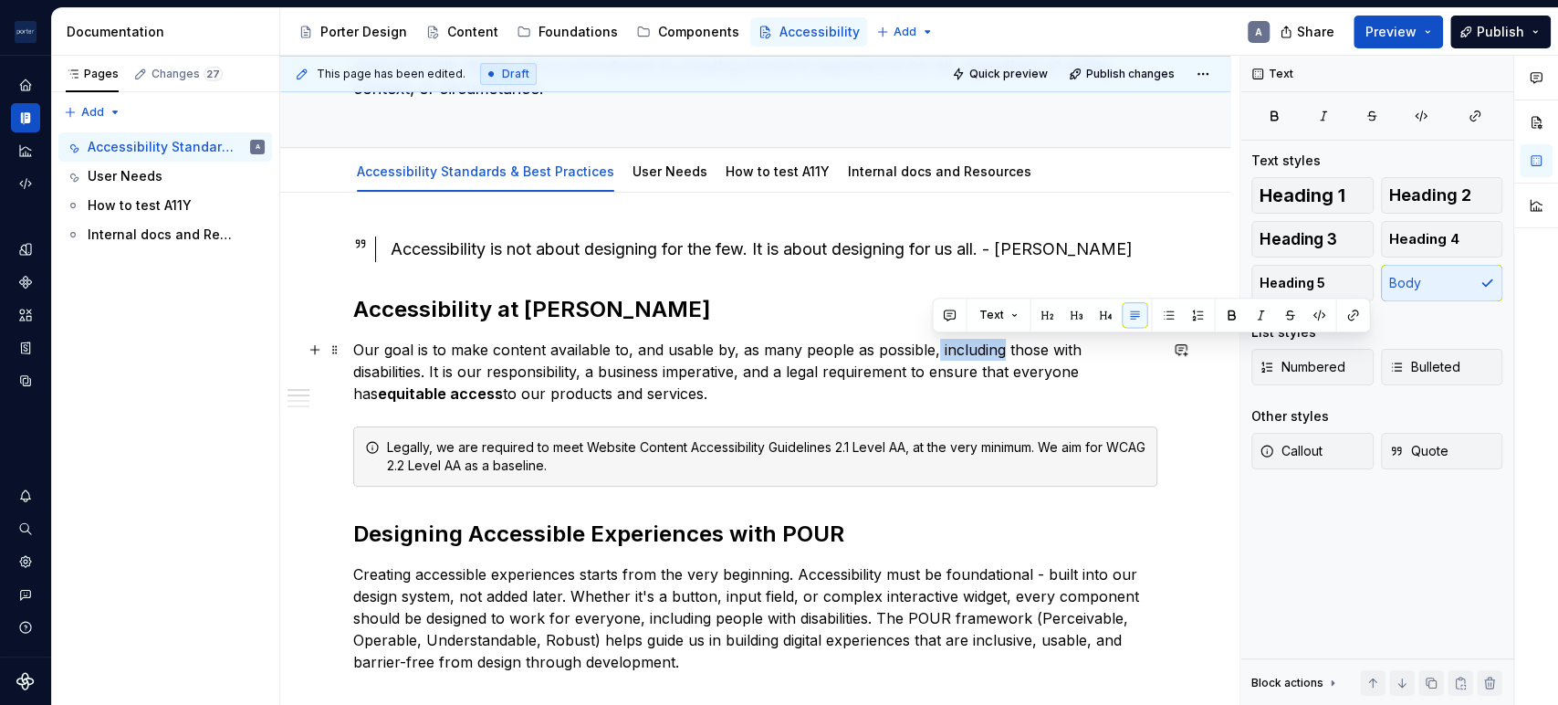
drag, startPoint x: 995, startPoint y: 348, endPoint x: 933, endPoint y: 357, distance: 62.7
click at [933, 357] on p "Our goal is to make content available to, and usable by, as many people as poss…" at bounding box center [755, 372] width 804 height 66
click at [846, 401] on p "Our goal is to make content available to, and usable by, as many people as poss…" at bounding box center [755, 372] width 804 height 66
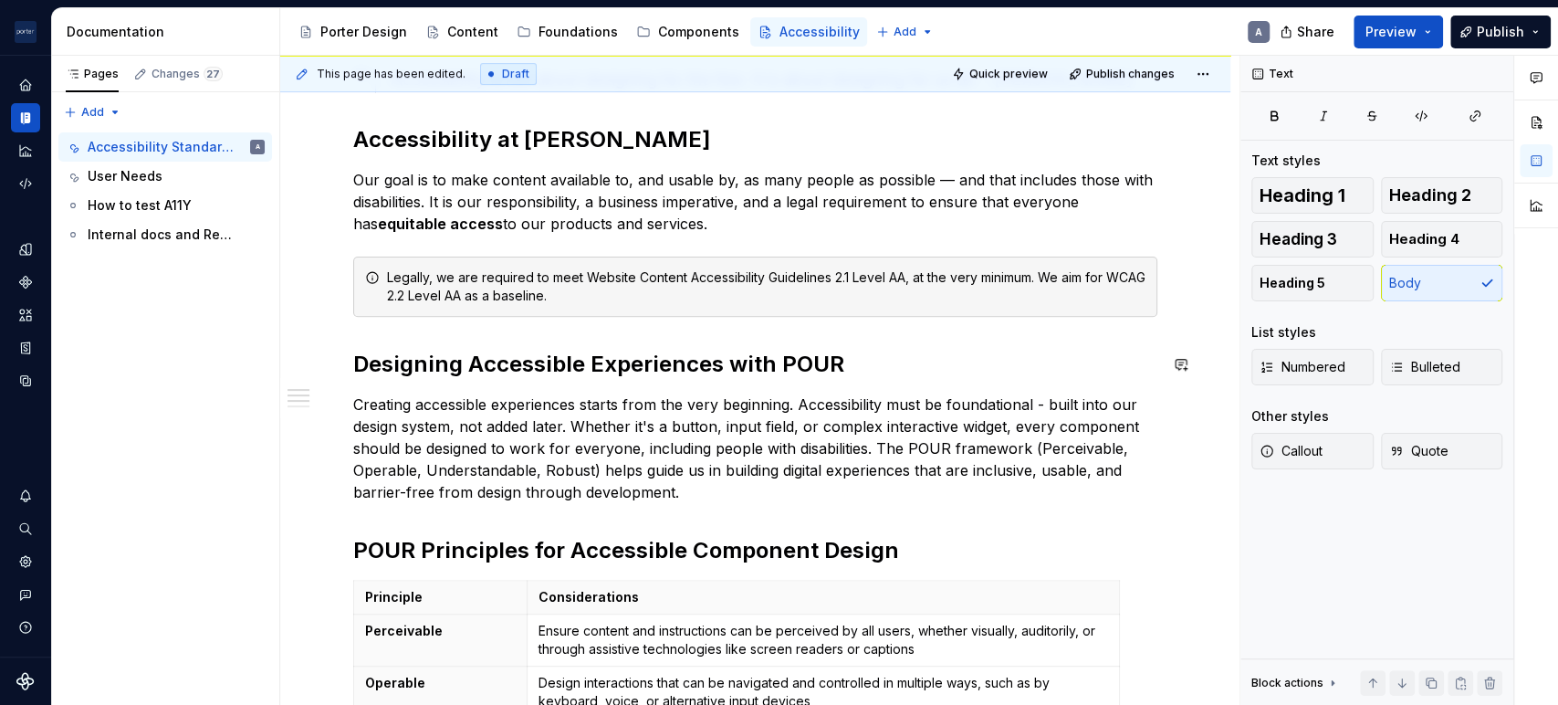
click at [642, 382] on div "Accessibility is not about designing for the few. It is about designing for us …" at bounding box center [755, 525] width 804 height 916
click at [794, 354] on h2 "Designing Accessible Experiences with POUR" at bounding box center [755, 364] width 804 height 29
click at [927, 363] on h2 "Designing Accessible Experiences with POUR" at bounding box center [755, 364] width 804 height 29
click at [787, 448] on p "Creating accessible experiences starts from the very beginning. Accessibility m…" at bounding box center [755, 448] width 804 height 110
click at [789, 432] on p "Creating accessible experiences starts from the very beginning. Accessibility m…" at bounding box center [755, 448] width 804 height 110
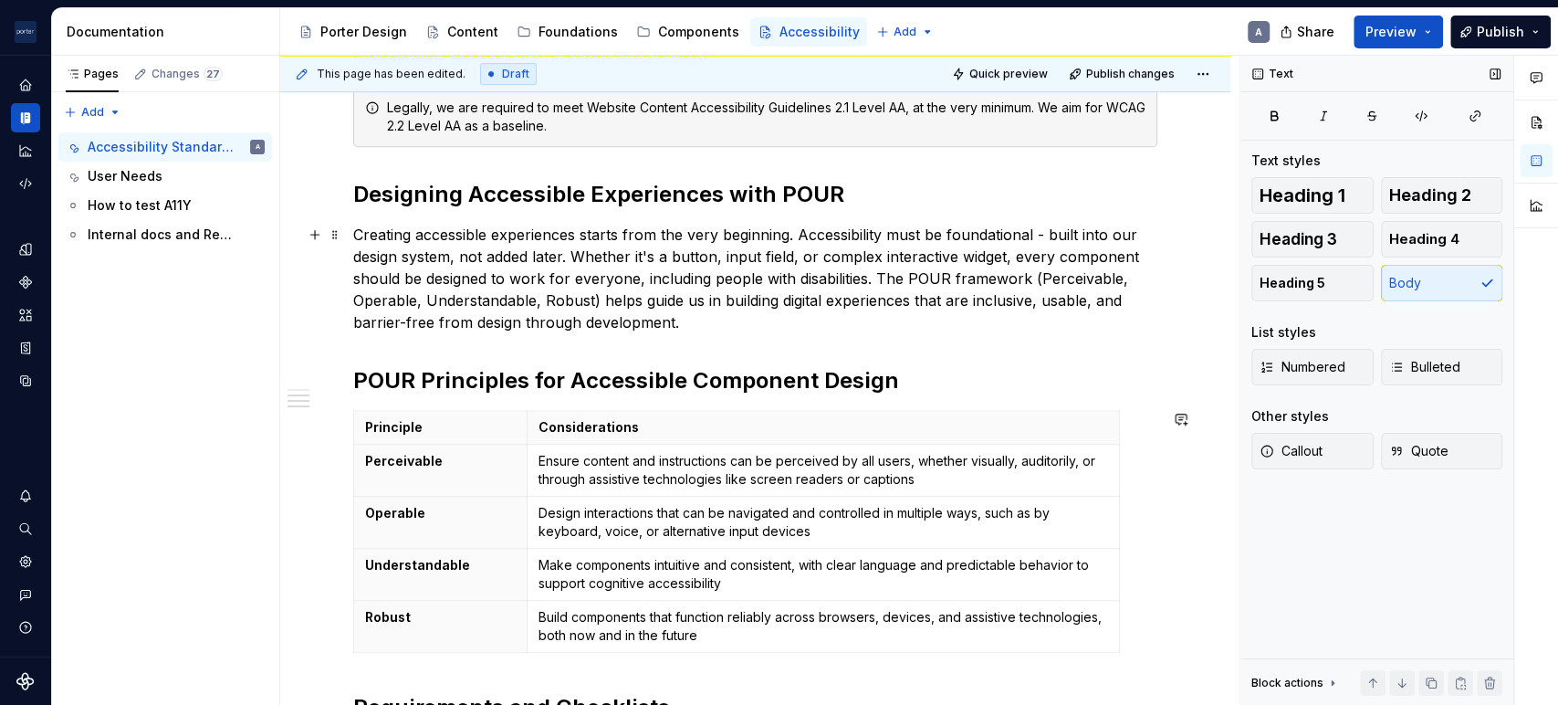
scroll to position [507, 0]
type textarea "*"
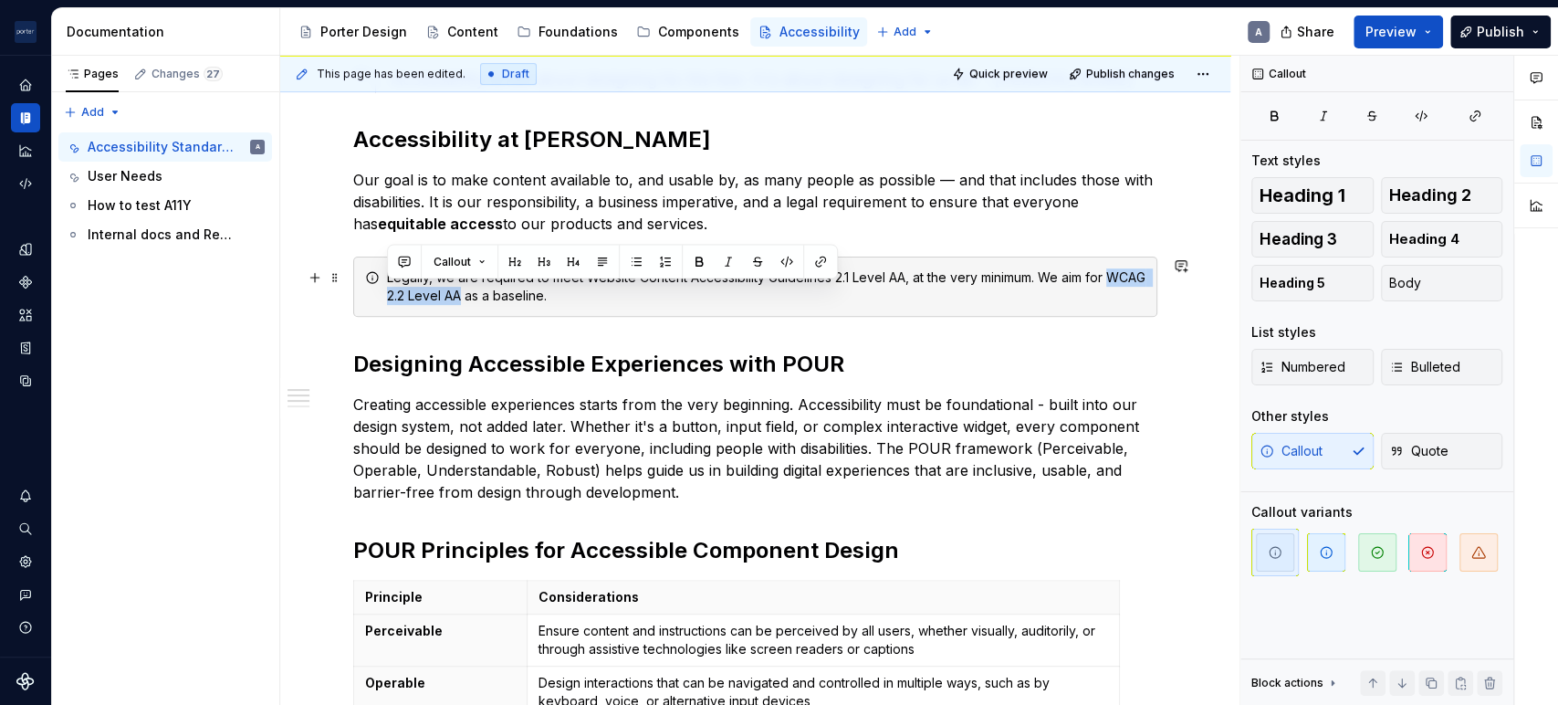
drag, startPoint x: 507, startPoint y: 295, endPoint x: 388, endPoint y: 296, distance: 119.6
click at [388, 296] on div "Legally, we are required to meet Website Content Accessibility Guidelines 2.1 L…" at bounding box center [766, 286] width 758 height 37
click at [824, 261] on button "button" at bounding box center [821, 262] width 26 height 26
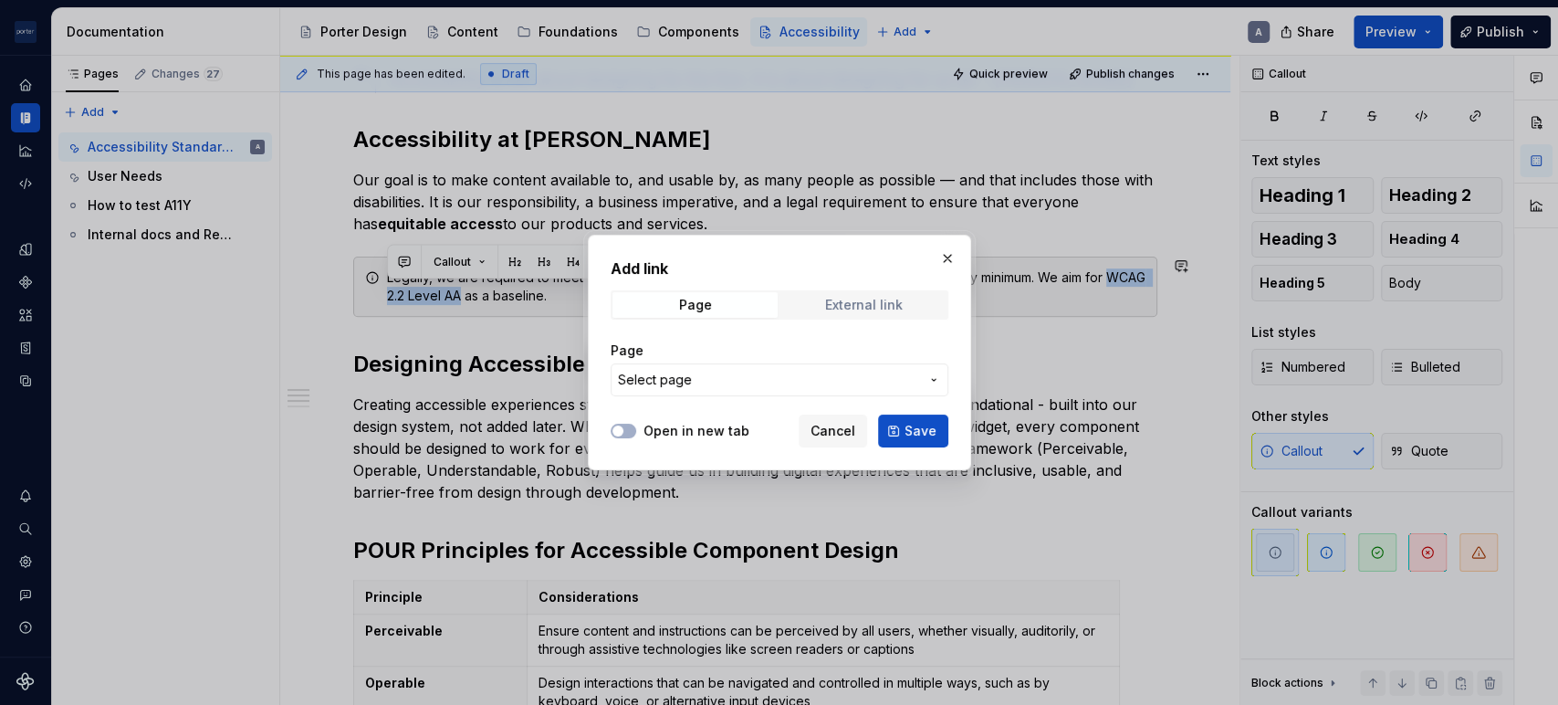
click at [858, 304] on div "External link" at bounding box center [864, 305] width 78 height 15
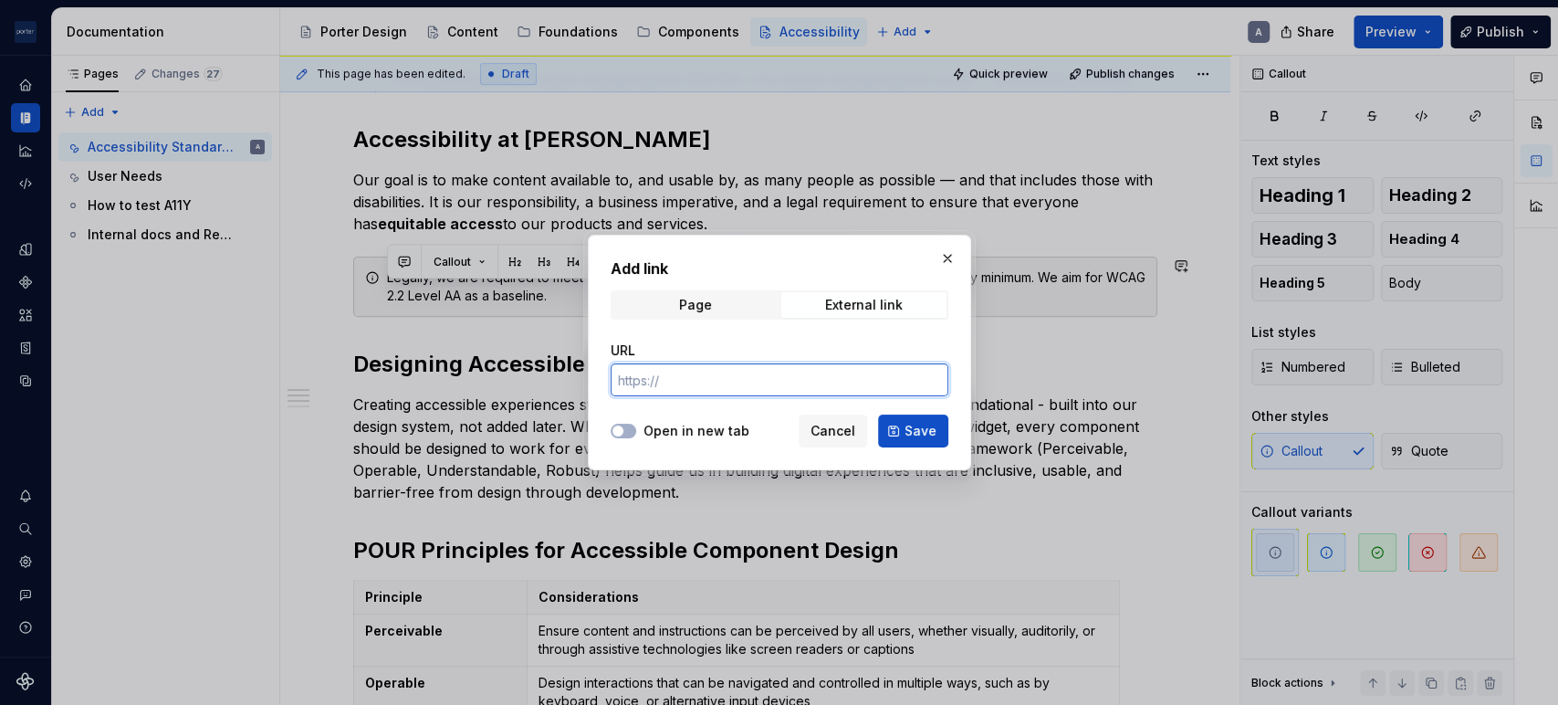
click at [782, 388] on input "URL" at bounding box center [780, 379] width 338 height 33
paste input "[URL][DOMAIN_NAME]"
type input "[URL][DOMAIN_NAME]"
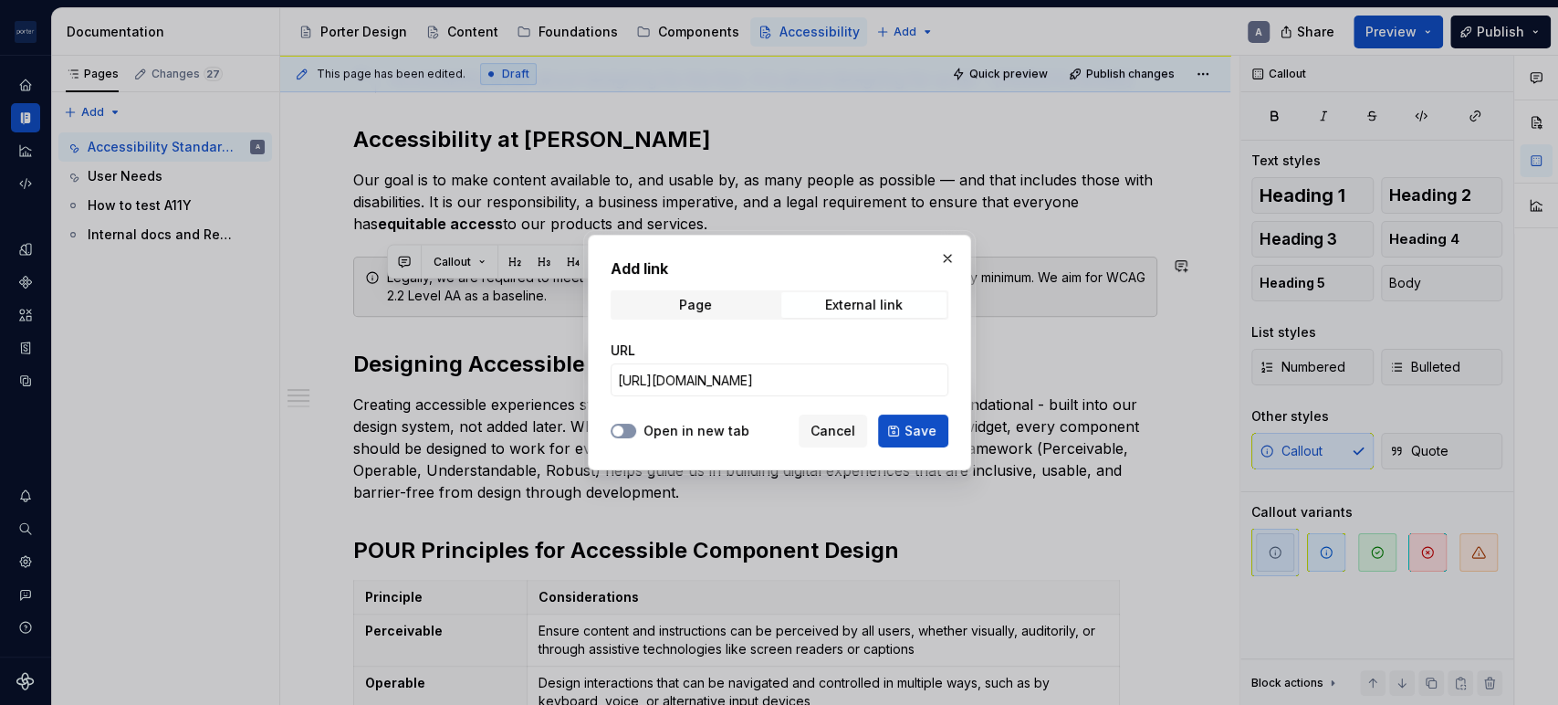
click at [621, 430] on span "button" at bounding box center [617, 430] width 11 height 11
click at [925, 425] on span "Save" at bounding box center [920, 431] width 32 height 18
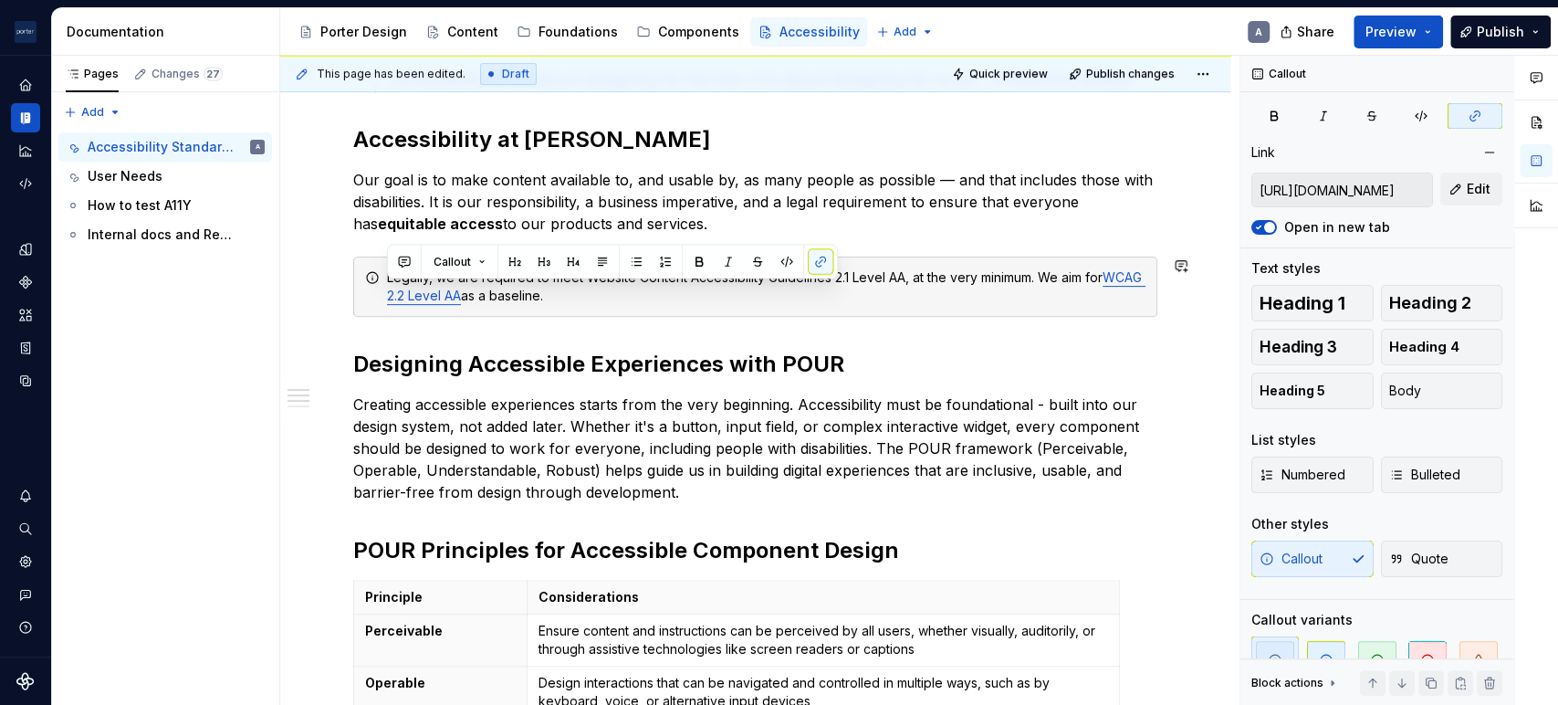
click at [869, 426] on p "Creating accessible experiences starts from the very beginning. Accessibility m…" at bounding box center [755, 448] width 804 height 110
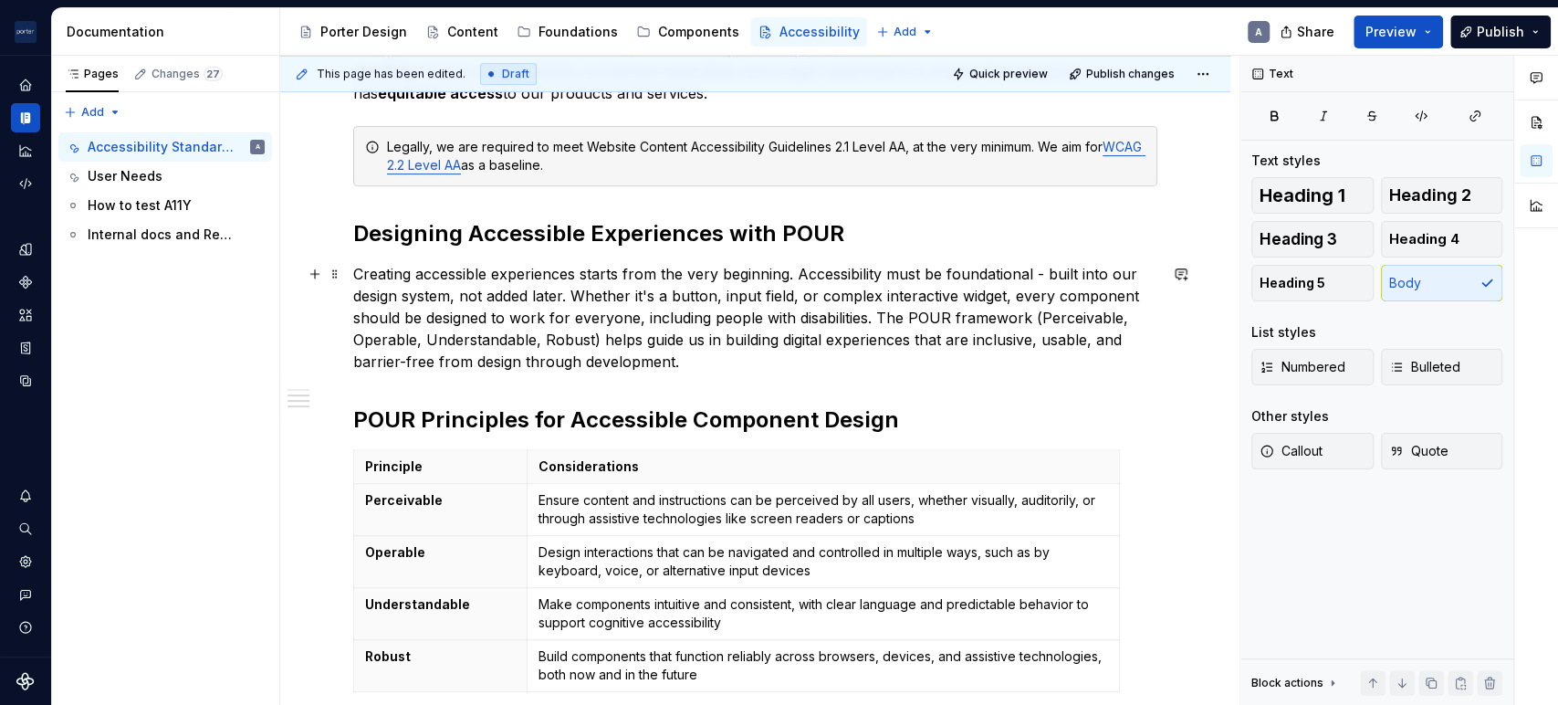
scroll to position [507, 0]
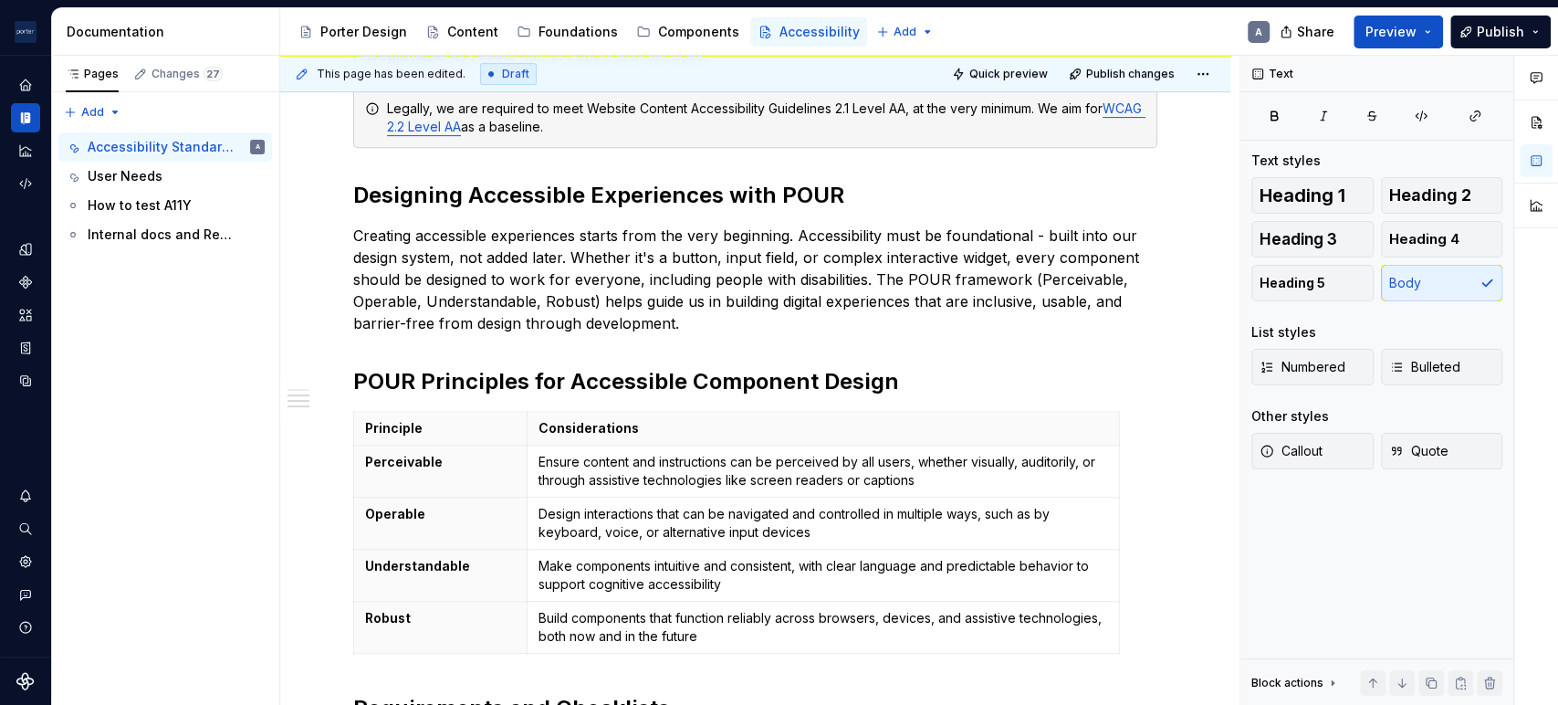
type textarea "*"
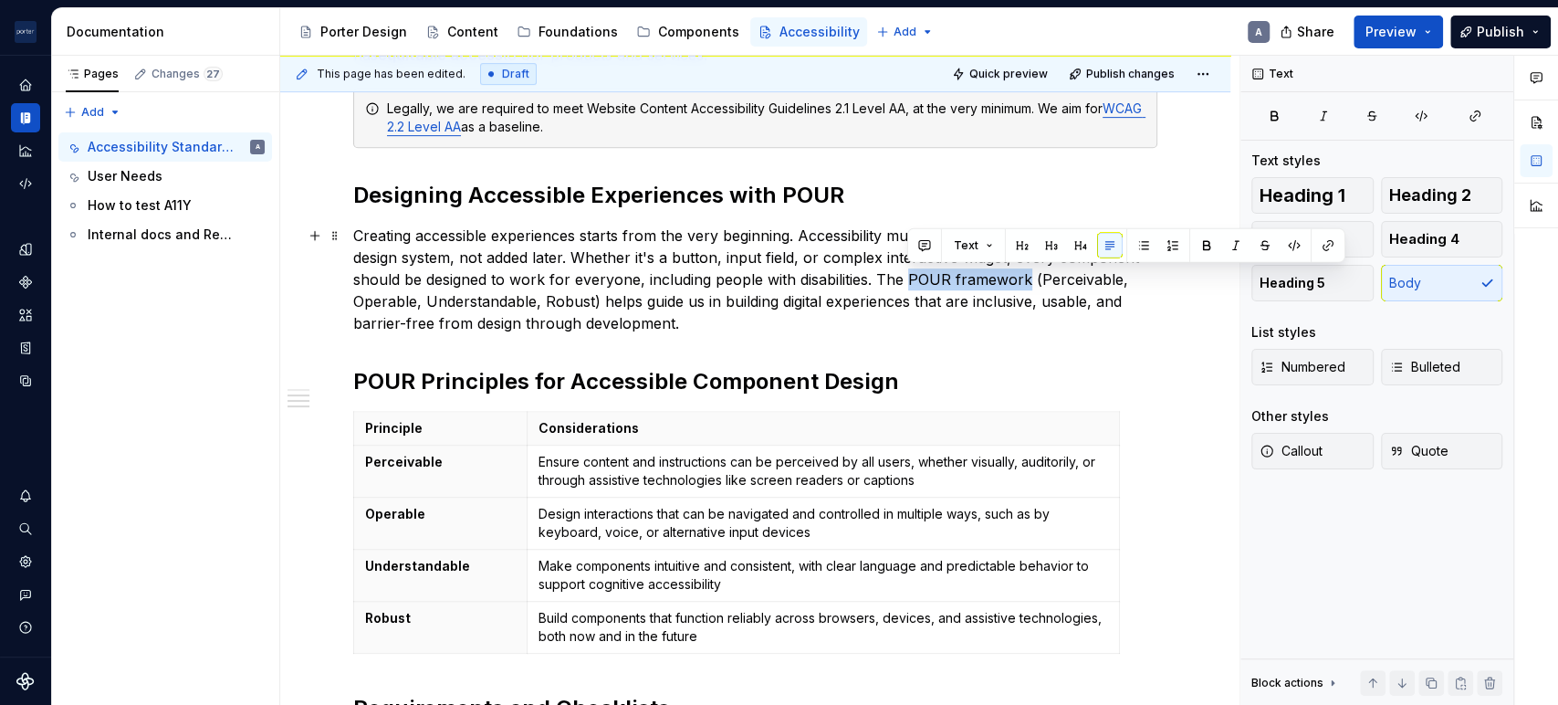
drag, startPoint x: 906, startPoint y: 283, endPoint x: 1022, endPoint y: 286, distance: 115.9
click at [1022, 286] on p "Creating accessible experiences starts from the very beginning. Accessibility m…" at bounding box center [755, 280] width 804 height 110
click at [1318, 242] on button "button" at bounding box center [1328, 246] width 26 height 26
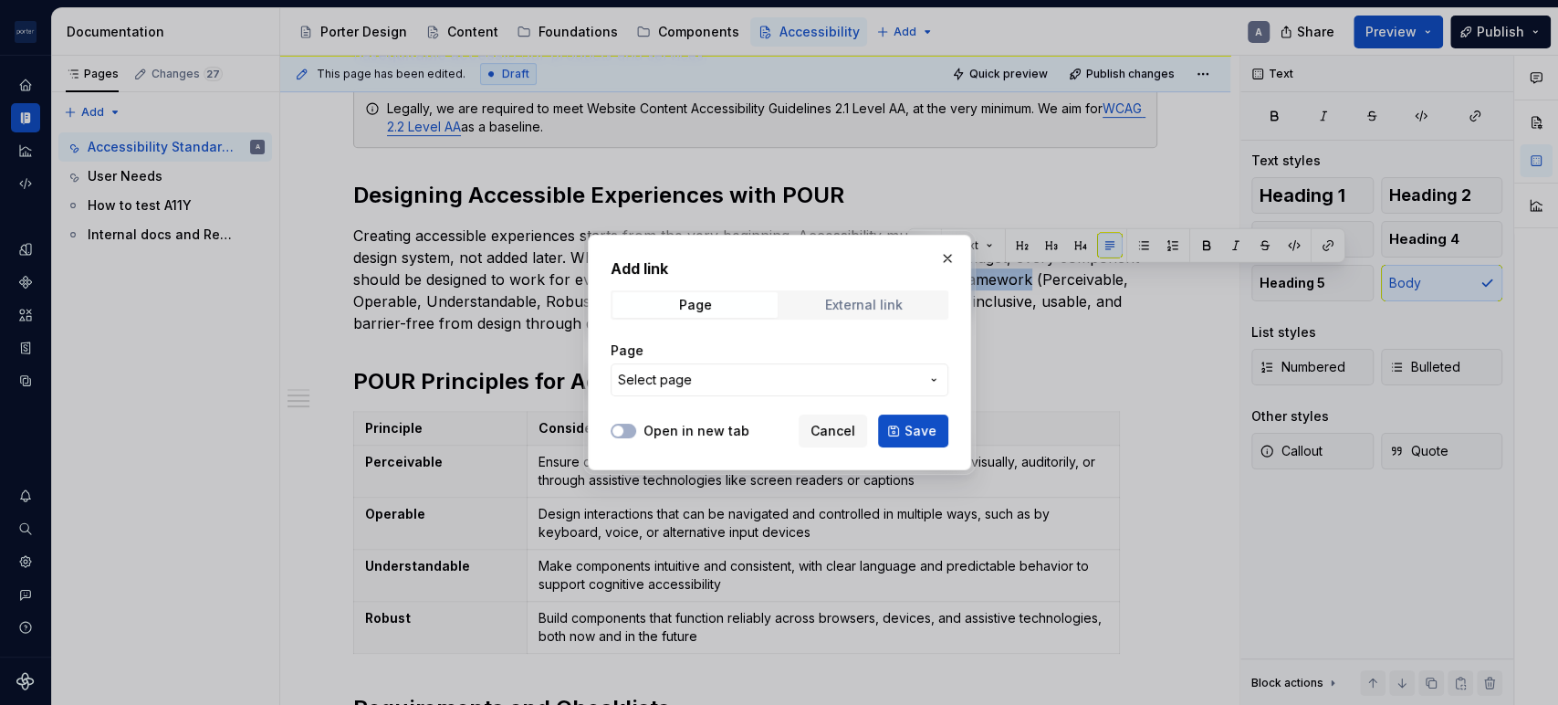
click at [854, 298] on div "External link" at bounding box center [864, 305] width 78 height 15
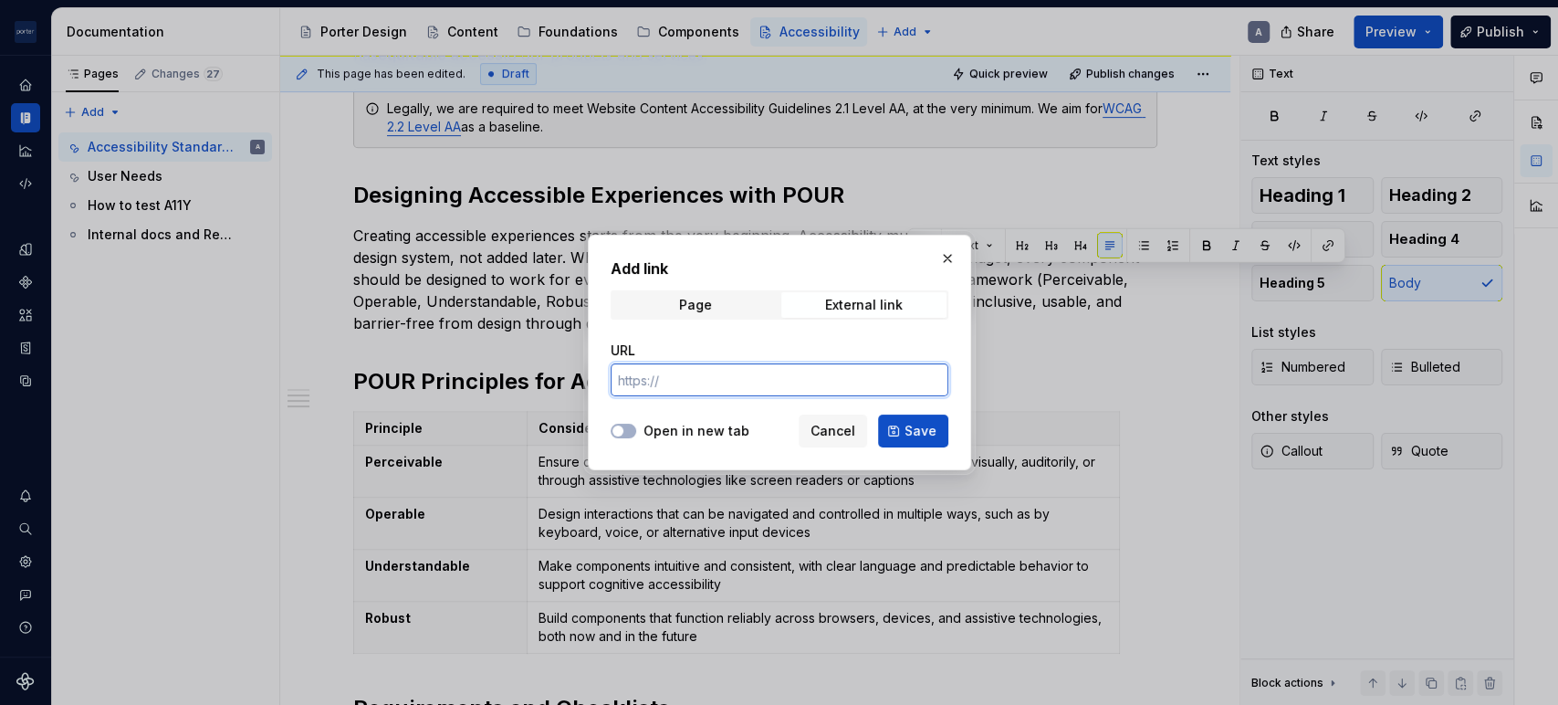
click at [753, 381] on input "URL" at bounding box center [780, 379] width 338 height 33
paste input "[URL][DOMAIN_NAME]"
type input "[URL][DOMAIN_NAME]"
click at [612, 434] on span "button" at bounding box center [617, 430] width 11 height 11
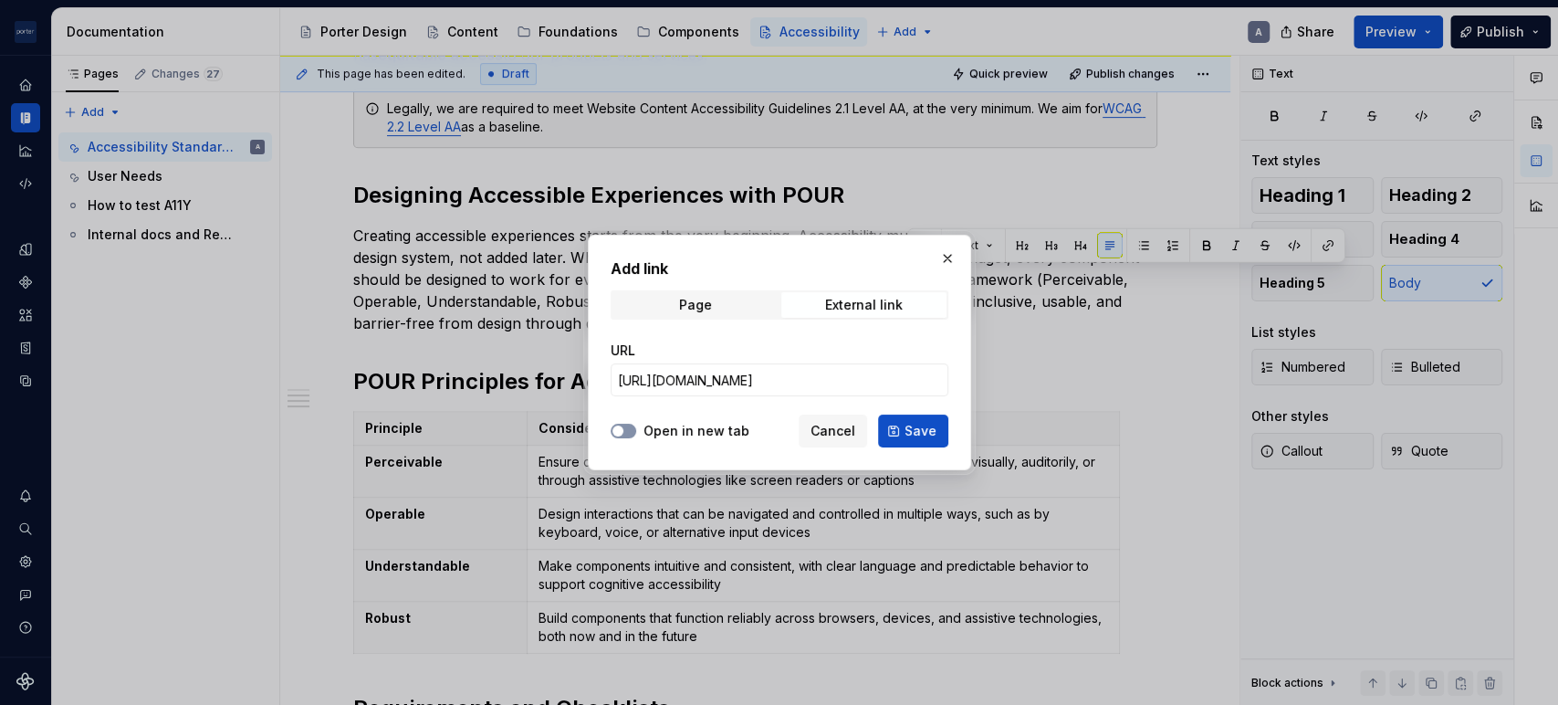
scroll to position [0, 0]
click at [908, 434] on span "Save" at bounding box center [920, 431] width 32 height 18
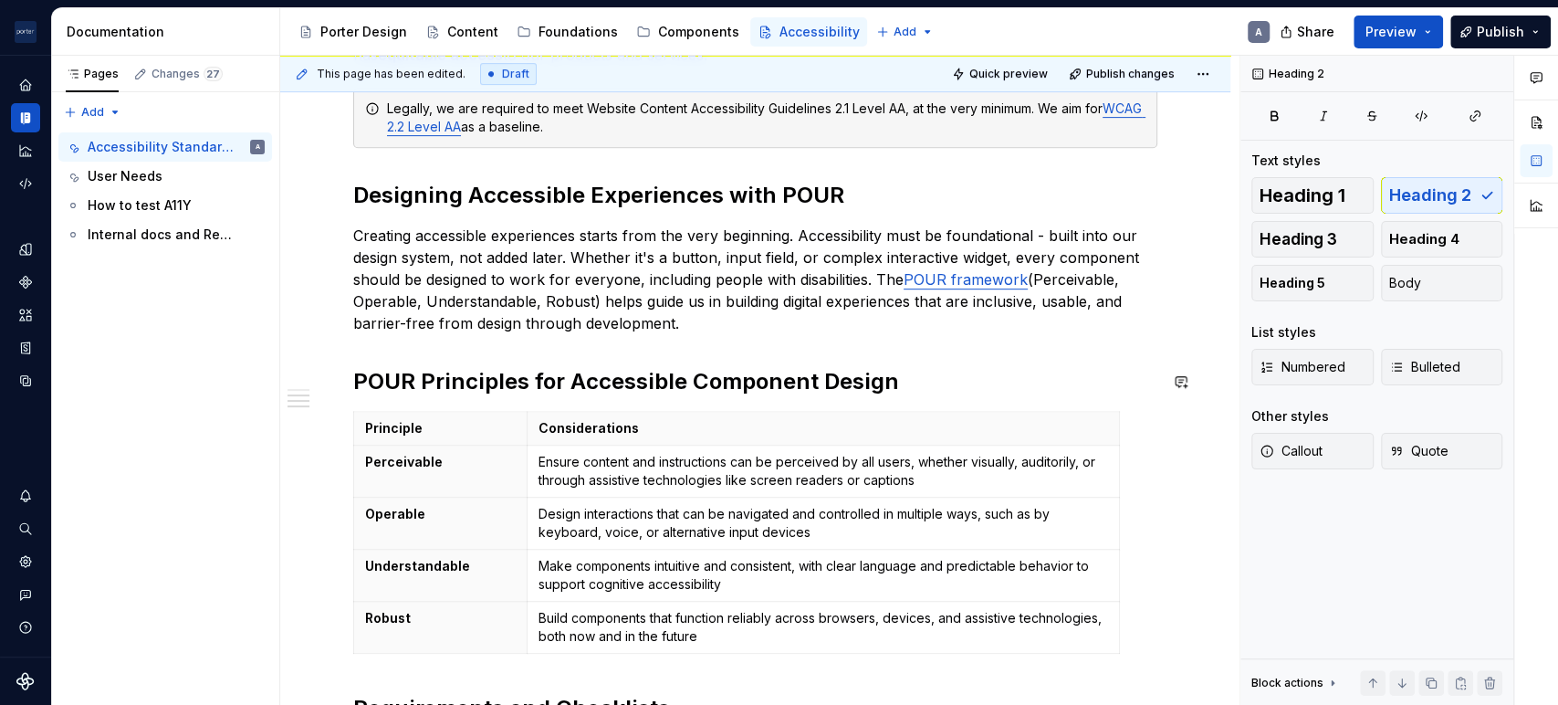
click at [751, 345] on div "Accessibility is not about designing for the few. It is about designing for us …" at bounding box center [755, 356] width 804 height 916
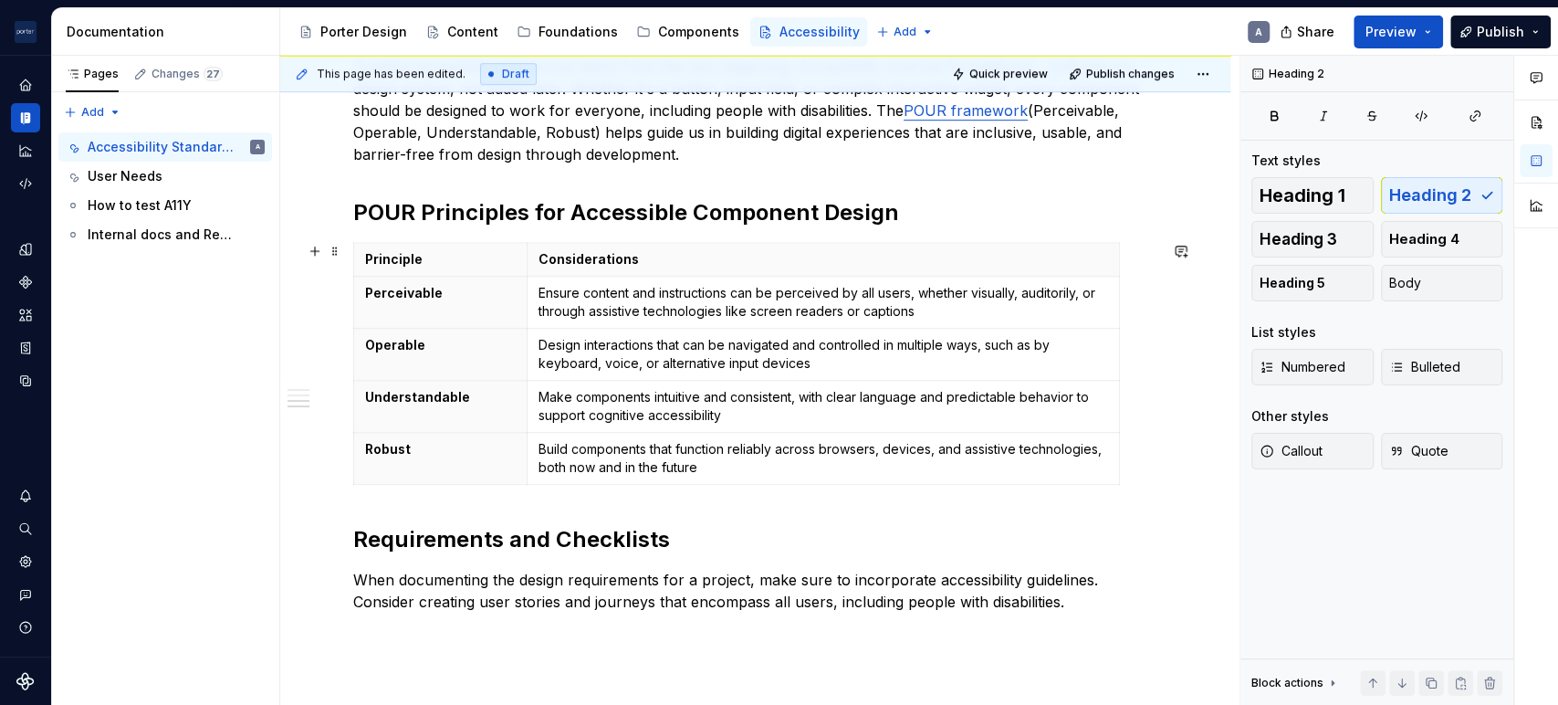
scroll to position [845, 0]
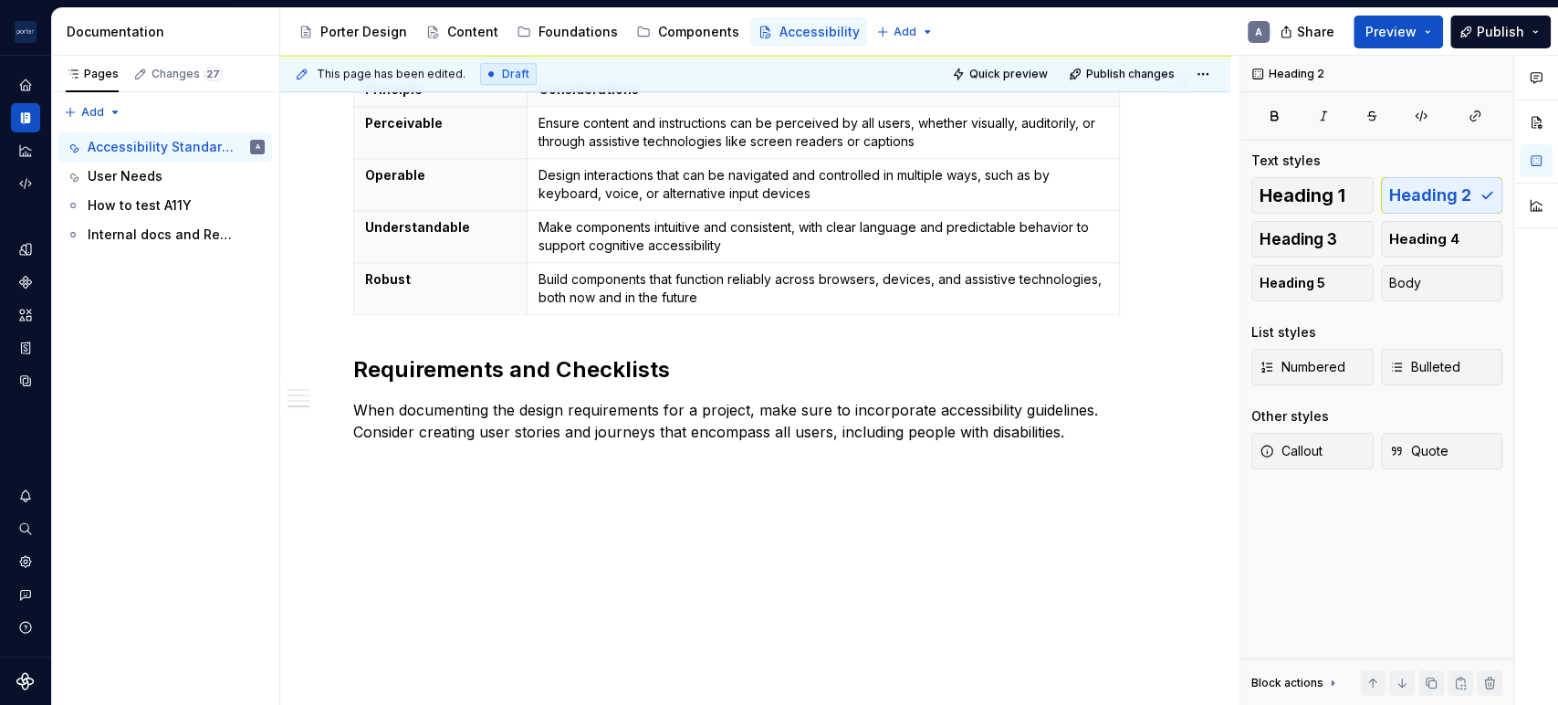
click at [751, 338] on div "Accessibility is not about designing for the few. It is about designing for us …" at bounding box center [755, 17] width 804 height 916
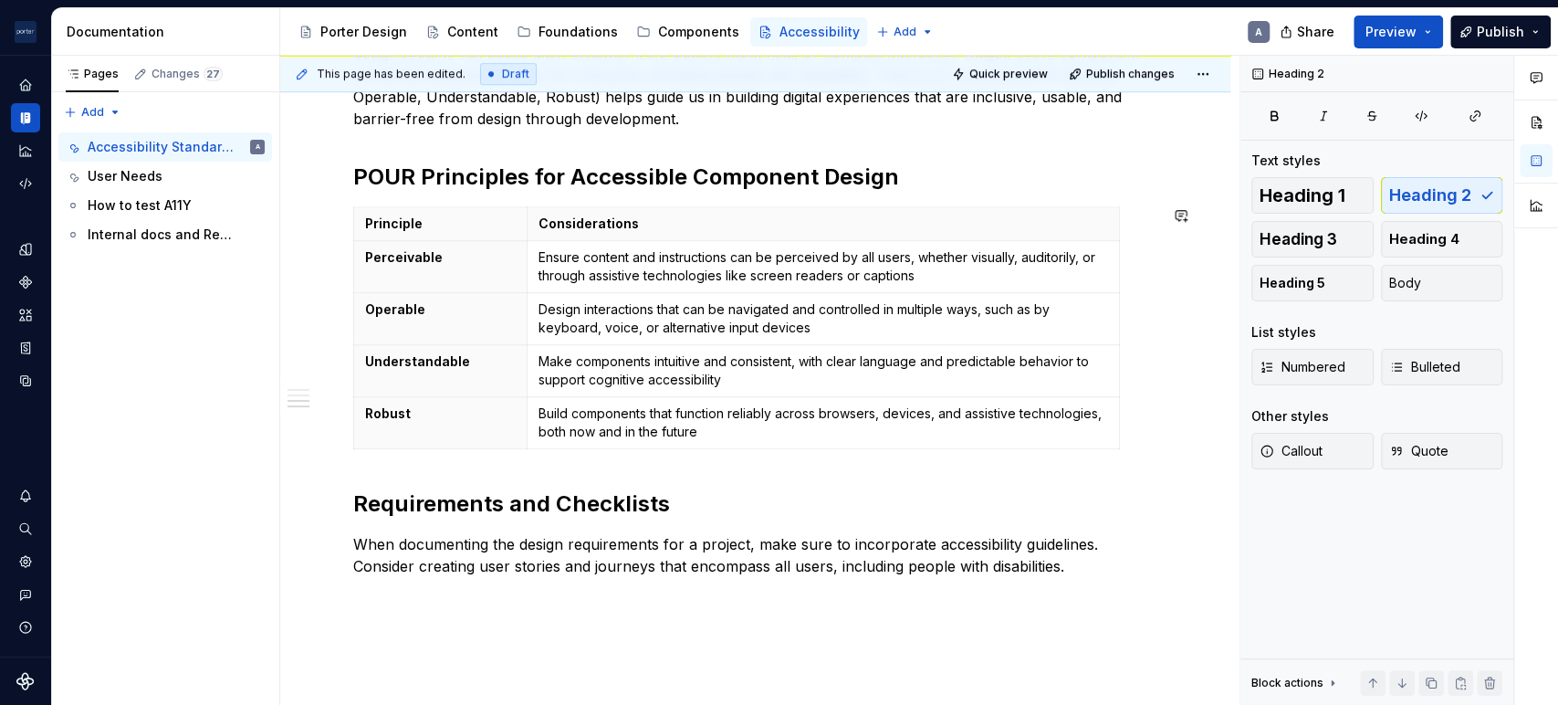
scroll to position [675, 0]
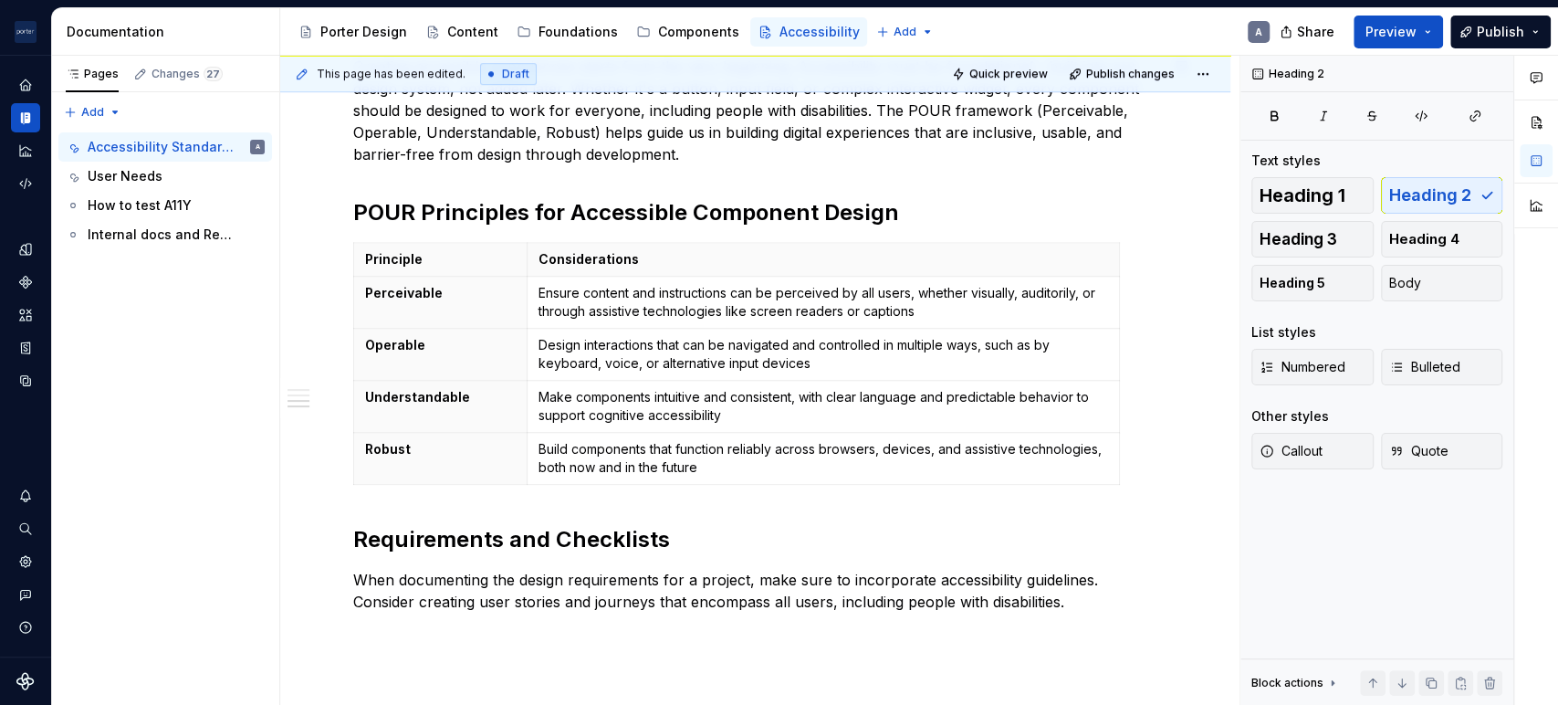
type textarea "*"
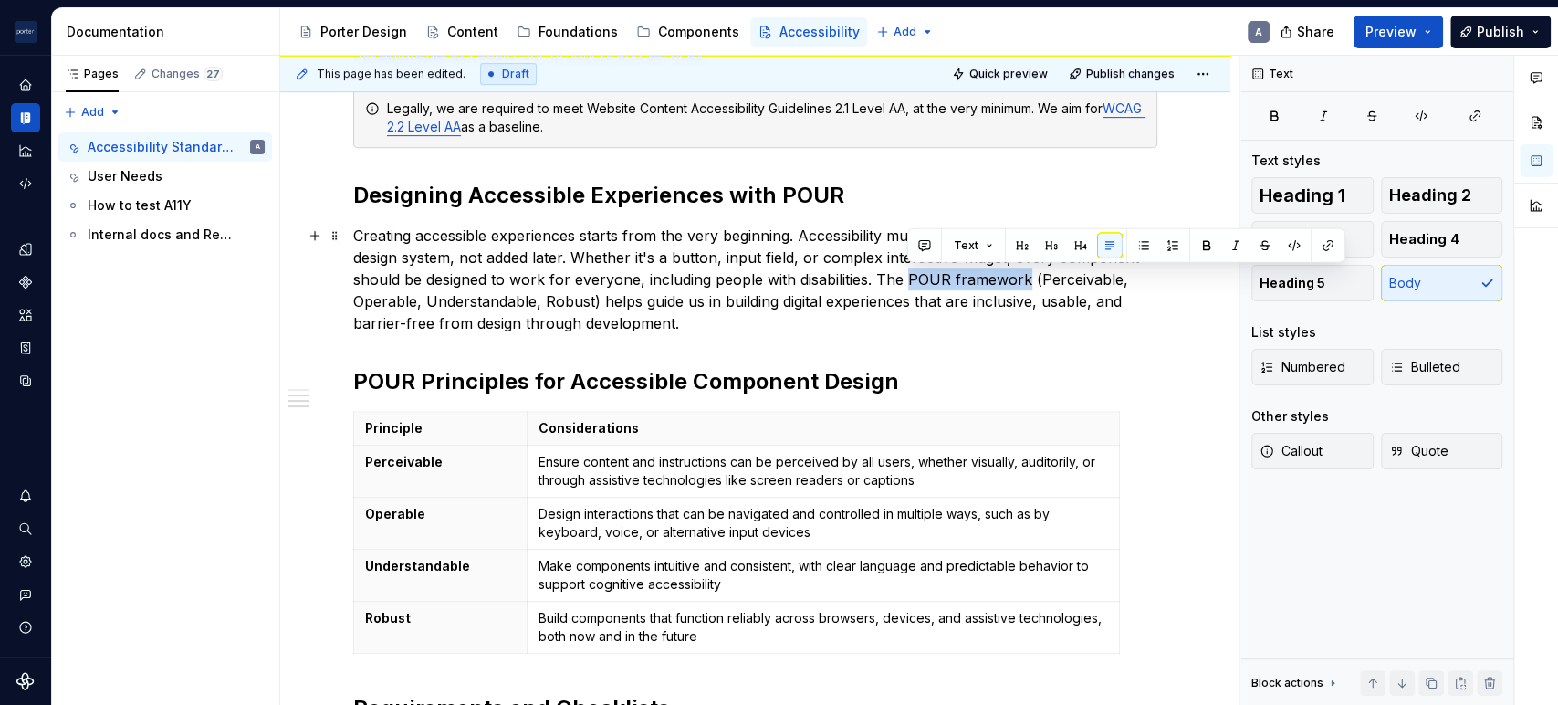
drag, startPoint x: 1025, startPoint y: 279, endPoint x: 910, endPoint y: 280, distance: 115.0
click at [910, 280] on p "Creating accessible experiences starts from the very beginning. Accessibility m…" at bounding box center [755, 280] width 804 height 110
click at [1331, 242] on button "button" at bounding box center [1328, 246] width 26 height 26
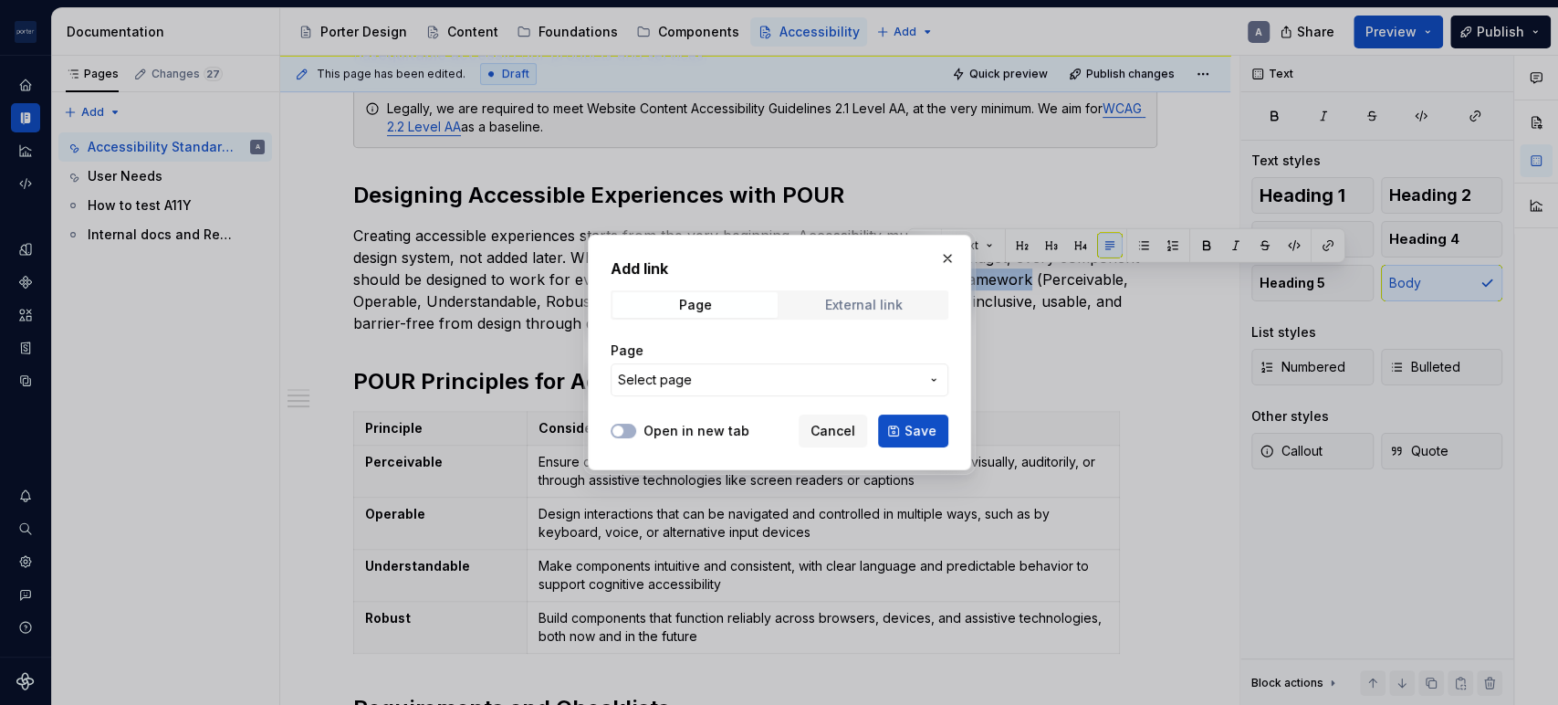
click at [892, 300] on div "External link" at bounding box center [864, 305] width 78 height 15
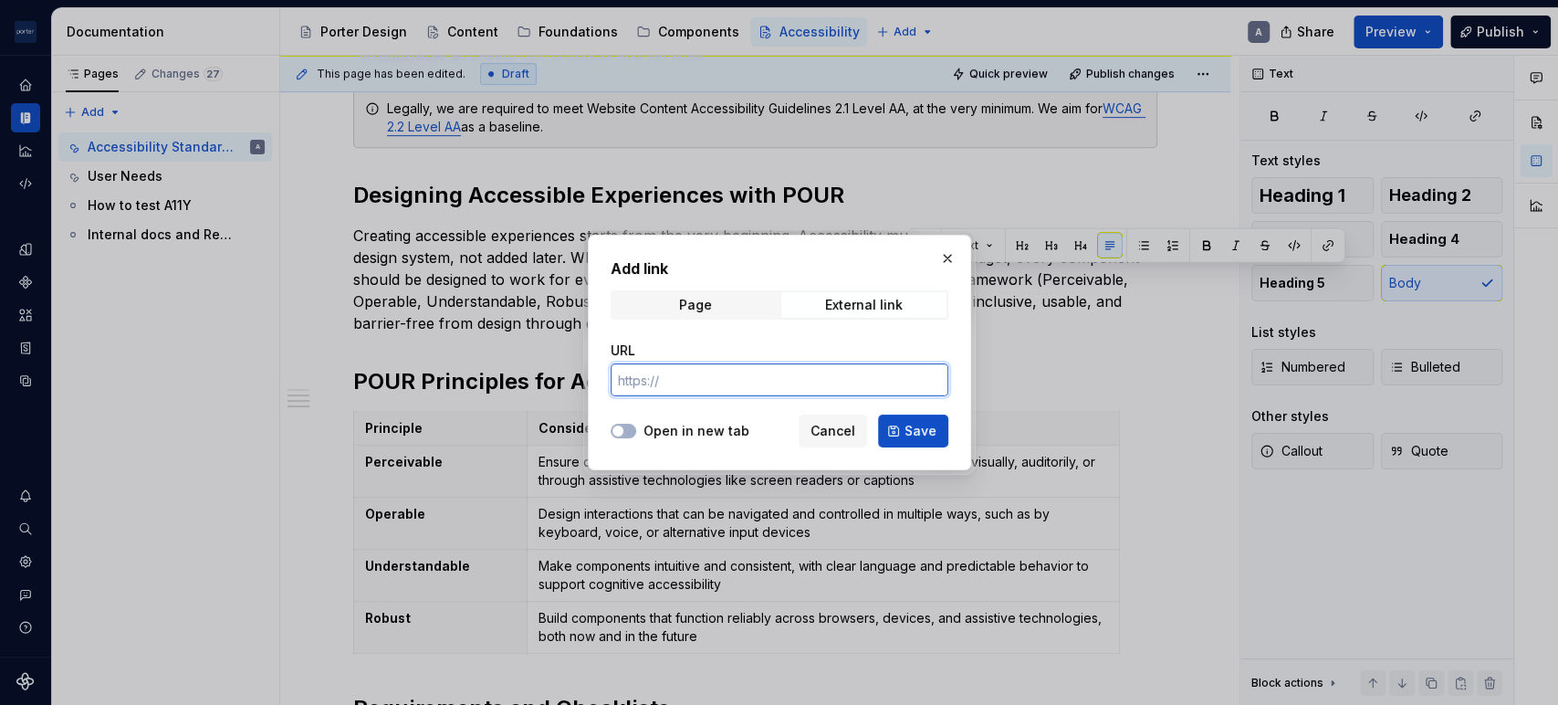
click at [738, 371] on input "URL" at bounding box center [780, 379] width 338 height 33
paste input "[URL][DOMAIN_NAME]"
type input "[URL][DOMAIN_NAME]"
click at [637, 427] on div "Open in new tab" at bounding box center [680, 431] width 139 height 18
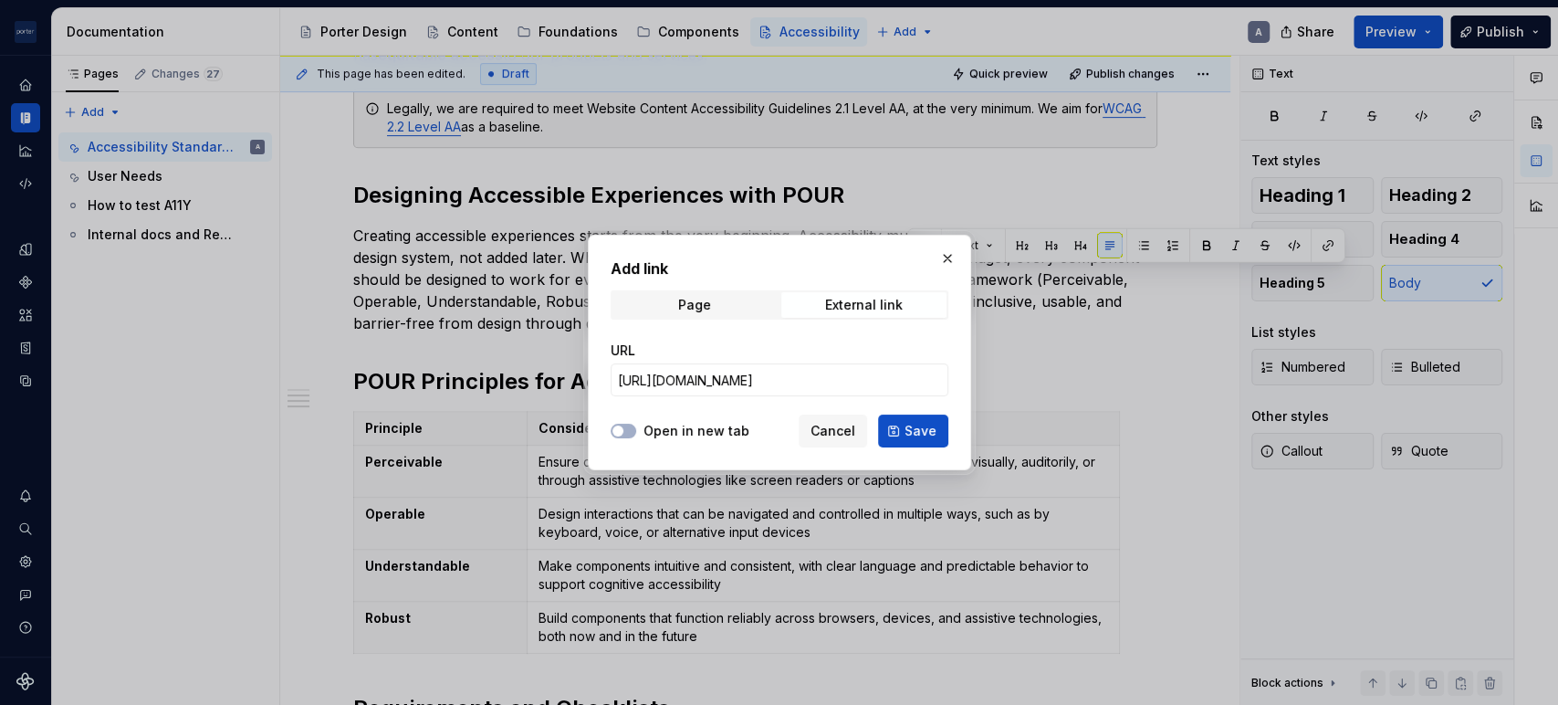
scroll to position [0, 0]
click at [622, 427] on icon "button" at bounding box center [618, 430] width 15 height 11
click at [930, 430] on span "Save" at bounding box center [920, 431] width 32 height 18
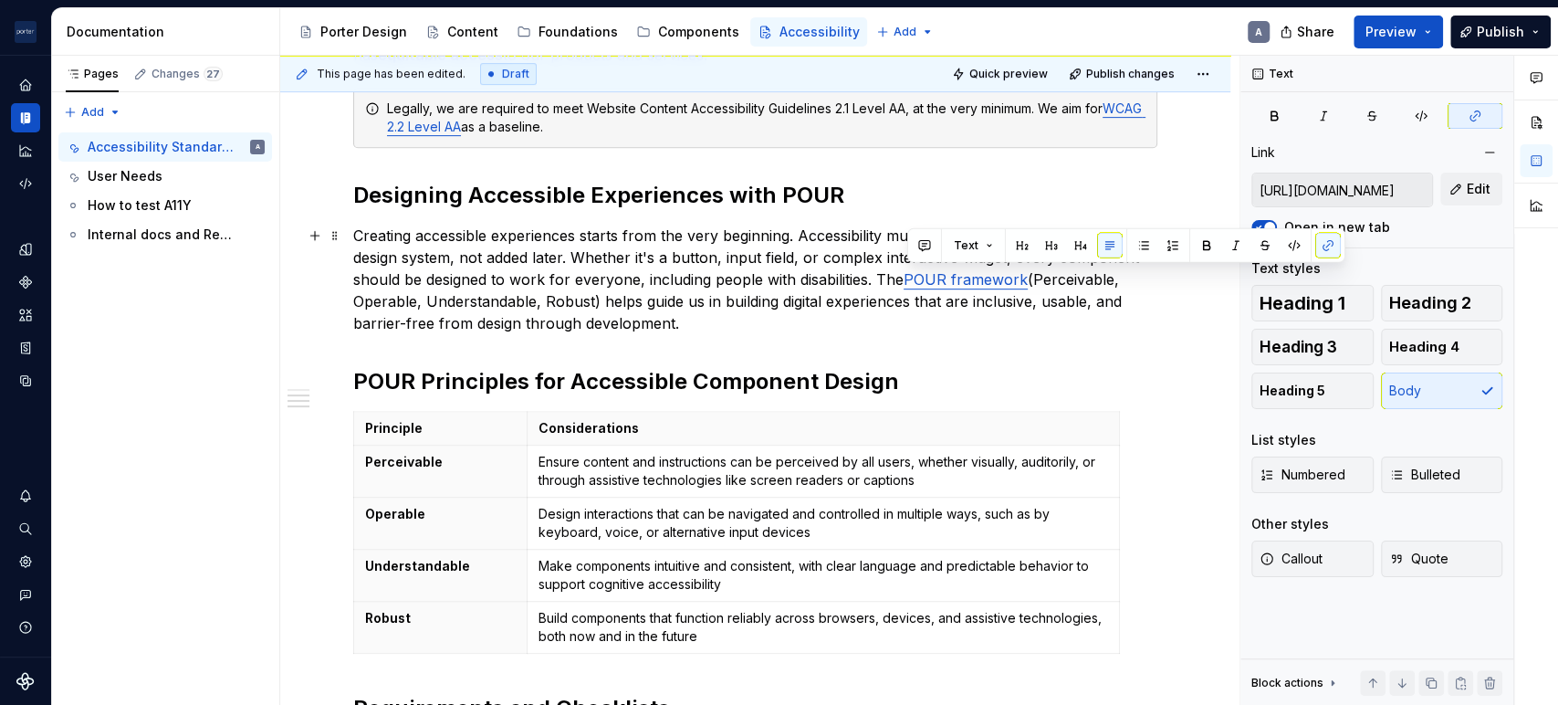
click at [722, 321] on p "Creating accessible experiences starts from the very beginning. Accessibility m…" at bounding box center [755, 280] width 804 height 110
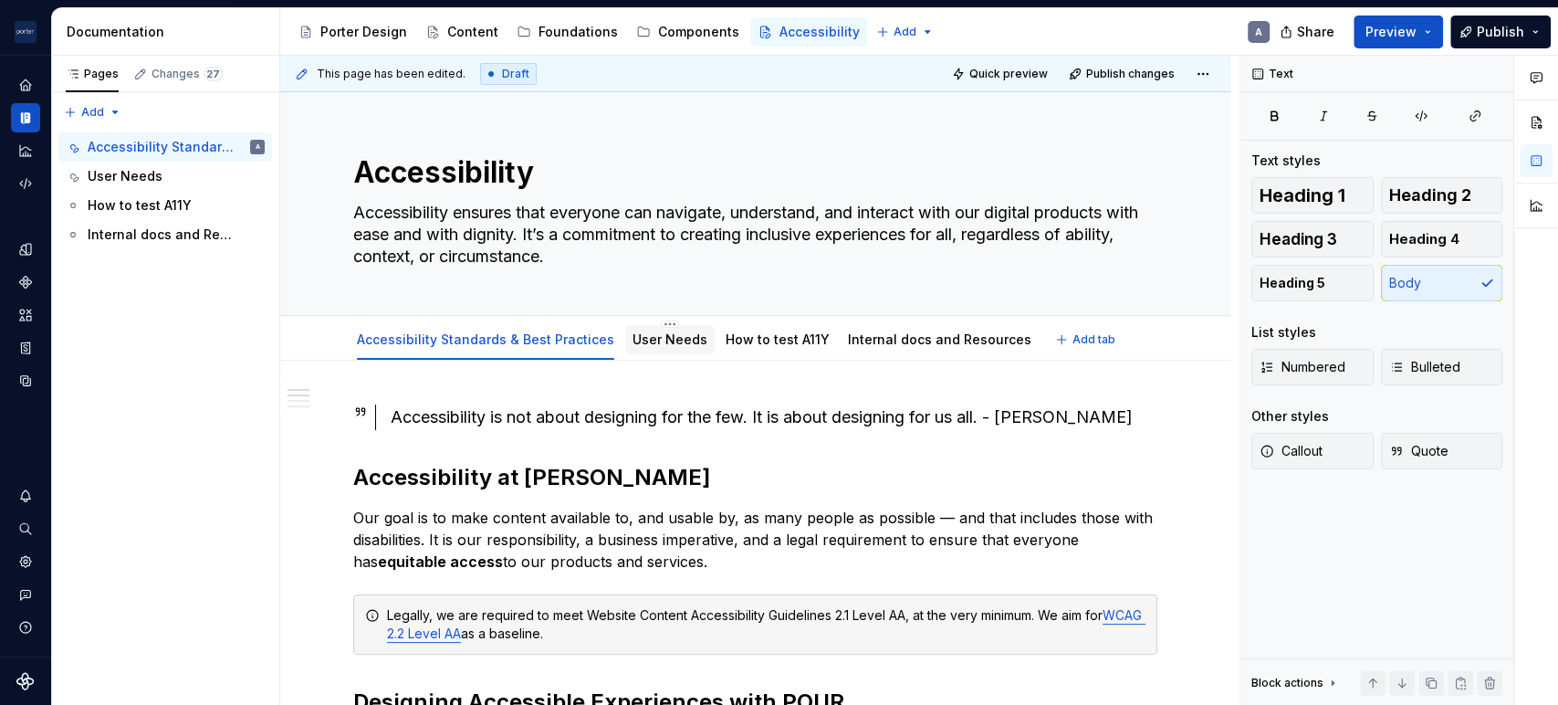
click at [686, 345] on link "User Needs" at bounding box center [669, 339] width 75 height 16
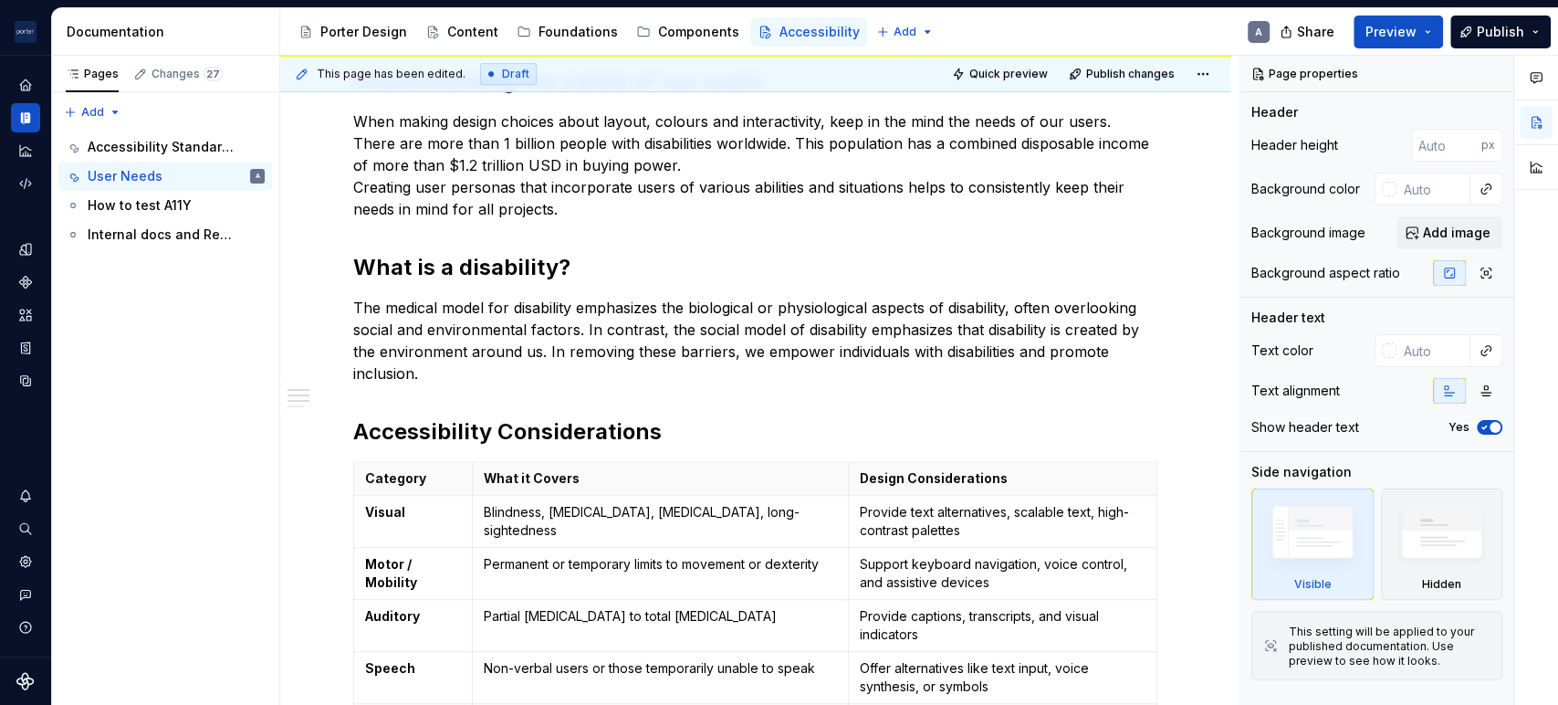
scroll to position [168, 0]
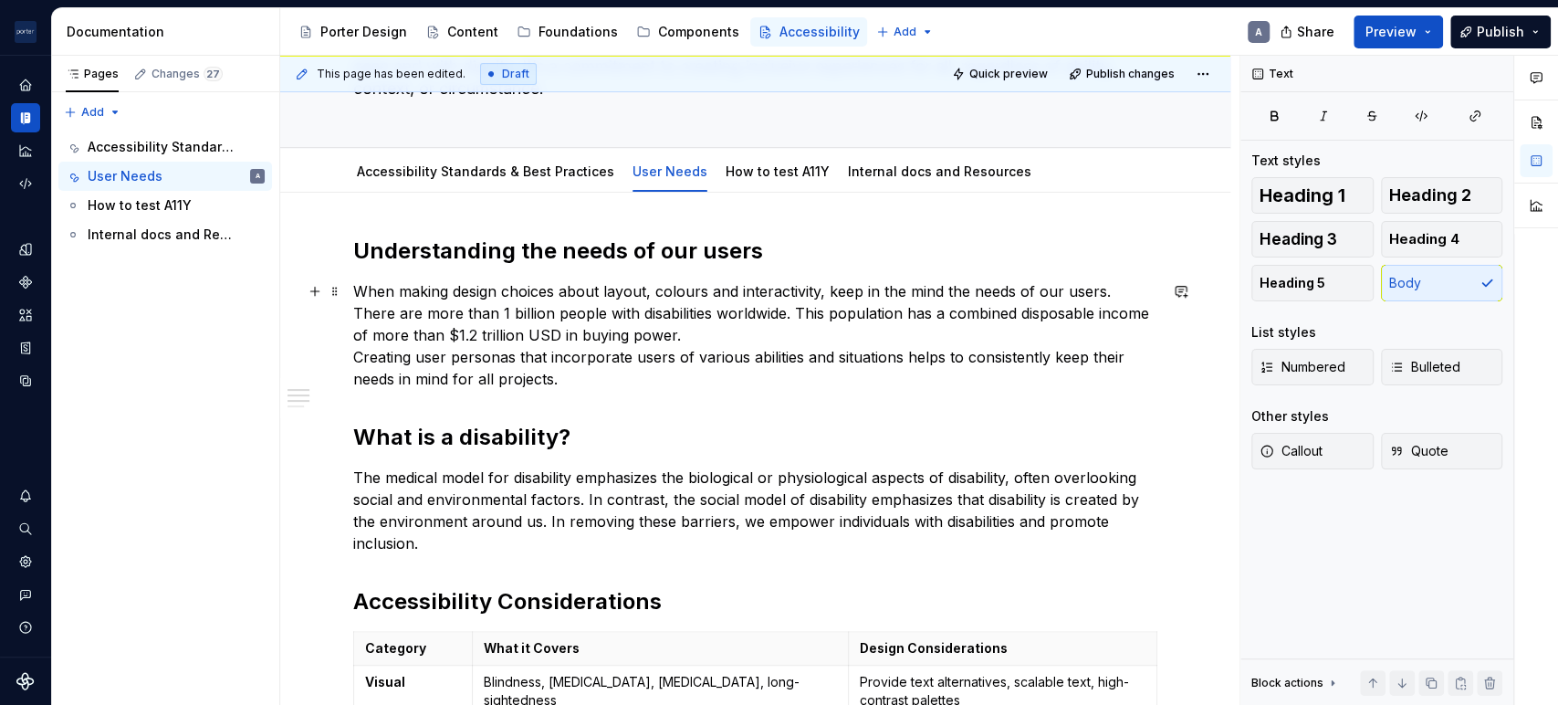
click at [786, 324] on p "When making design choices about layout, colours and interactivity, keep in the…" at bounding box center [755, 335] width 804 height 110
click at [569, 373] on p "When making design choices about layout, colours and interactivity, keep in the…" at bounding box center [755, 335] width 804 height 110
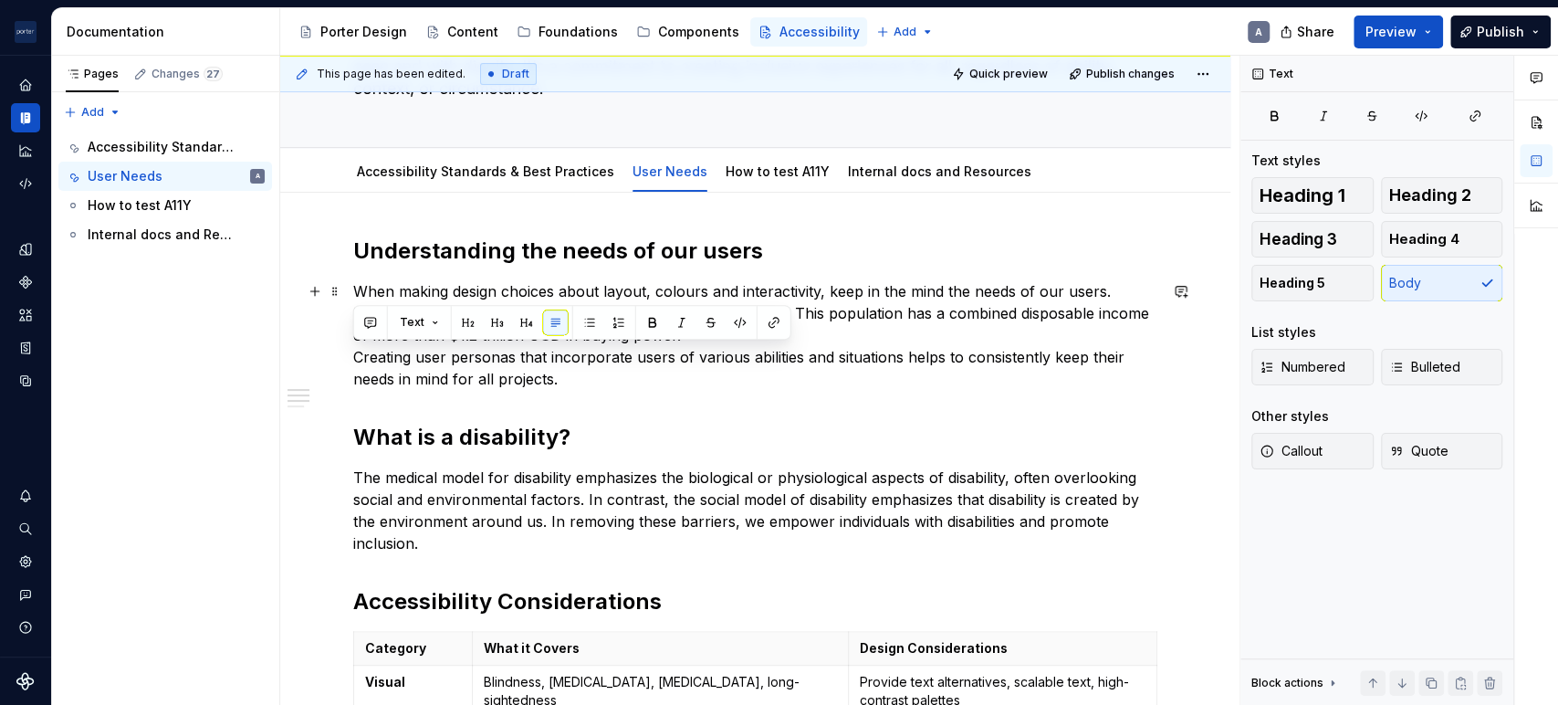
drag, startPoint x: 595, startPoint y: 380, endPoint x: 461, endPoint y: 413, distance: 138.3
click at [841, 491] on p "The medical model for disability emphasizes the biological or physiological asp…" at bounding box center [755, 510] width 804 height 88
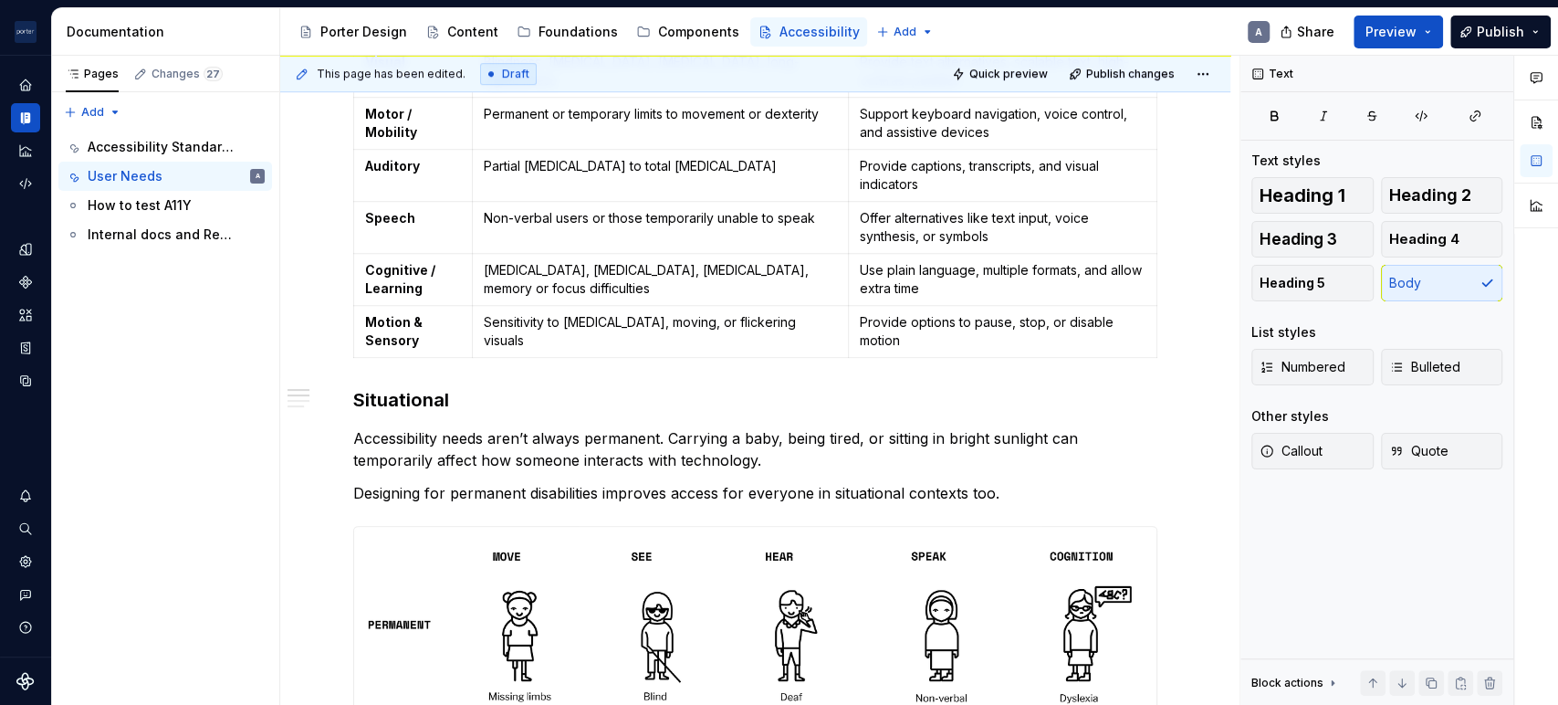
scroll to position [845, 0]
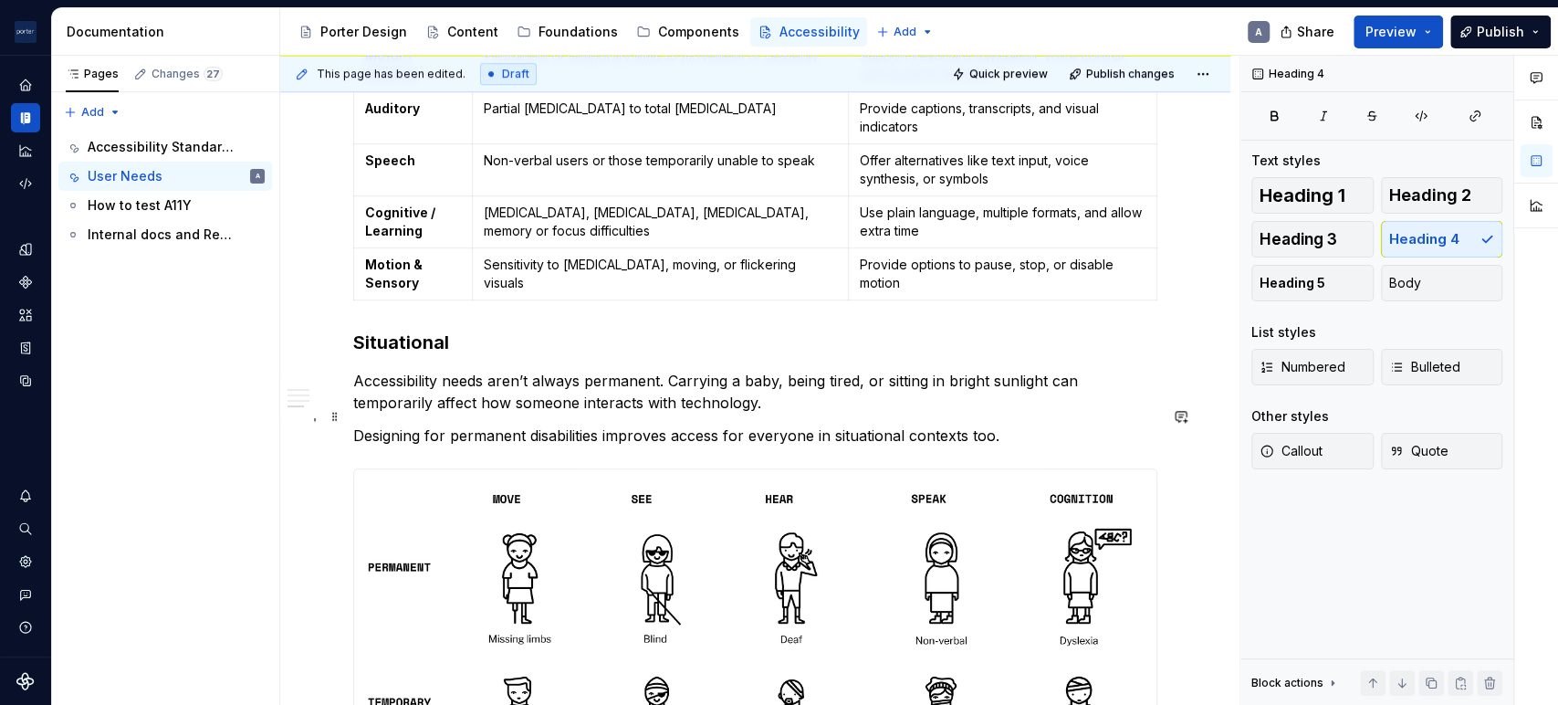
click at [1002, 424] on p "Designing for permanent disabilities improves access for everyone in situationa…" at bounding box center [755, 435] width 804 height 22
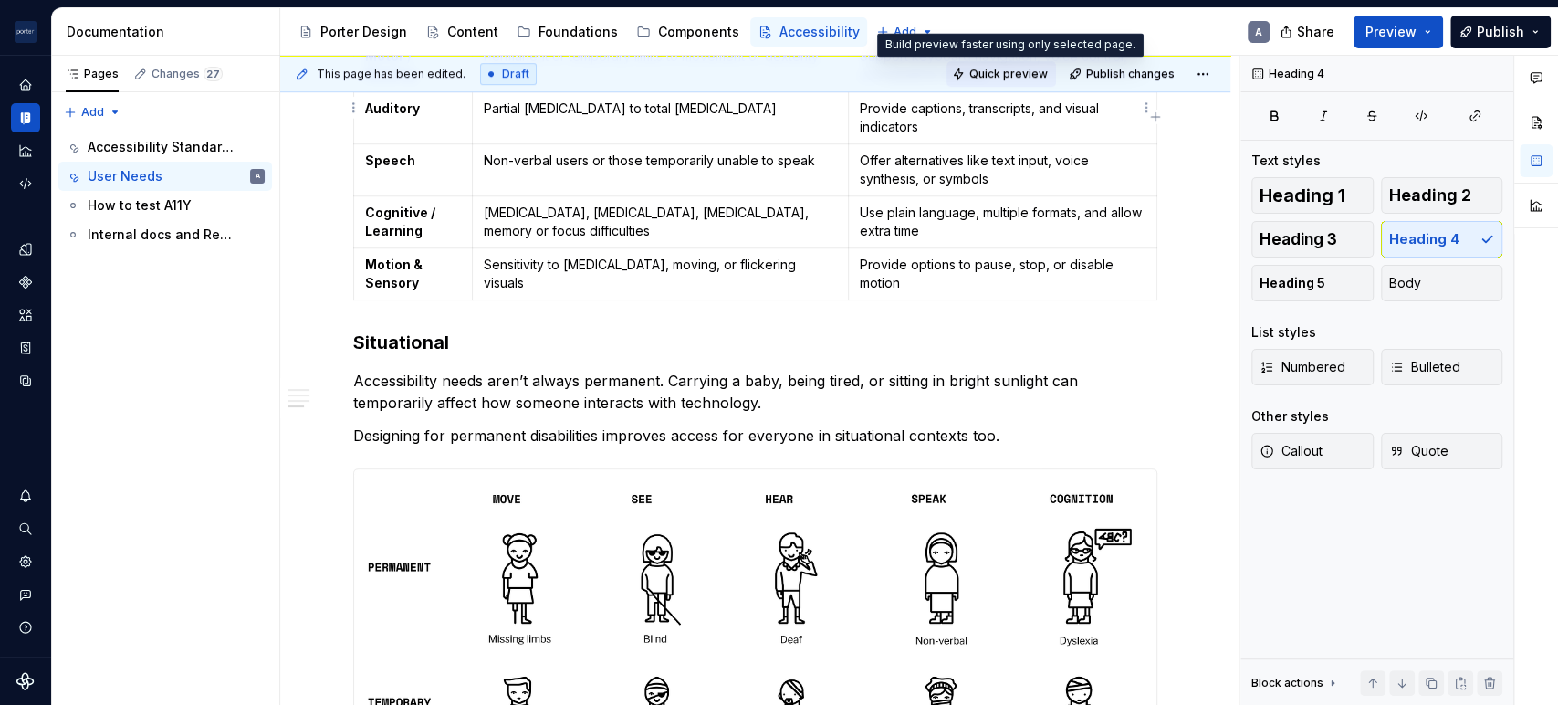
click at [976, 81] on button "Quick preview" at bounding box center [1001, 74] width 110 height 26
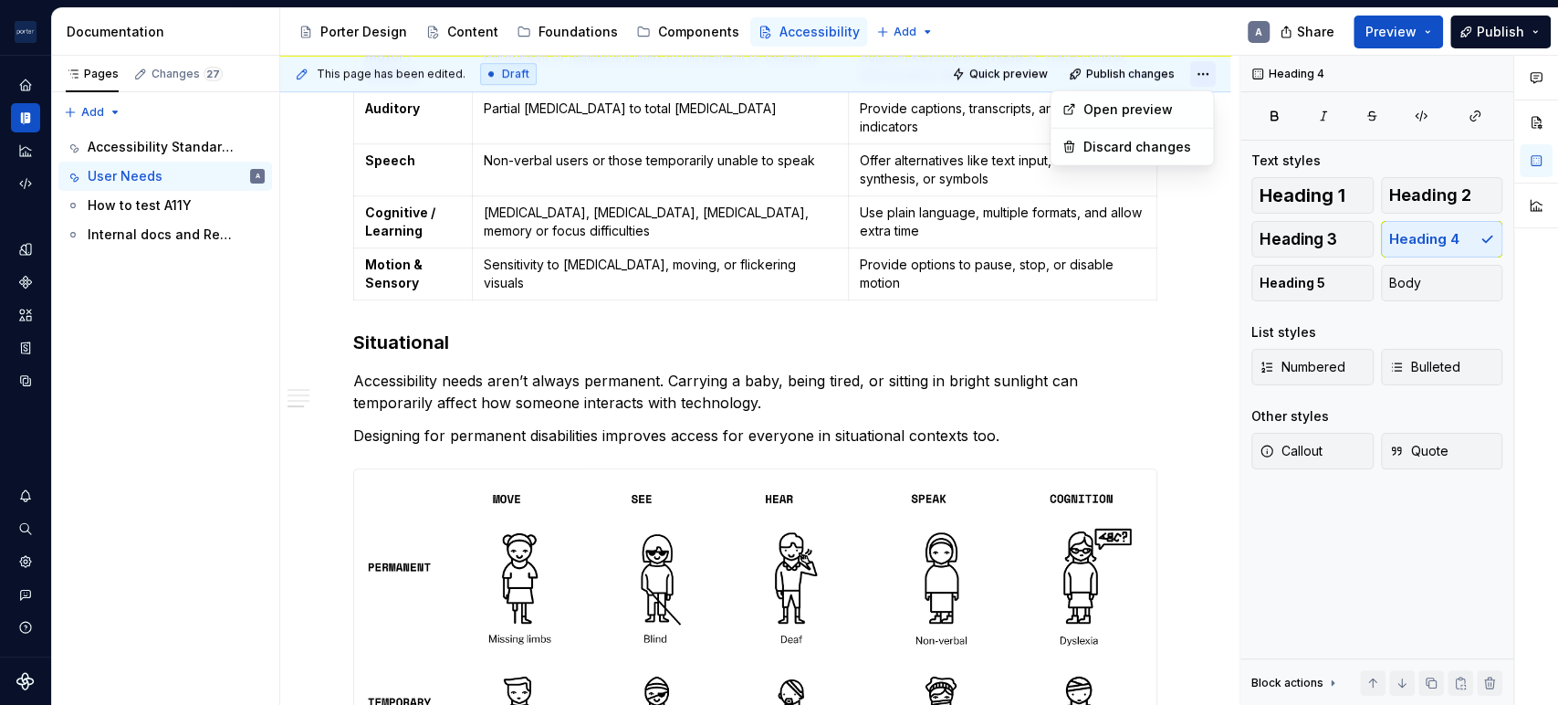
click at [1199, 74] on html "[PERSON_NAME] Airlines A Design system data Documentation Accessibility guide f…" at bounding box center [779, 352] width 1558 height 705
click at [1167, 103] on div "Open preview" at bounding box center [1142, 109] width 119 height 18
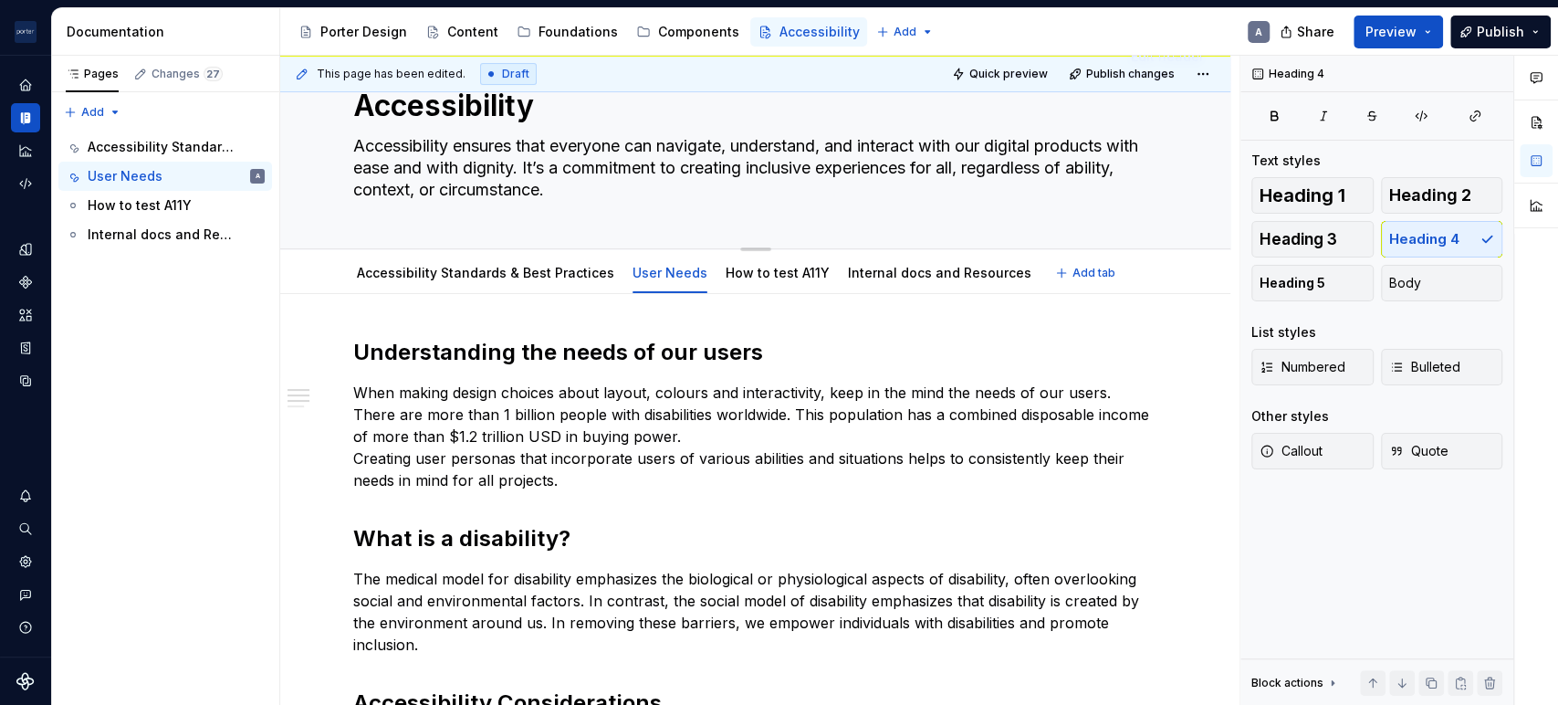
scroll to position [30, 0]
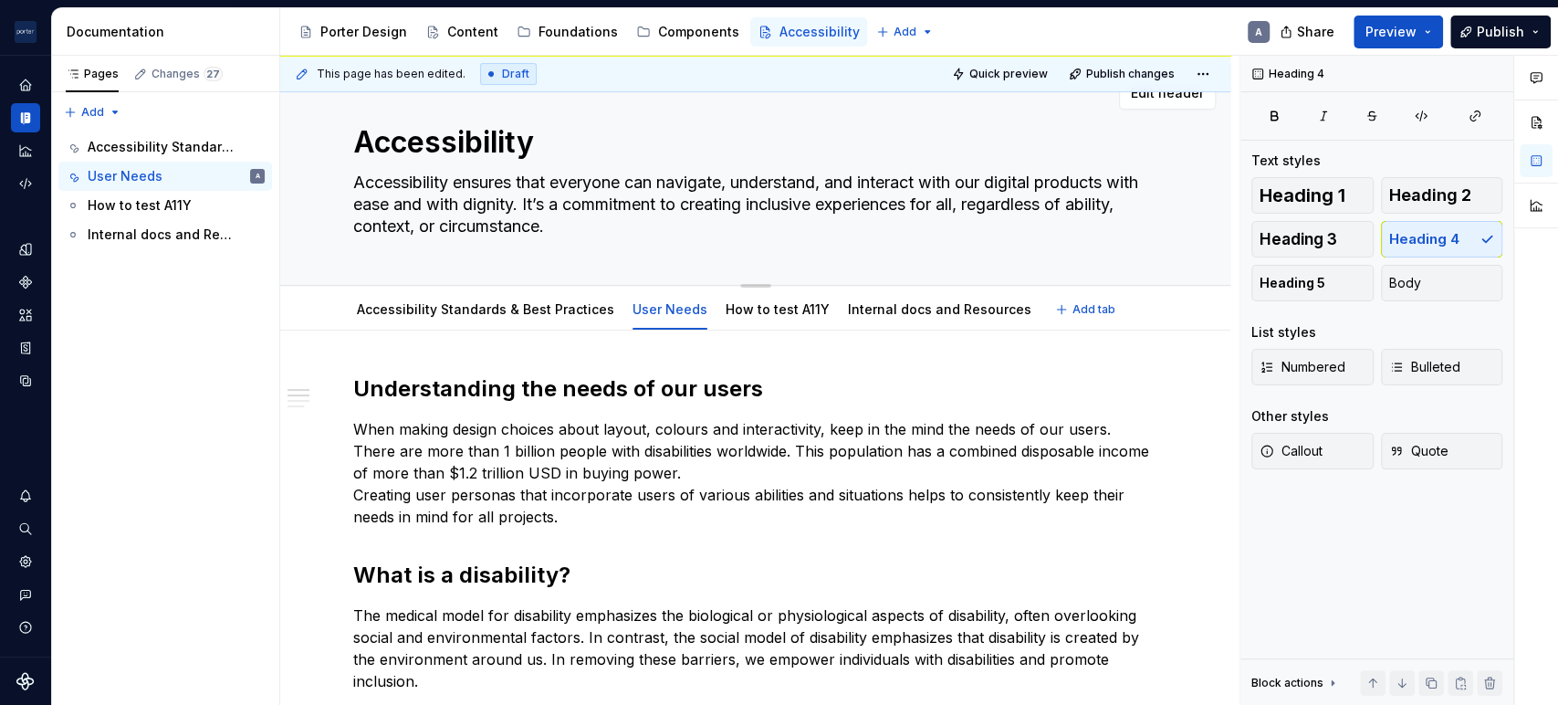
click at [536, 278] on div "Accessibility Accessibility ensures that everyone can navigate, understand, and…" at bounding box center [755, 173] width 804 height 223
click at [510, 301] on link "Accessibility Standards & Best Practices" at bounding box center [485, 309] width 257 height 16
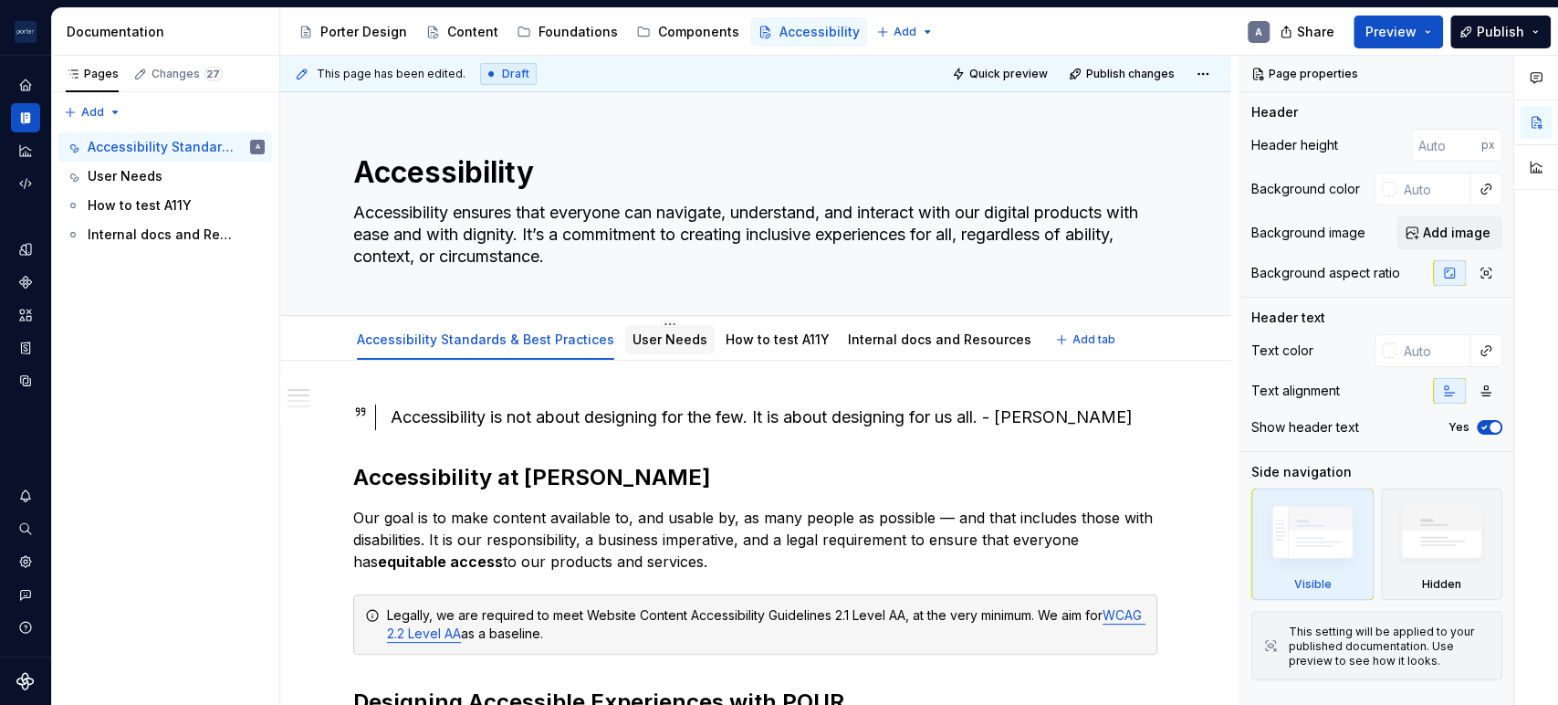
click at [681, 339] on link "User Needs" at bounding box center [669, 339] width 75 height 16
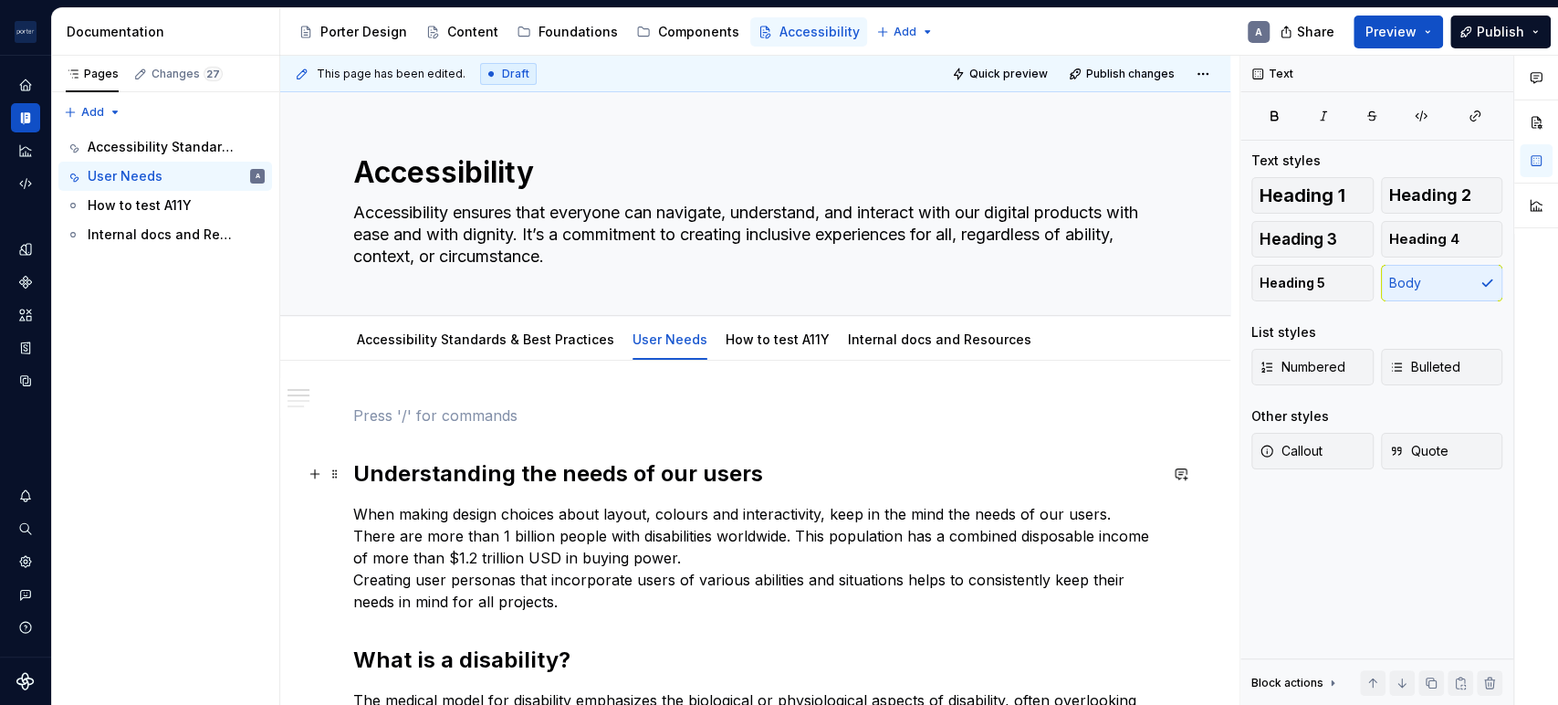
click at [356, 477] on h2 "Understanding the needs of our users" at bounding box center [755, 473] width 804 height 29
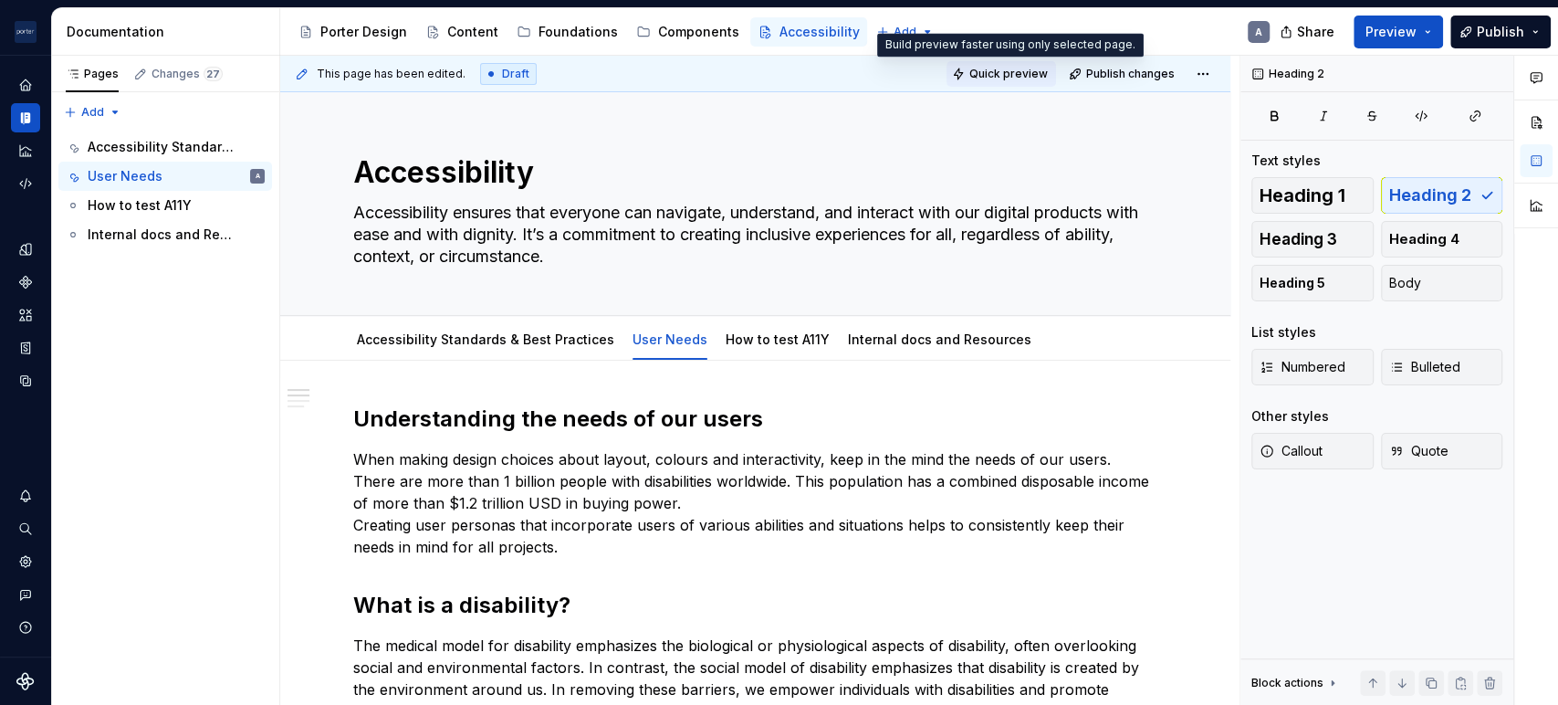
click at [998, 75] on span "Quick preview" at bounding box center [1008, 74] width 78 height 15
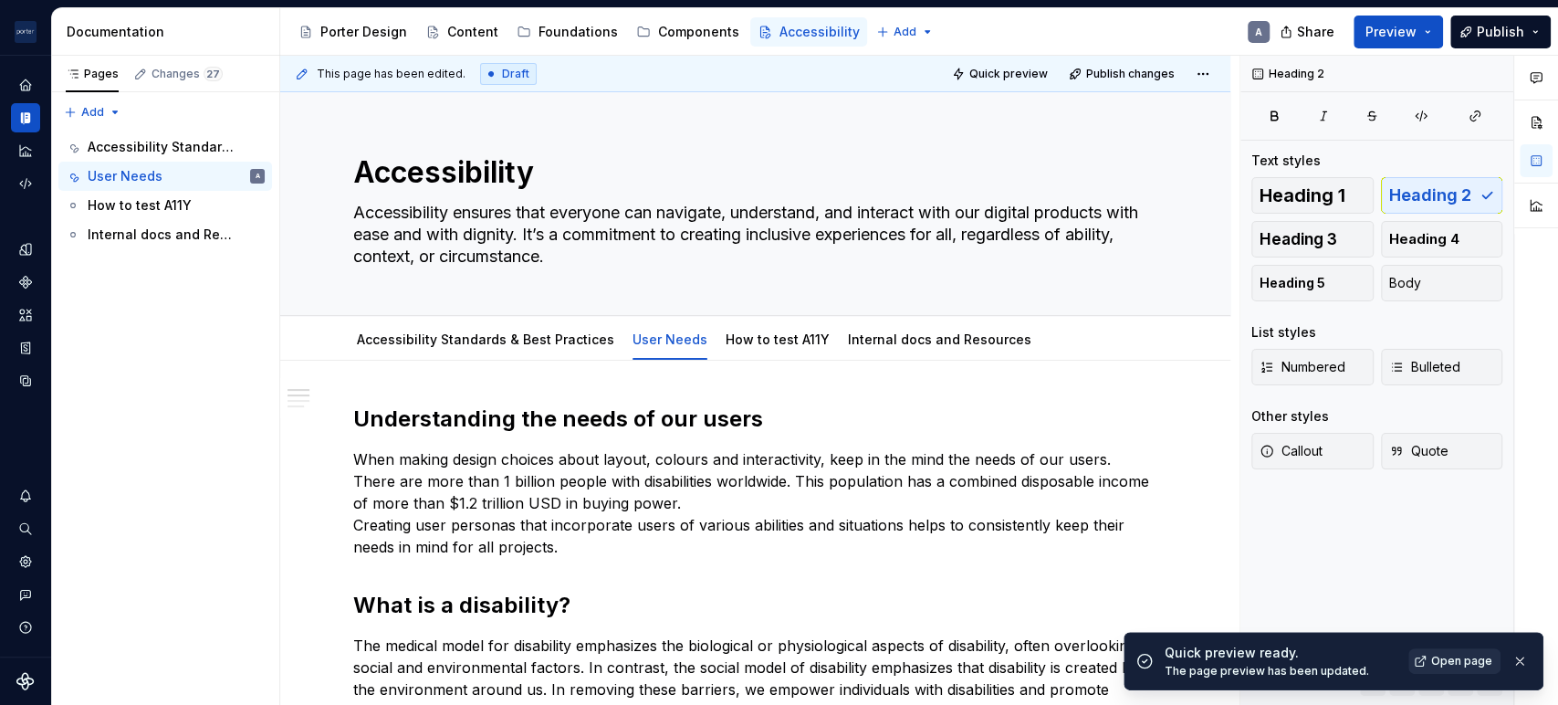
click at [1466, 663] on span "Open page" at bounding box center [1461, 660] width 61 height 15
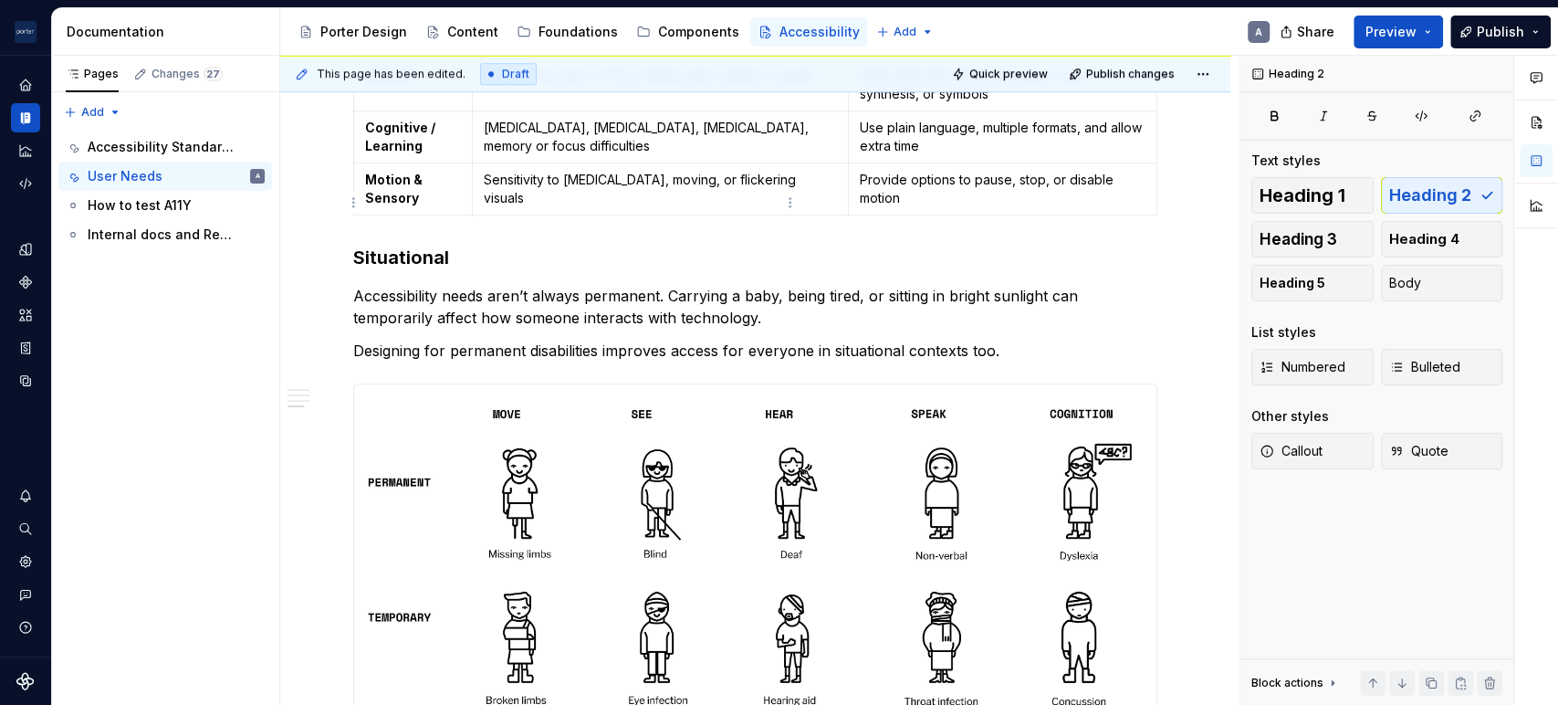
scroll to position [845, 0]
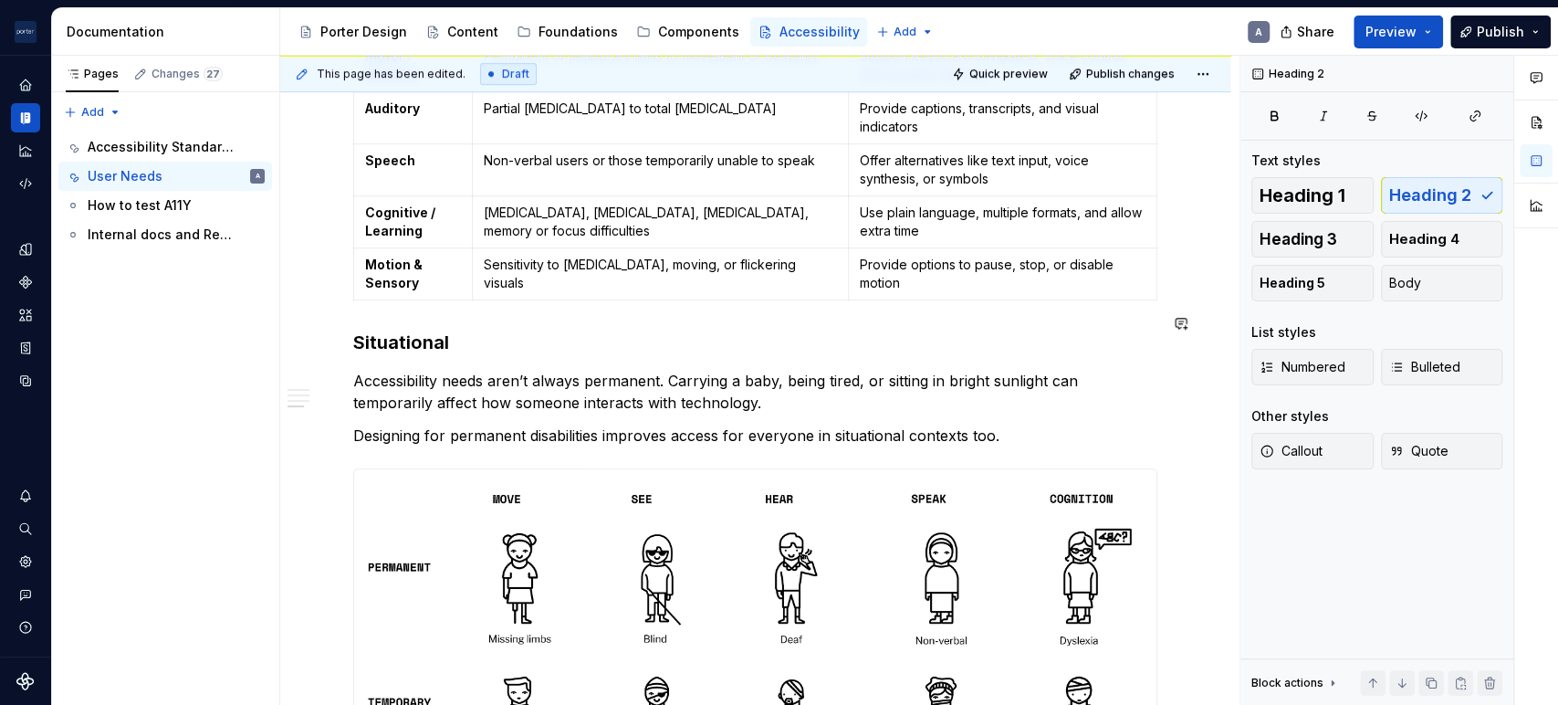
click at [388, 370] on p "Accessibility needs aren’t always permanent. Carrying a baby, being tired, or s…" at bounding box center [755, 392] width 804 height 44
click at [410, 378] on p "Accessibility needs aren’t always permanent. Carrying a baby, being tired, or s…" at bounding box center [755, 392] width 804 height 44
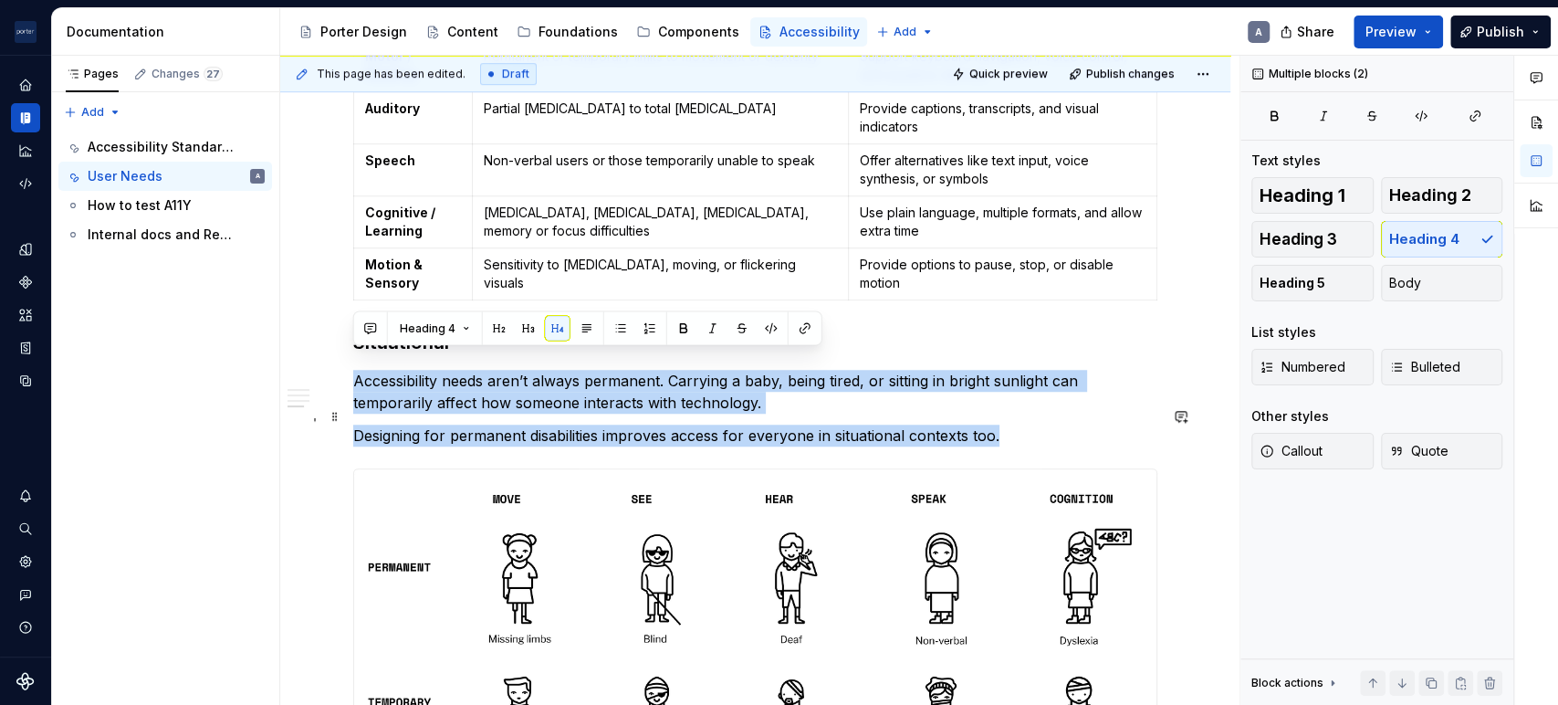
drag, startPoint x: 358, startPoint y: 363, endPoint x: 1112, endPoint y: 408, distance: 755.2
click at [1112, 408] on div "Understanding the needs of our users When making design choices about layout, c…" at bounding box center [755, 270] width 804 height 1422
click at [1468, 288] on button "Body" at bounding box center [1442, 283] width 122 height 37
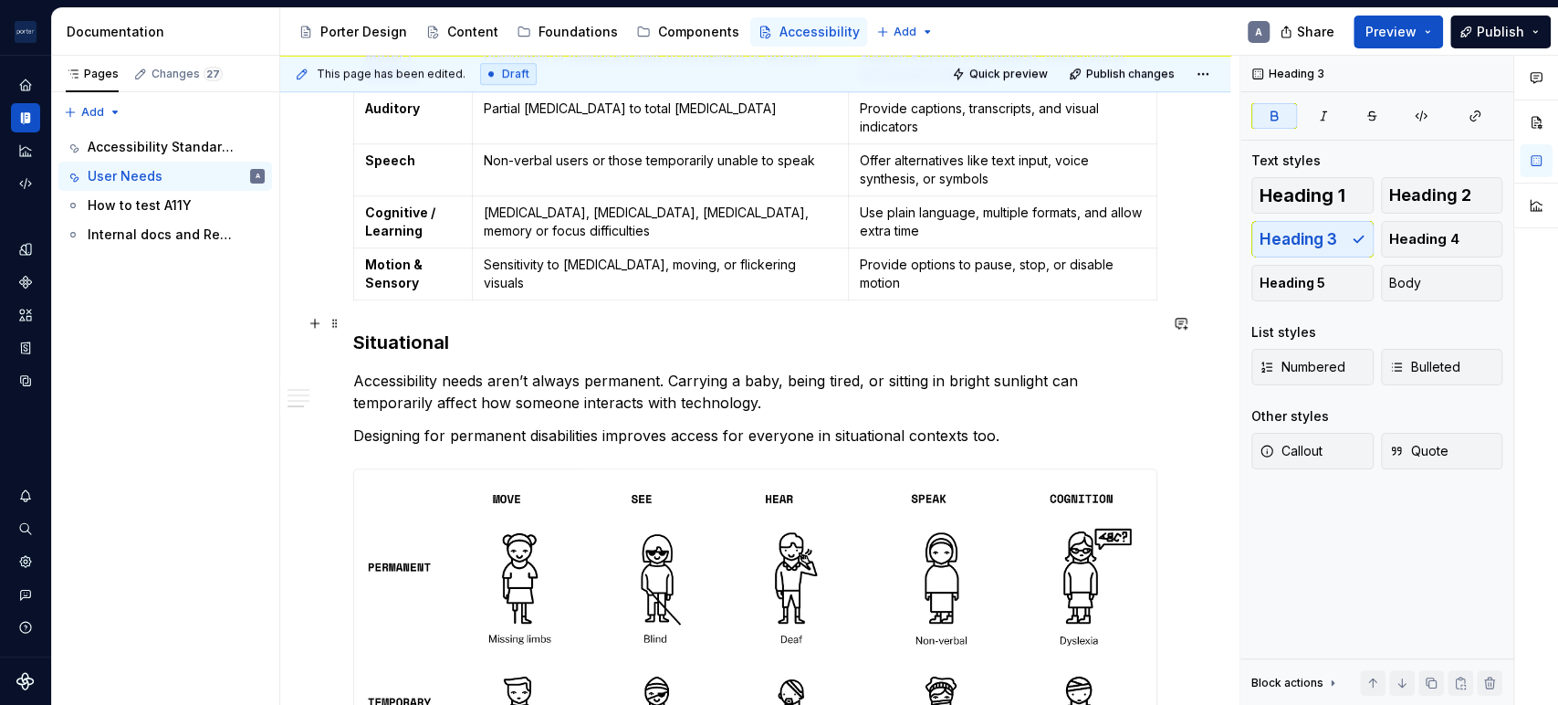
click at [643, 329] on h3 "Situational" at bounding box center [755, 342] width 804 height 26
click at [854, 379] on p "Accessibility needs aren’t always permanent. Carrying a baby, being tired, or s…" at bounding box center [755, 392] width 804 height 44
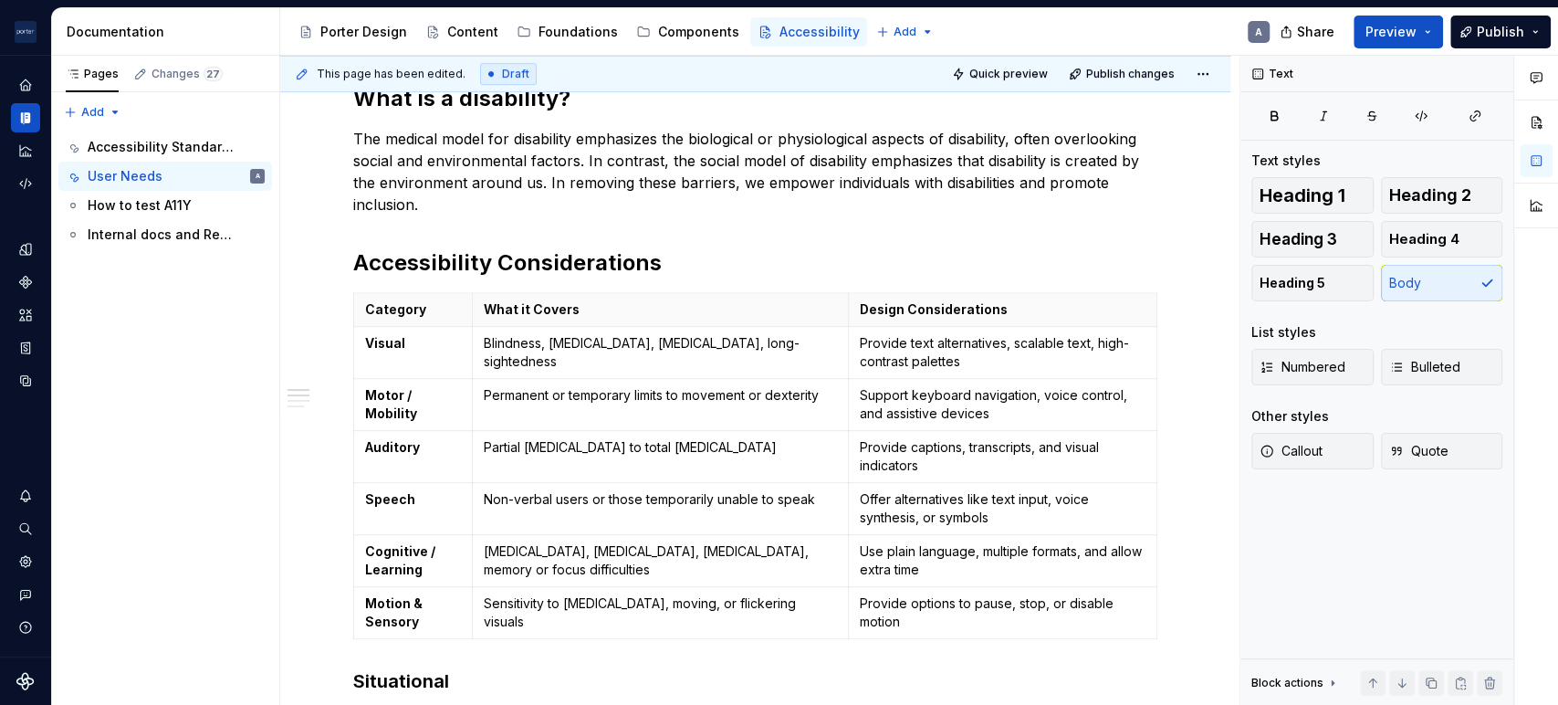
scroll to position [0, 0]
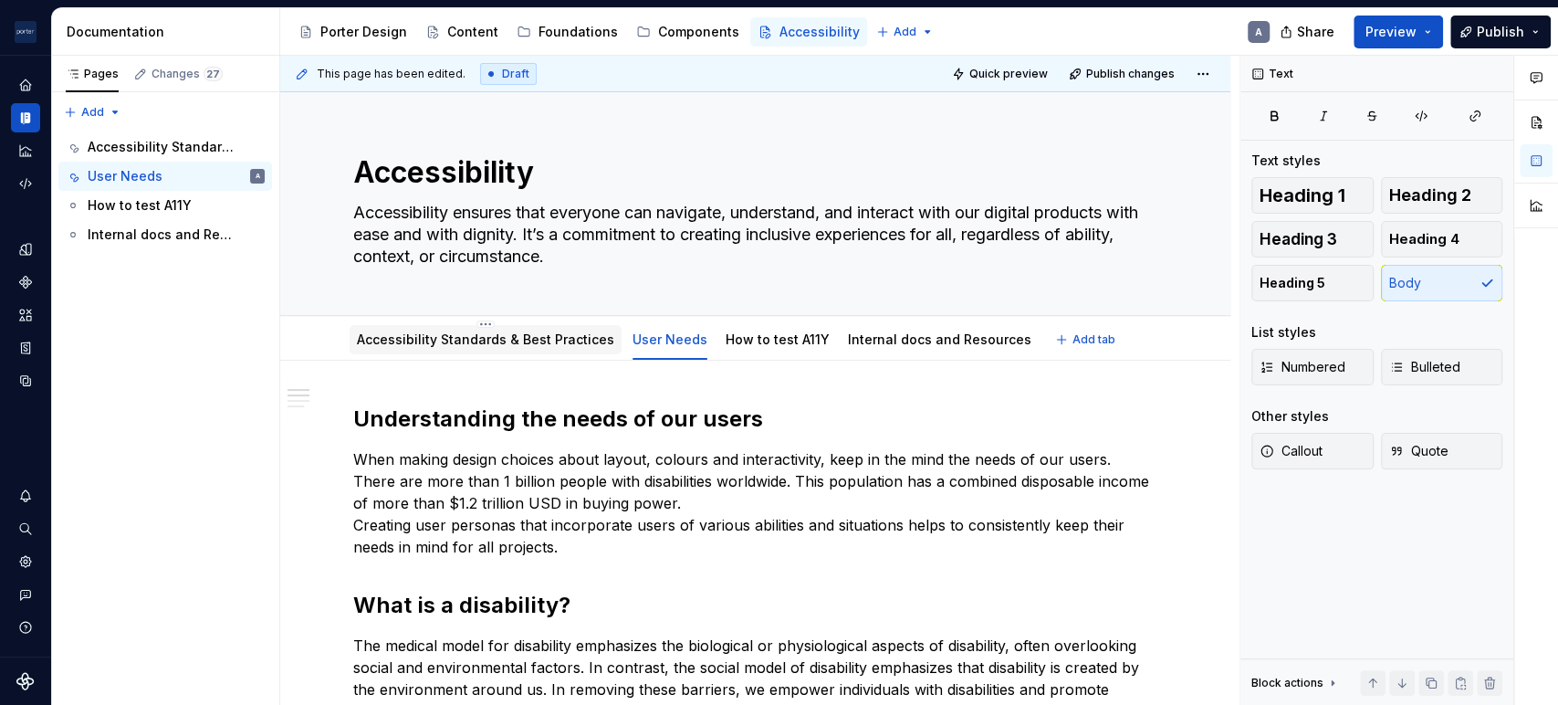
click at [487, 348] on div "Accessibility Standards & Best Practices" at bounding box center [485, 339] width 257 height 18
click at [581, 341] on link "Accessibility Standards & Best Practices" at bounding box center [485, 339] width 257 height 16
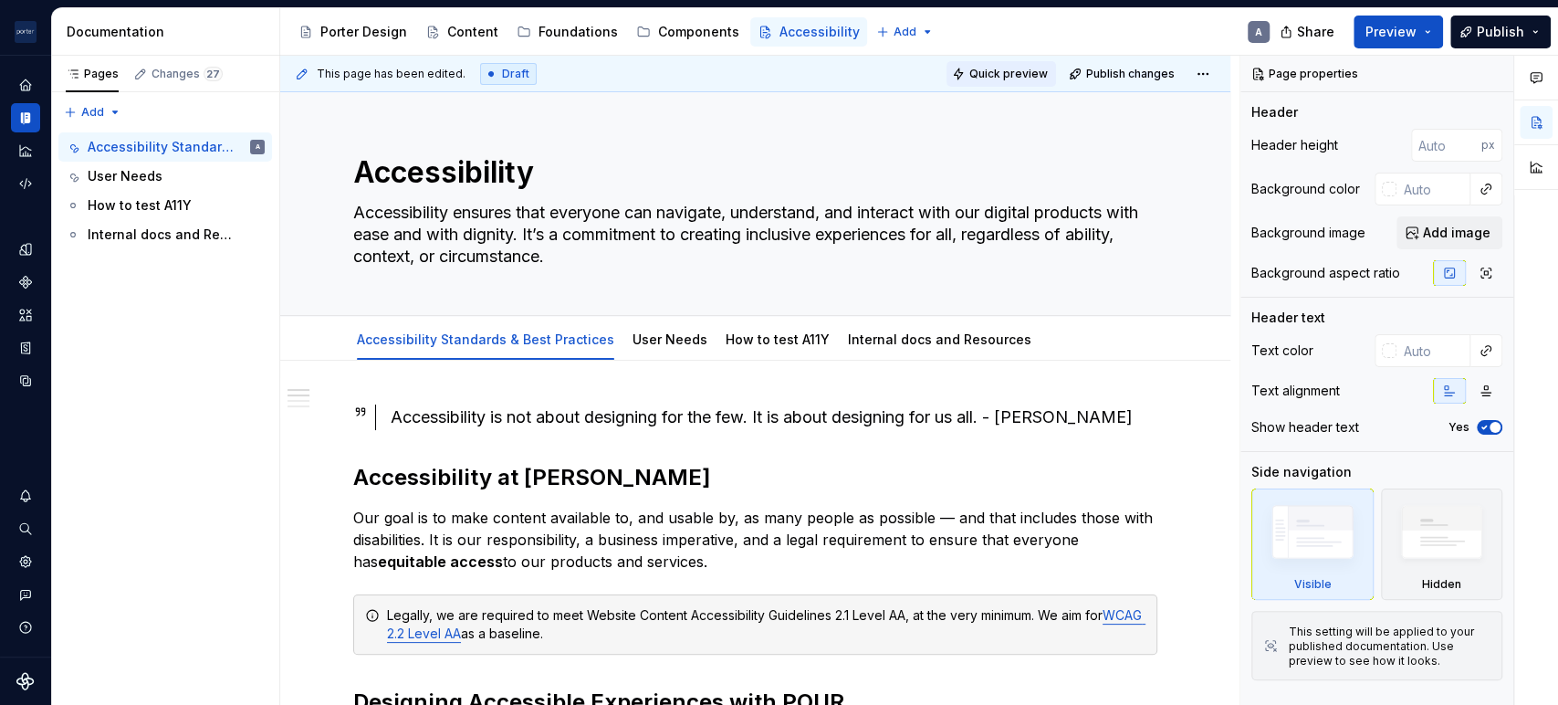
click at [1026, 78] on span "Quick preview" at bounding box center [1008, 74] width 78 height 15
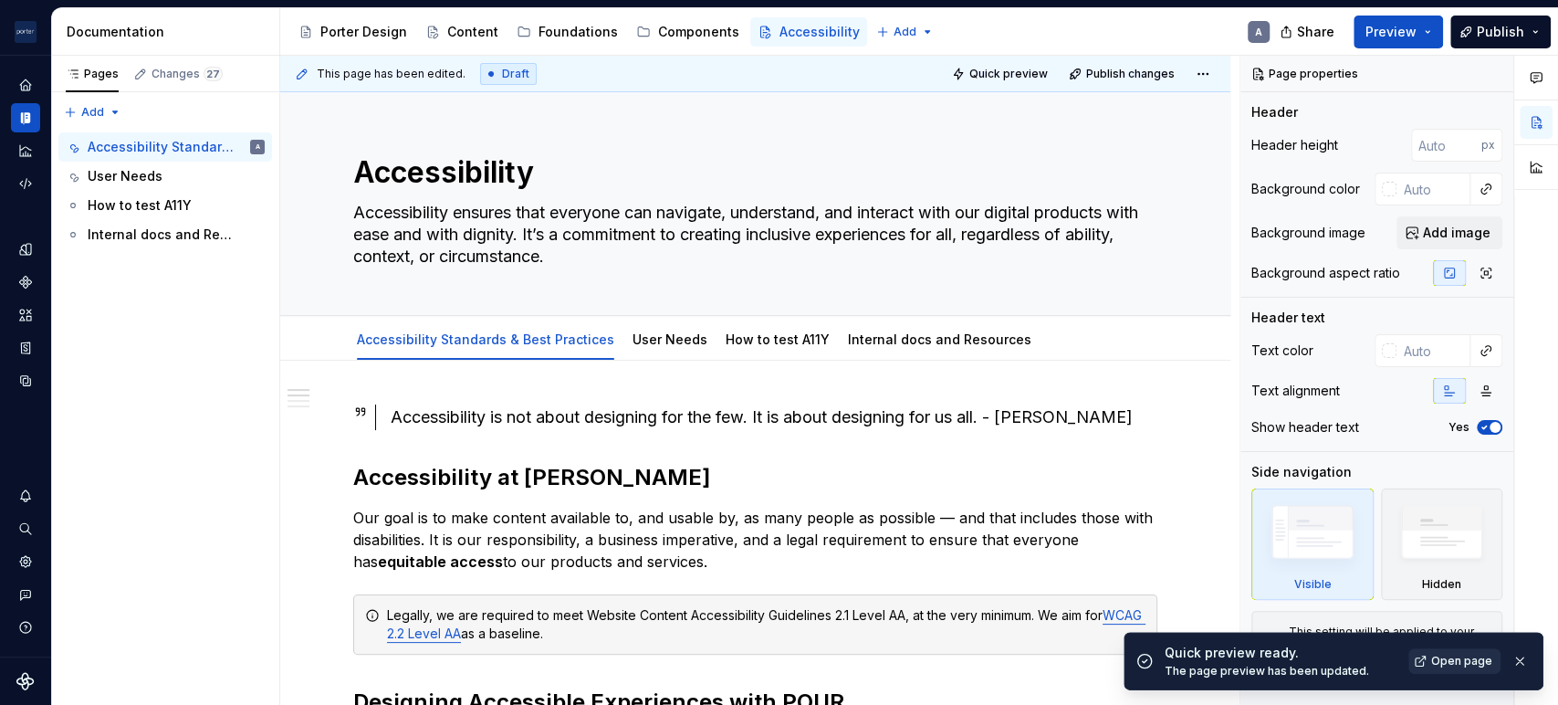
click at [1487, 667] on span "Open page" at bounding box center [1461, 660] width 61 height 15
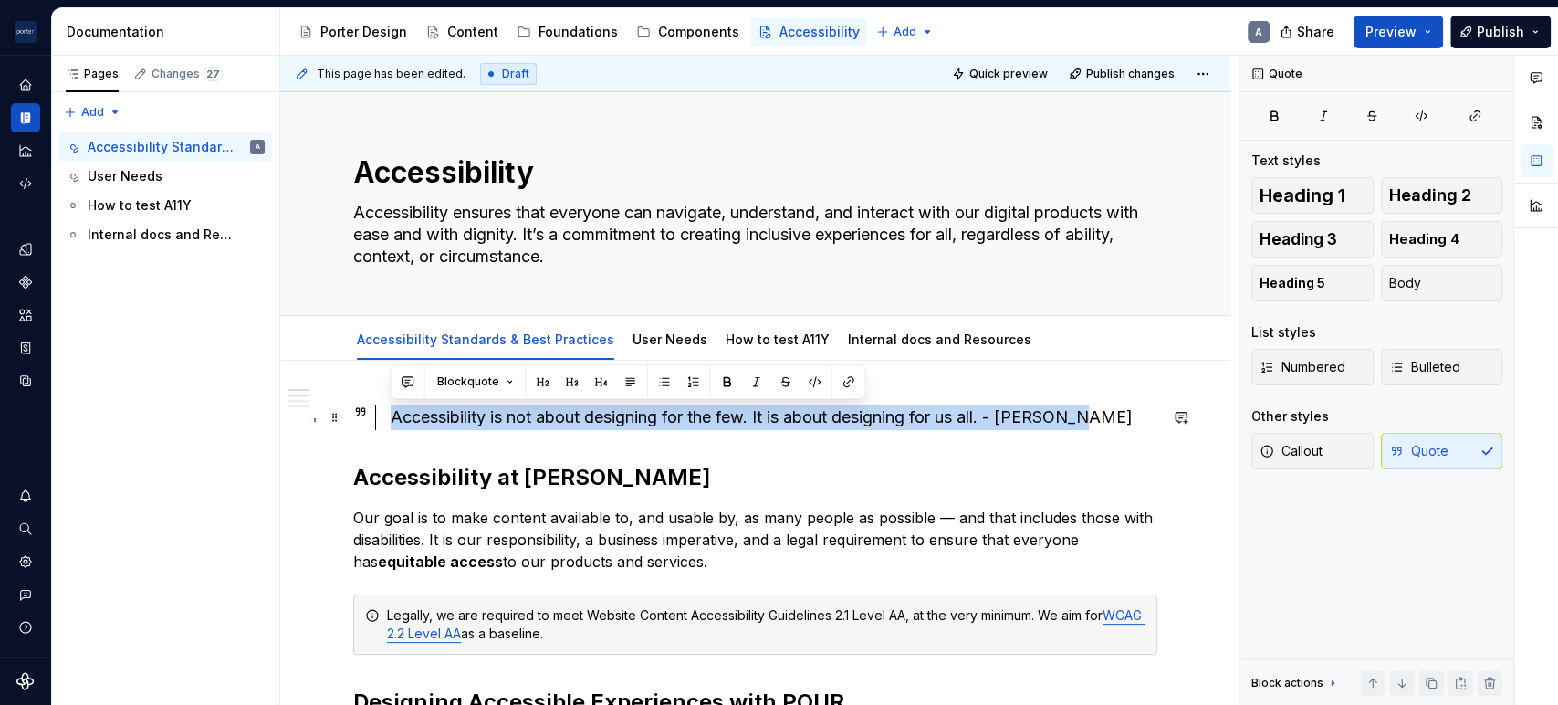
drag, startPoint x: 1101, startPoint y: 411, endPoint x: 355, endPoint y: 419, distance: 745.7
click at [355, 419] on div "Accessibility is not about designing for the few. It is about designing for us …" at bounding box center [755, 417] width 804 height 26
copy div "Accessibility is not about designing for the few. It is about designing for us …"
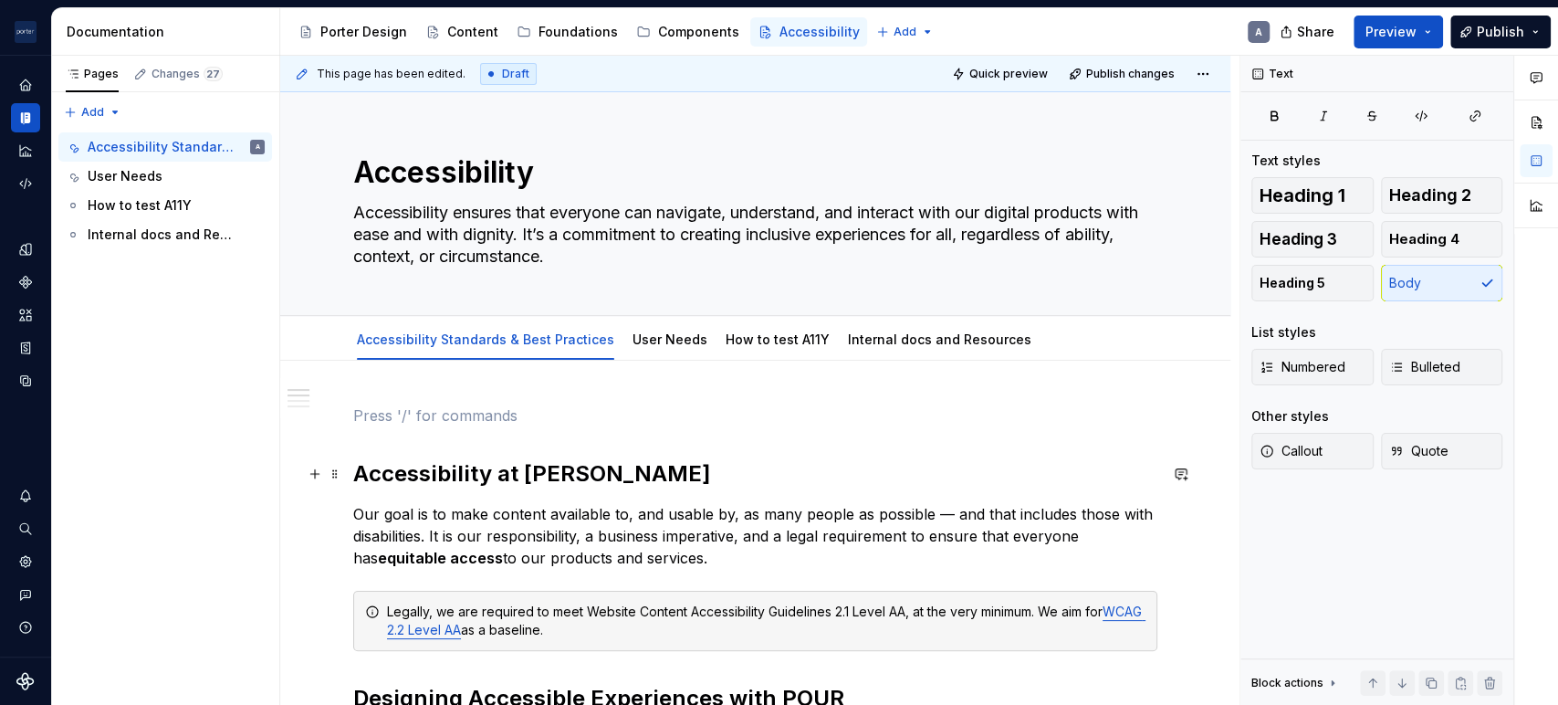
click at [356, 473] on h2 "Accessibility at [PERSON_NAME]" at bounding box center [755, 473] width 804 height 29
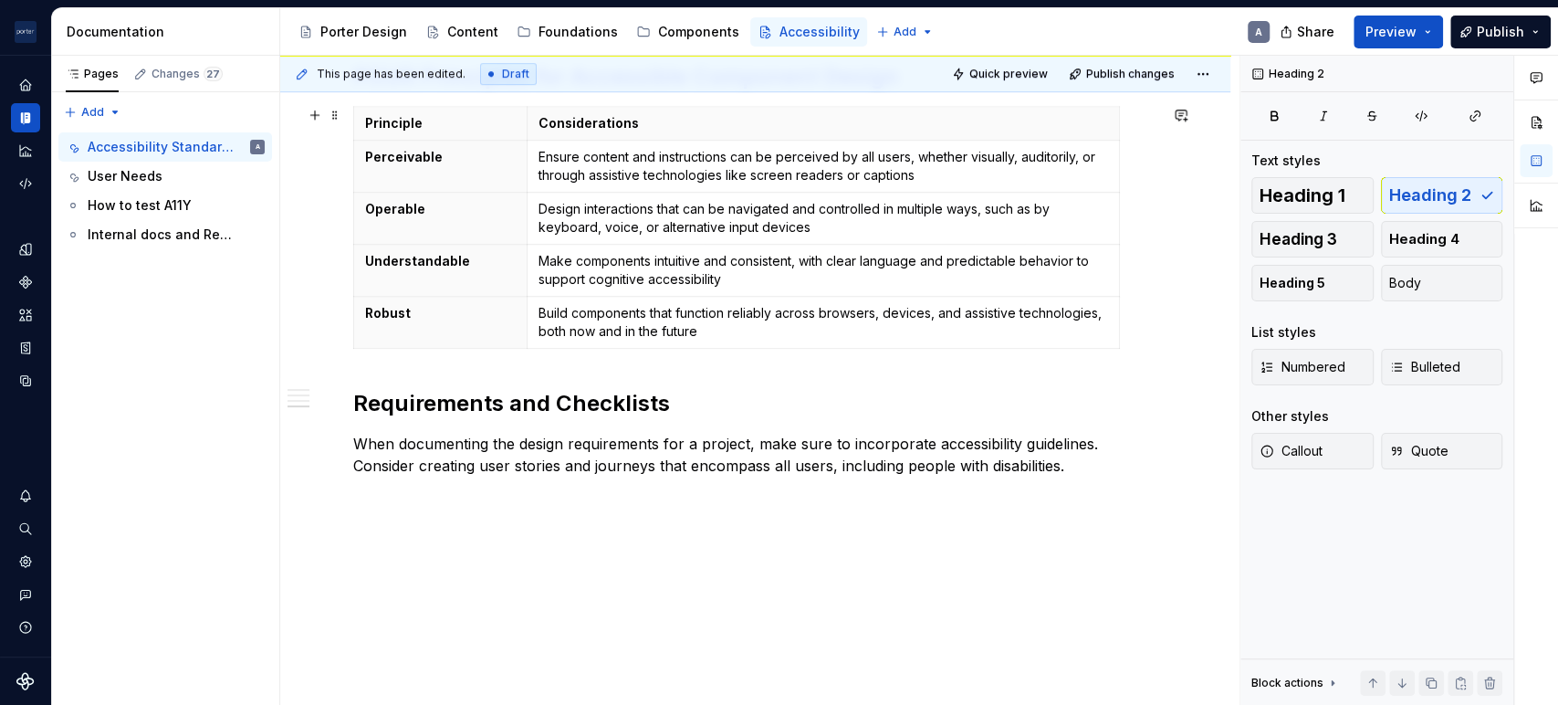
scroll to position [789, 0]
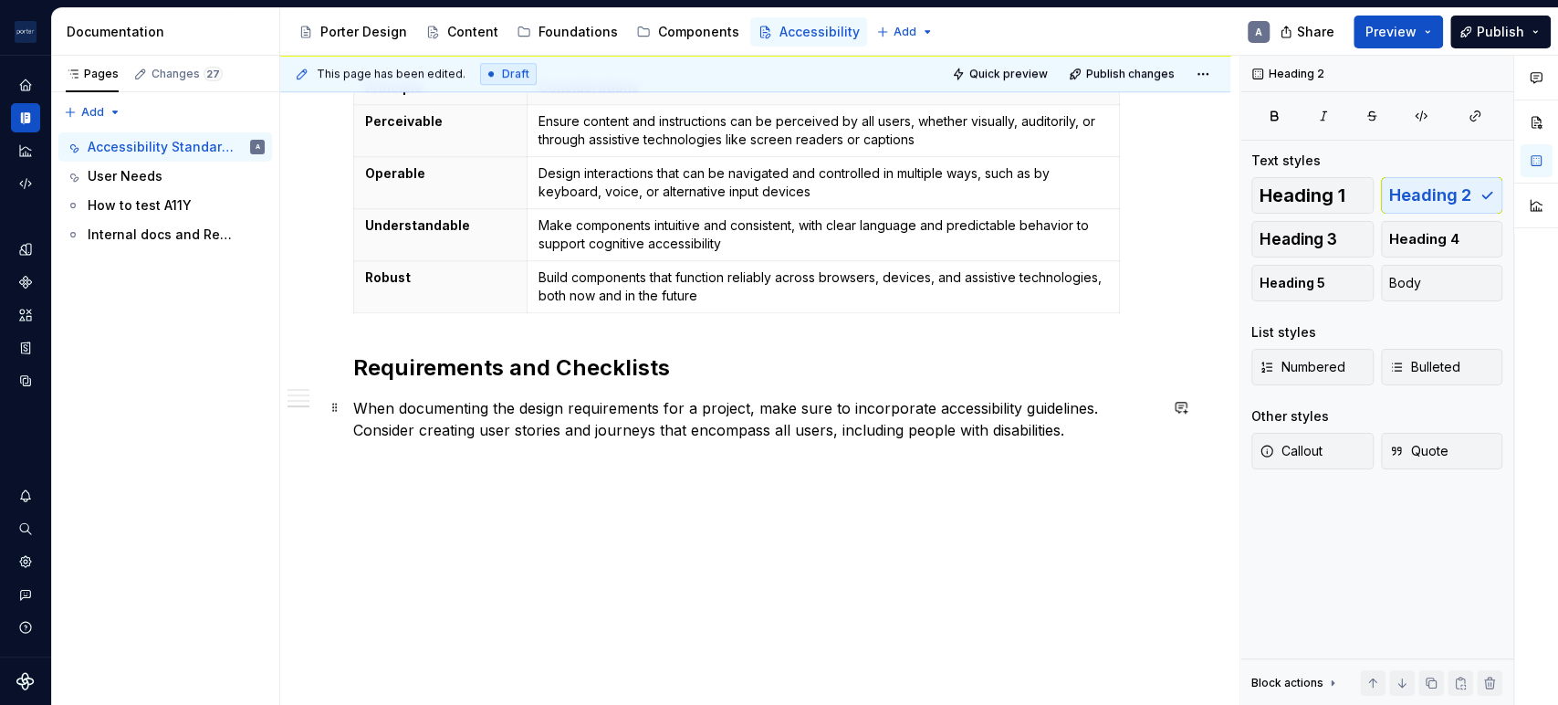
click at [1124, 427] on p "When documenting the design requirements for a project, make sure to incorporat…" at bounding box center [755, 419] width 804 height 44
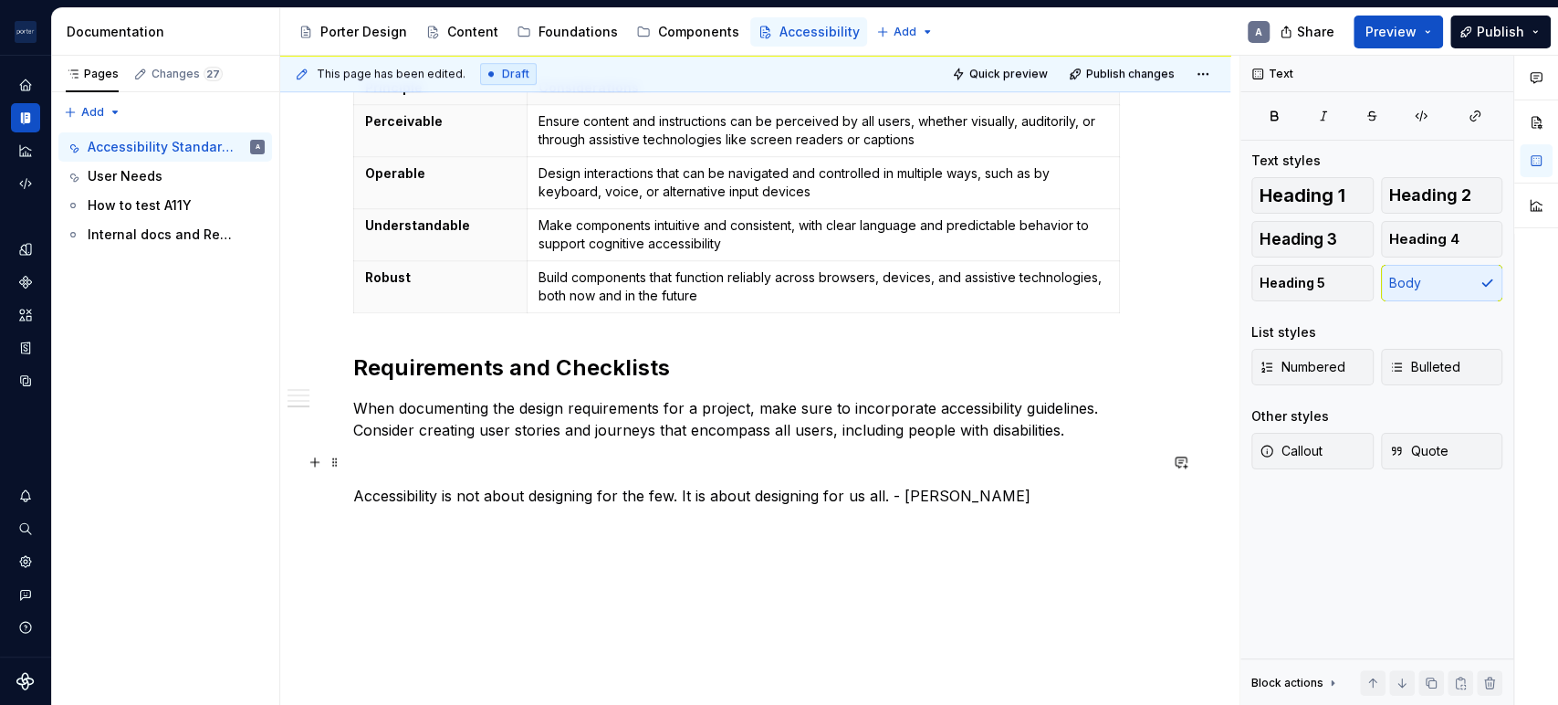
click at [688, 468] on p at bounding box center [755, 463] width 804 height 22
click at [612, 489] on p "Accessibility is not about designing for the few. It is about designing for us …" at bounding box center [755, 496] width 804 height 22
click at [1397, 444] on icon "button" at bounding box center [1396, 451] width 15 height 15
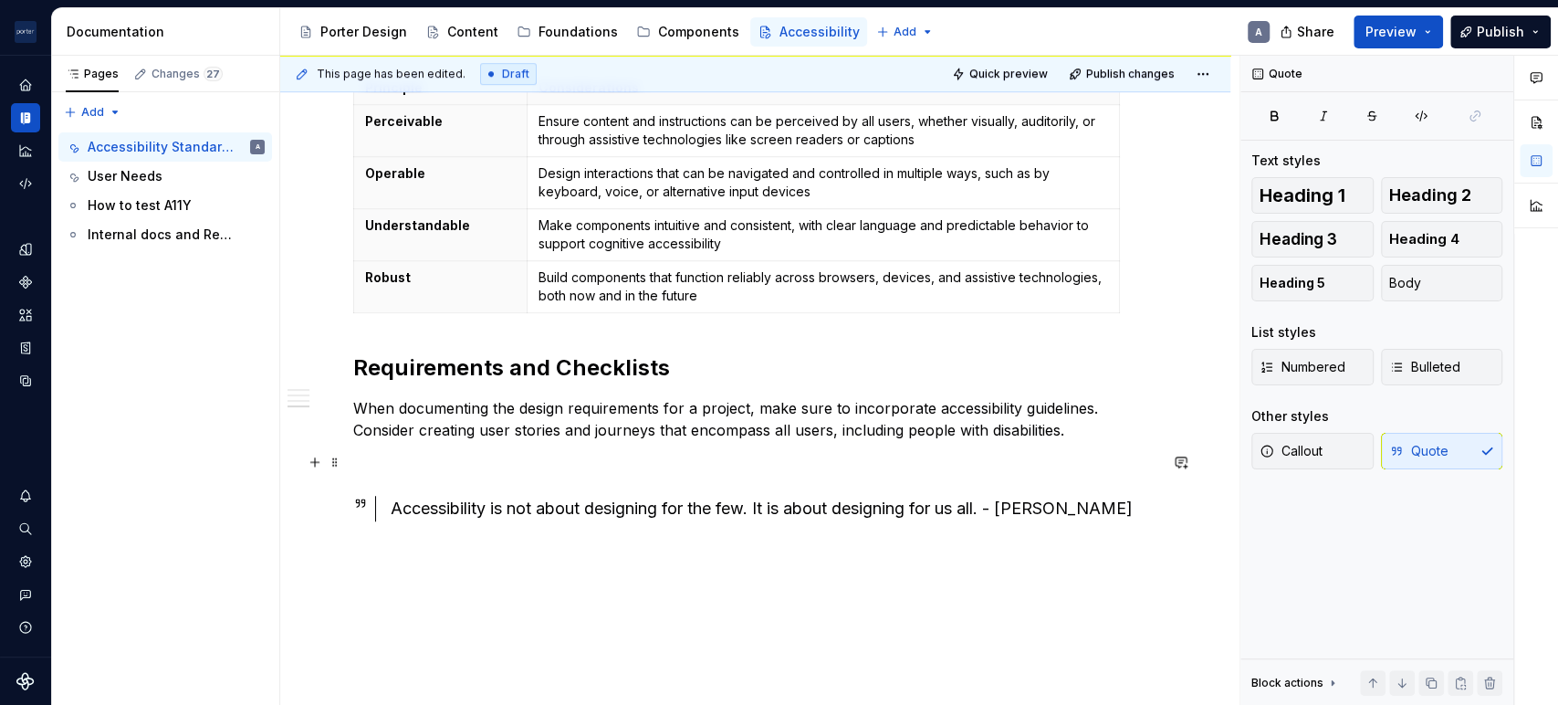
click at [826, 468] on p at bounding box center [755, 463] width 804 height 22
click at [1015, 74] on span "Quick preview" at bounding box center [1008, 74] width 78 height 15
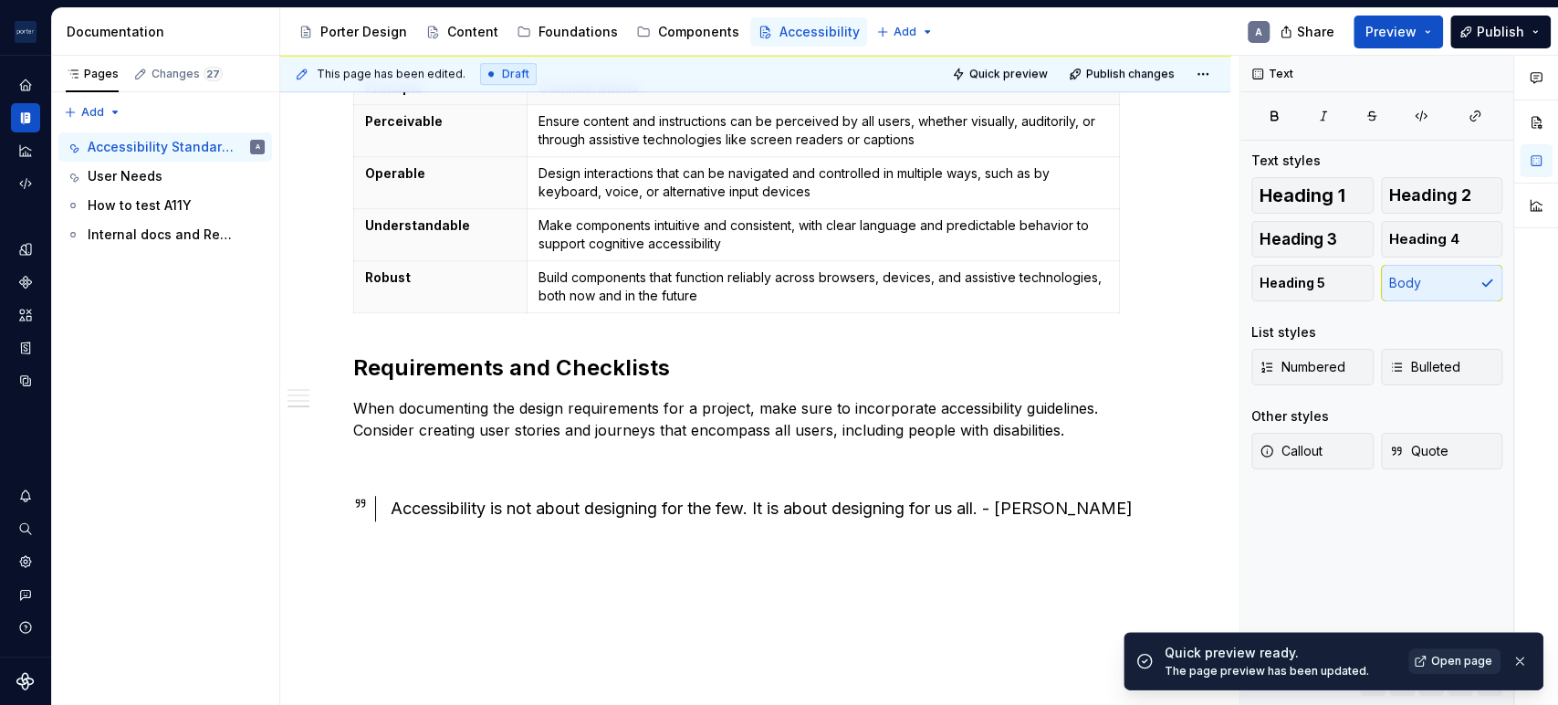
click at [1443, 654] on span "Open page" at bounding box center [1461, 660] width 61 height 15
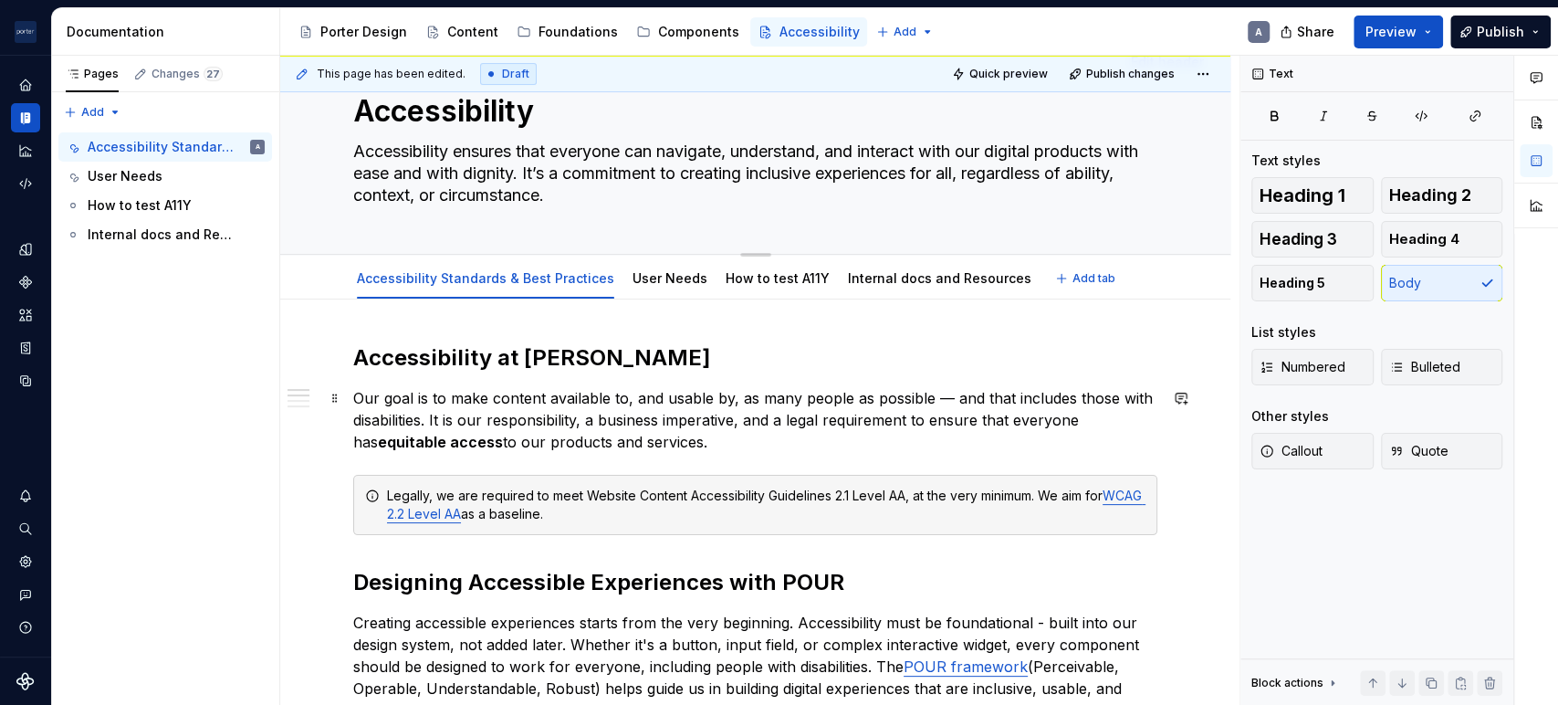
scroll to position [0, 0]
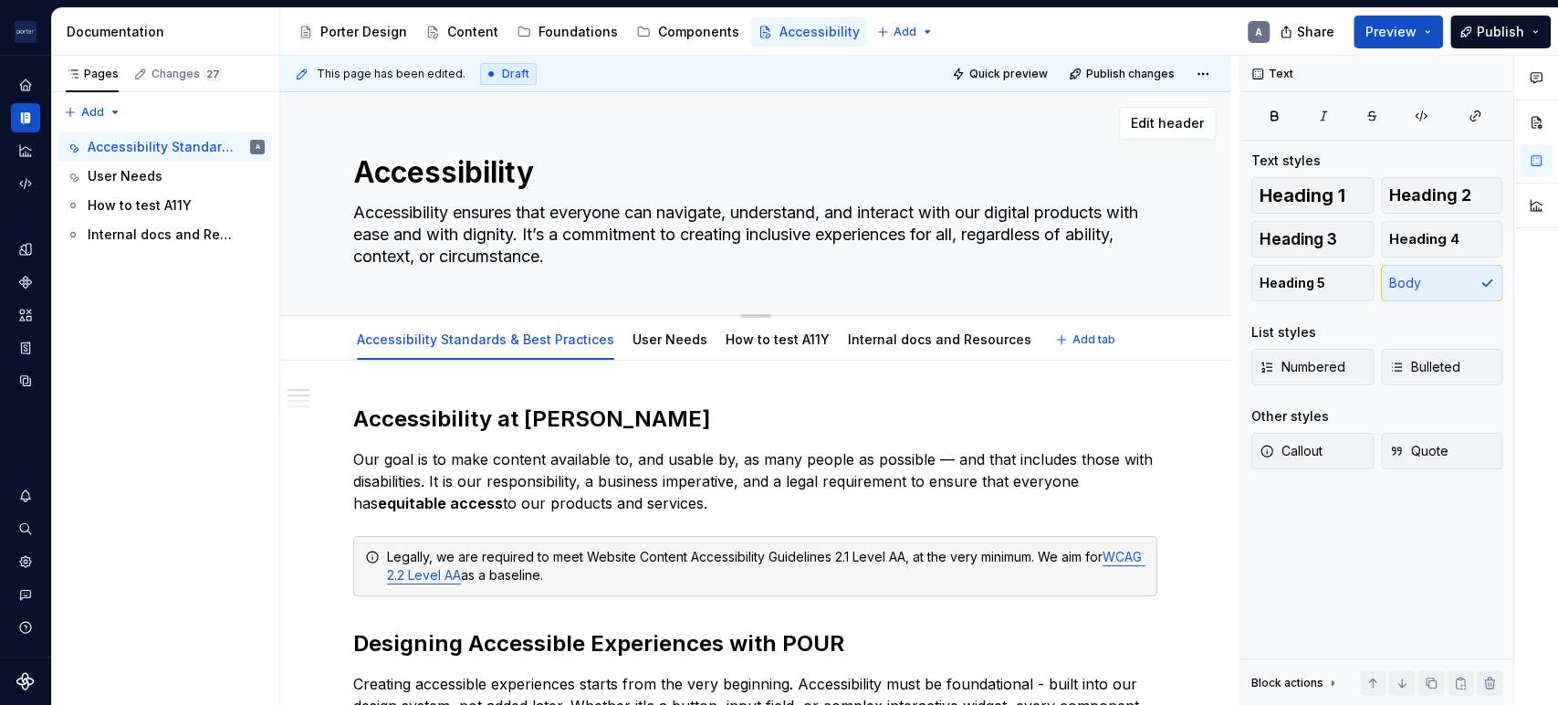
click at [622, 261] on textarea "Accessibility ensures that everyone can navigate, understand, and interact with…" at bounding box center [752, 234] width 804 height 73
click at [642, 256] on textarea "Accessibility ensures that everyone can navigate, understand, and interact with…" at bounding box center [752, 234] width 804 height 73
click at [872, 496] on p "Our goal is to make content available to, and usable by, as many people as poss…" at bounding box center [755, 481] width 804 height 66
drag, startPoint x: 921, startPoint y: 336, endPoint x: 871, endPoint y: 342, distance: 50.6
click at [871, 342] on link "Internal docs and Resources" at bounding box center [939, 339] width 183 height 16
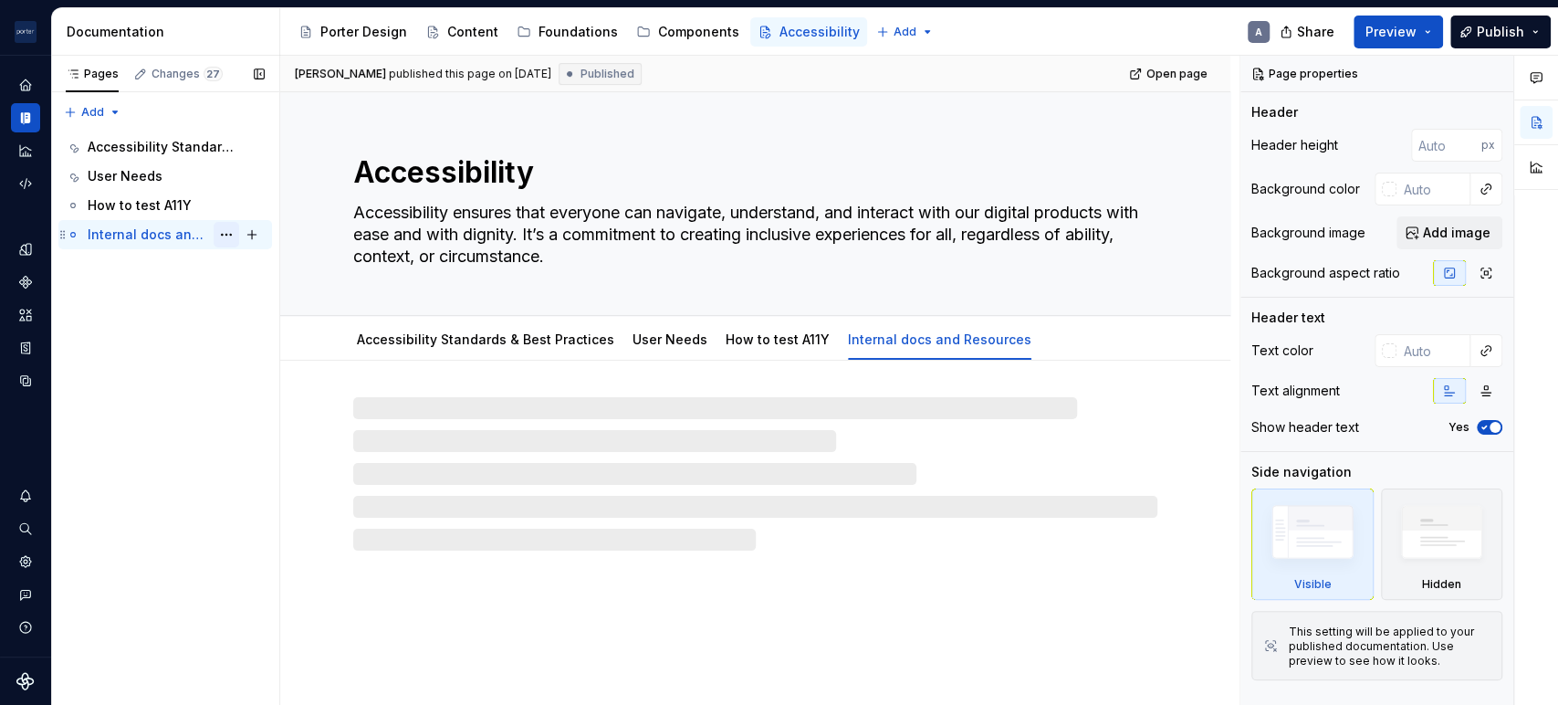
click at [224, 231] on button "Page tree" at bounding box center [227, 235] width 26 height 26
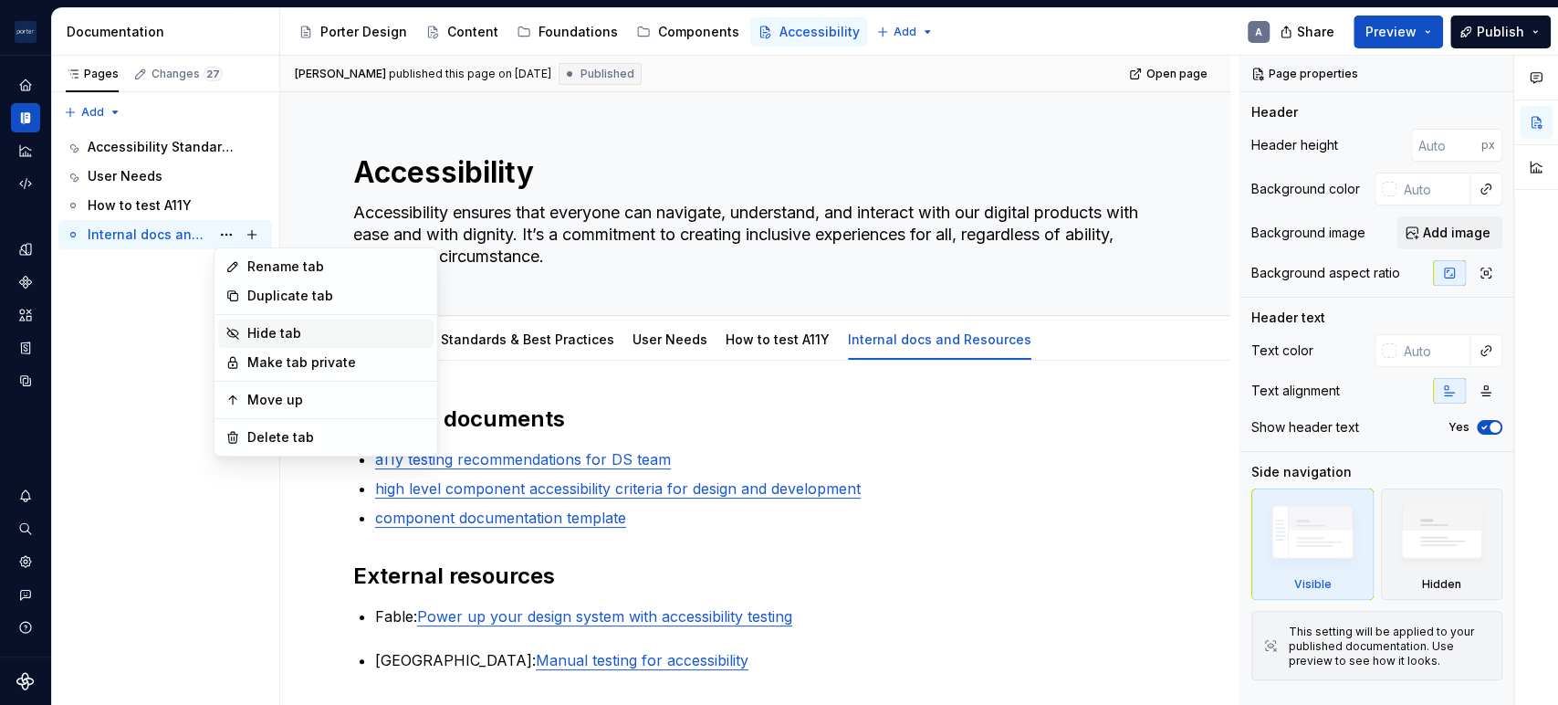
click at [319, 330] on div "Hide tab" at bounding box center [336, 333] width 179 height 18
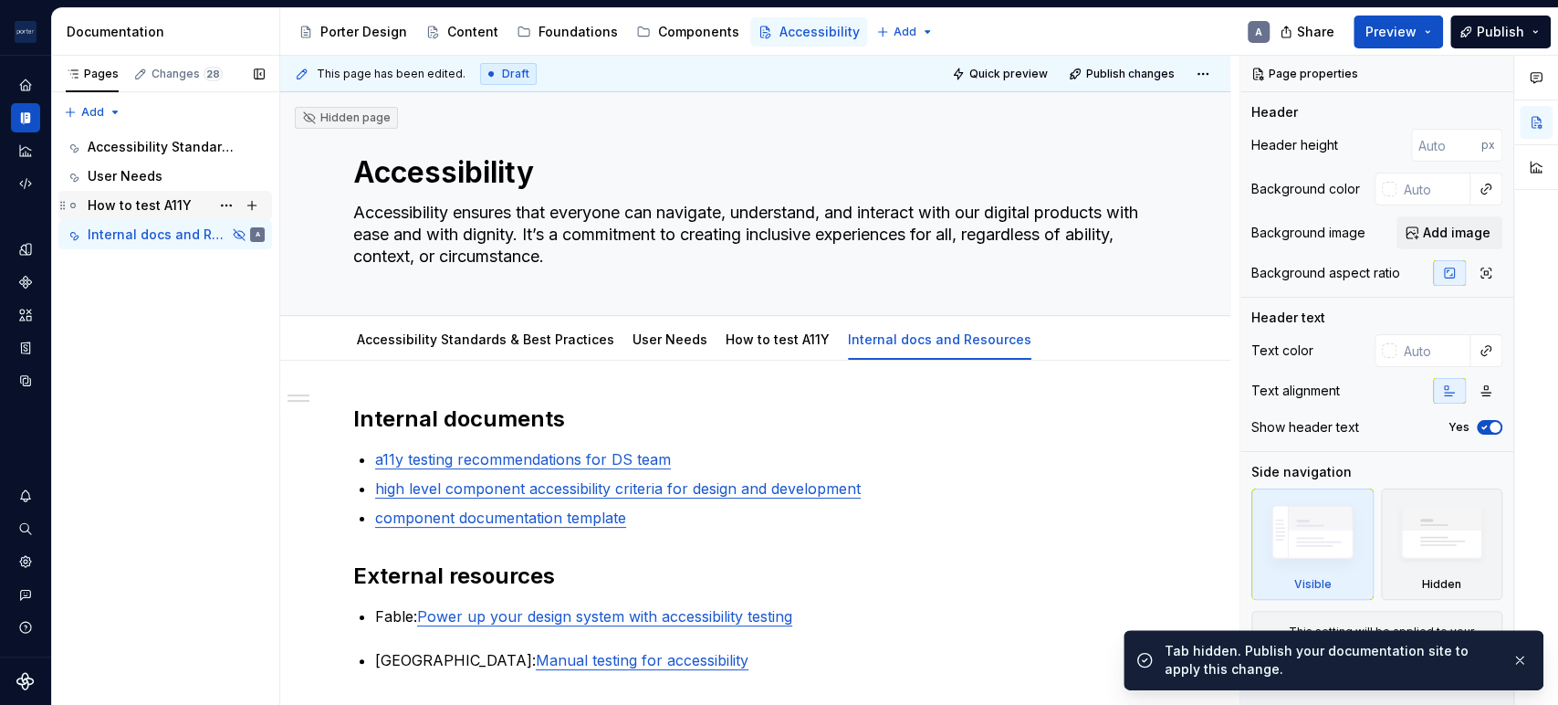
click at [108, 193] on div "How to test A11Y" at bounding box center [176, 206] width 177 height 26
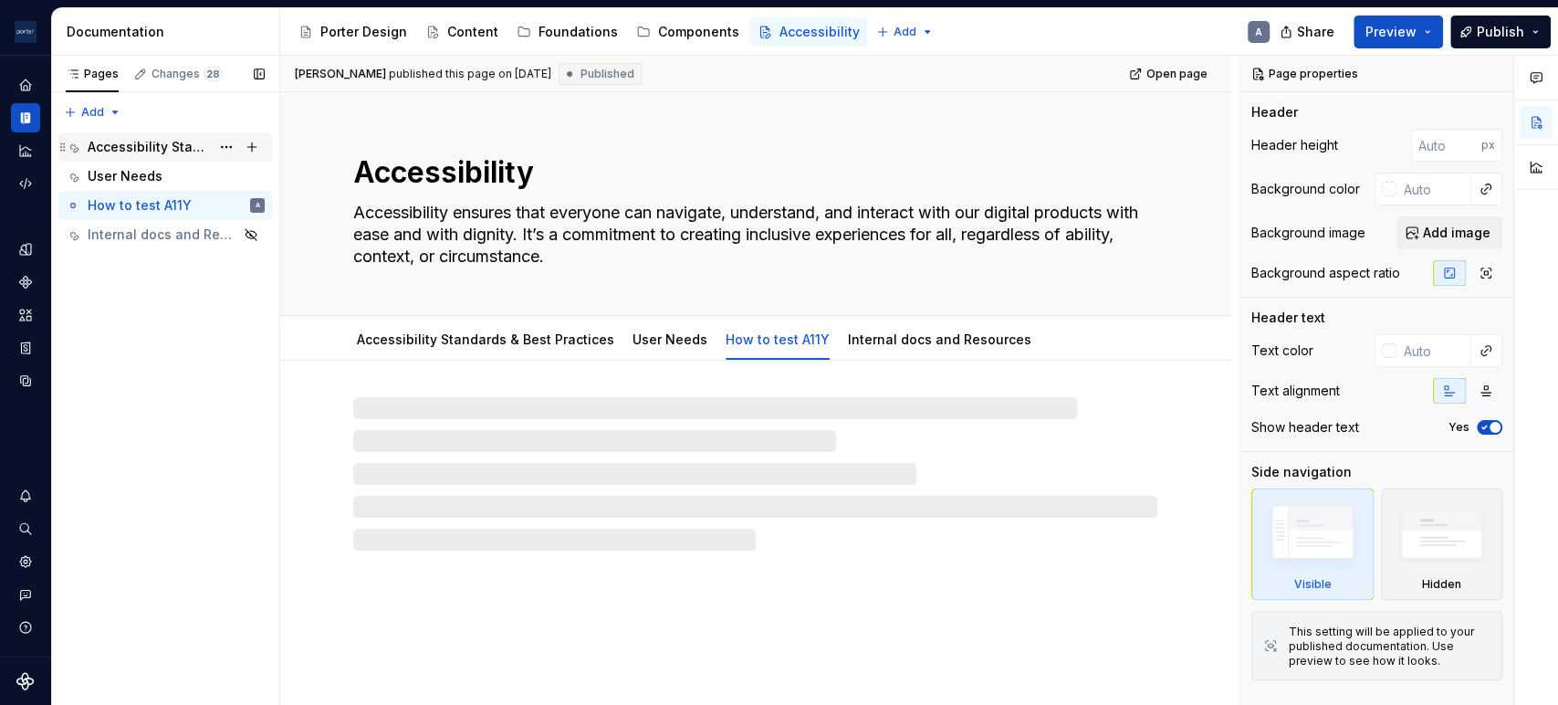
click at [139, 153] on div "Accessibility Standards & Best Practices" at bounding box center [149, 147] width 122 height 18
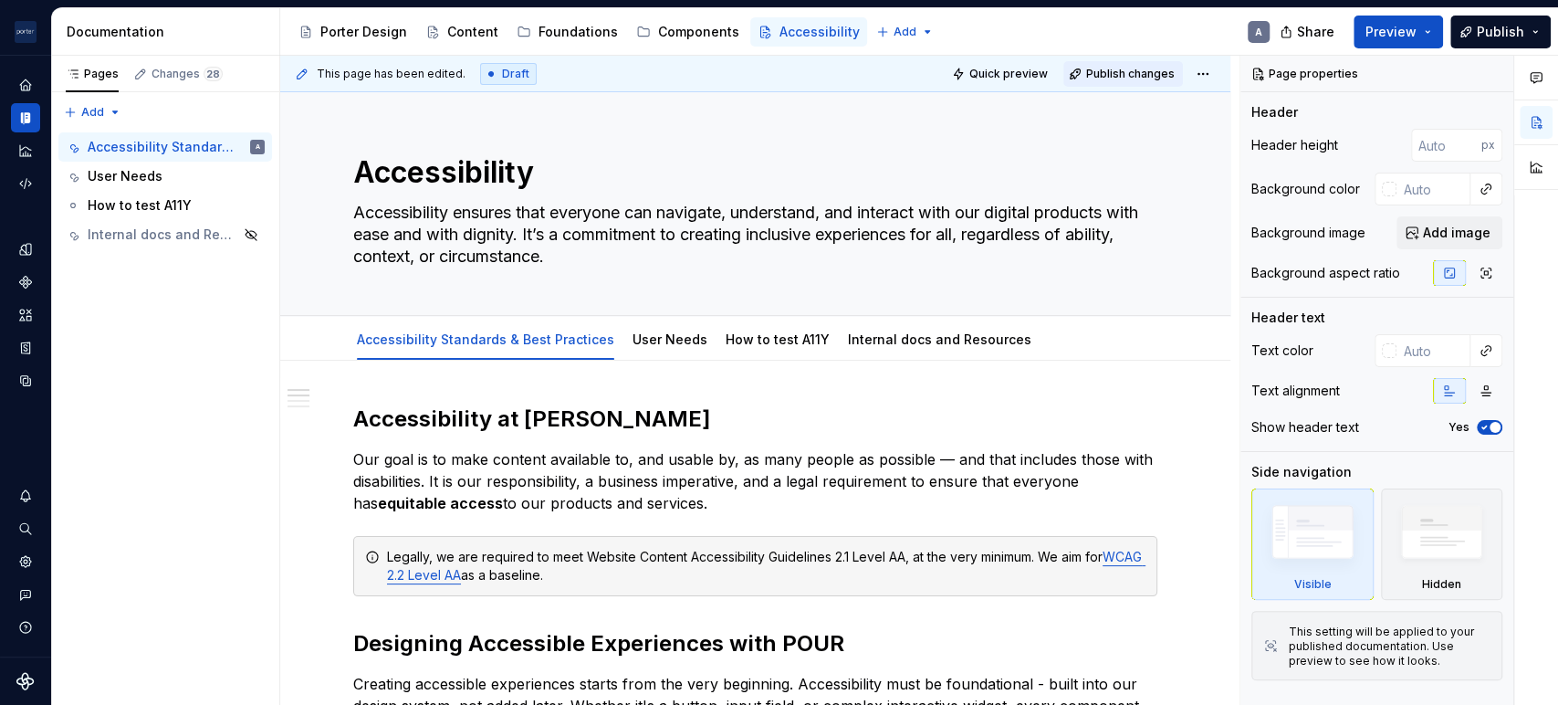
click at [1078, 71] on button "Publish changes" at bounding box center [1123, 74] width 120 height 26
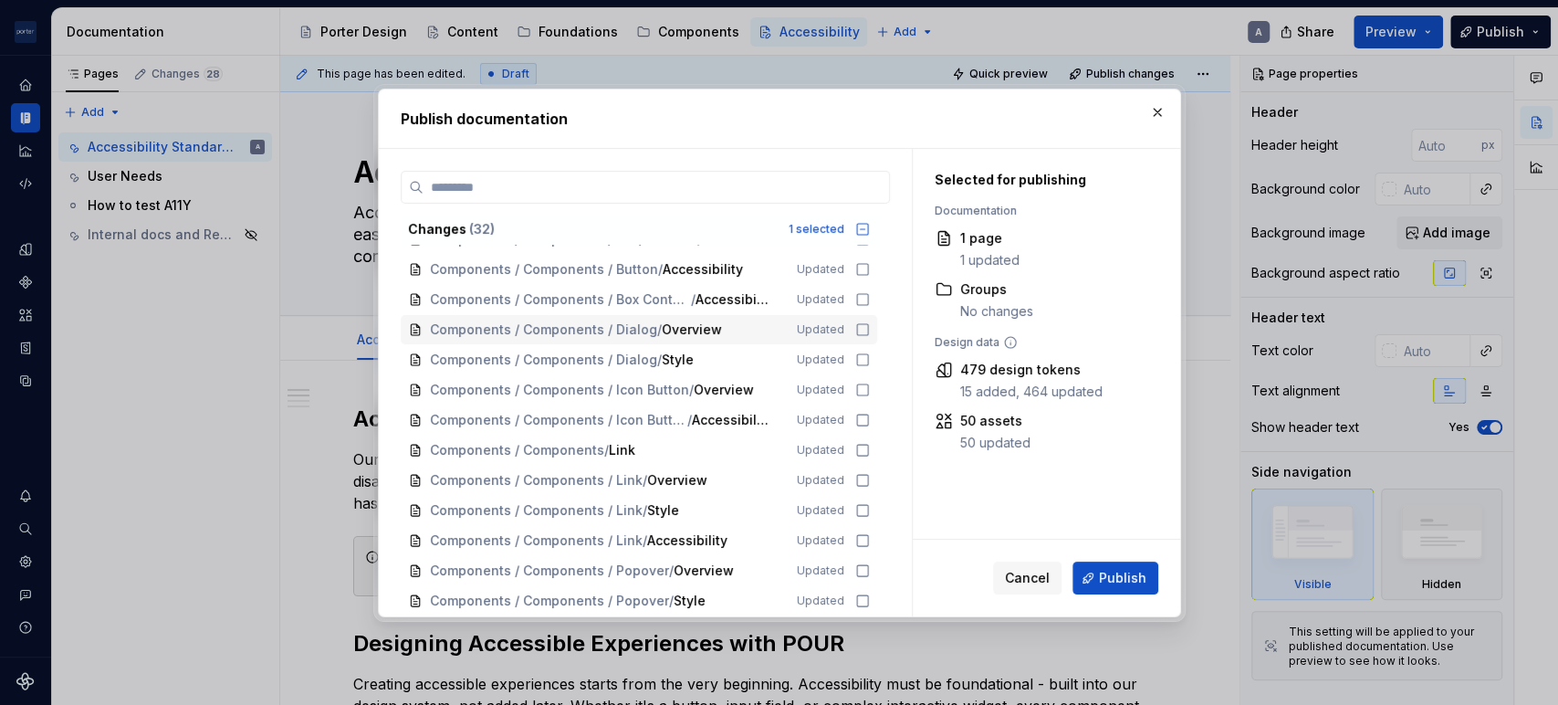
scroll to position [594, 0]
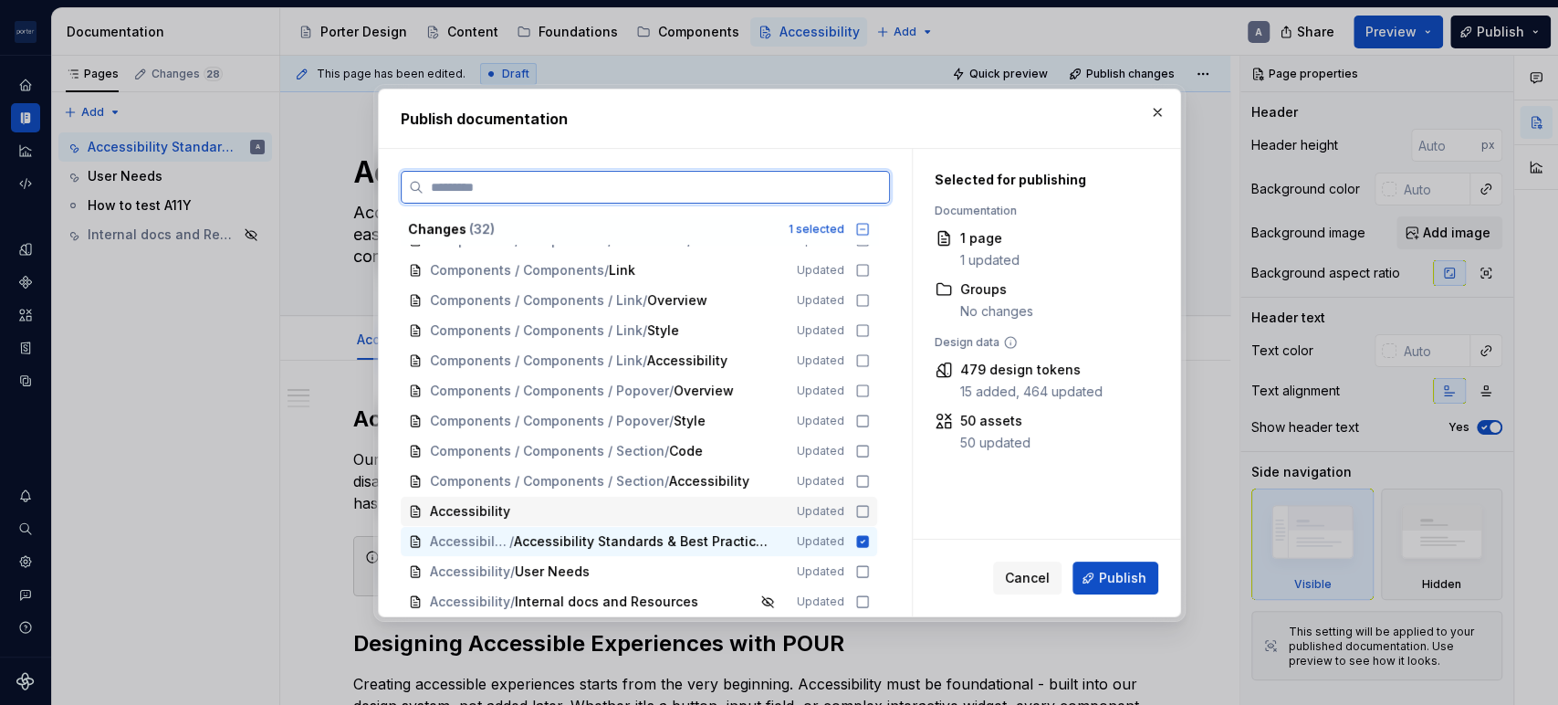
click at [851, 507] on div "Accessibility Updated" at bounding box center [639, 510] width 476 height 29
click at [865, 571] on icon at bounding box center [862, 571] width 15 height 15
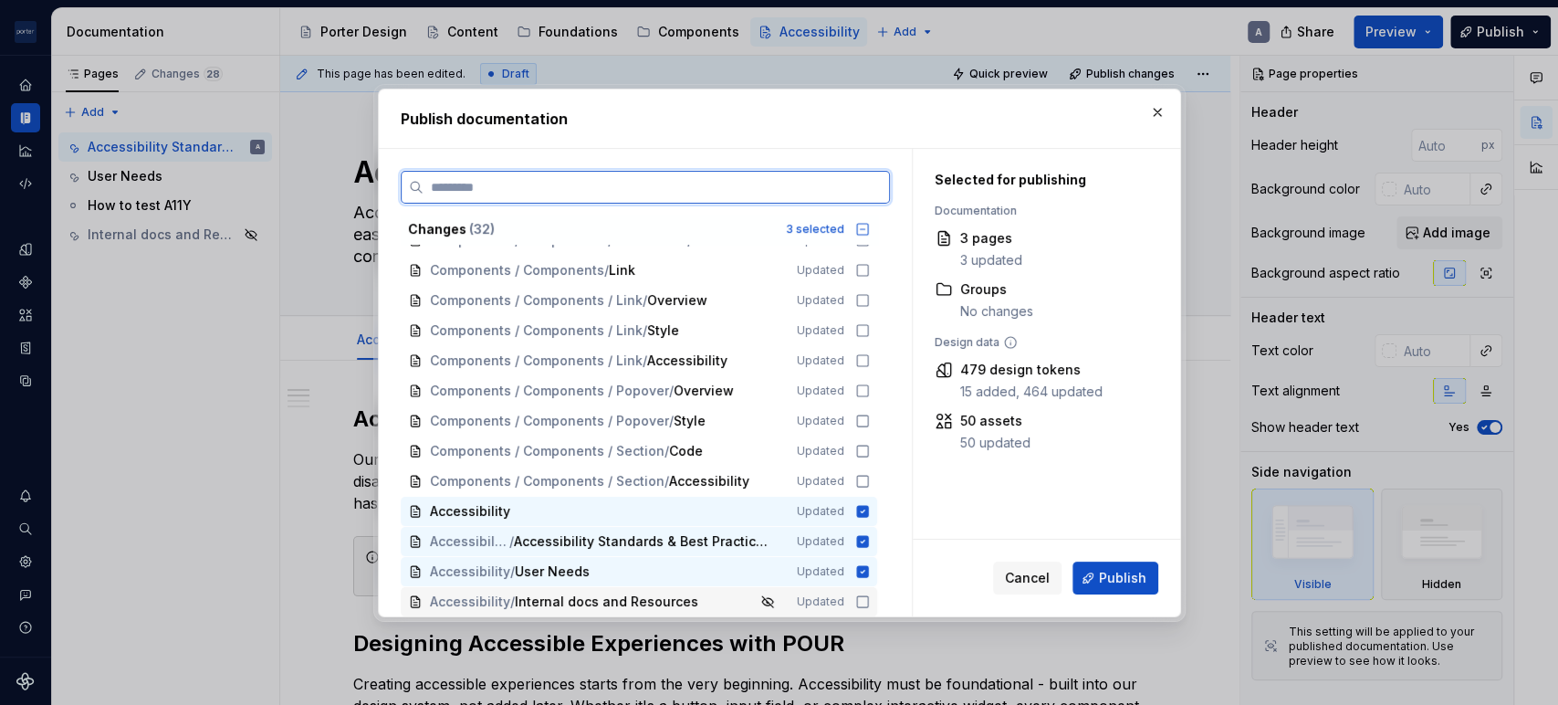
click at [862, 603] on icon at bounding box center [862, 601] width 15 height 15
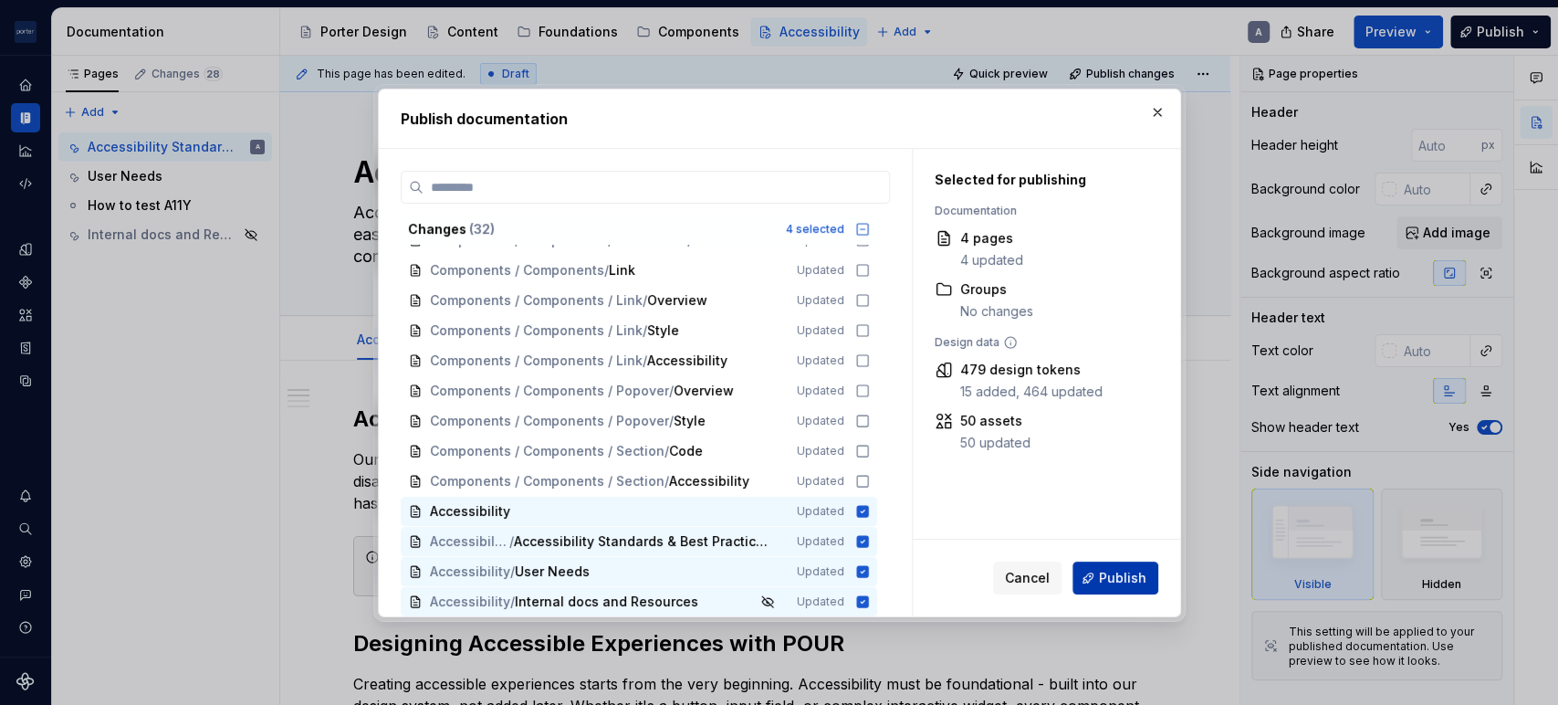
click at [1129, 582] on span "Publish" at bounding box center [1122, 578] width 47 height 18
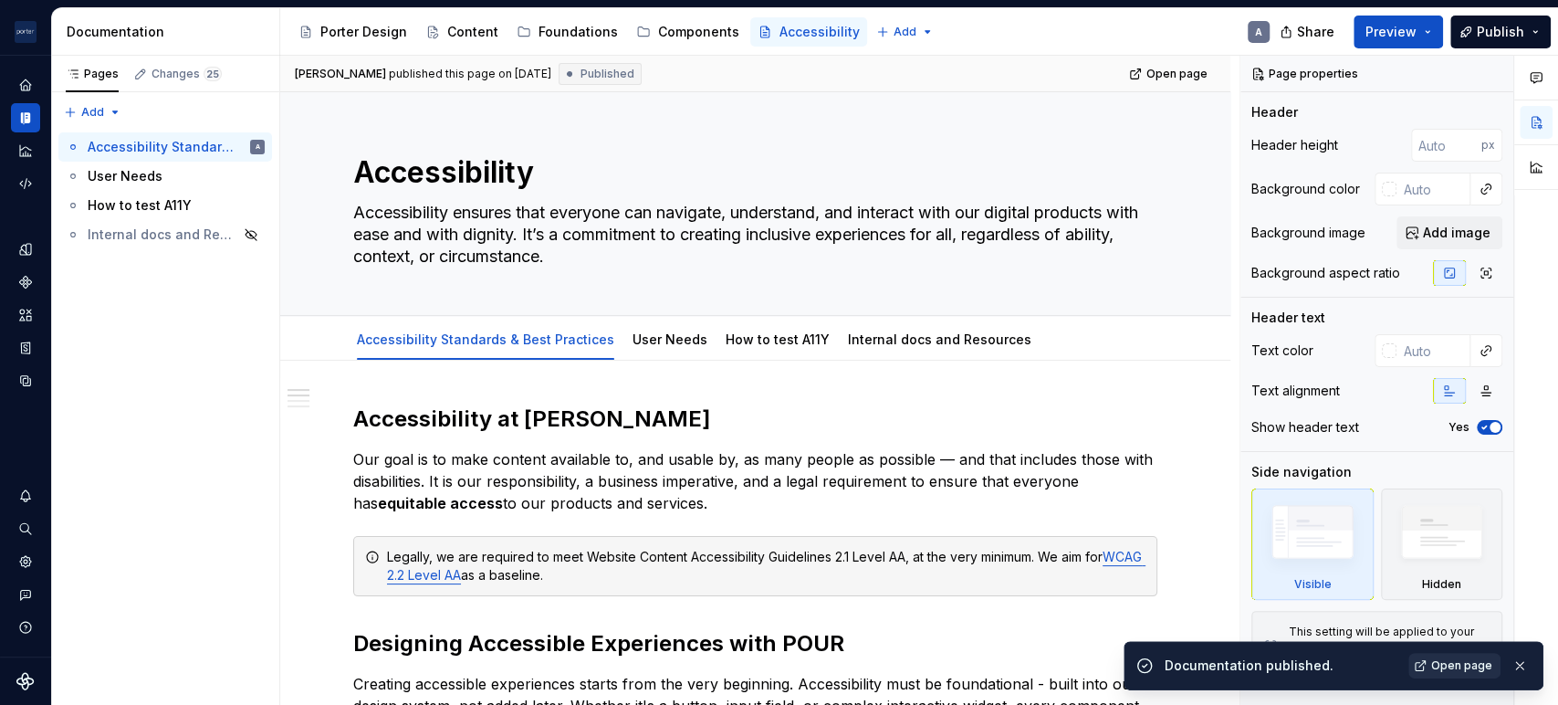
click at [1431, 663] on link "Open page" at bounding box center [1454, 666] width 92 height 26
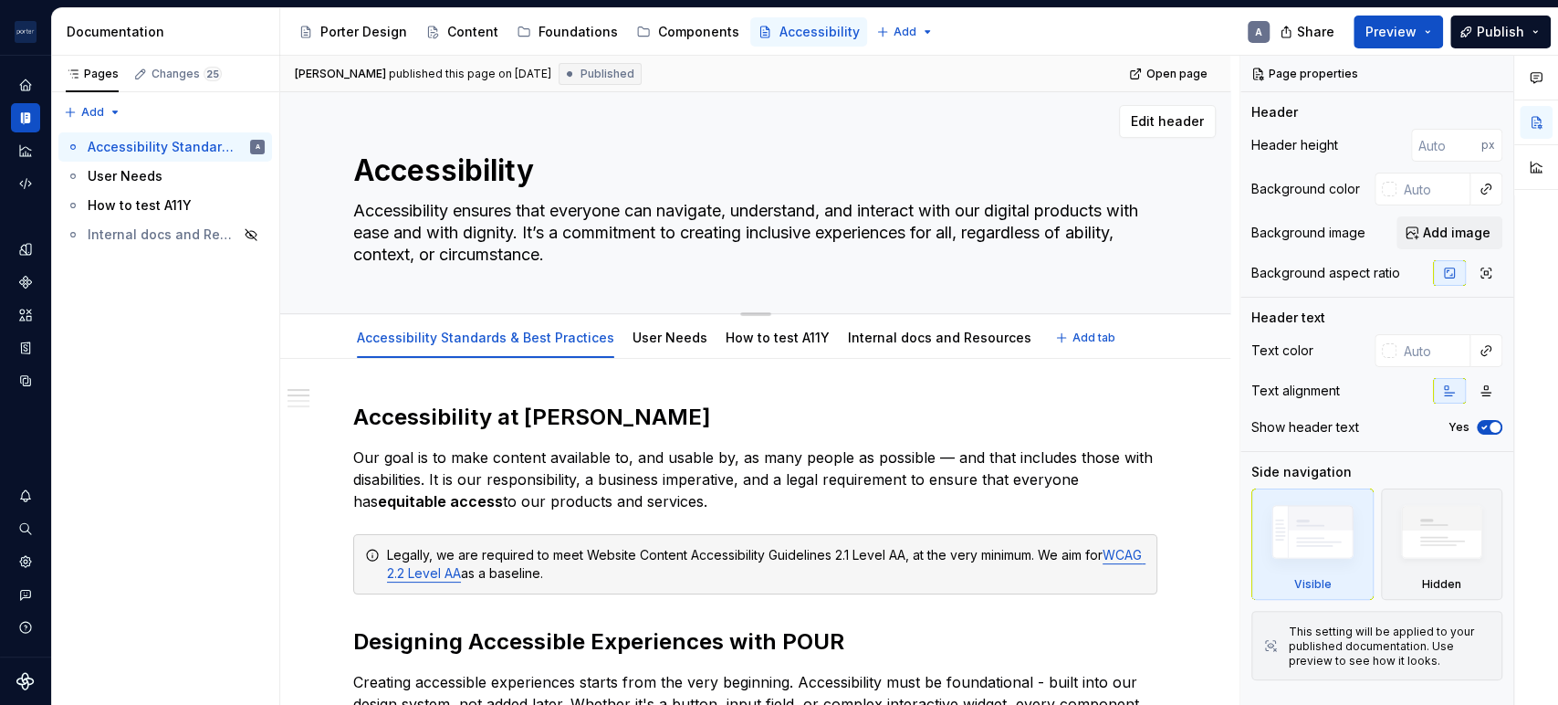
scroll to position [0, 0]
click at [632, 329] on div "User Needs" at bounding box center [669, 340] width 75 height 22
click at [683, 340] on link "User Needs" at bounding box center [669, 339] width 75 height 16
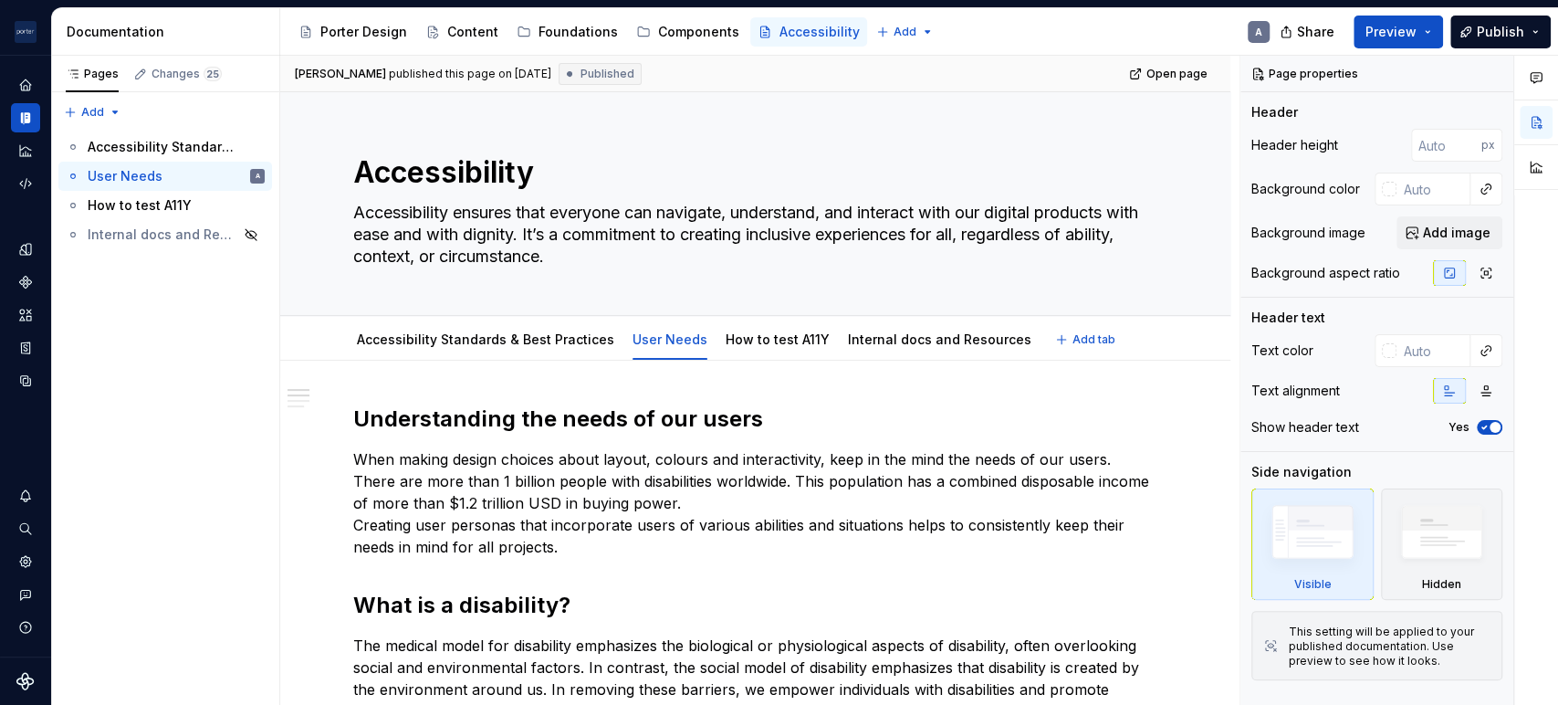
type textarea "*"
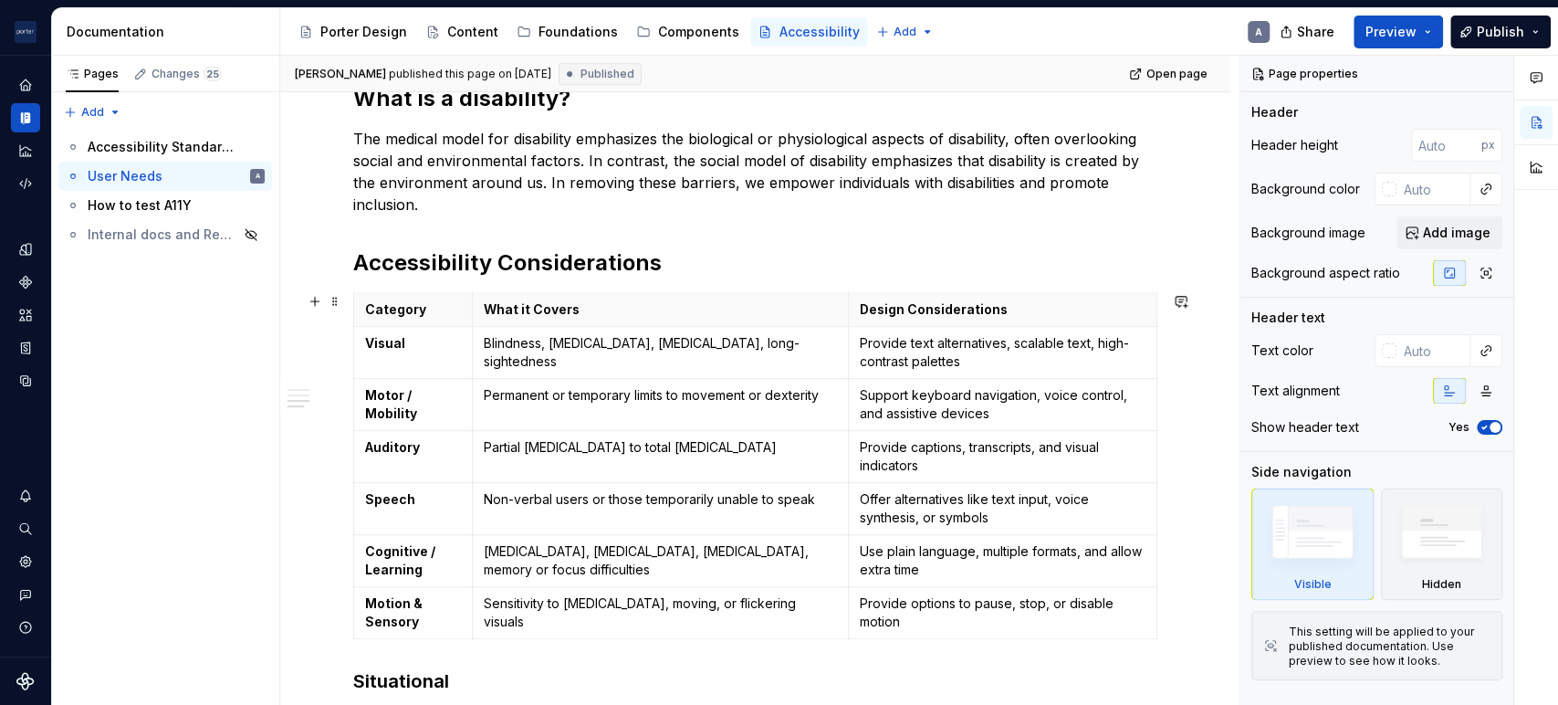
scroll to position [675, 0]
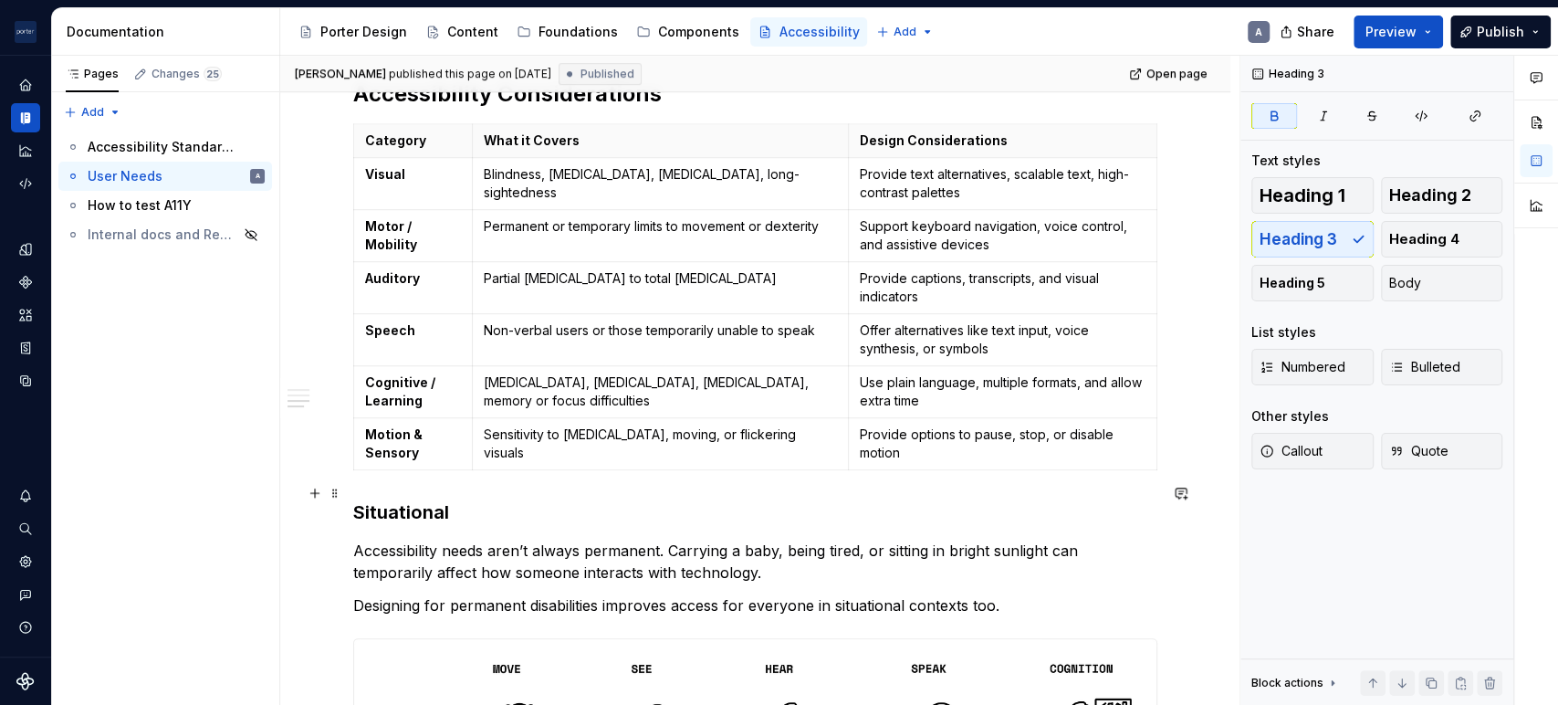
click at [460, 499] on h3 "Situational" at bounding box center [755, 512] width 804 height 26
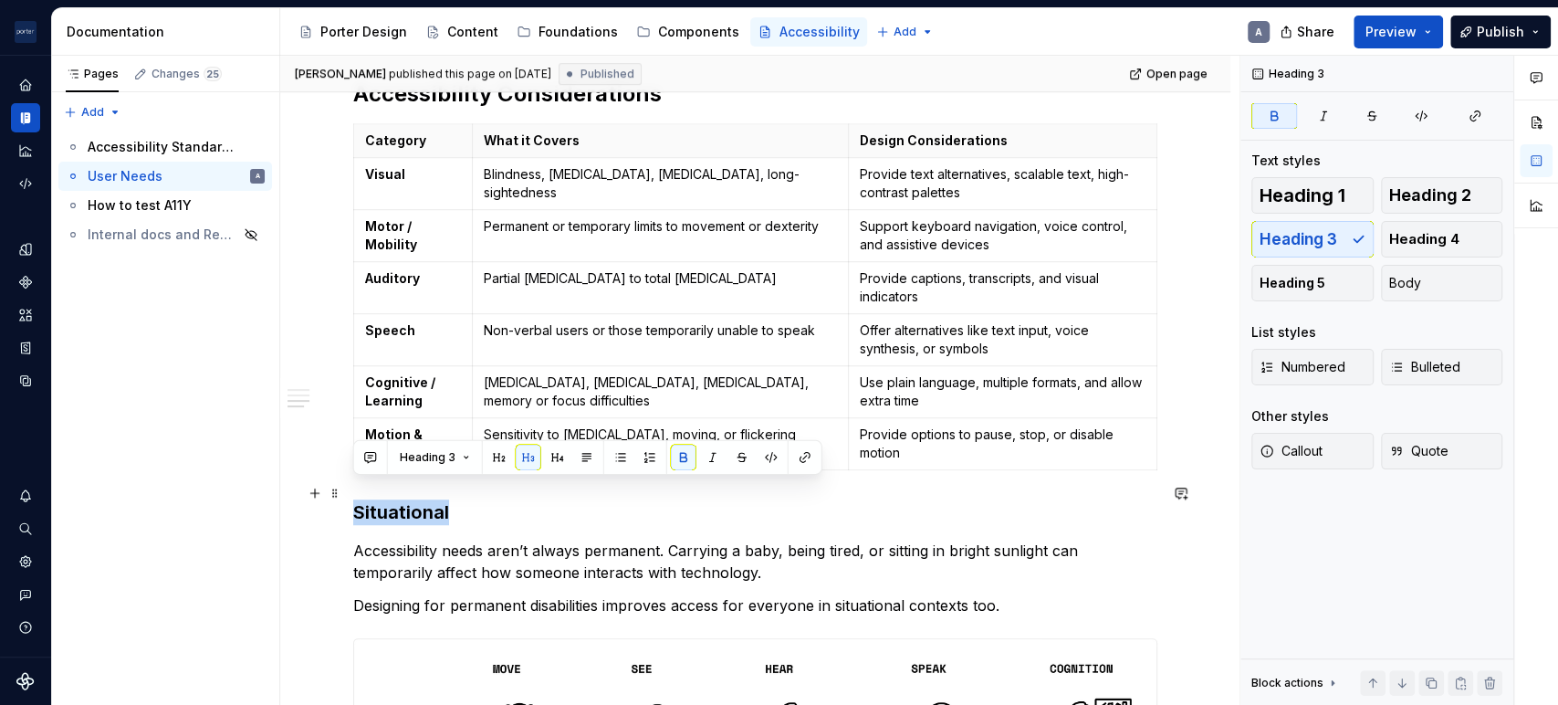
drag, startPoint x: 425, startPoint y: 490, endPoint x: 347, endPoint y: 487, distance: 78.5
click at [347, 487] on div "Understanding the needs of our users When making design choices about layout, c…" at bounding box center [755, 534] width 950 height 1698
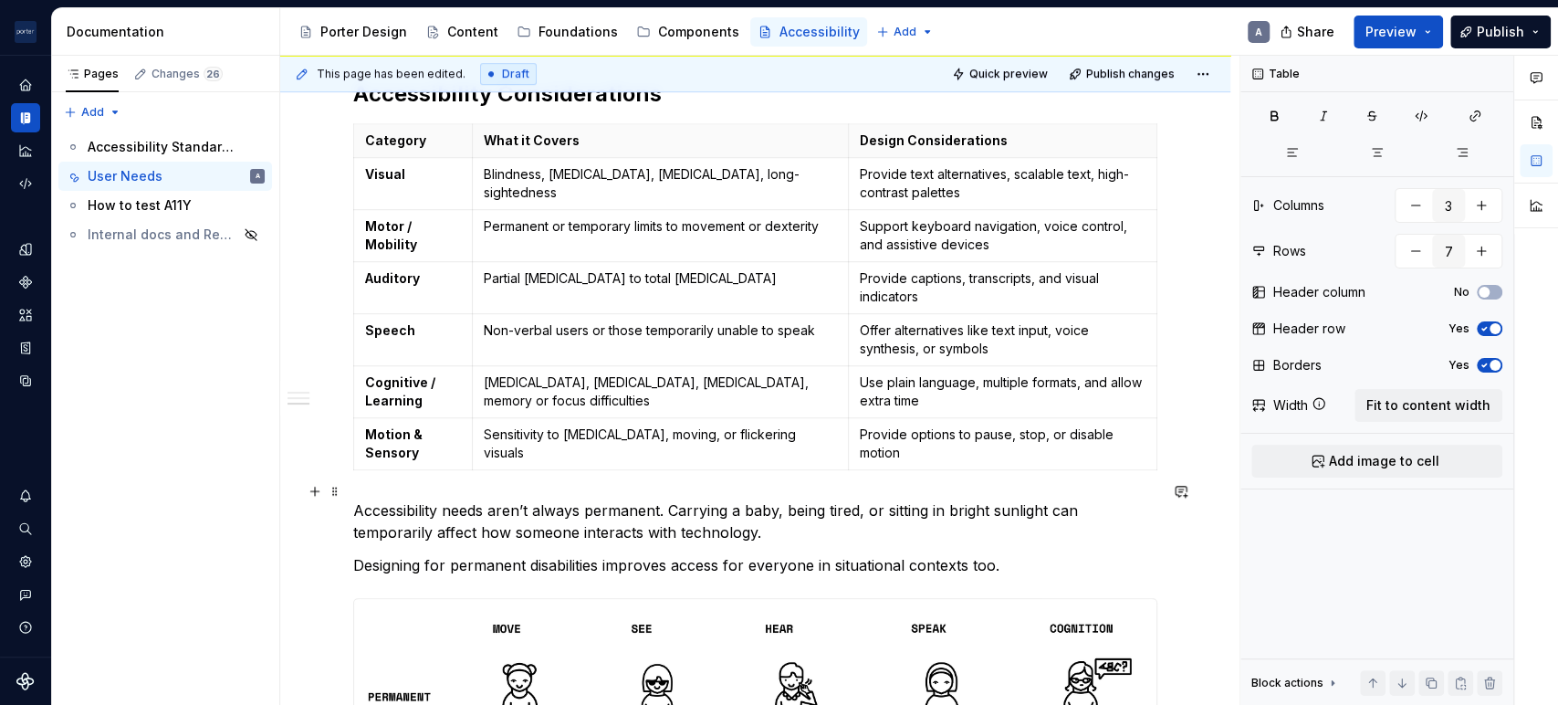
click at [745, 499] on p "Accessibility needs aren’t always permanent. Carrying a baby, being tired, or s…" at bounding box center [755, 521] width 804 height 44
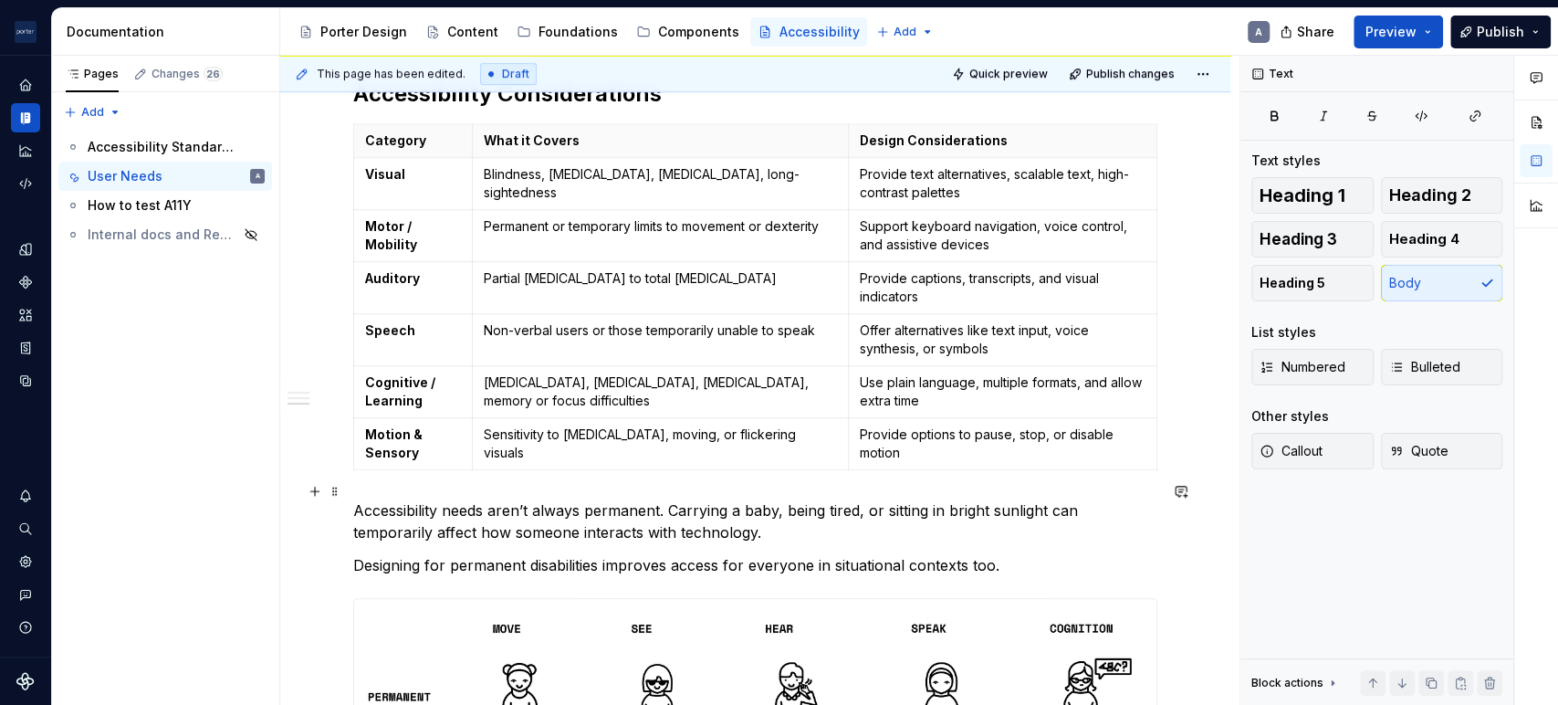
scroll to position [845, 0]
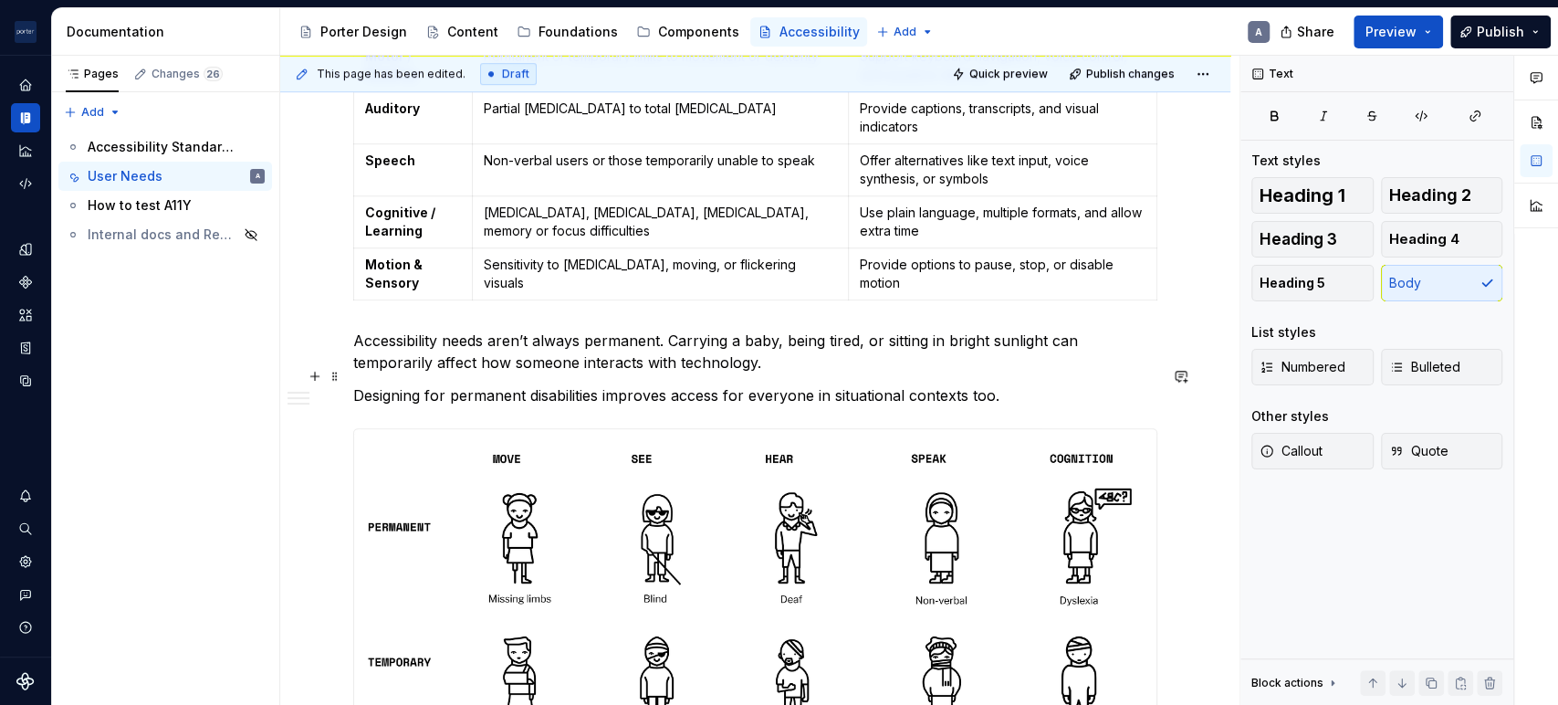
click at [949, 384] on p "Designing for permanent disabilities improves access for everyone in situationa…" at bounding box center [755, 395] width 804 height 22
click at [1055, 384] on p "Designing for permanent disabilities improves access for everyone in situationa…" at bounding box center [755, 395] width 804 height 22
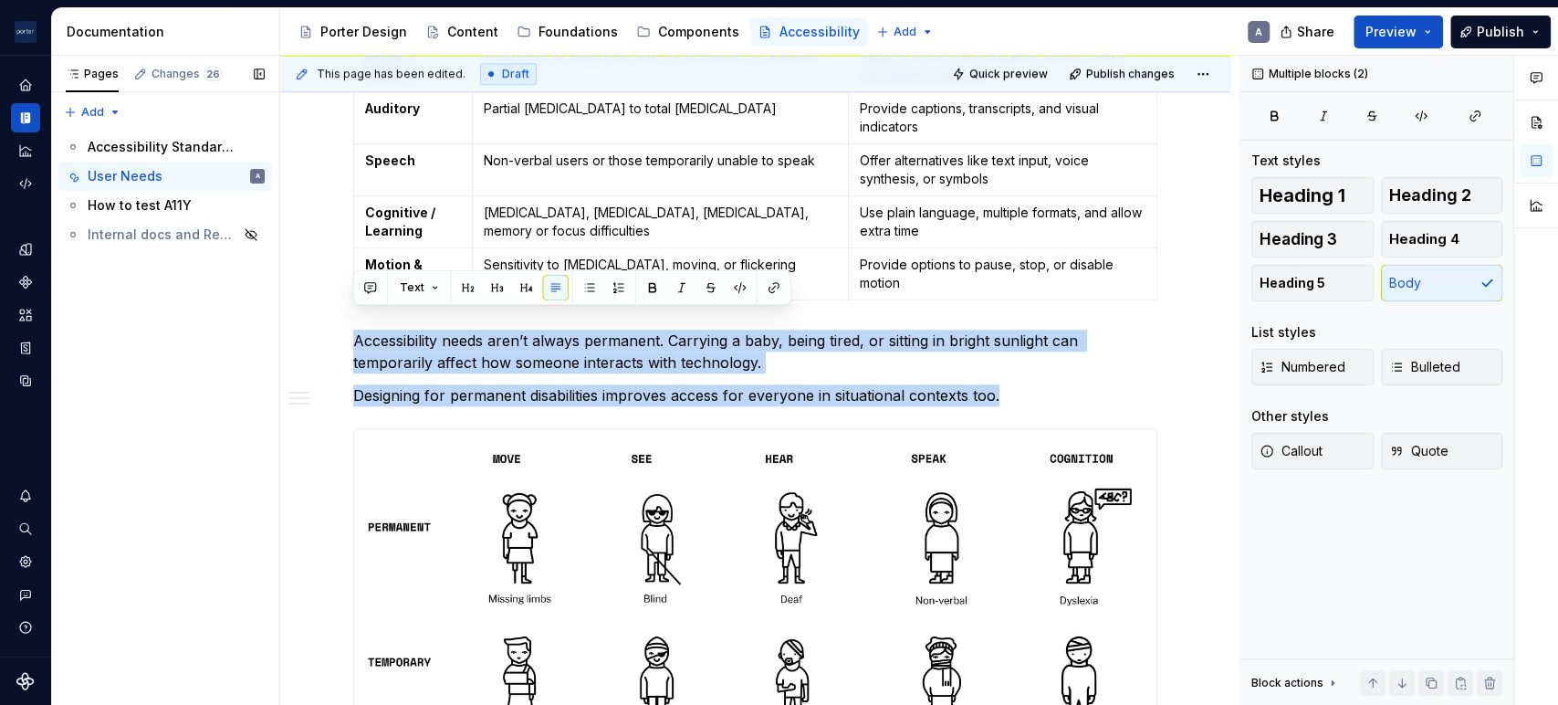
drag, startPoint x: 1036, startPoint y: 382, endPoint x: 249, endPoint y: 309, distance: 790.1
click at [249, 309] on div "Pages Changes 26 Add Accessibility guide for tree Page tree. Navigate the tree …" at bounding box center [805, 381] width 1506 height 650
copy div "Accessibility needs aren’t always permanent. Carrying a baby, being tired, or s…"
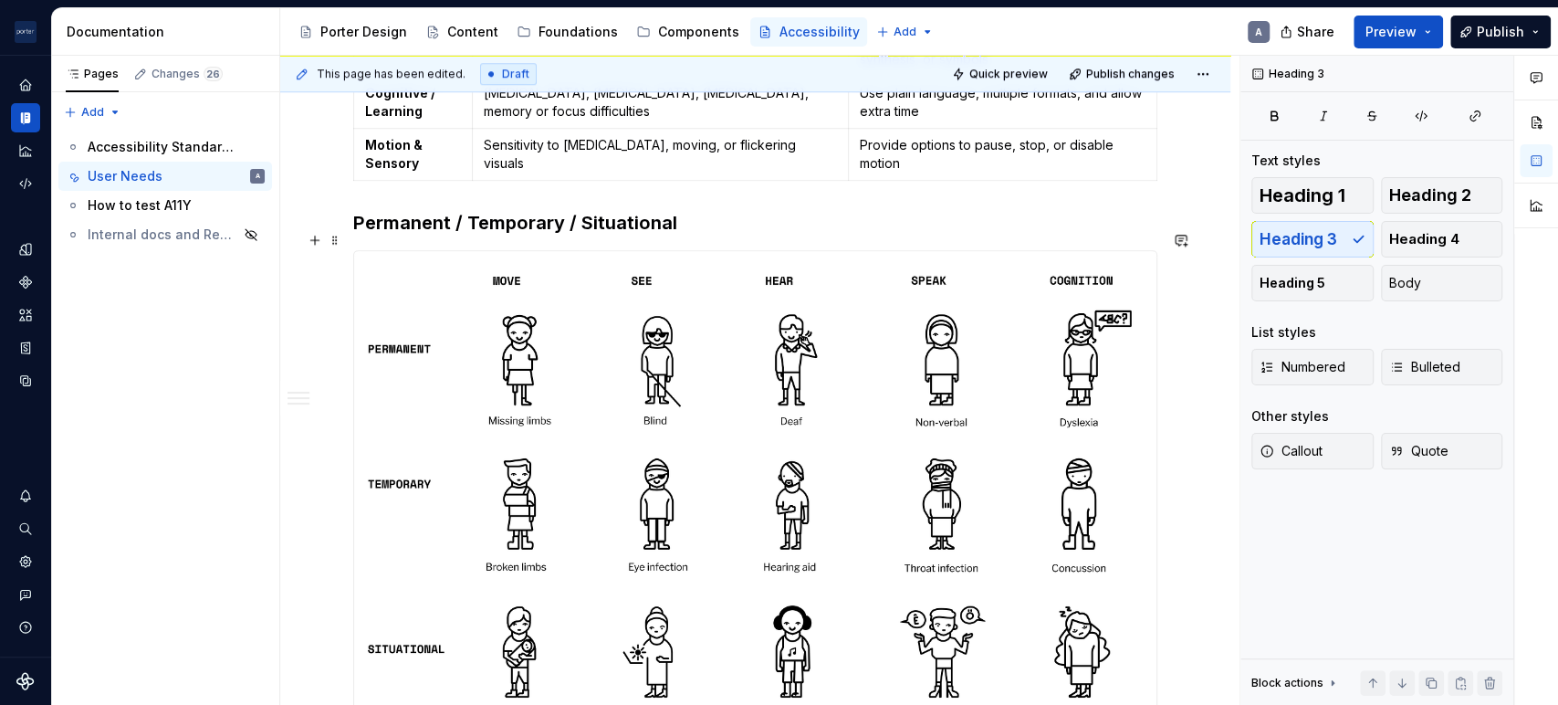
scroll to position [1014, 0]
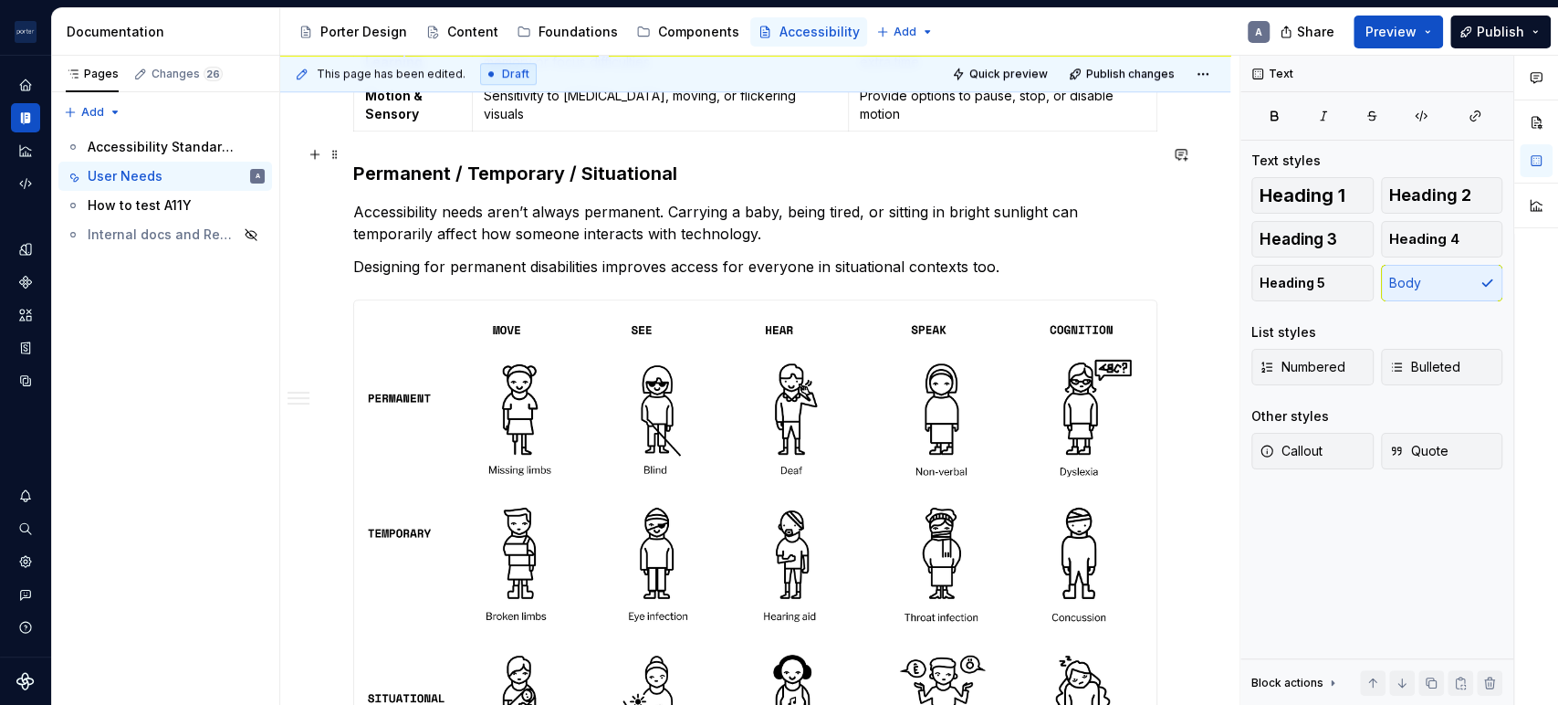
click at [553, 161] on h3 "Permanent / Temporary / Situational" at bounding box center [755, 174] width 804 height 26
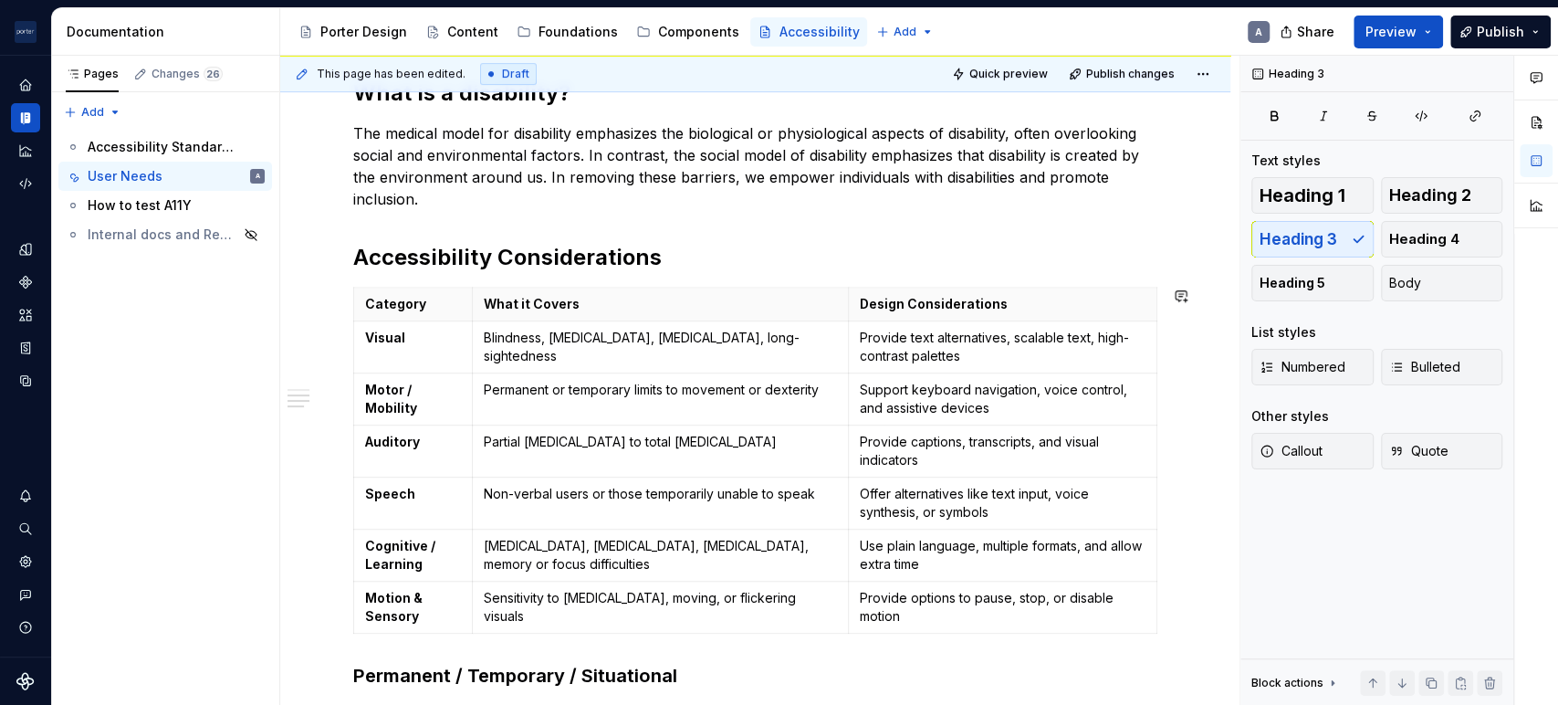
scroll to position [507, 0]
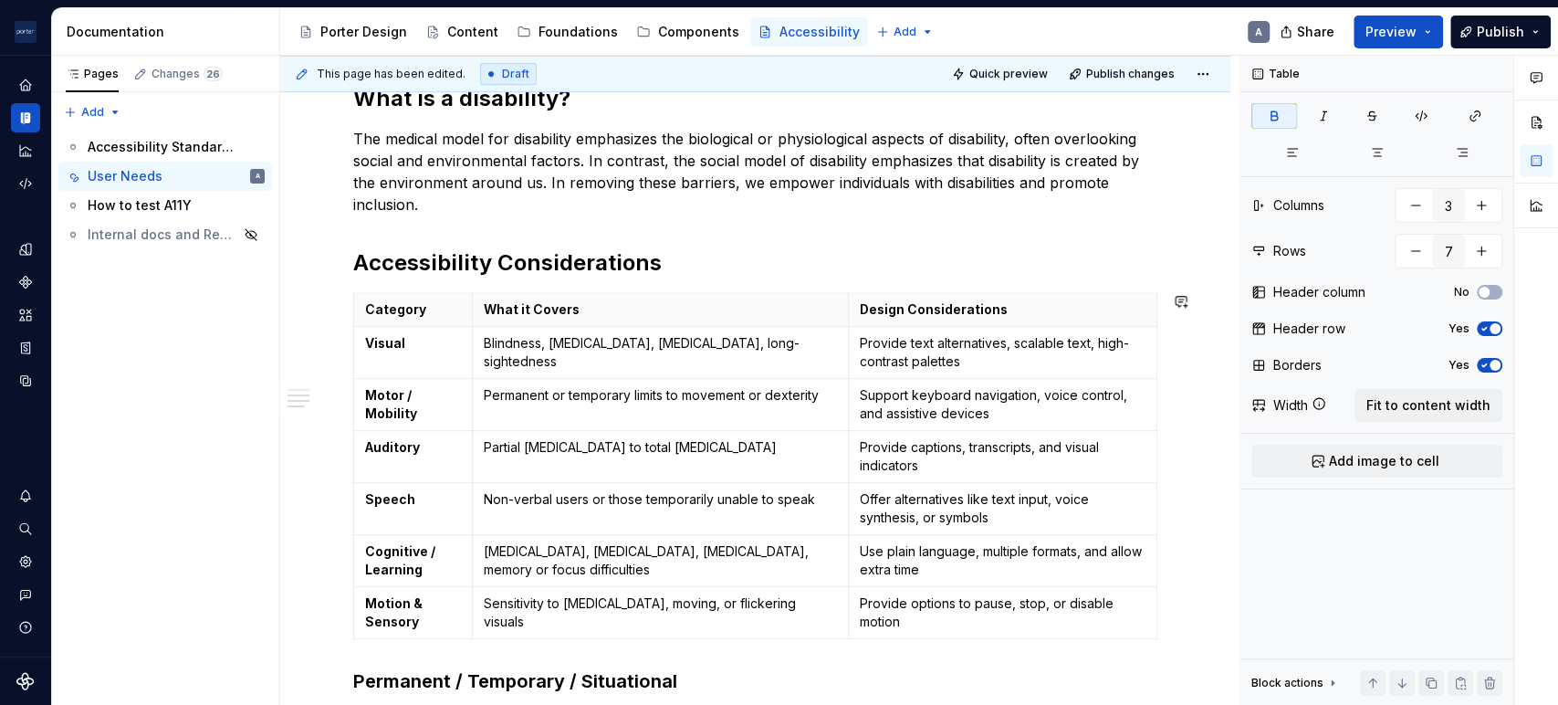
click at [428, 280] on div "Understanding the needs of our users When making design choices about layout, c…" at bounding box center [755, 609] width 804 height 1422
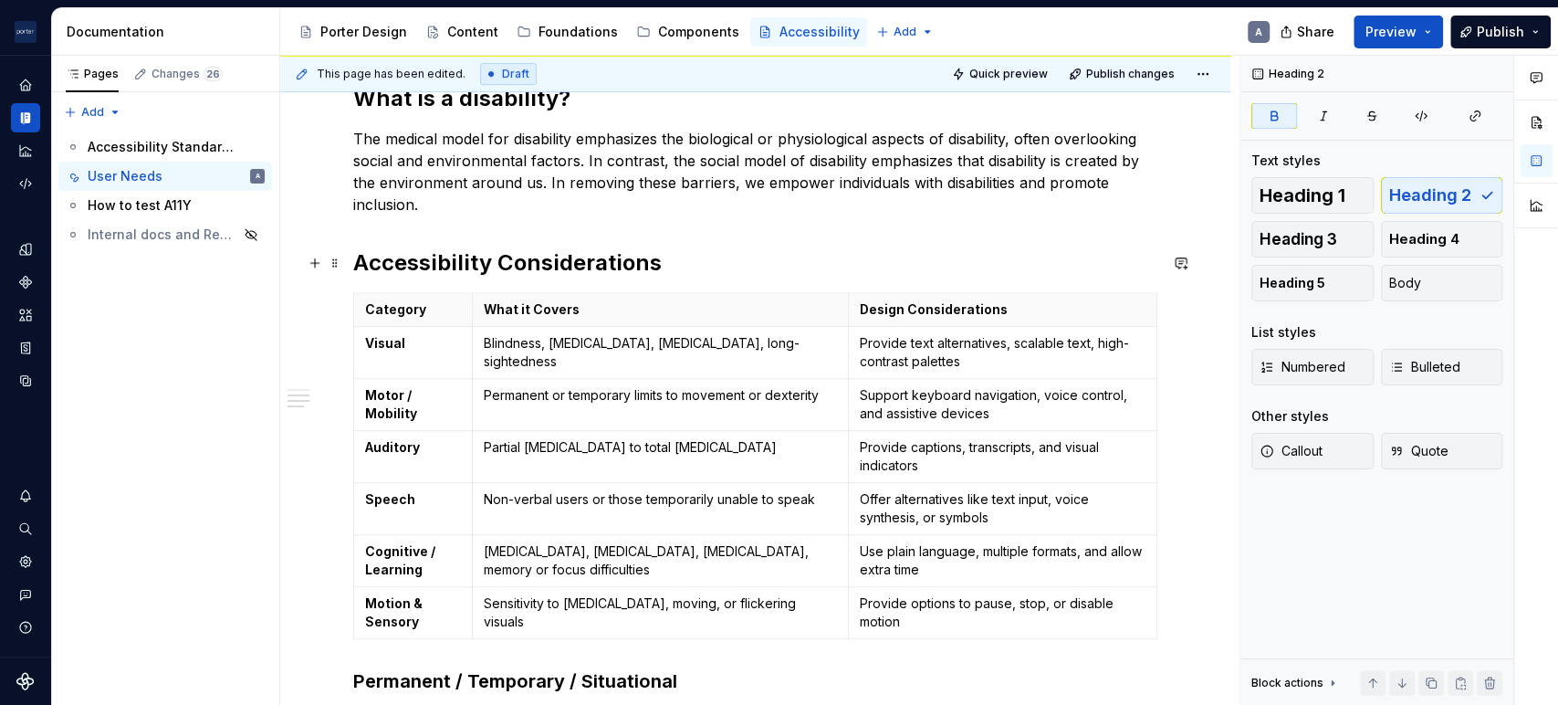
click at [453, 259] on strong "Accessibility Considerations" at bounding box center [507, 262] width 308 height 26
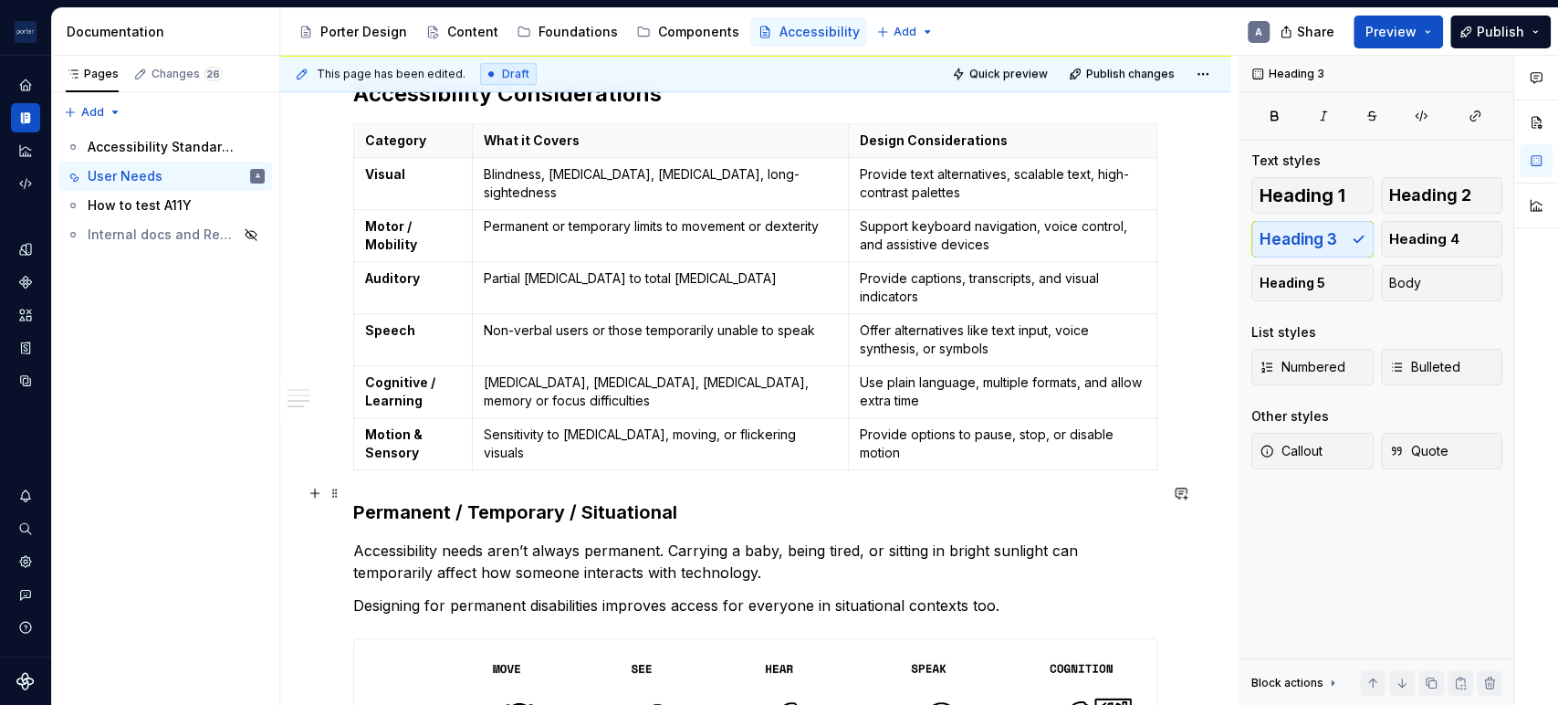
click at [547, 499] on h3 "Permanent / Temporary / Situational" at bounding box center [755, 512] width 804 height 26
click at [1421, 188] on span "Heading 2" at bounding box center [1430, 195] width 82 height 18
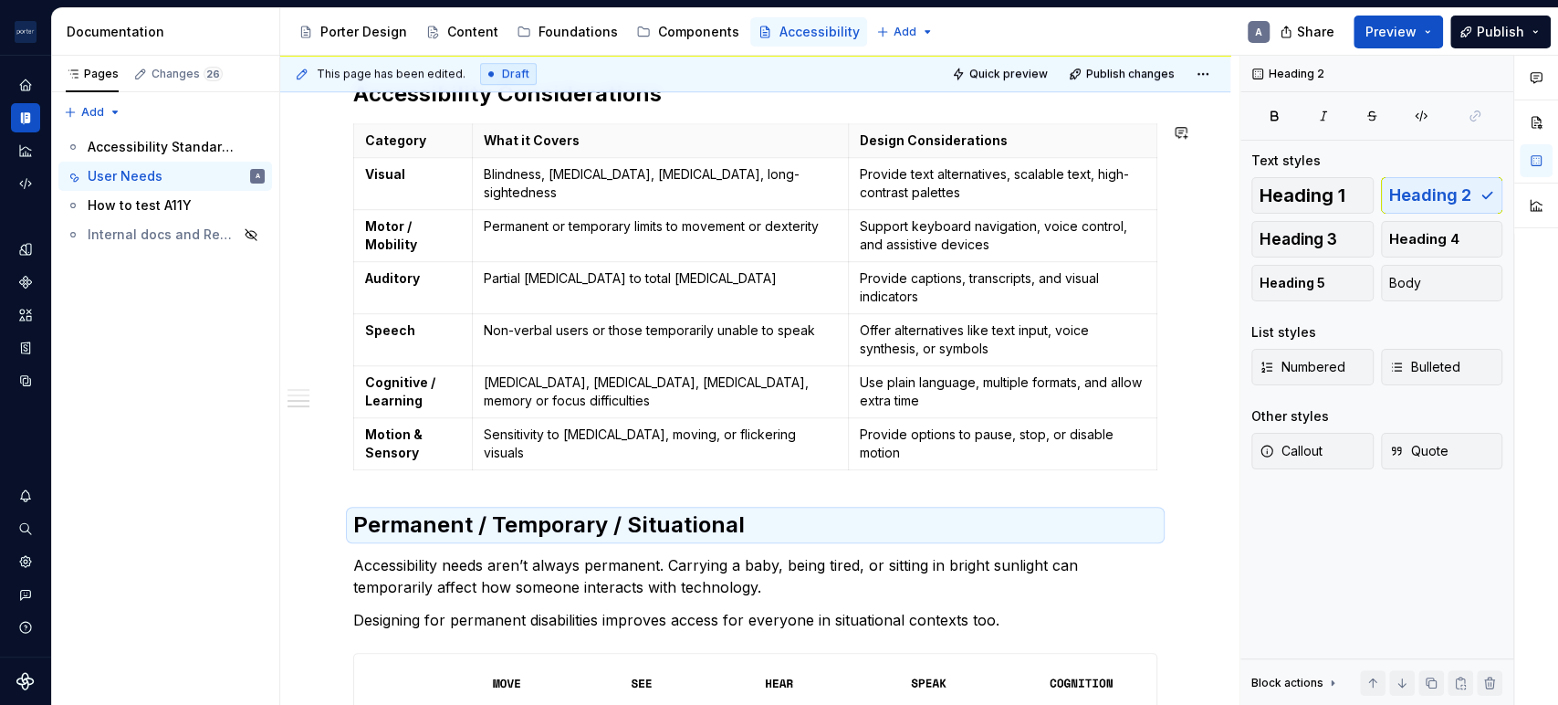
click at [737, 463] on div "Understanding the needs of our users When making design choices about layout, c…" at bounding box center [755, 447] width 804 height 1436
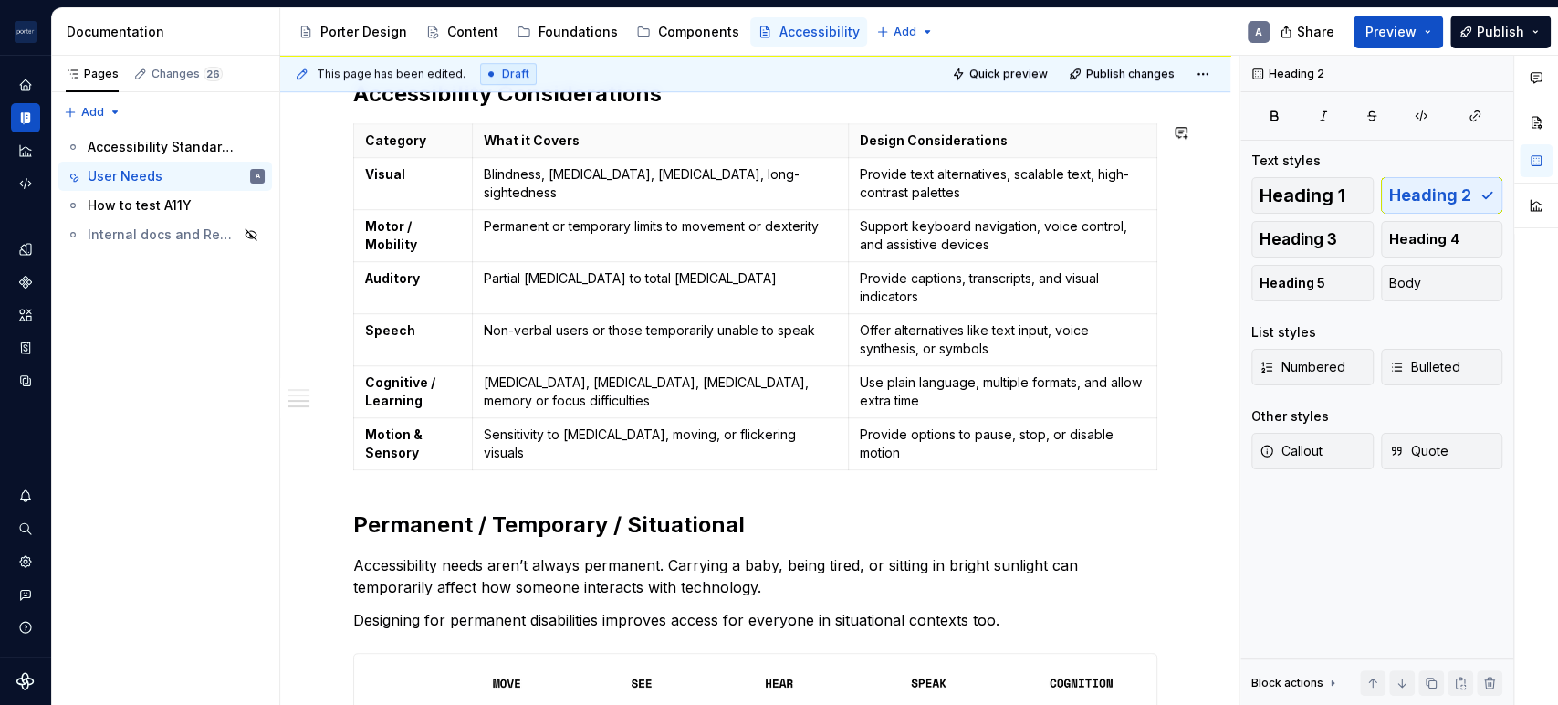
click at [562, 484] on div "Understanding the needs of our users When making design choices about layout, c…" at bounding box center [755, 447] width 804 height 1436
click at [412, 478] on div "Understanding the needs of our users When making design choices about layout, c…" at bounding box center [755, 447] width 804 height 1436
click at [413, 464] on div "Understanding the needs of our users When making design choices about layout, c…" at bounding box center [755, 447] width 804 height 1436
drag, startPoint x: 377, startPoint y: 484, endPoint x: 366, endPoint y: 486, distance: 11.3
click at [375, 485] on div "Understanding the needs of our users When making design choices about layout, c…" at bounding box center [755, 447] width 804 height 1436
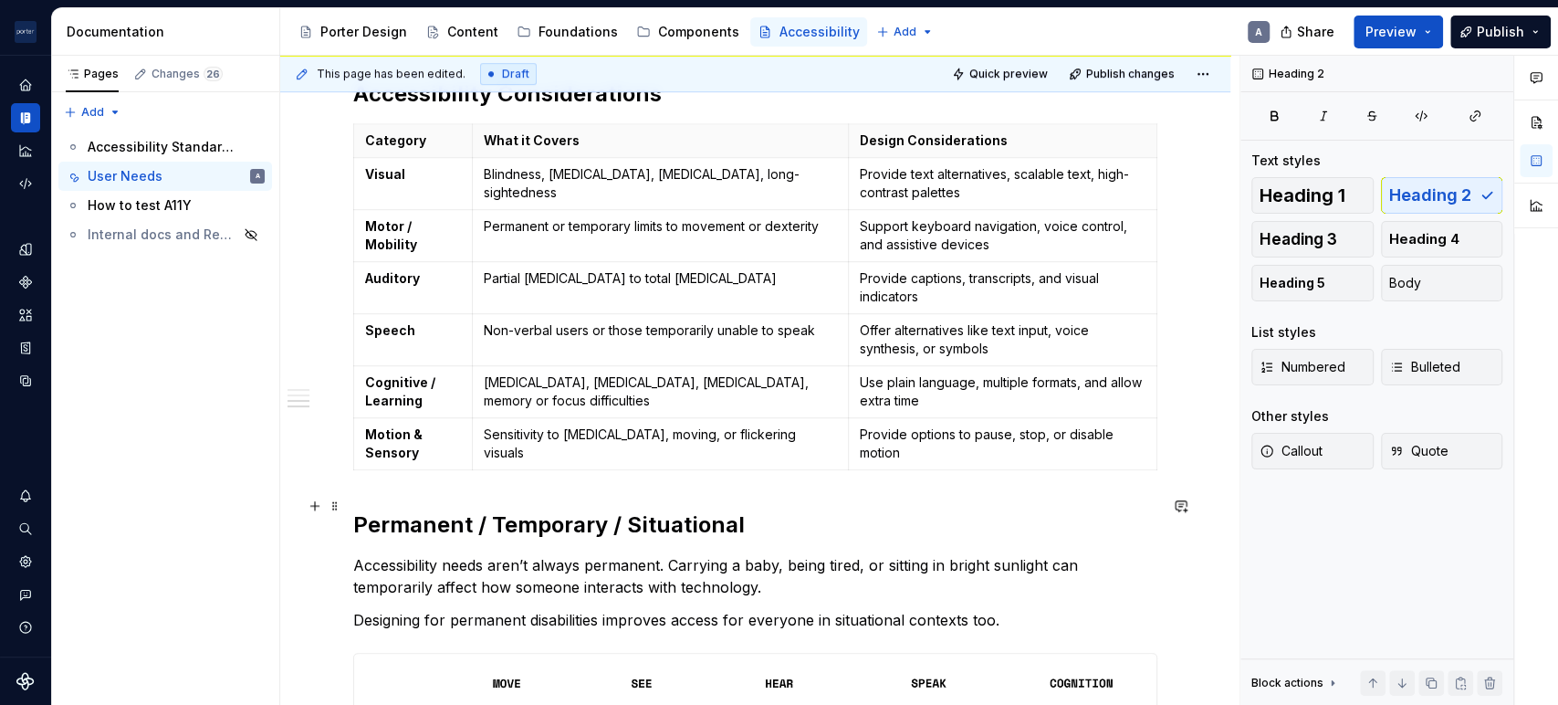
click at [357, 510] on h2 "Permanent / Temporary / Situational" at bounding box center [755, 524] width 804 height 29
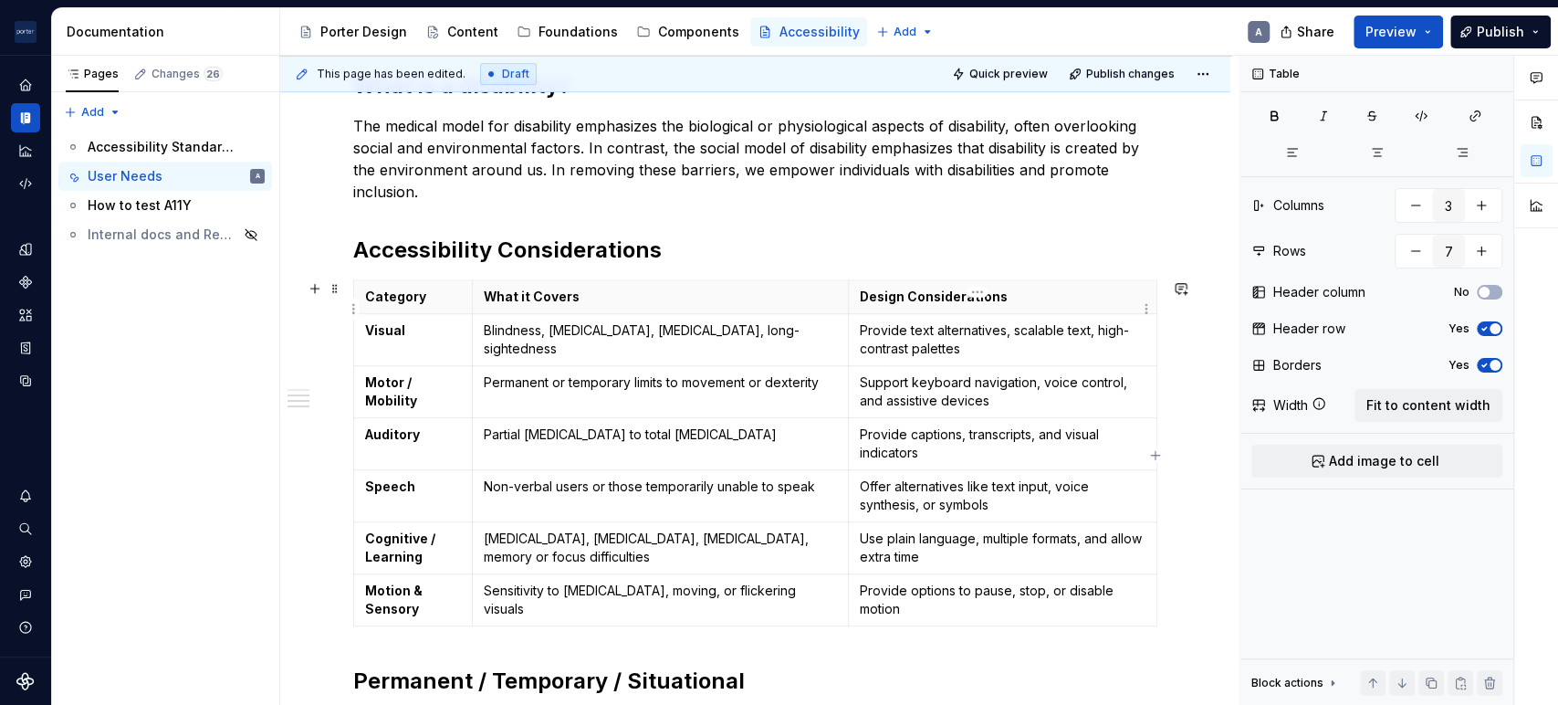
scroll to position [507, 0]
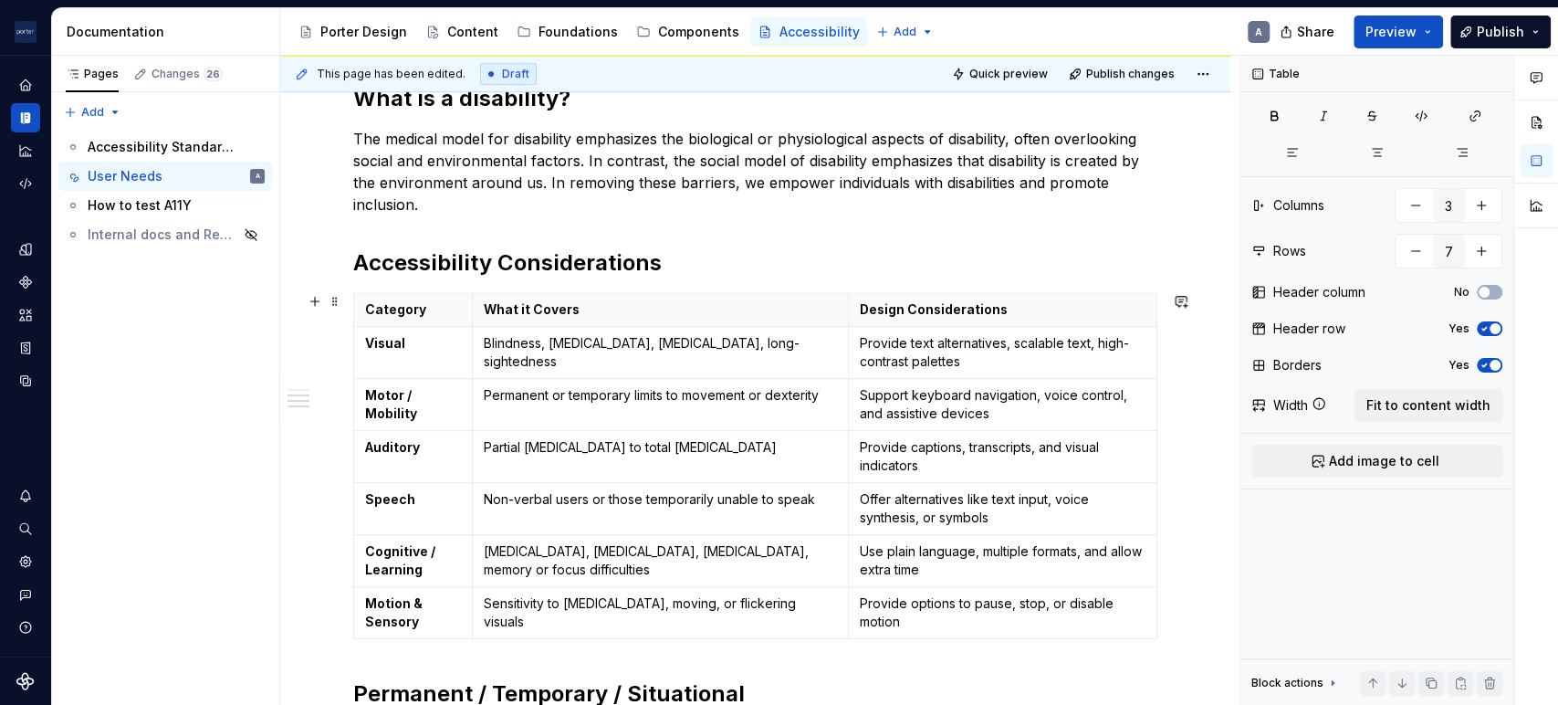
click at [1179, 385] on div "Understanding the needs of our users When making design choices about layout, c…" at bounding box center [755, 710] width 950 height 1713
click at [1103, 379] on td "Support keyboard navigation, voice control, and assistive devices" at bounding box center [1002, 405] width 308 height 52
click at [1430, 403] on span "Fit to content width" at bounding box center [1428, 405] width 124 height 18
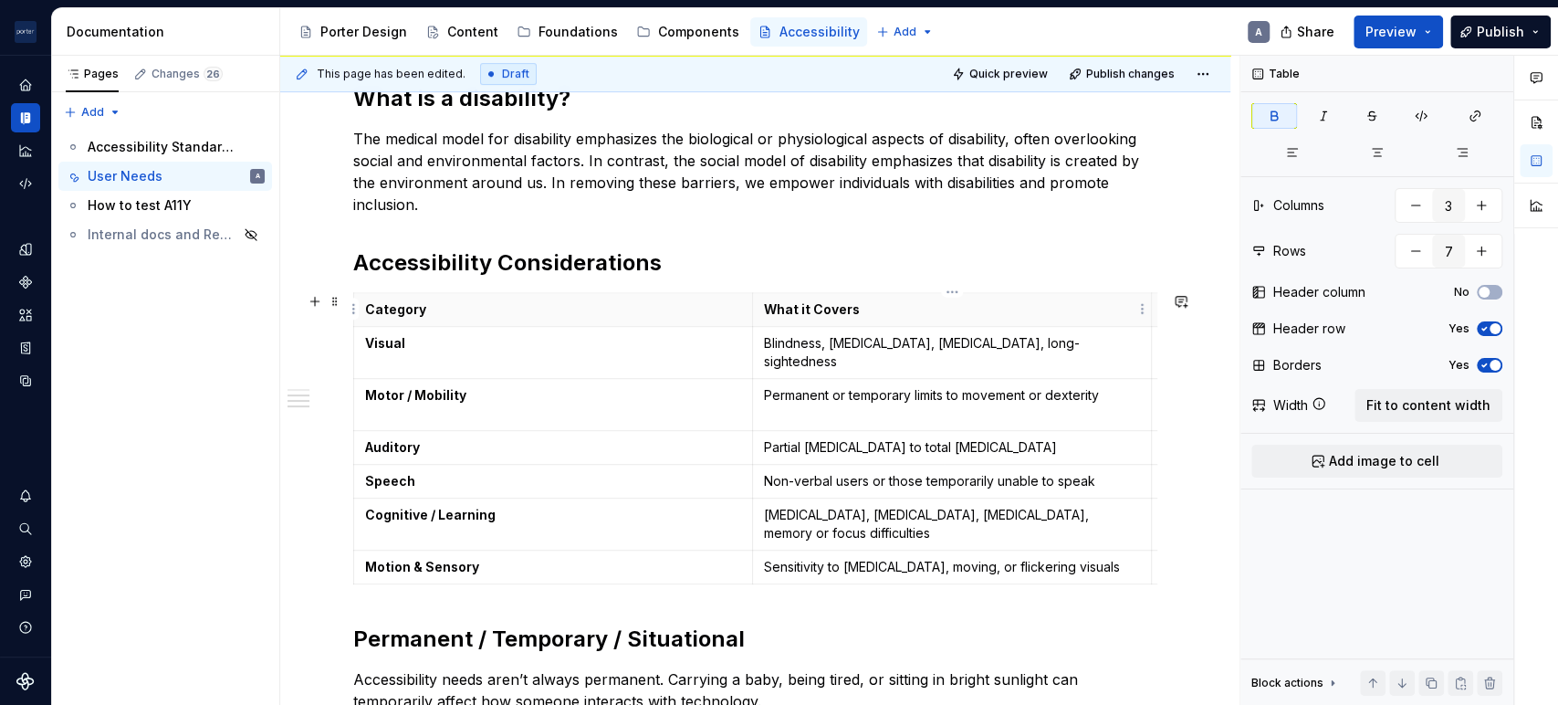
click at [757, 298] on th "What it Covers" at bounding box center [952, 310] width 399 height 34
click at [748, 299] on th "Category" at bounding box center [553, 310] width 399 height 34
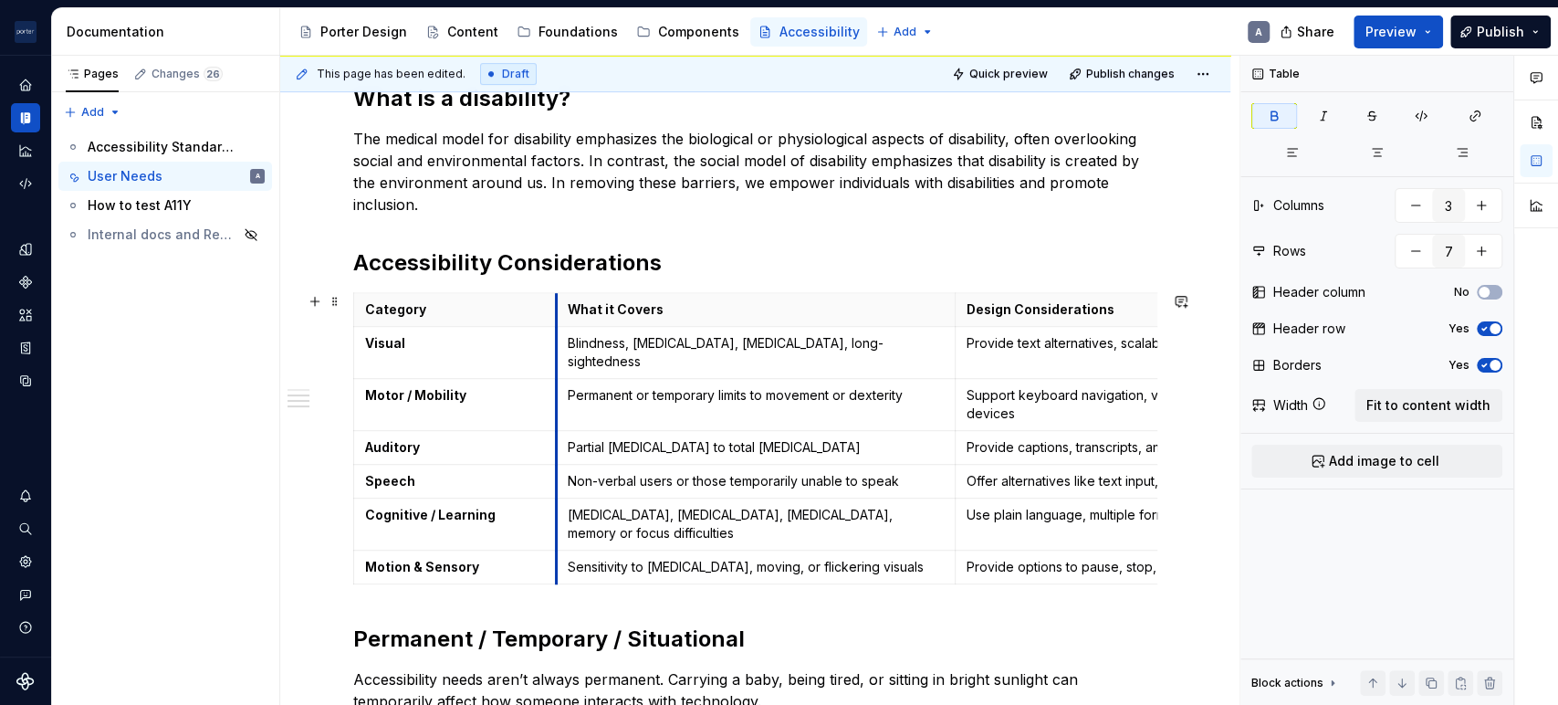
drag, startPoint x: 750, startPoint y: 300, endPoint x: 555, endPoint y: 307, distance: 195.4
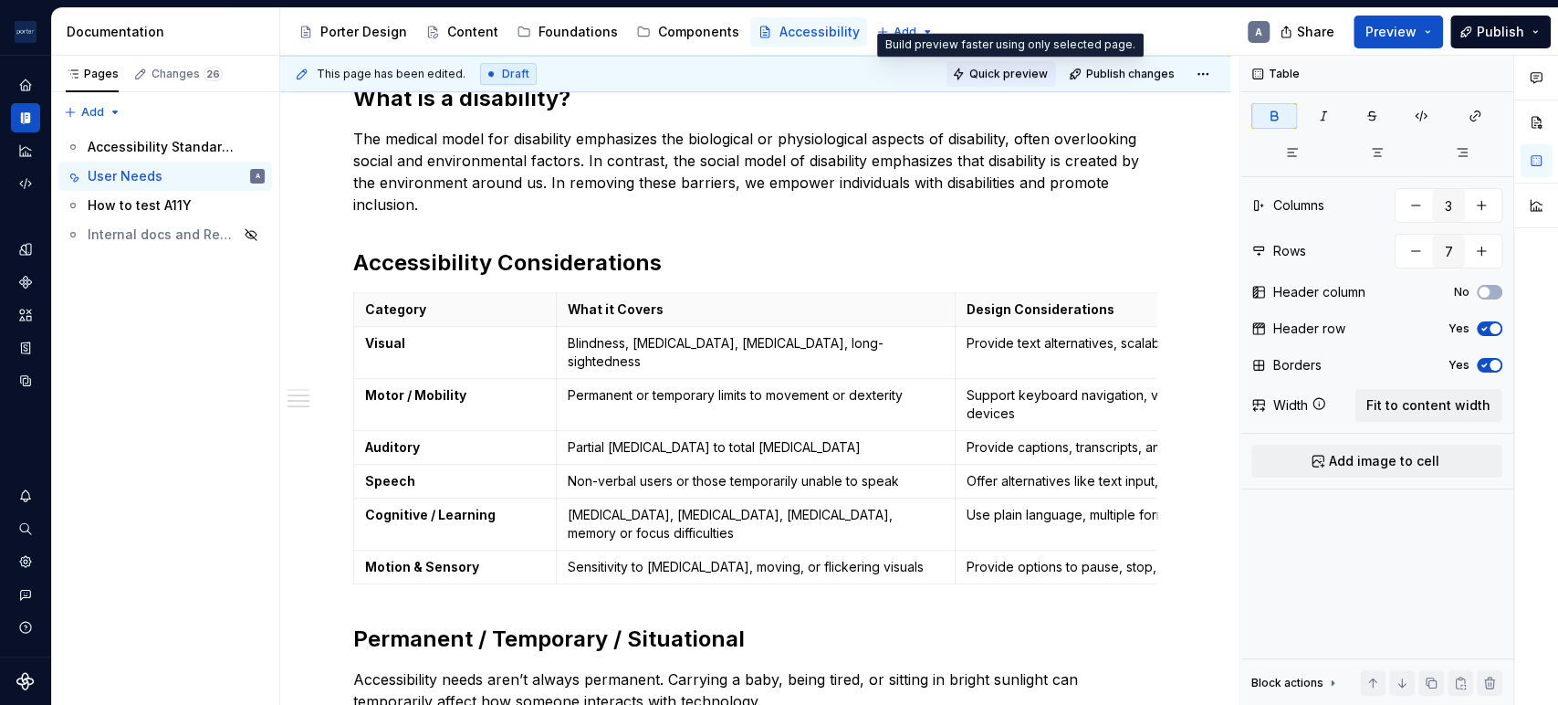
click at [1005, 64] on button "Quick preview" at bounding box center [1001, 74] width 110 height 26
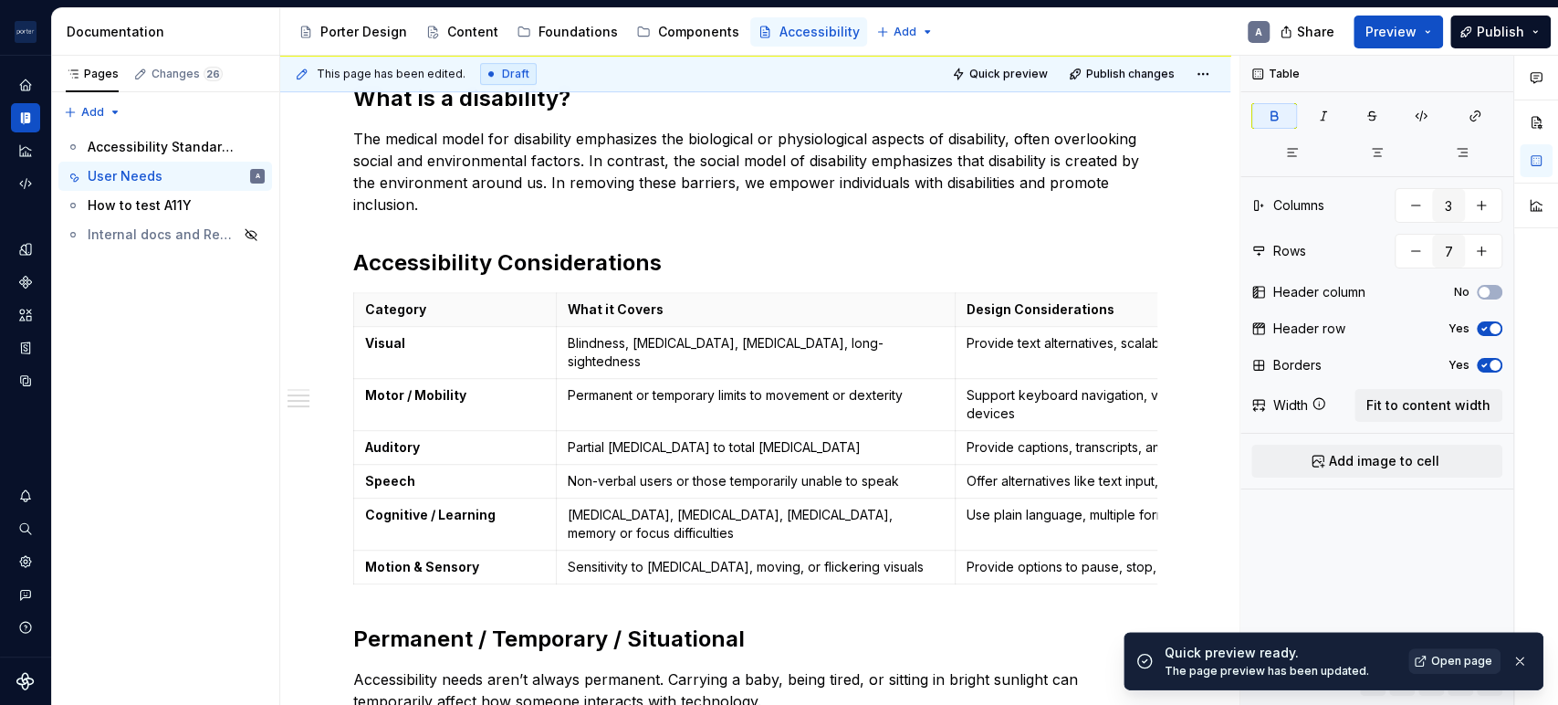
click at [1464, 661] on span "Open page" at bounding box center [1461, 660] width 61 height 15
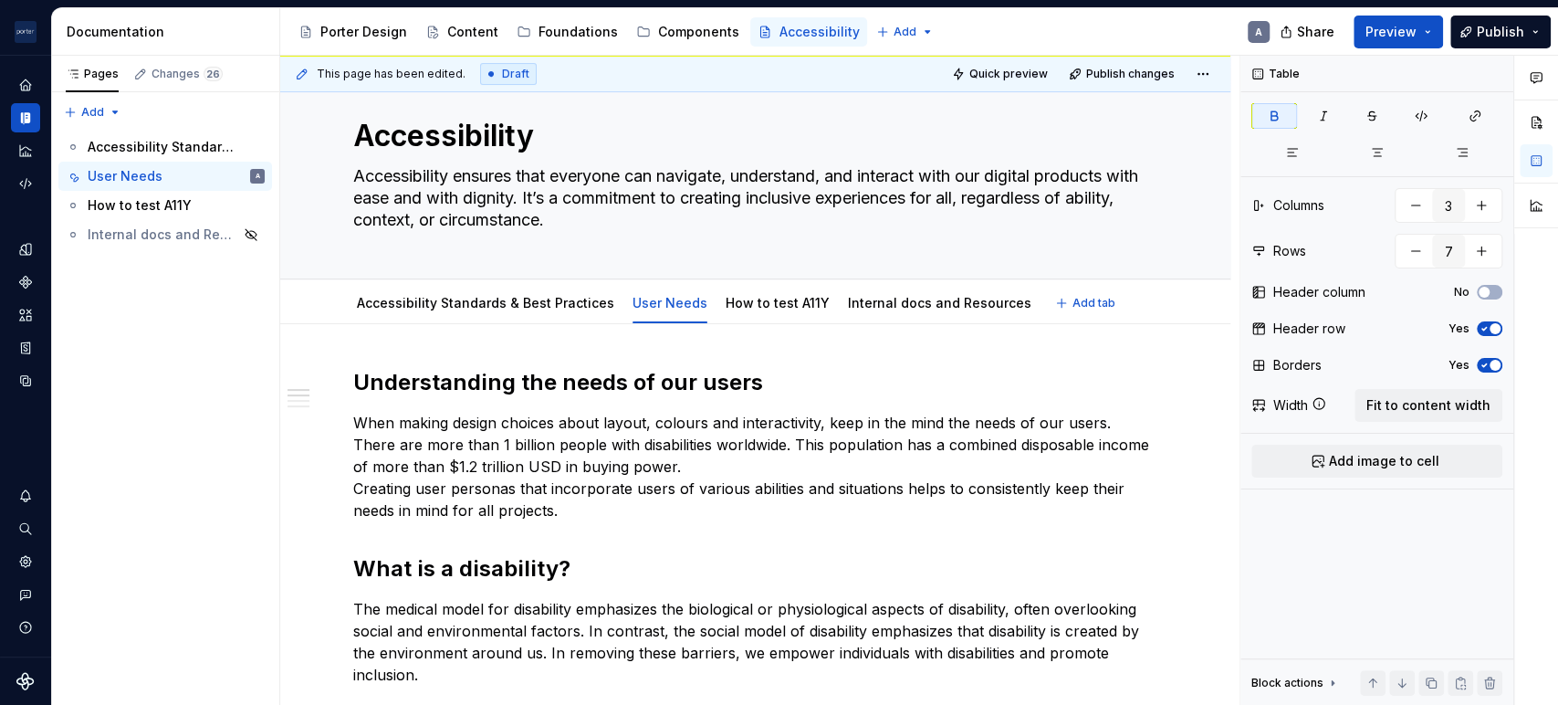
scroll to position [0, 0]
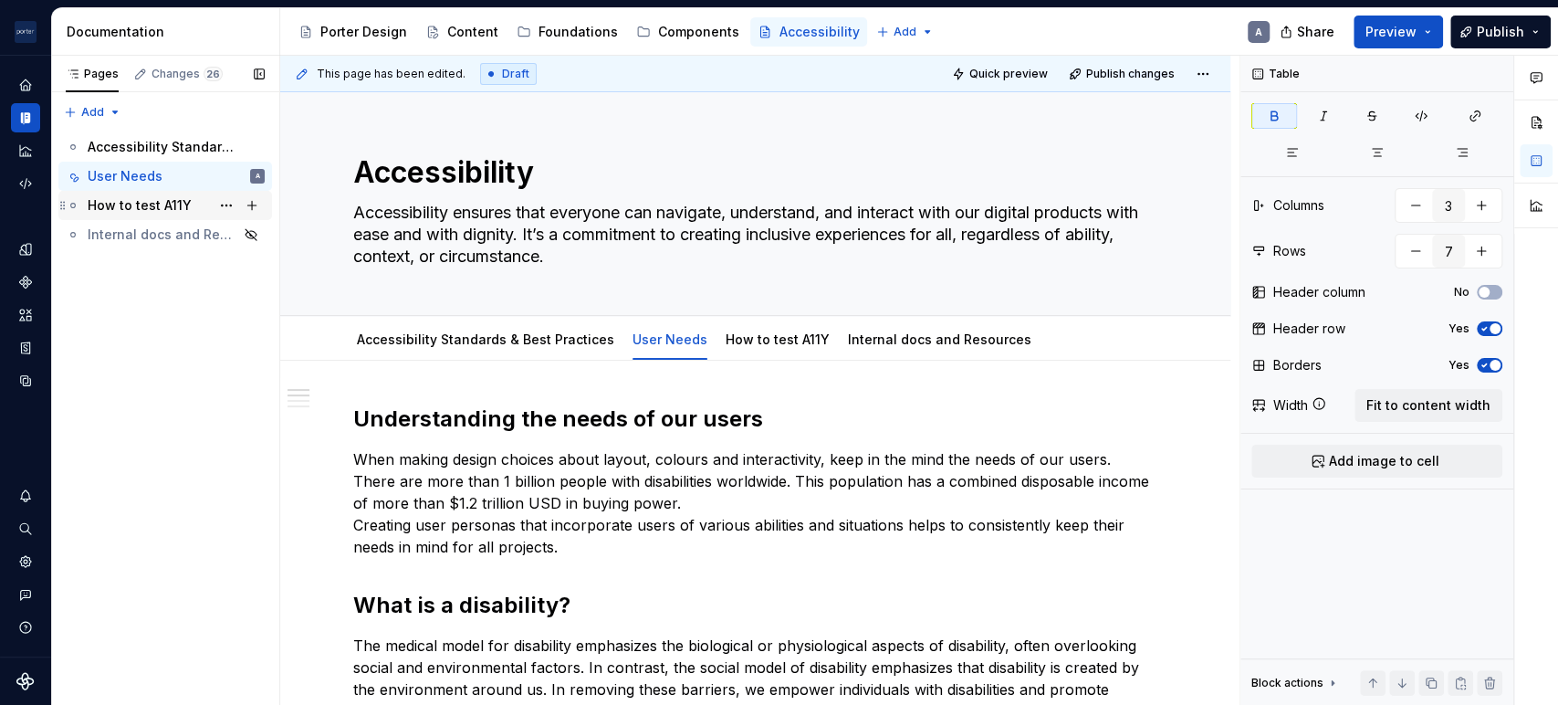
click at [152, 200] on div "How to test A11Y" at bounding box center [140, 205] width 104 height 18
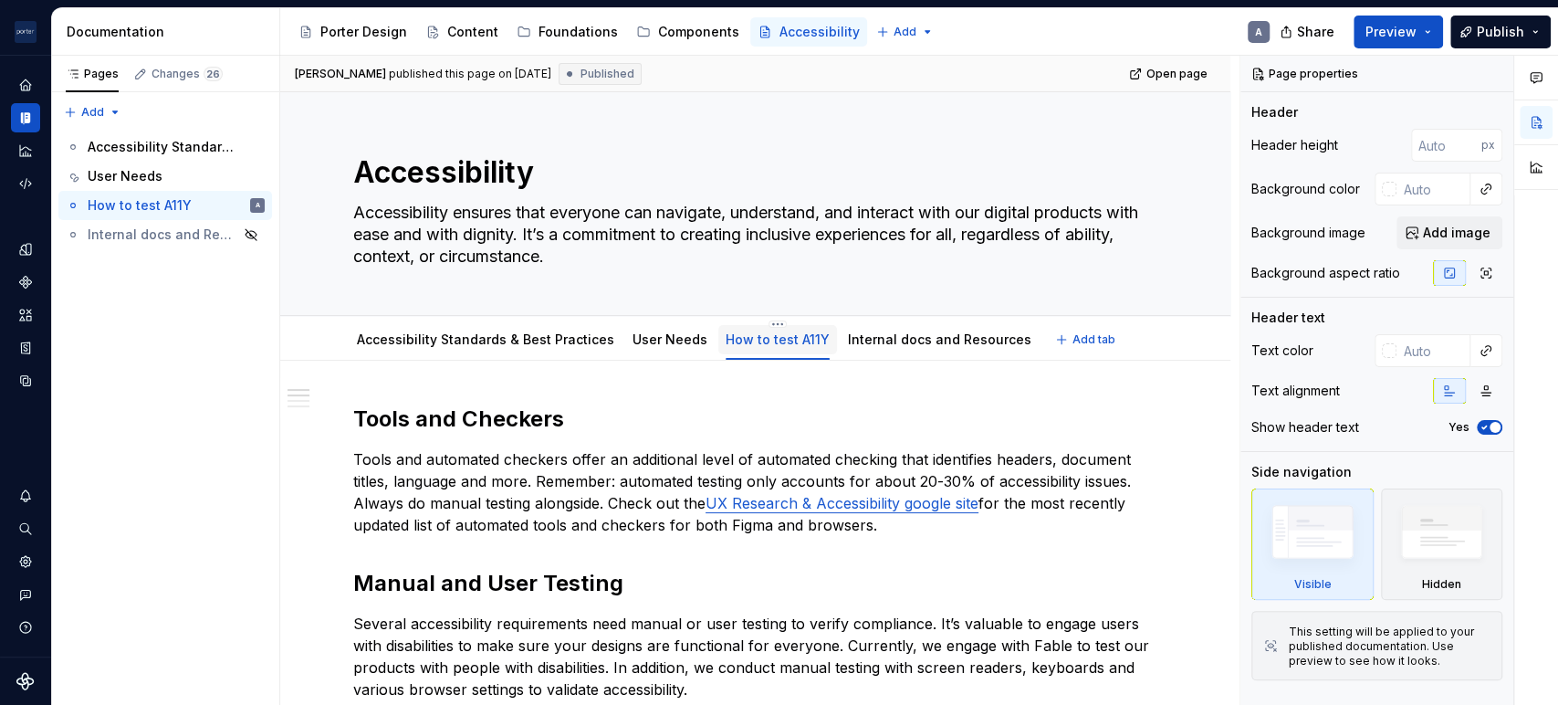
click at [780, 332] on link "How to test A11Y" at bounding box center [778, 339] width 104 height 16
drag, startPoint x: 780, startPoint y: 332, endPoint x: 249, endPoint y: 201, distance: 547.2
click at [249, 201] on div "How to test A11Y A" at bounding box center [176, 206] width 177 height 26
click at [235, 204] on button "Page tree" at bounding box center [227, 206] width 26 height 26
type textarea "*"
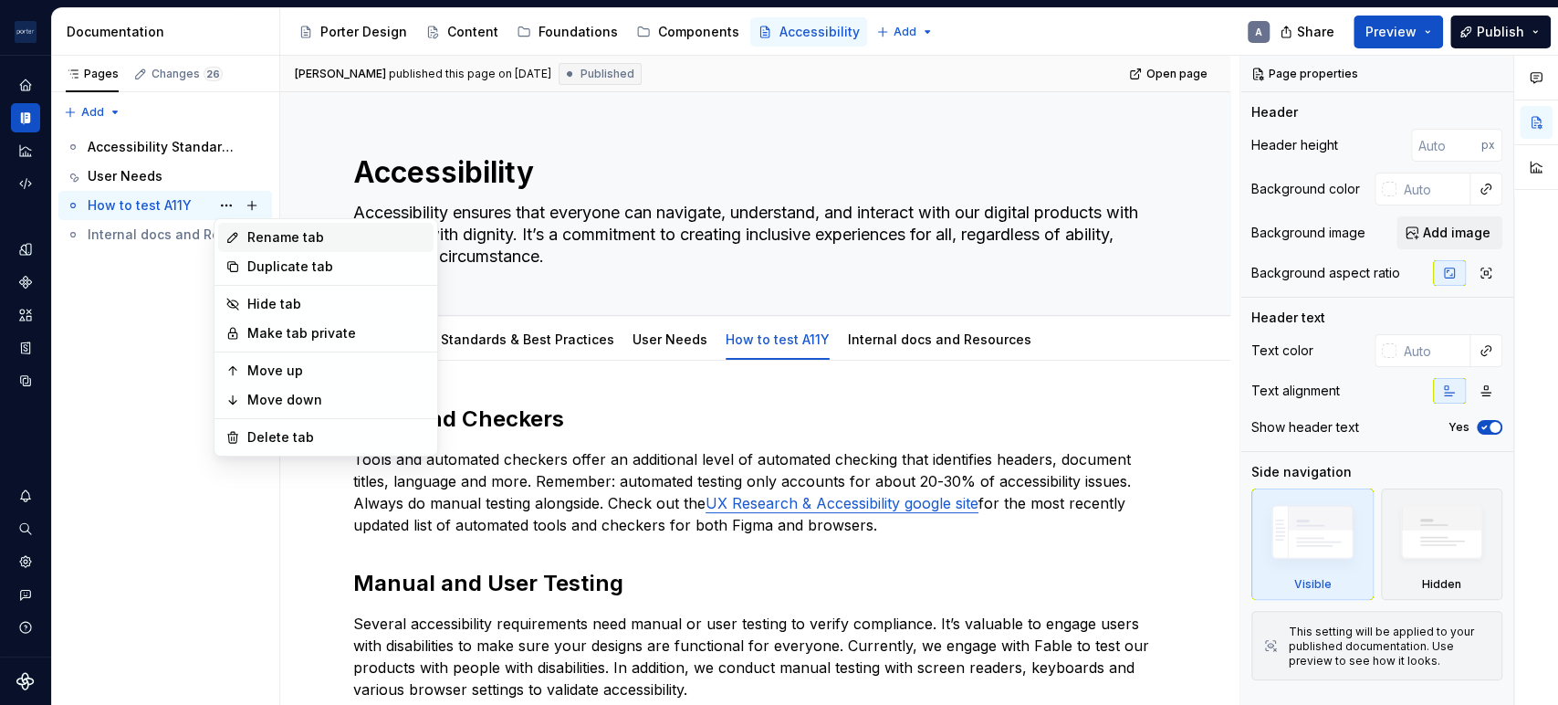
click at [312, 242] on div "Rename tab" at bounding box center [336, 237] width 179 height 18
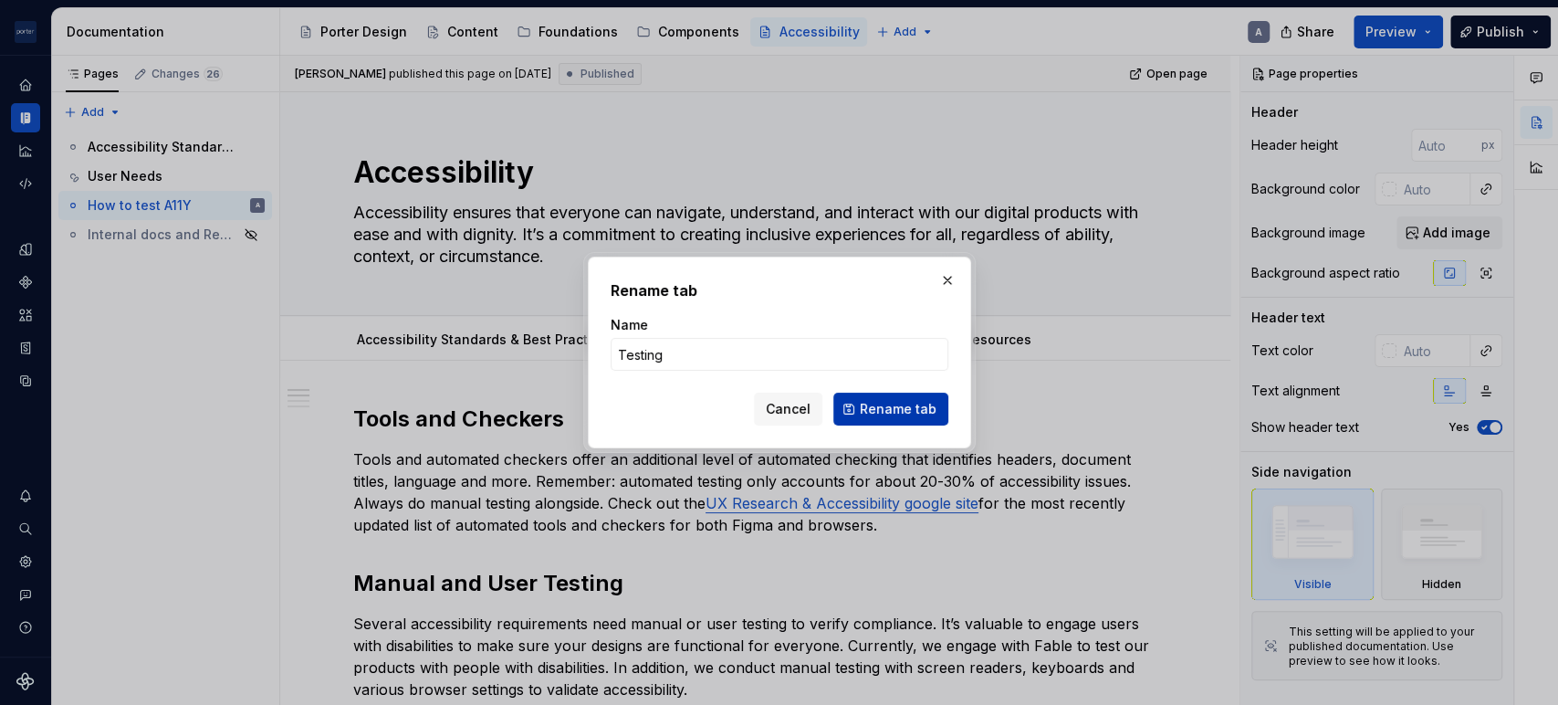
type input "Testing"
click at [873, 402] on span "Rename tab" at bounding box center [898, 409] width 77 height 18
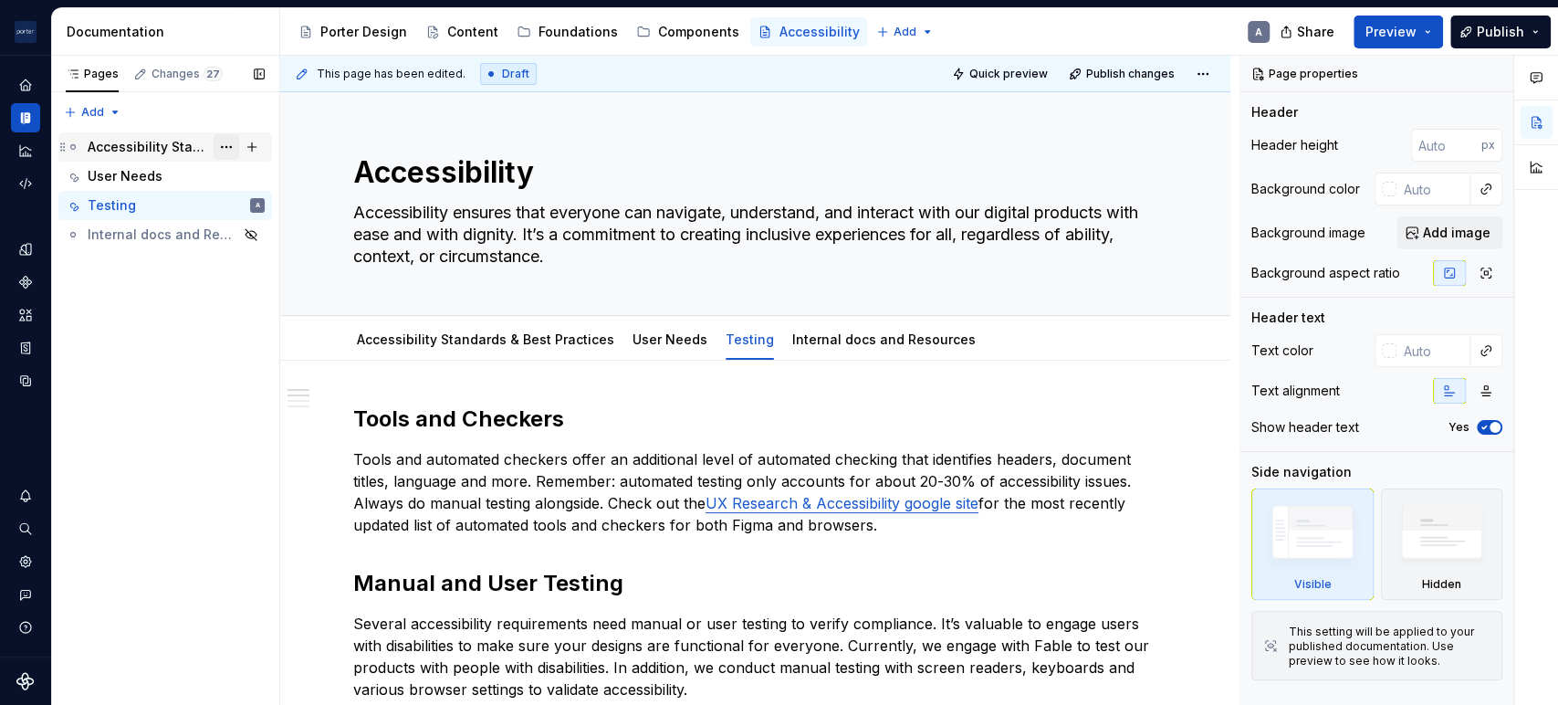
click at [224, 139] on button "Page tree" at bounding box center [227, 147] width 26 height 26
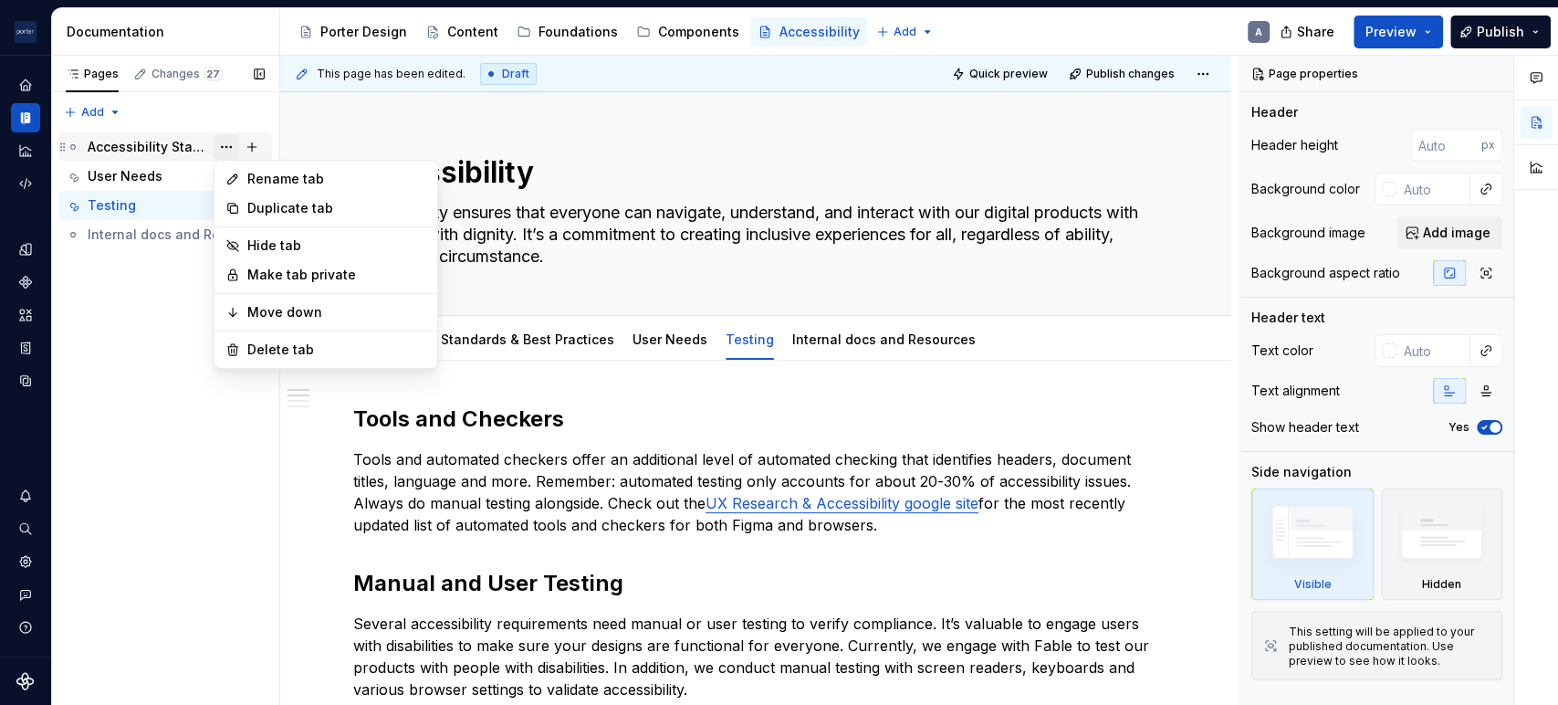
type textarea "*"
click at [333, 180] on div "Rename tab" at bounding box center [336, 179] width 179 height 18
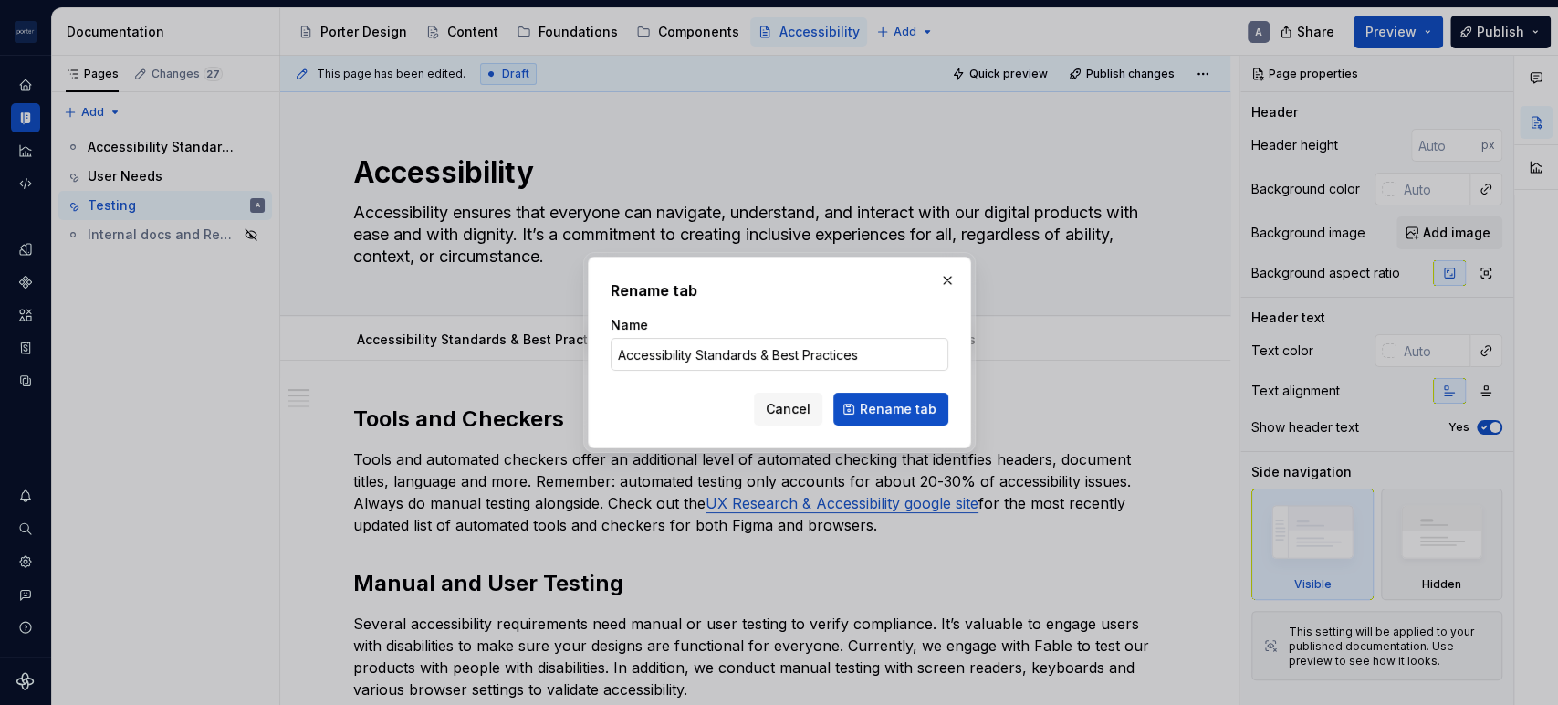
drag, startPoint x: 739, startPoint y: 365, endPoint x: 727, endPoint y: 360, distance: 12.7
click at [739, 365] on input "Accessibility Standards & Best Practices" at bounding box center [780, 354] width 338 height 33
drag, startPoint x: 695, startPoint y: 346, endPoint x: 606, endPoint y: 350, distance: 89.5
click at [606, 350] on div "Rename tab Name Accessibility Standards & Best Practices Cancel Rename tab" at bounding box center [779, 352] width 383 height 192
type input "Standards & Best Practices"
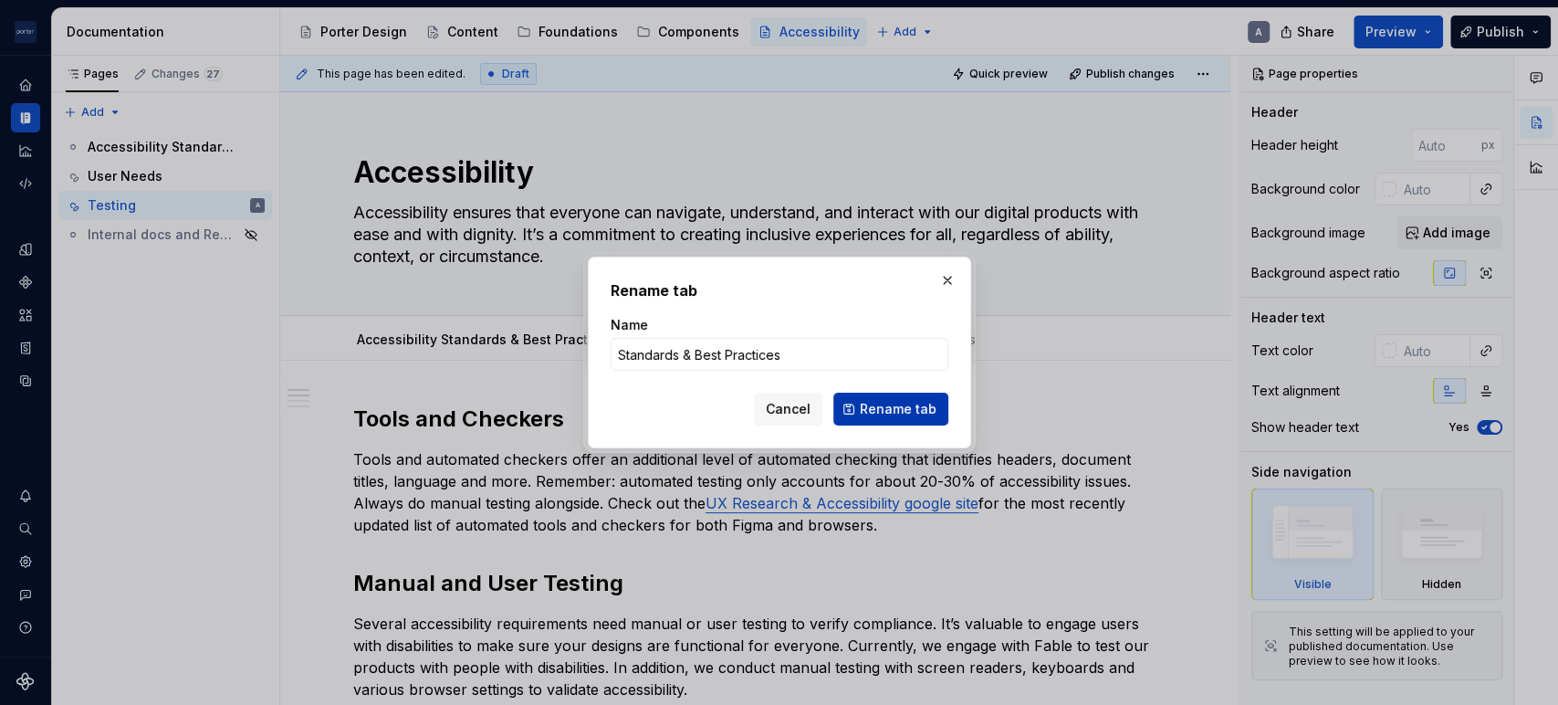
click at [877, 405] on span "Rename tab" at bounding box center [898, 409] width 77 height 18
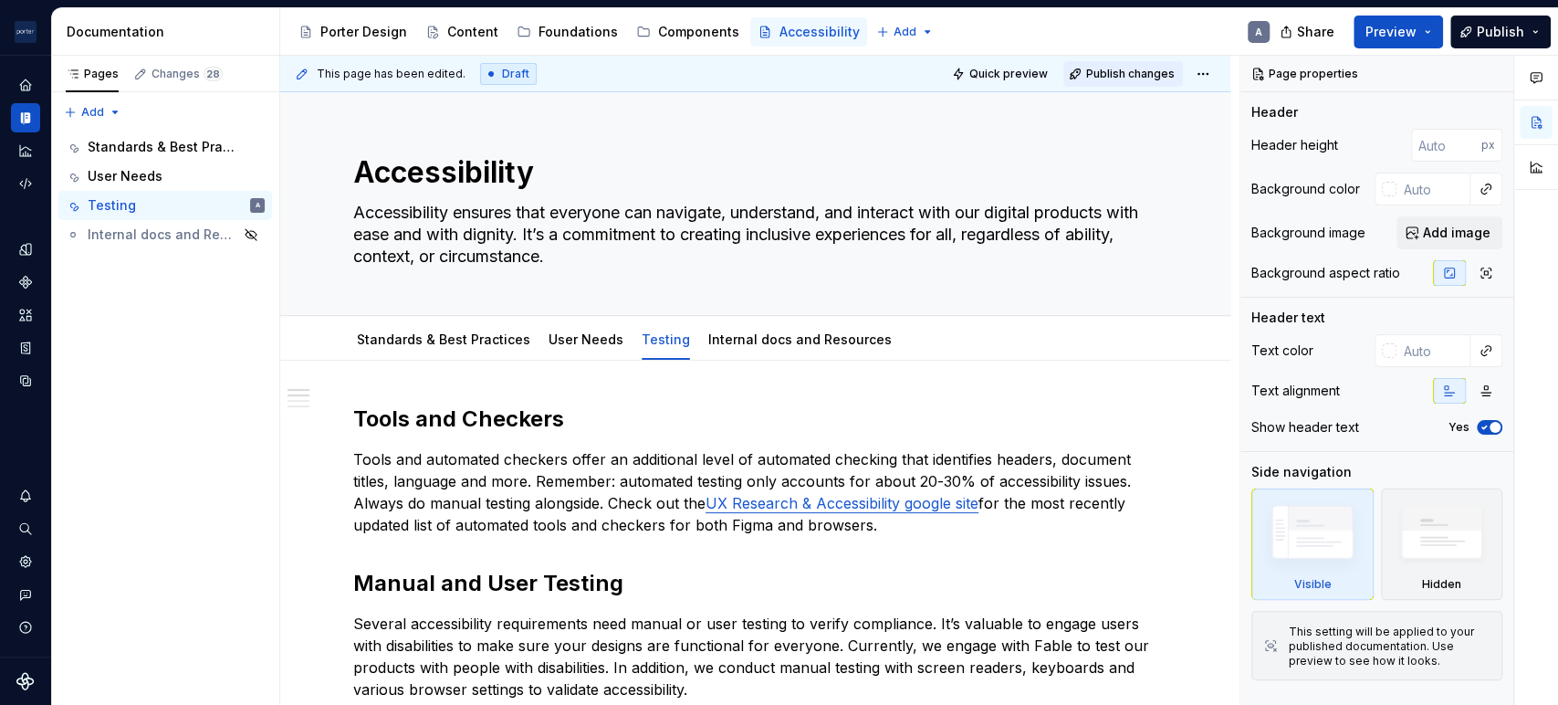
click at [1130, 69] on span "Publish changes" at bounding box center [1130, 74] width 89 height 15
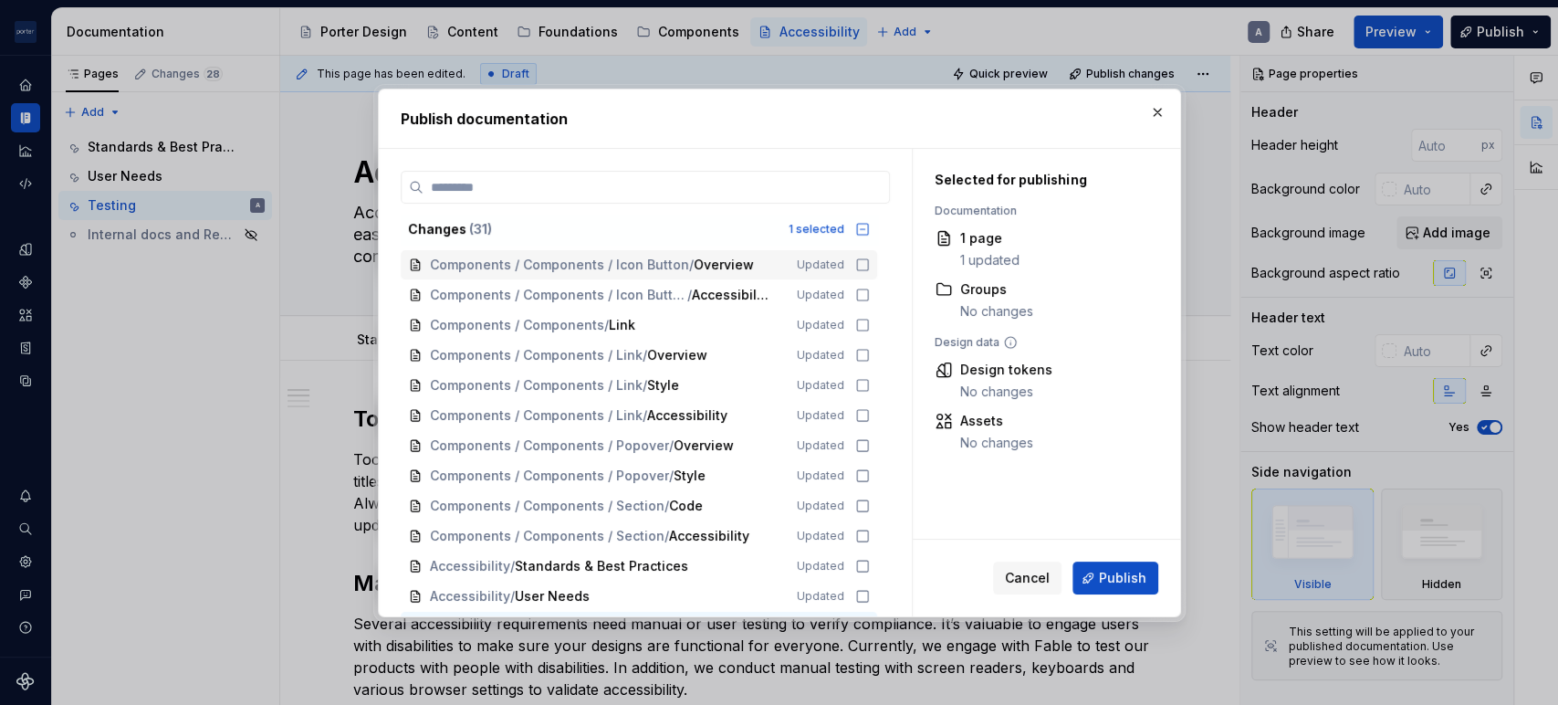
scroll to position [563, 0]
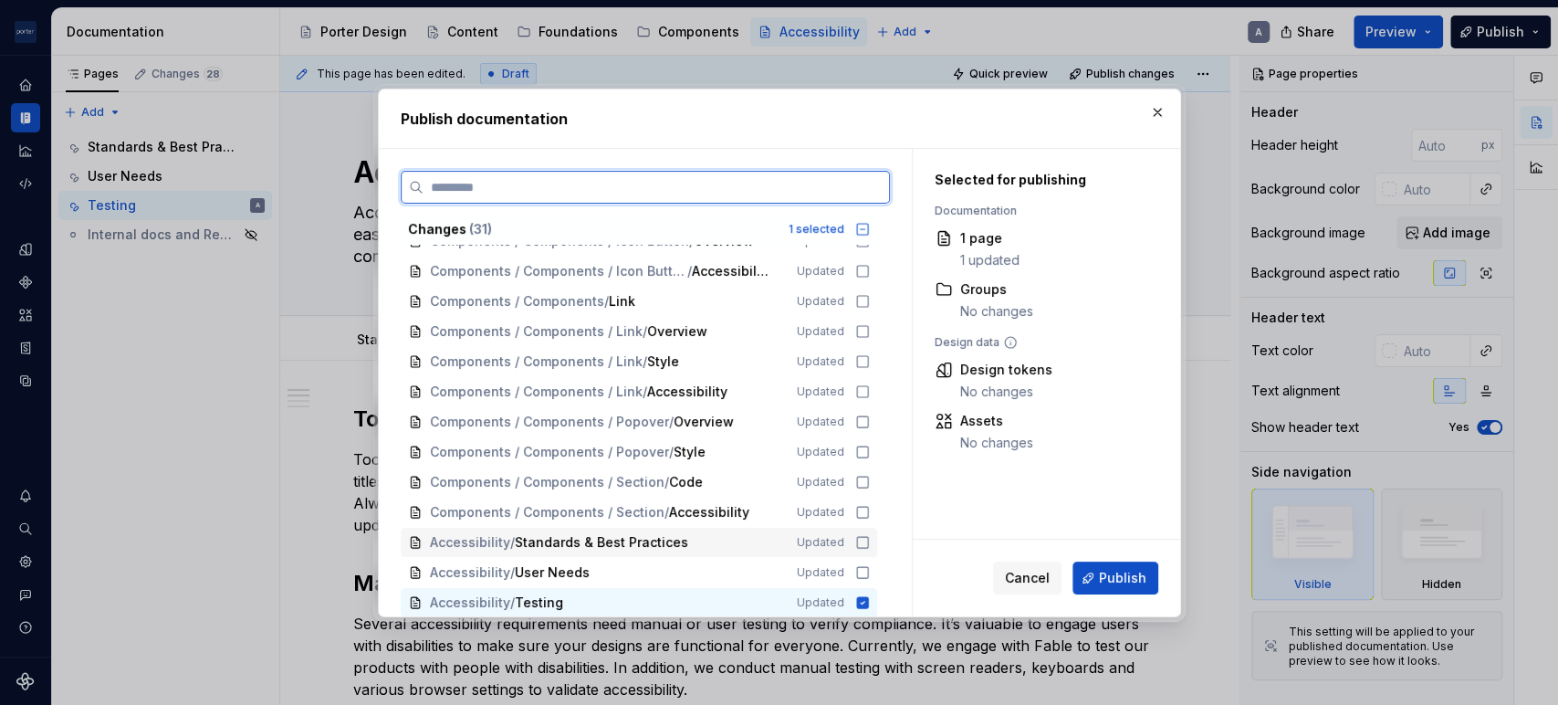
click at [855, 538] on icon at bounding box center [862, 542] width 15 height 15
click at [862, 571] on icon at bounding box center [862, 572] width 15 height 15
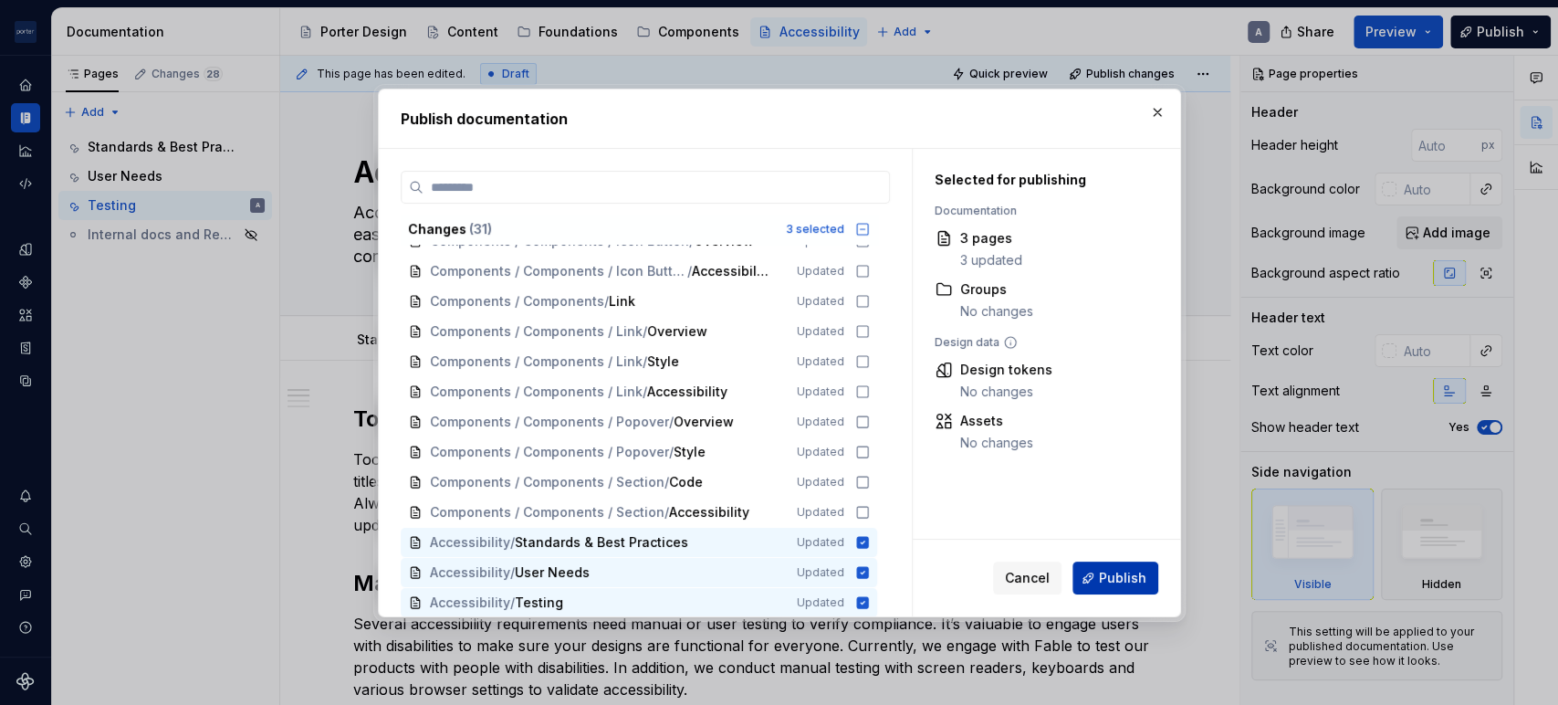
click at [1134, 583] on span "Publish" at bounding box center [1122, 578] width 47 height 18
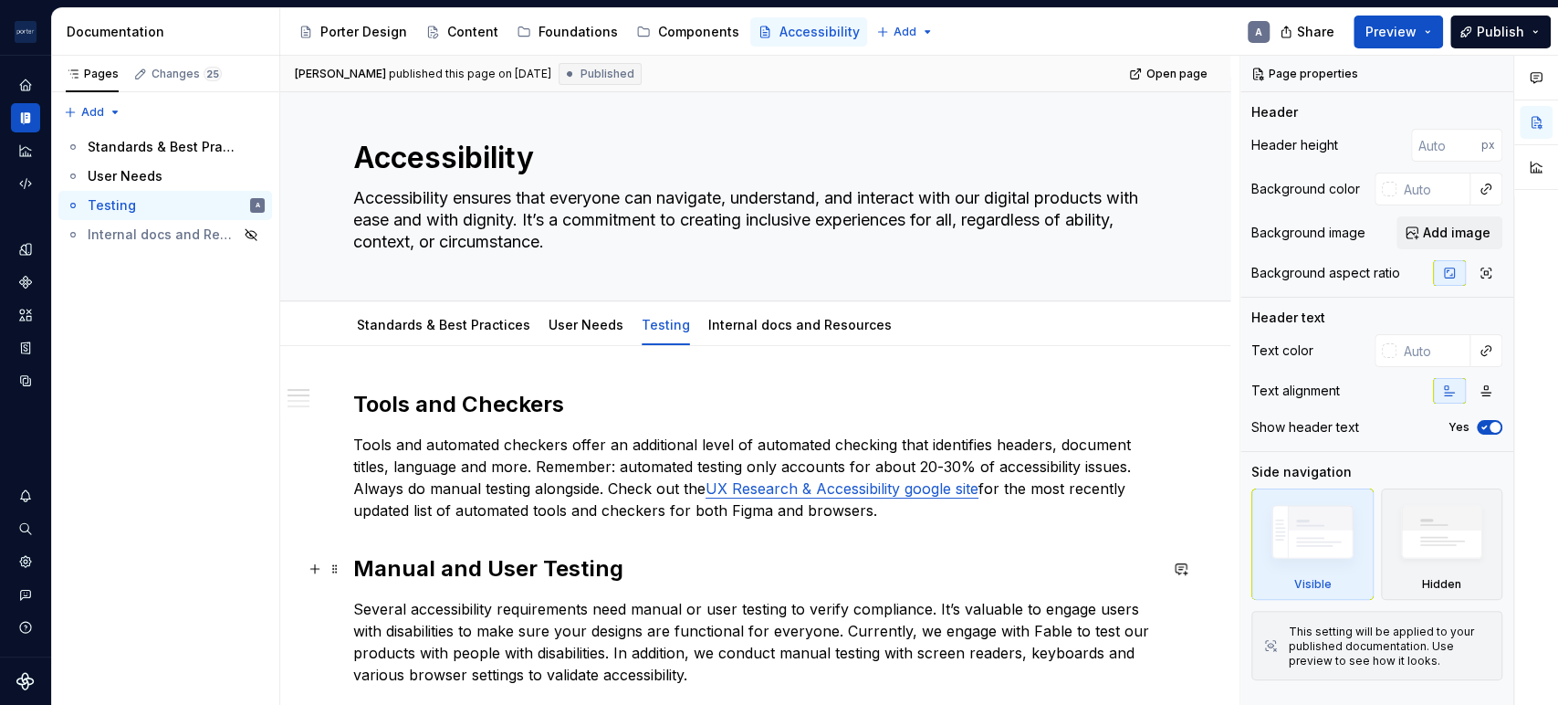
scroll to position [0, 0]
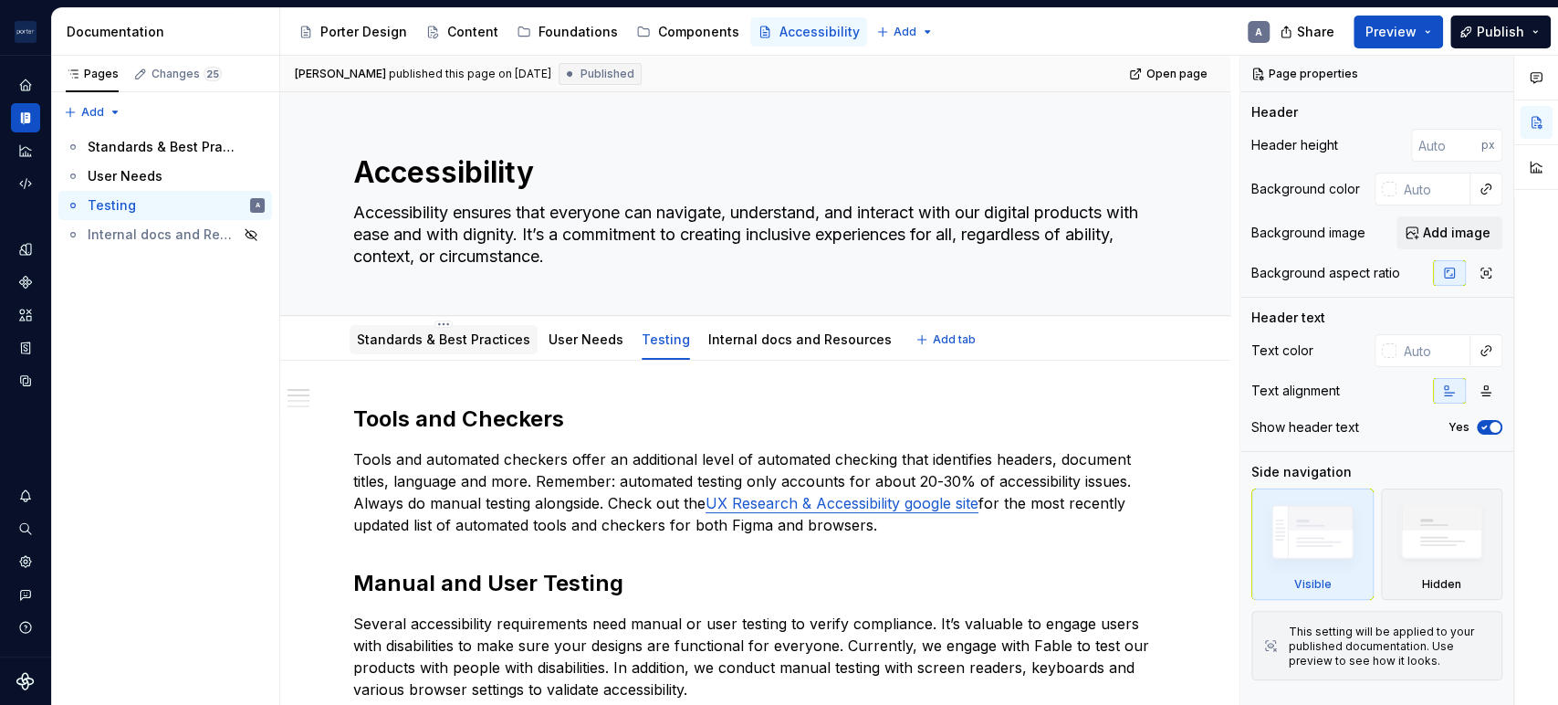
click at [439, 334] on link "Standards & Best Practices" at bounding box center [443, 339] width 173 height 16
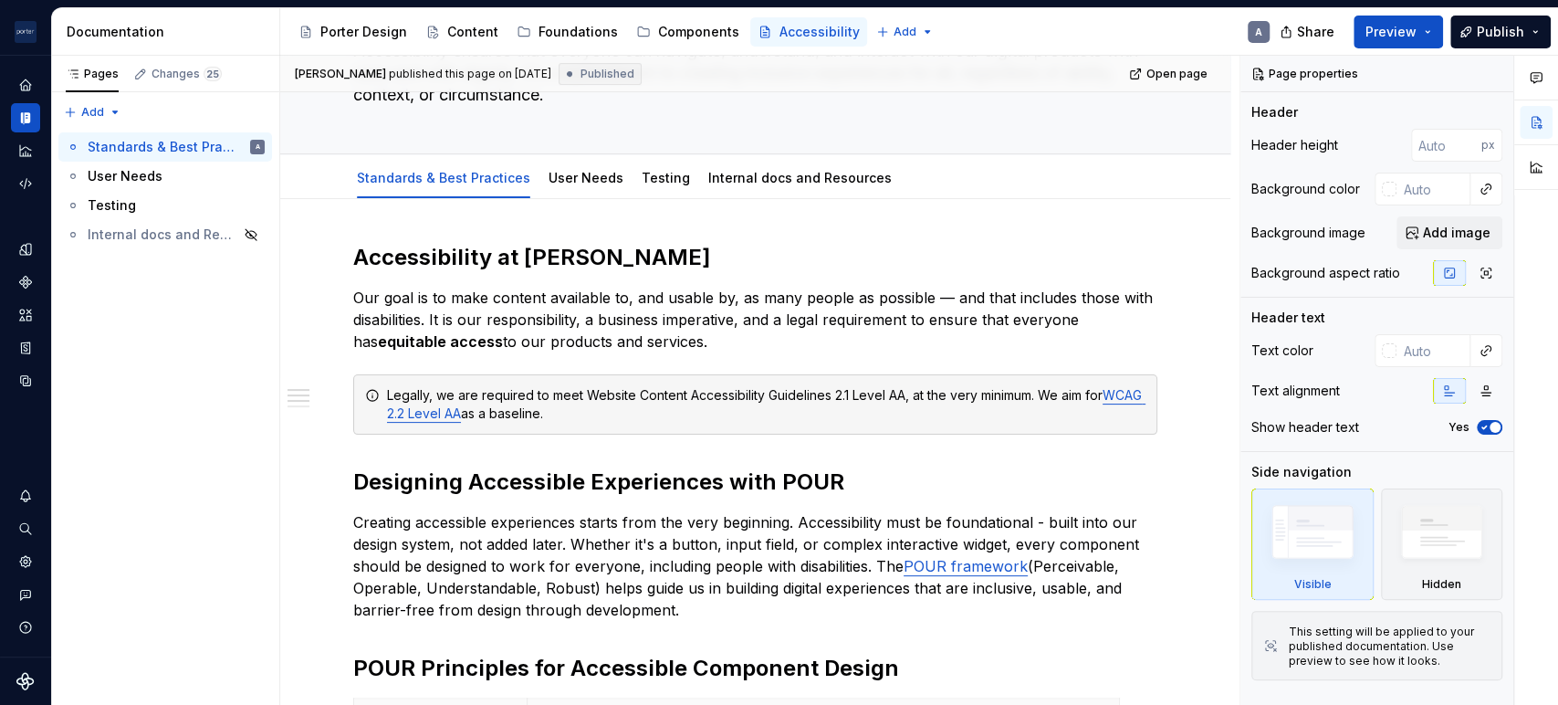
scroll to position [168, 0]
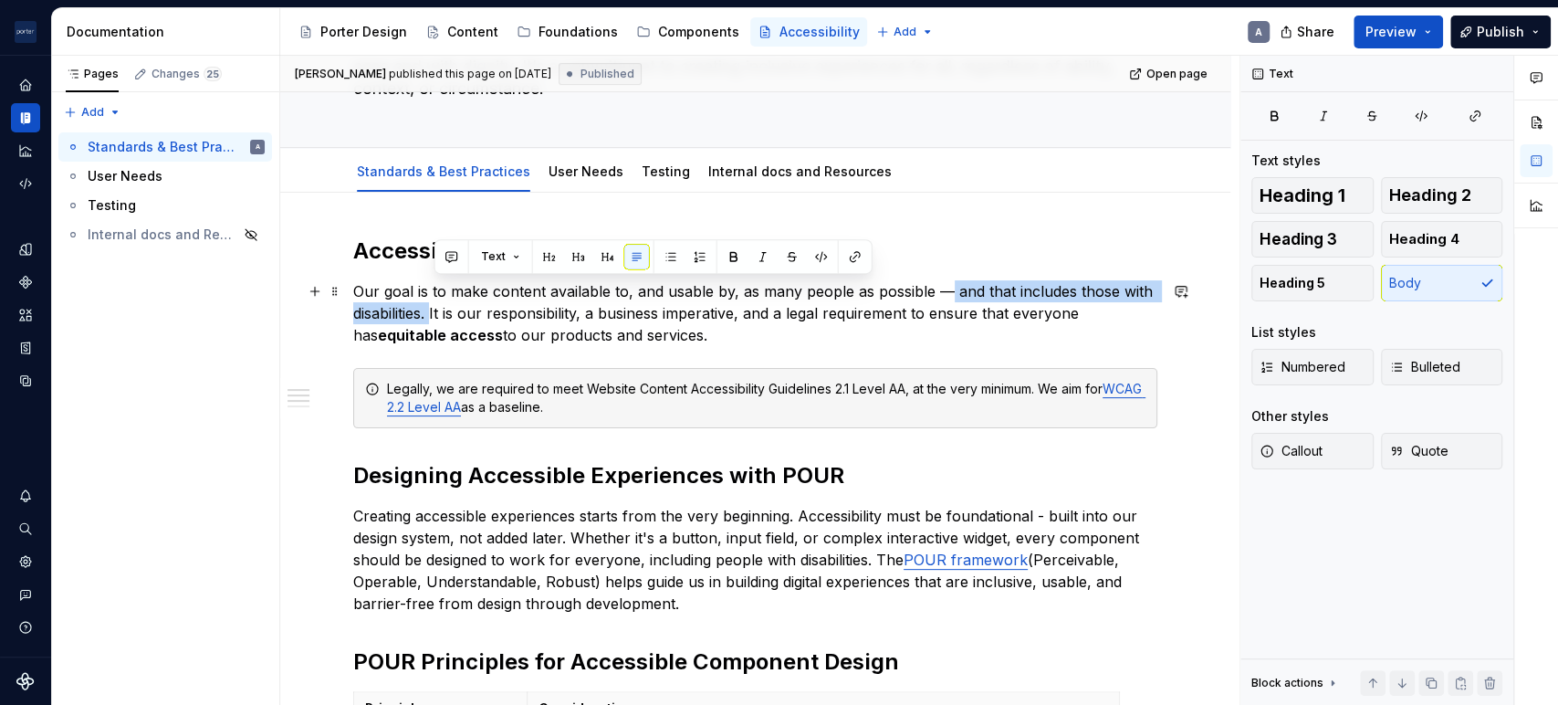
drag, startPoint x: 434, startPoint y: 312, endPoint x: 945, endPoint y: 292, distance: 511.5
click at [945, 292] on p "Our goal is to make content available to, and usable by, as many people as poss…" at bounding box center [755, 313] width 804 height 66
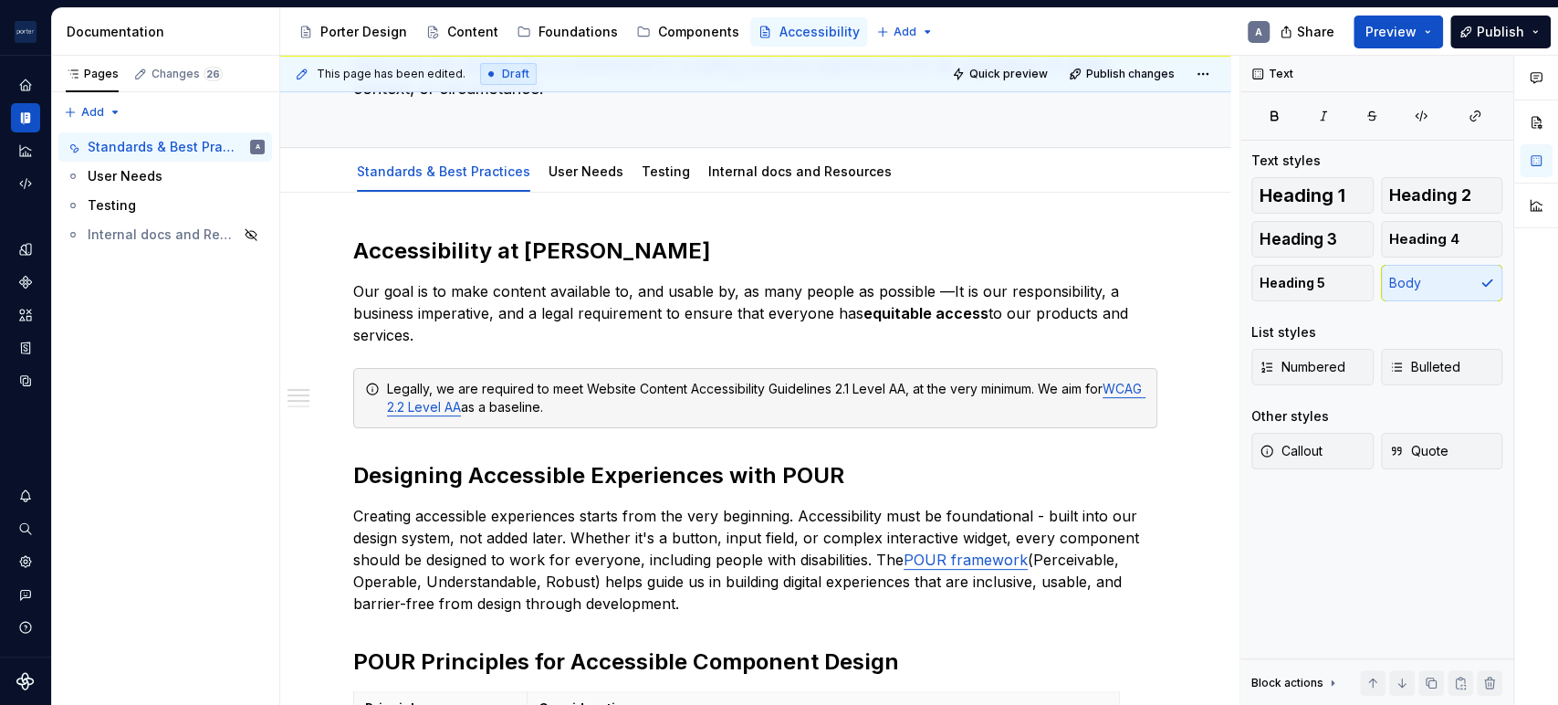
type textarea "*"
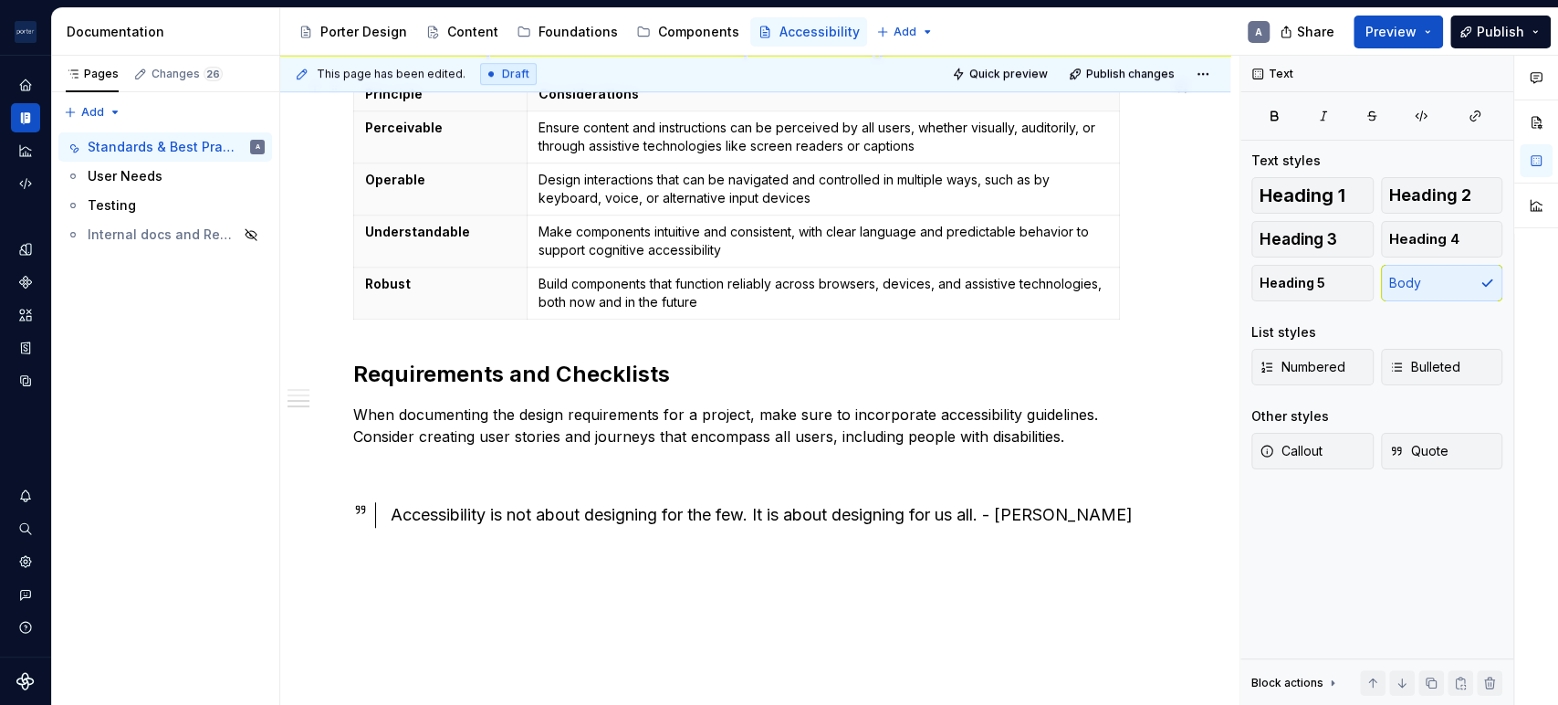
scroll to position [845, 0]
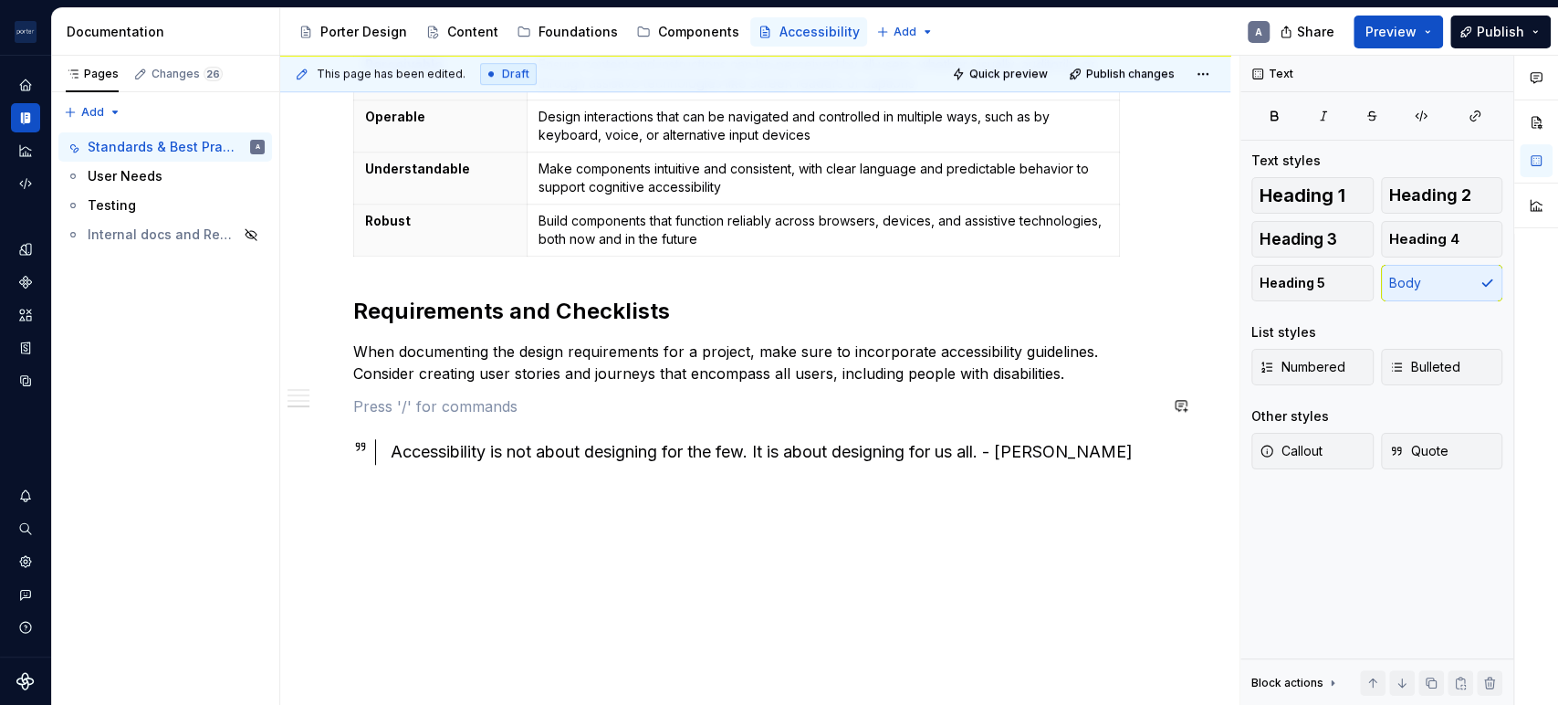
click at [878, 392] on div "Accessibility at [PERSON_NAME] Our goal is to make content available to, and us…" at bounding box center [755, 33] width 804 height 949
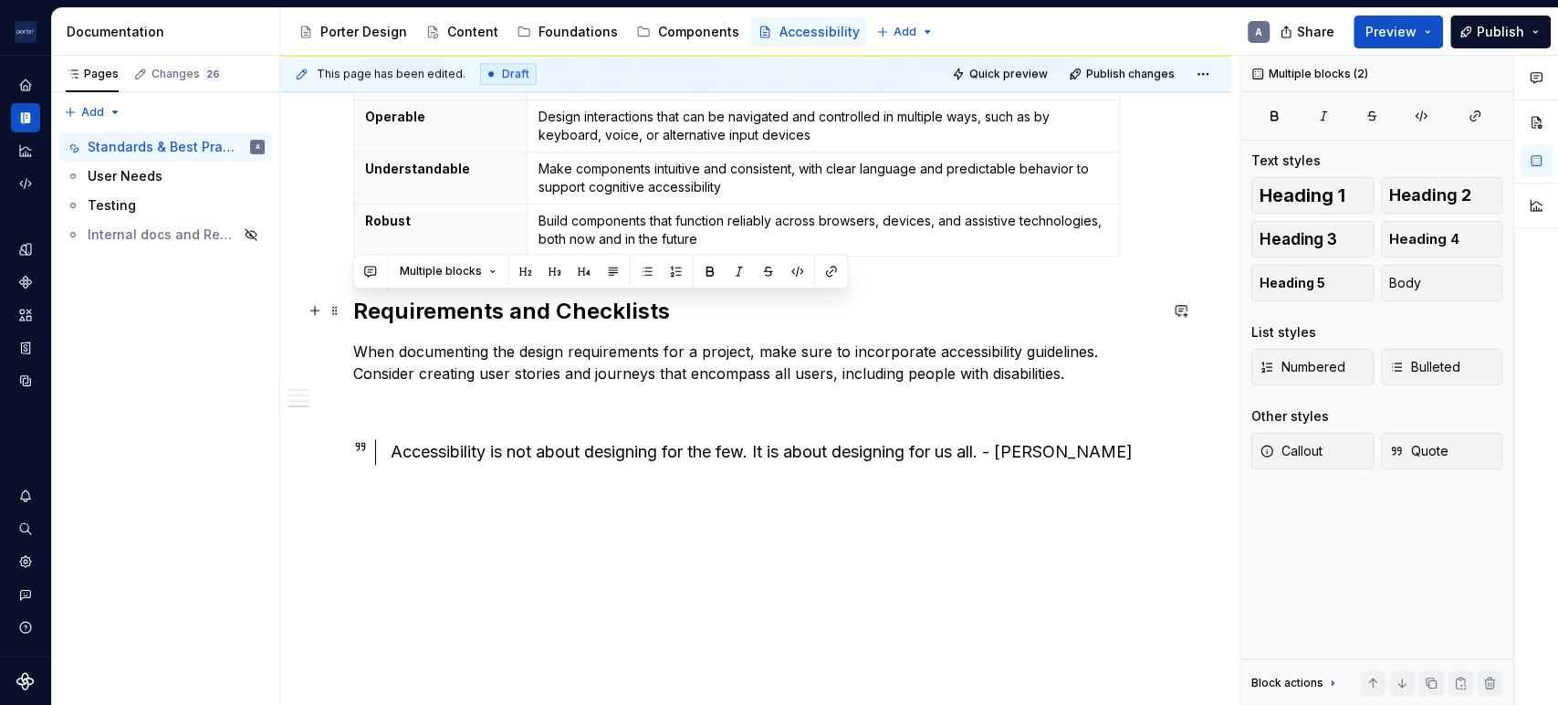
drag, startPoint x: 1087, startPoint y: 377, endPoint x: 292, endPoint y: 308, distance: 797.9
click at [292, 308] on div "Accessibility at [PERSON_NAME] Our goal is to make content available to, and us…" at bounding box center [755, 128] width 950 height 1227
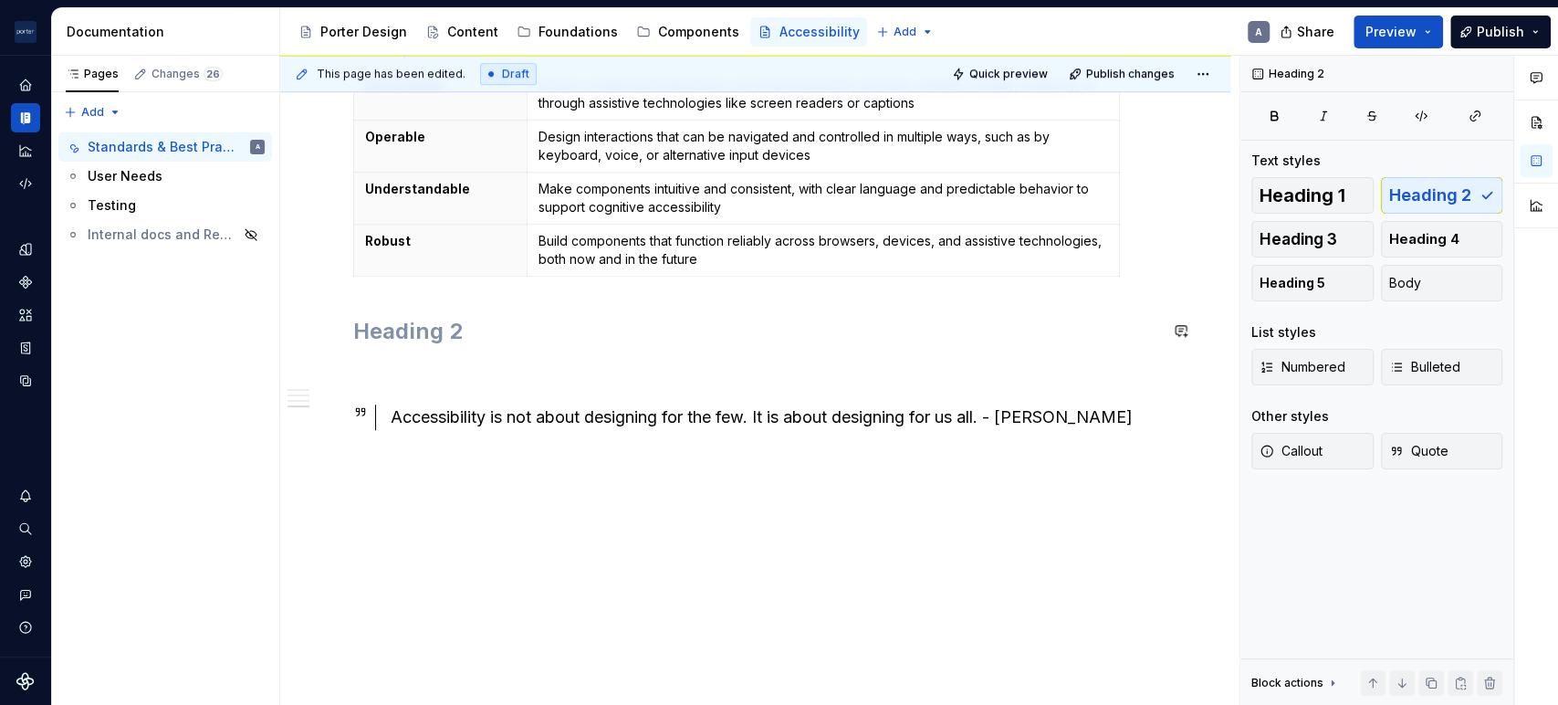
scroll to position [769, 0]
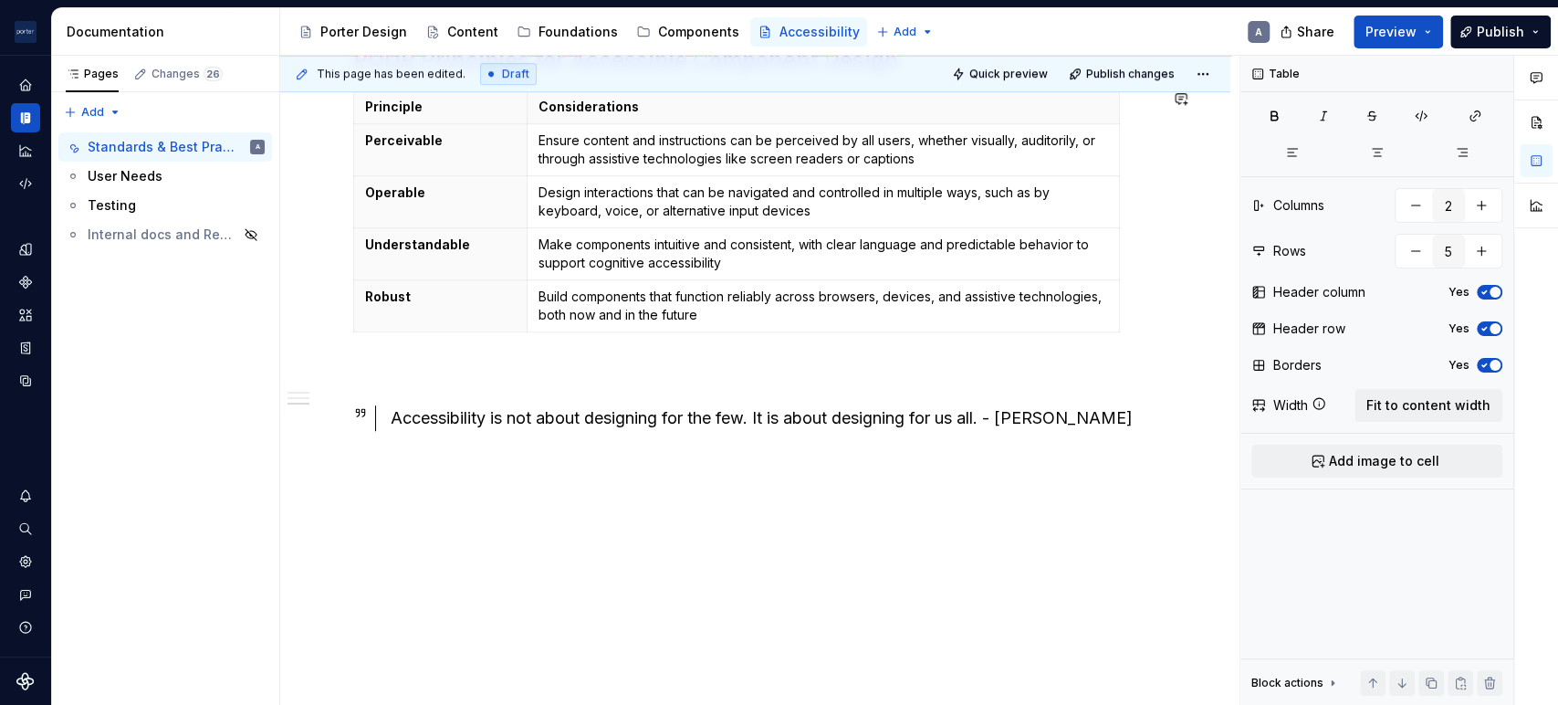
click at [488, 358] on div "Accessibility at [PERSON_NAME] Our goal is to make content available to, and us…" at bounding box center [755, 55] width 804 height 840
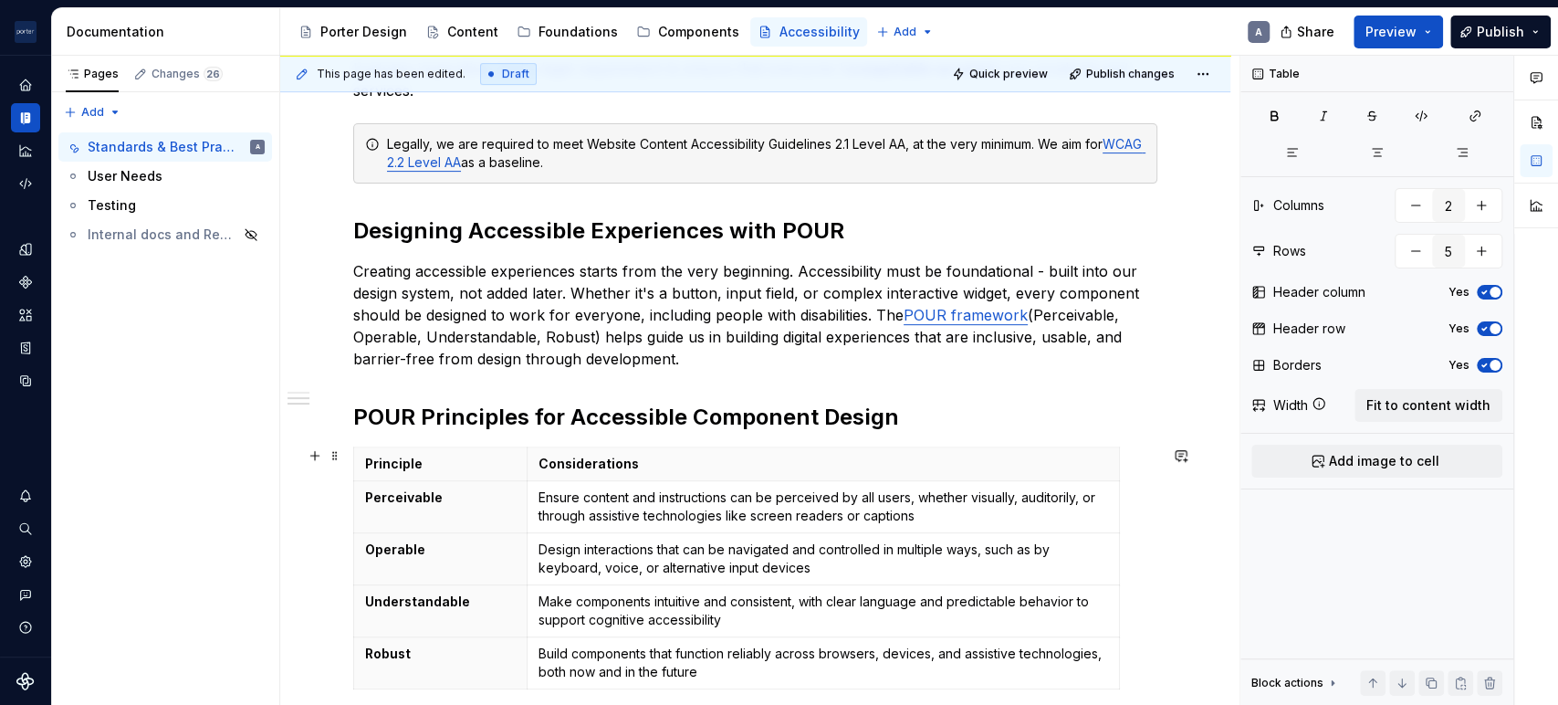
scroll to position [387, 0]
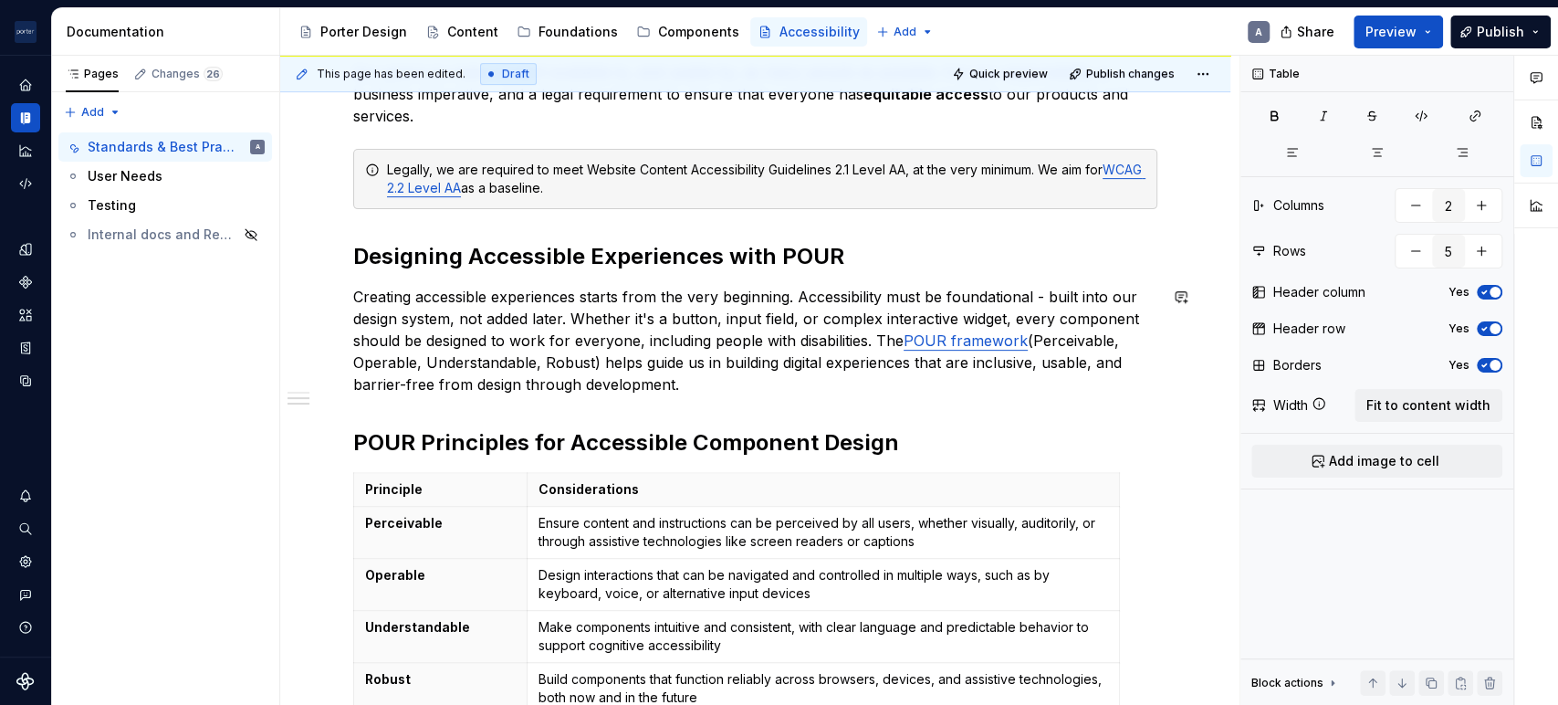
click at [853, 407] on div "Accessibility at [PERSON_NAME] Our goal is to make content available to, and us…" at bounding box center [755, 415] width 804 height 796
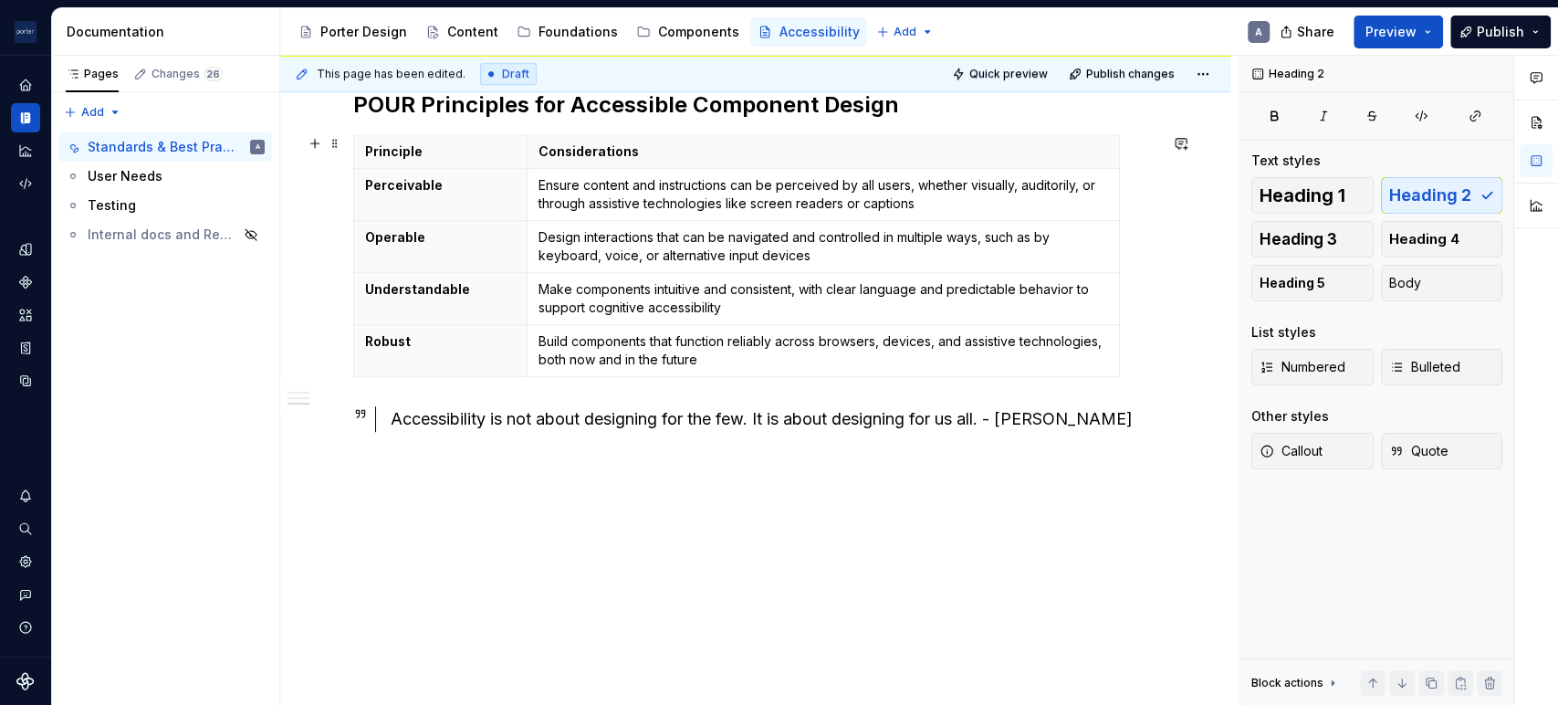
scroll to position [726, 0]
click at [998, 494] on div "Accessibility at [PERSON_NAME] Our goal is to make content available to, and us…" at bounding box center [755, 88] width 804 height 818
click at [1314, 452] on span "Callout" at bounding box center [1290, 451] width 63 height 18
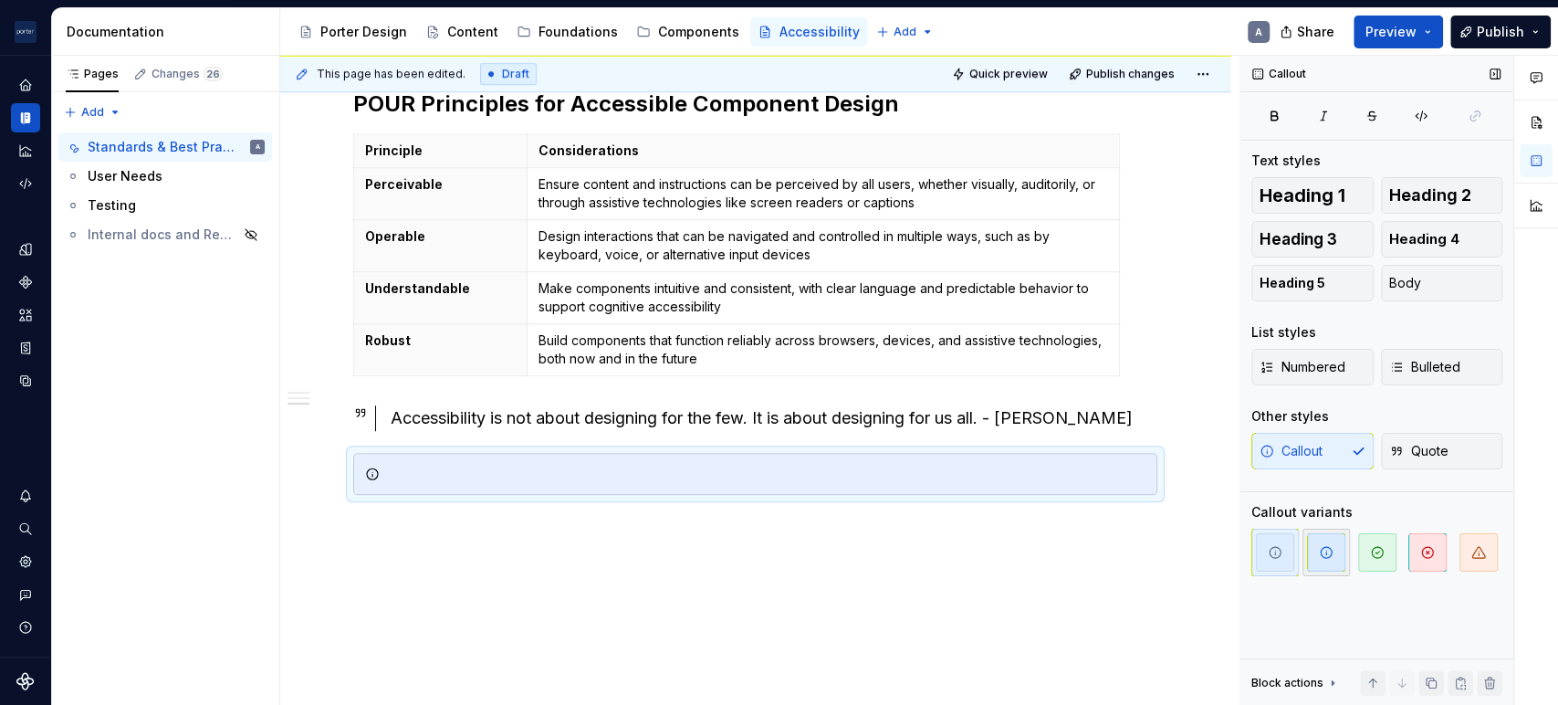
click at [1311, 553] on span "button" at bounding box center [1326, 552] width 38 height 38
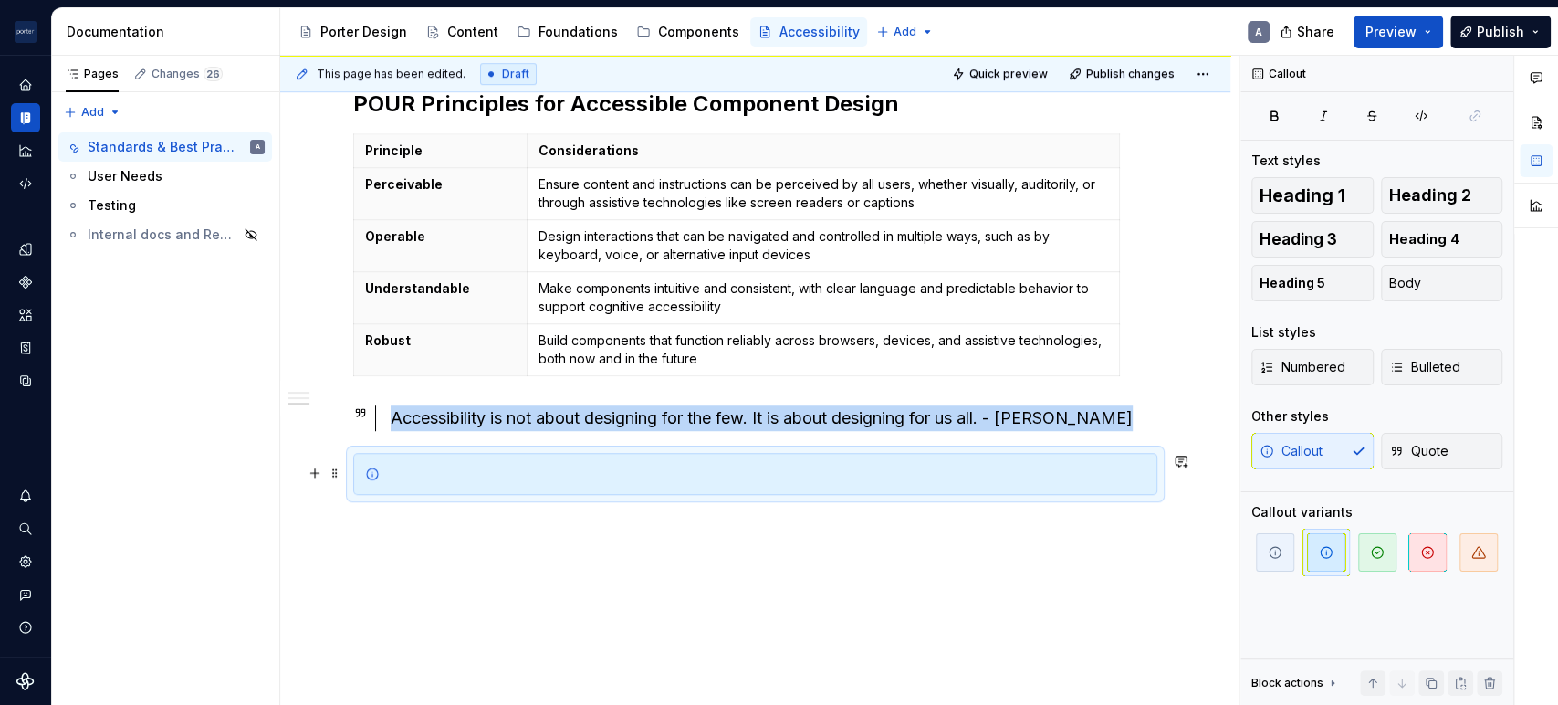
click at [635, 488] on div at bounding box center [755, 474] width 804 height 42
click at [635, 475] on div at bounding box center [766, 474] width 758 height 18
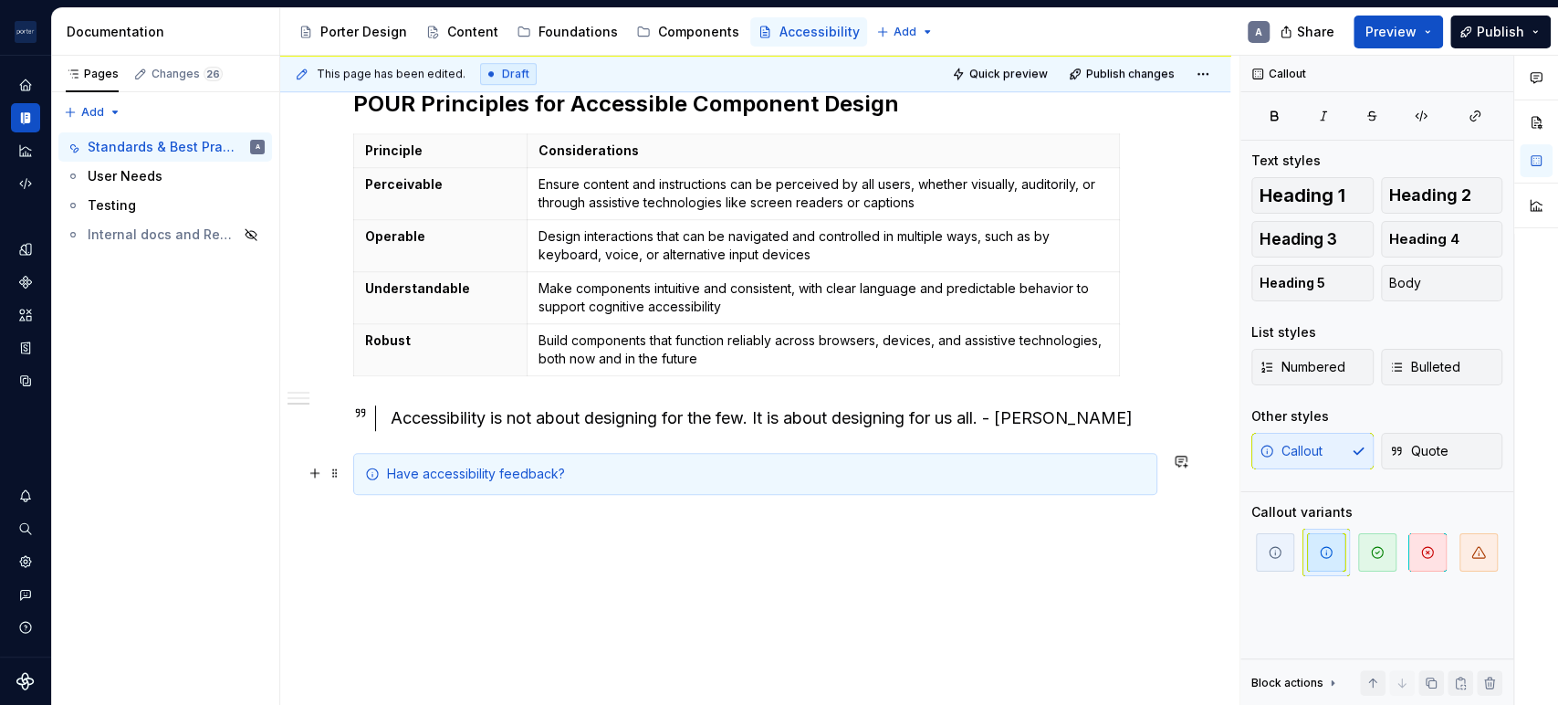
click at [1167, 474] on div "Accessibility at [PERSON_NAME] Our goal is to make content available to, and us…" at bounding box center [755, 181] width 950 height 1093
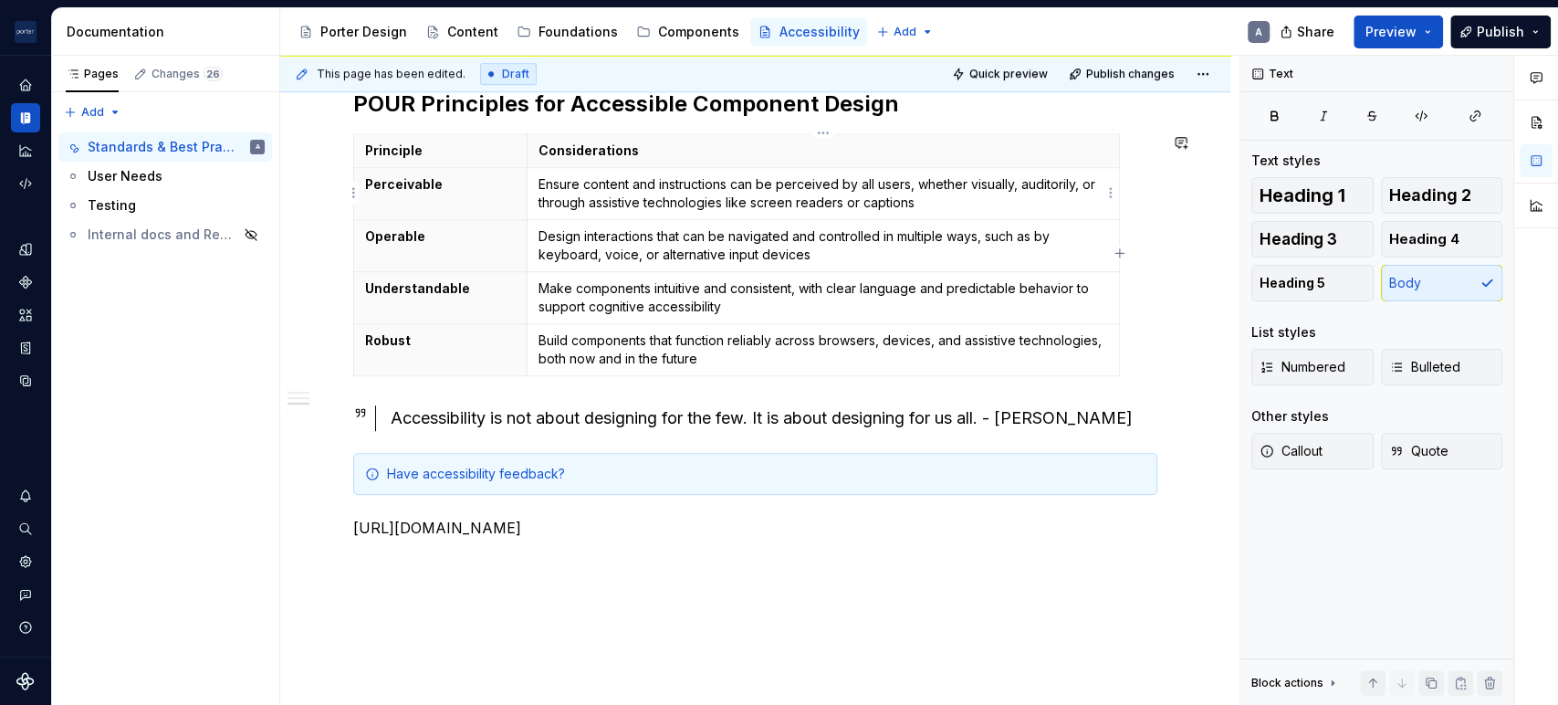
type textarea "*"
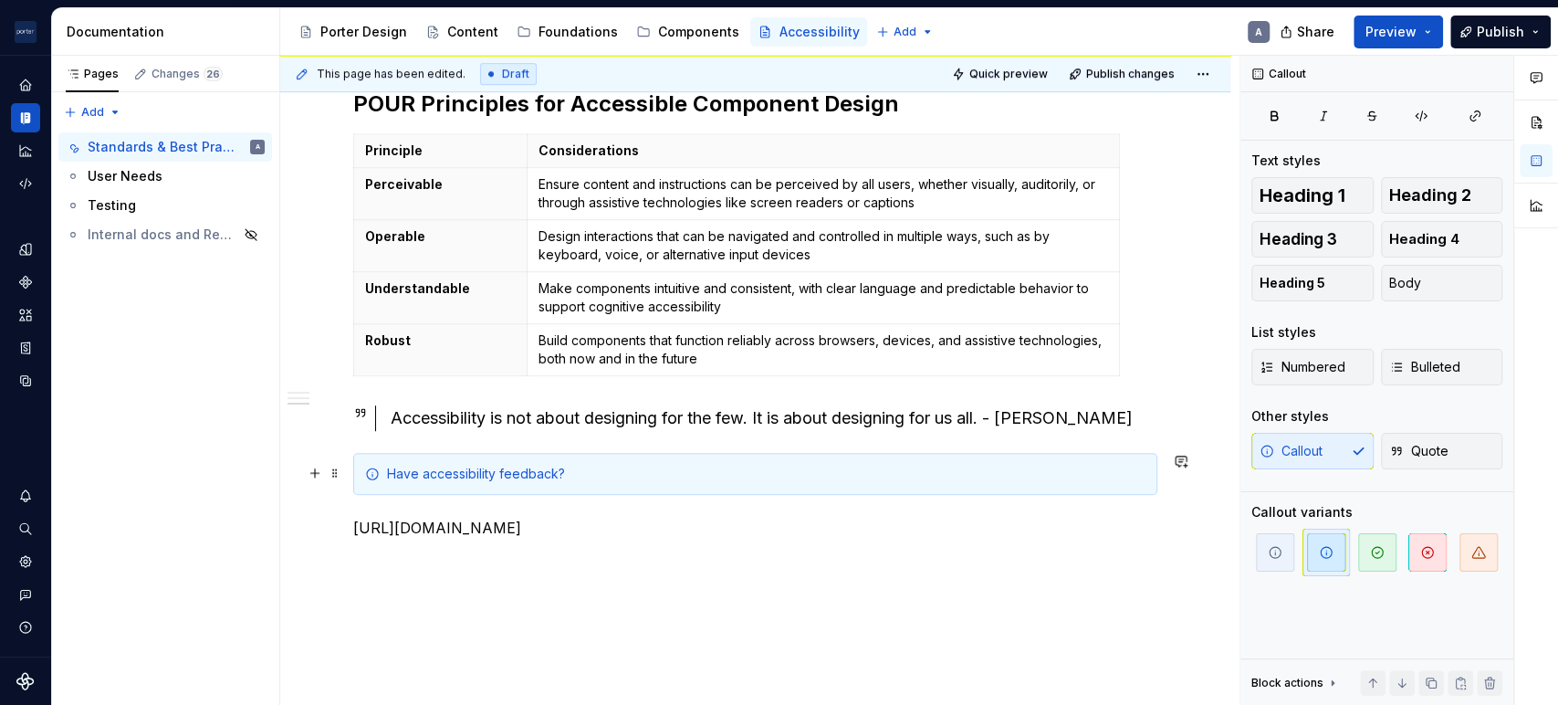
click at [597, 474] on div "Have accessibility feedback?" at bounding box center [766, 474] width 758 height 18
click at [605, 465] on div "Have accessibility feedback?" at bounding box center [766, 474] width 758 height 18
click at [652, 526] on p "[URL][DOMAIN_NAME]" at bounding box center [755, 528] width 804 height 22
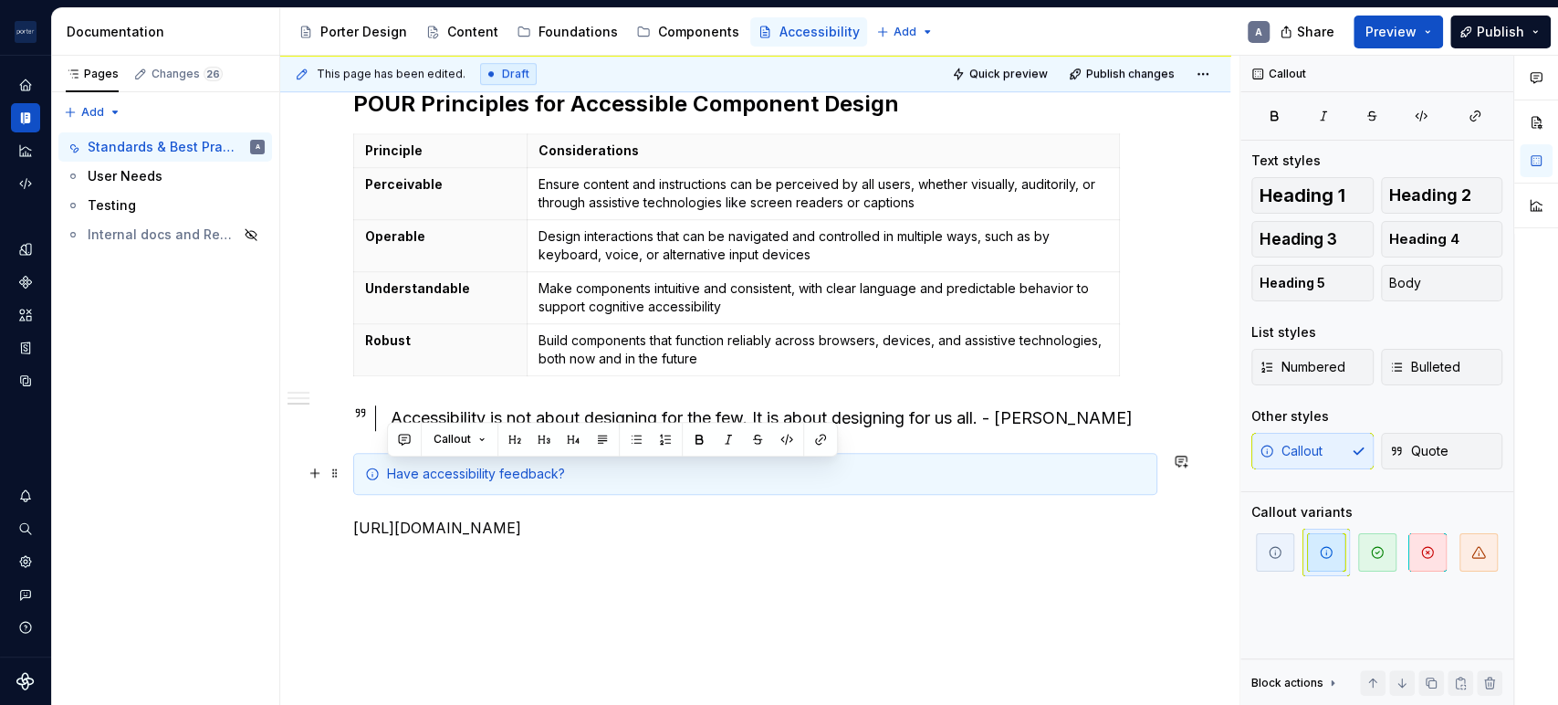
drag, startPoint x: 601, startPoint y: 470, endPoint x: 385, endPoint y: 475, distance: 215.4
click at [385, 475] on div "Have accessibility feedback?" at bounding box center [755, 474] width 804 height 42
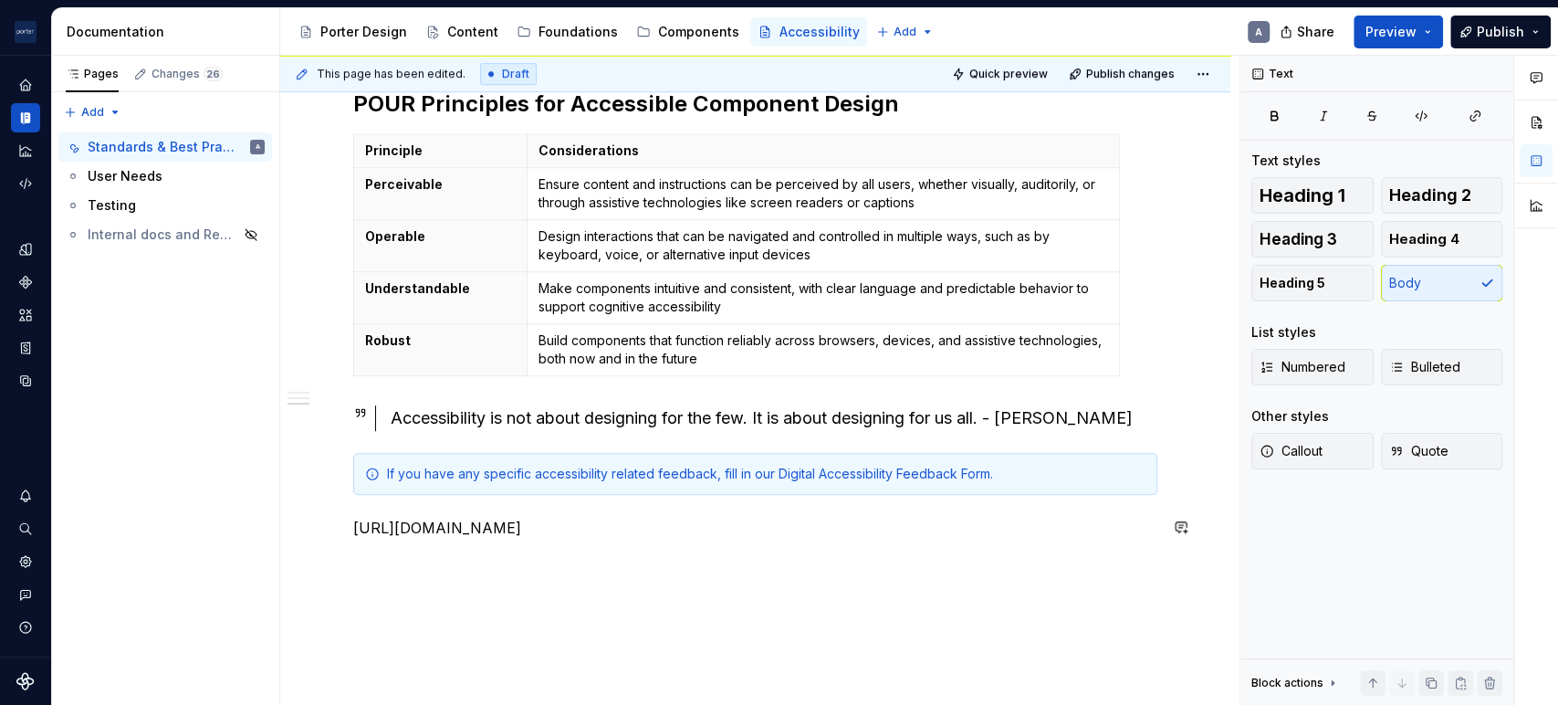
click at [700, 501] on div "Accessibility at [PERSON_NAME] Our goal is to make content available to, and us…" at bounding box center [755, 109] width 804 height 860
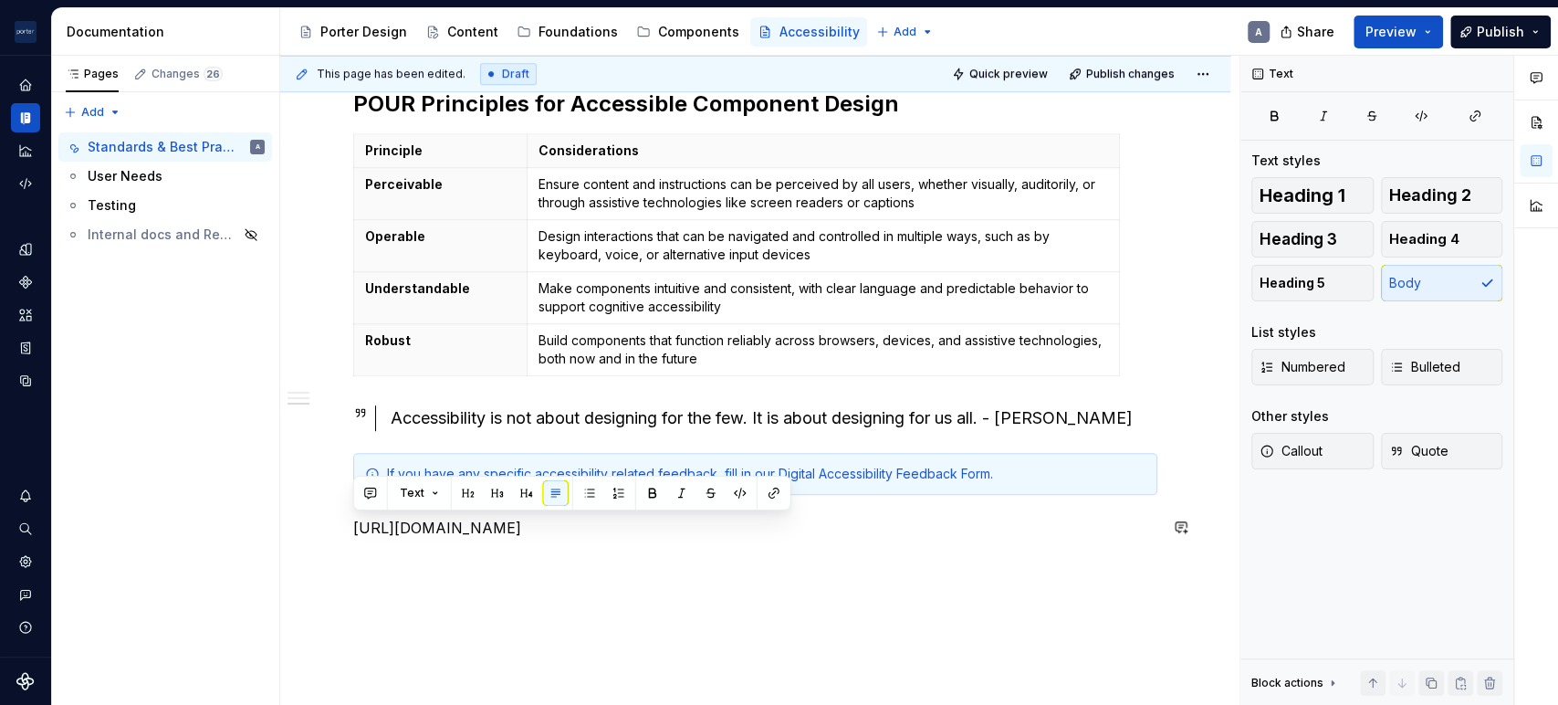
drag, startPoint x: 696, startPoint y: 507, endPoint x: 300, endPoint y: 543, distance: 397.7
click at [300, 543] on div "Accessibility at [PERSON_NAME] Our goal is to make content available to, and us…" at bounding box center [755, 203] width 950 height 1137
copy p "[URL][DOMAIN_NAME]"
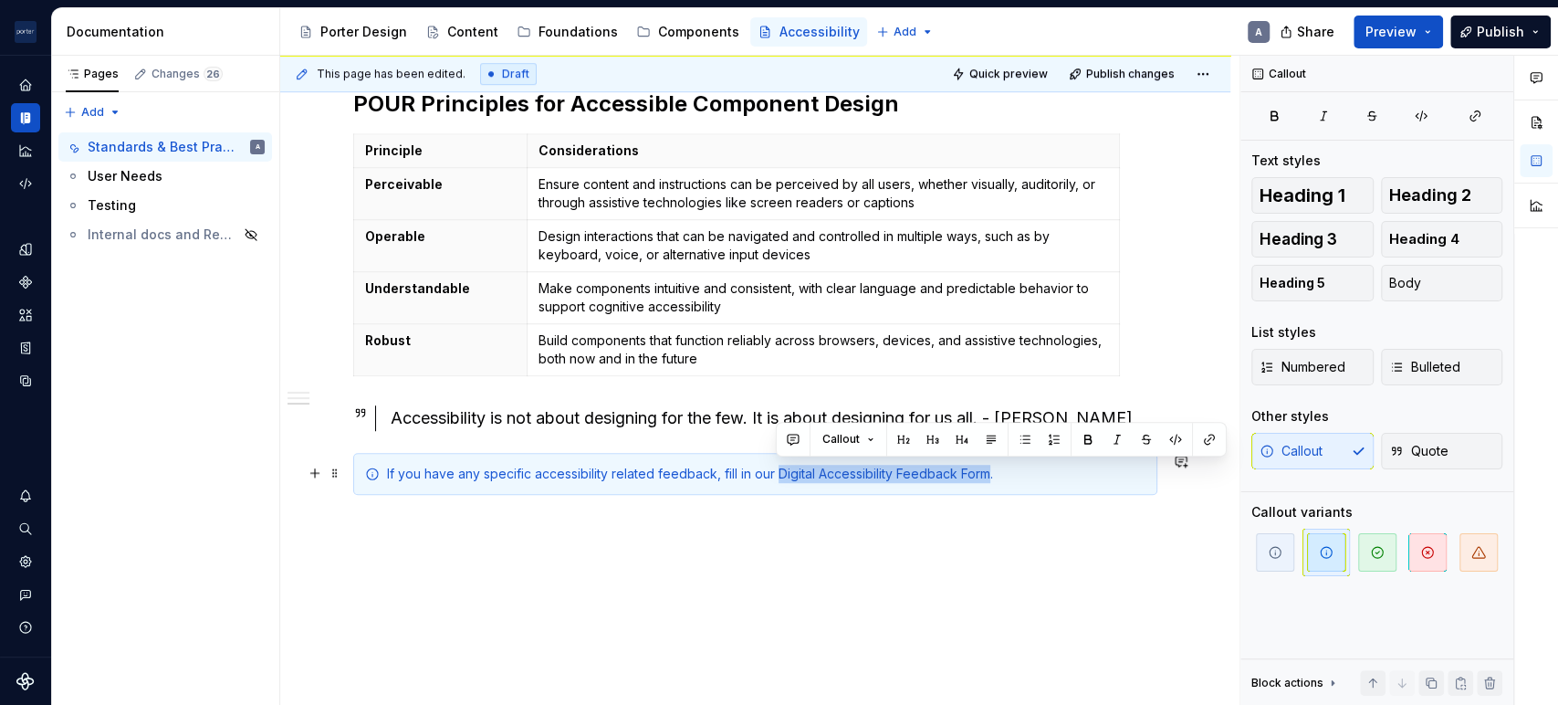
drag, startPoint x: 777, startPoint y: 466, endPoint x: 990, endPoint y: 467, distance: 213.6
click at [990, 467] on div "If you have any specific accessibility related feedback, fill in our Digital Ac…" at bounding box center [766, 474] width 758 height 18
click at [1212, 436] on button "button" at bounding box center [1209, 439] width 26 height 26
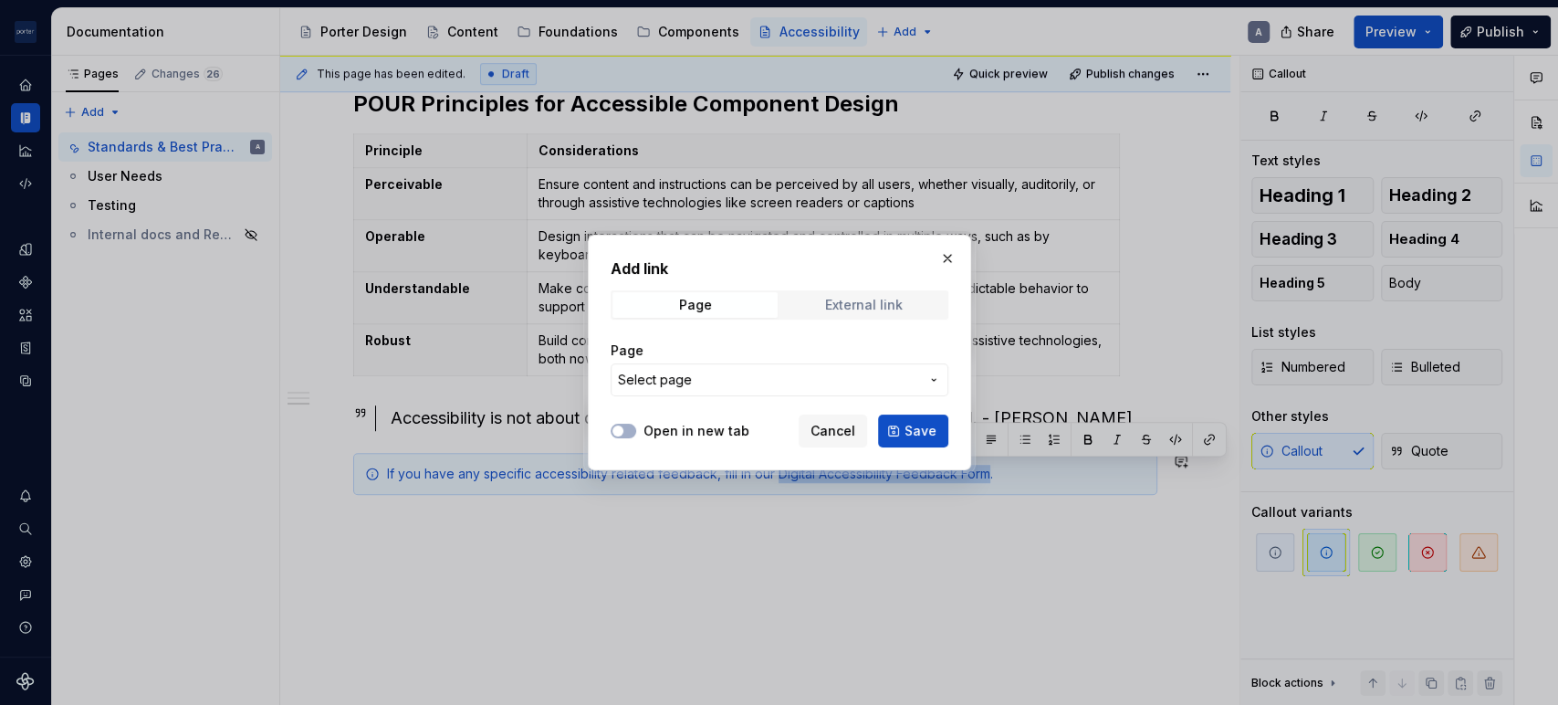
click at [810, 304] on span "External link" at bounding box center [863, 305] width 165 height 26
click at [713, 381] on input "URL" at bounding box center [780, 379] width 338 height 33
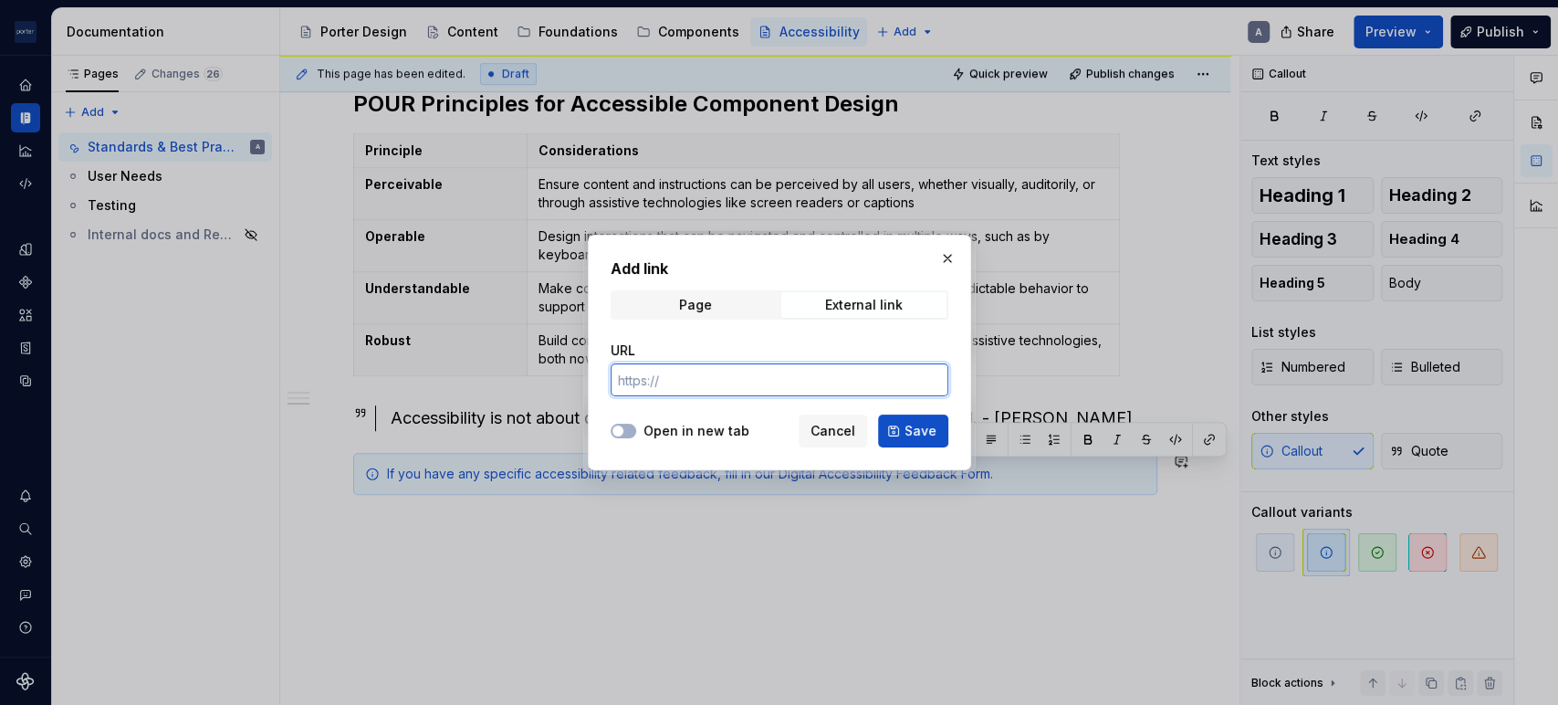
paste input "[URL][DOMAIN_NAME]"
type input "[URL][DOMAIN_NAME]"
click at [662, 436] on label "Open in new tab" at bounding box center [696, 431] width 106 height 18
click at [636, 436] on button "Open in new tab" at bounding box center [624, 430] width 26 height 15
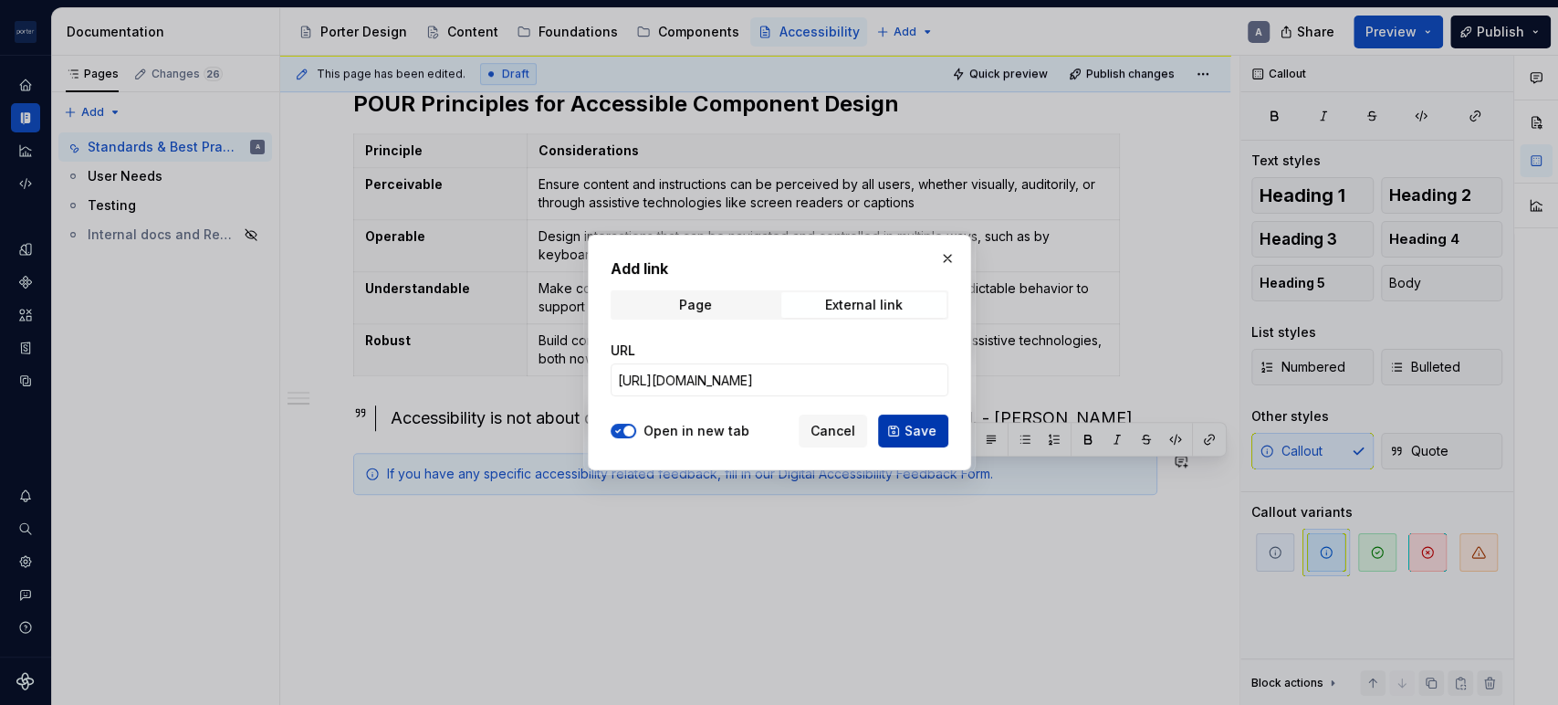
click at [932, 436] on span "Save" at bounding box center [920, 431] width 32 height 18
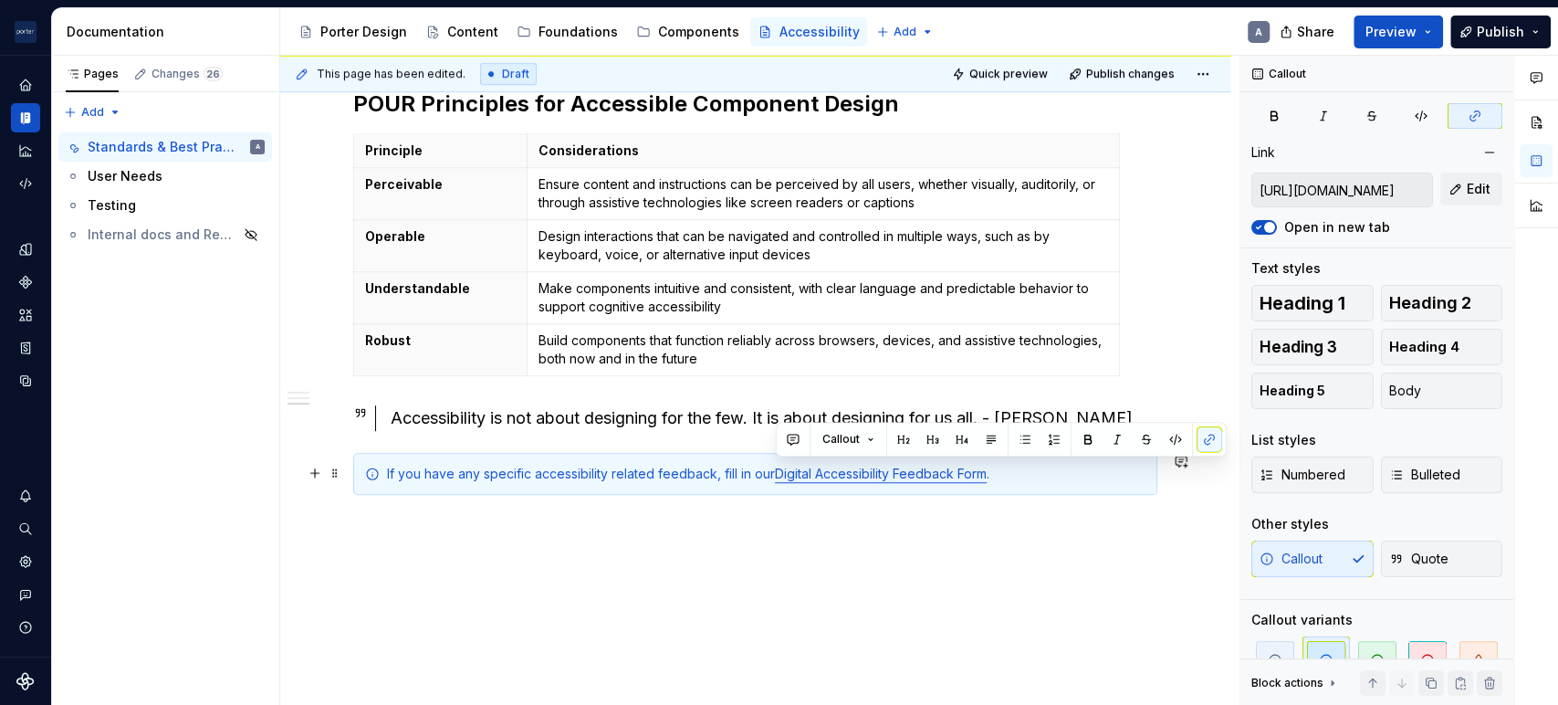
click at [1050, 483] on div "If you have any specific accessibility related feedback, fill in our Digital Ac…" at bounding box center [755, 474] width 804 height 42
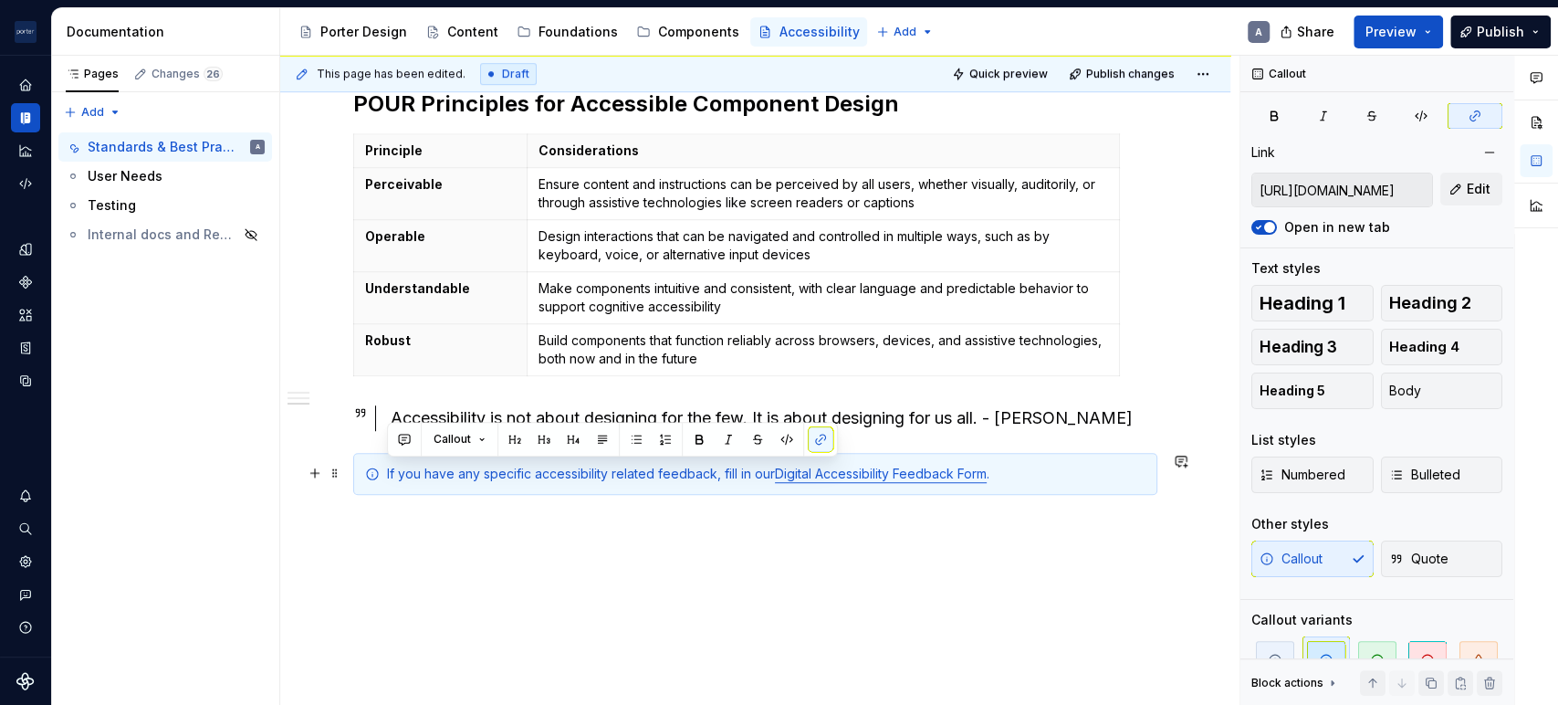
drag, startPoint x: 1076, startPoint y: 465, endPoint x: 353, endPoint y: 458, distance: 722.8
click at [353, 458] on div "If you have any specific accessibility related feedback, fill in our Digital Ac…" at bounding box center [755, 474] width 804 height 42
click at [354, 553] on div "Accessibility at [PERSON_NAME] Our goal is to make content available to, and us…" at bounding box center [755, 181] width 950 height 1093
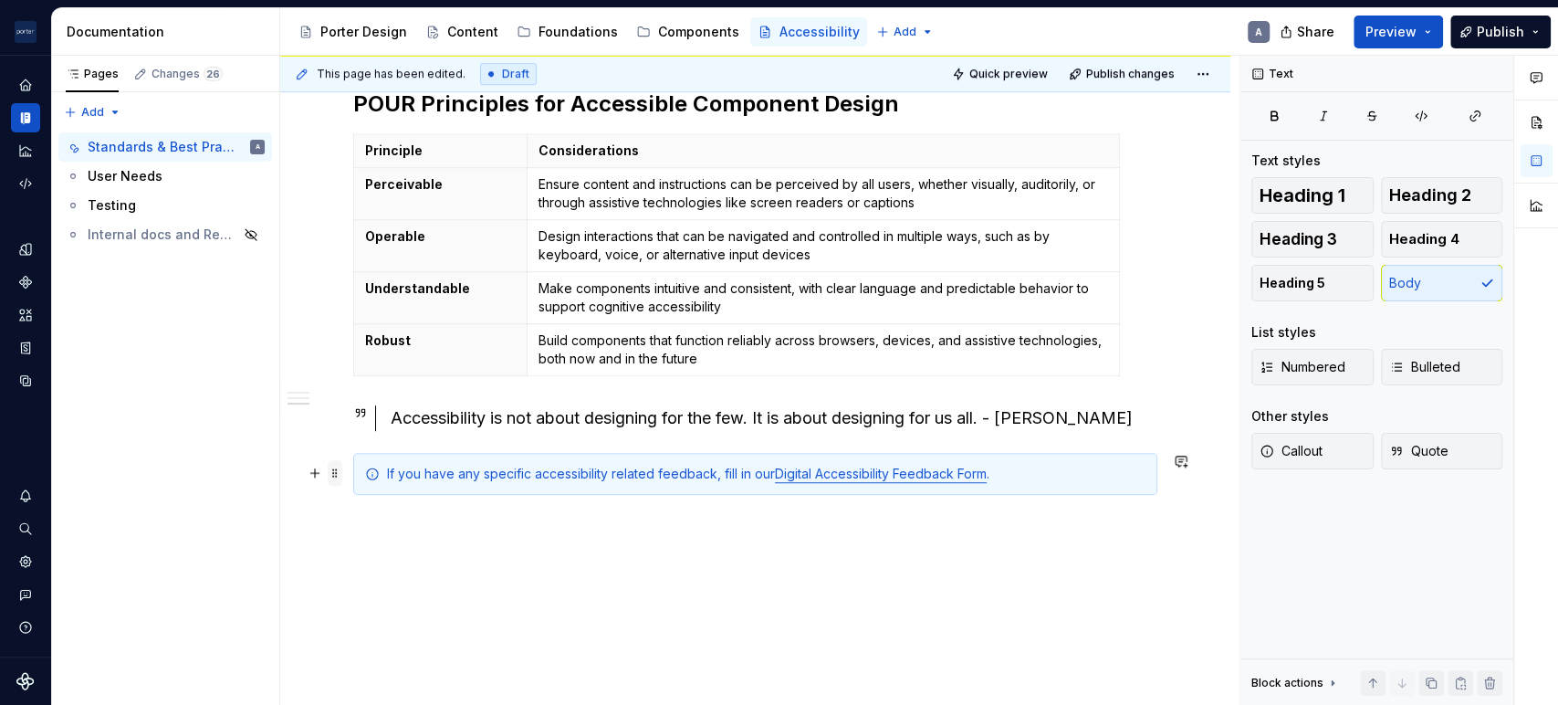
click at [331, 470] on span at bounding box center [335, 473] width 15 height 26
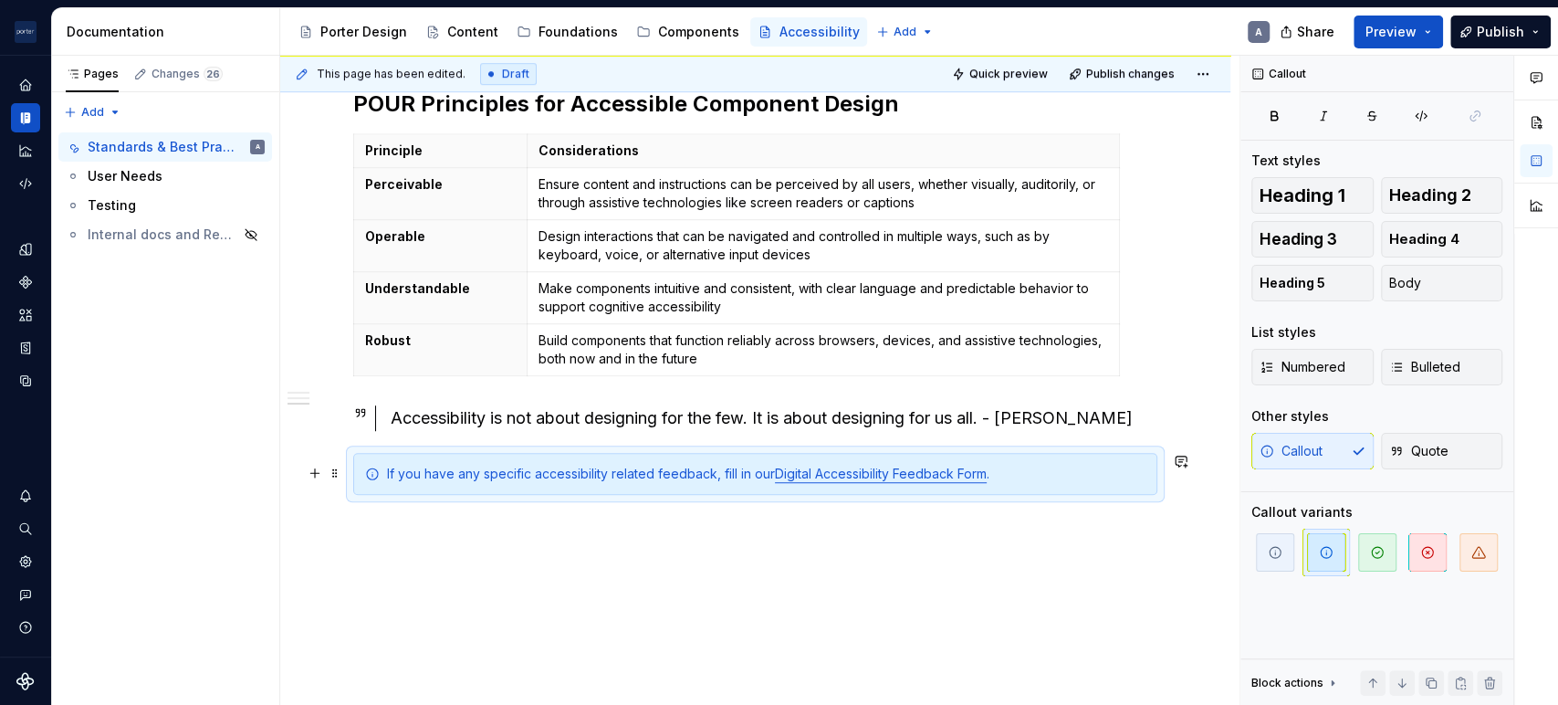
click at [737, 587] on div "Accessibility at [PERSON_NAME] Our goal is to make content available to, and us…" at bounding box center [755, 203] width 950 height 1137
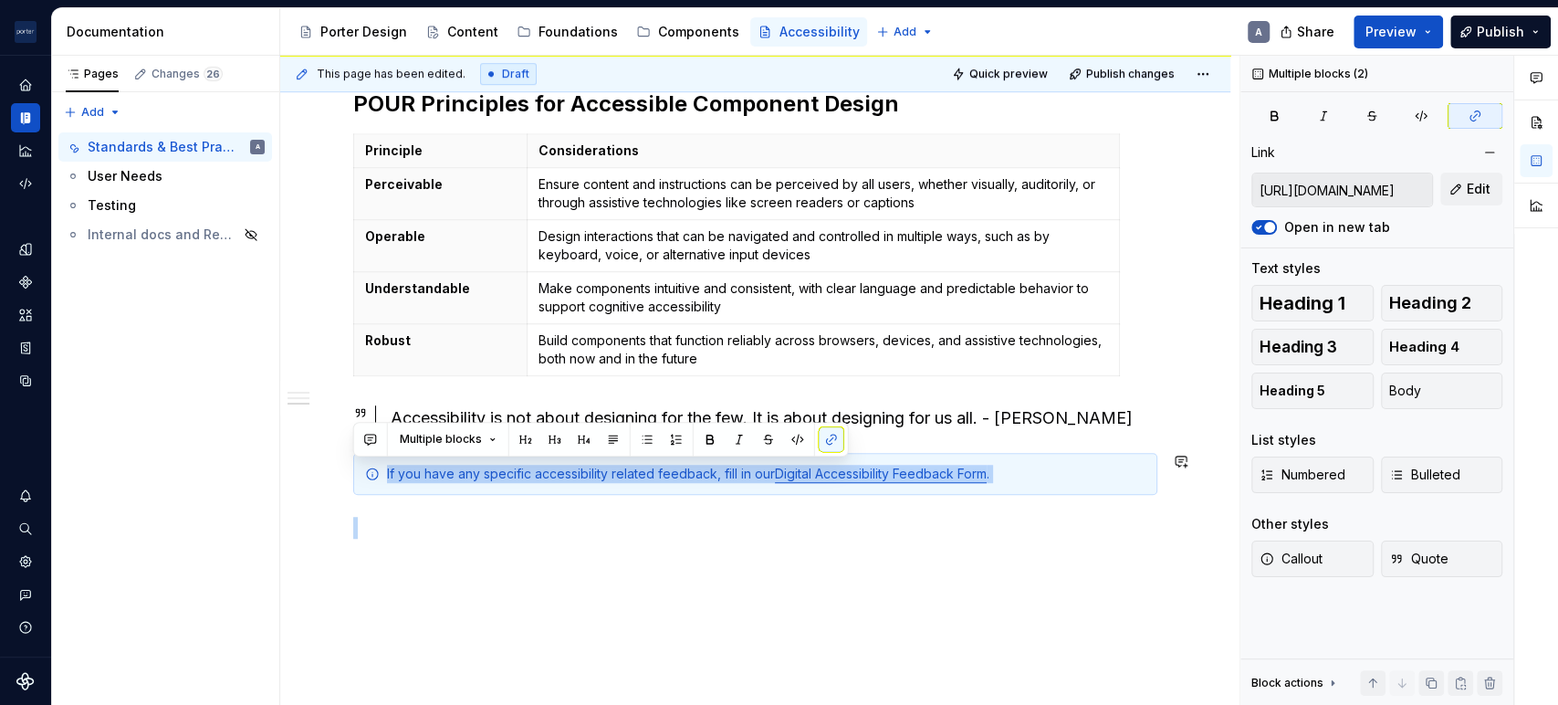
drag, startPoint x: 384, startPoint y: 476, endPoint x: 1091, endPoint y: 498, distance: 706.7
click at [1091, 498] on div "Accessibility at [PERSON_NAME] Our goal is to make content available to, and us…" at bounding box center [755, 109] width 804 height 860
copy div "If you have any specific accessibility related feedback, fill in our Digital Ac…"
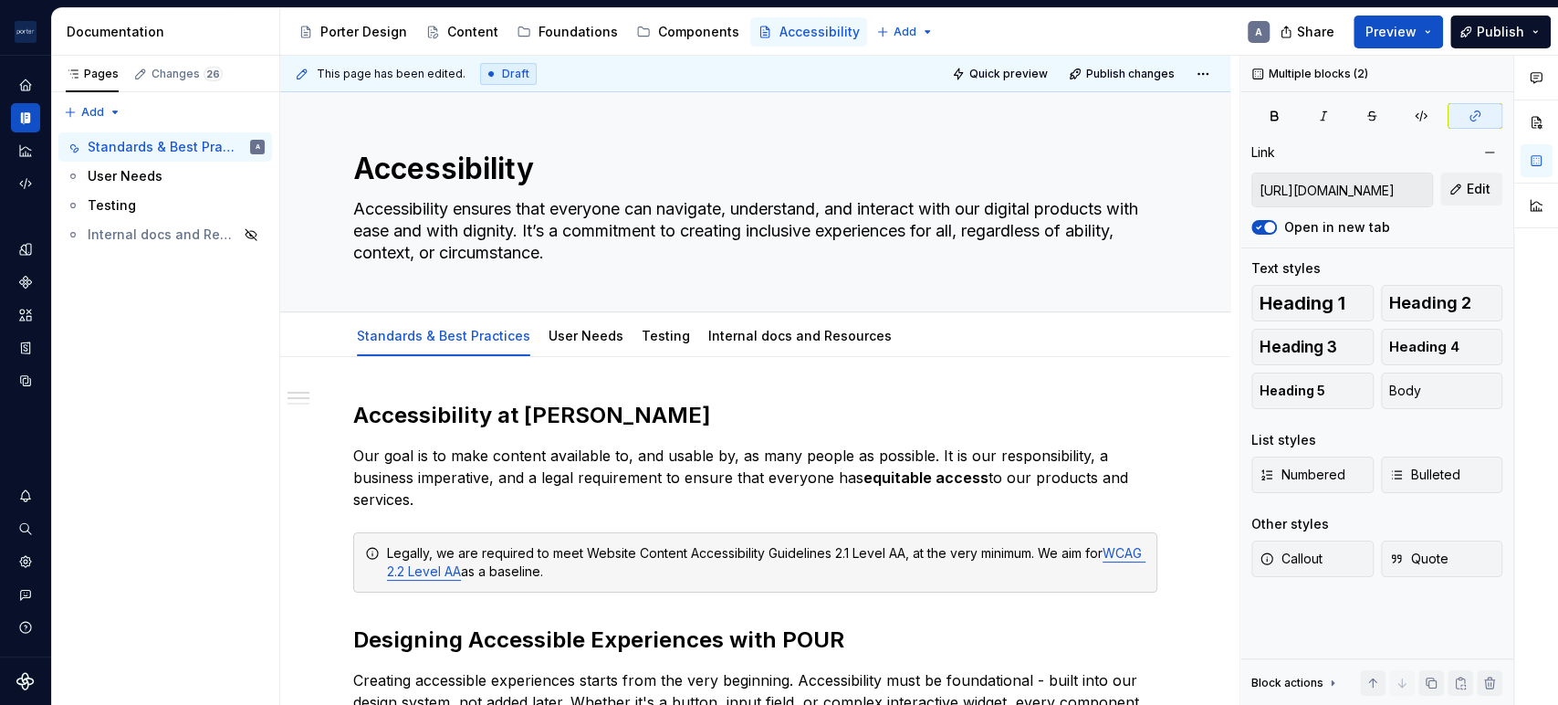
scroll to position [0, 0]
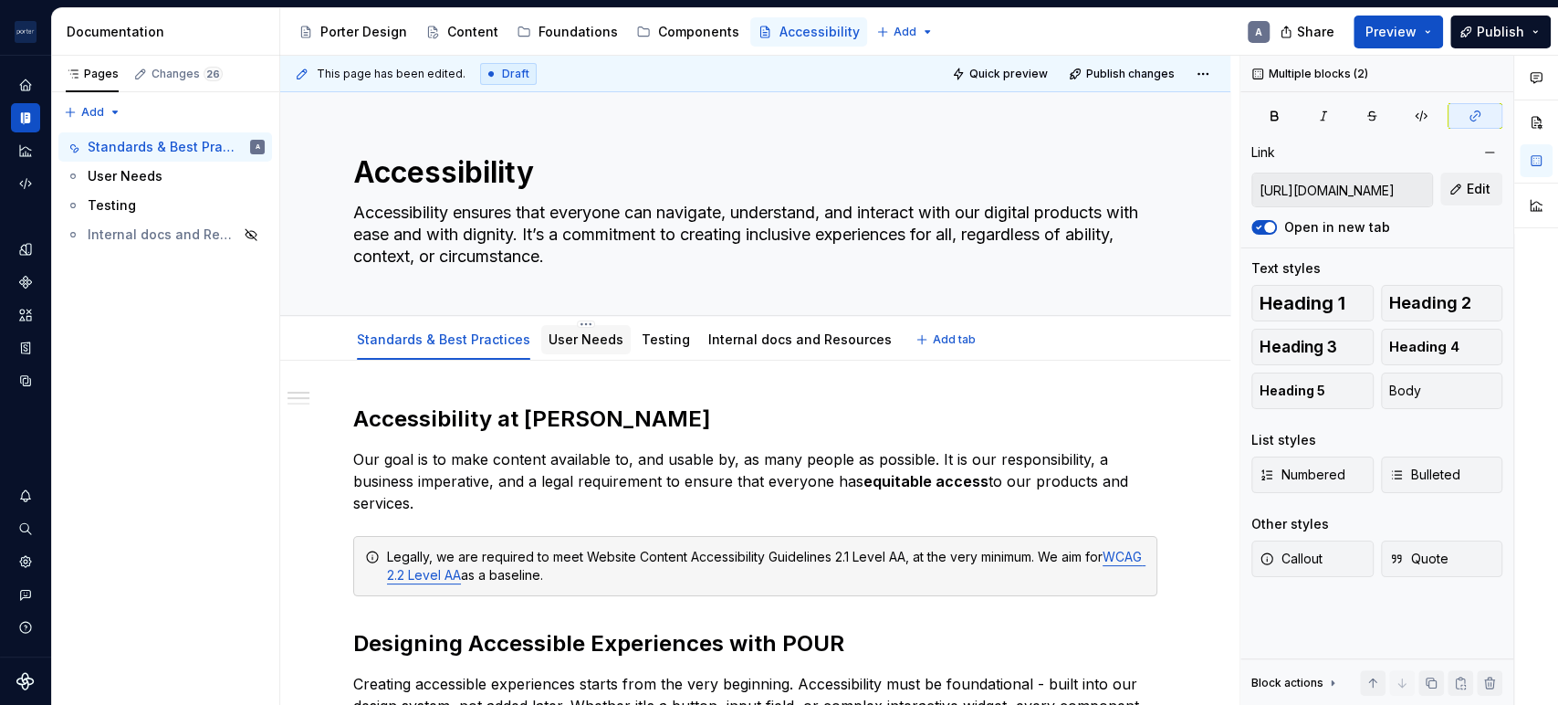
click at [601, 342] on link "User Needs" at bounding box center [585, 339] width 75 height 16
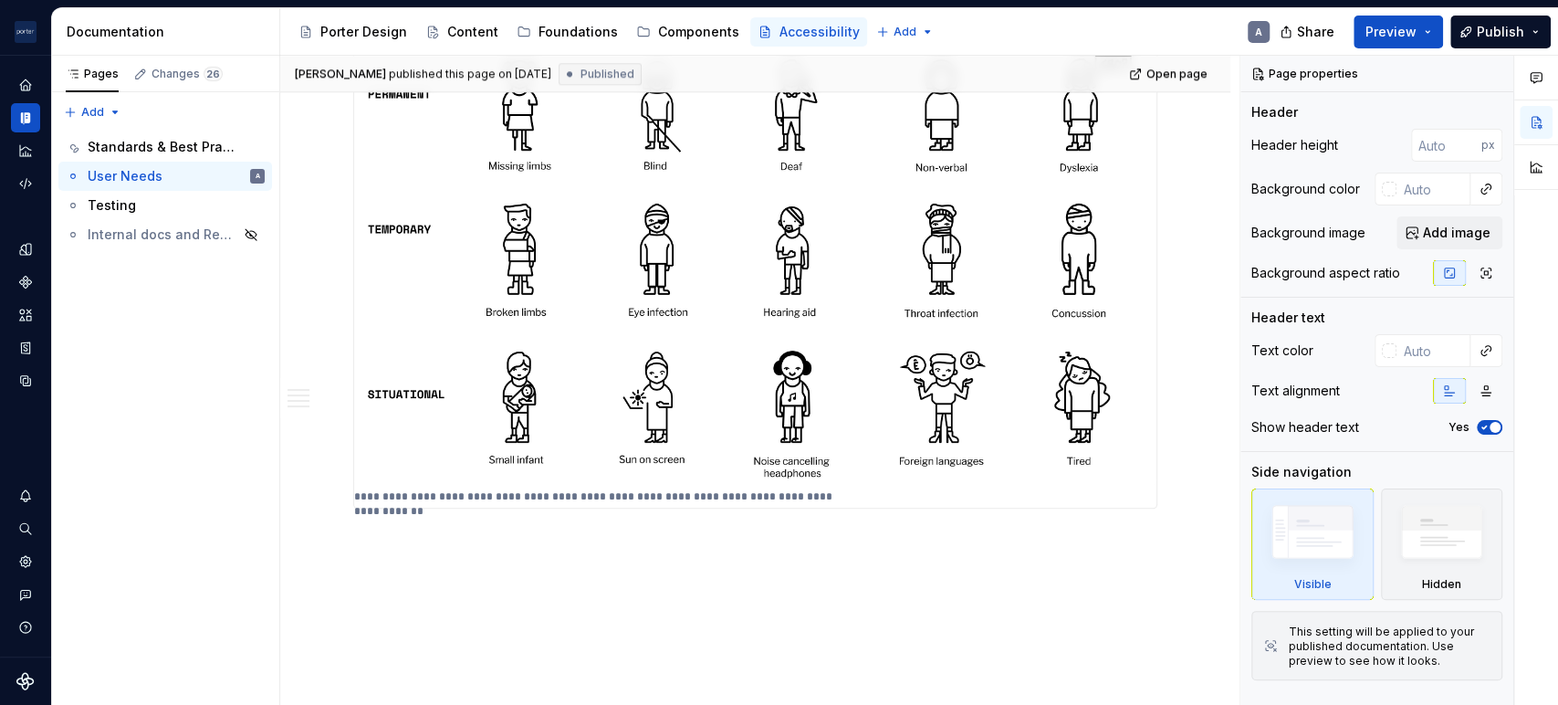
scroll to position [1290, 0]
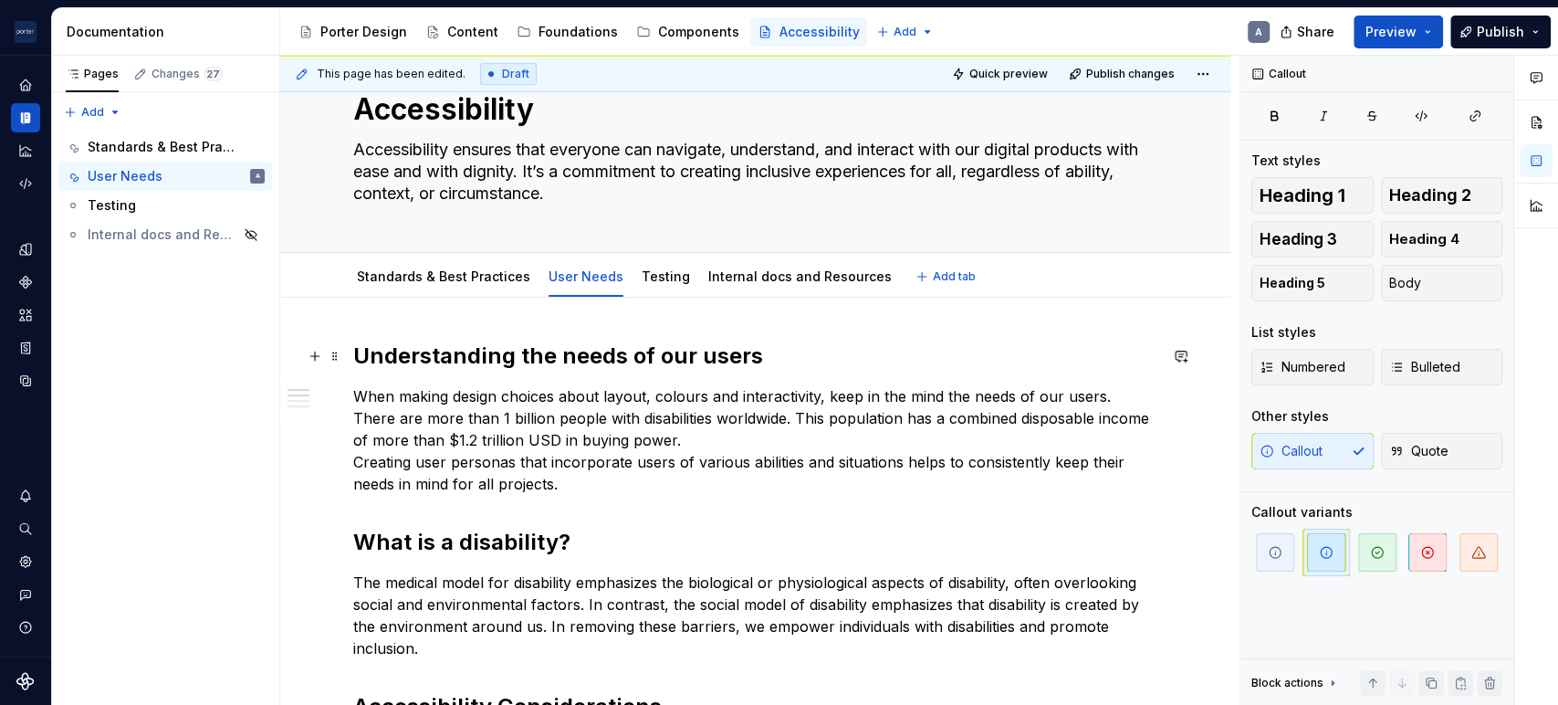
scroll to position [0, 0]
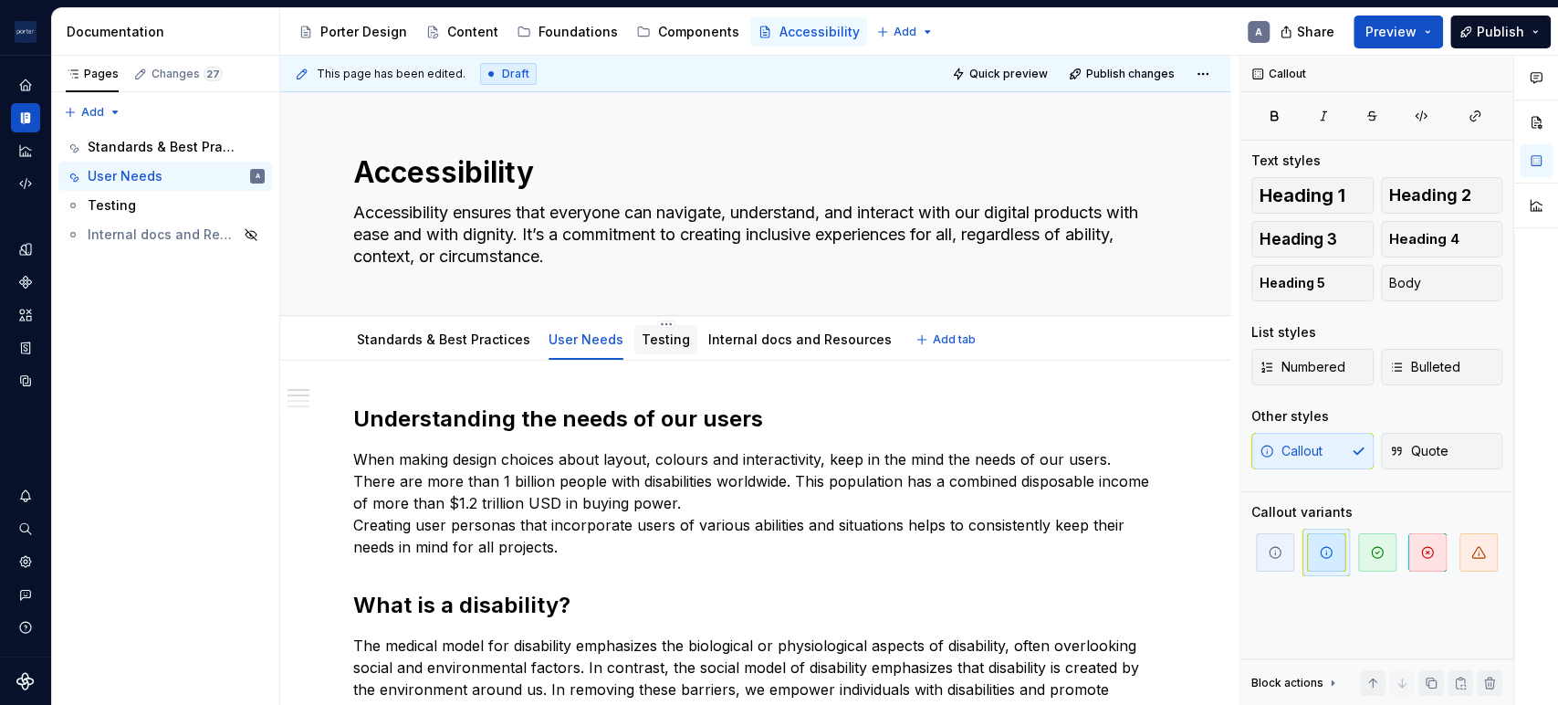
click at [663, 342] on link "Testing" at bounding box center [666, 339] width 48 height 16
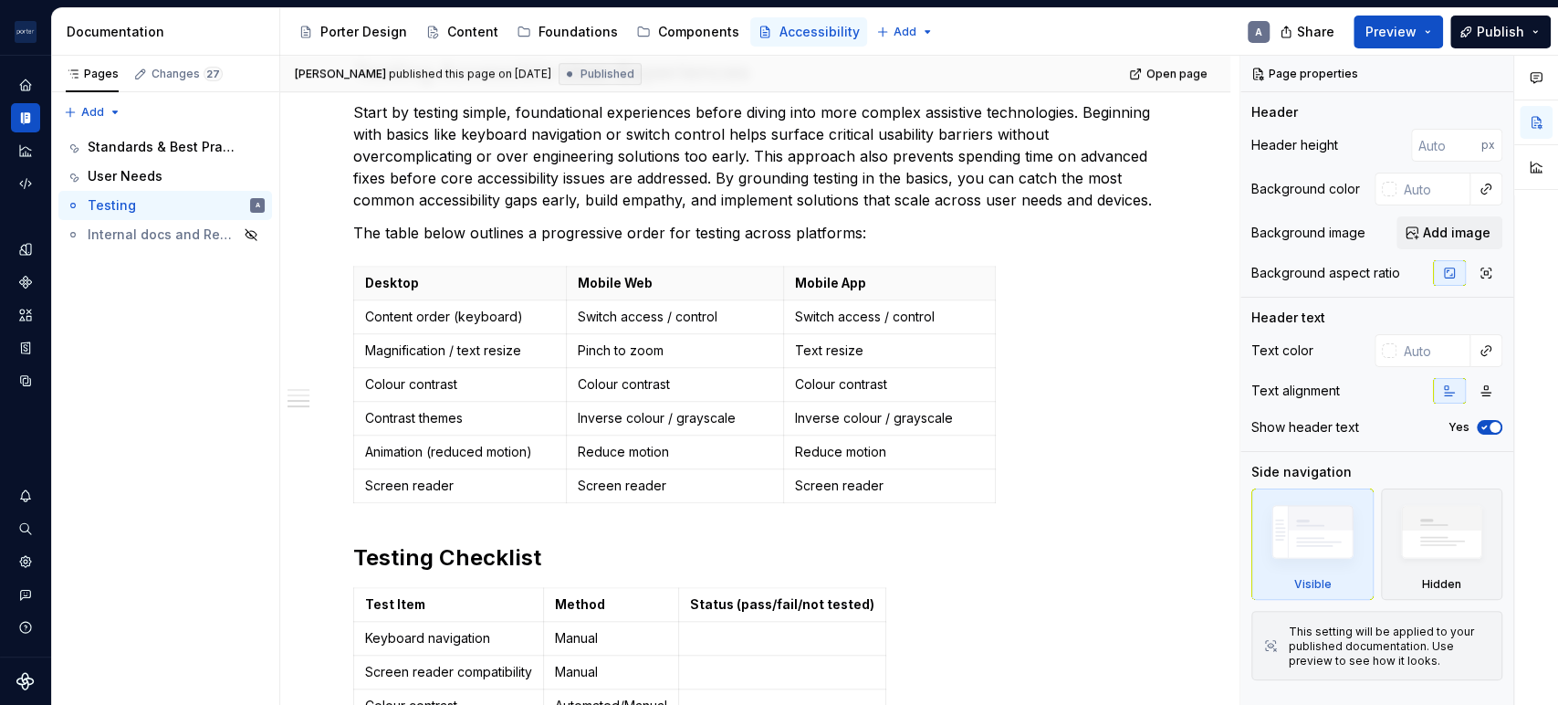
scroll to position [1075, 0]
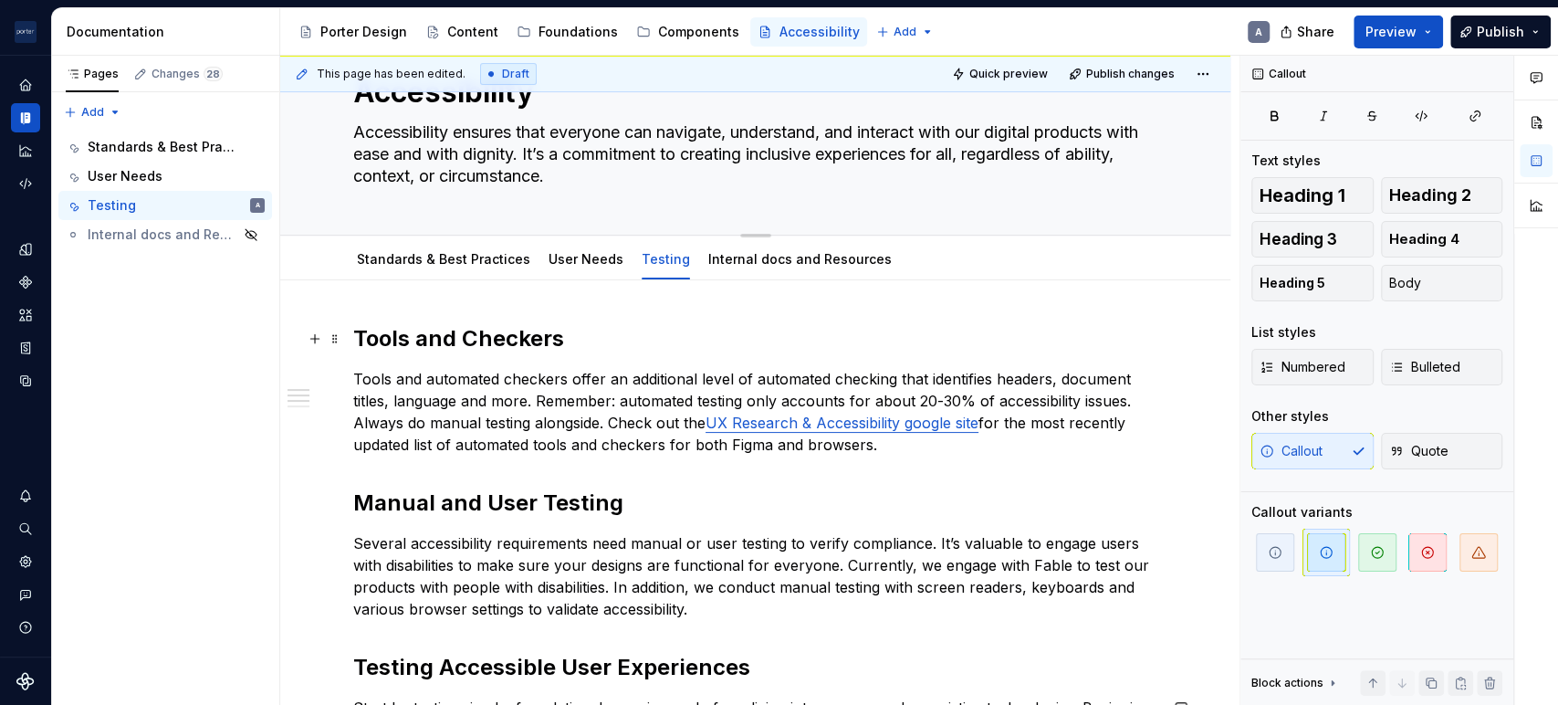
scroll to position [0, 0]
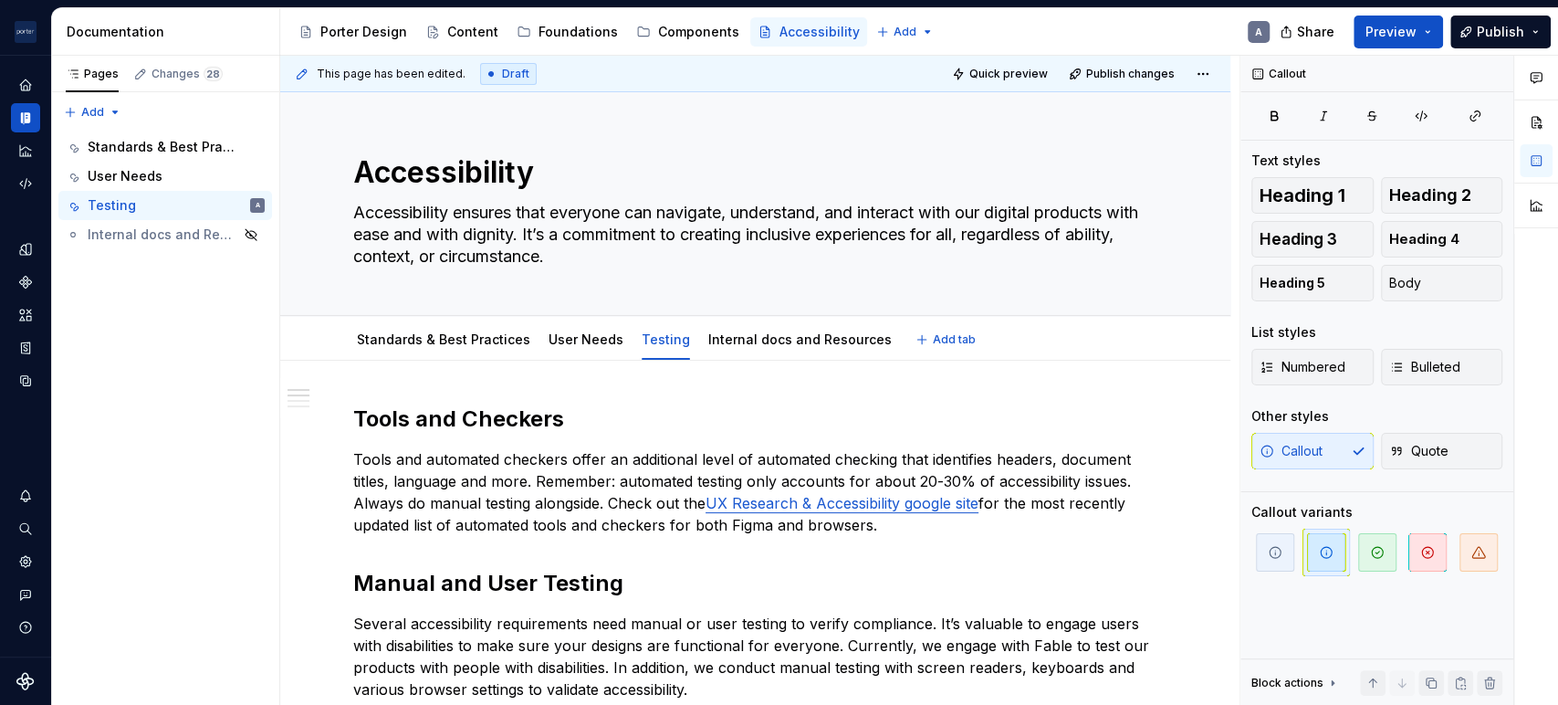
click at [408, 317] on div "Standards & Best Practices User Needs Testing Internal docs and Resources Add t…" at bounding box center [755, 338] width 950 height 45
click at [423, 330] on div "Standards & Best Practices" at bounding box center [443, 339] width 173 height 18
click at [460, 349] on div "Standards & Best Practices" at bounding box center [443, 340] width 173 height 22
click at [482, 353] on div "Standards & Best Practices" at bounding box center [444, 339] width 188 height 29
click at [484, 339] on link "Standards & Best Practices" at bounding box center [443, 339] width 173 height 16
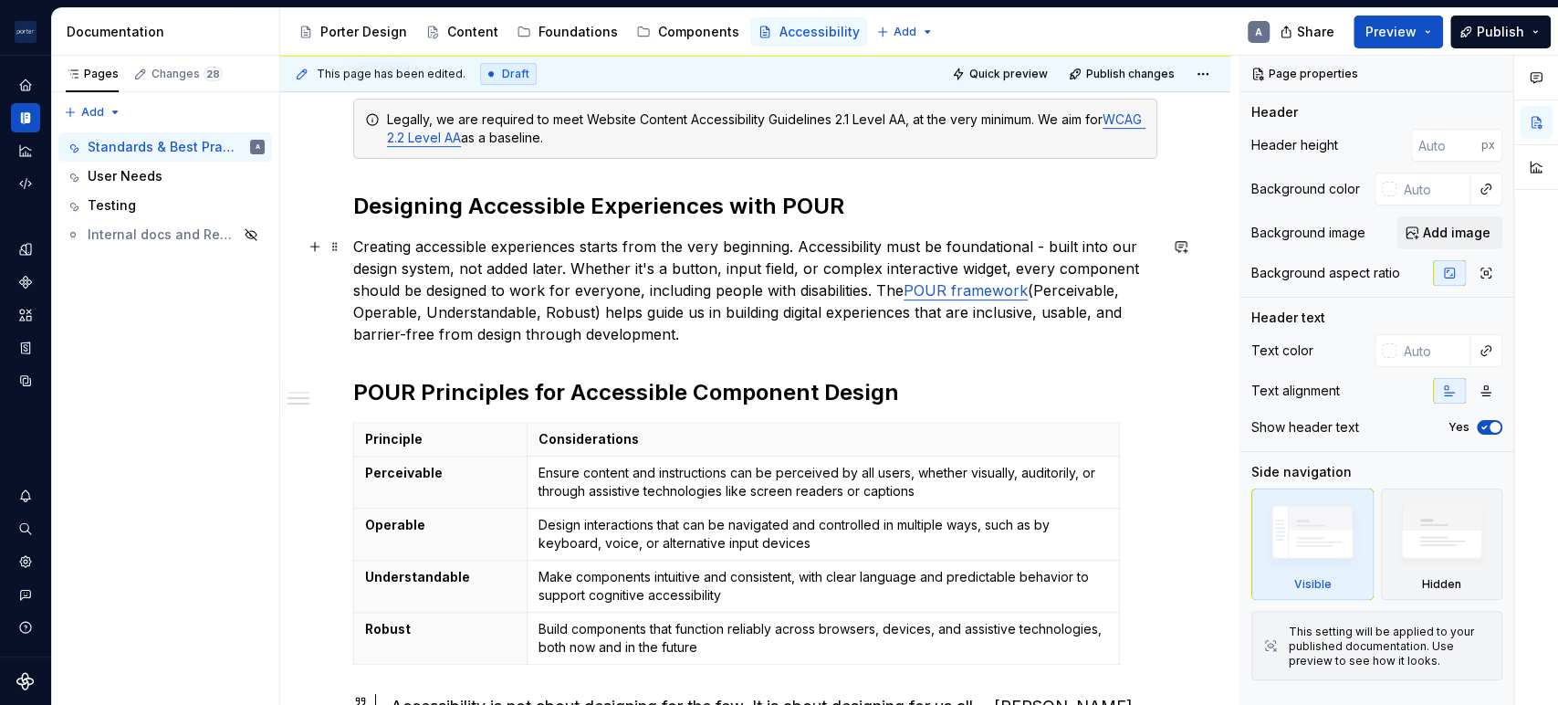
scroll to position [338, 0]
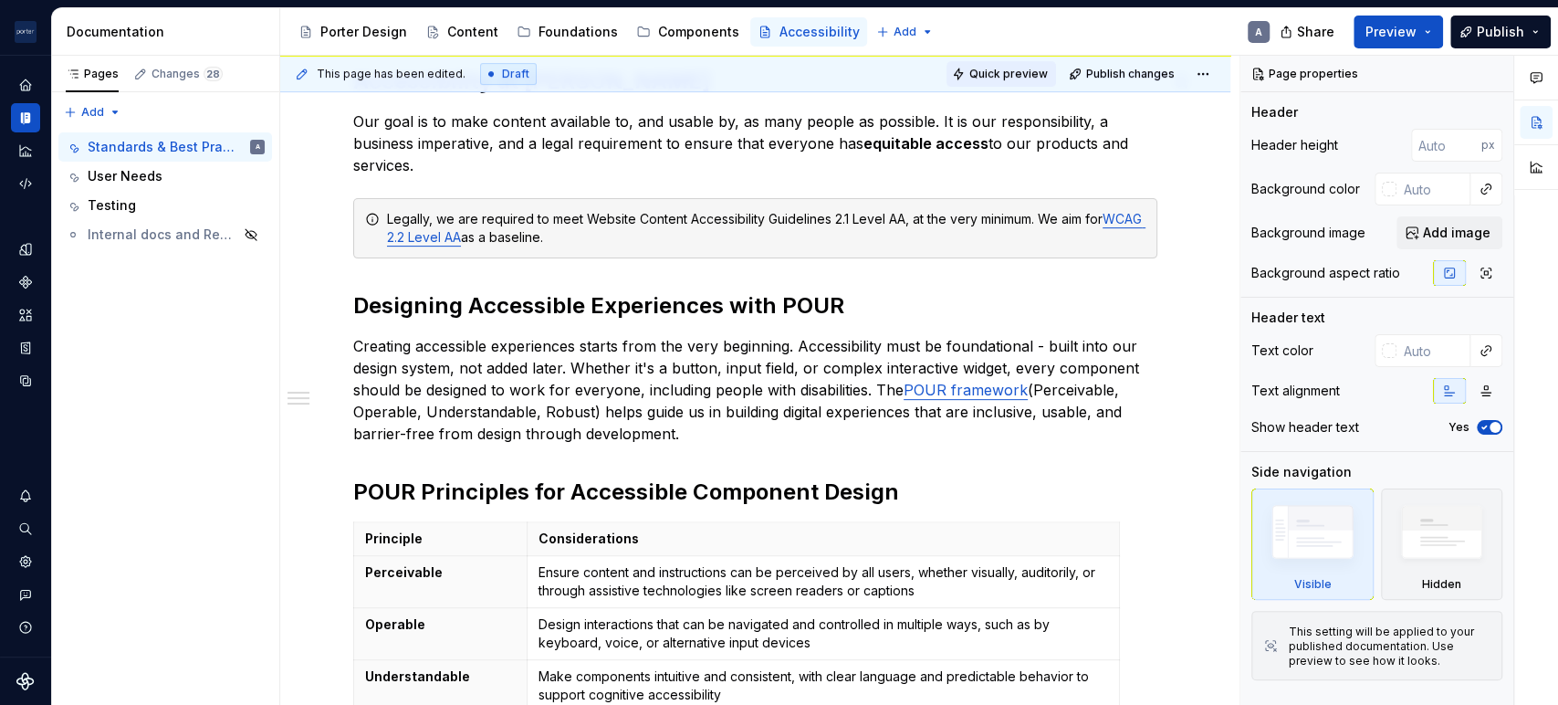
click at [1027, 75] on span "Quick preview" at bounding box center [1008, 74] width 78 height 15
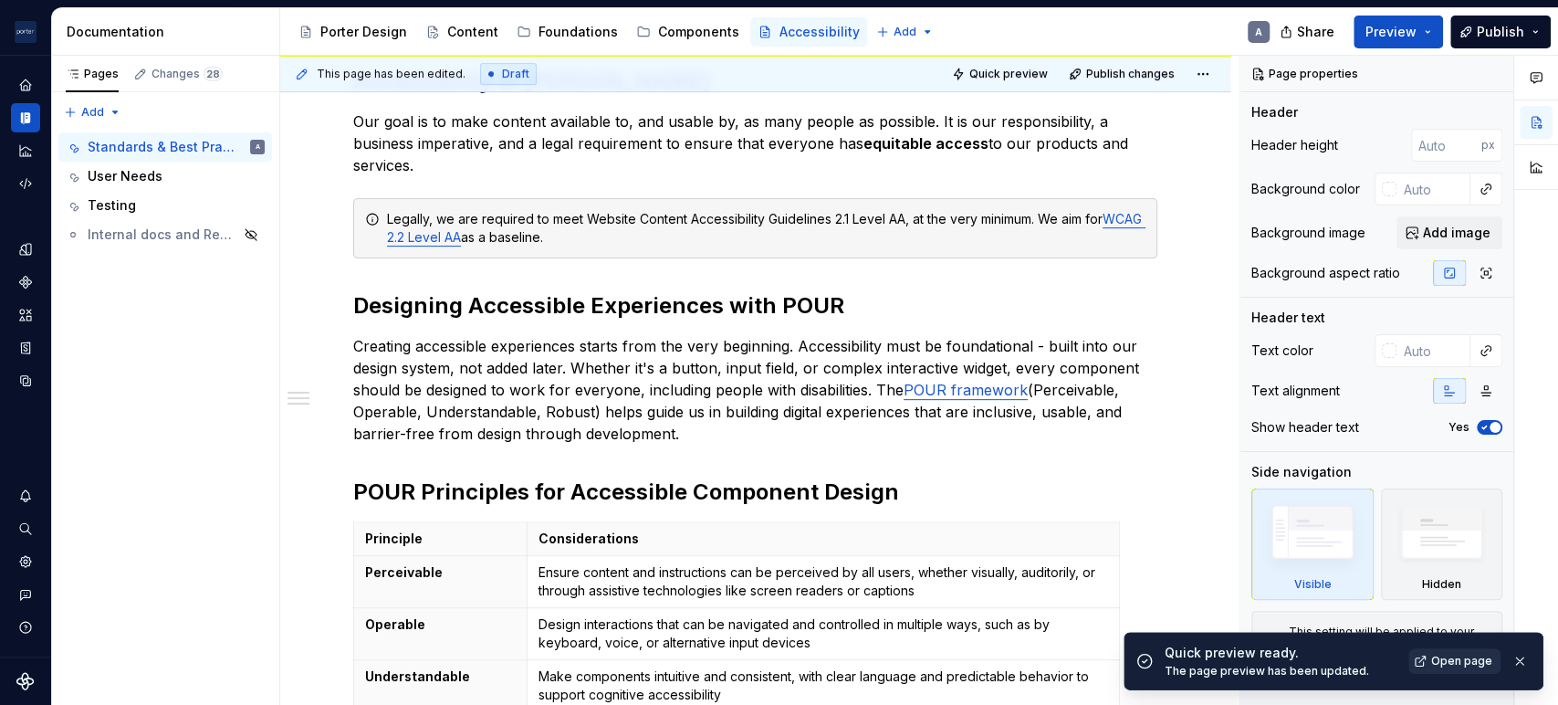
click at [1461, 657] on span "Open page" at bounding box center [1461, 660] width 61 height 15
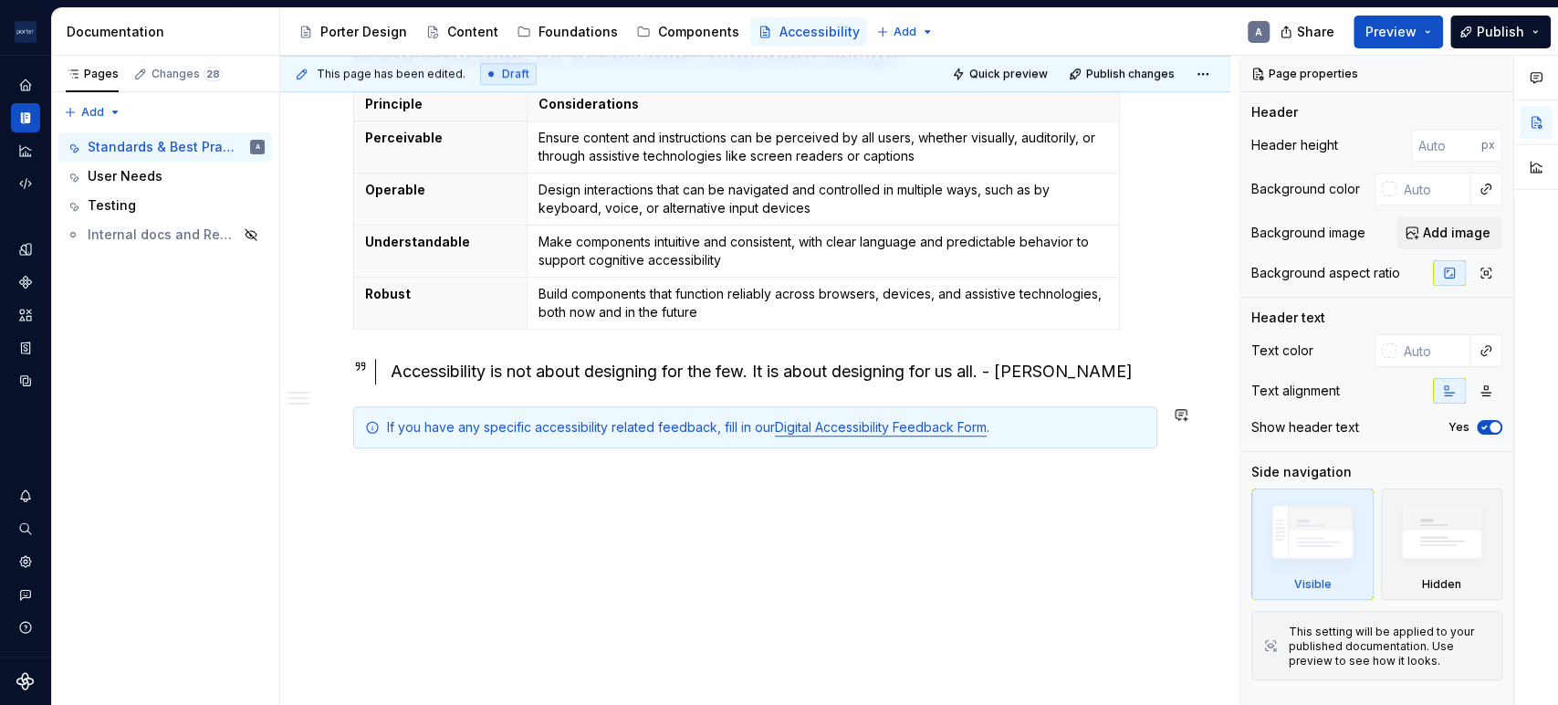
scroll to position [789, 0]
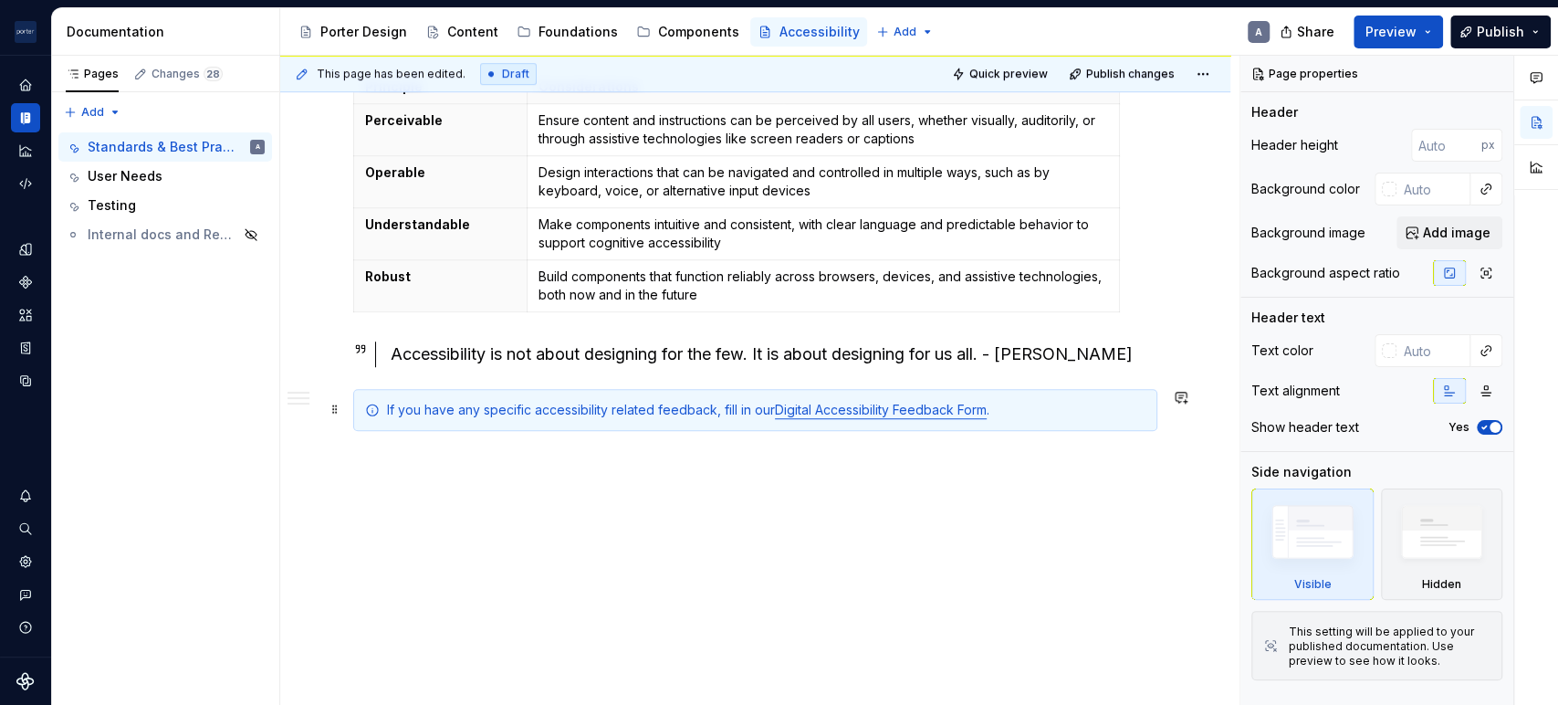
click at [708, 413] on div "If you have any specific accessibility related feedback, fill in our Digital Ac…" at bounding box center [766, 410] width 758 height 18
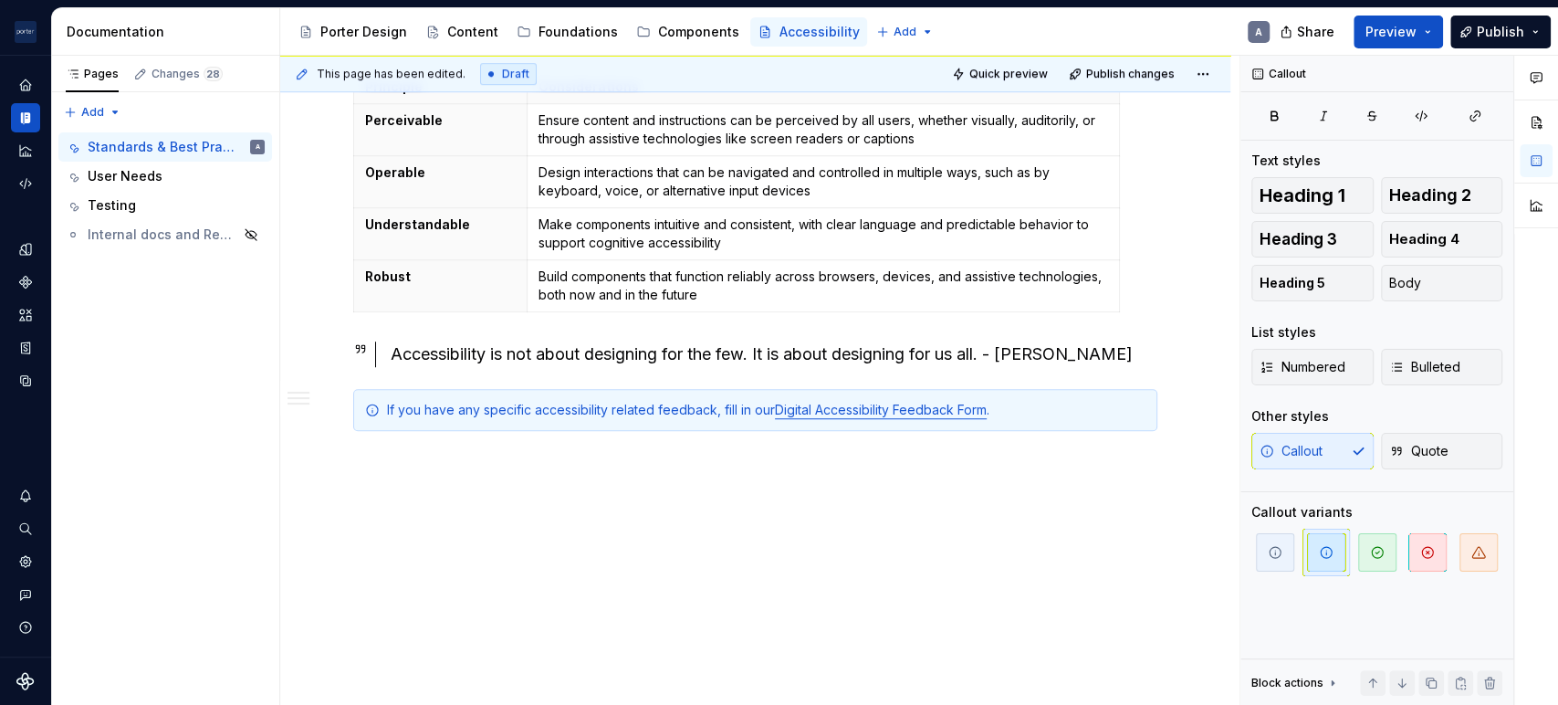
click at [998, 524] on div "Accessibility at [PERSON_NAME] Our goal is to make content available to, and us…" at bounding box center [755, 139] width 950 height 1137
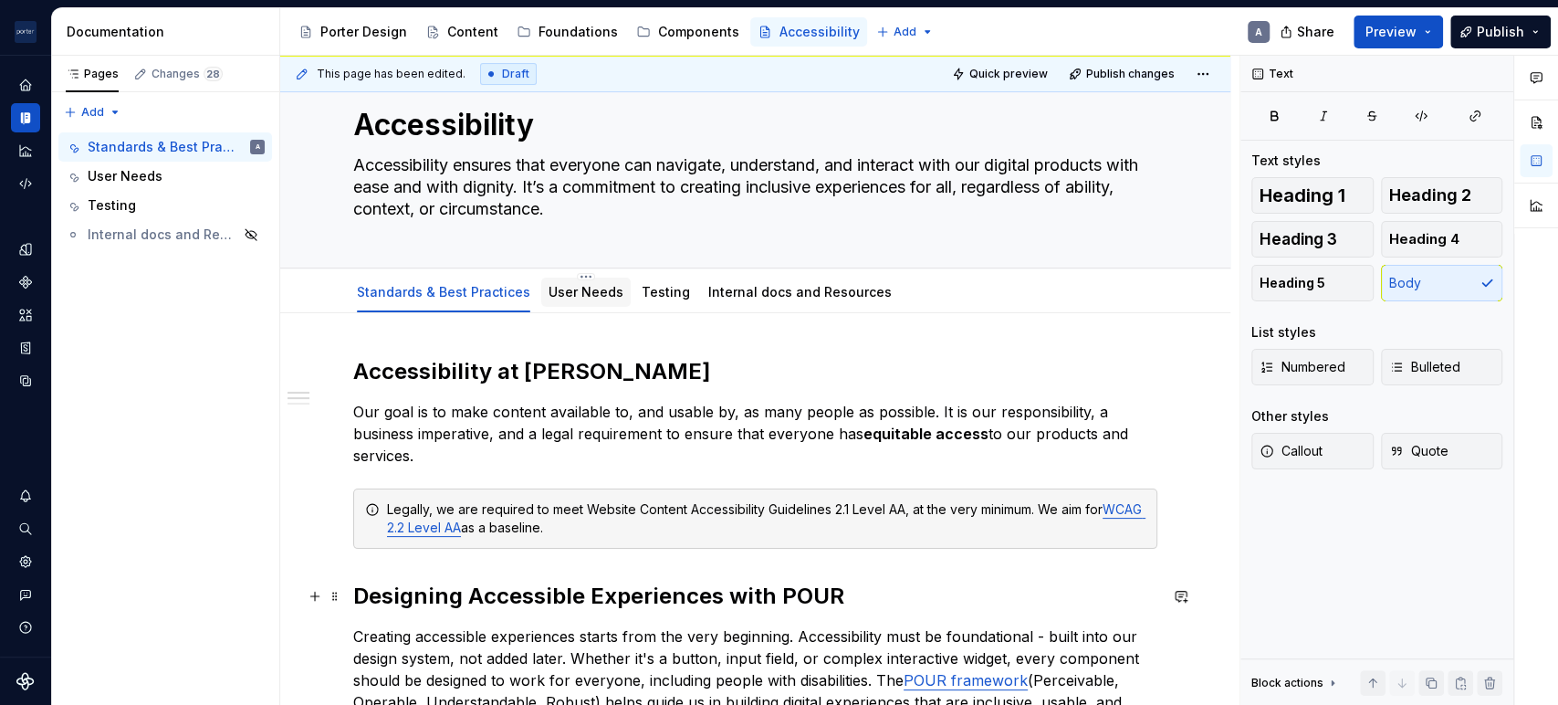
scroll to position [0, 0]
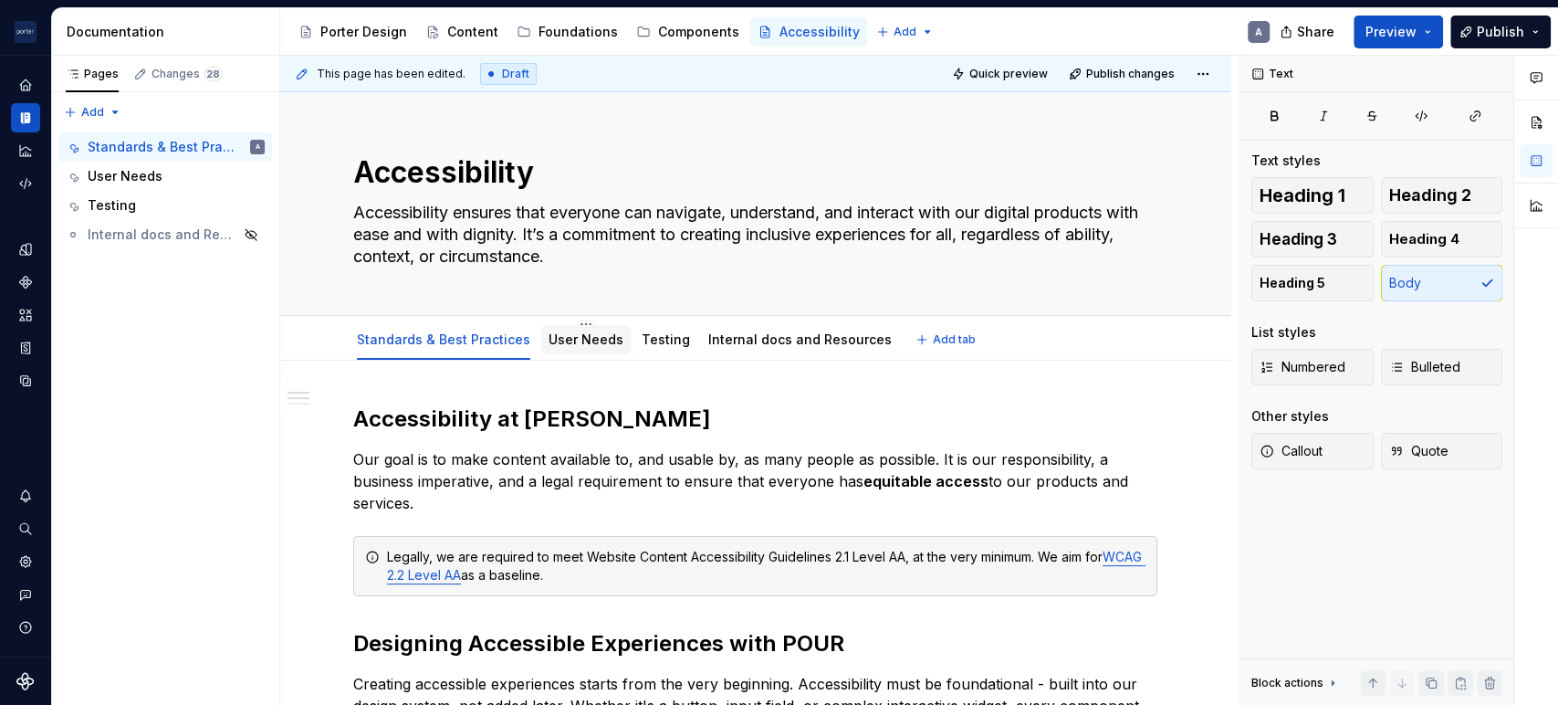
click at [561, 346] on link "User Needs" at bounding box center [585, 339] width 75 height 16
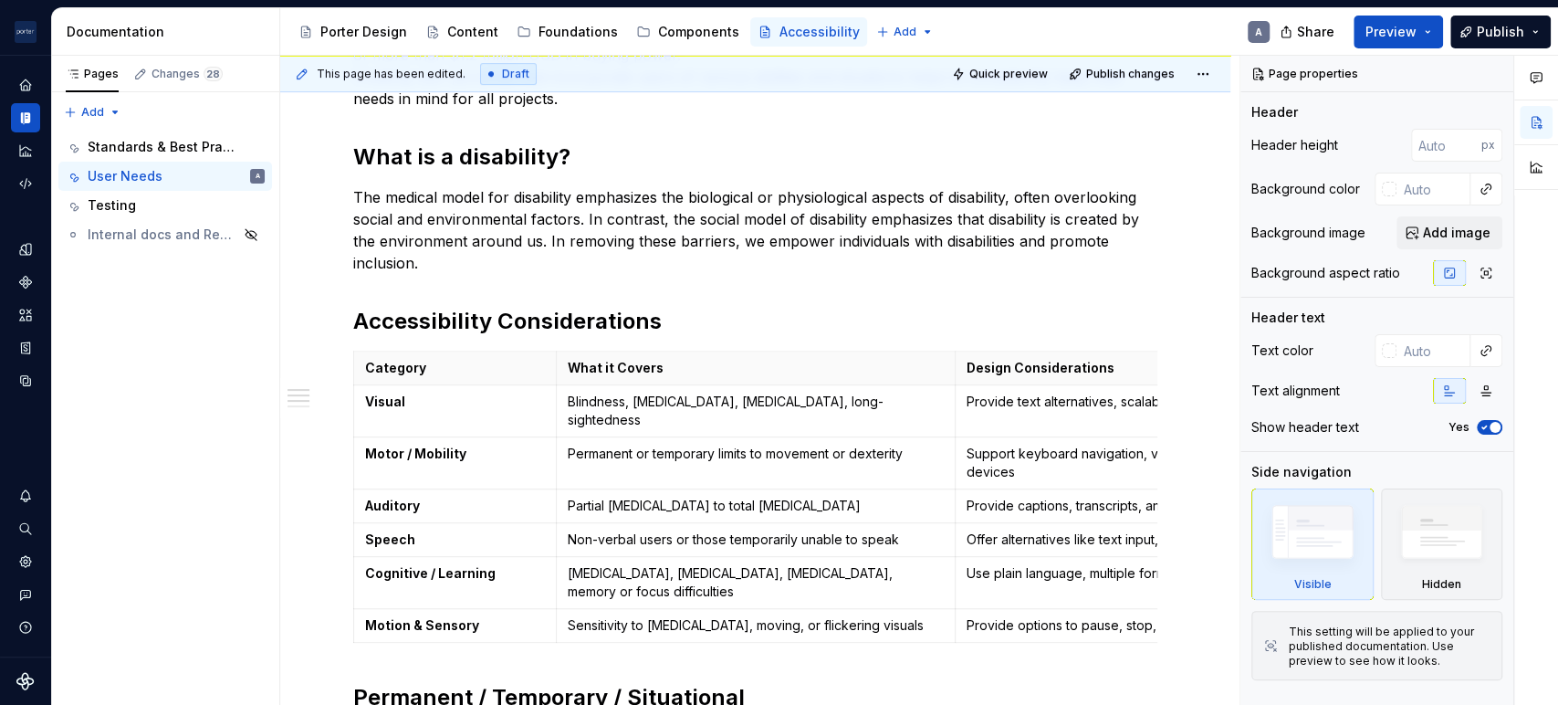
scroll to position [507, 0]
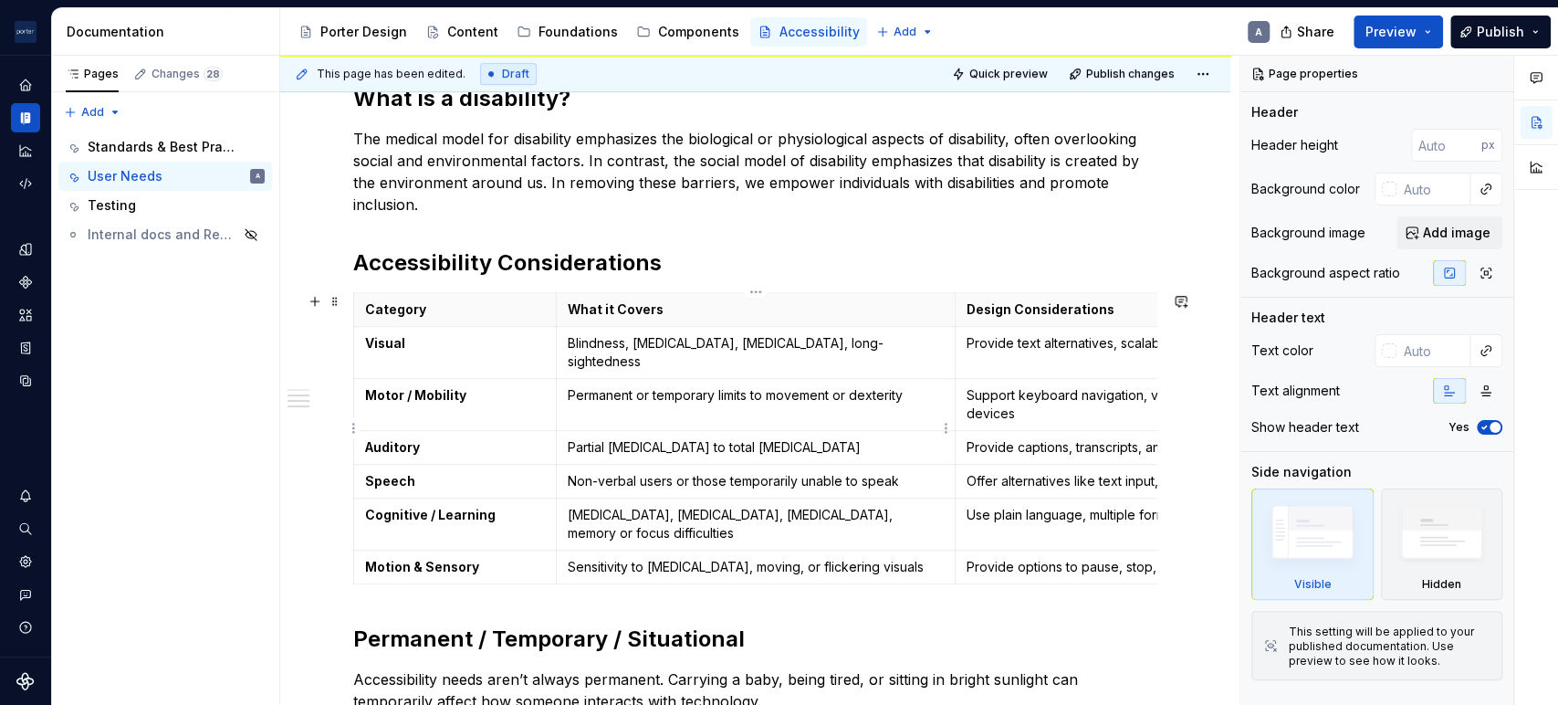
click at [789, 438] on p "Partial [MEDICAL_DATA] to total [MEDICAL_DATA]" at bounding box center [756, 447] width 376 height 18
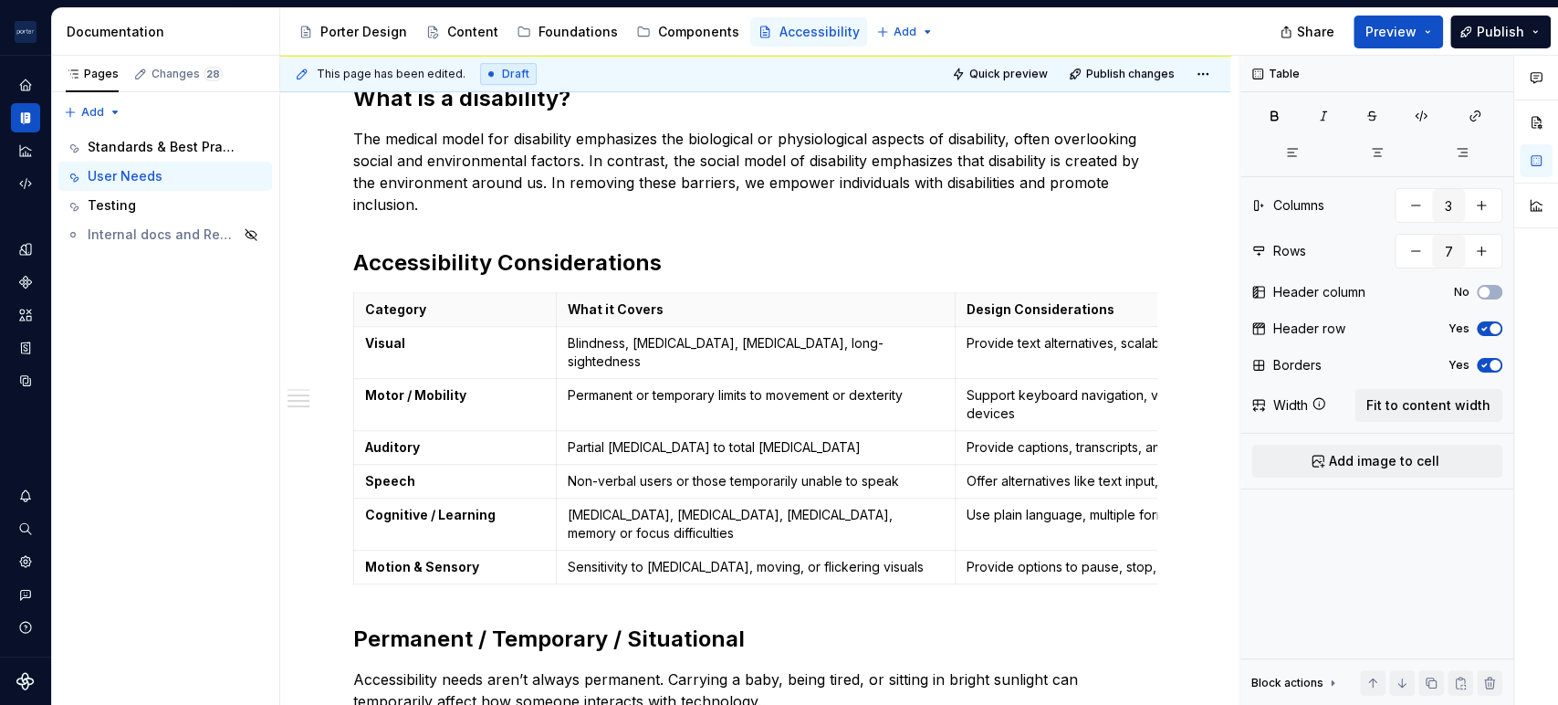
type textarea "*"
